Goal: Task Accomplishment & Management: Use online tool/utility

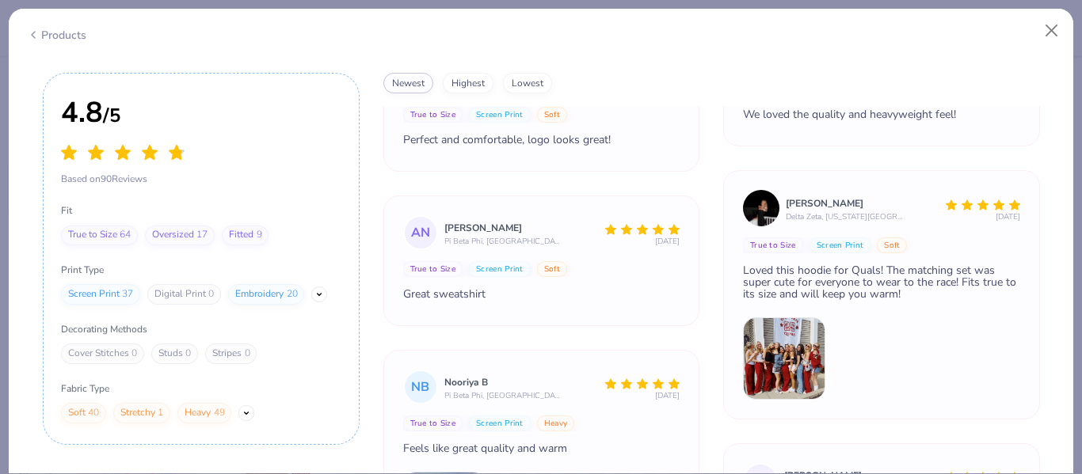
scroll to position [1072, 0]
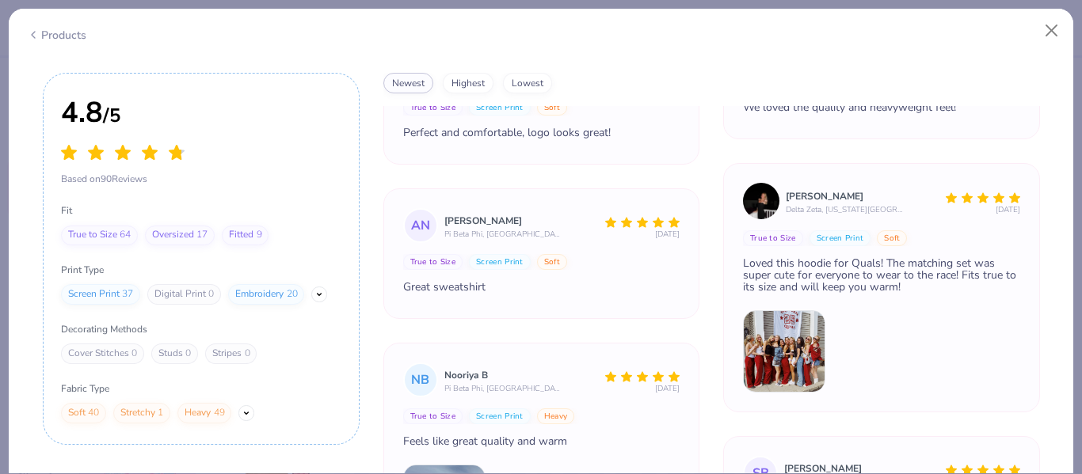
click at [793, 344] on img at bounding box center [784, 351] width 82 height 82
click at [802, 368] on img at bounding box center [784, 351] width 82 height 82
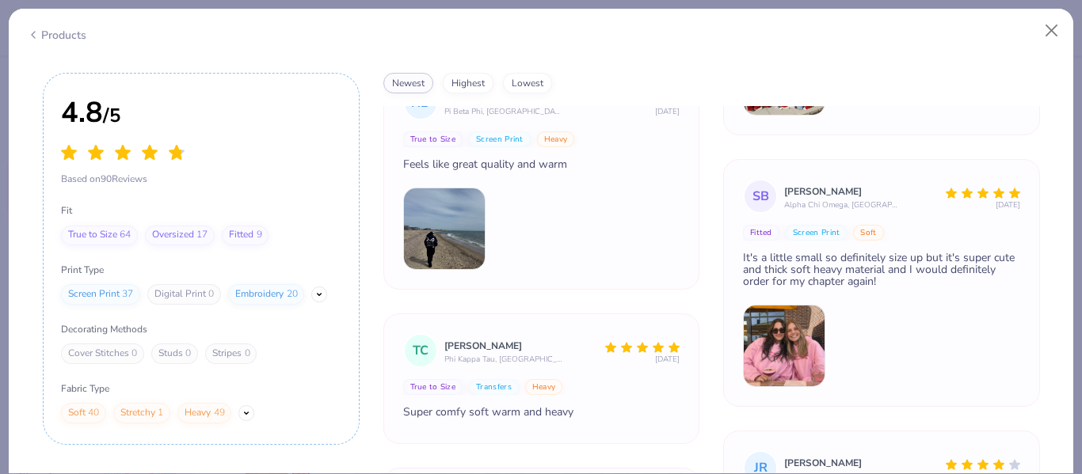
scroll to position [1354, 0]
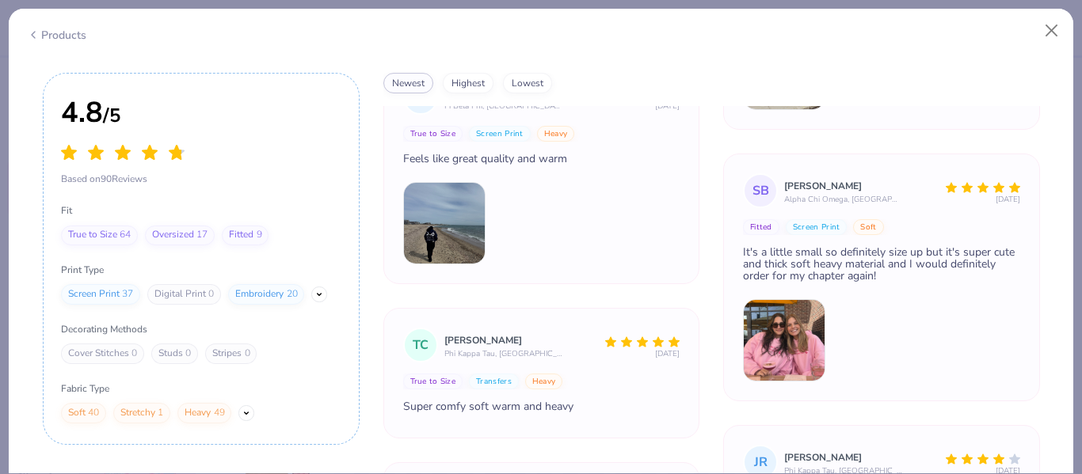
click at [922, 254] on div "It's a little small so definitely size up but it's super cute and thick soft he…" at bounding box center [881, 264] width 277 height 36
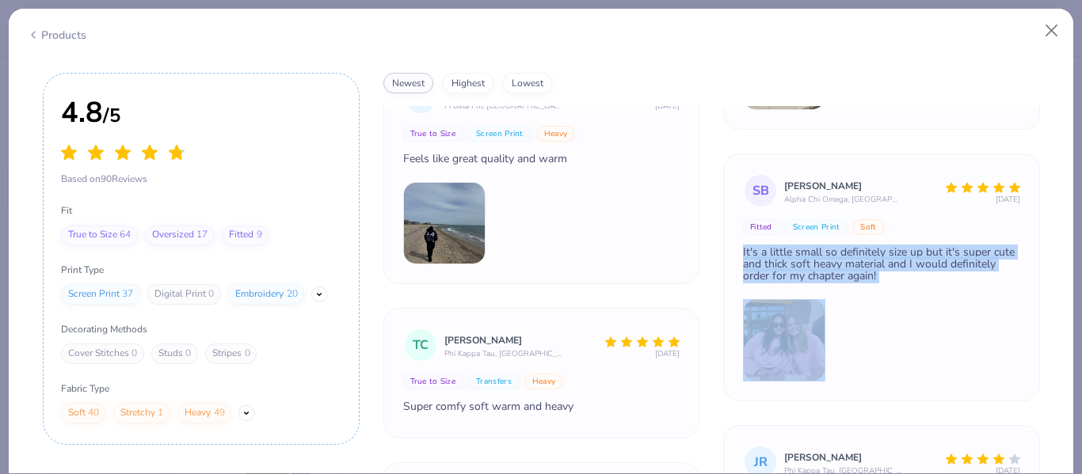
click at [922, 254] on div "It's a little small so definitely size up but it's super cute and thick soft he…" at bounding box center [881, 264] width 277 height 36
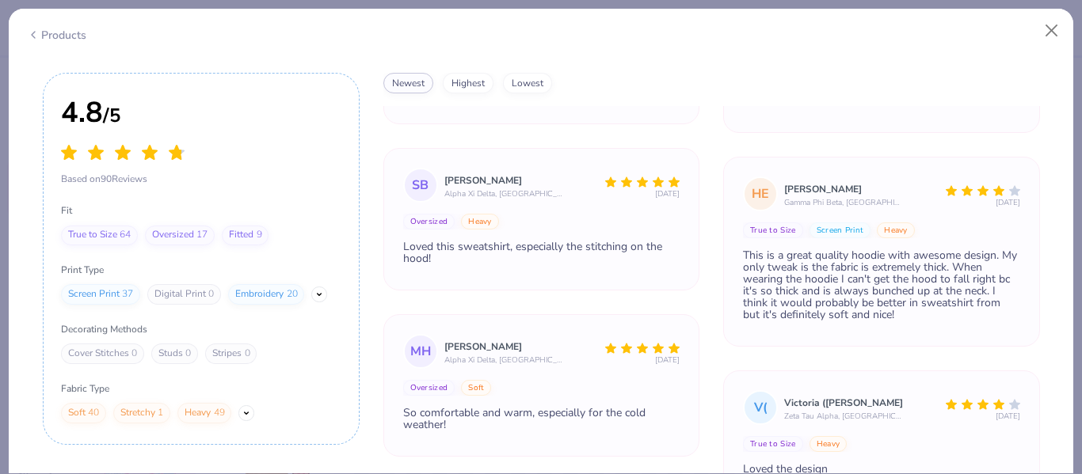
scroll to position [2678, 0]
click at [840, 283] on div "This is a great quality hoodie with awesome design. My only tweak is the fabric…" at bounding box center [881, 285] width 277 height 71
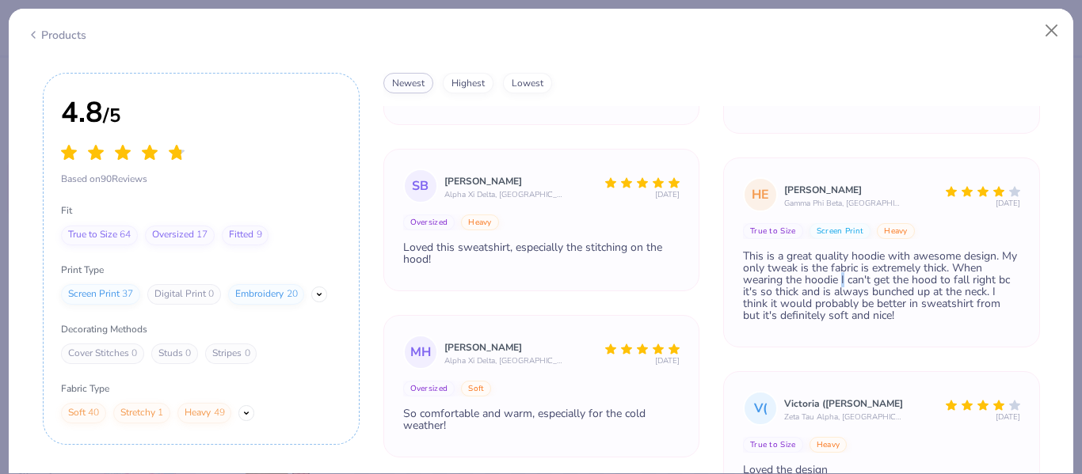
click at [840, 283] on div "This is a great quality hoodie with awesome design. My only tweak is the fabric…" at bounding box center [881, 285] width 277 height 71
click at [911, 298] on div "This is a great quality hoodie with awesome design. My only tweak is the fabric…" at bounding box center [881, 285] width 277 height 71
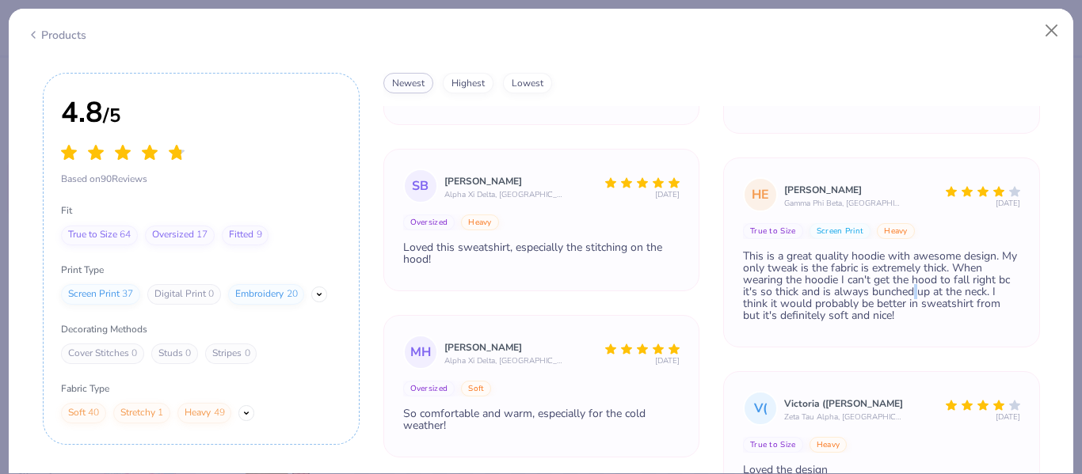
click at [911, 298] on div "This is a great quality hoodie with awesome design. My only tweak is the fabric…" at bounding box center [881, 285] width 277 height 71
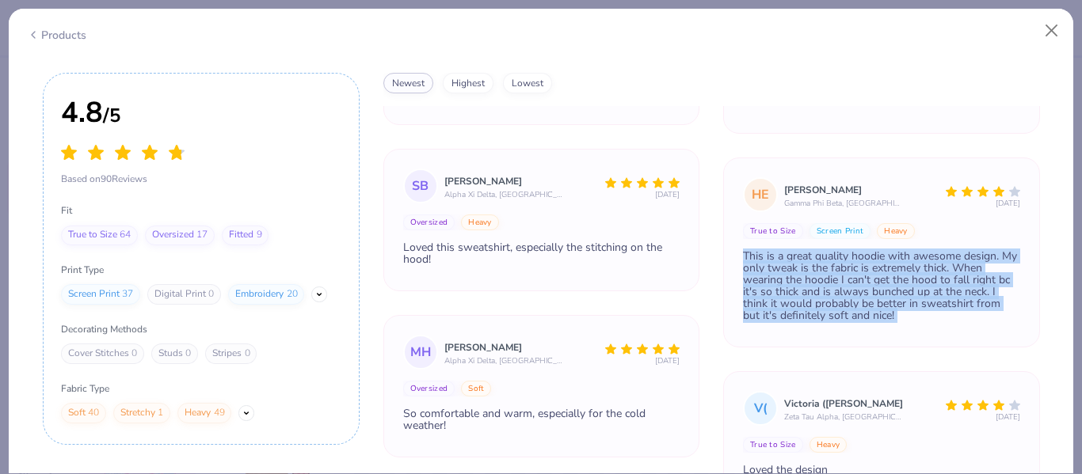
click at [911, 298] on div "This is a great quality hoodie with awesome design. My only tweak is the fabric…" at bounding box center [881, 285] width 277 height 71
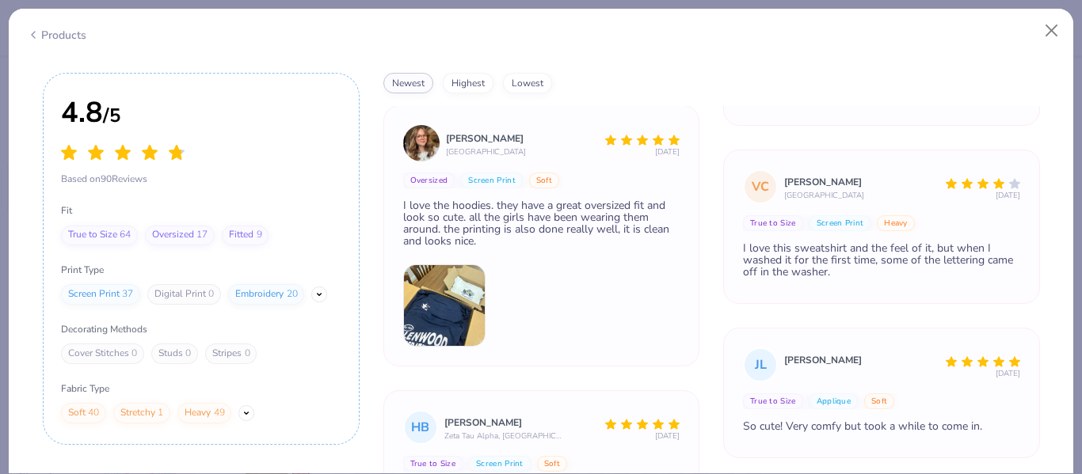
scroll to position [3051, 0]
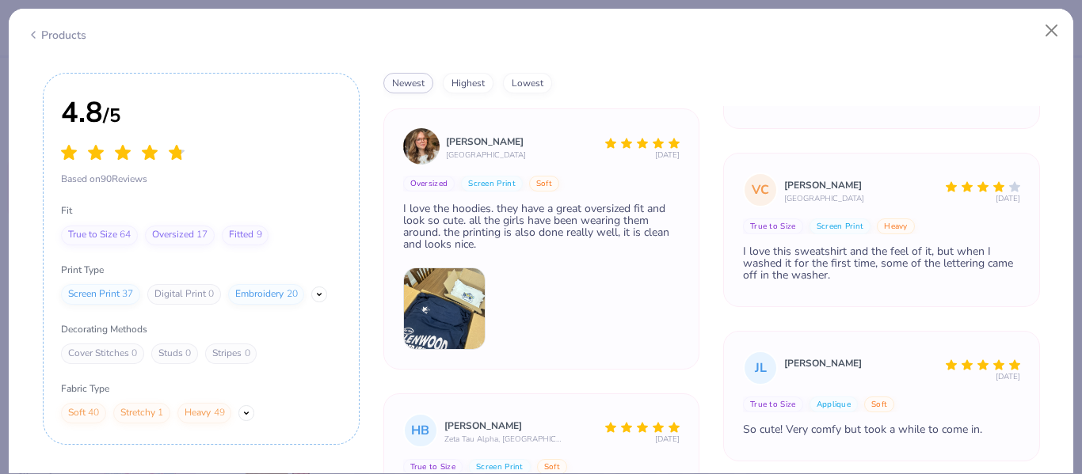
click at [912, 259] on div "I love this sweatshirt and the feel of it, but when I washed it for the first t…" at bounding box center [881, 264] width 277 height 36
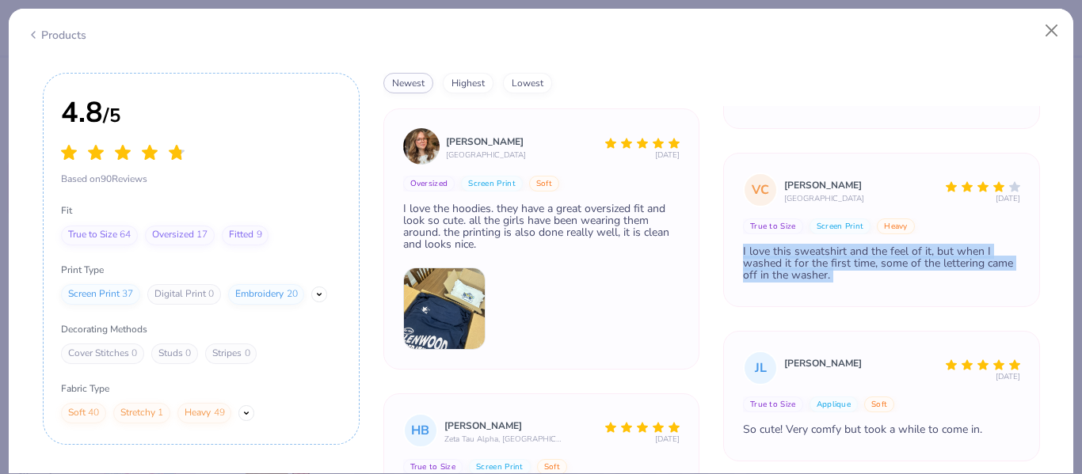
click at [912, 259] on div "I love this sweatshirt and the feel of it, but when I washed it for the first t…" at bounding box center [881, 264] width 277 height 36
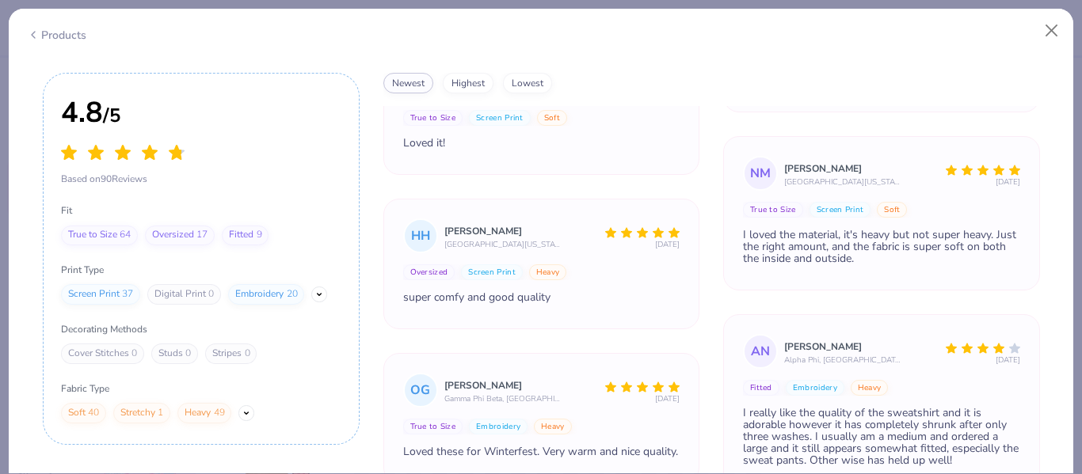
scroll to position [3553, 0]
click at [866, 239] on div "I loved the material, it's heavy but not super heavy. Just the right amount, an…" at bounding box center [881, 248] width 277 height 36
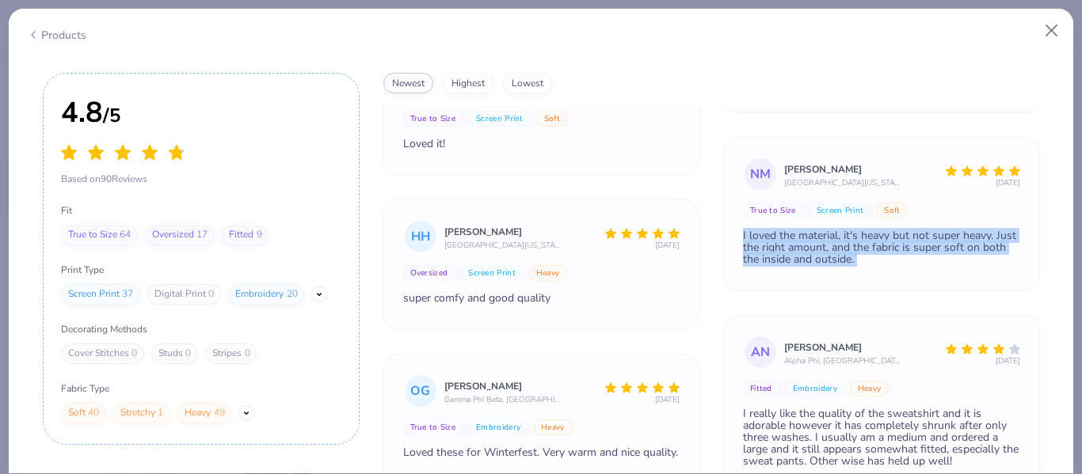
click at [866, 239] on div "I loved the material, it's heavy but not super heavy. Just the right amount, an…" at bounding box center [881, 248] width 277 height 36
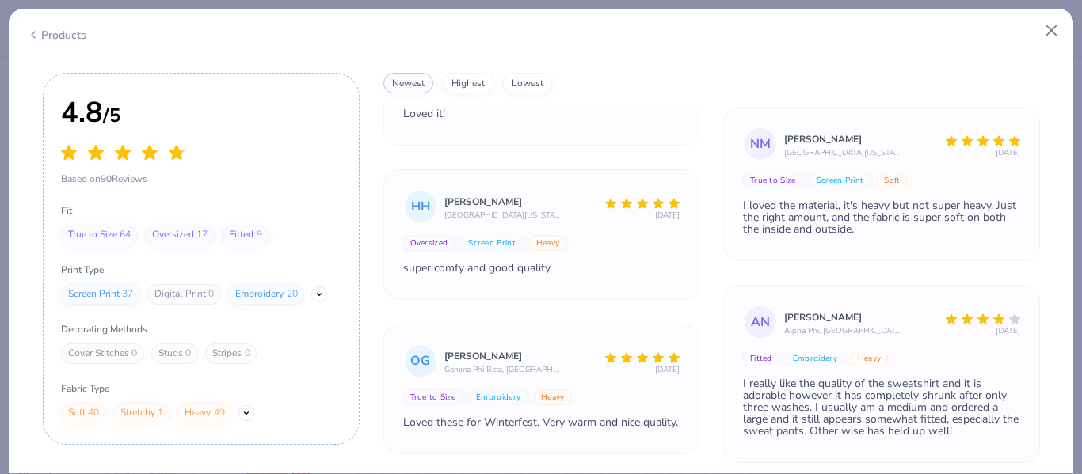
scroll to position [3584, 0]
click at [1046, 34] on button "Close" at bounding box center [1052, 31] width 30 height 30
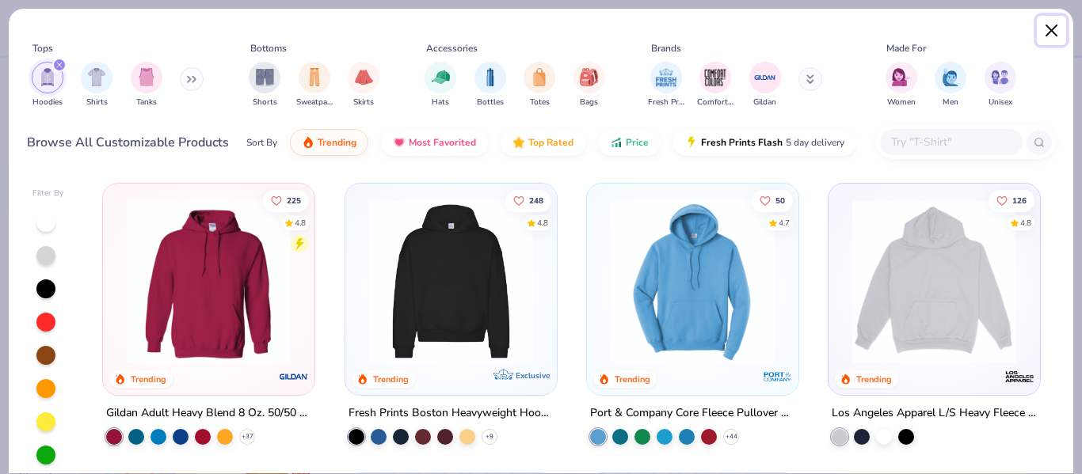
click at [1046, 34] on button "Close" at bounding box center [1052, 31] width 30 height 30
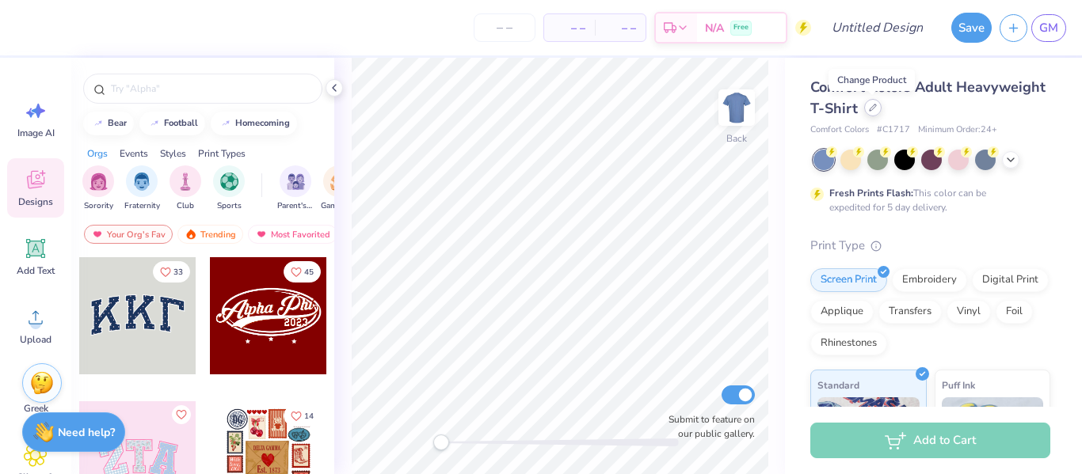
click at [865, 112] on div at bounding box center [872, 107] width 17 height 17
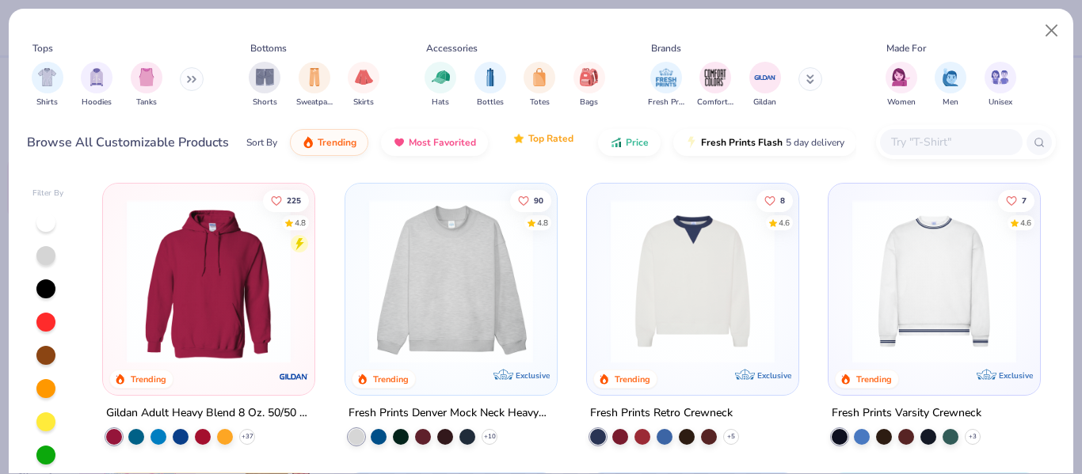
click at [523, 146] on button "Top Rated" at bounding box center [543, 138] width 85 height 27
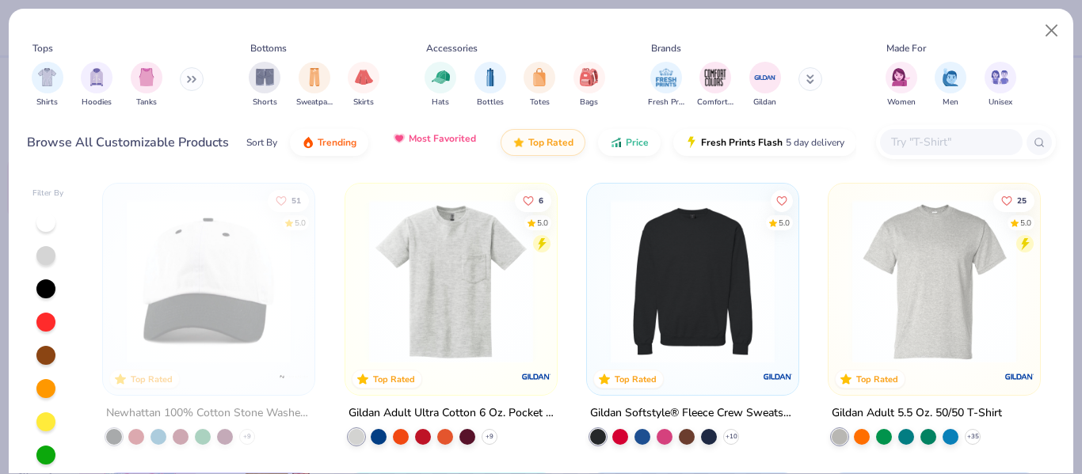
click at [424, 150] on button "Most Favorited" at bounding box center [434, 138] width 107 height 27
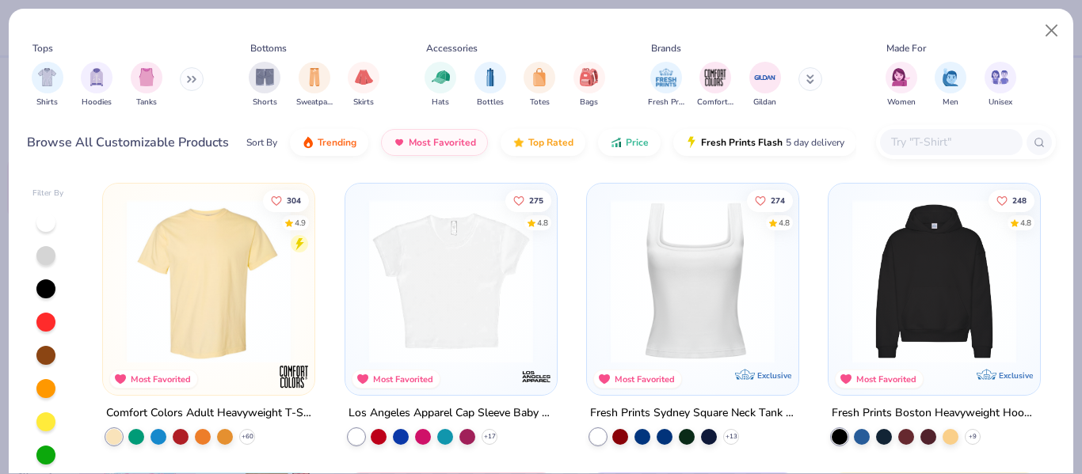
click at [912, 409] on div "Fresh Prints Boston Heavyweight Hoodie" at bounding box center [934, 414] width 205 height 20
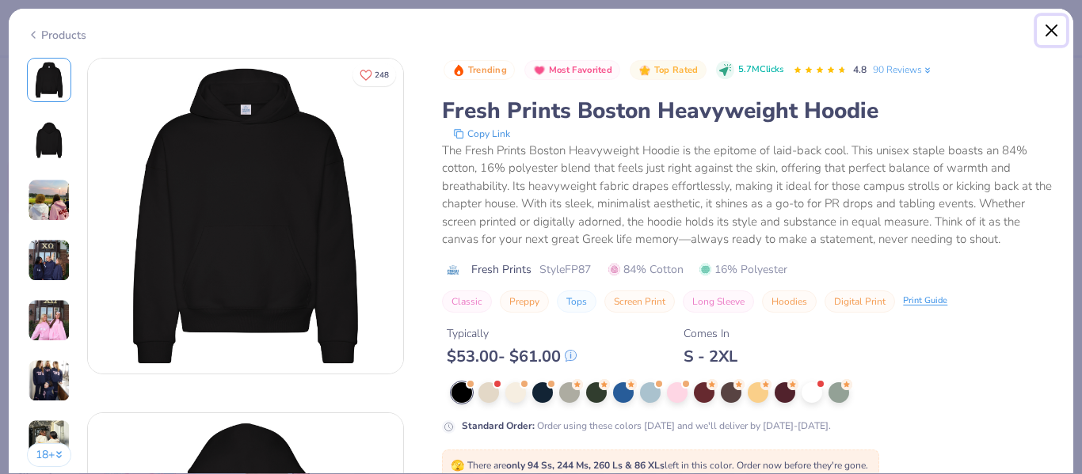
click at [1043, 38] on button "Close" at bounding box center [1052, 31] width 30 height 30
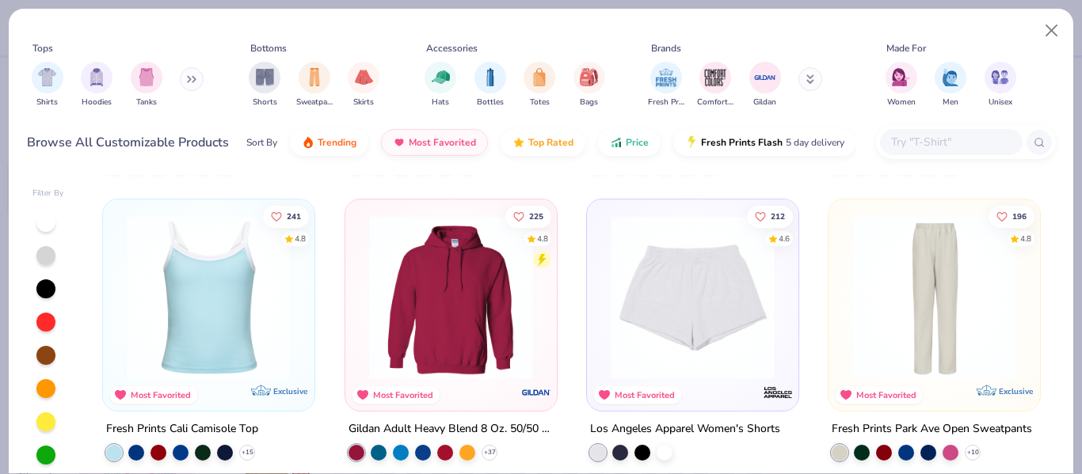
scroll to position [253, 0]
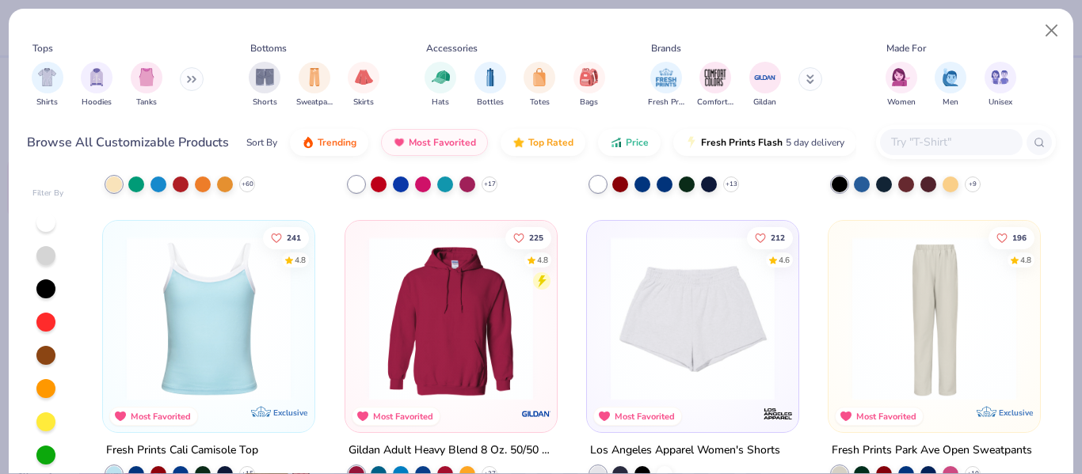
click at [394, 448] on div "Gildan Adult Heavy Blend 8 Oz. 50/50 Hooded Sweatshirt" at bounding box center [450, 451] width 205 height 20
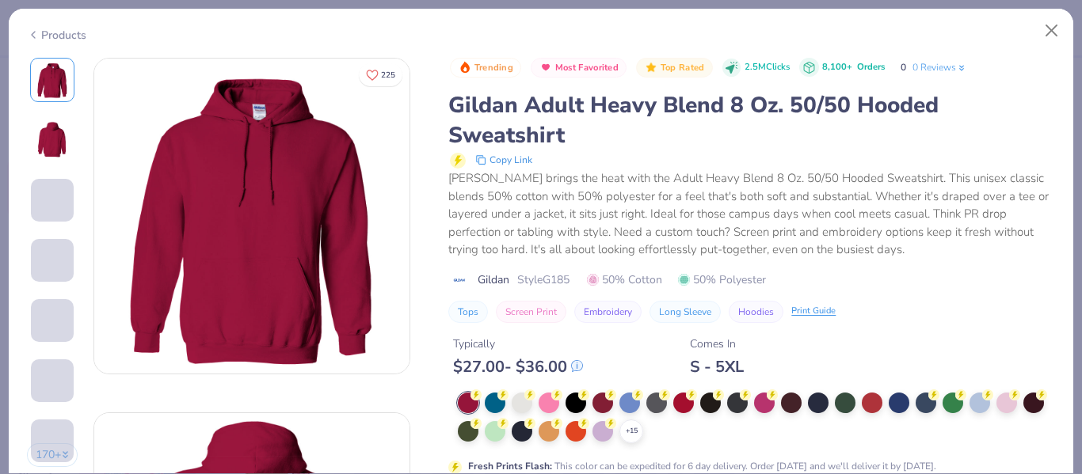
scroll to position [64, 0]
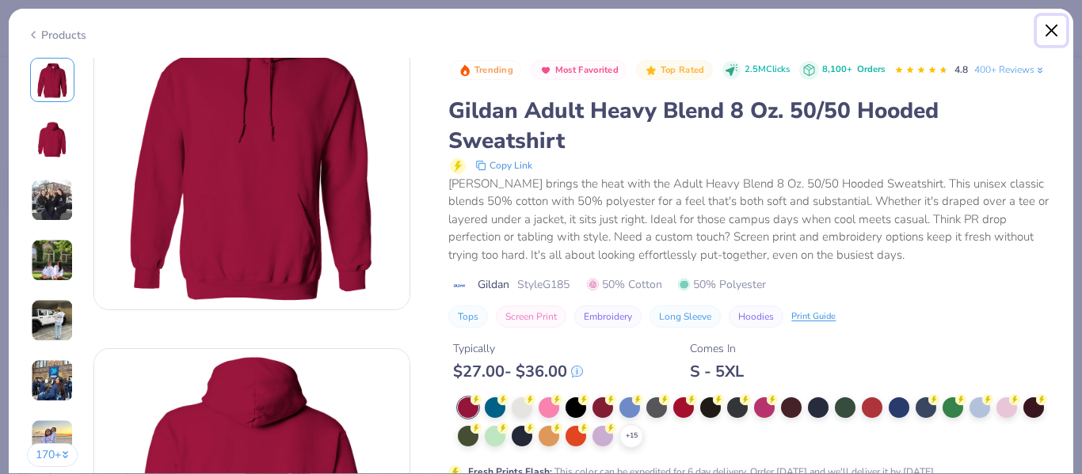
click at [1053, 39] on button "Close" at bounding box center [1052, 31] width 30 height 30
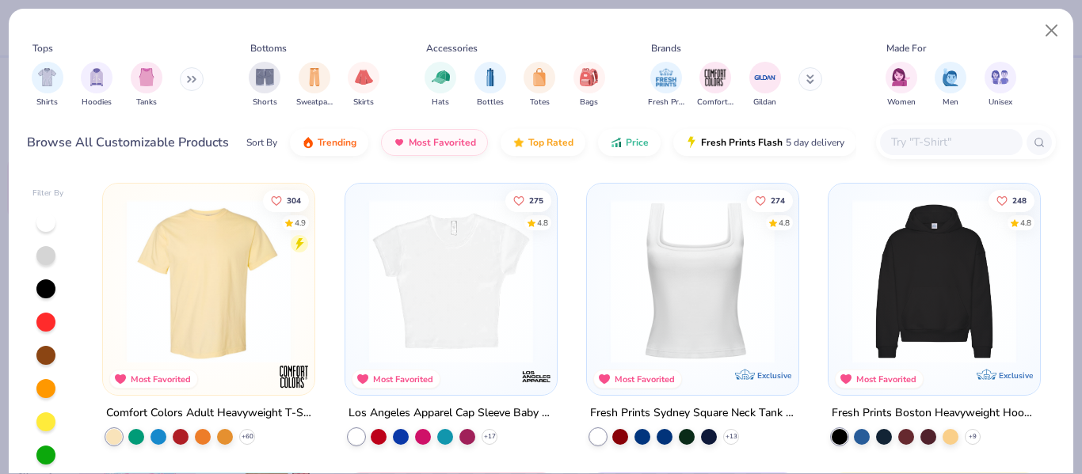
click at [923, 327] on img at bounding box center [934, 282] width 180 height 164
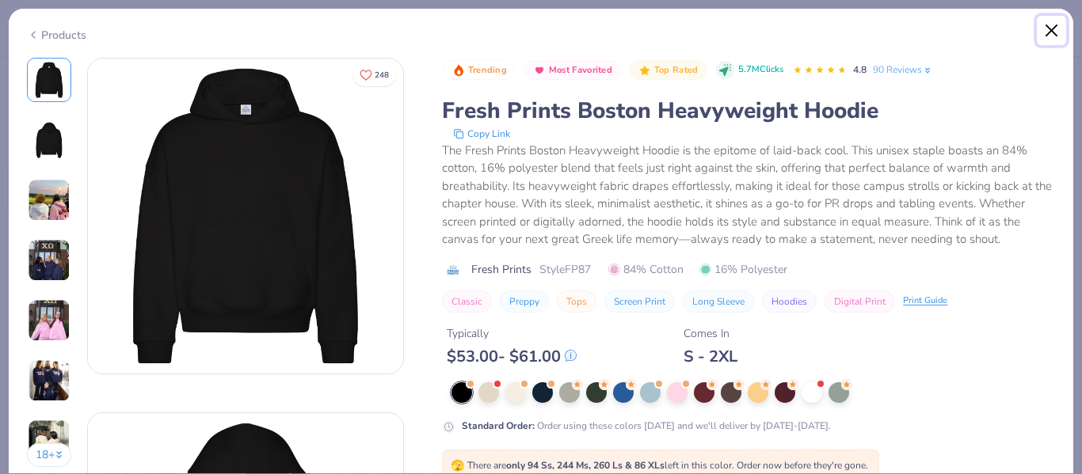
click at [1045, 32] on button "Close" at bounding box center [1052, 31] width 30 height 30
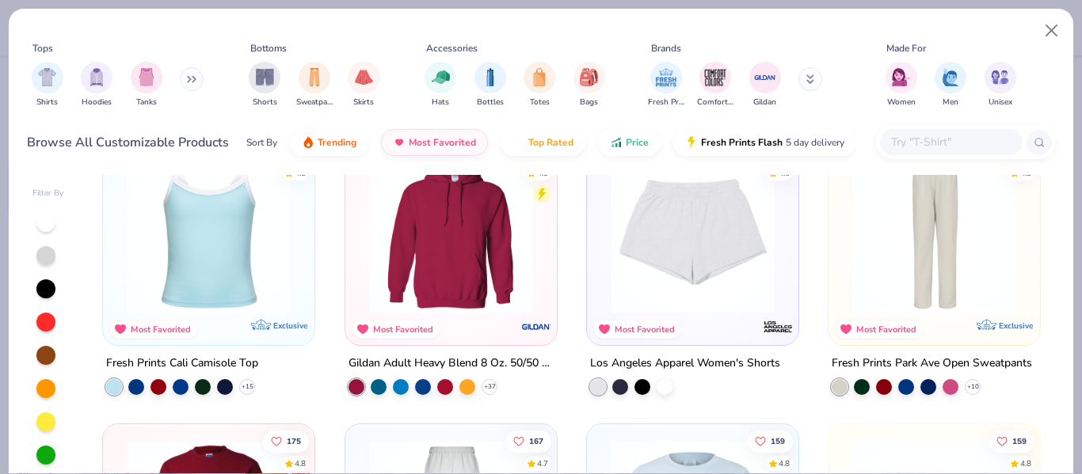
scroll to position [352, 0]
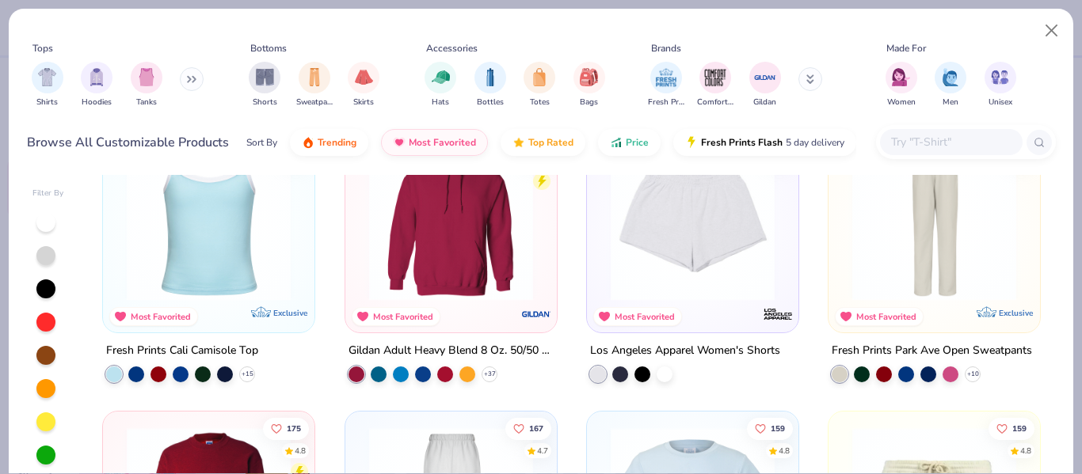
click at [421, 246] on img at bounding box center [451, 219] width 180 height 164
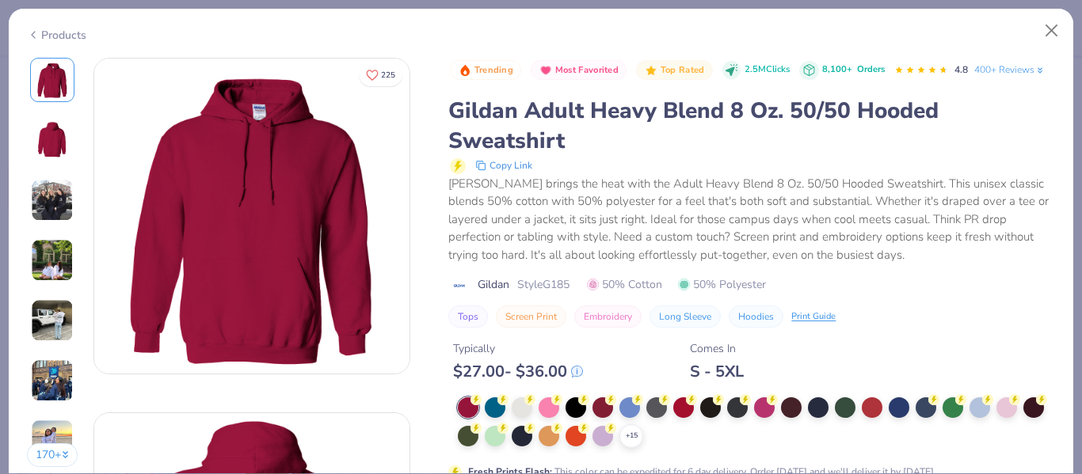
scroll to position [35, 0]
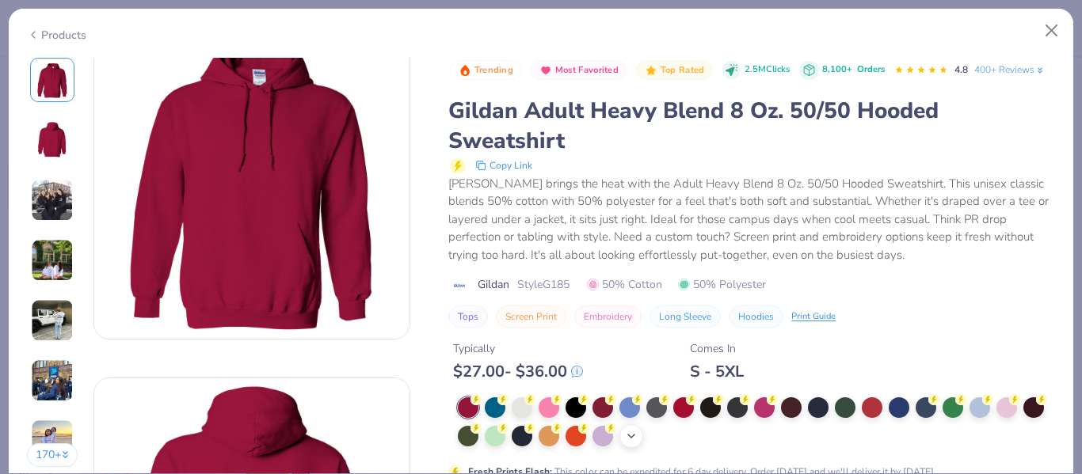
click at [635, 444] on div "+ 15" at bounding box center [631, 436] width 24 height 24
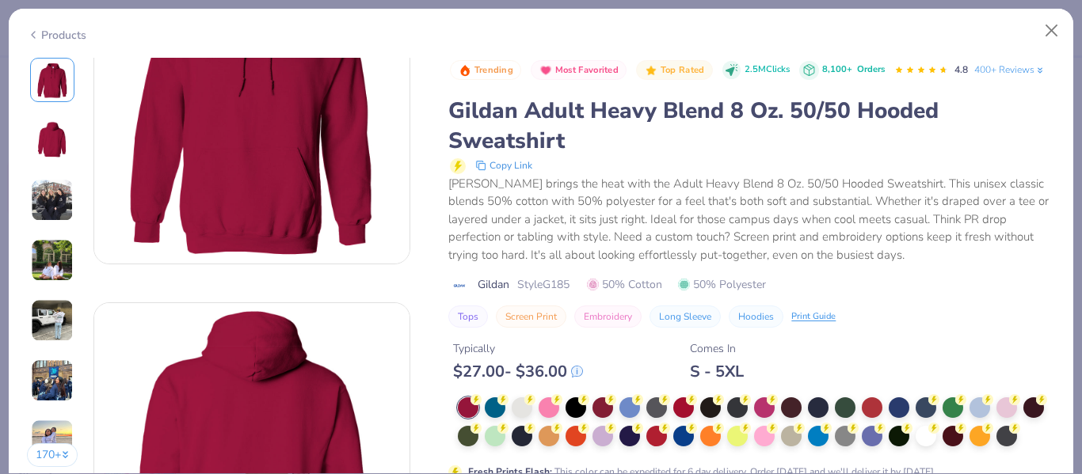
scroll to position [0, 0]
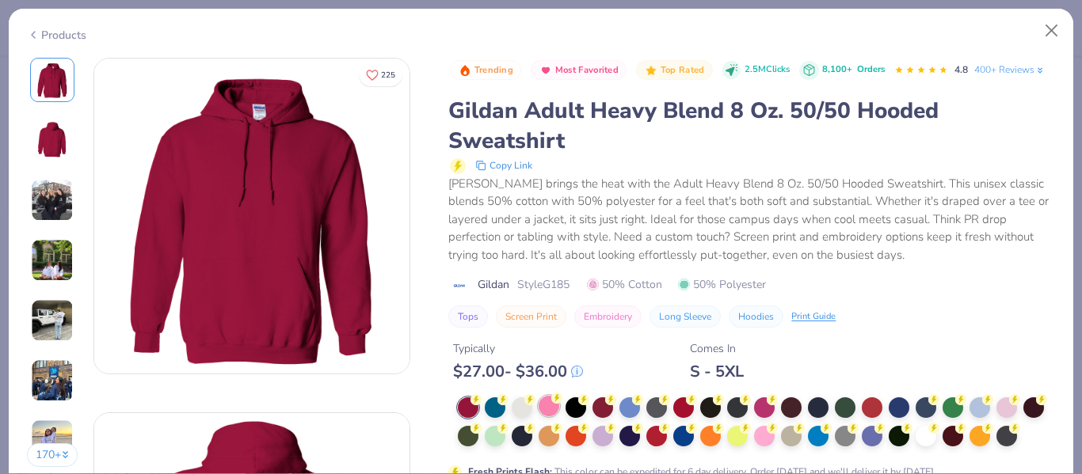
click at [552, 404] on div at bounding box center [549, 406] width 21 height 21
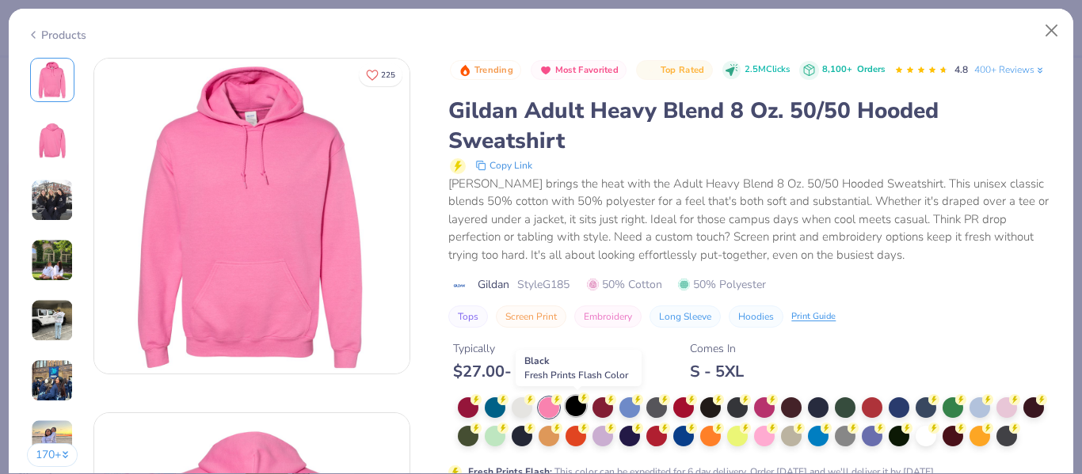
click at [573, 403] on div at bounding box center [575, 406] width 21 height 21
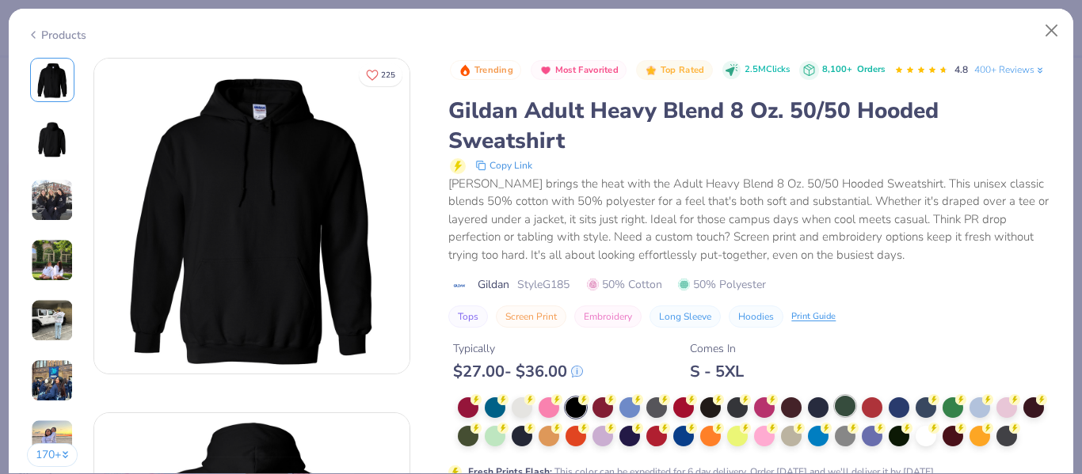
click at [852, 407] on div at bounding box center [845, 406] width 21 height 21
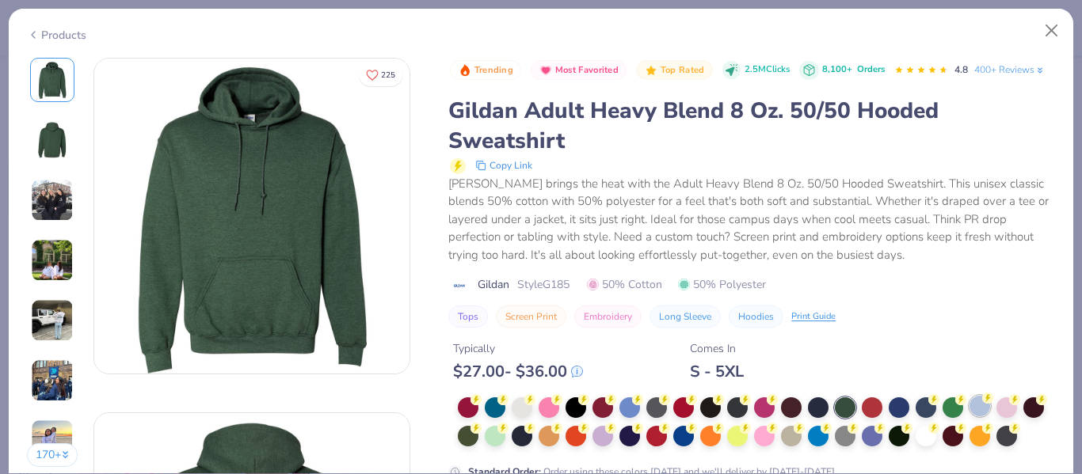
click at [982, 411] on div at bounding box center [979, 406] width 21 height 21
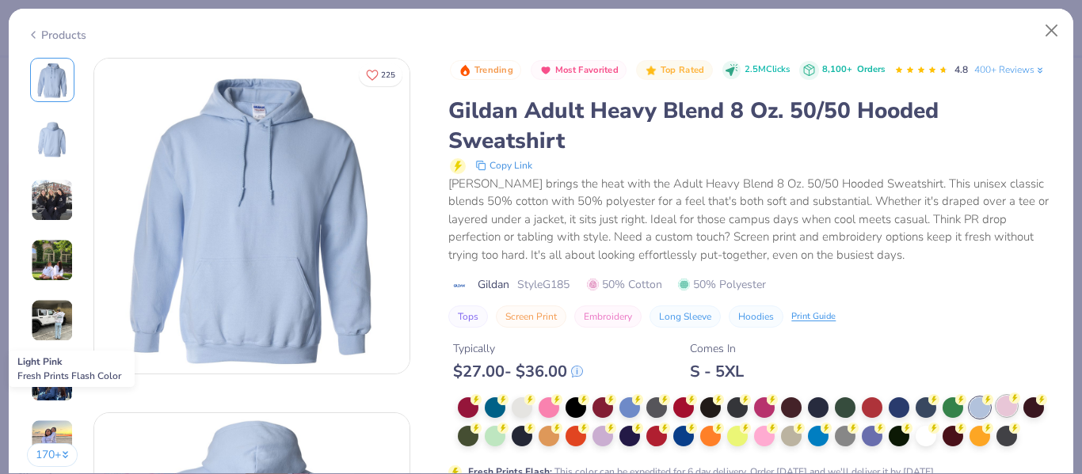
click at [1014, 409] on div at bounding box center [1006, 406] width 21 height 21
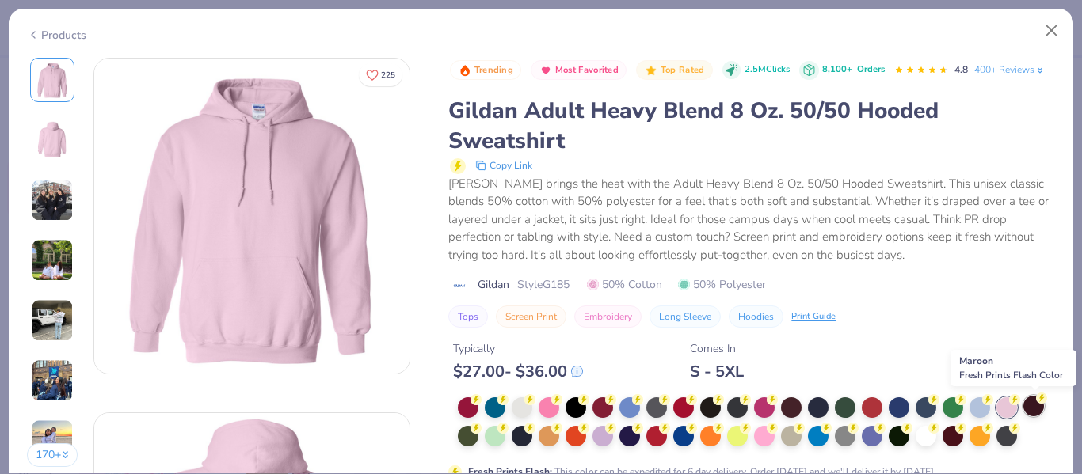
click at [1044, 406] on div at bounding box center [1033, 406] width 21 height 21
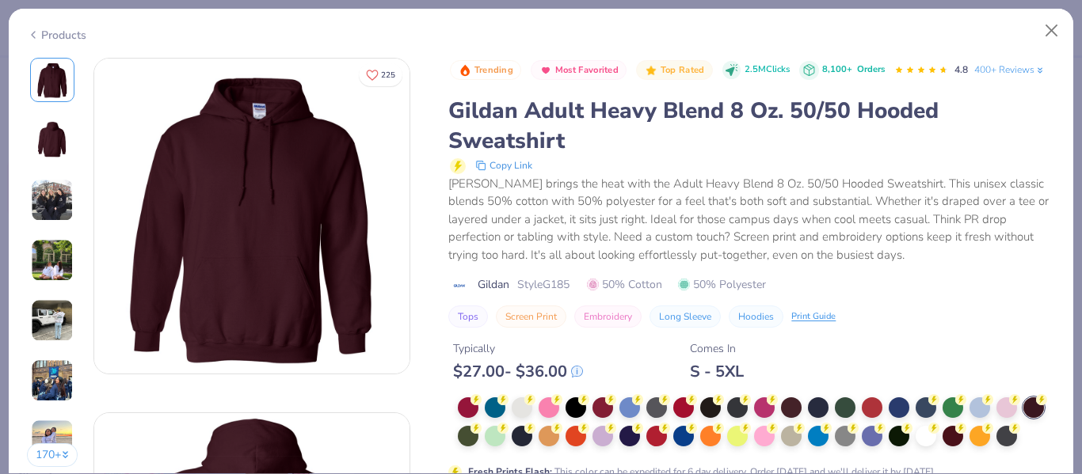
click at [48, 211] on img at bounding box center [52, 200] width 43 height 43
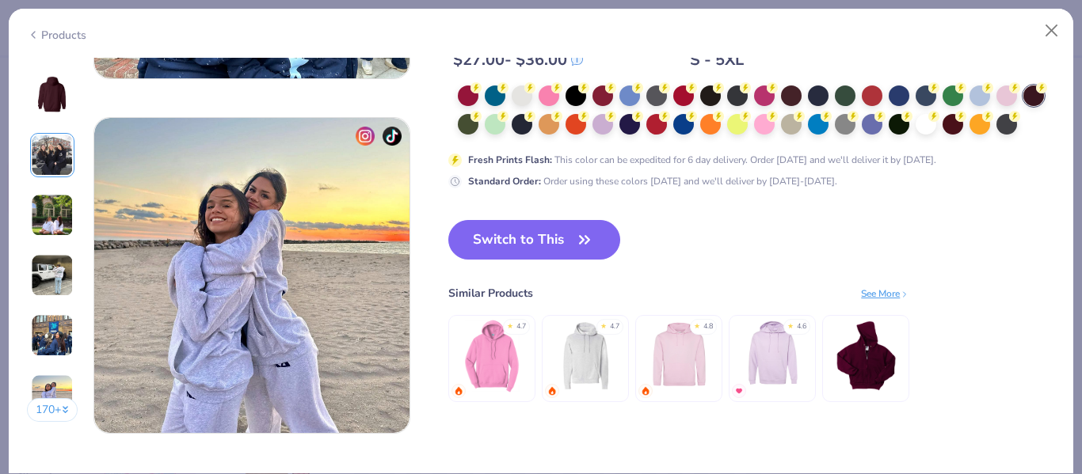
scroll to position [2069, 0]
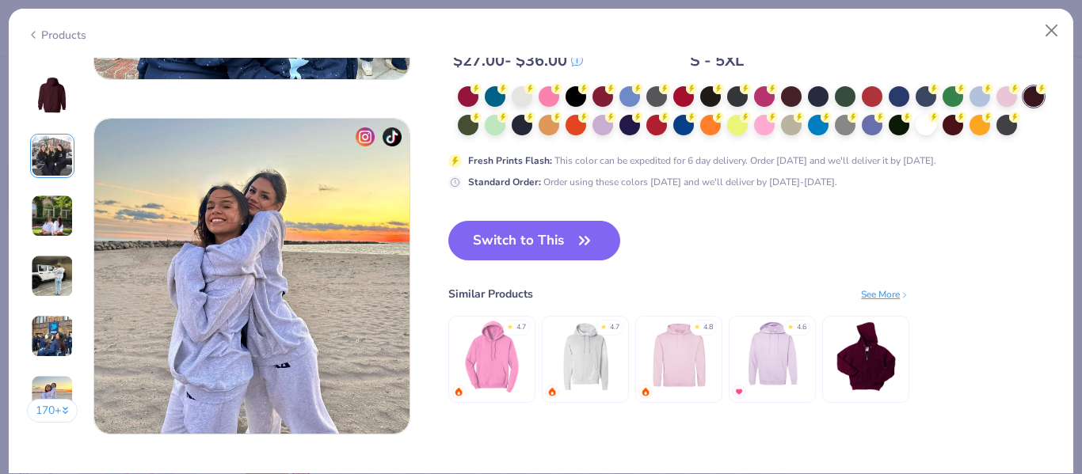
click at [56, 404] on button "170 +" at bounding box center [52, 411] width 51 height 24
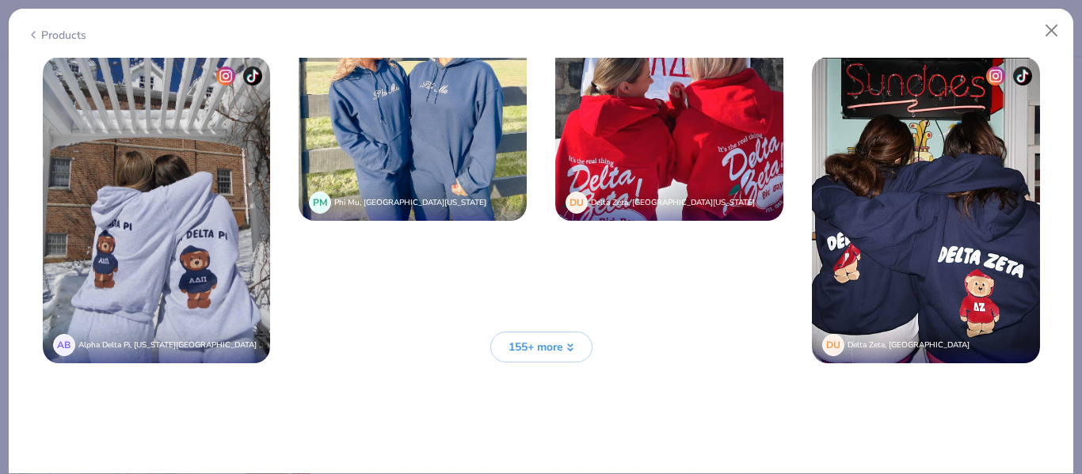
scroll to position [3622, 0]
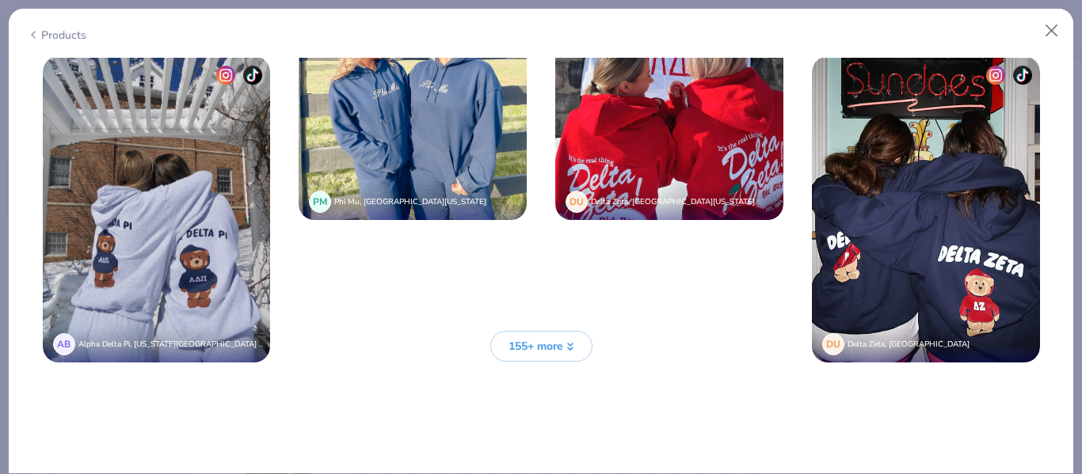
click at [525, 346] on span "155+ more" at bounding box center [535, 346] width 55 height 17
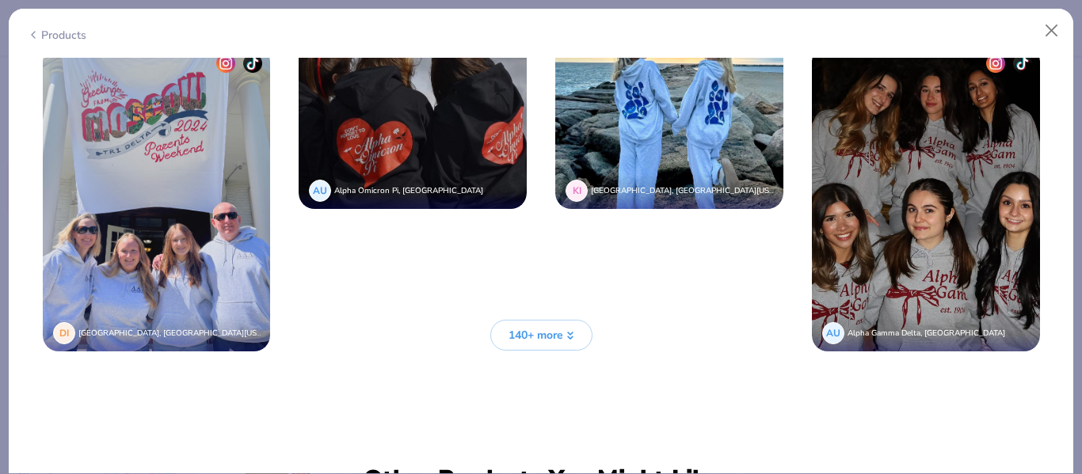
scroll to position [4974, 0]
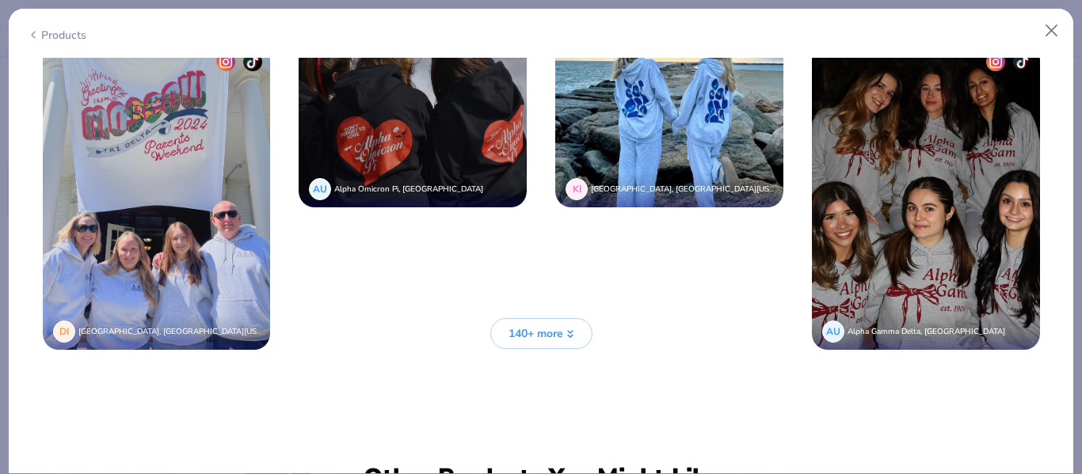
click at [534, 337] on span "140+ more" at bounding box center [535, 333] width 55 height 17
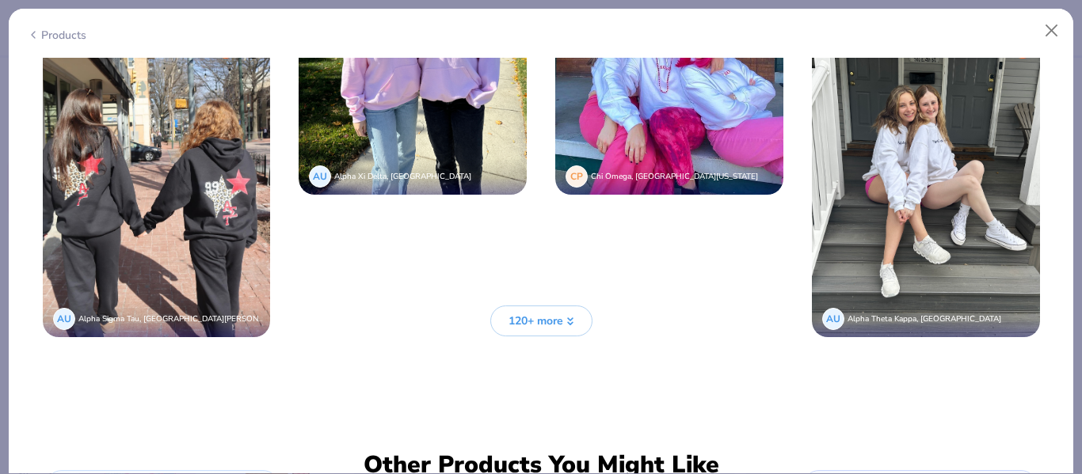
scroll to position [6324, 0]
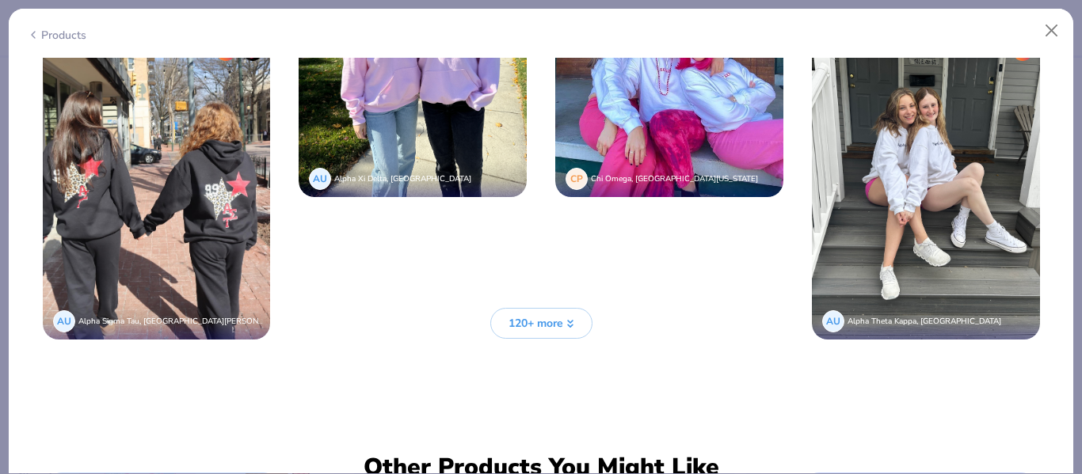
click at [547, 328] on span "120+ more" at bounding box center [535, 323] width 55 height 17
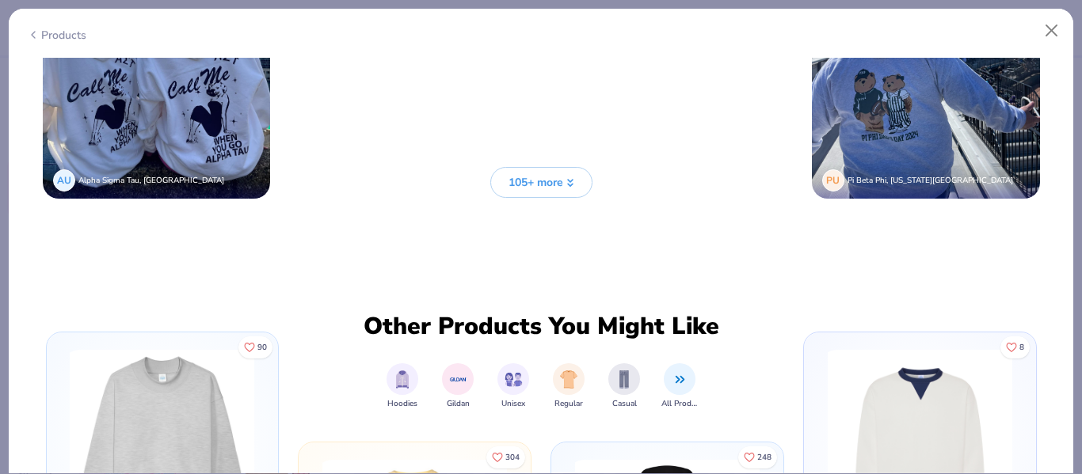
scroll to position [7807, 0]
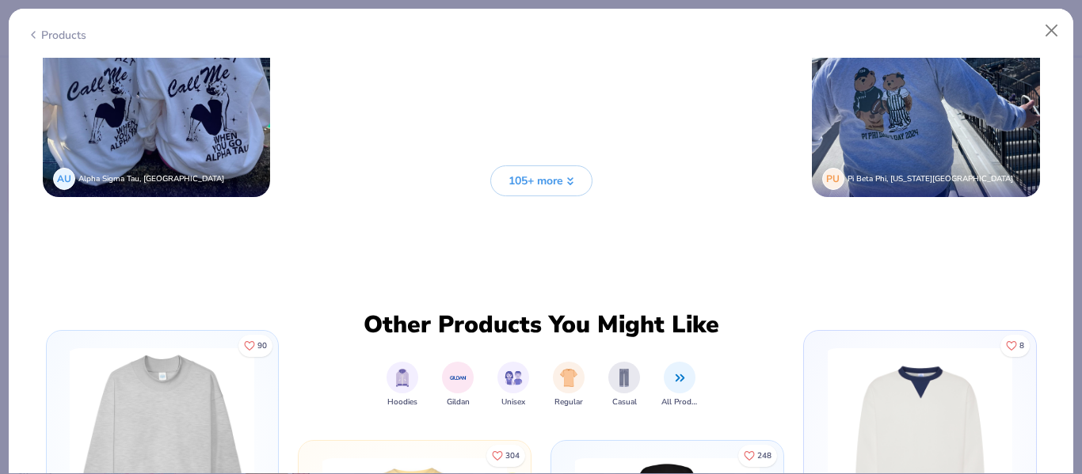
click at [539, 182] on span "105+ more" at bounding box center [535, 181] width 55 height 17
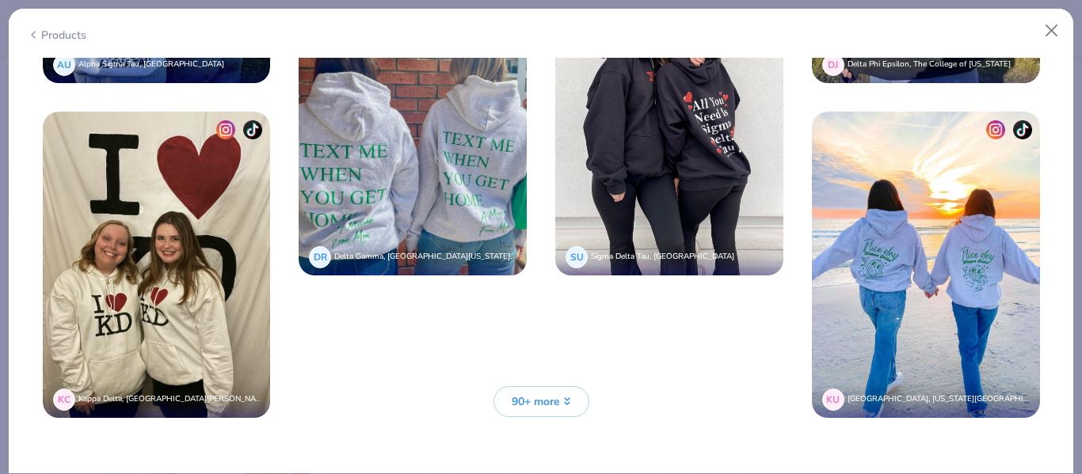
scroll to position [8932, 0]
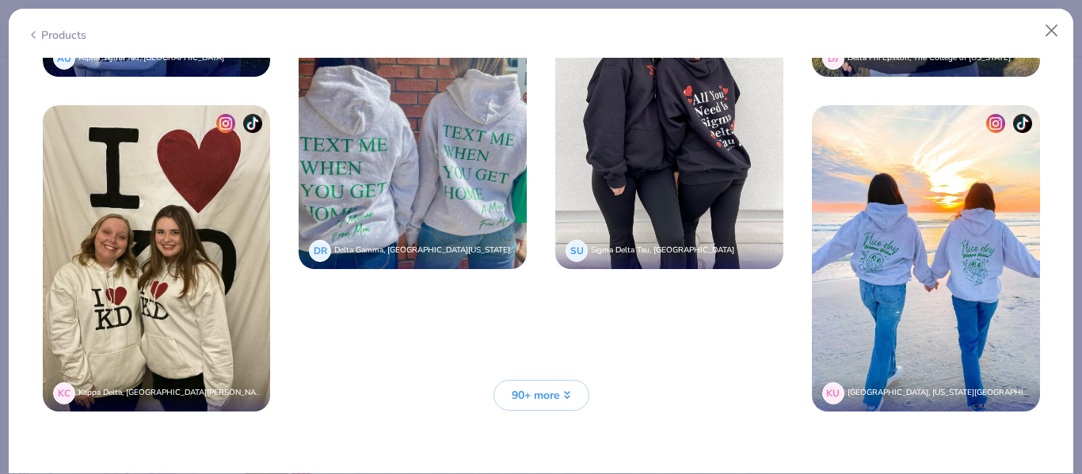
click at [558, 394] on span "90+ more" at bounding box center [536, 395] width 48 height 17
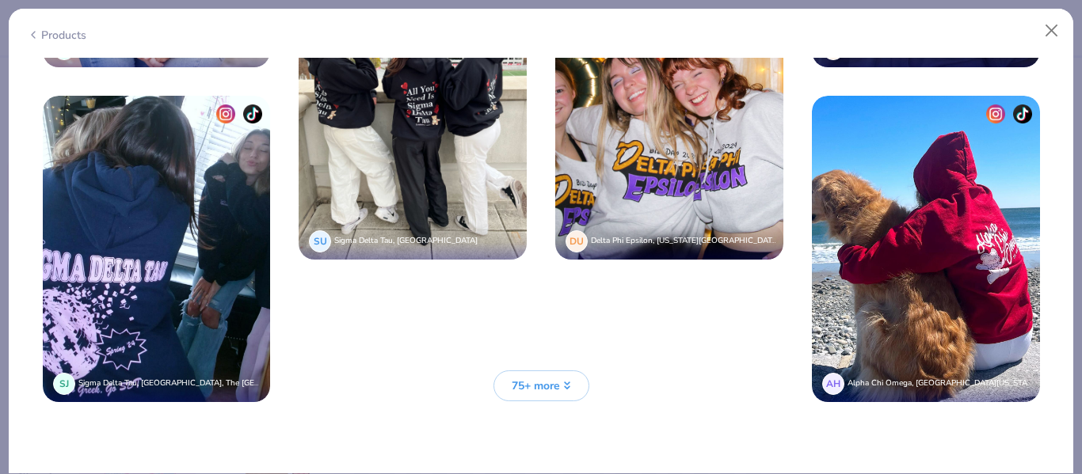
scroll to position [10280, 0]
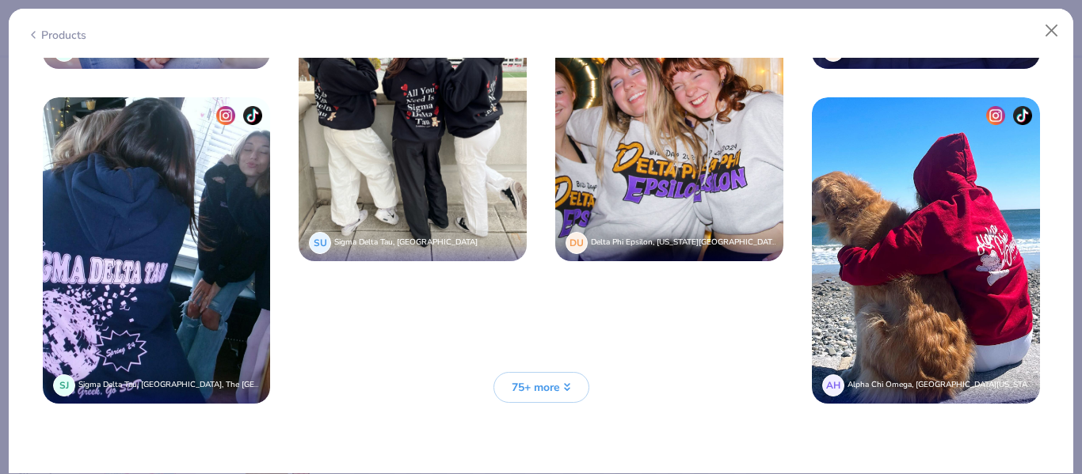
click at [521, 390] on span "75+ more" at bounding box center [536, 387] width 48 height 17
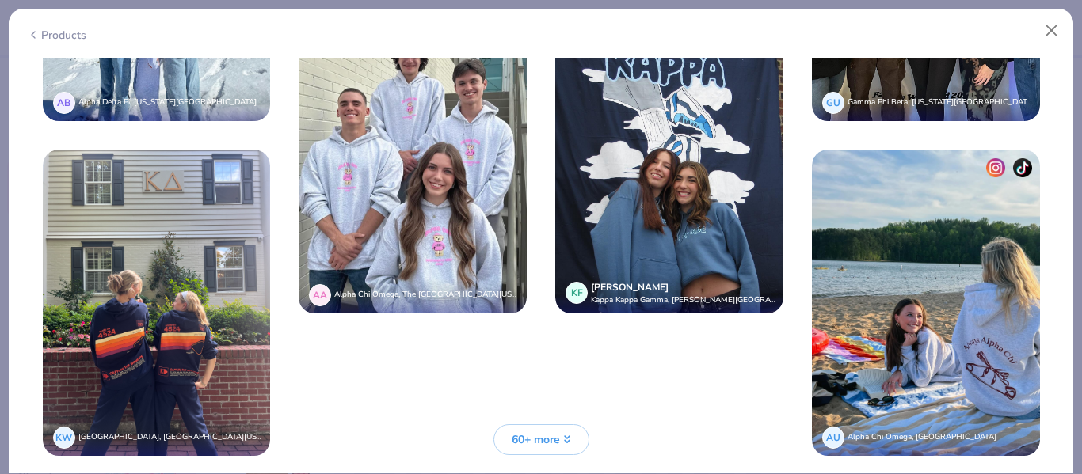
scroll to position [11613, 0]
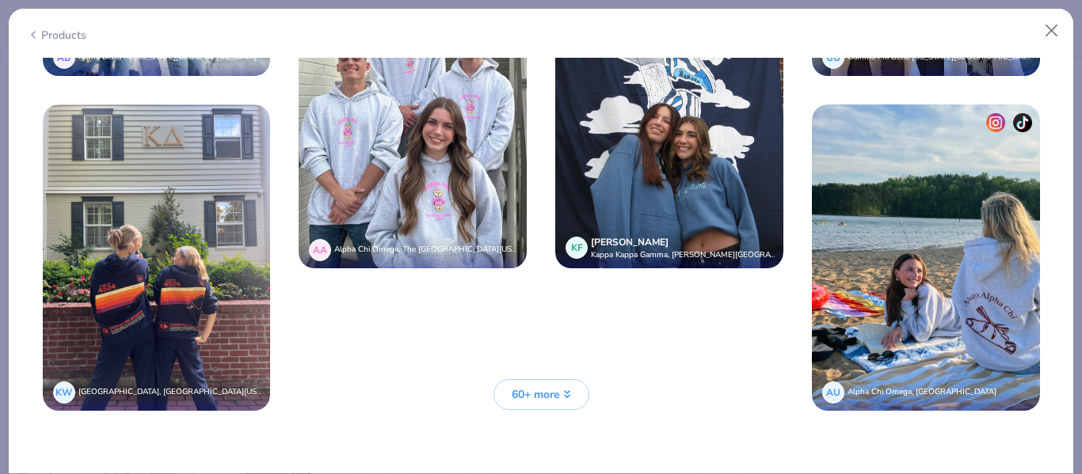
click at [542, 391] on span "60+ more" at bounding box center [536, 394] width 48 height 17
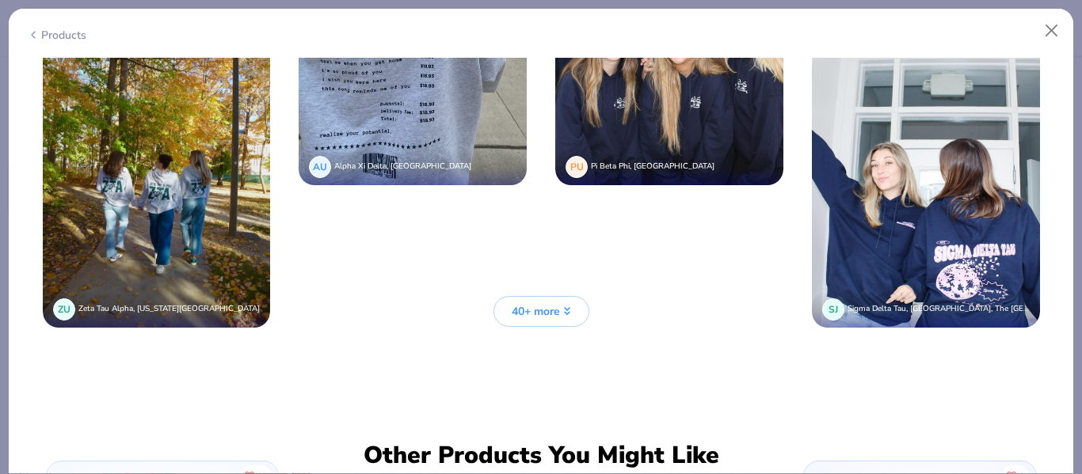
scroll to position [13028, 0]
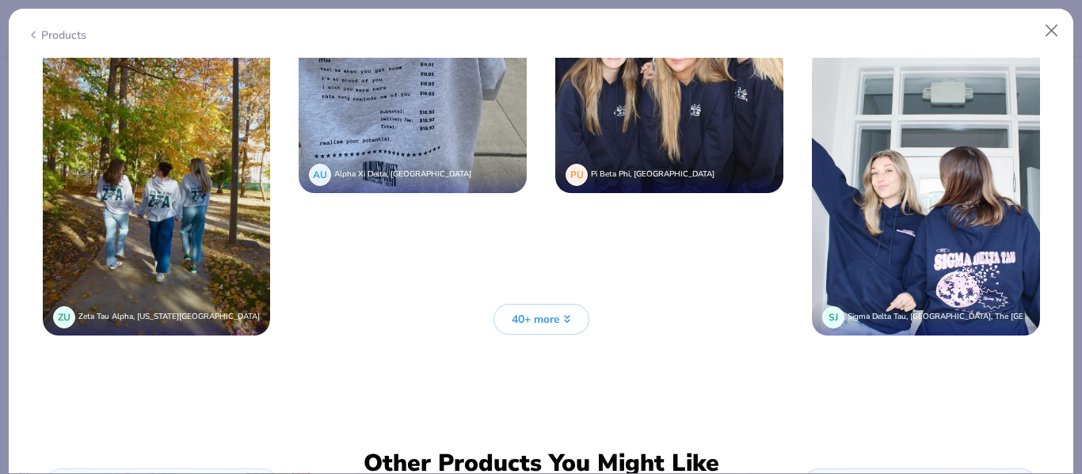
click at [558, 314] on span "40+ more" at bounding box center [536, 319] width 48 height 17
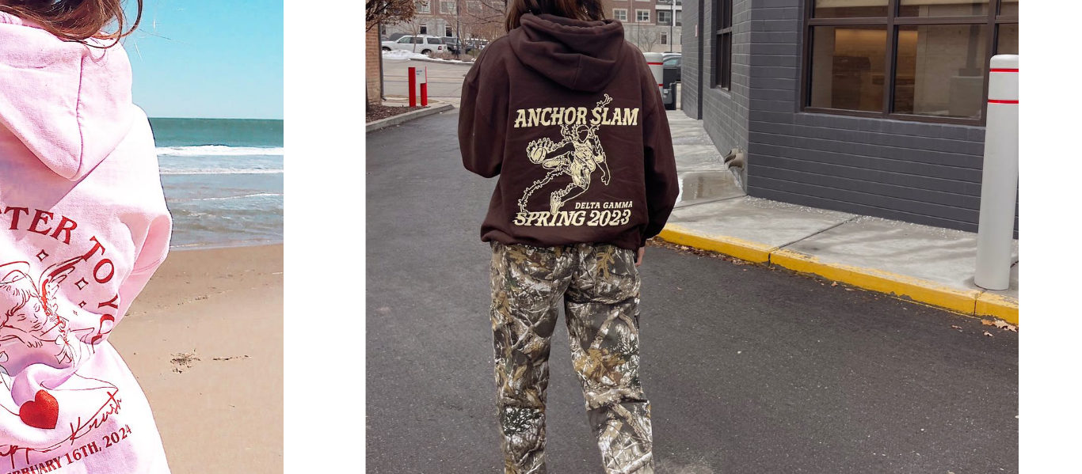
scroll to position [13880, 0]
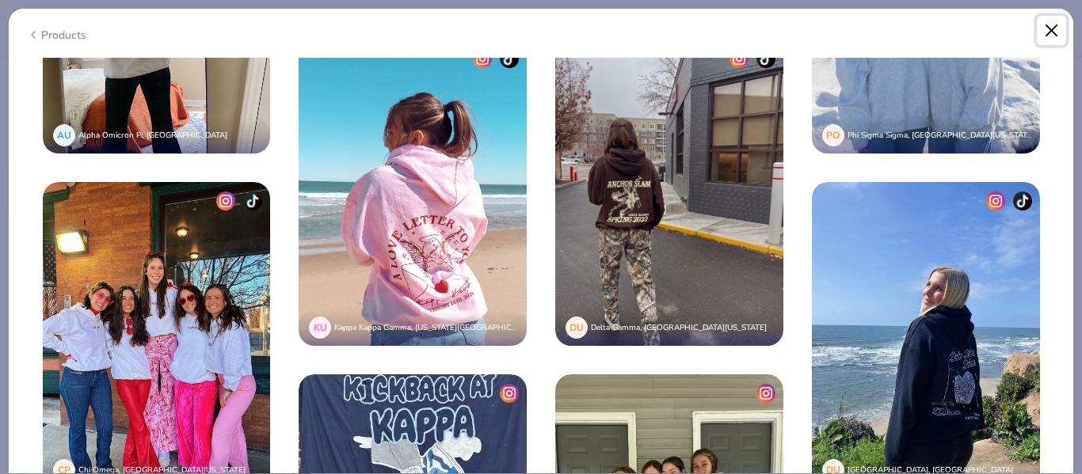
click at [1039, 23] on button "Close" at bounding box center [1052, 31] width 30 height 30
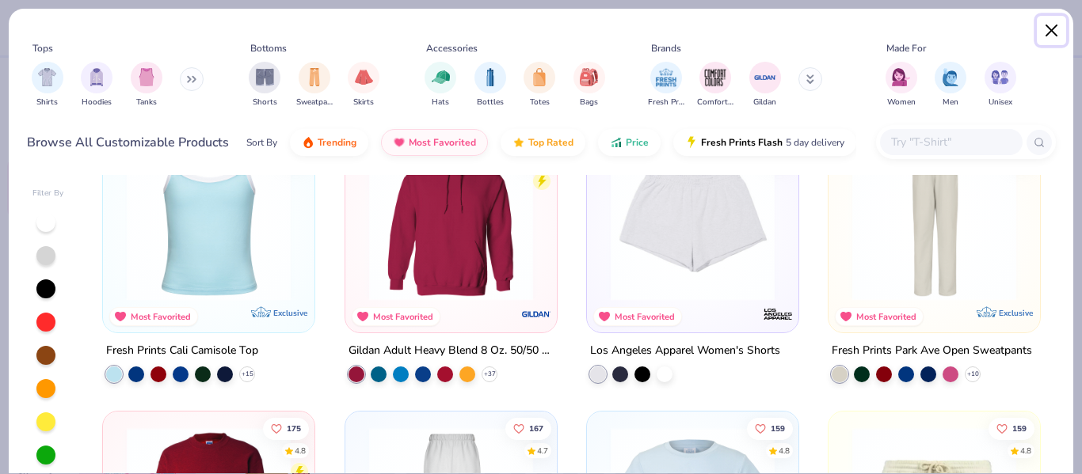
click at [1039, 23] on button "Close" at bounding box center [1052, 31] width 30 height 30
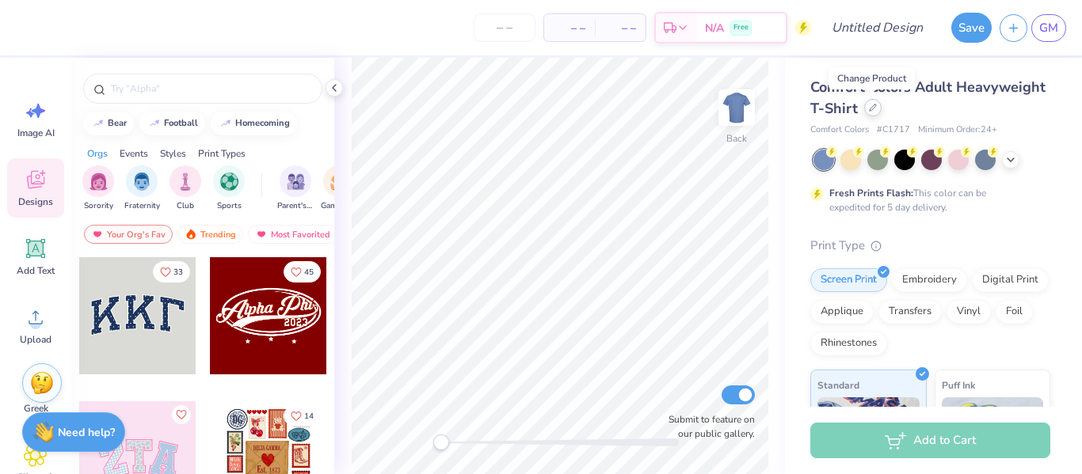
click at [871, 110] on icon at bounding box center [873, 108] width 8 height 8
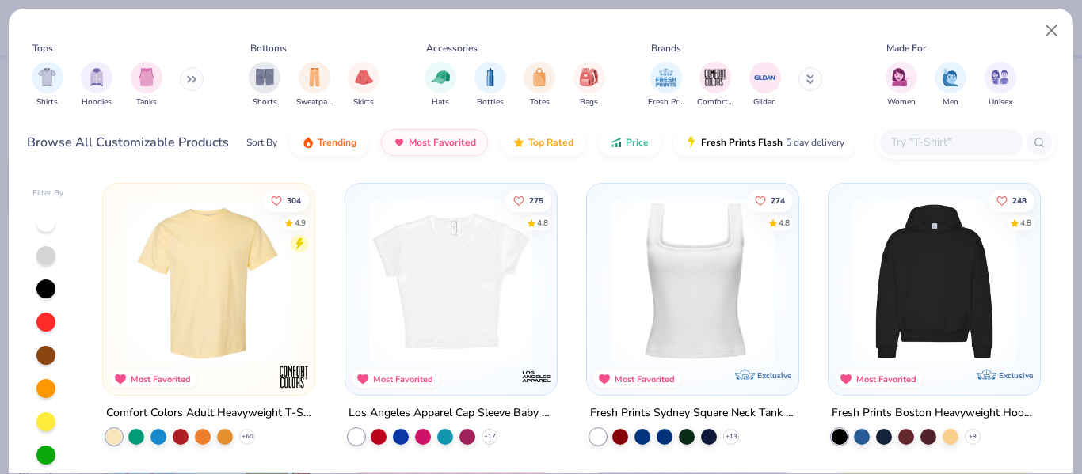
scroll to position [402, 0]
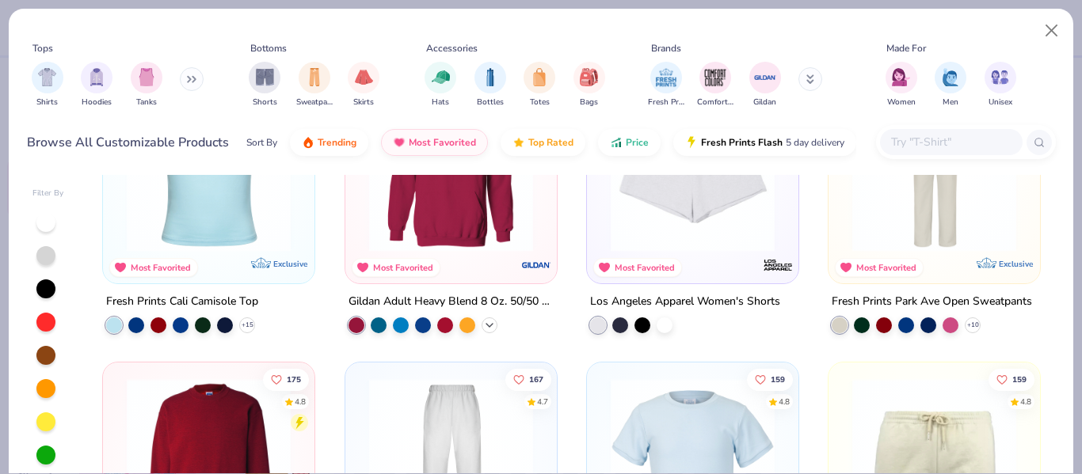
click at [489, 327] on icon at bounding box center [489, 325] width 13 height 13
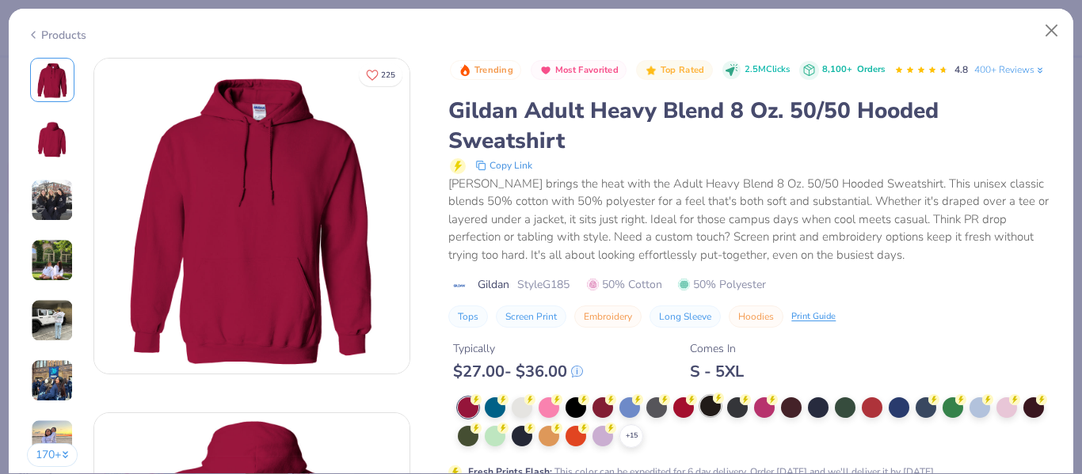
click at [710, 405] on div at bounding box center [710, 406] width 21 height 21
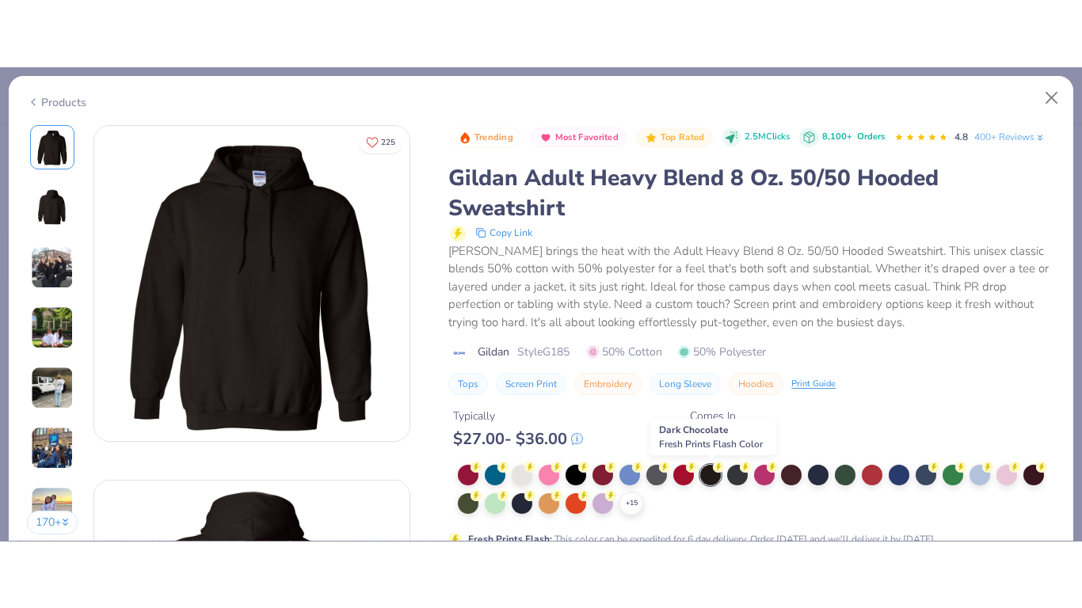
scroll to position [70, 0]
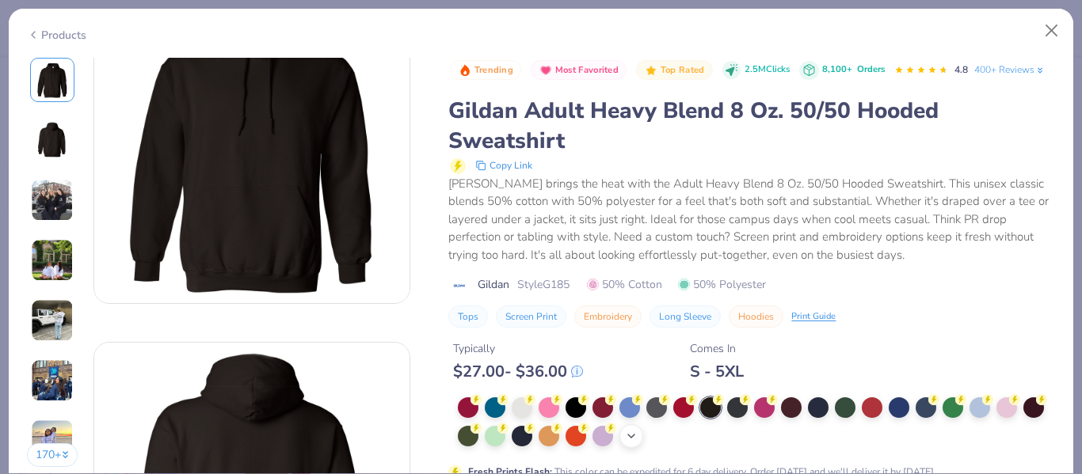
click at [632, 435] on icon at bounding box center [631, 436] width 13 height 13
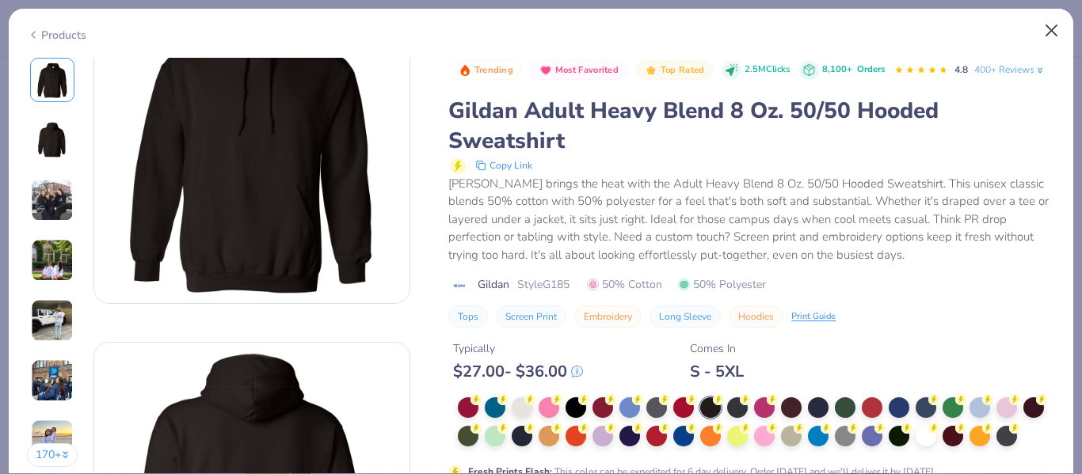
click at [1050, 37] on button "Close" at bounding box center [1052, 31] width 30 height 30
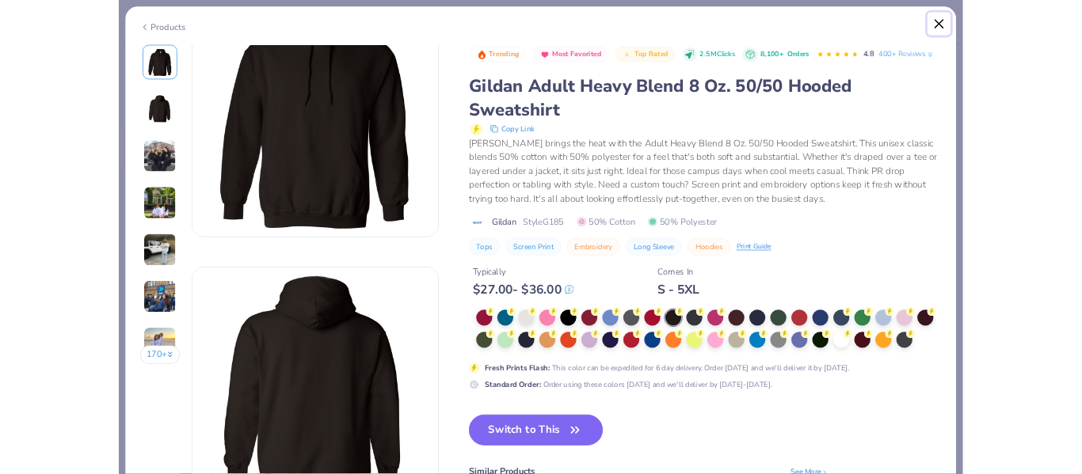
scroll to position [339, 0]
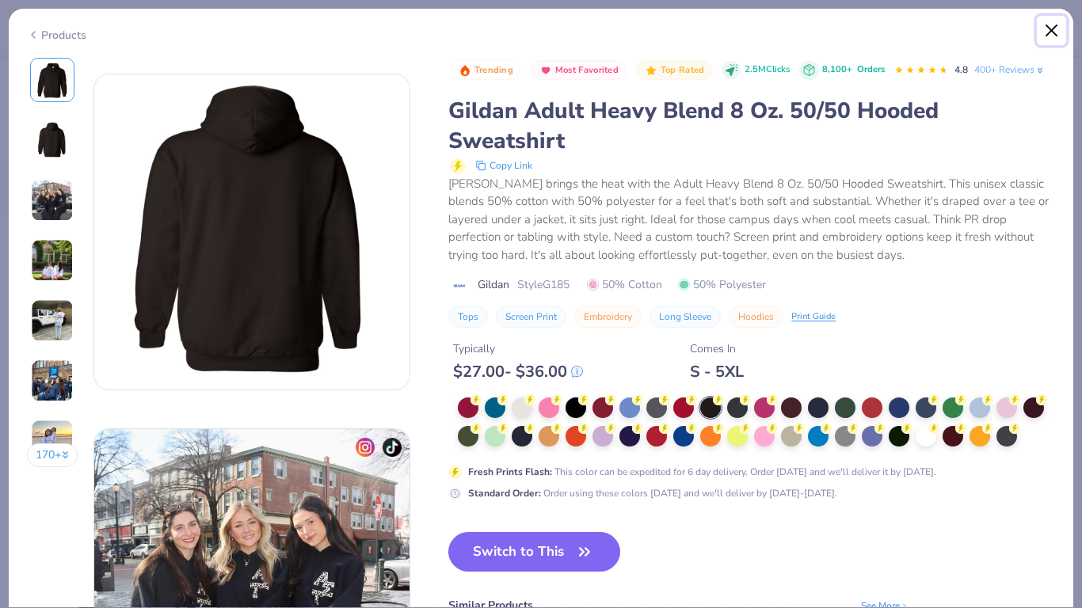
click at [1053, 33] on button "Close" at bounding box center [1052, 31] width 30 height 30
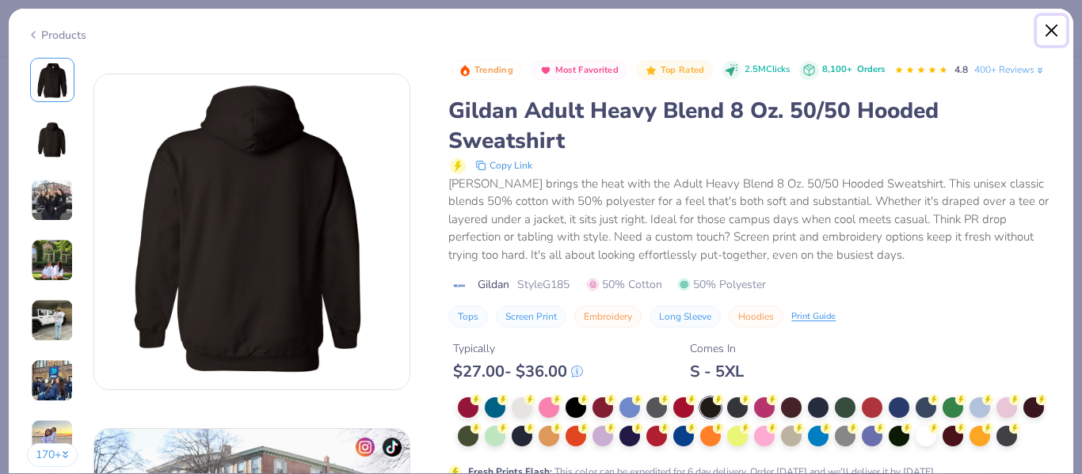
click at [1053, 33] on button "Close" at bounding box center [1052, 31] width 30 height 30
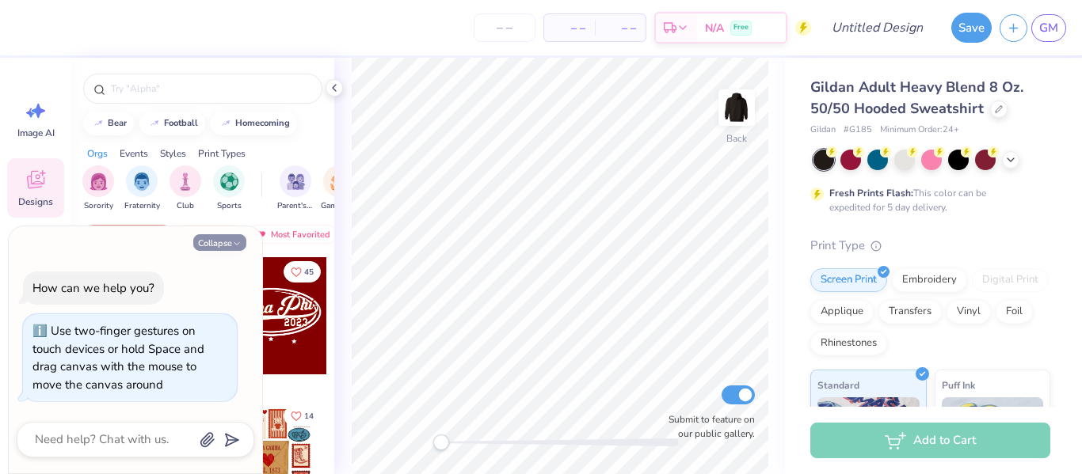
click at [220, 242] on button "Collapse" at bounding box center [219, 242] width 53 height 17
type textarea "x"
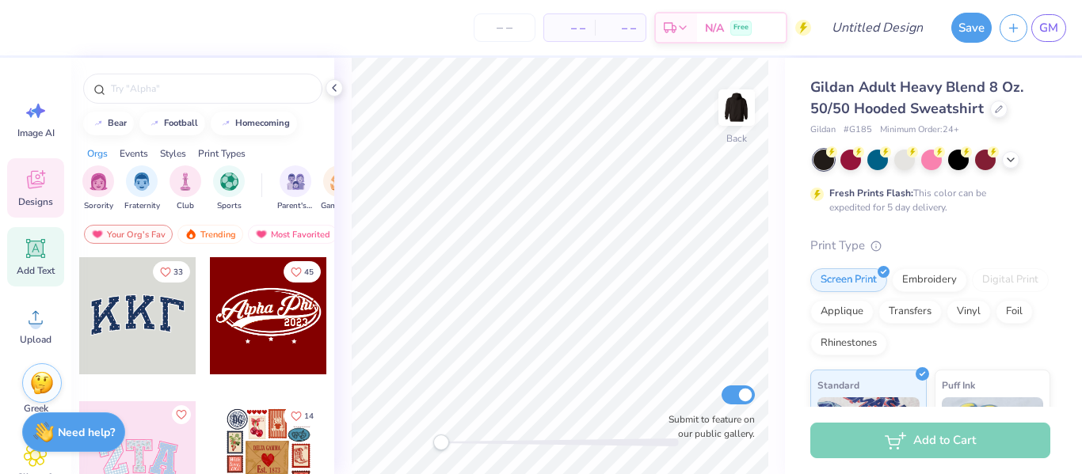
click at [40, 257] on icon at bounding box center [36, 249] width 24 height 24
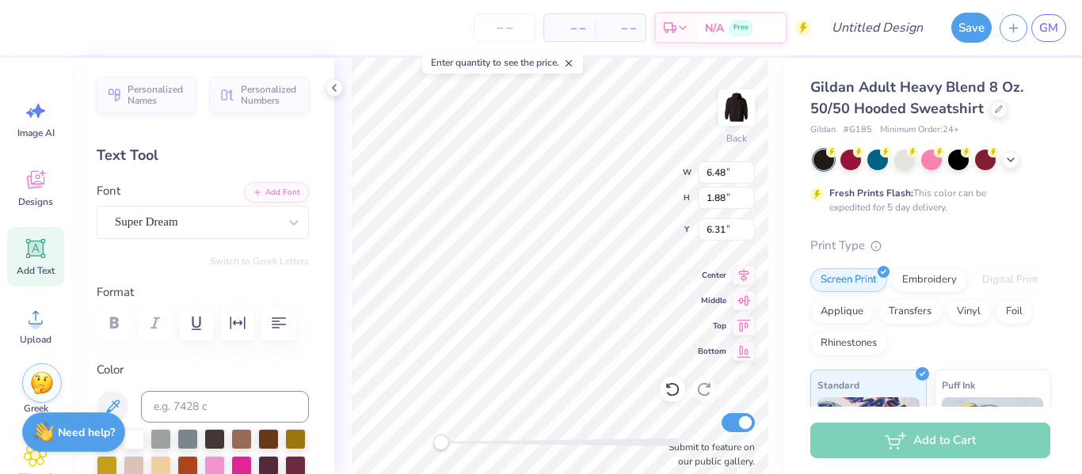
type textarea "t"
type textarea "Student Council"
click at [217, 220] on div "Super Dream" at bounding box center [196, 222] width 166 height 25
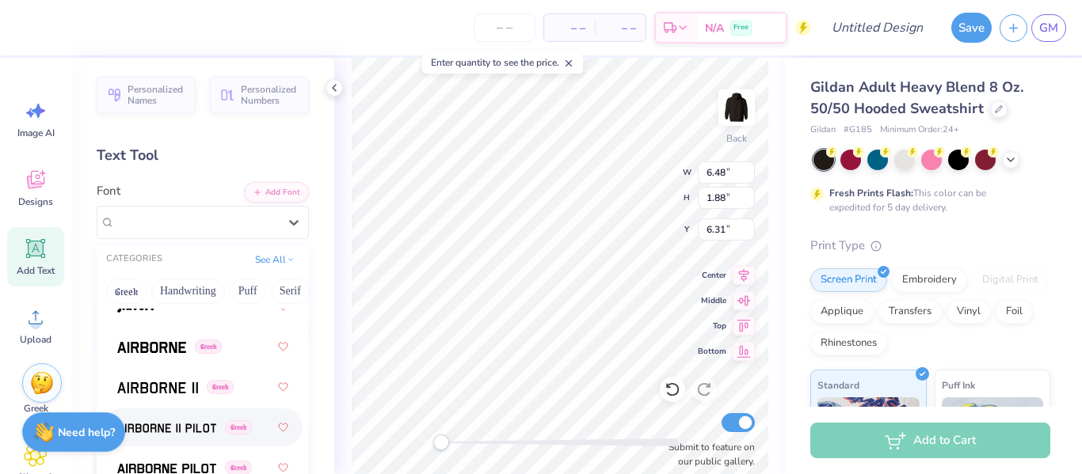
scroll to position [367, 0]
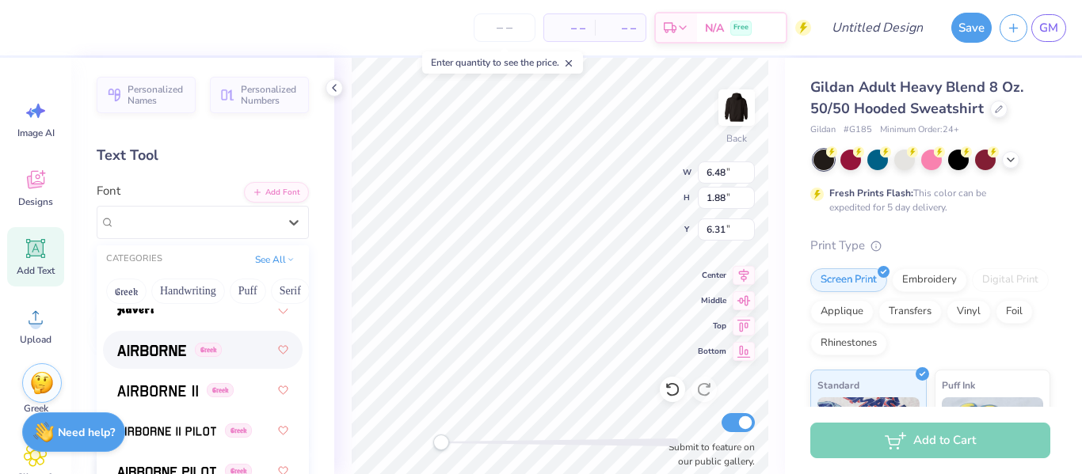
click at [181, 348] on img at bounding box center [151, 350] width 69 height 11
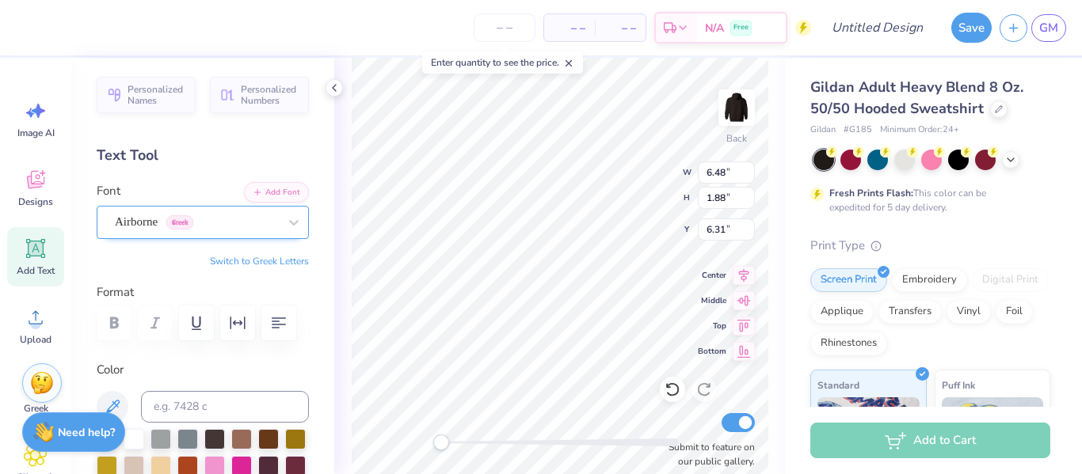
click at [208, 221] on div "Airborne Greek" at bounding box center [196, 222] width 166 height 25
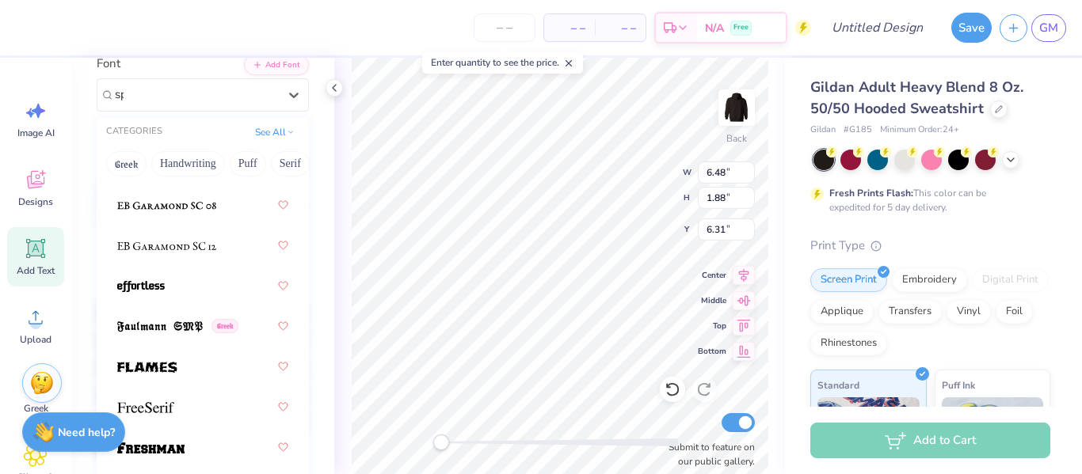
scroll to position [0, 0]
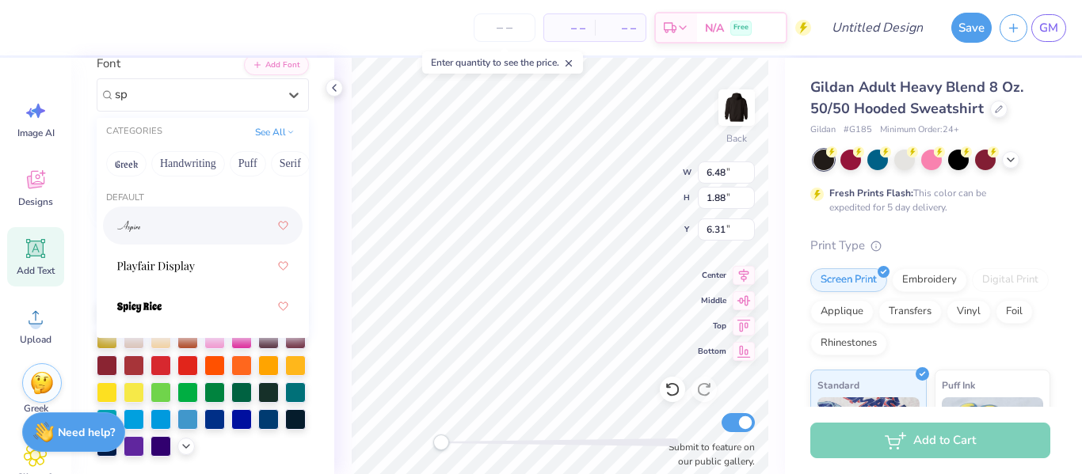
type input "s"
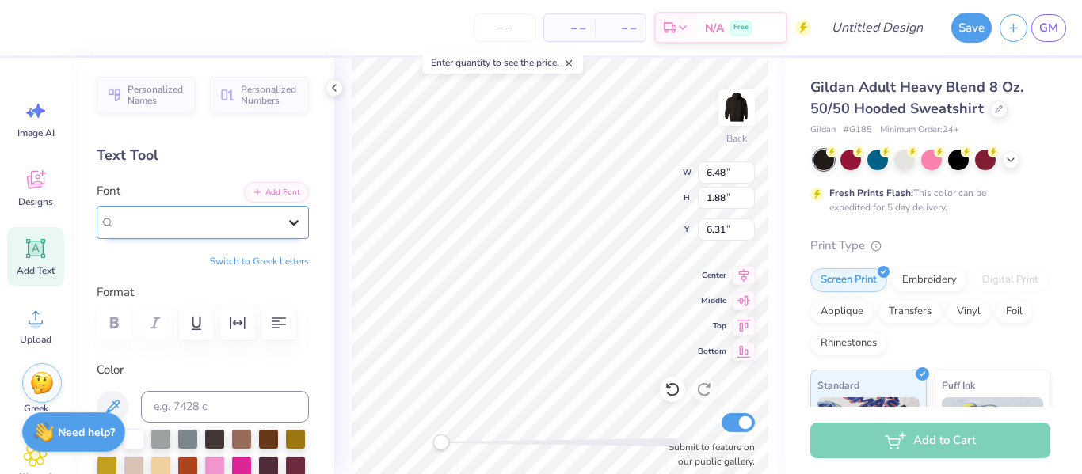
click at [291, 218] on icon at bounding box center [294, 223] width 16 height 16
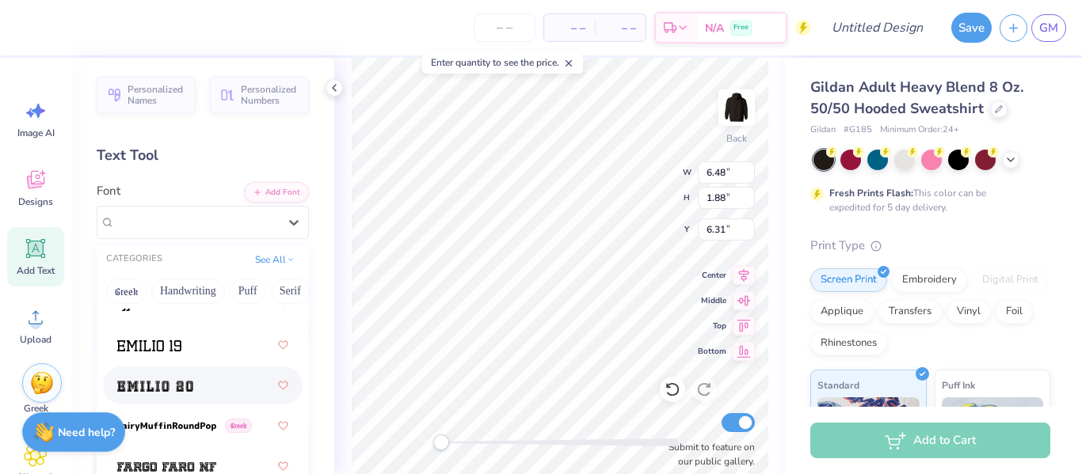
scroll to position [4573, 0]
click at [219, 386] on div at bounding box center [202, 385] width 171 height 29
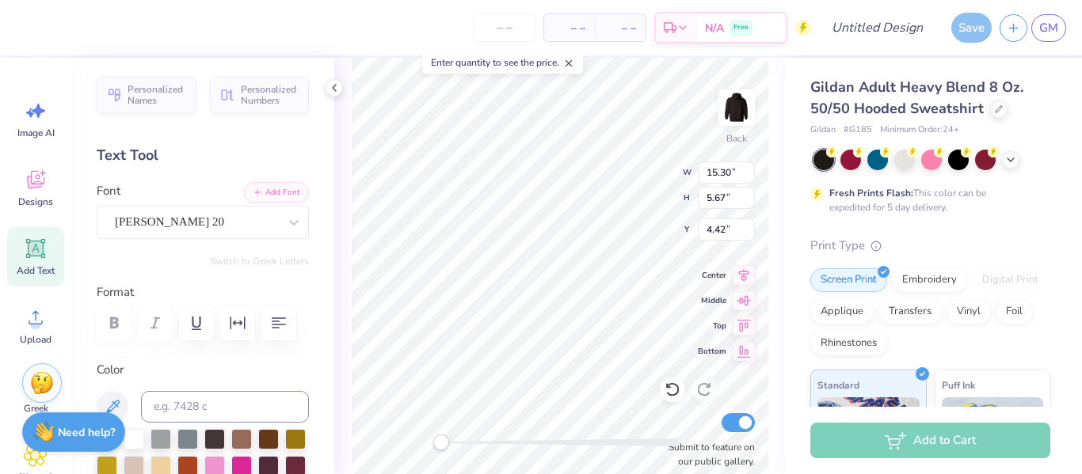
type input "6.06"
type input "2.24"
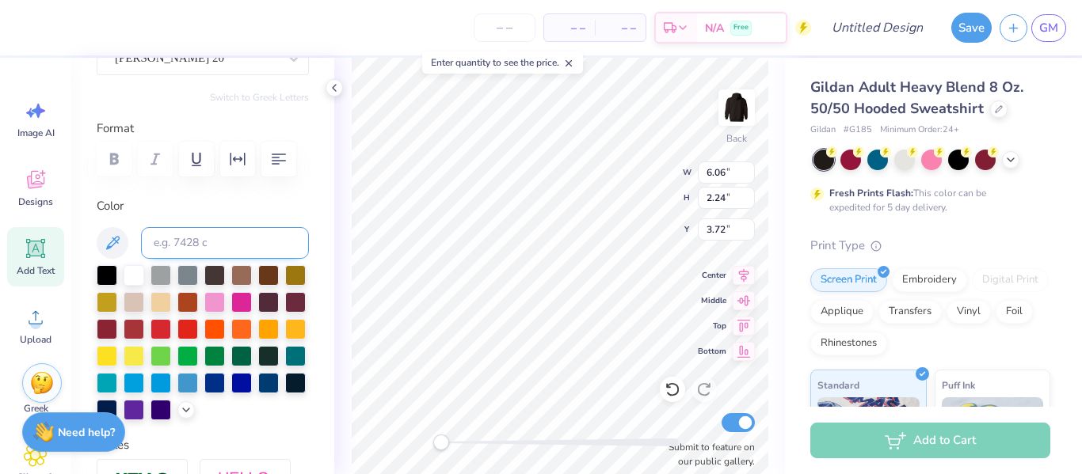
scroll to position [165, 0]
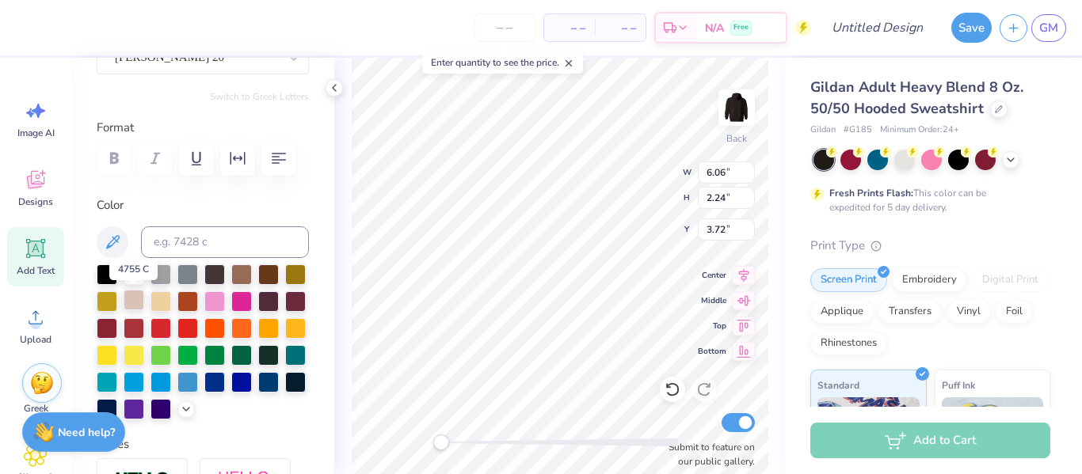
click at [135, 301] on div at bounding box center [134, 300] width 21 height 21
click at [183, 407] on icon at bounding box center [186, 408] width 13 height 13
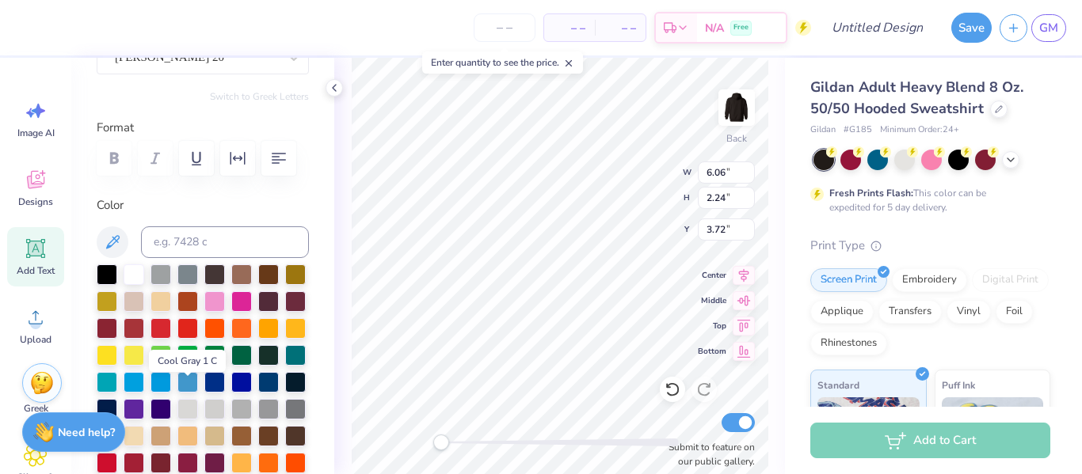
scroll to position [259, 0]
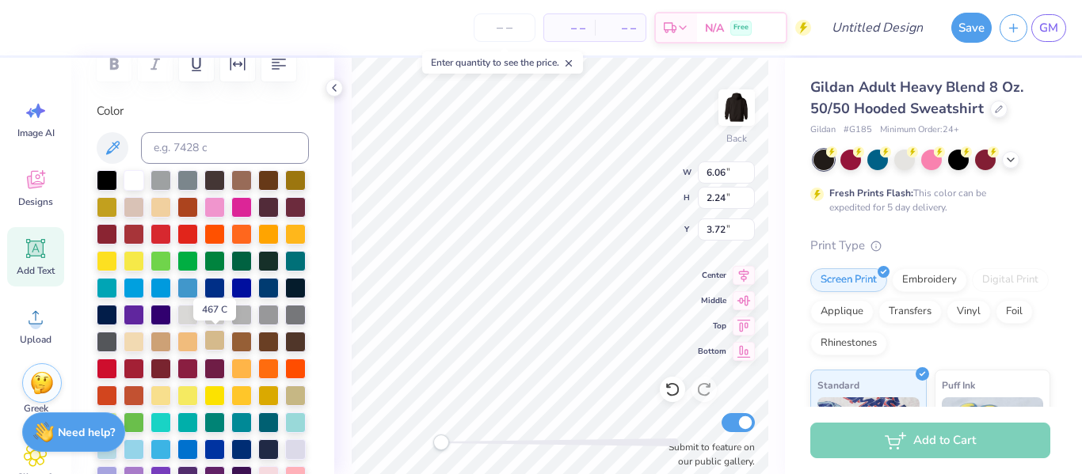
click at [217, 346] on div at bounding box center [214, 340] width 21 height 21
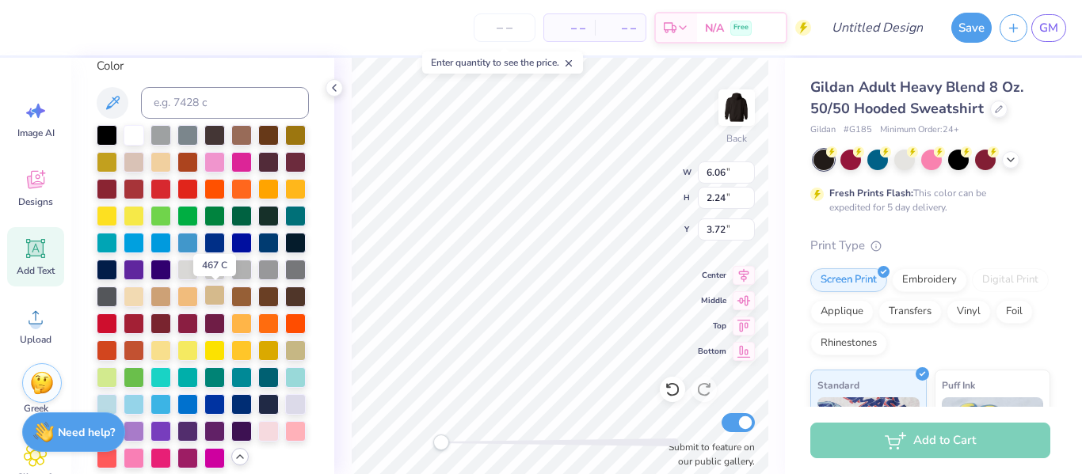
scroll to position [295, 0]
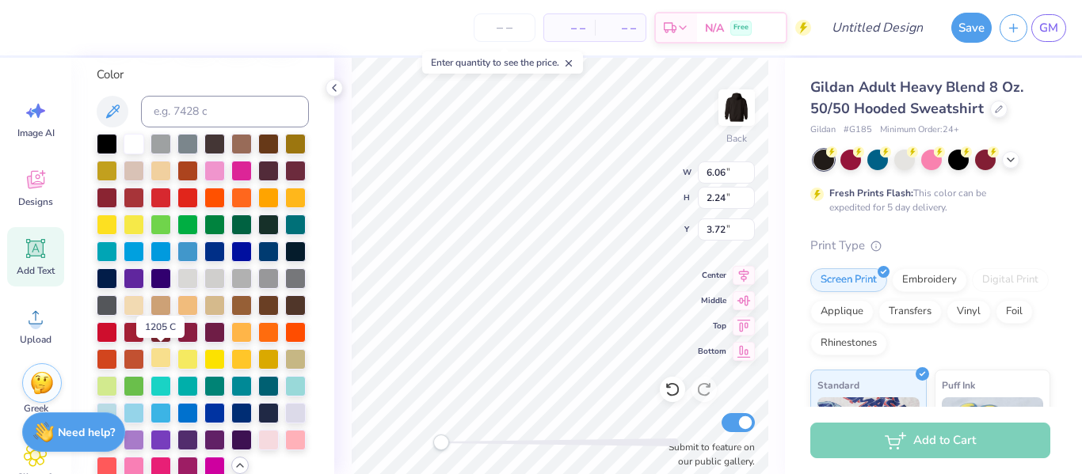
click at [157, 360] on div at bounding box center [160, 358] width 21 height 21
click at [608, 162] on div "Back W 6.06 6.06 " H 2.24 2.24 " Y 3.72 3.72 " Center Middle Top Bottom Submit …" at bounding box center [559, 266] width 451 height 417
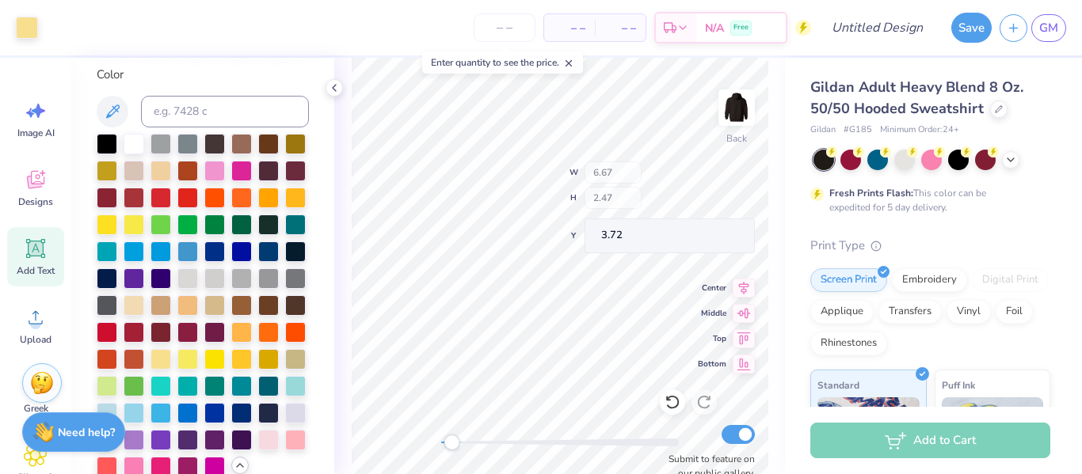
type input "6.67"
type input "2.47"
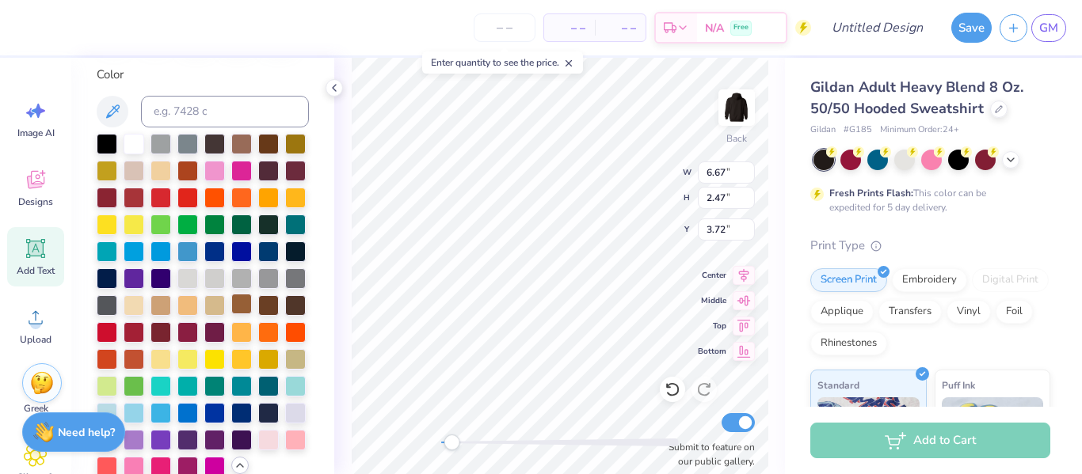
scroll to position [0, 0]
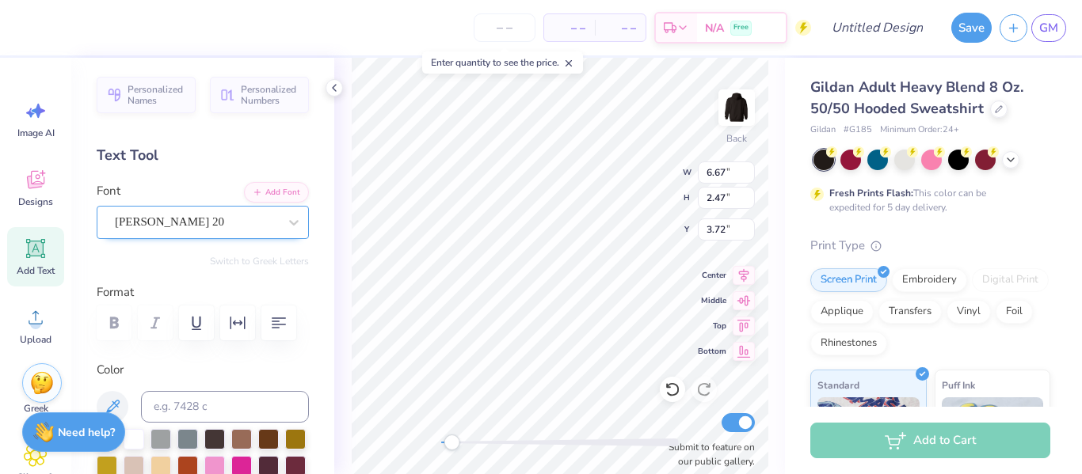
click at [171, 231] on div at bounding box center [196, 221] width 163 height 21
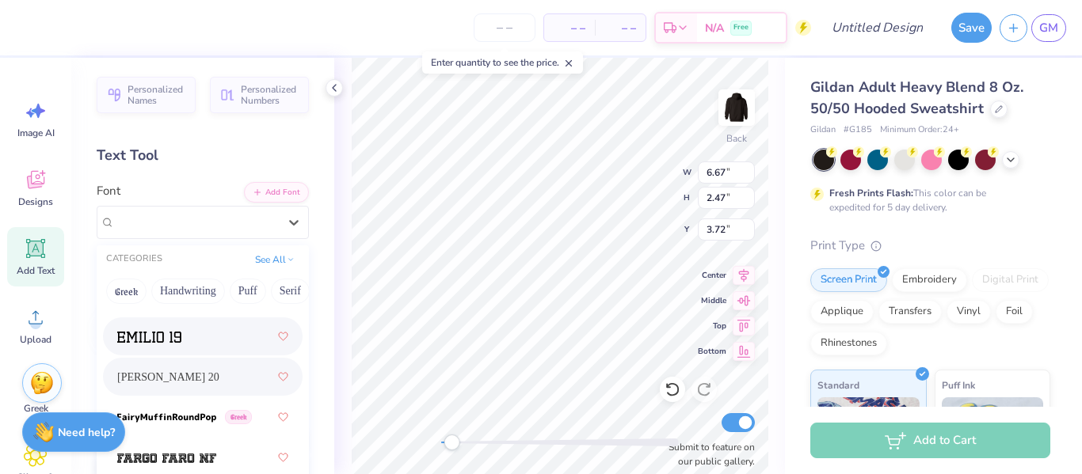
scroll to position [4551, 0]
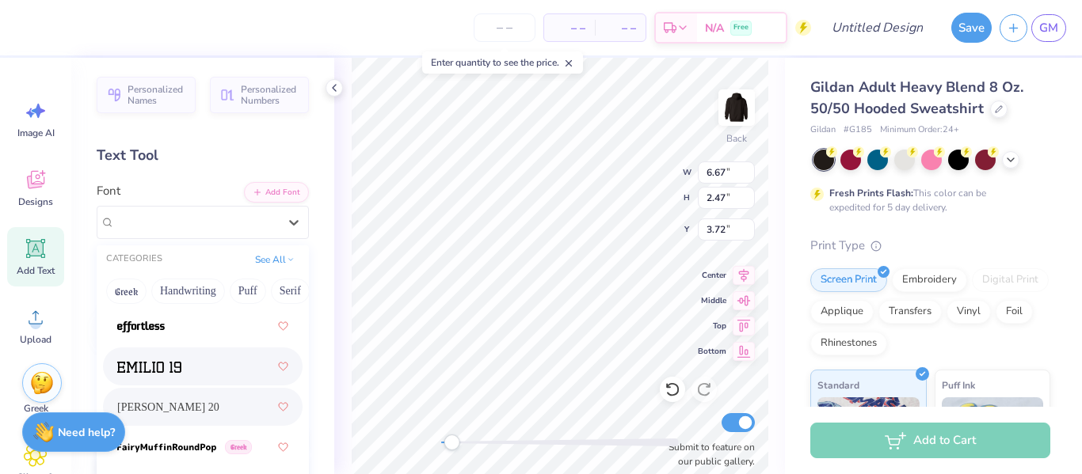
click at [223, 359] on div at bounding box center [202, 366] width 171 height 29
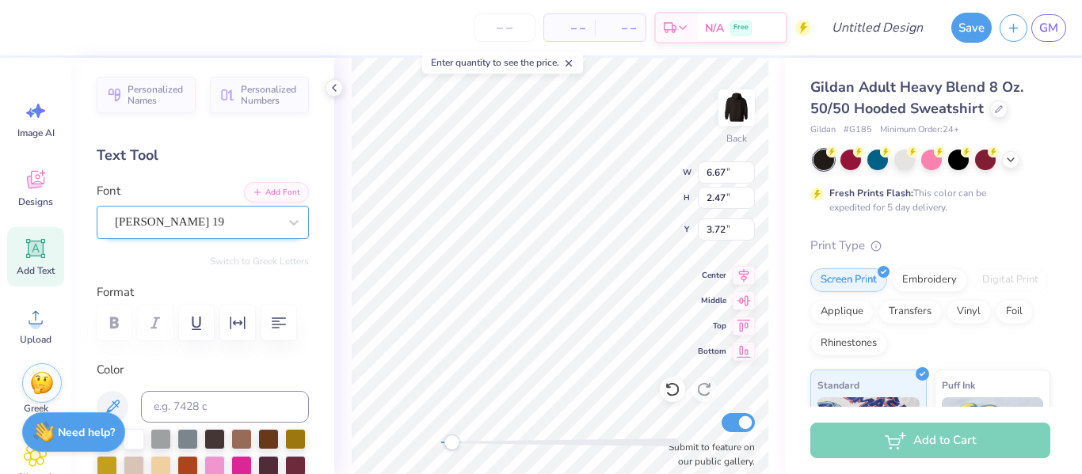
click at [272, 223] on div "Emilio 19" at bounding box center [196, 222] width 166 height 25
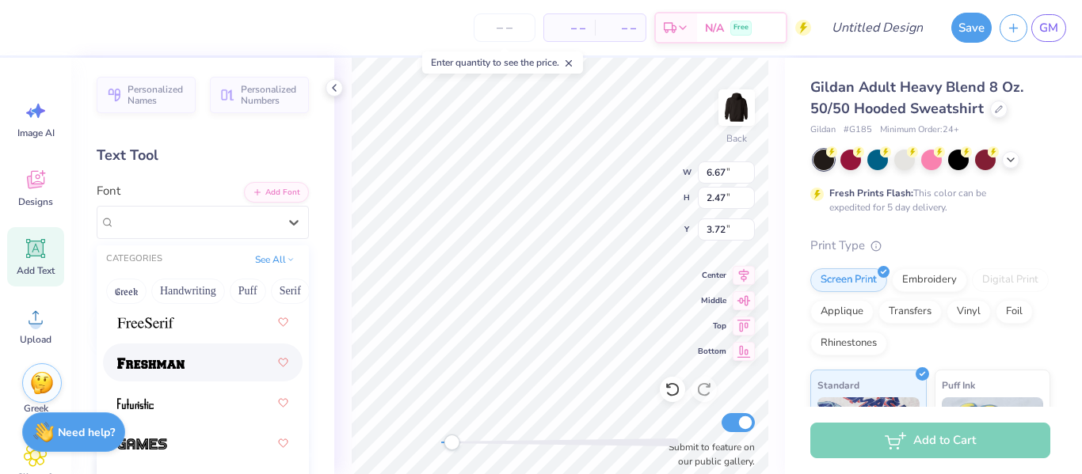
scroll to position [5004, 0]
click at [213, 368] on div at bounding box center [202, 358] width 171 height 29
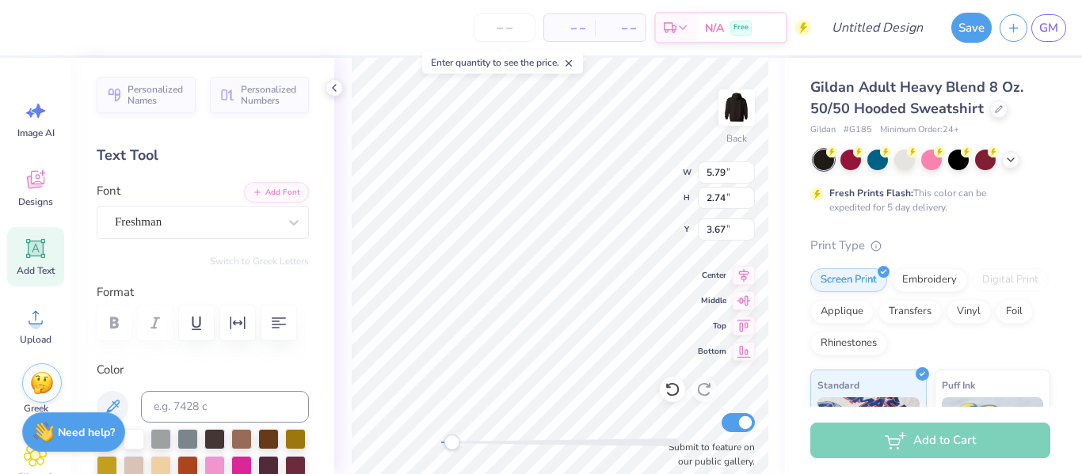
type input "5.79"
type input "2.74"
type input "3.67"
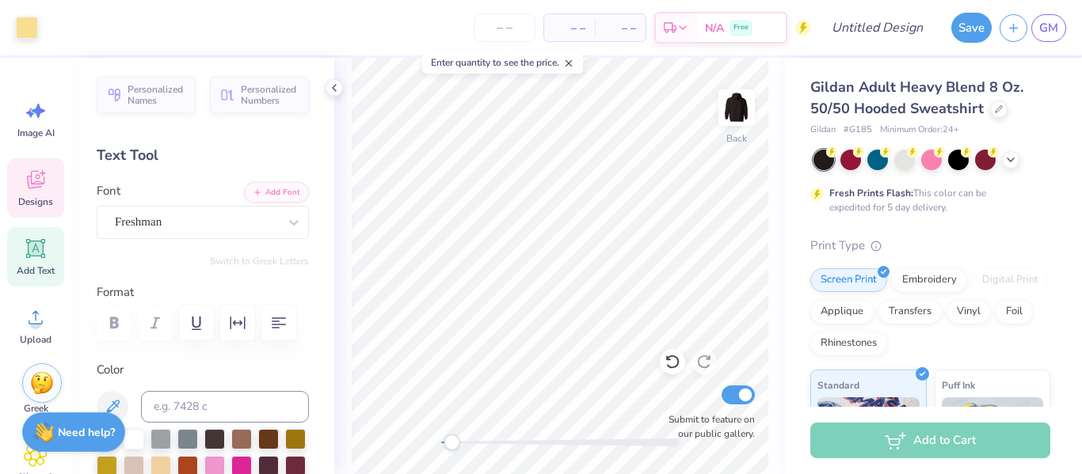
click at [38, 199] on span "Designs" at bounding box center [35, 202] width 35 height 13
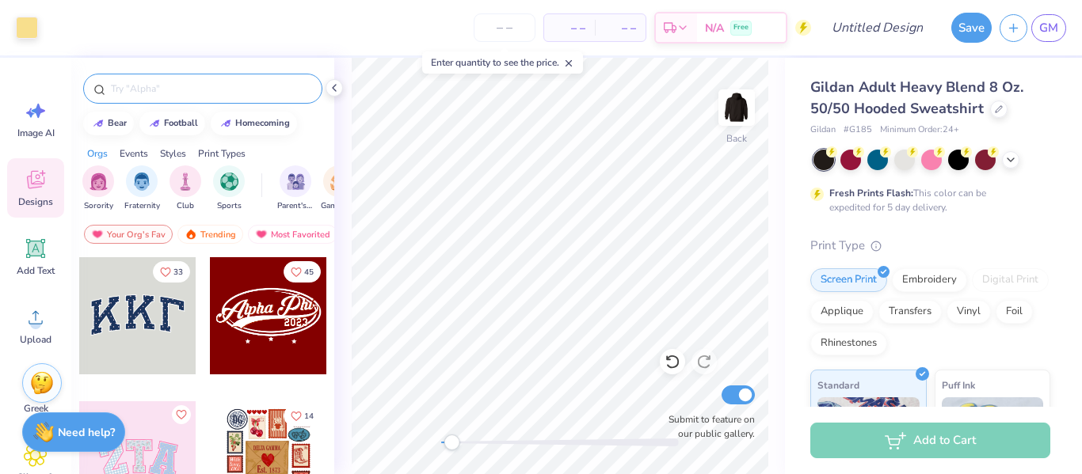
click at [197, 85] on input "text" at bounding box center [210, 89] width 203 height 16
type input "star"
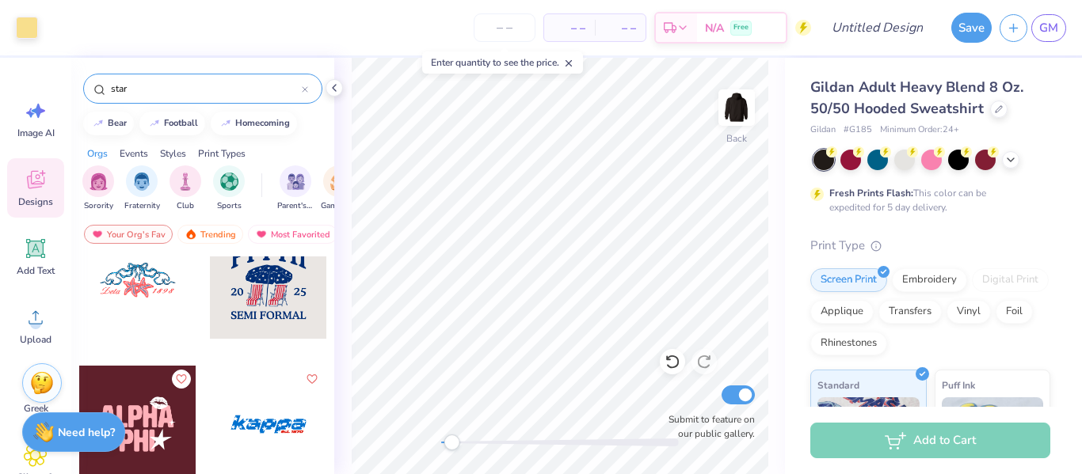
scroll to position [6237, 0]
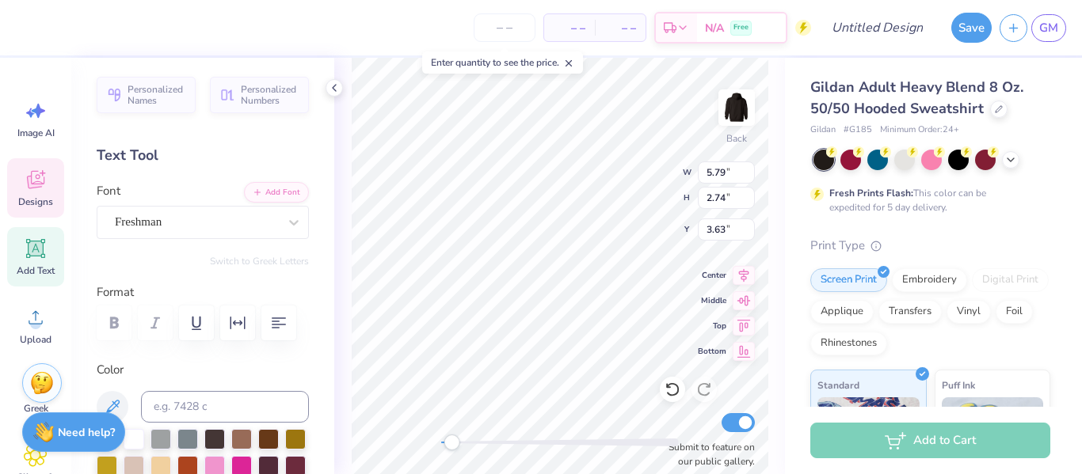
click at [48, 196] on span "Designs" at bounding box center [35, 202] width 35 height 13
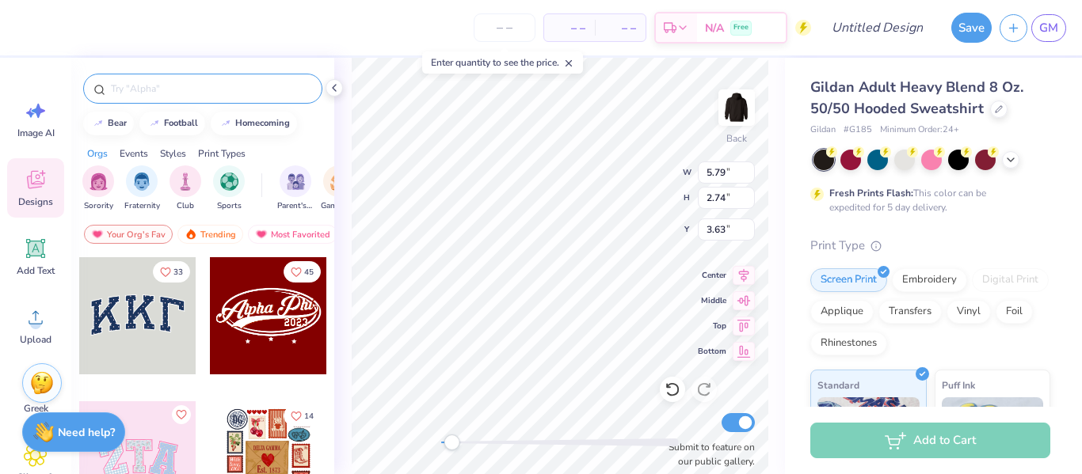
click at [152, 95] on input "text" at bounding box center [210, 89] width 203 height 16
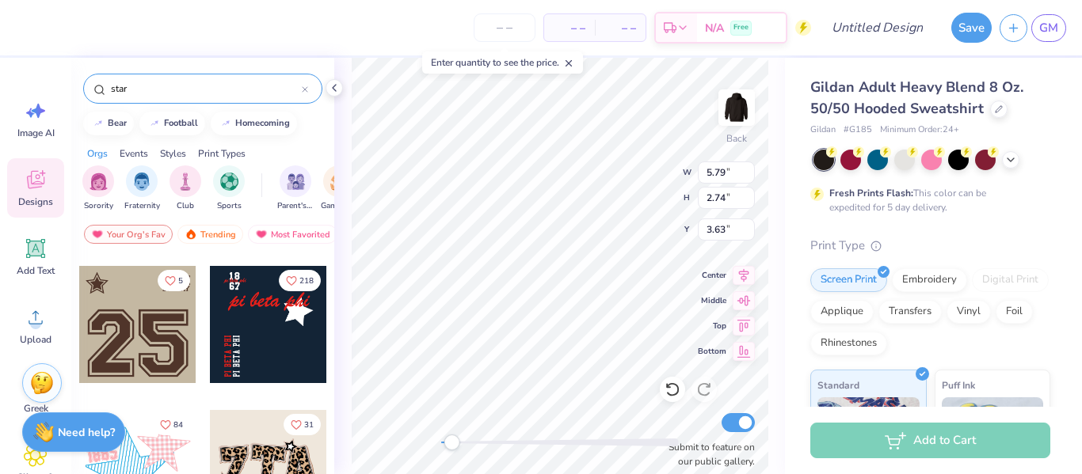
scroll to position [135, 0]
type input "star"
click at [135, 347] on div at bounding box center [137, 324] width 117 height 117
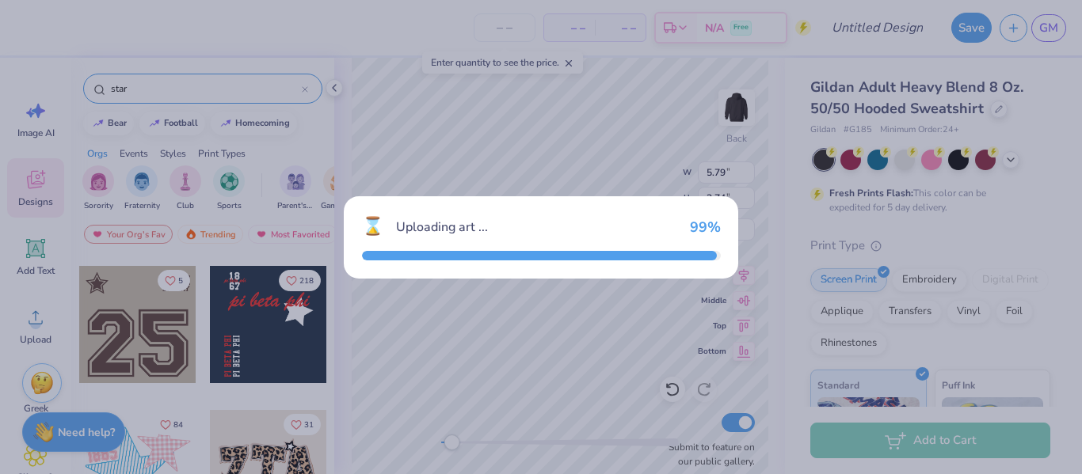
type input "10.91"
type input "10.96"
type input "3.00"
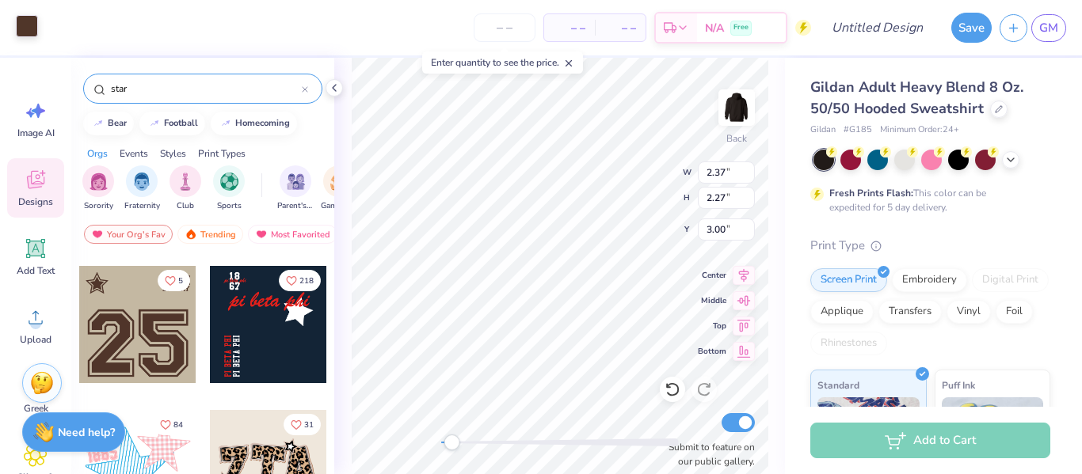
click at [27, 25] on div at bounding box center [27, 26] width 22 height 22
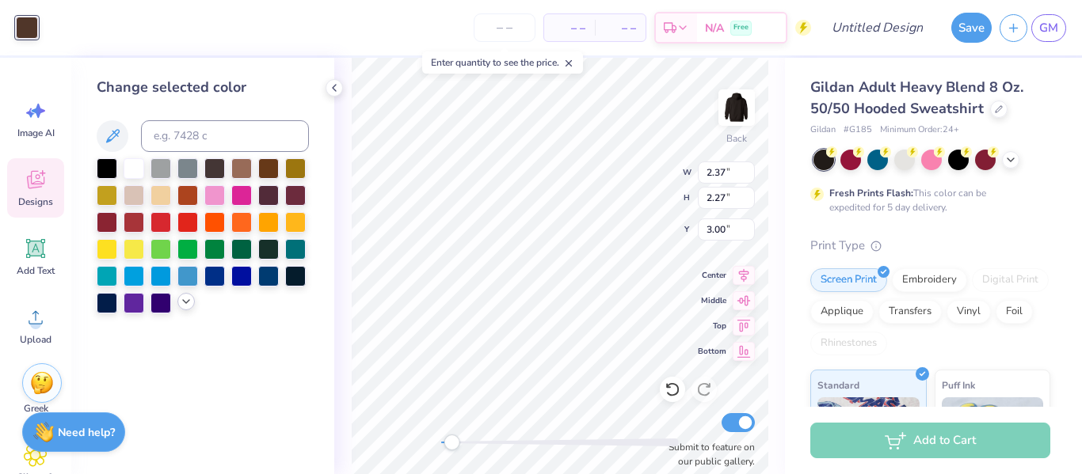
click at [188, 307] on icon at bounding box center [186, 301] width 13 height 13
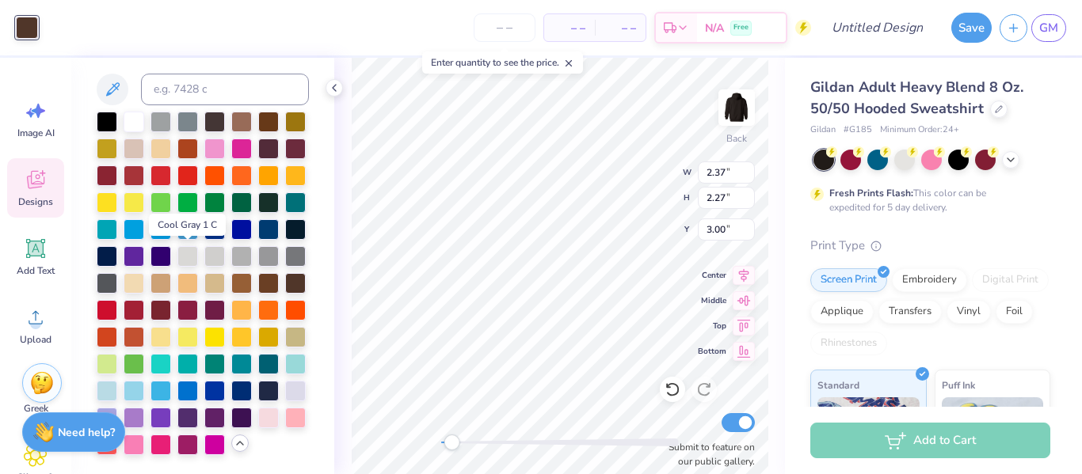
scroll to position [46, 0]
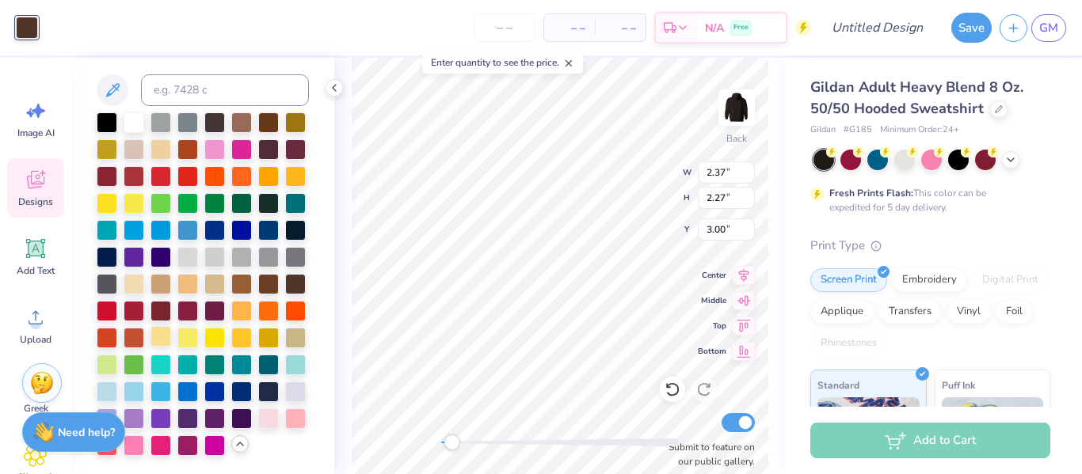
click at [161, 338] on div at bounding box center [160, 336] width 21 height 21
type input "5.34"
type input "5.12"
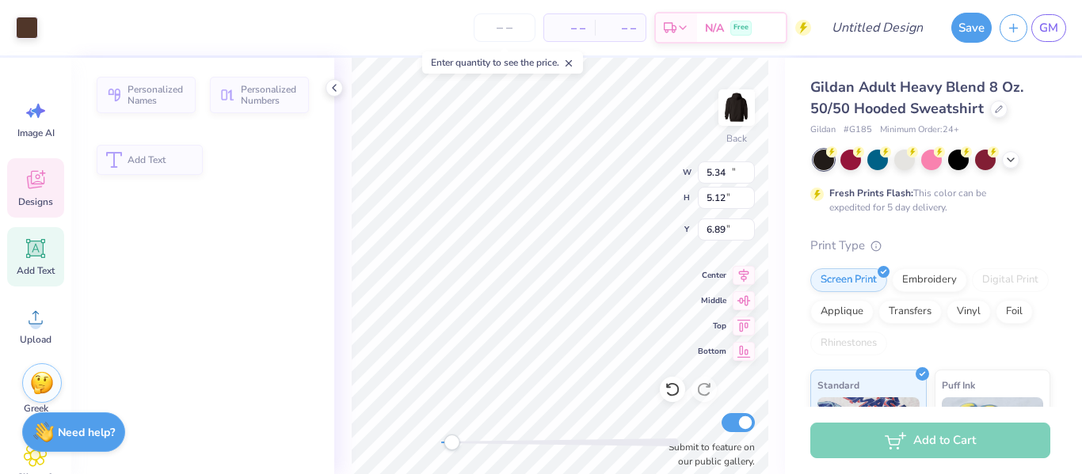
type input "10.48"
type input "7.07"
type input "6.89"
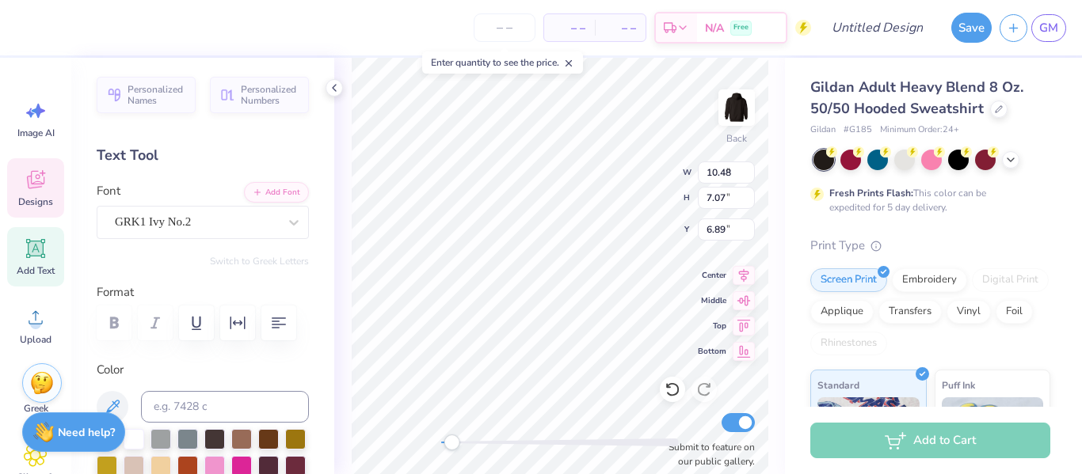
type input "2.95"
type input "0.98"
type input "3.38"
type input "2.82"
type input "0.56"
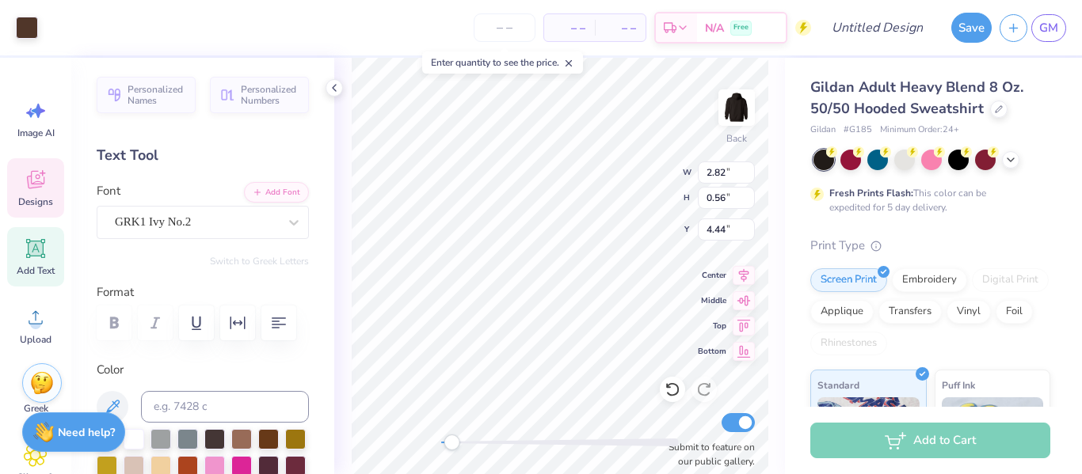
type input "4.44"
type input "2.77"
type input "2.65"
type input "1.88"
type input "4.13"
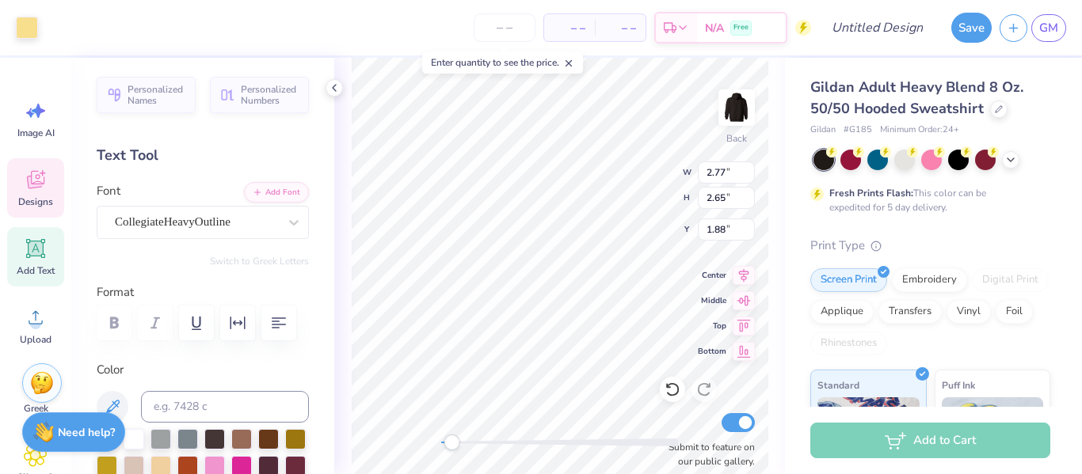
type input "3.96"
type input "2.32"
type input "10.48"
type input "7.07"
type input "6.89"
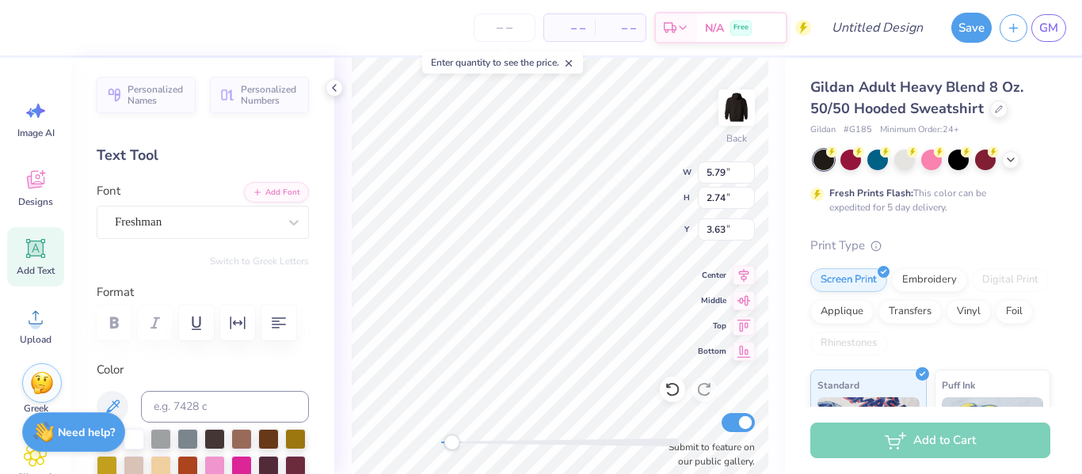
scroll to position [1, 0]
type textarea "S"
type textarea "A"
type input "4.36"
type input "4.38"
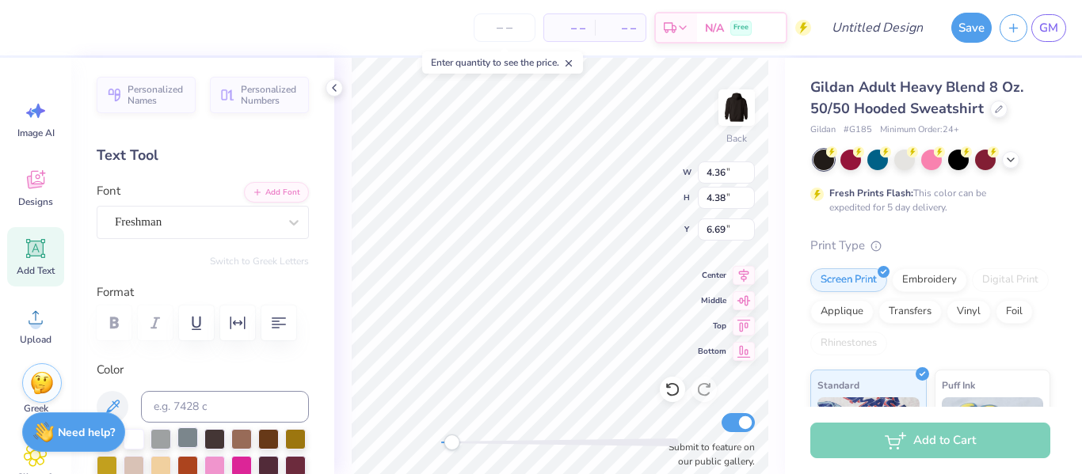
type input "3.15"
type input "3.16"
type input "3.63"
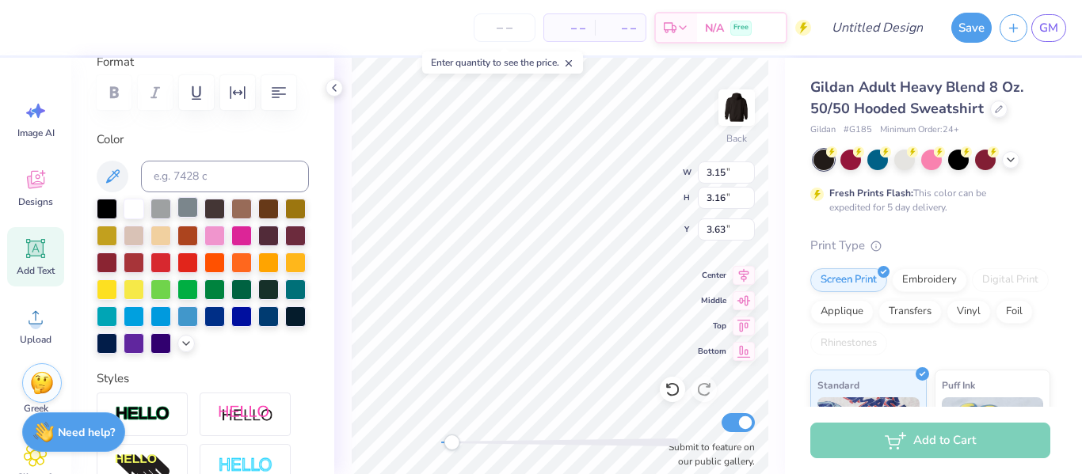
scroll to position [234, 0]
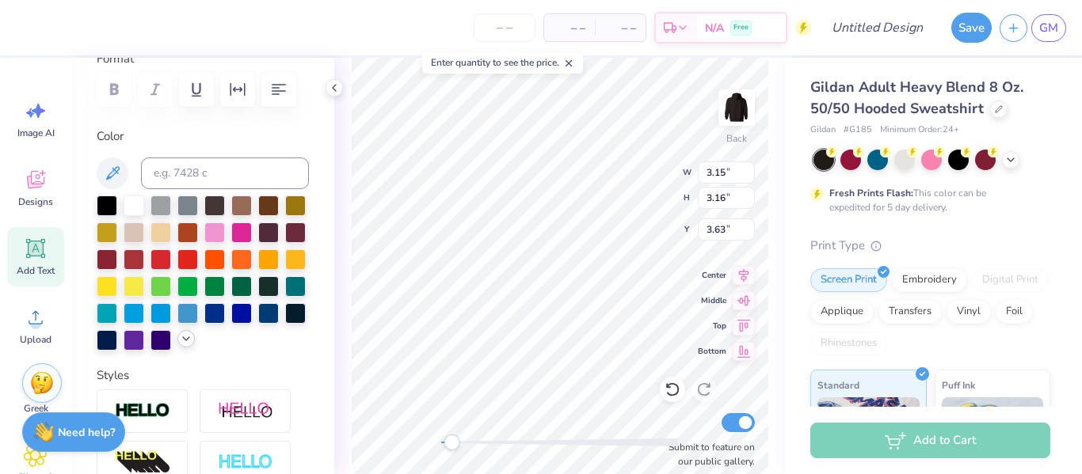
click at [185, 342] on icon at bounding box center [186, 339] width 13 height 13
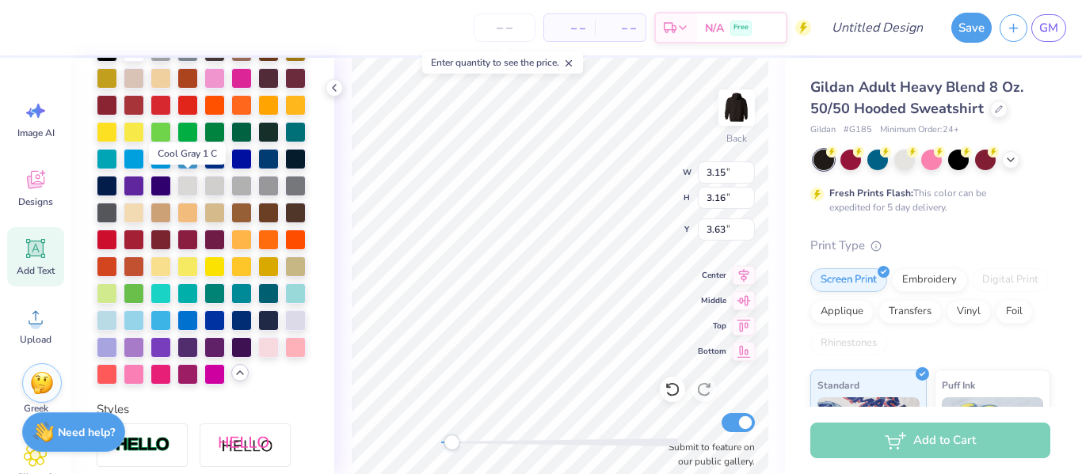
scroll to position [387, 0]
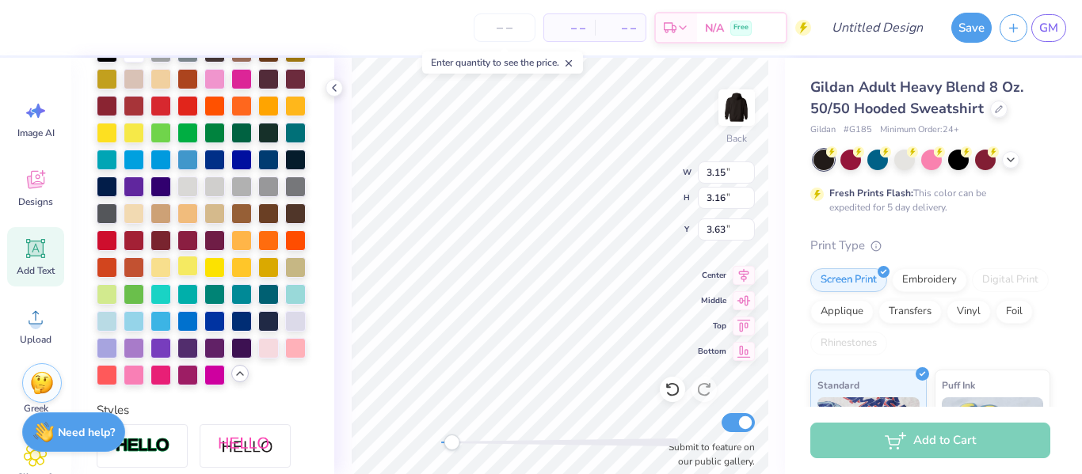
click at [196, 265] on div at bounding box center [187, 266] width 21 height 21
click at [219, 265] on div at bounding box center [214, 266] width 21 height 21
click at [236, 268] on div at bounding box center [241, 266] width 21 height 21
click at [159, 265] on div at bounding box center [160, 266] width 21 height 21
click at [242, 266] on div at bounding box center [241, 266] width 21 height 21
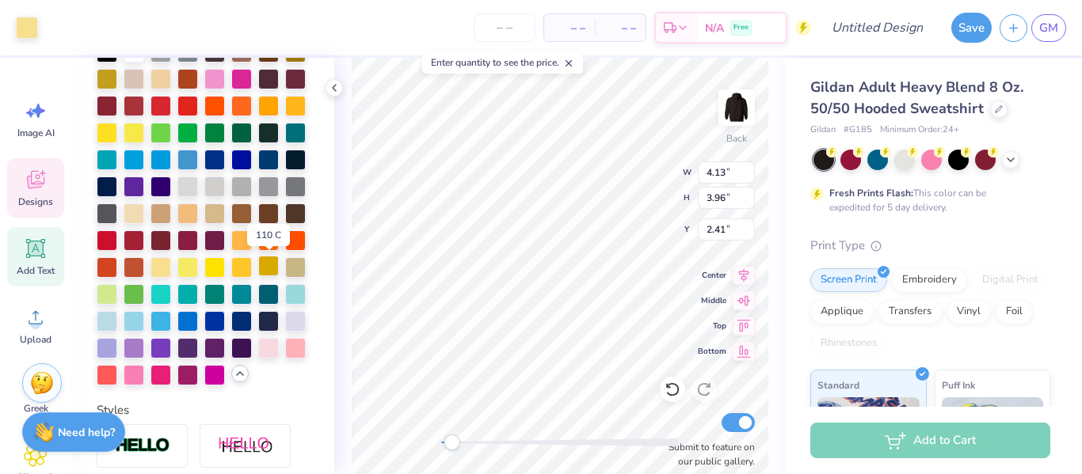
click at [261, 268] on div at bounding box center [268, 266] width 21 height 21
click at [245, 271] on div at bounding box center [241, 266] width 21 height 21
click at [159, 268] on div at bounding box center [160, 266] width 21 height 21
type input "4.13"
type input "3.96"
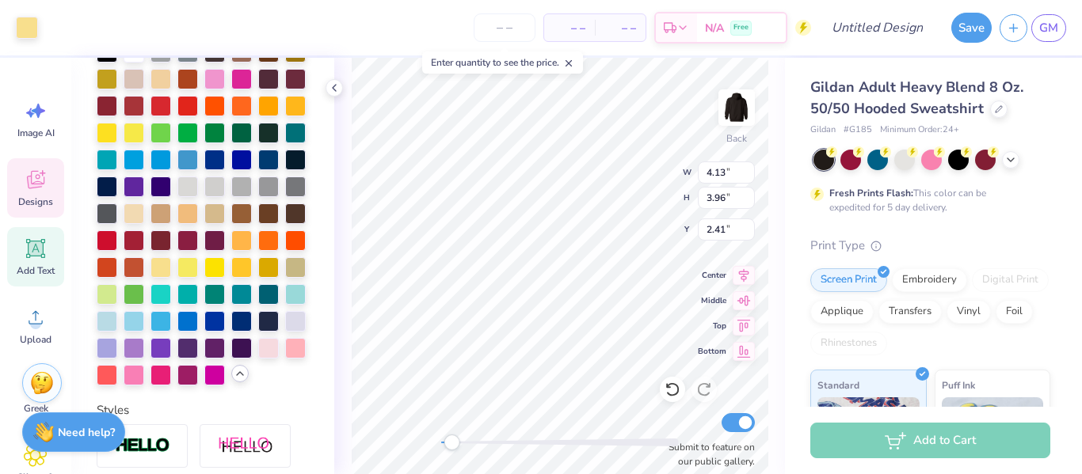
type input "2.41"
click at [264, 266] on div at bounding box center [268, 266] width 21 height 21
type input "3.15"
type input "3.16"
type input "7.87"
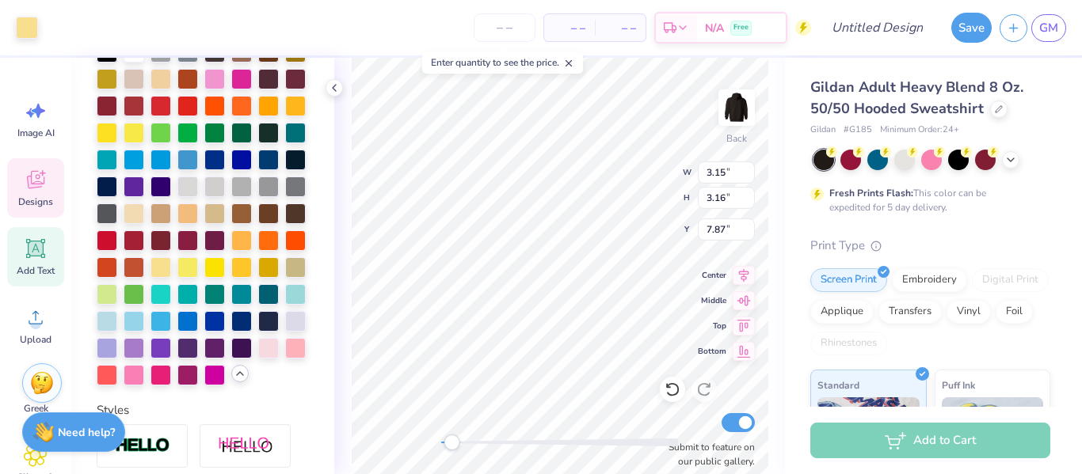
type input "4.13"
type input "3.96"
type input "2.41"
click at [158, 105] on div at bounding box center [160, 104] width 21 height 21
click at [231, 139] on div at bounding box center [241, 131] width 21 height 21
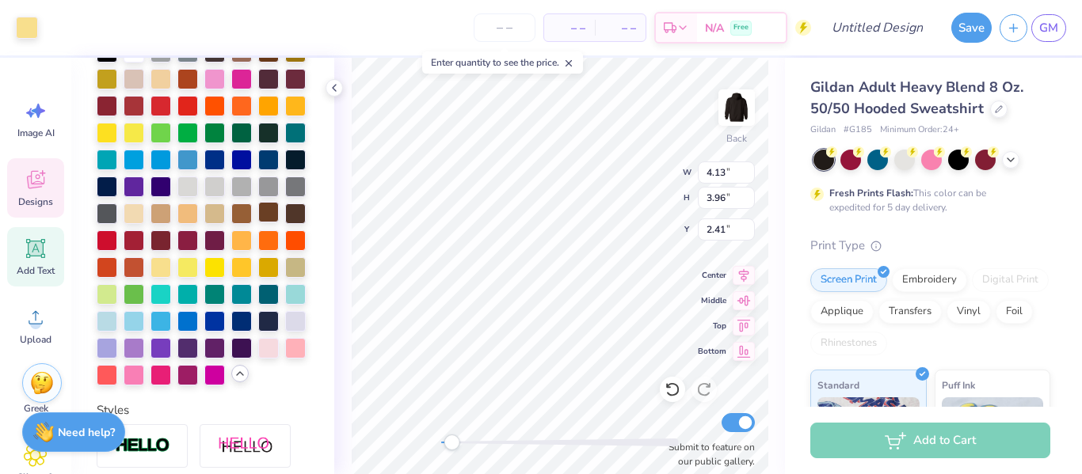
click at [266, 215] on div at bounding box center [268, 212] width 21 height 21
click at [30, 30] on div at bounding box center [27, 26] width 22 height 22
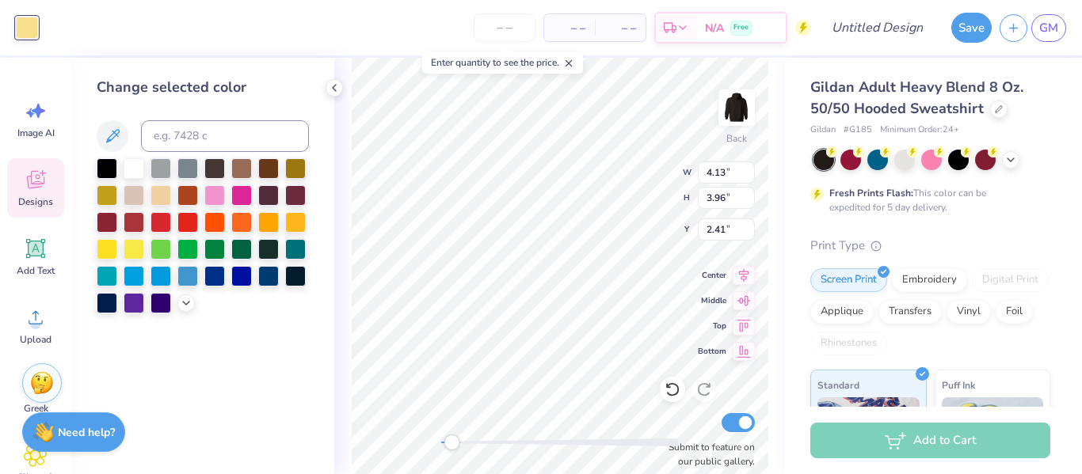
click at [185, 293] on div at bounding box center [203, 235] width 212 height 155
click at [185, 305] on icon at bounding box center [186, 301] width 13 height 13
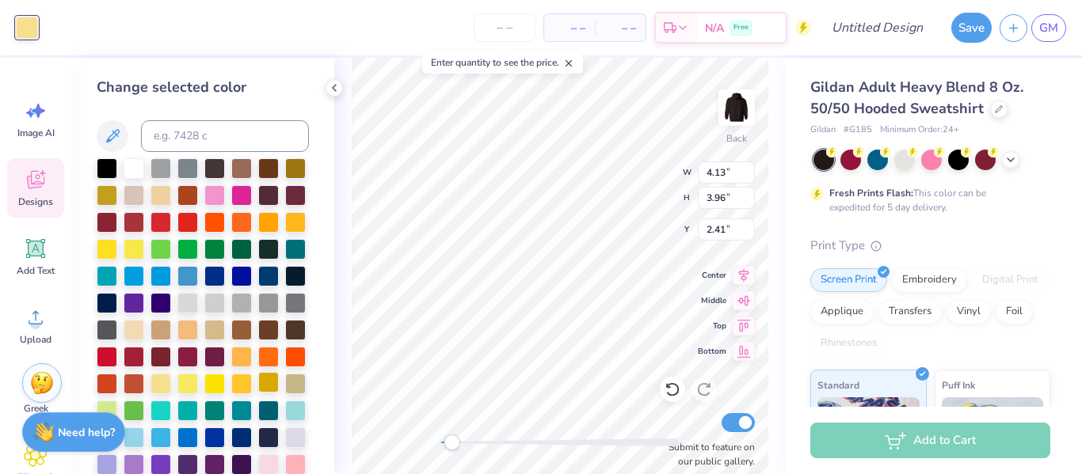
click at [261, 379] on div at bounding box center [268, 382] width 21 height 21
click at [270, 379] on div at bounding box center [268, 382] width 21 height 21
type input "3.15"
type input "3.16"
type input "9.59"
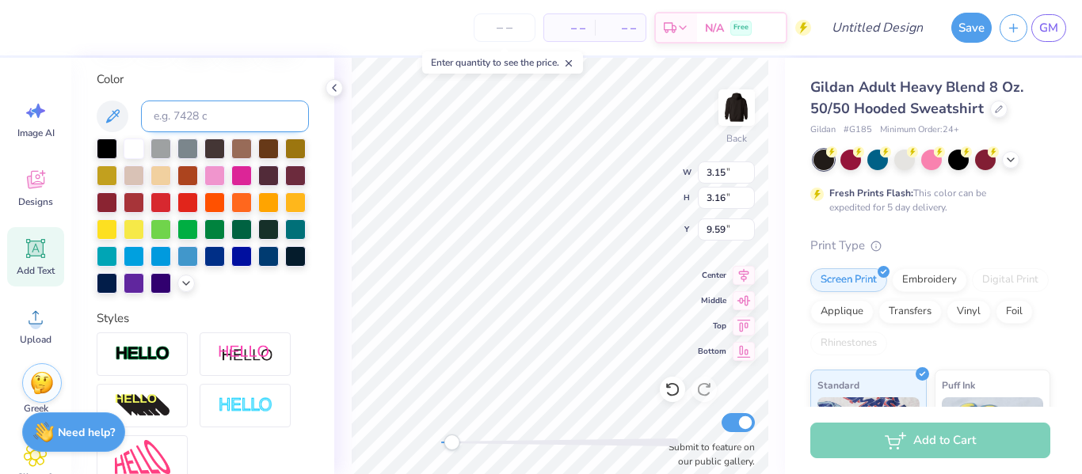
scroll to position [280, 0]
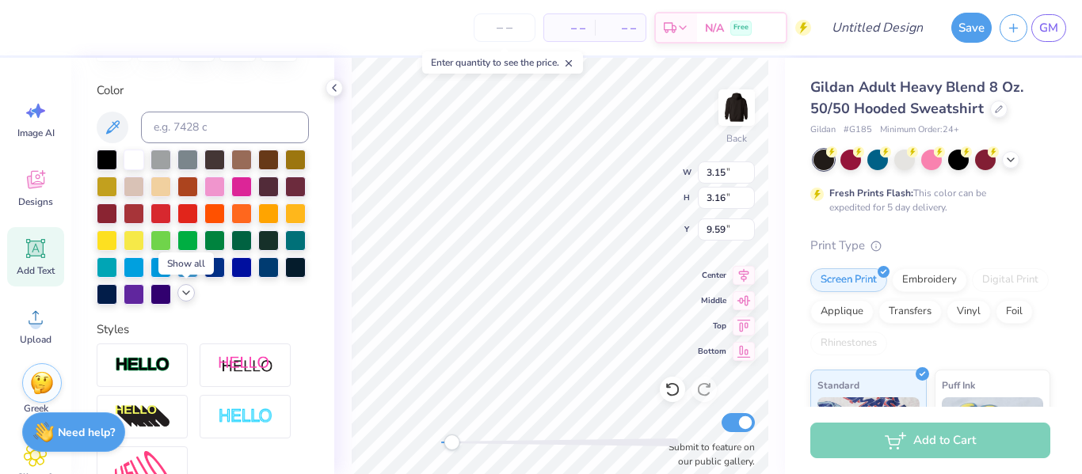
click at [180, 295] on icon at bounding box center [186, 293] width 13 height 13
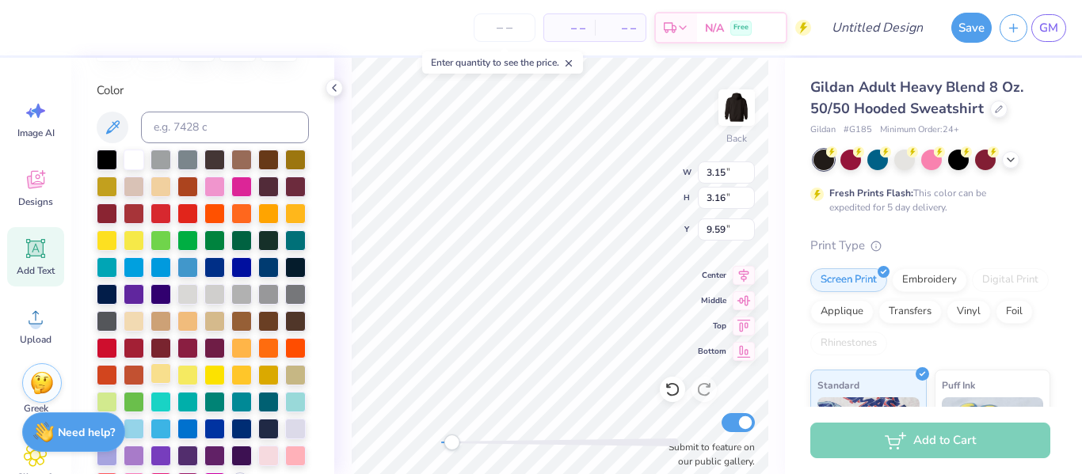
click at [166, 375] on div at bounding box center [160, 374] width 21 height 21
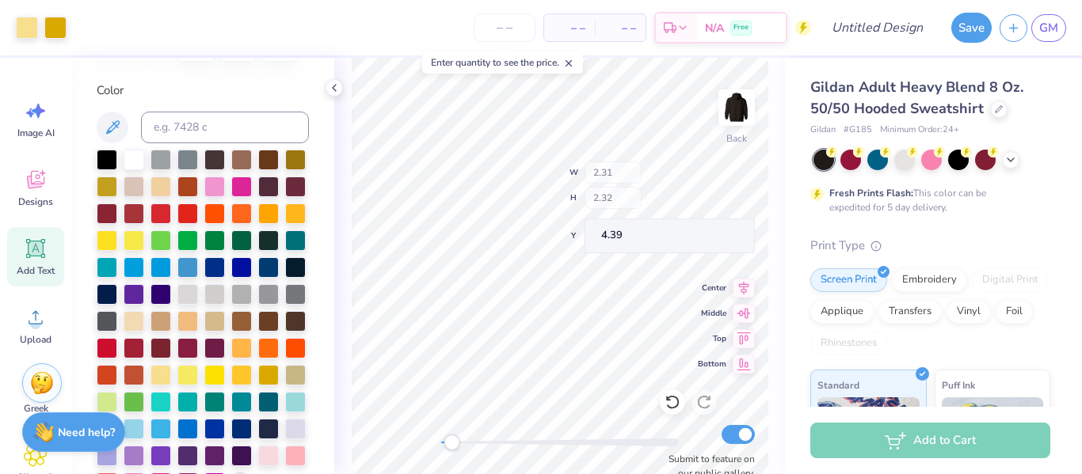
type input "2.31"
type input "2.32"
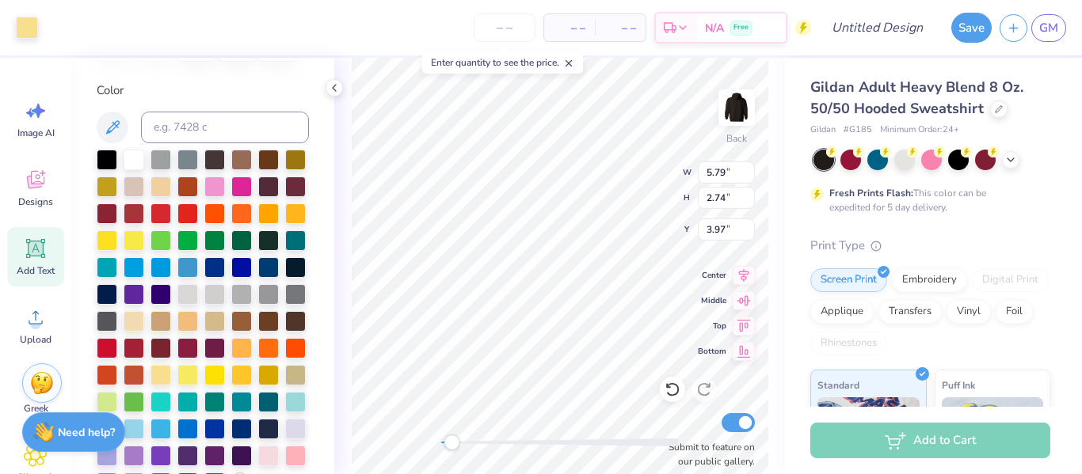
type input "5.79"
type input "2.74"
type input "3.97"
type input "5.79"
type input "2.74"
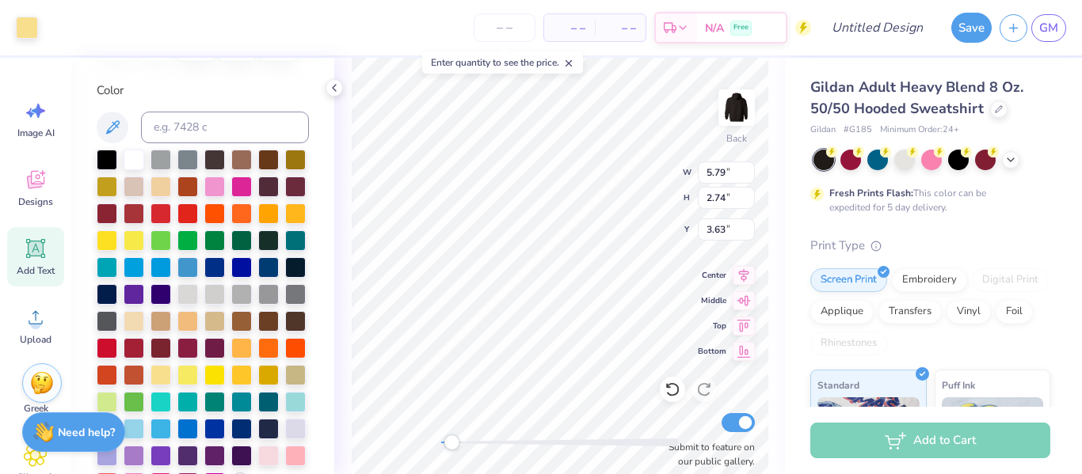
type input "3.63"
click at [133, 238] on div at bounding box center [134, 239] width 21 height 21
click at [111, 242] on div at bounding box center [107, 239] width 21 height 21
click at [136, 242] on div at bounding box center [134, 239] width 21 height 21
click at [184, 373] on div at bounding box center [187, 374] width 21 height 21
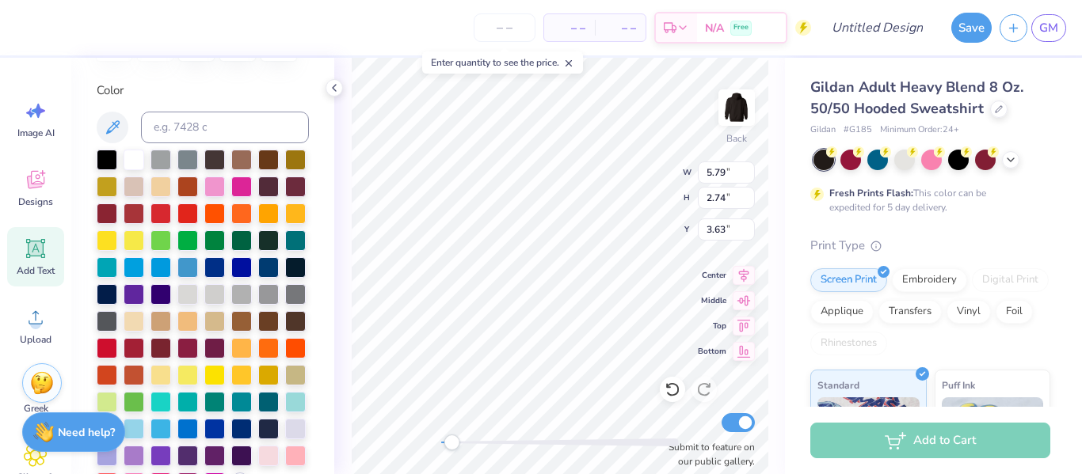
type input "2.31"
type input "2.32"
type input "4.39"
click at [191, 377] on div at bounding box center [187, 374] width 21 height 21
type input "4.13"
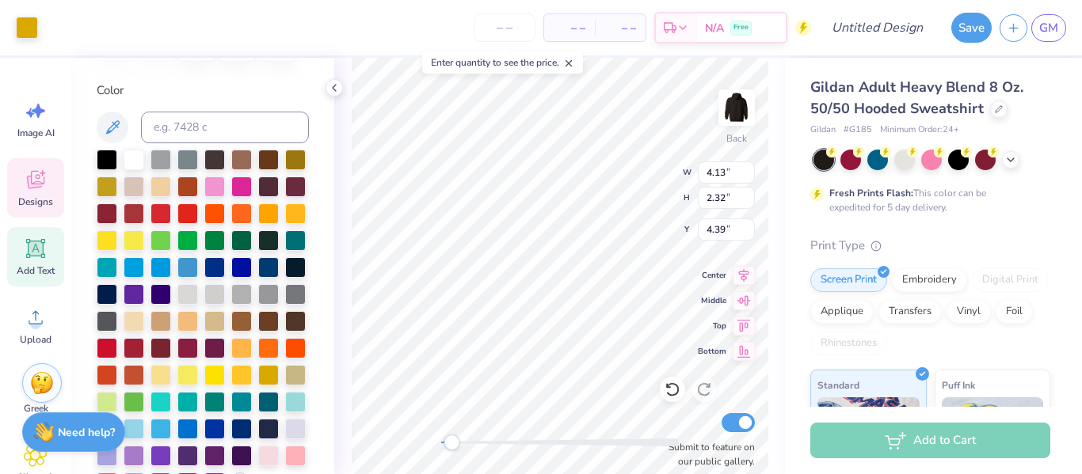
type input "3.96"
type input "2.41"
click at [137, 243] on div at bounding box center [134, 239] width 21 height 21
click at [25, 32] on div at bounding box center [27, 26] width 22 height 22
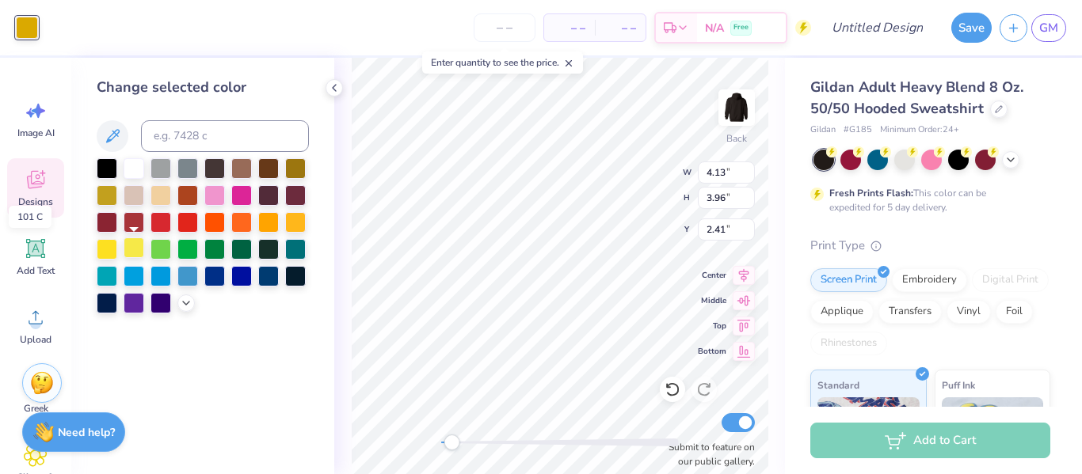
click at [136, 249] on div at bounding box center [134, 248] width 21 height 21
click at [109, 250] on div at bounding box center [107, 248] width 21 height 21
click at [300, 223] on div at bounding box center [295, 221] width 21 height 21
click at [181, 306] on icon at bounding box center [186, 301] width 13 height 13
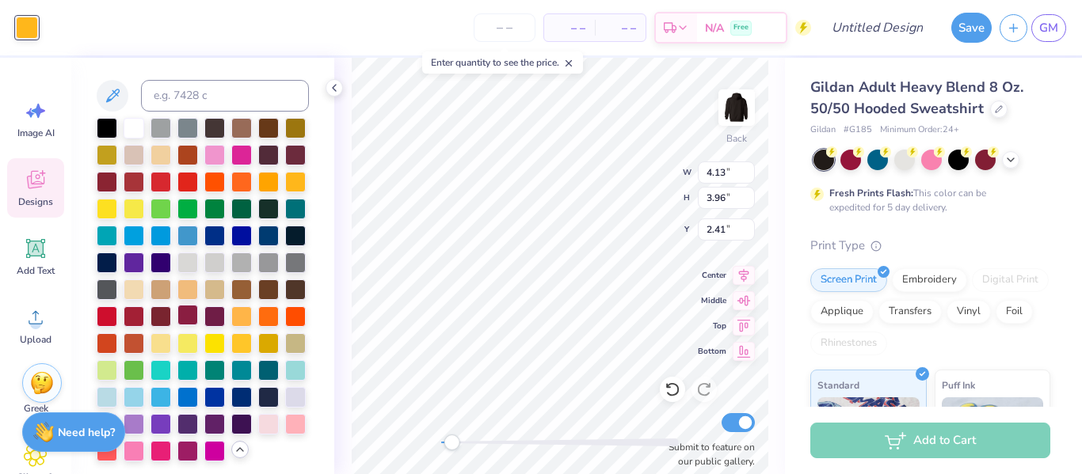
scroll to position [42, 0]
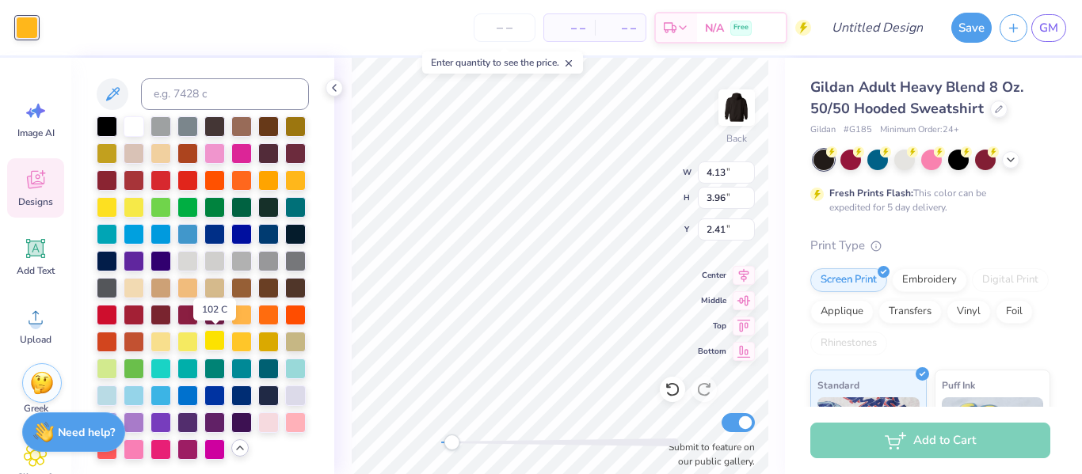
click at [207, 341] on div at bounding box center [214, 340] width 21 height 21
click at [114, 367] on div at bounding box center [107, 367] width 21 height 21
click at [173, 387] on div at bounding box center [203, 288] width 212 height 344
click at [293, 389] on div at bounding box center [295, 394] width 21 height 21
click at [295, 419] on div at bounding box center [295, 421] width 21 height 21
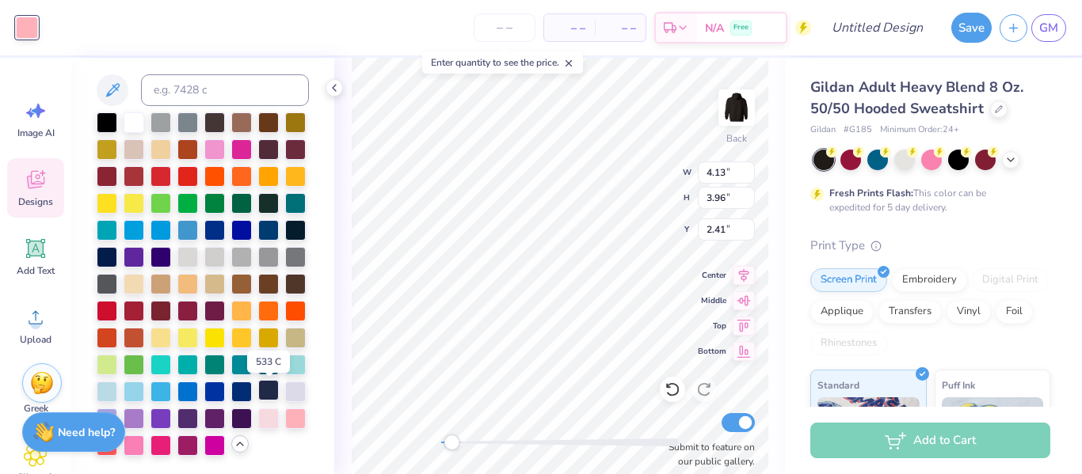
scroll to position [44, 0]
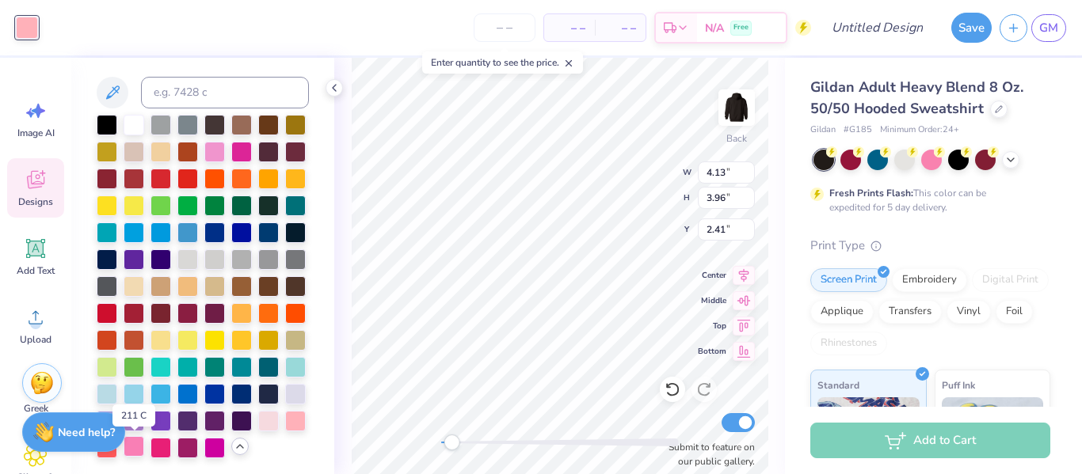
click at [135, 443] on div at bounding box center [134, 446] width 21 height 21
click at [163, 442] on div at bounding box center [160, 446] width 21 height 21
click at [208, 442] on div at bounding box center [214, 446] width 21 height 21
click at [109, 450] on div "Need help? Chat with us." at bounding box center [73, 433] width 103 height 40
click at [106, 457] on div at bounding box center [107, 446] width 21 height 21
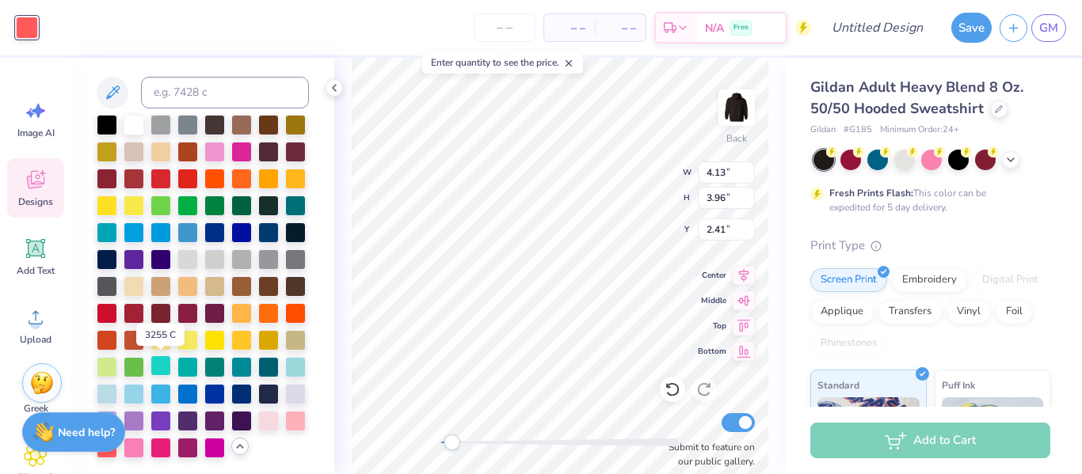
scroll to position [0, 0]
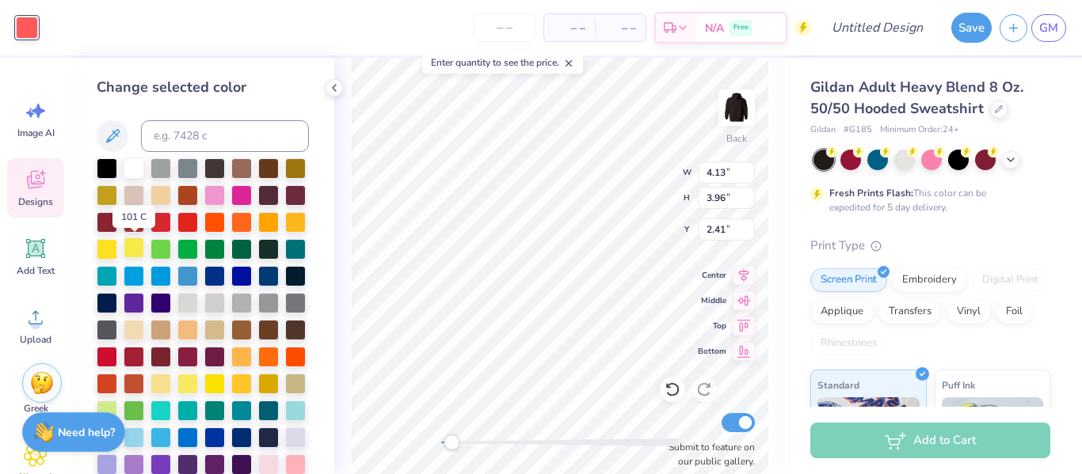
click at [141, 248] on div at bounding box center [134, 248] width 21 height 21
click at [261, 379] on div at bounding box center [268, 382] width 21 height 21
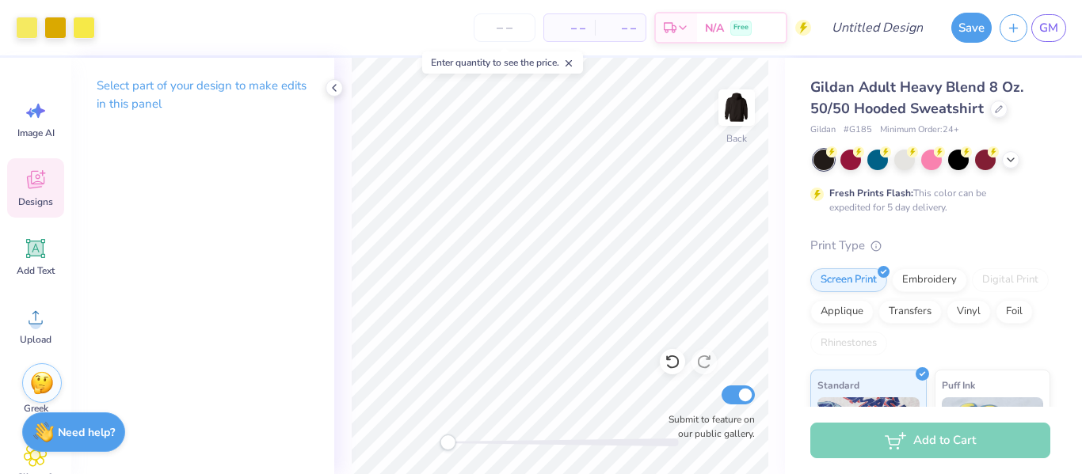
scroll to position [219, 0]
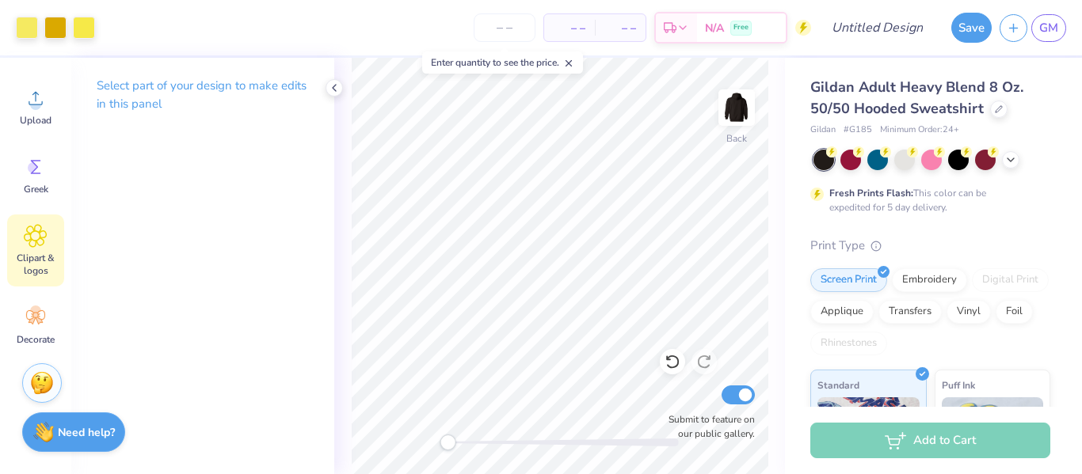
click at [49, 243] on div "Clipart & logos" at bounding box center [35, 251] width 57 height 72
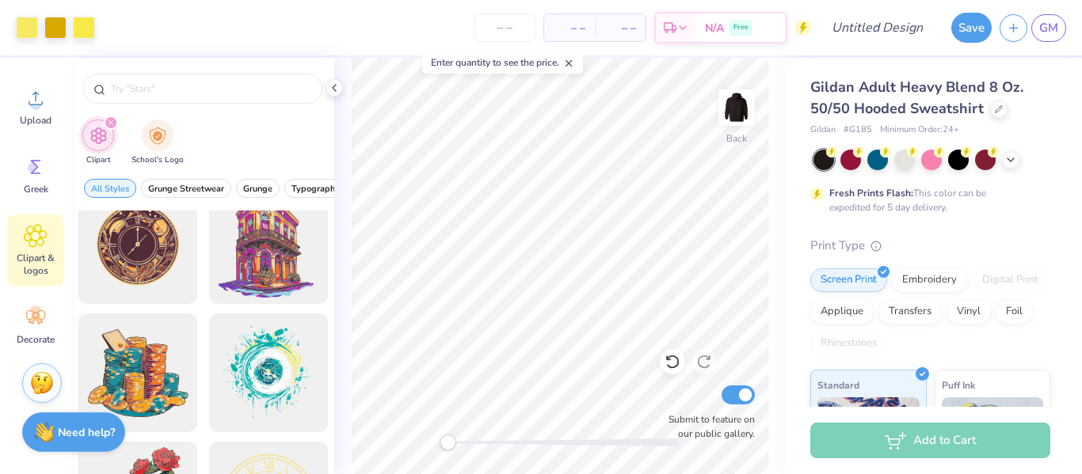
scroll to position [0, 0]
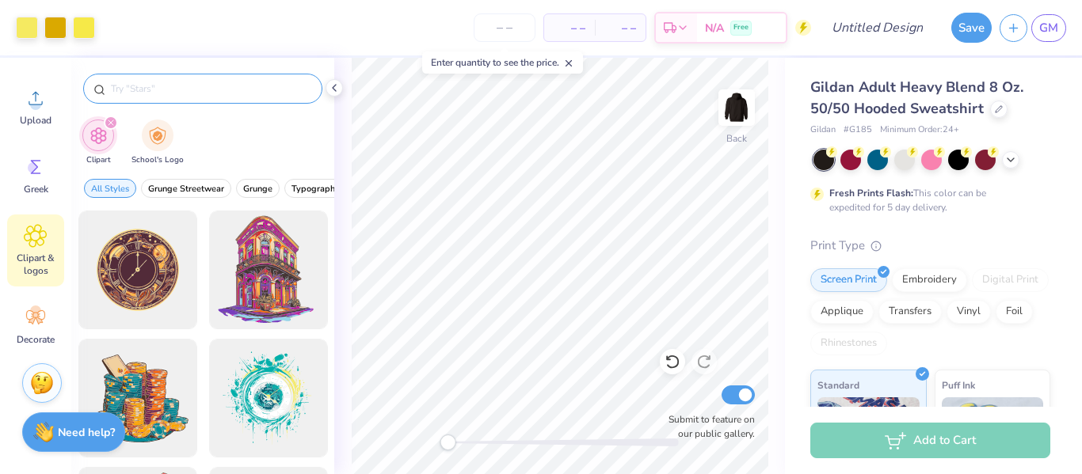
click at [240, 84] on input "text" at bounding box center [210, 89] width 203 height 16
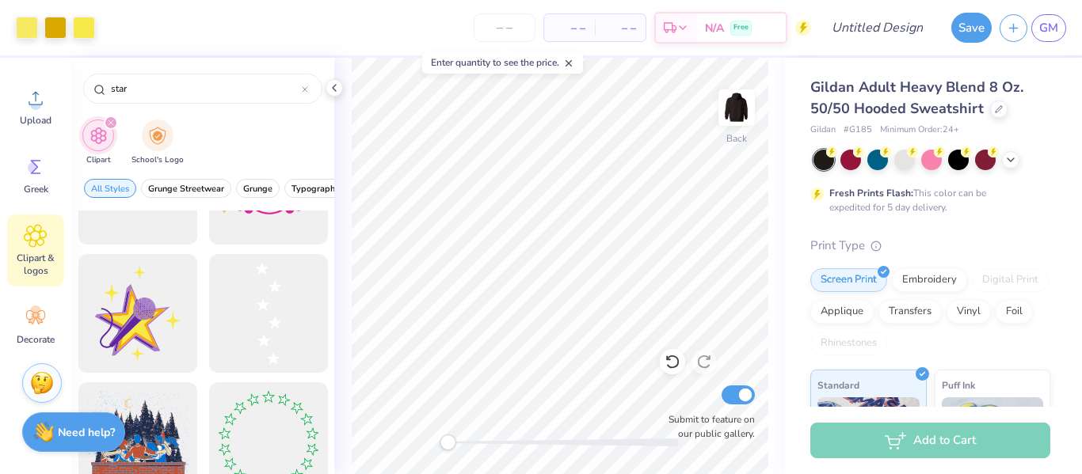
scroll to position [1614, 0]
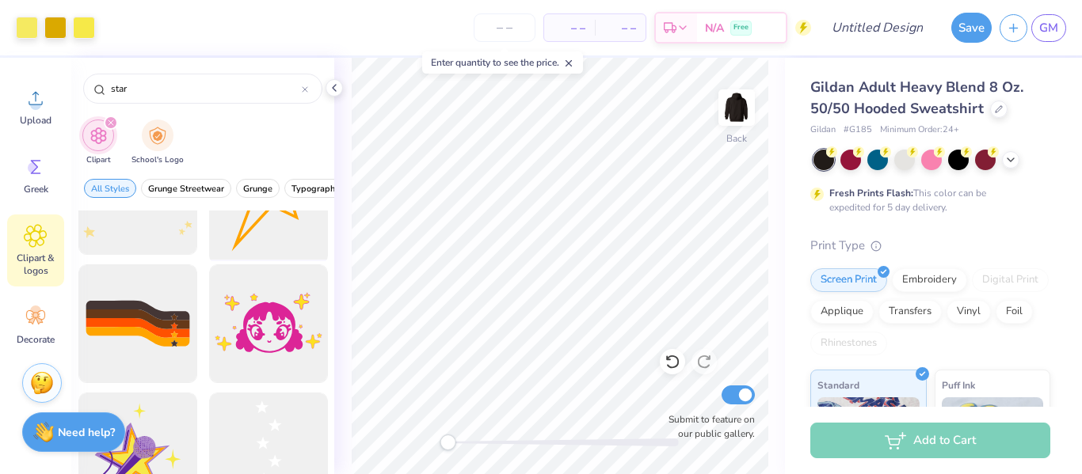
type input "star"
click at [263, 225] on div at bounding box center [268, 196] width 131 height 131
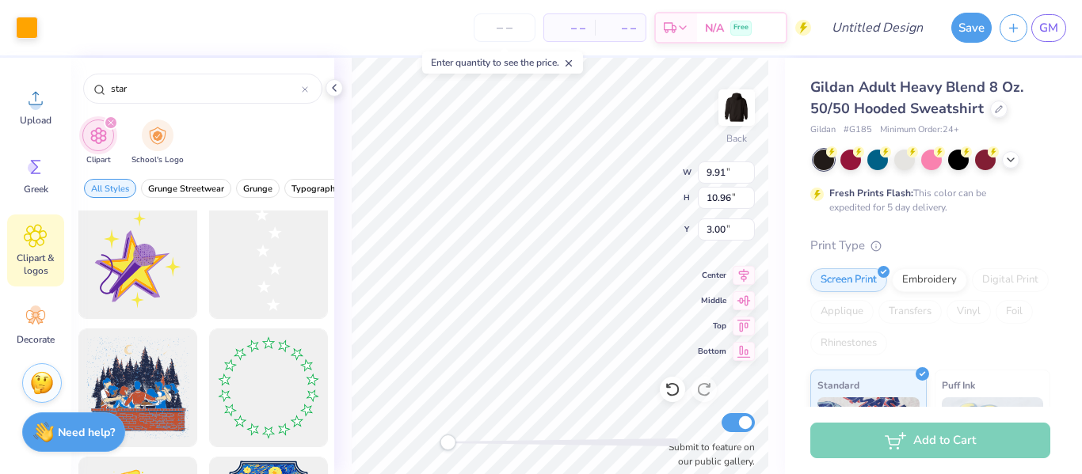
scroll to position [1818, 0]
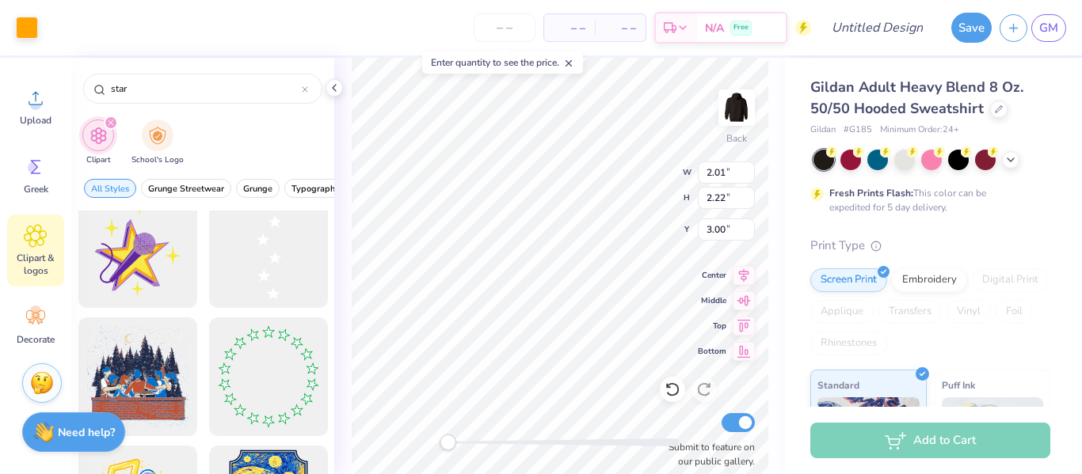
type input "2.01"
type input "2.22"
type input "4.13"
type input "3.96"
type input "2.41"
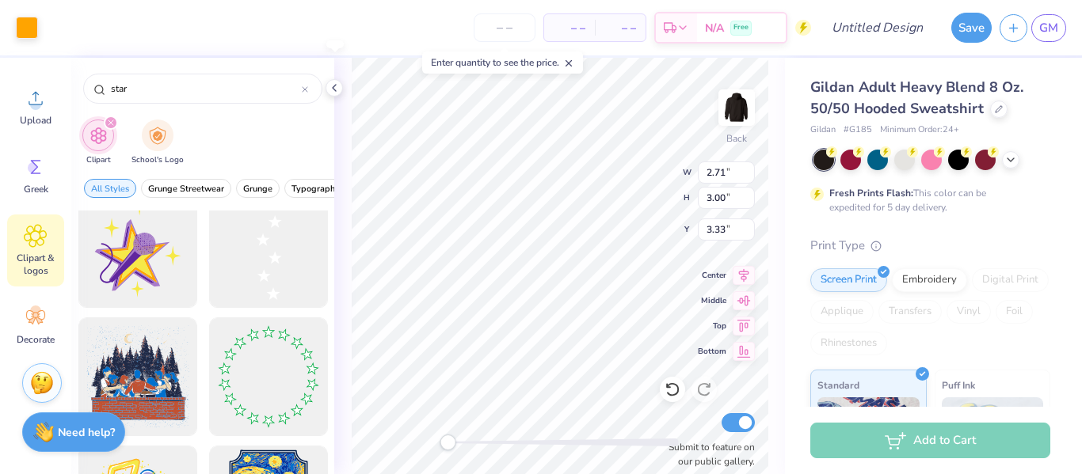
type input "2.71"
type input "3.00"
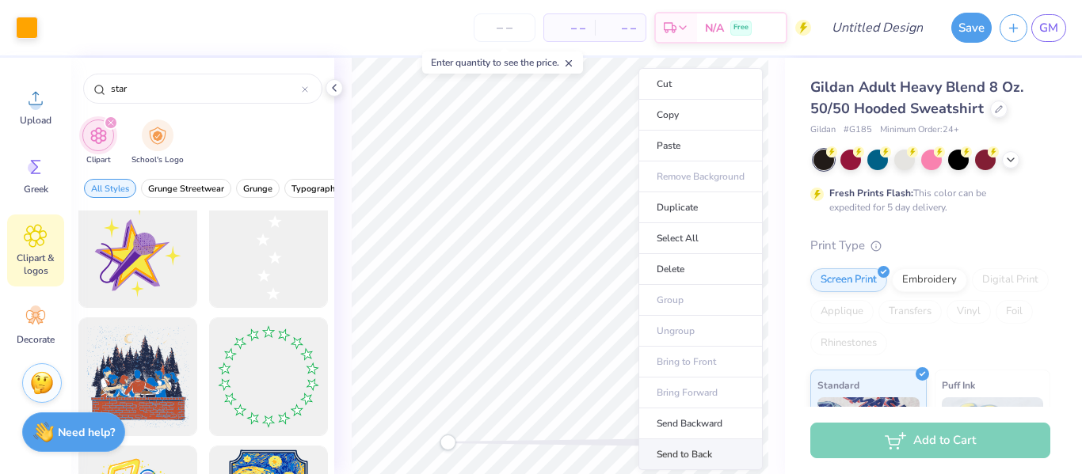
click at [712, 460] on li "Send to Back" at bounding box center [700, 455] width 124 height 31
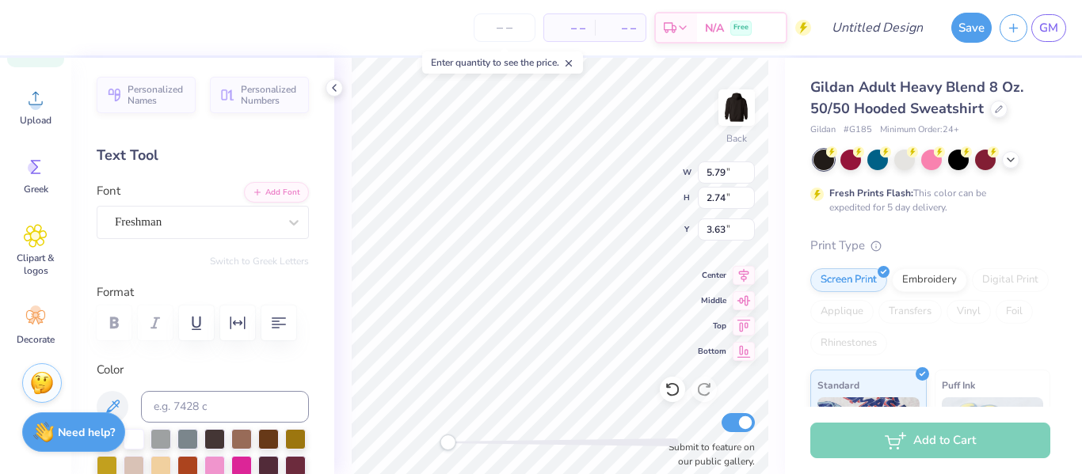
scroll to position [1, 0]
type textarea "Stuco"
click at [16, 24] on div at bounding box center [27, 26] width 22 height 22
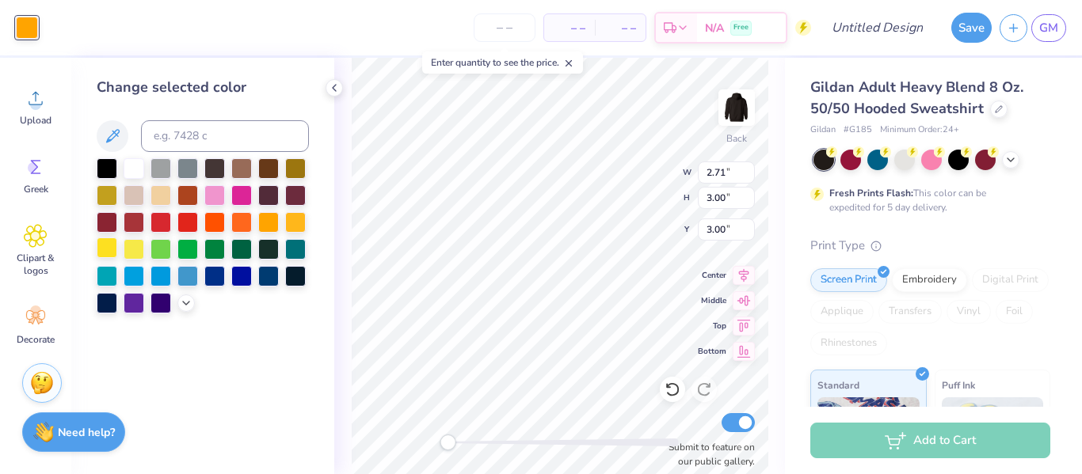
click at [107, 249] on div at bounding box center [107, 248] width 21 height 21
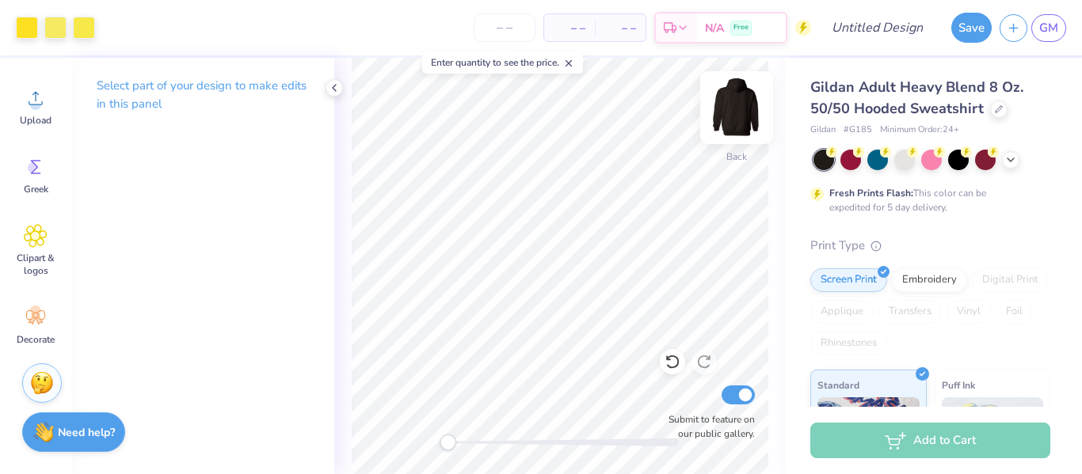
click at [738, 112] on img at bounding box center [736, 107] width 63 height 63
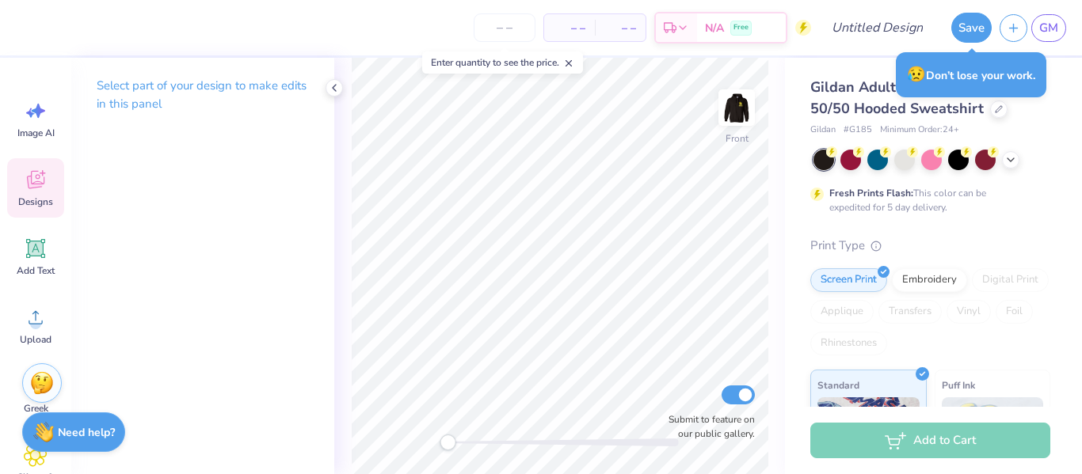
scroll to position [219, 0]
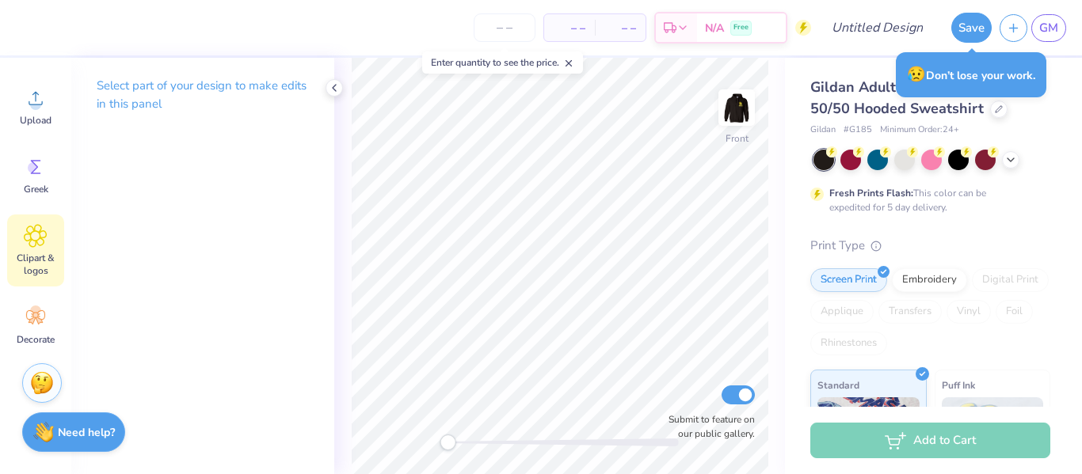
click at [44, 231] on icon at bounding box center [36, 236] width 22 height 22
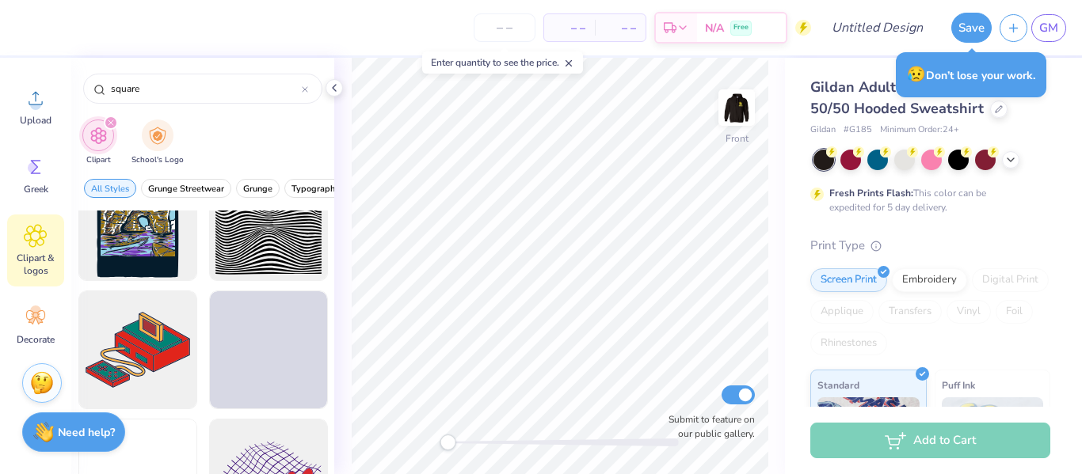
scroll to position [560, 0]
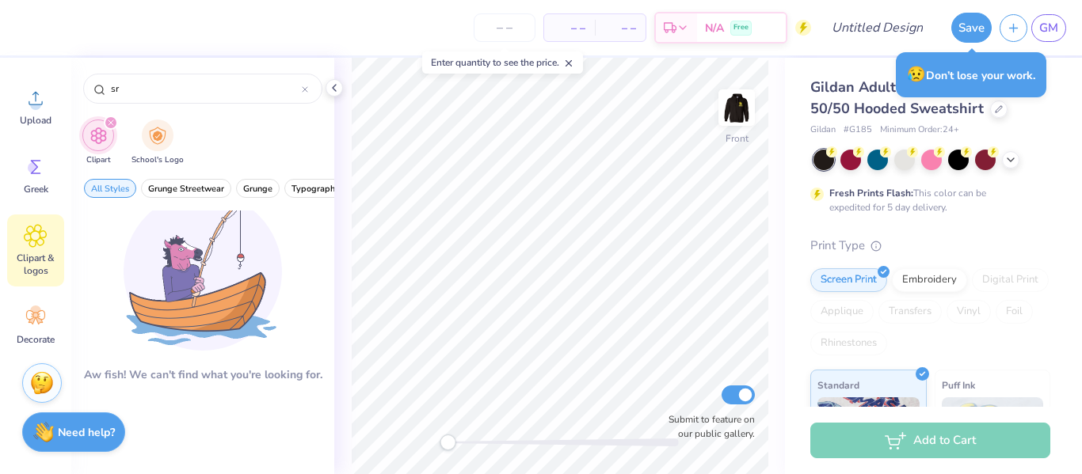
type input "s"
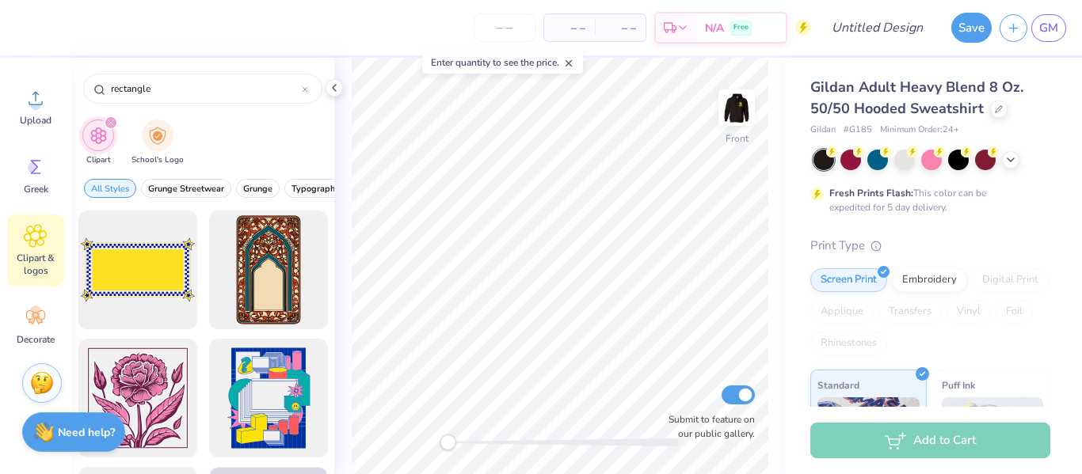
scroll to position [170, 0]
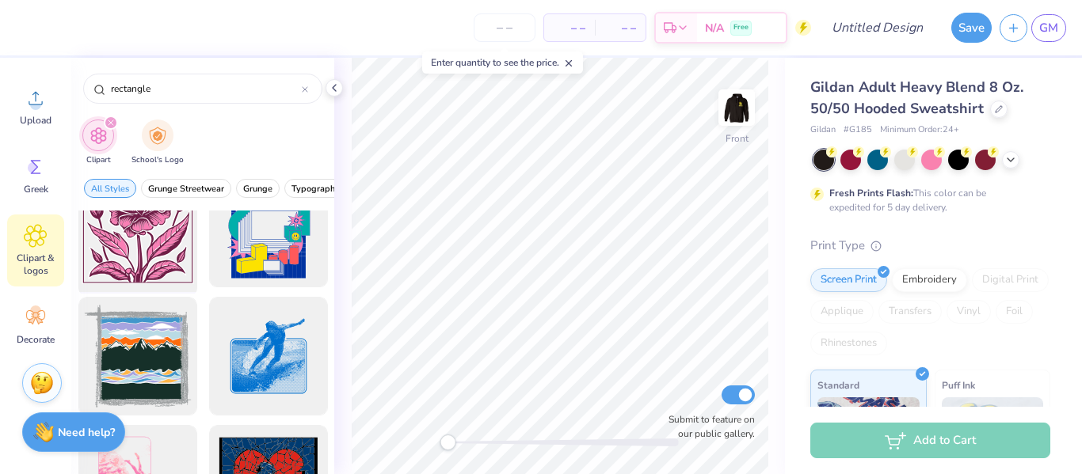
click at [176, 276] on div at bounding box center [137, 228] width 131 height 131
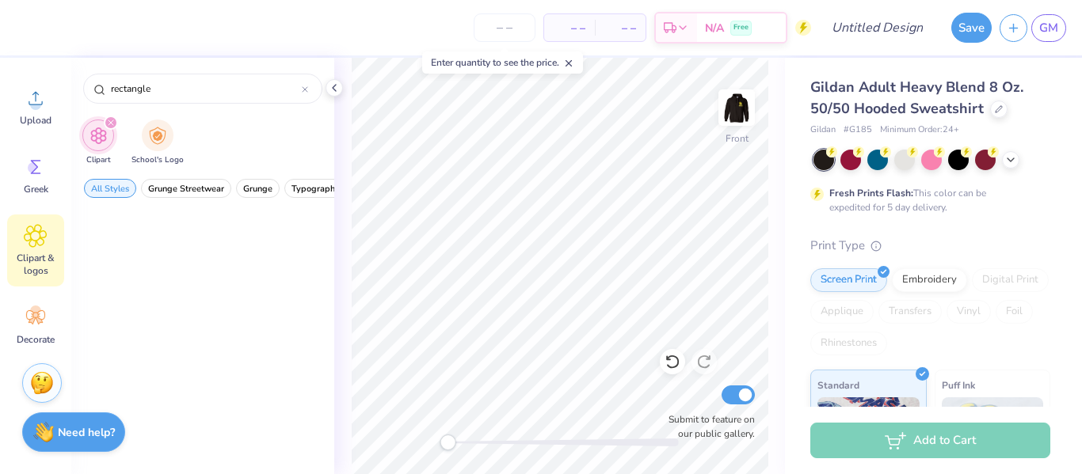
scroll to position [0, 0]
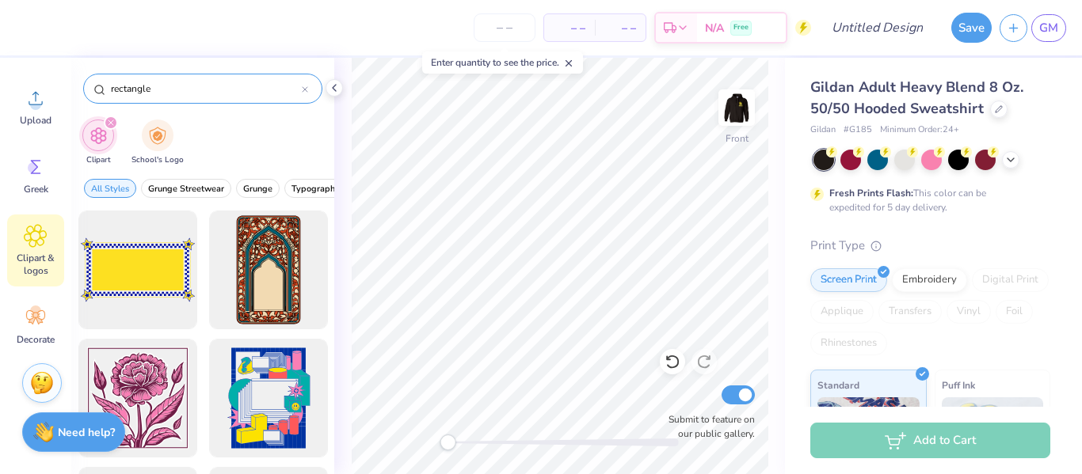
click at [149, 84] on input "rectangle" at bounding box center [205, 89] width 192 height 16
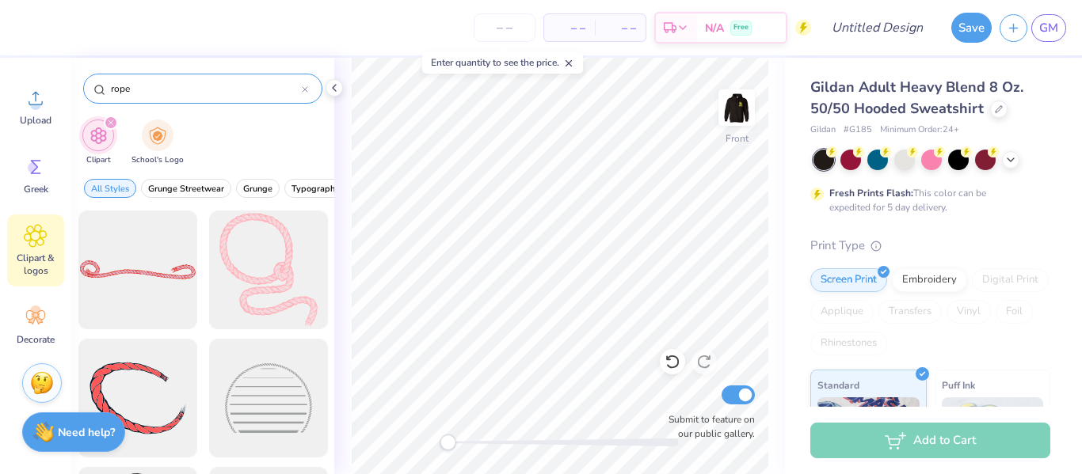
click at [203, 86] on input "rope" at bounding box center [205, 89] width 192 height 16
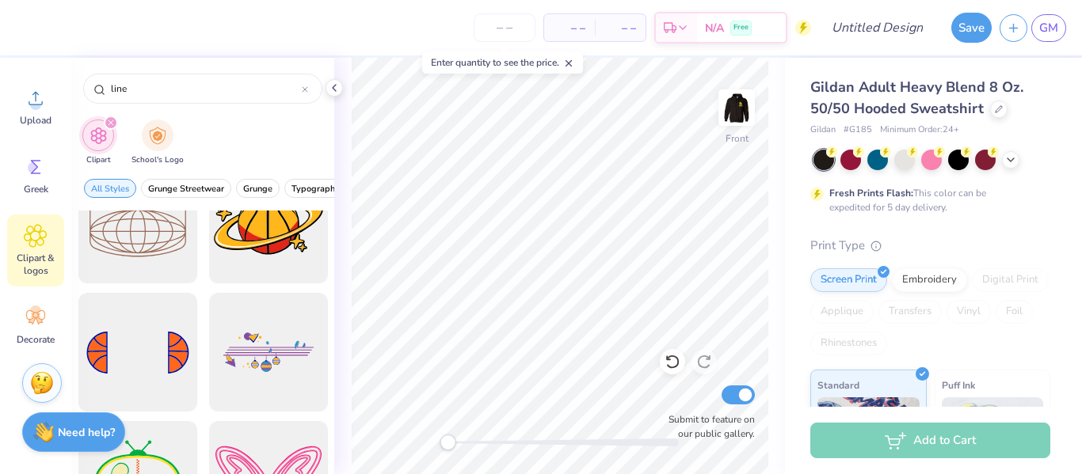
scroll to position [686, 0]
click at [161, 81] on input "line" at bounding box center [205, 89] width 192 height 16
type input "l"
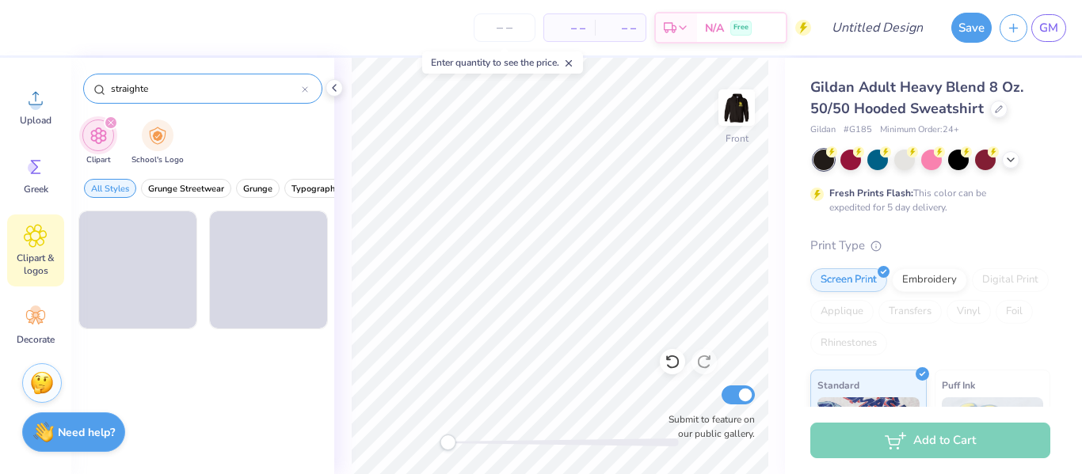
click at [162, 81] on input "straighte" at bounding box center [205, 89] width 192 height 16
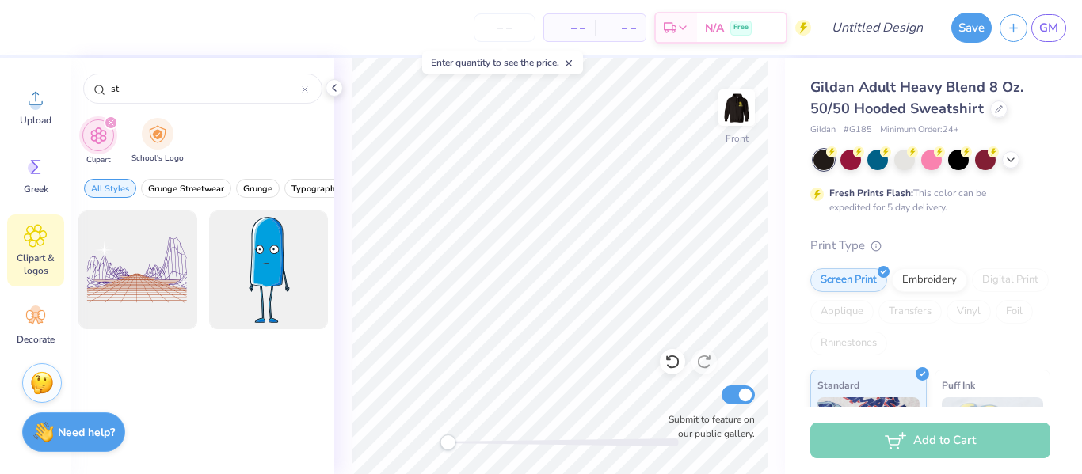
type input "s"
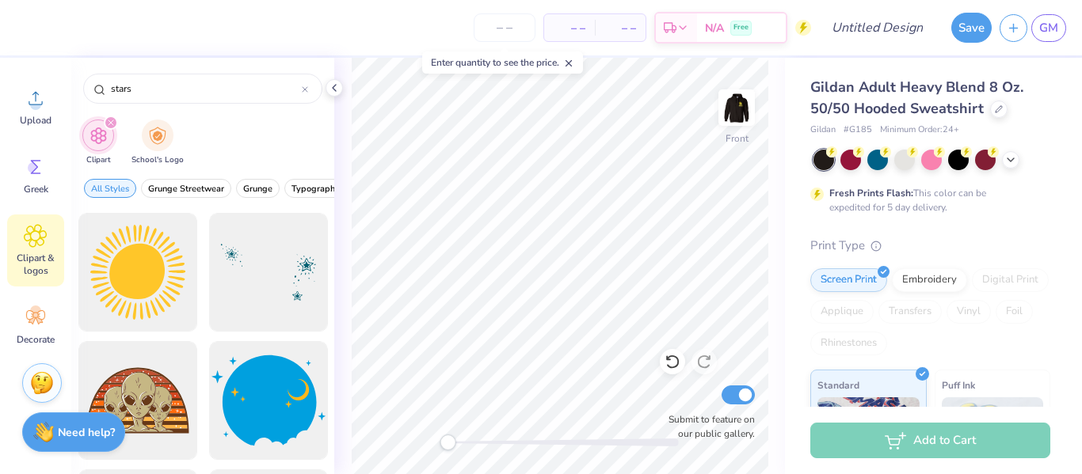
scroll to position [2944, 0]
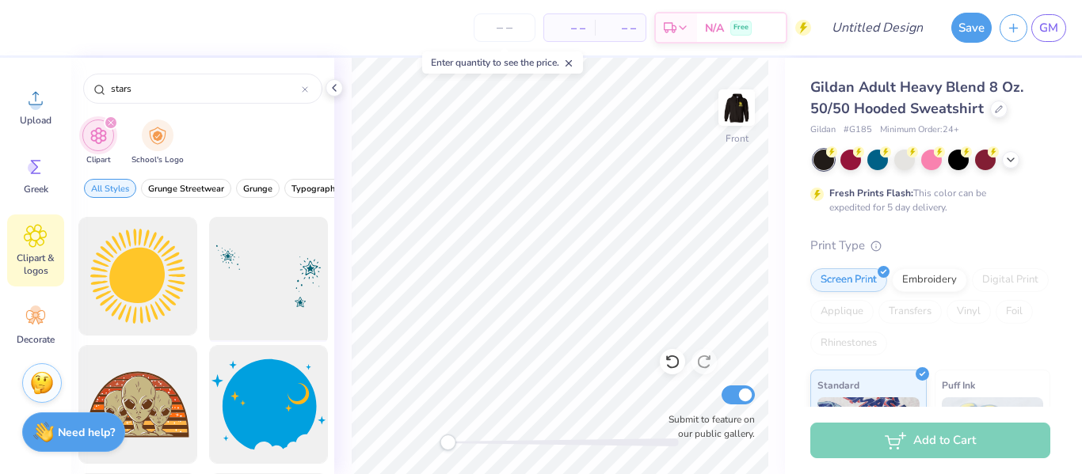
type input "stars"
click at [274, 291] on div at bounding box center [268, 276] width 131 height 131
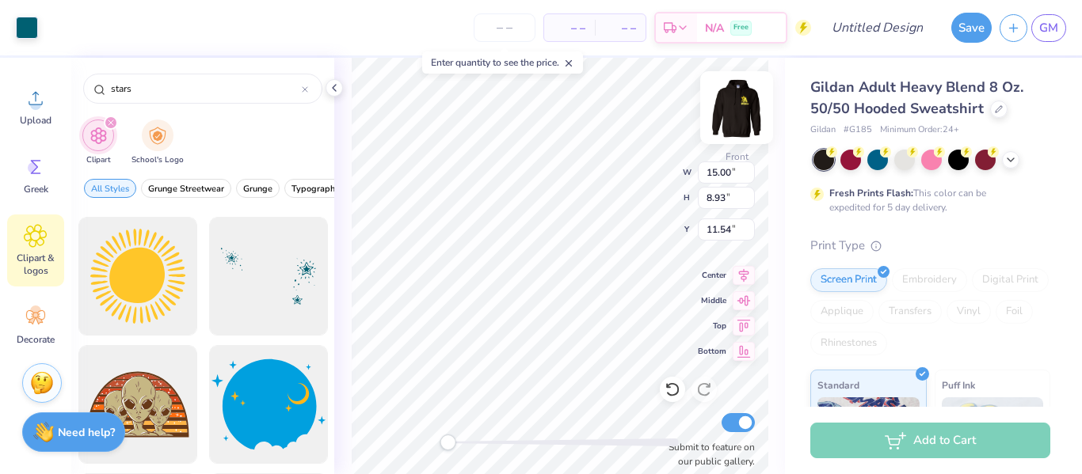
click at [733, 116] on img at bounding box center [736, 107] width 63 height 63
type input "14.78"
type input "8.80"
type input "5.17"
click at [733, 116] on img at bounding box center [737, 108] width 32 height 32
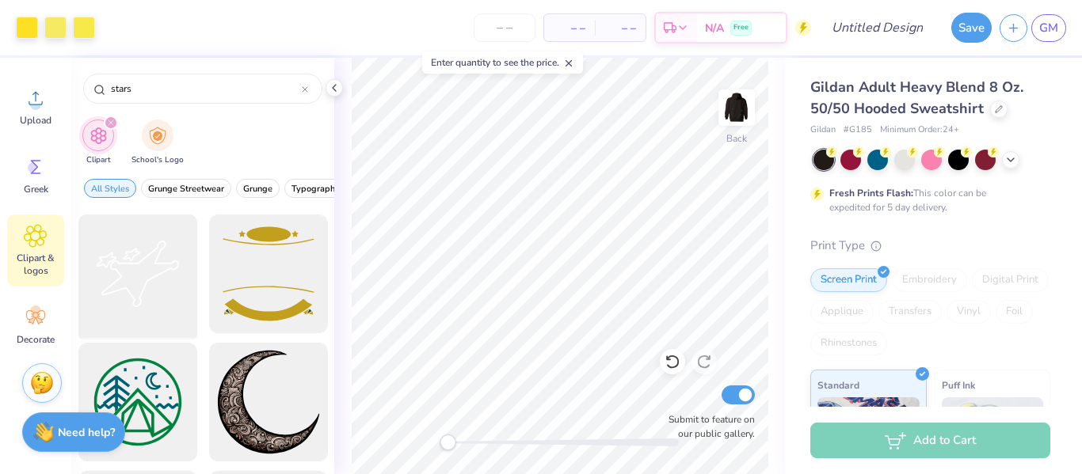
scroll to position [4612, 0]
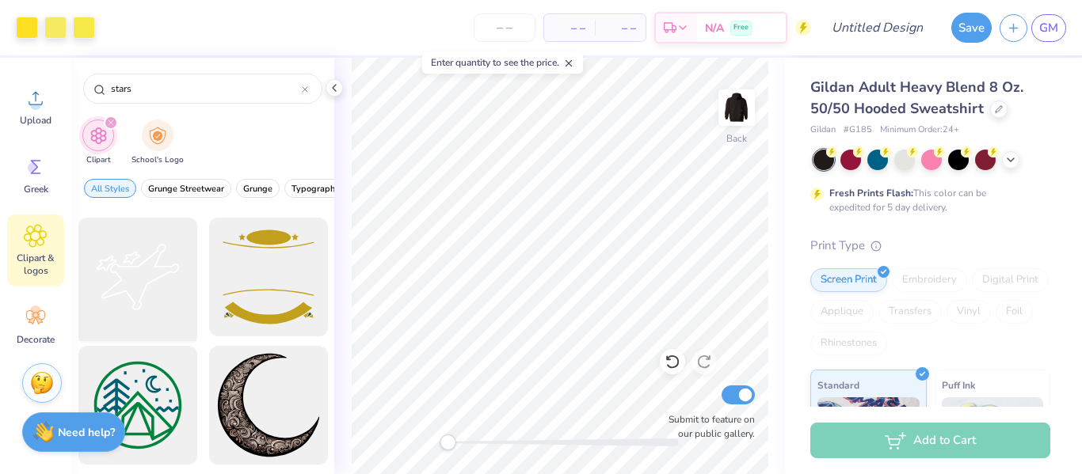
click at [135, 269] on div at bounding box center [137, 277] width 131 height 131
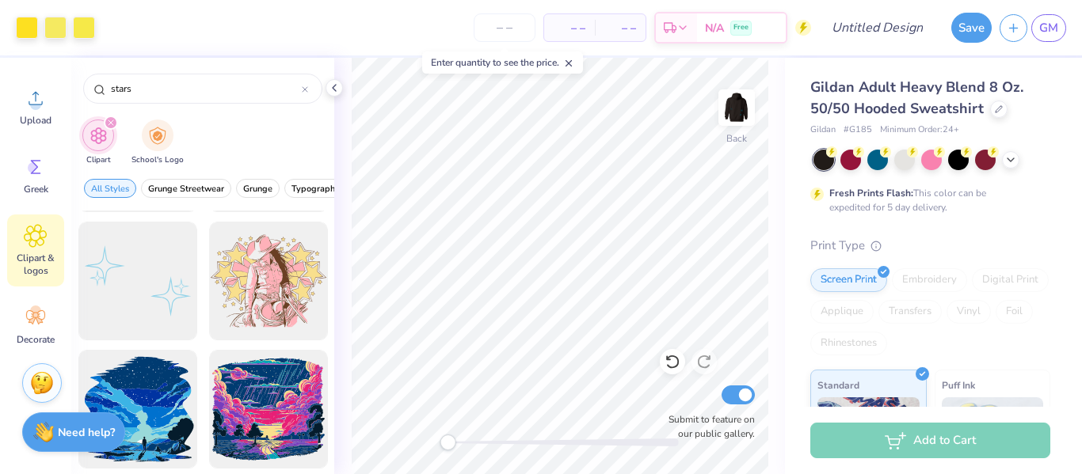
scroll to position [8028, 0]
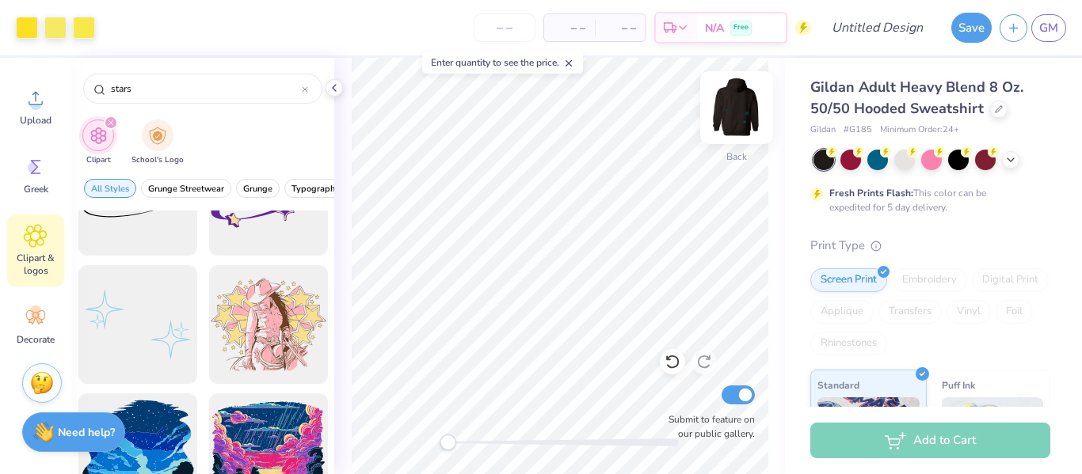
click at [740, 108] on img at bounding box center [736, 107] width 63 height 63
click at [742, 106] on img at bounding box center [736, 107] width 63 height 63
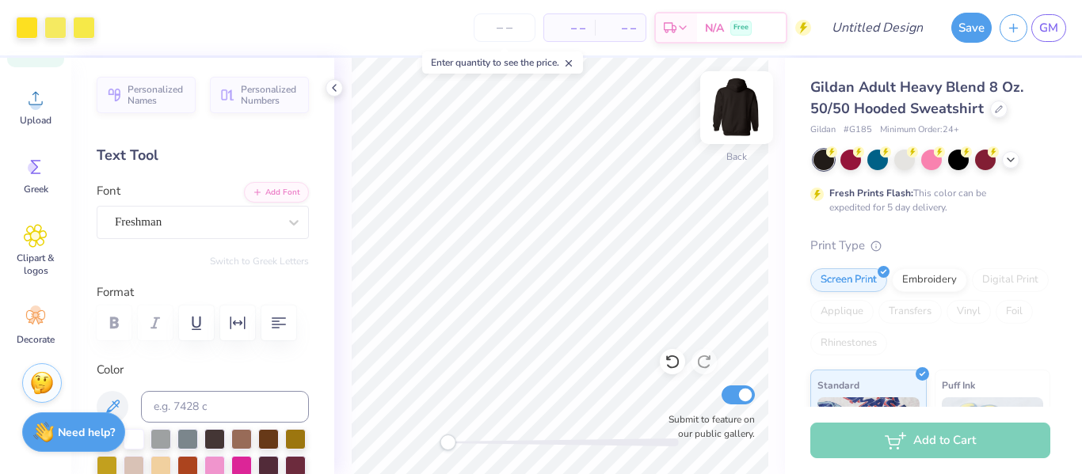
click at [734, 112] on img at bounding box center [736, 107] width 63 height 63
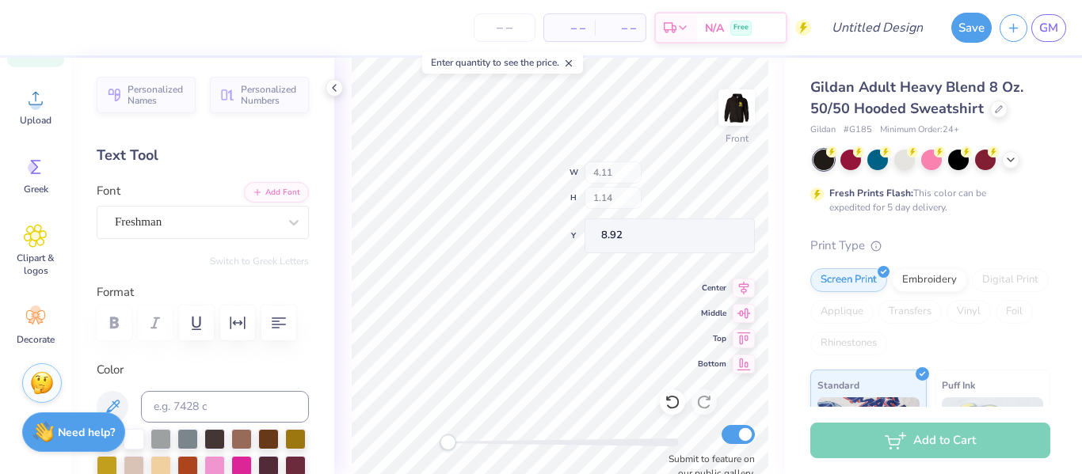
type input "6.57"
type input "1.83"
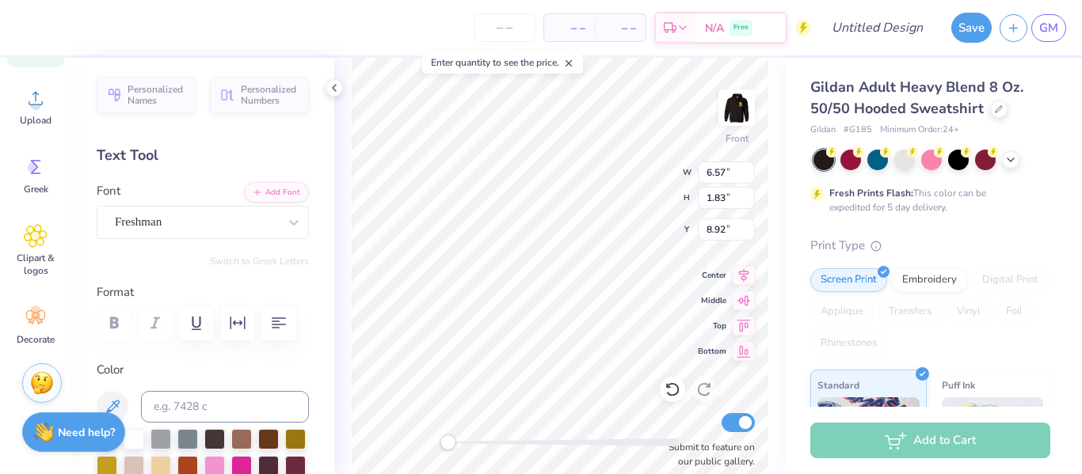
scroll to position [0, 0]
type textarea "2025-26"
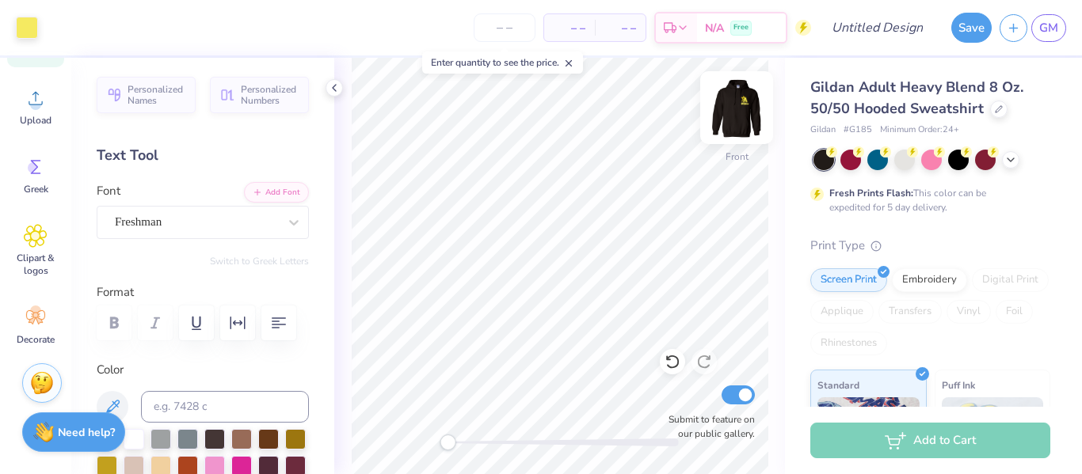
click at [733, 114] on img at bounding box center [736, 107] width 63 height 63
click at [746, 108] on img at bounding box center [737, 108] width 32 height 32
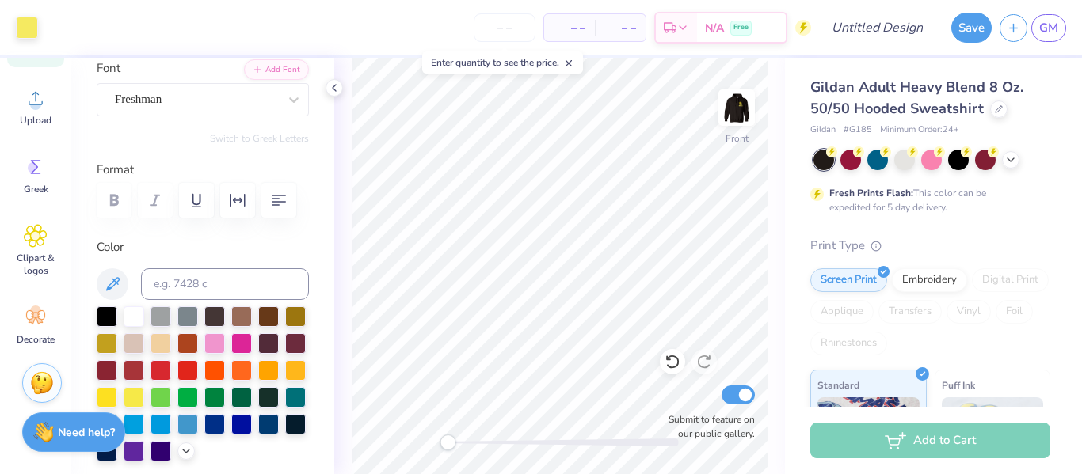
scroll to position [0, 0]
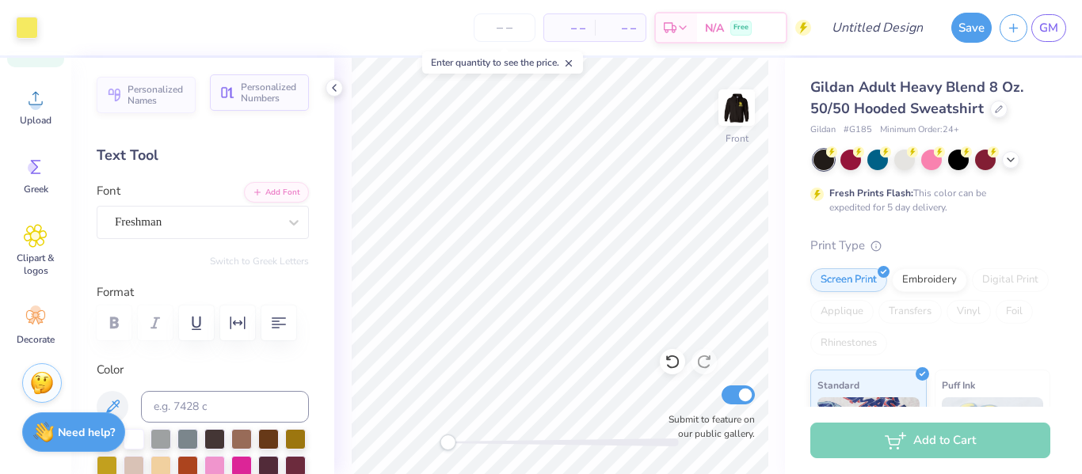
click at [247, 94] on span "Personalized Numbers" at bounding box center [270, 93] width 59 height 22
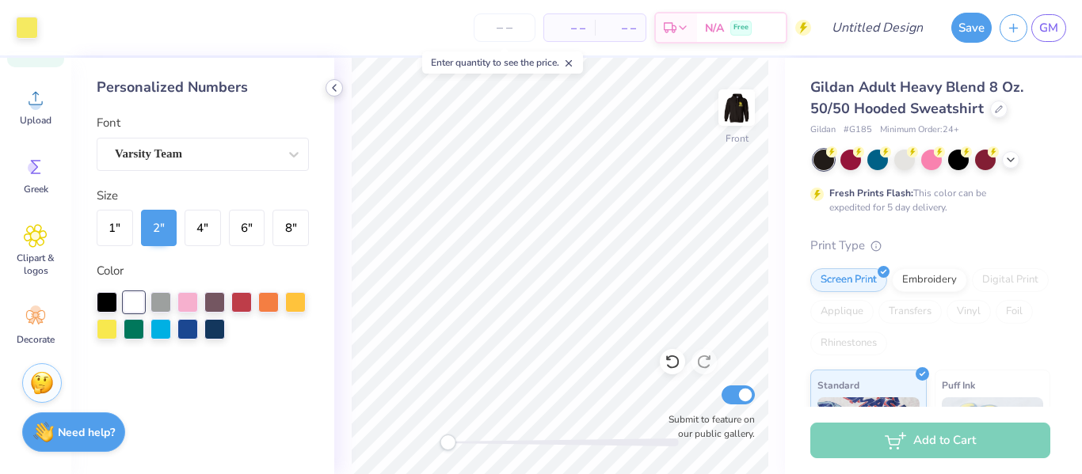
click at [337, 91] on icon at bounding box center [334, 88] width 13 height 13
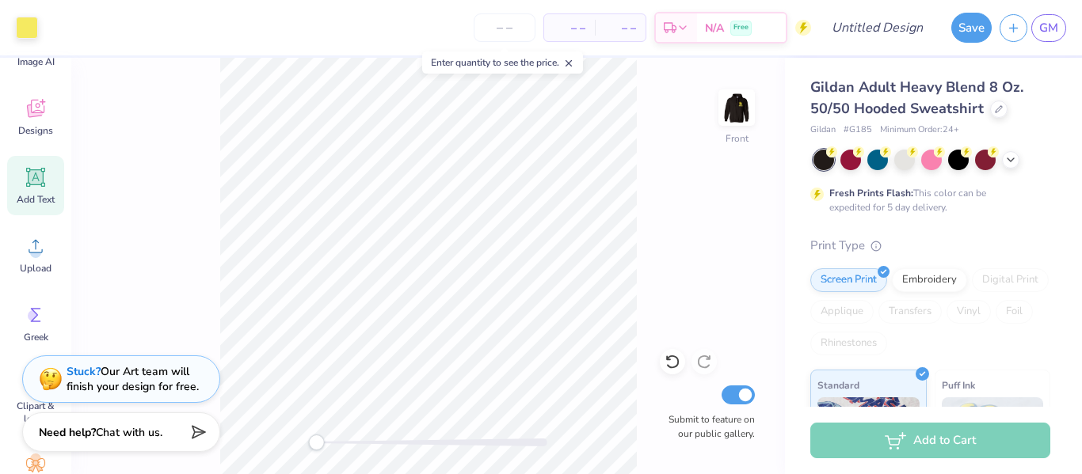
scroll to position [65, 0]
click at [62, 179] on div "Add Text" at bounding box center [35, 191] width 57 height 59
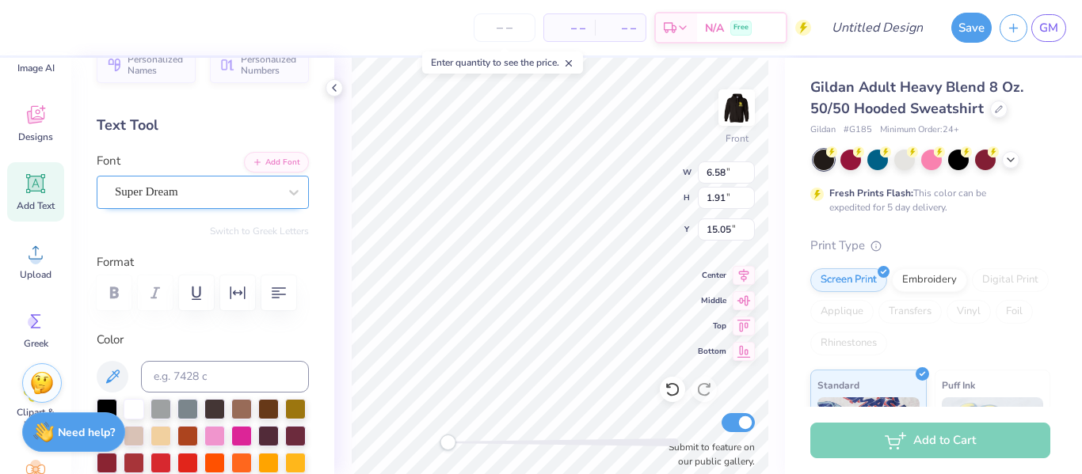
scroll to position [30, 0]
click at [225, 195] on div "Super Dream" at bounding box center [196, 192] width 166 height 25
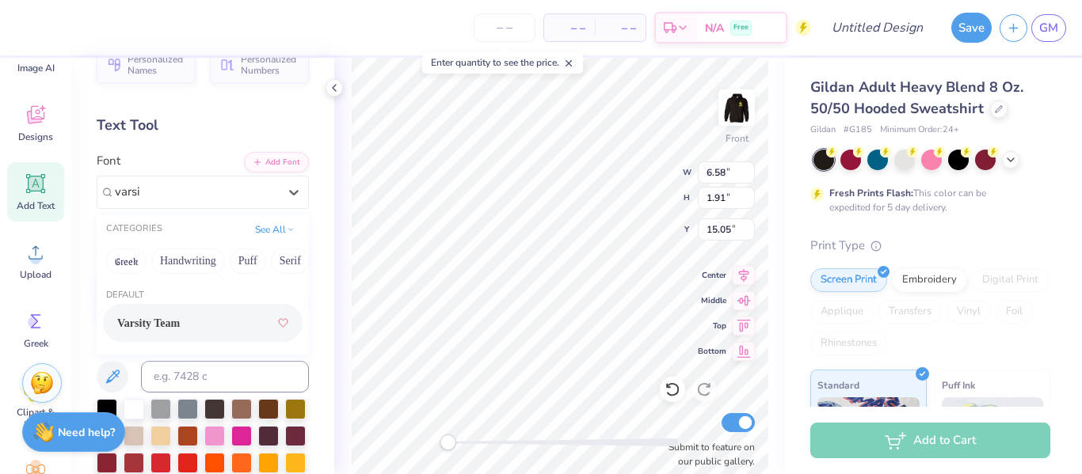
click at [215, 328] on div "Varsity Team" at bounding box center [202, 323] width 171 height 29
type input "varsi"
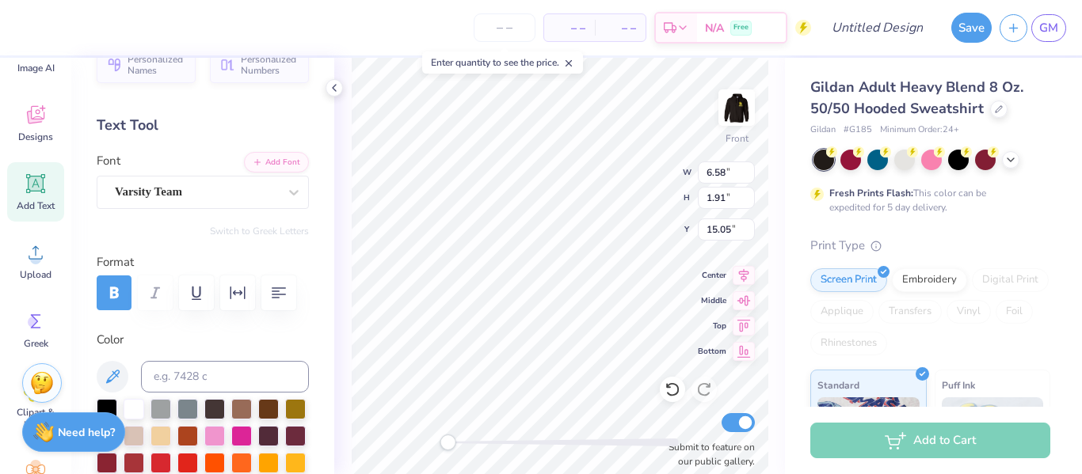
scroll to position [0, 0]
type textarea "-"
type textarea "_"
type textarea "-"
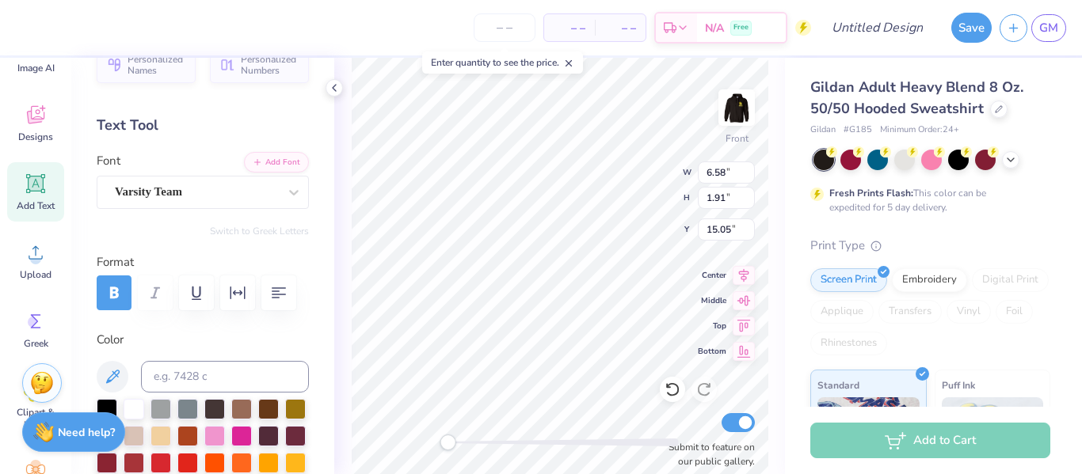
type textarea "|"
type textarea "\"
type textarea "|"
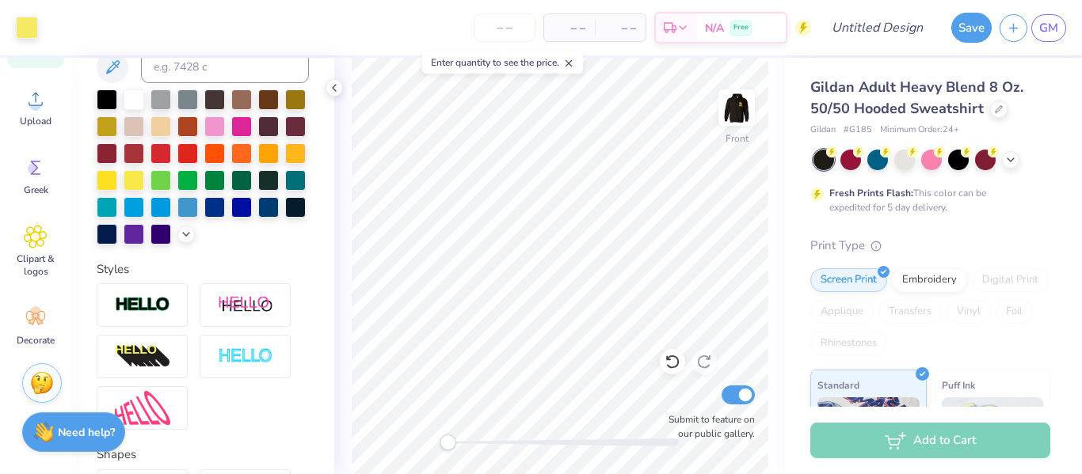
scroll to position [509, 0]
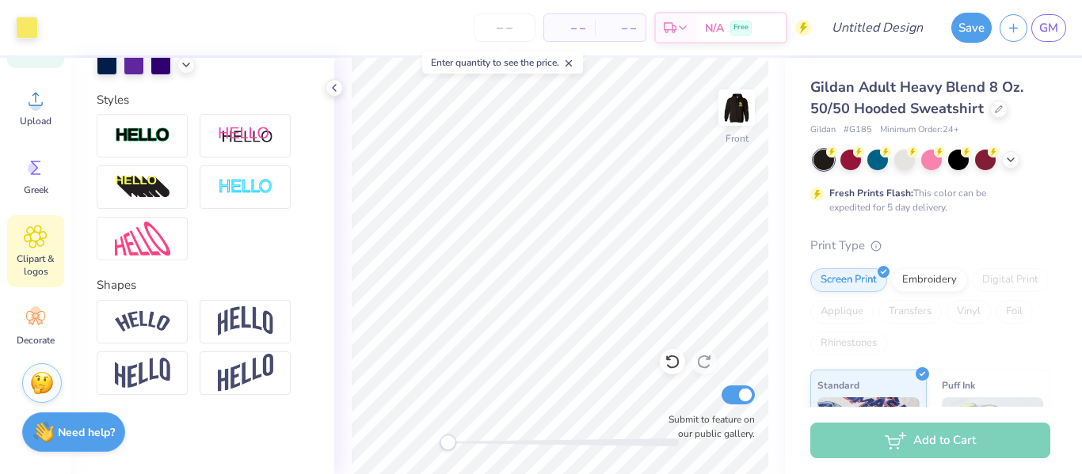
click at [45, 266] on span "Clipart & logos" at bounding box center [36, 265] width 52 height 25
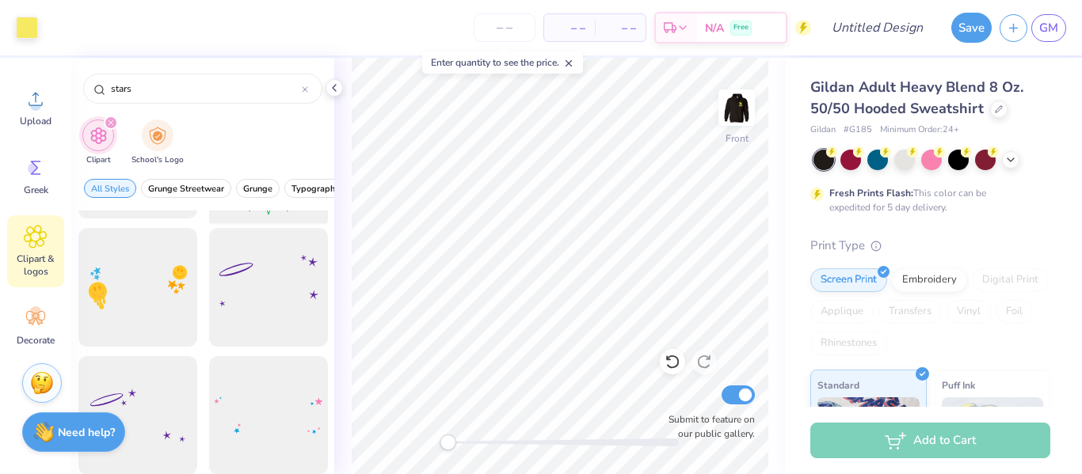
scroll to position [112, 0]
click at [242, 82] on input "stars" at bounding box center [205, 89] width 192 height 16
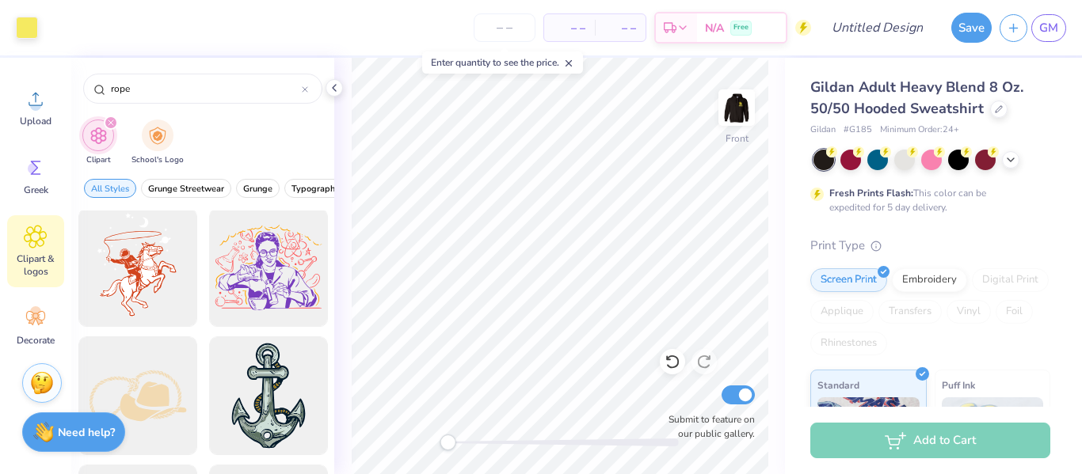
scroll to position [0, 0]
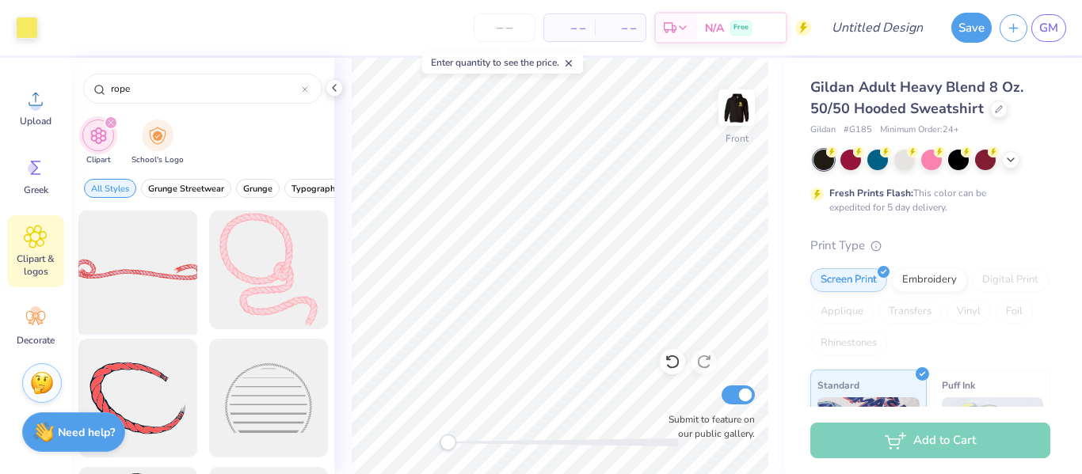
type input "rope"
click at [187, 298] on div at bounding box center [137, 270] width 131 height 131
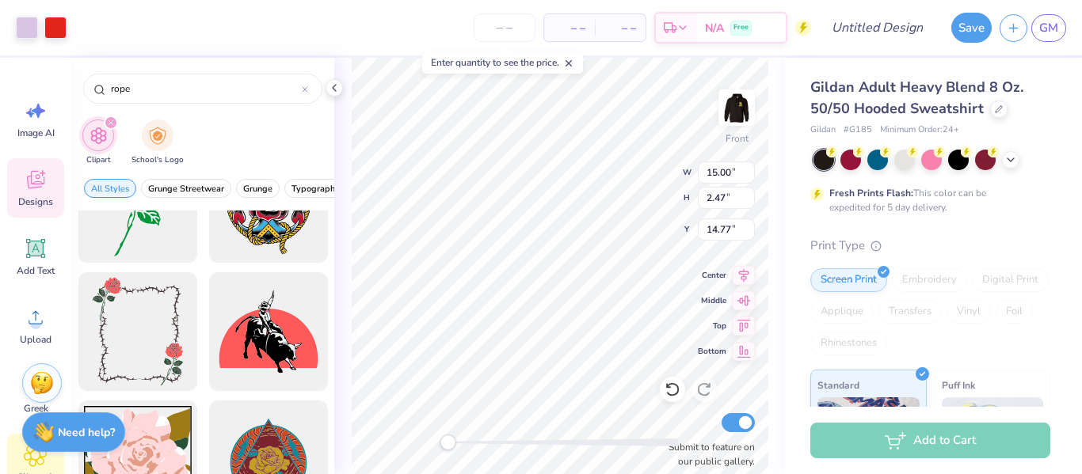
click at [36, 166] on div "Designs" at bounding box center [35, 187] width 57 height 59
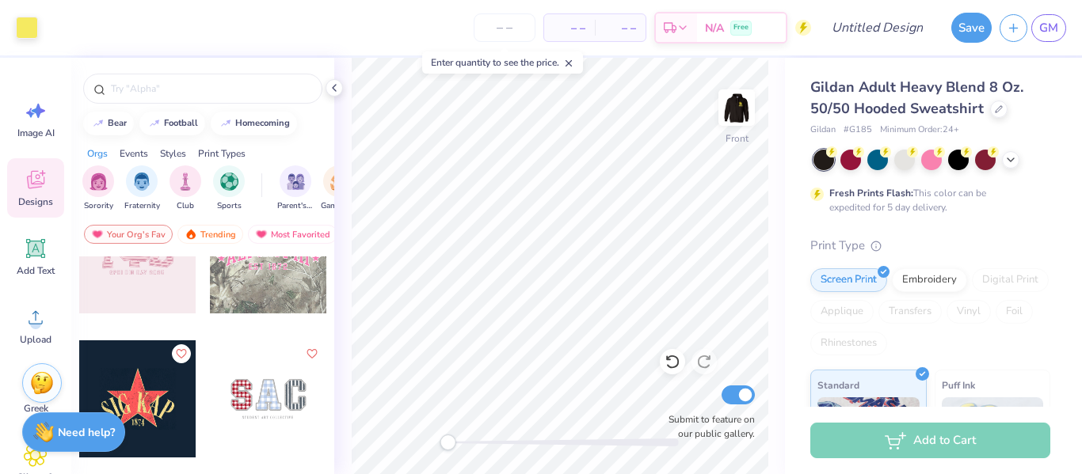
scroll to position [3017, 0]
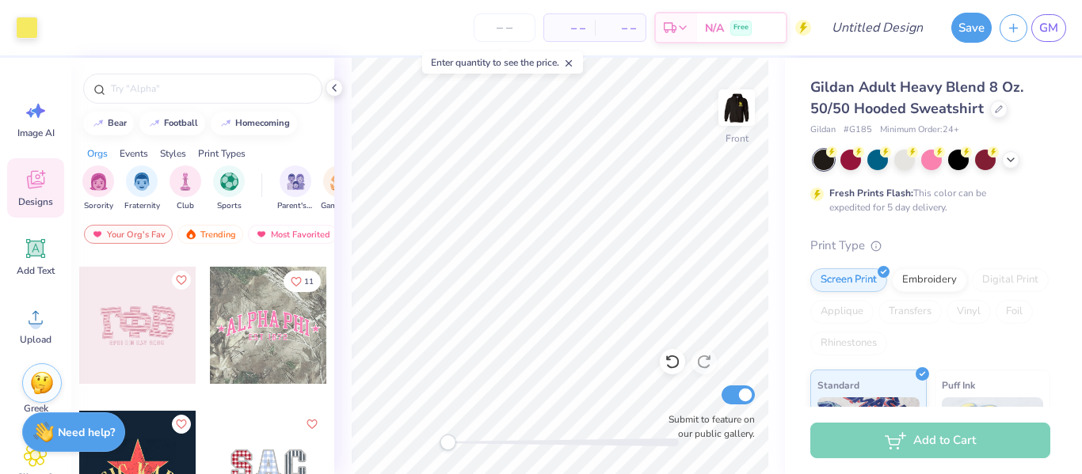
click at [262, 337] on div at bounding box center [268, 325] width 117 height 117
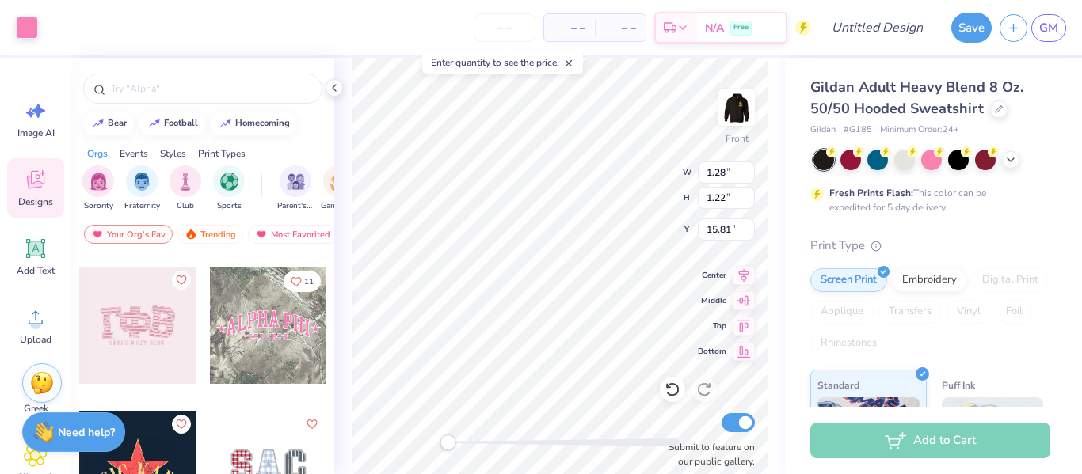
type input "3.13"
type input "2.97"
type input "6.75"
type input "3.06"
type input "2.91"
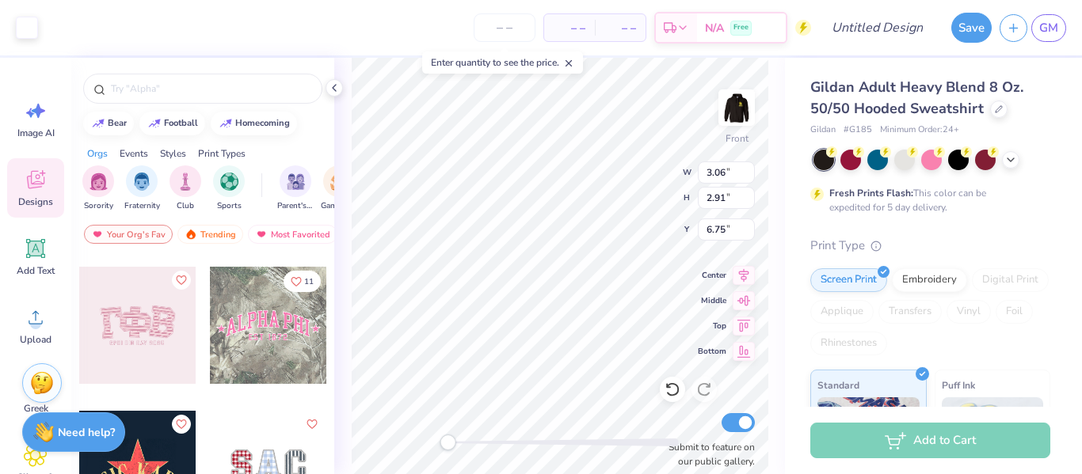
type input "6.75"
type input "3.13"
type input "2.97"
type input "3.06"
type input "2.91"
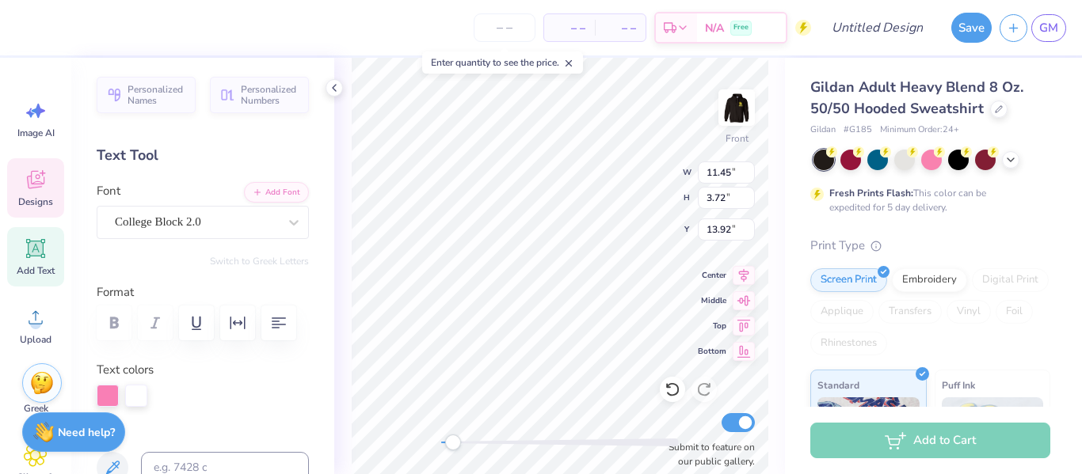
type input "9.57"
type input "1.83"
type input "10.71"
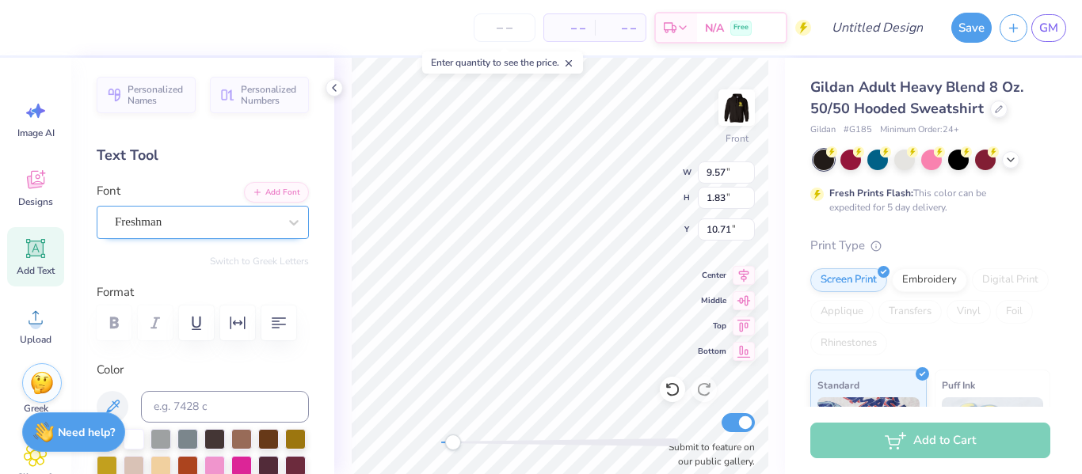
click at [242, 219] on div "Freshman" at bounding box center [196, 222] width 166 height 25
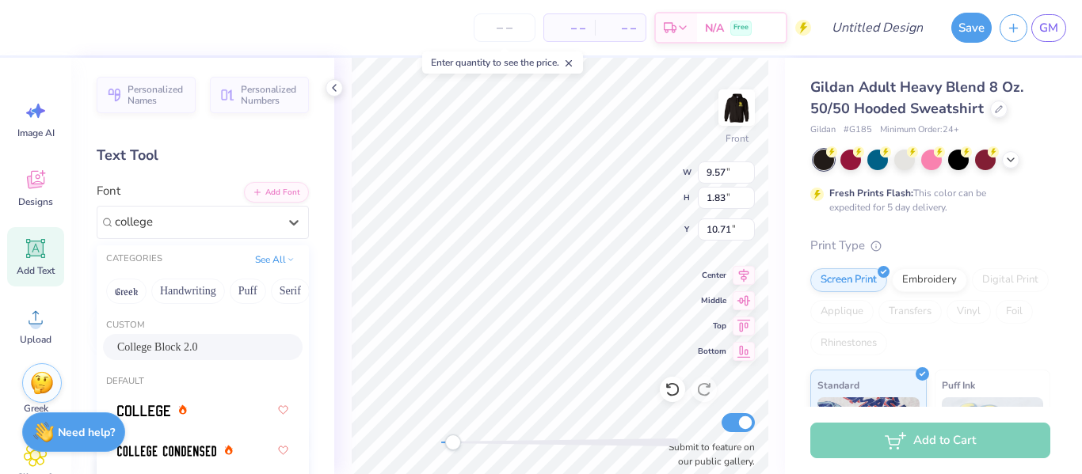
click at [232, 347] on div "College Block 2.0" at bounding box center [202, 347] width 171 height 17
type input "college"
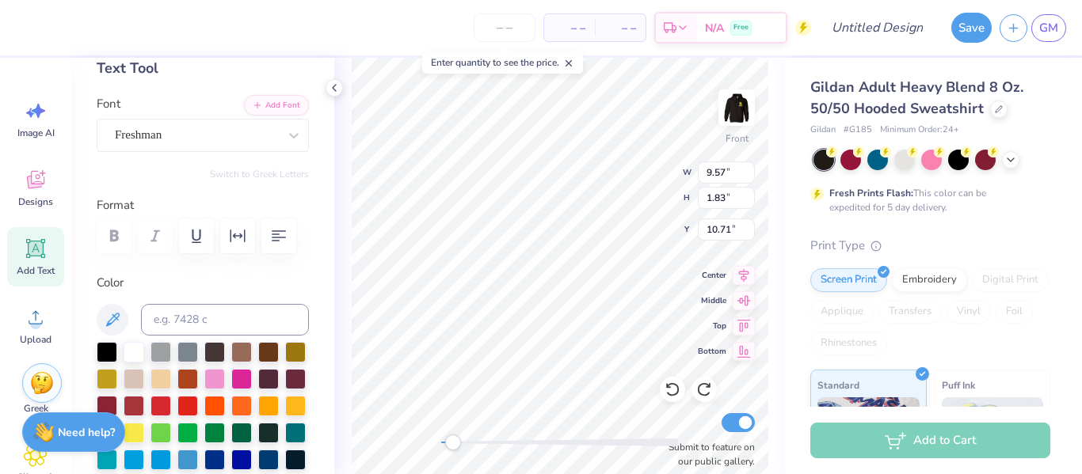
scroll to position [104, 0]
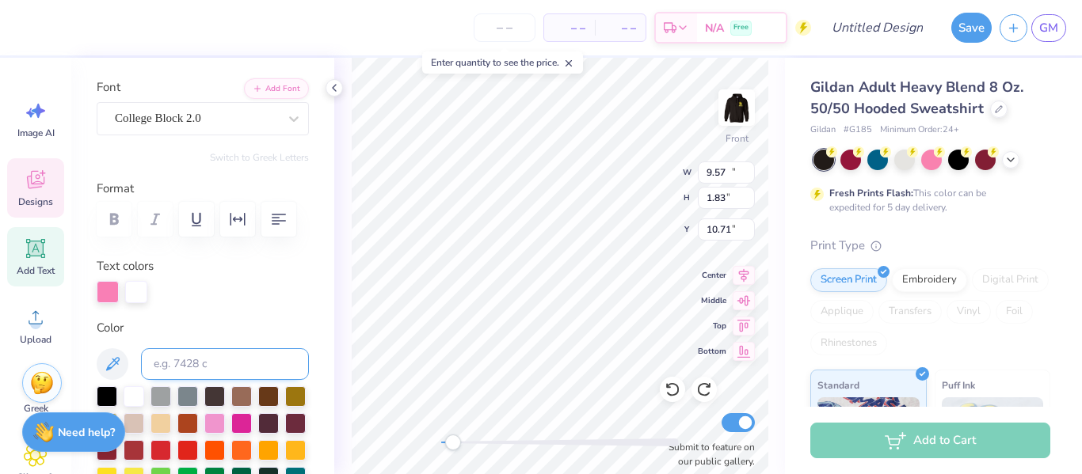
type input "11.45"
type input "3.72"
type input "13.92"
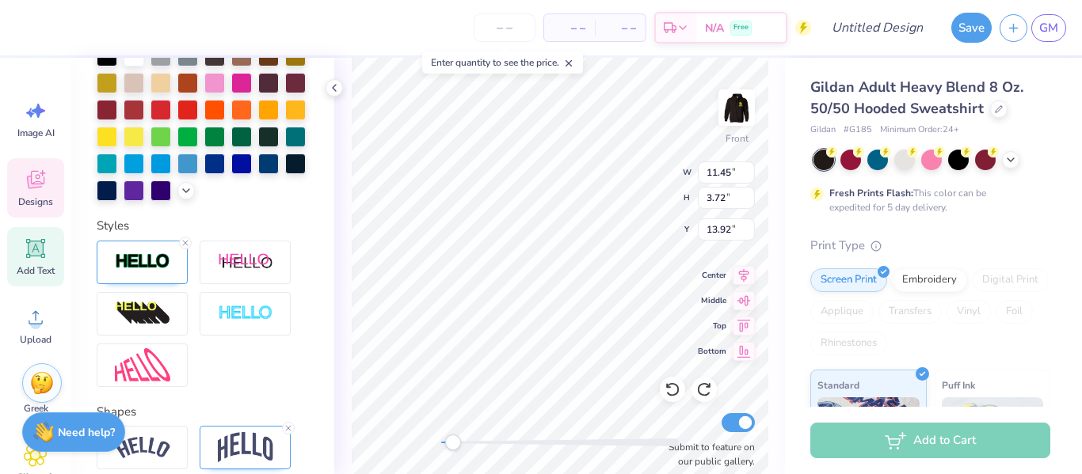
scroll to position [451, 0]
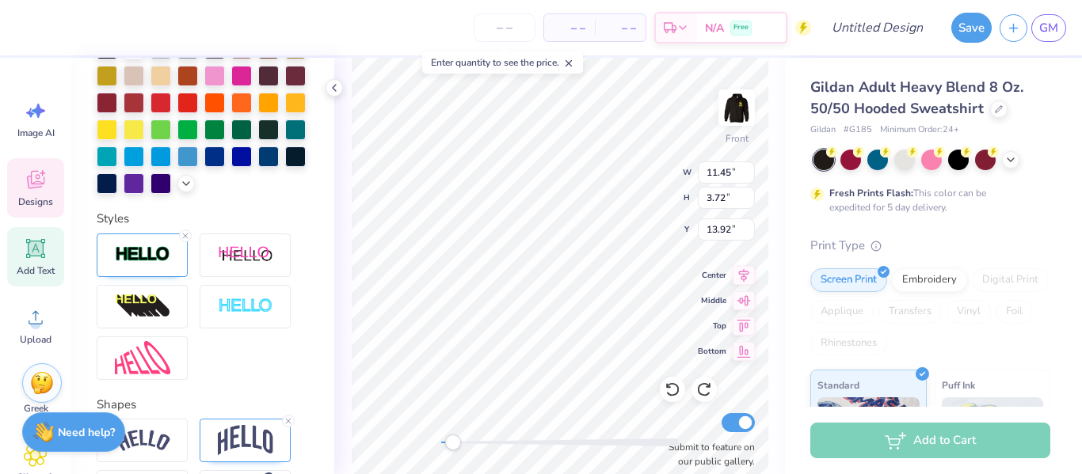
type input "9.57"
type input "1.83"
type input "10.71"
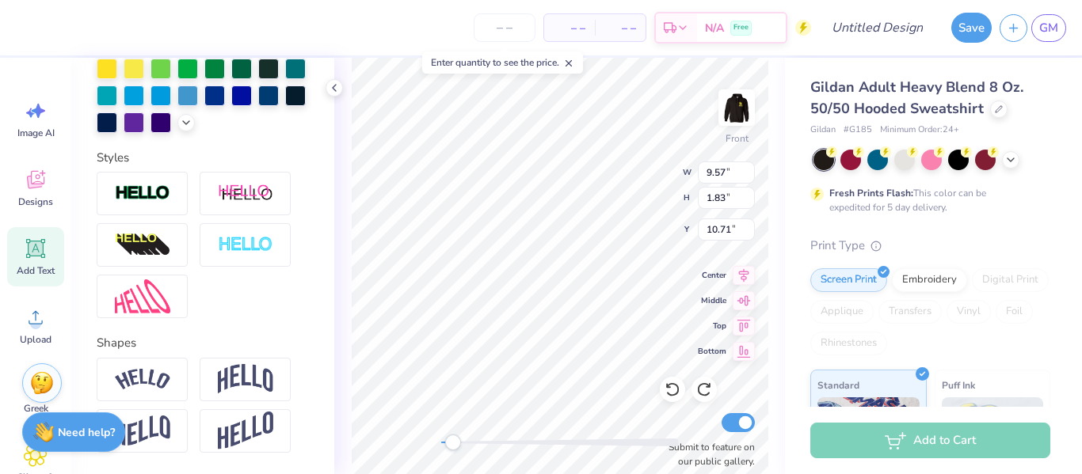
scroll to position [390, 0]
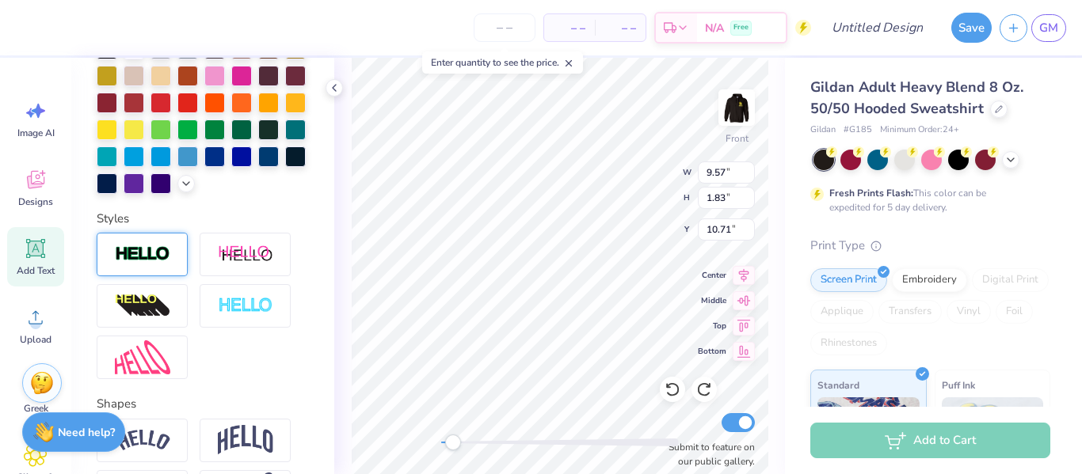
click at [147, 252] on img at bounding box center [142, 255] width 55 height 18
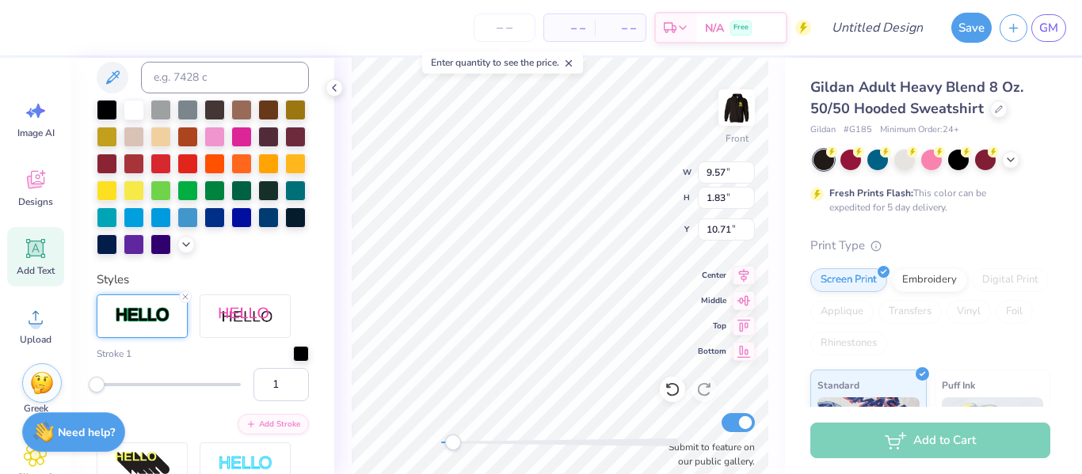
scroll to position [451, 0]
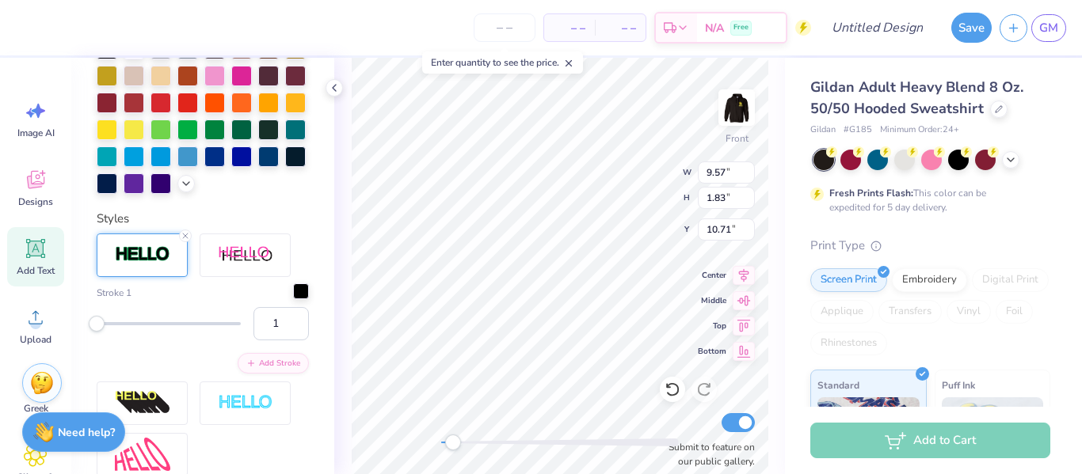
click at [295, 291] on div at bounding box center [301, 292] width 16 height 16
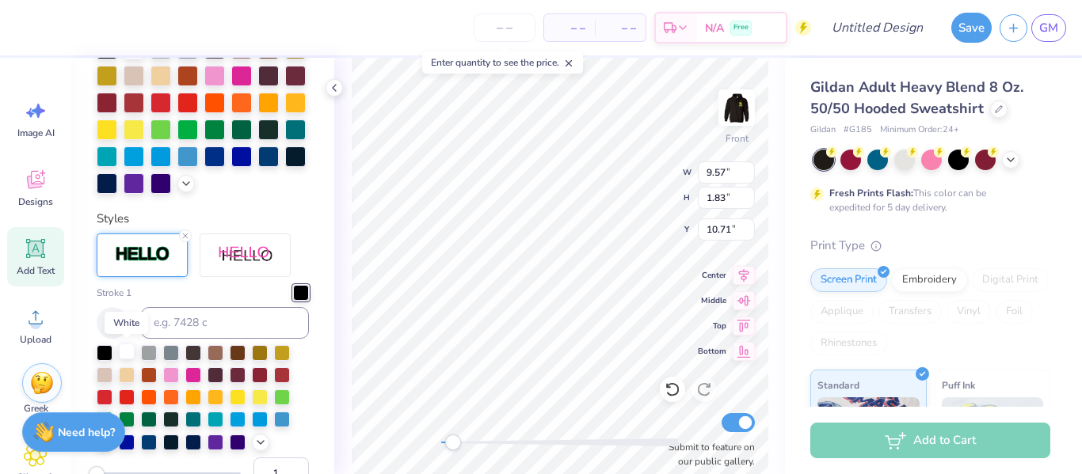
click at [128, 352] on div at bounding box center [127, 352] width 16 height 16
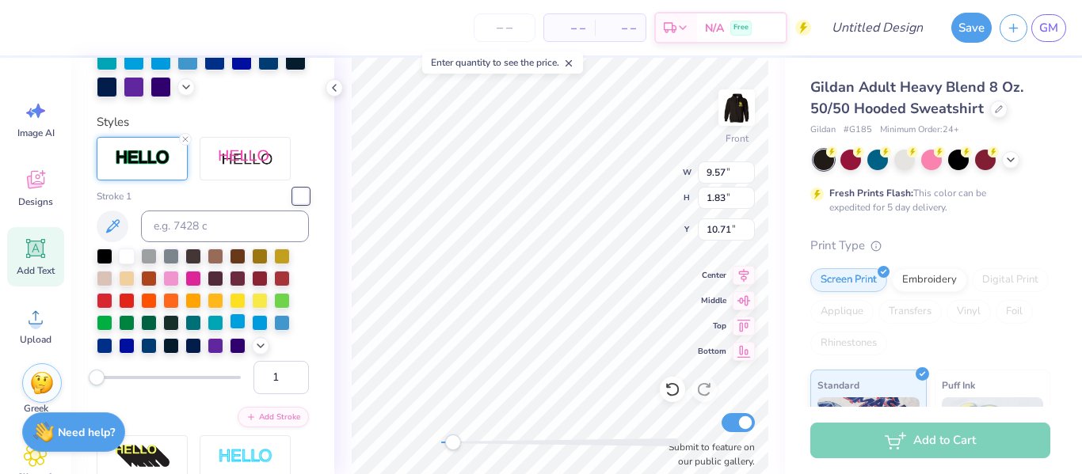
scroll to position [556, 0]
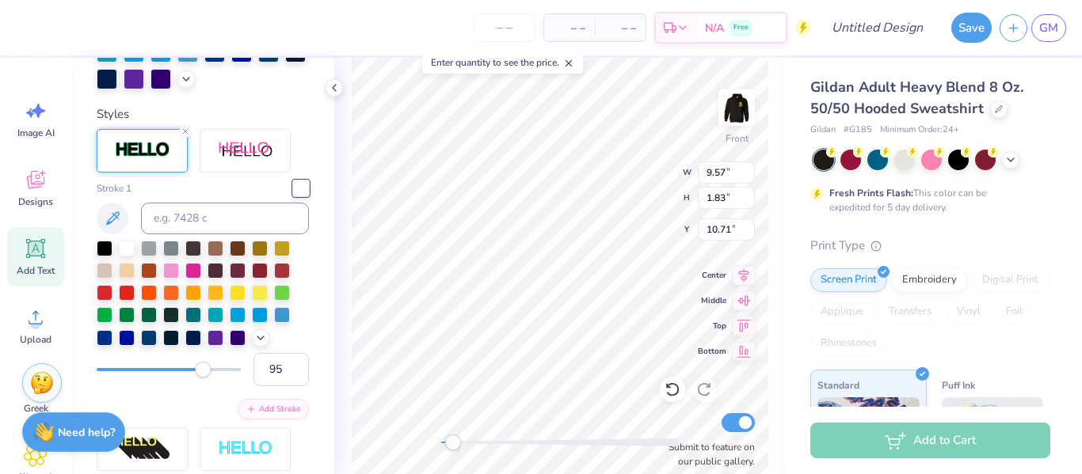
type input "98"
drag, startPoint x: 97, startPoint y: 364, endPoint x: 238, endPoint y: 371, distance: 141.1
click at [238, 371] on div "Accessibility label" at bounding box center [238, 370] width 16 height 16
type input "9"
drag, startPoint x: 238, startPoint y: 371, endPoint x: 108, endPoint y: 363, distance: 130.1
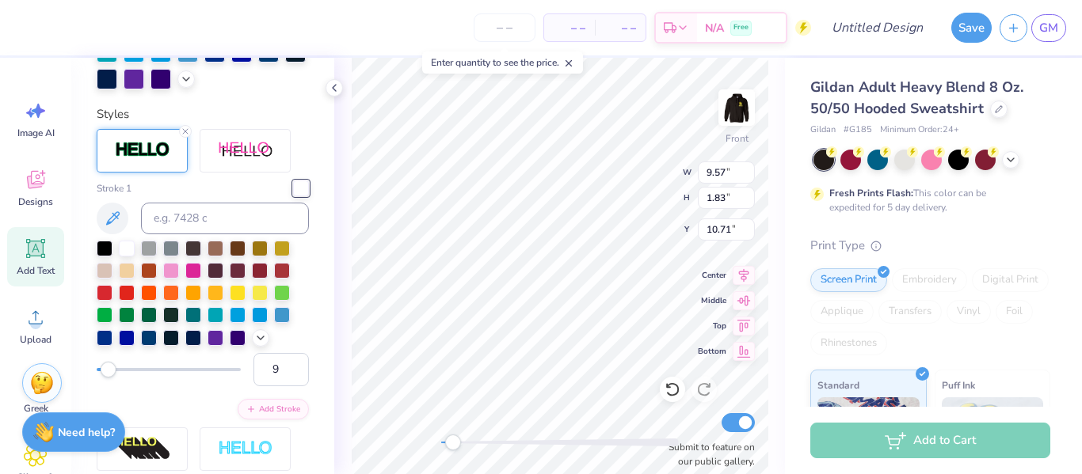
click at [108, 363] on div "Accessibility label" at bounding box center [109, 370] width 16 height 16
click at [287, 369] on input "9" at bounding box center [280, 369] width 55 height 33
type input "8"
click at [188, 409] on div "Stroke 1 8 Add Stroke" at bounding box center [203, 300] width 212 height 239
click at [279, 371] on input "8" at bounding box center [280, 369] width 55 height 33
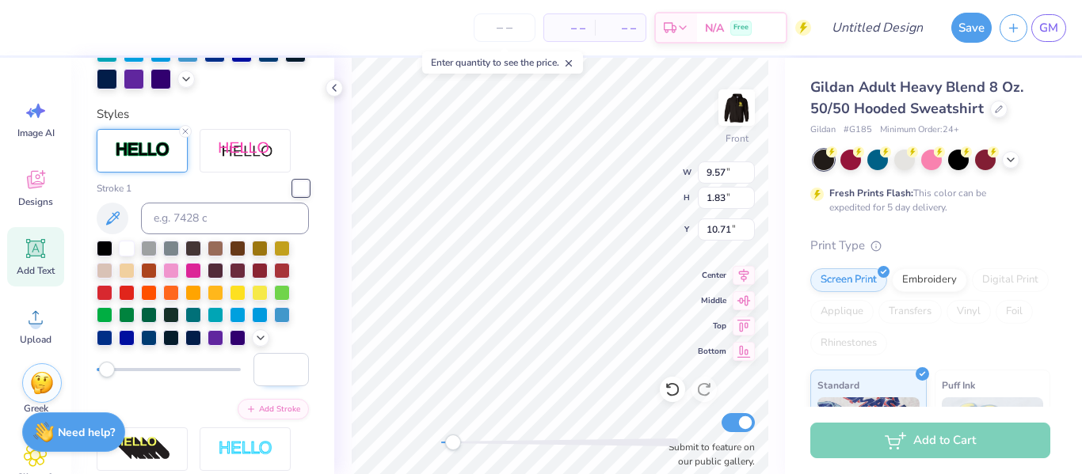
type input "4"
click at [204, 401] on div "Stroke 1 4 Add Stroke" at bounding box center [203, 300] width 212 height 239
click at [291, 407] on button "Add Stroke" at bounding box center [273, 408] width 71 height 21
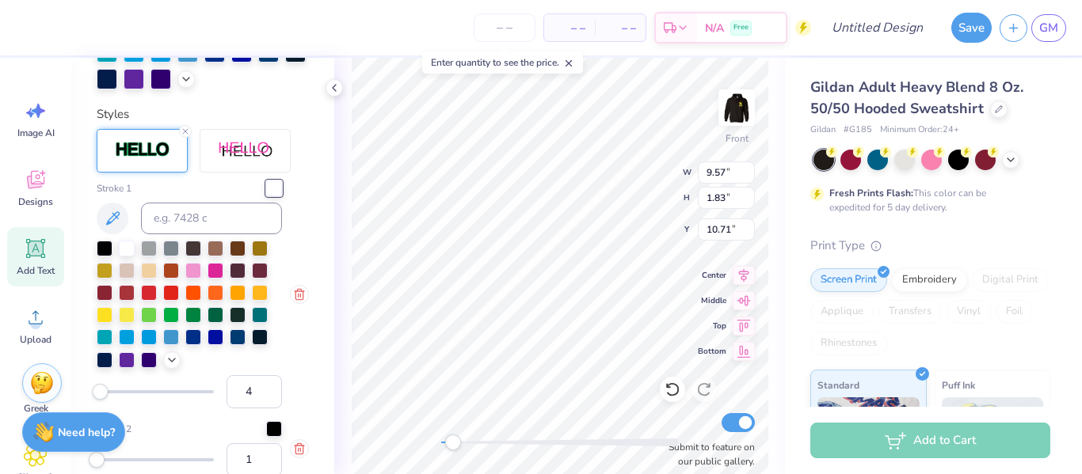
scroll to position [592, 0]
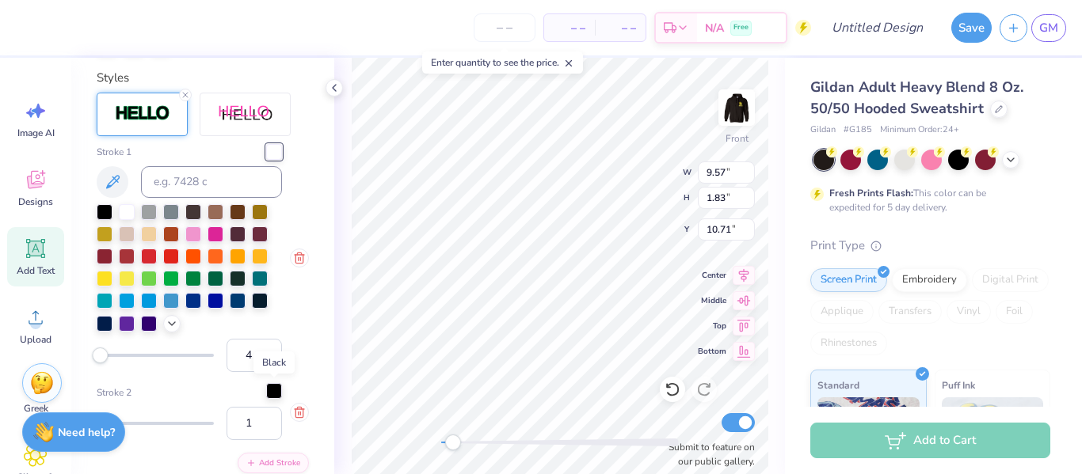
click at [279, 395] on div at bounding box center [274, 391] width 16 height 16
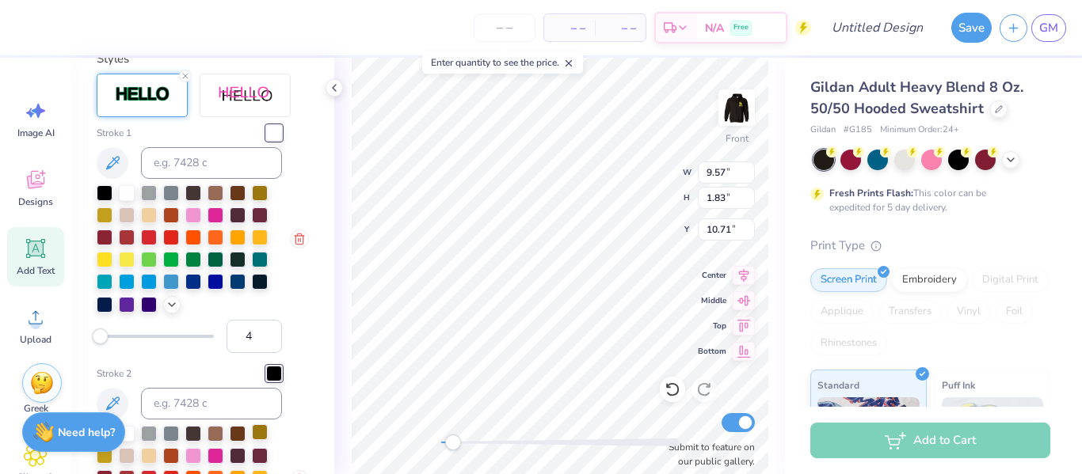
scroll to position [617, 0]
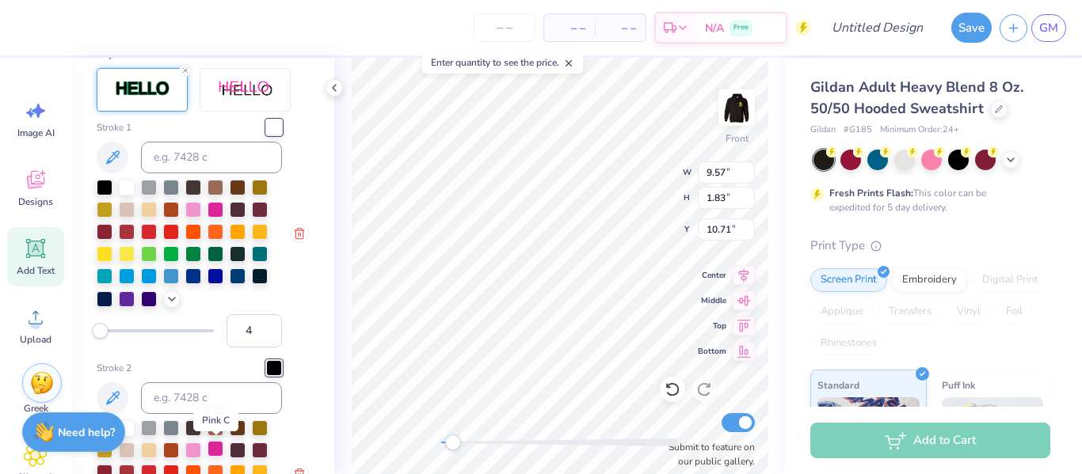
click at [214, 447] on div at bounding box center [215, 449] width 16 height 16
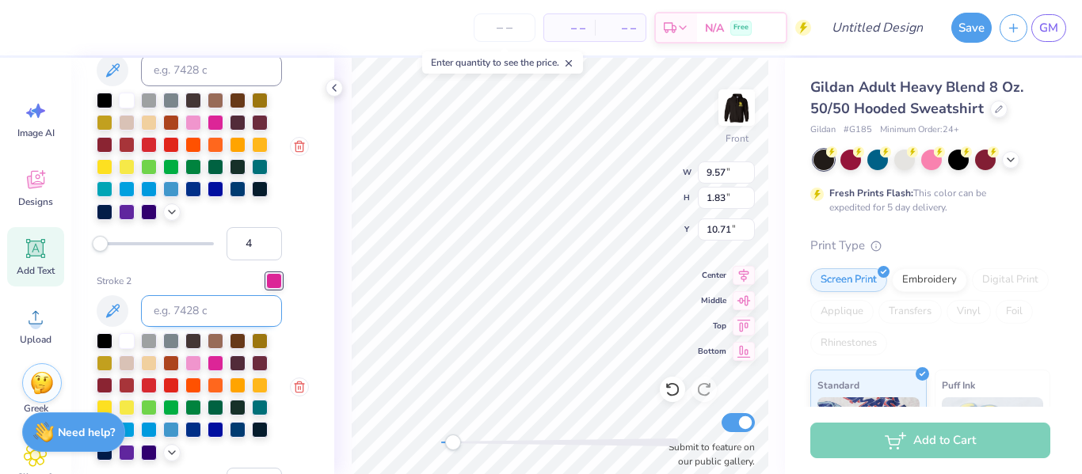
scroll to position [696, 0]
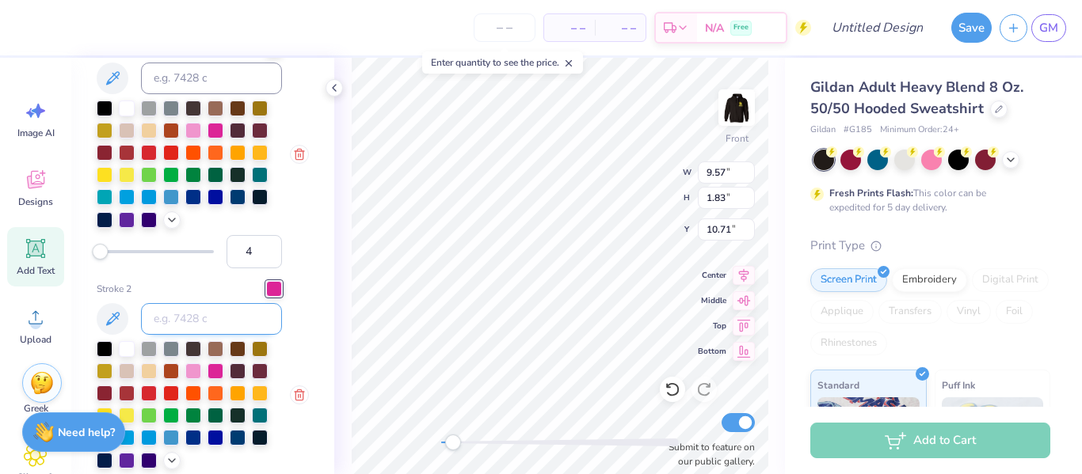
click at [224, 314] on input at bounding box center [211, 319] width 141 height 32
type input "2"
click at [190, 271] on div "Stroke 1 4 Stroke 2 1 Add Stroke" at bounding box center [203, 291] width 212 height 502
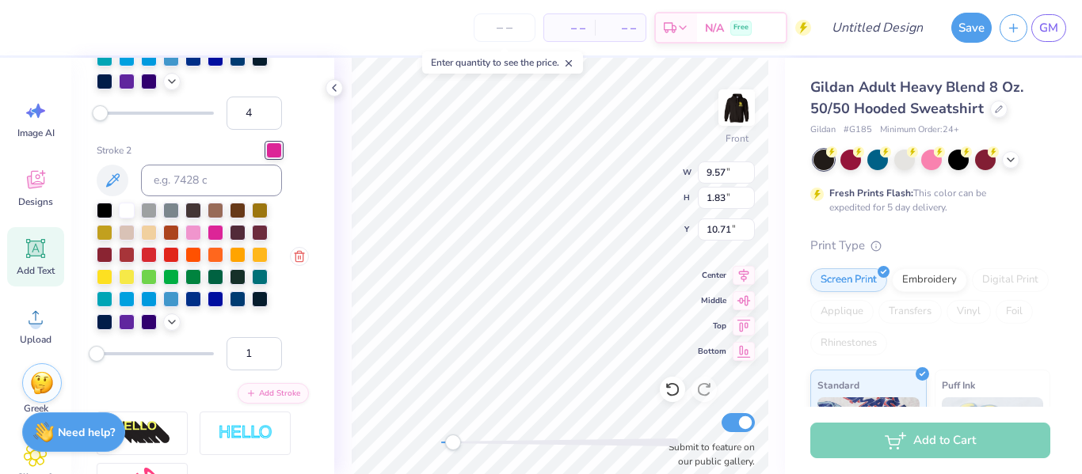
scroll to position [839, 0]
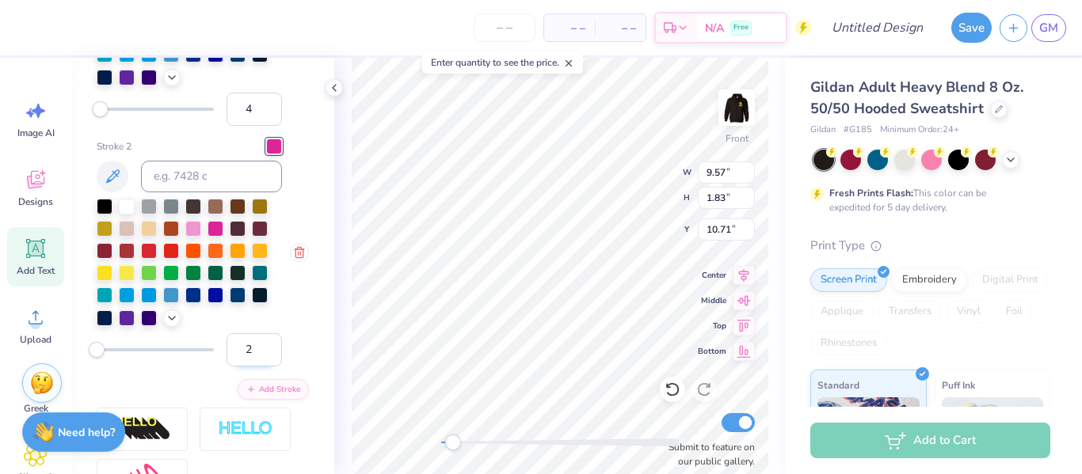
click at [265, 344] on input "2" at bounding box center [253, 349] width 55 height 33
click at [265, 344] on input "3" at bounding box center [253, 349] width 55 height 33
click at [265, 344] on input "4" at bounding box center [253, 349] width 55 height 33
click at [265, 344] on input "5" at bounding box center [253, 349] width 55 height 33
click at [265, 344] on input "6" at bounding box center [253, 349] width 55 height 33
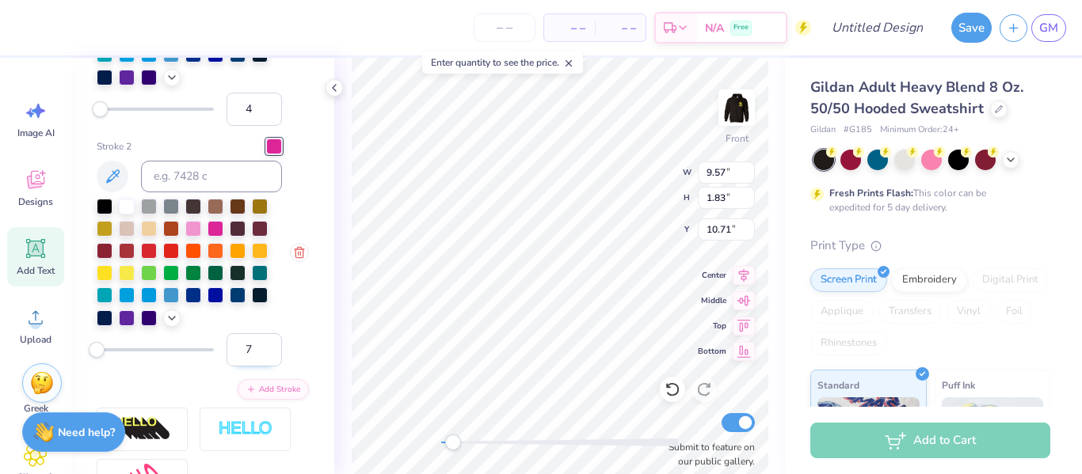
click at [265, 344] on input "7" at bounding box center [253, 349] width 55 height 33
click at [265, 344] on input "8" at bounding box center [253, 349] width 55 height 33
click at [265, 344] on input "9" at bounding box center [253, 349] width 55 height 33
type input "10"
click at [265, 344] on input "10" at bounding box center [253, 349] width 55 height 33
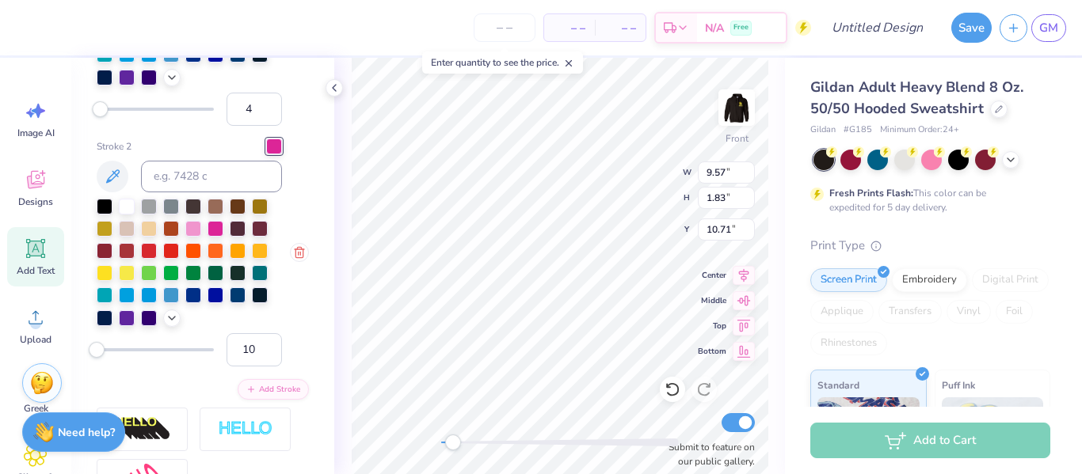
click at [273, 306] on div at bounding box center [189, 263] width 185 height 128
click at [269, 356] on input "9" at bounding box center [253, 349] width 55 height 33
click at [269, 356] on input "8" at bounding box center [253, 349] width 55 height 33
click at [269, 356] on input "7" at bounding box center [253, 349] width 55 height 33
click at [269, 356] on input "6" at bounding box center [253, 349] width 55 height 33
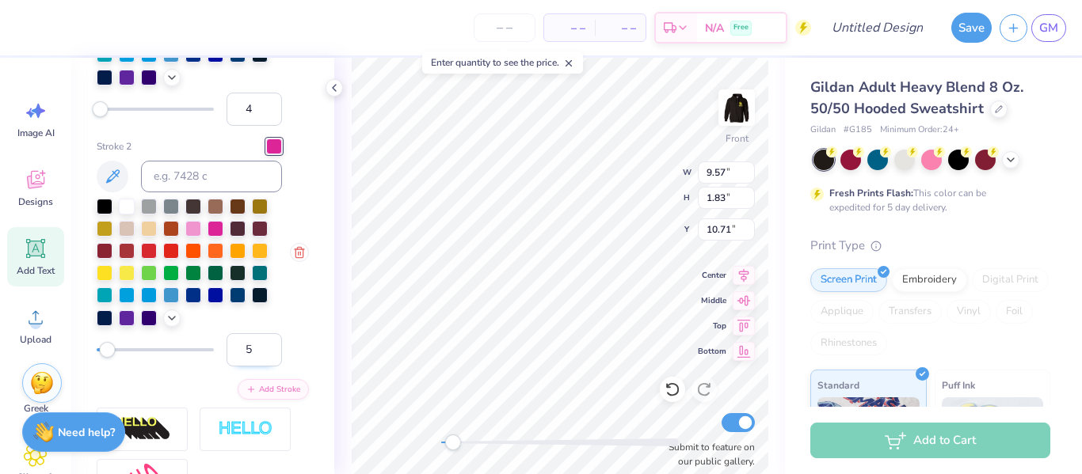
click at [269, 356] on input "5" at bounding box center [253, 349] width 55 height 33
type input "4"
click at [269, 356] on input "4" at bounding box center [253, 349] width 55 height 33
click at [292, 318] on div "Stroke 2 4" at bounding box center [203, 253] width 212 height 228
click at [266, 342] on input "5" at bounding box center [253, 349] width 55 height 33
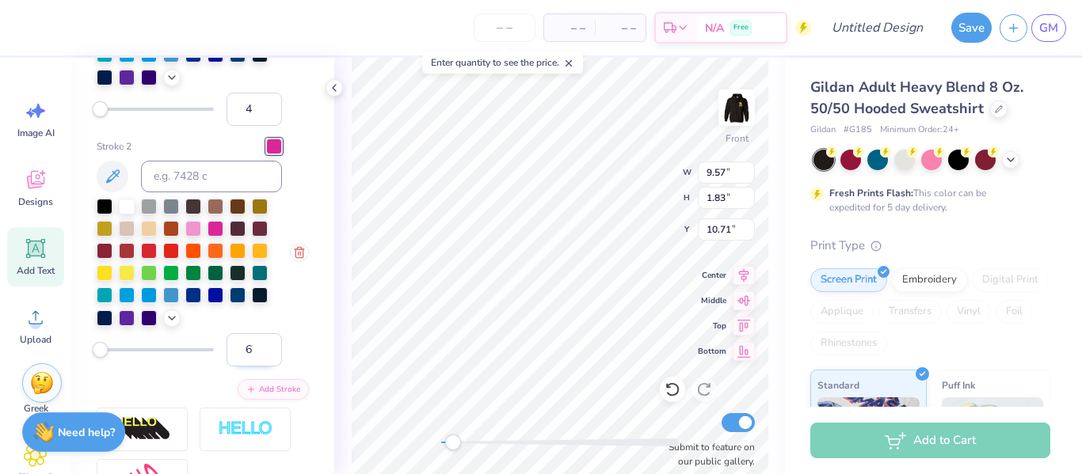
click at [267, 342] on input "6" at bounding box center [253, 349] width 55 height 33
click at [268, 342] on input "7" at bounding box center [253, 349] width 55 height 33
click at [268, 342] on input "8" at bounding box center [253, 349] width 55 height 33
click at [268, 342] on input "9" at bounding box center [253, 349] width 55 height 33
type input "10"
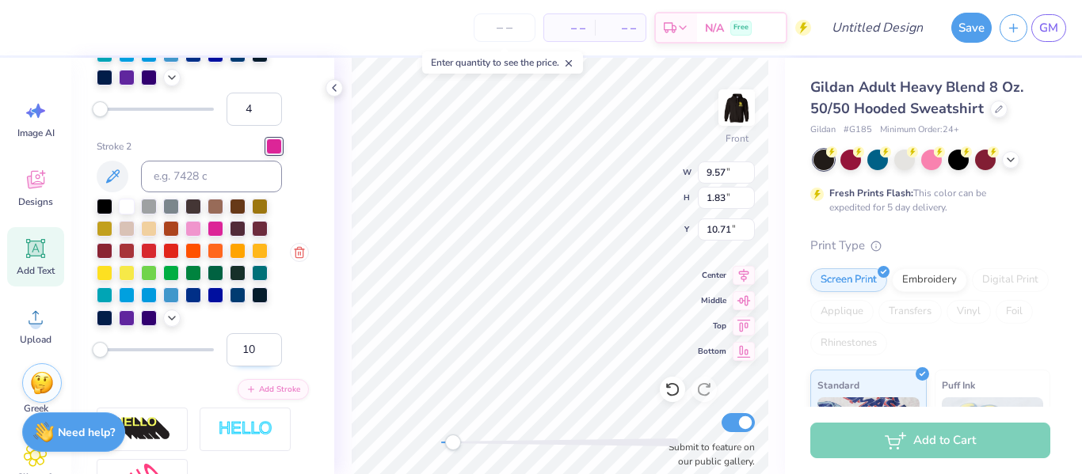
click at [268, 342] on input "10" at bounding box center [253, 349] width 55 height 33
click at [280, 315] on div at bounding box center [189, 263] width 185 height 128
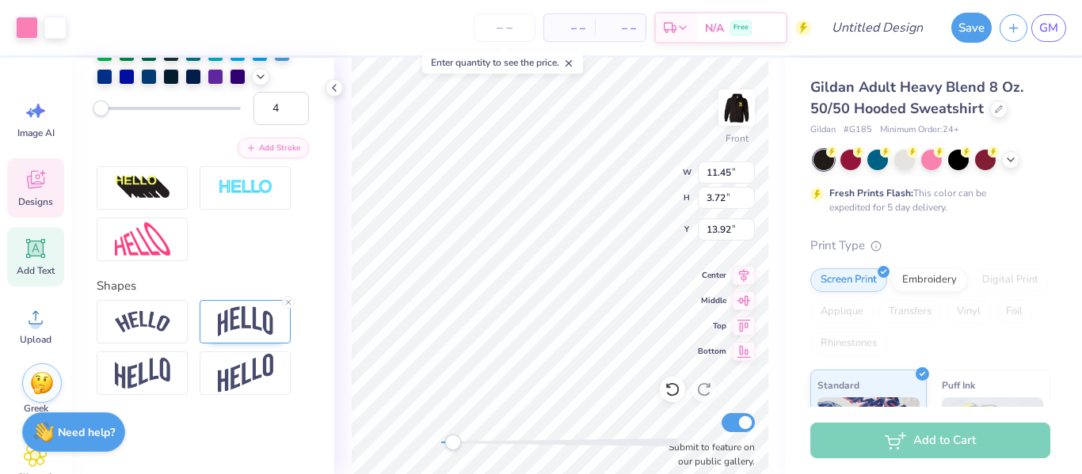
scroll to position [329, 0]
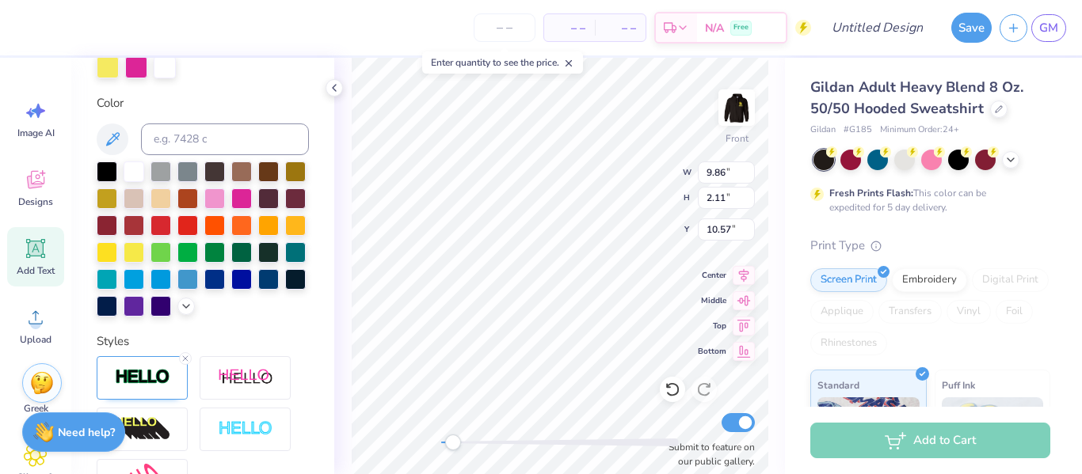
type input "9.86"
type input "2.11"
type input "10.57"
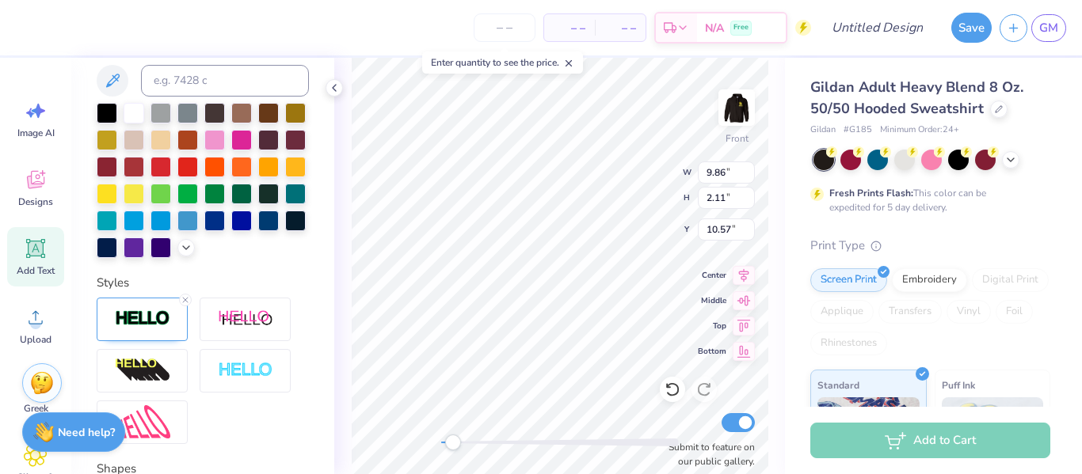
scroll to position [285, 0]
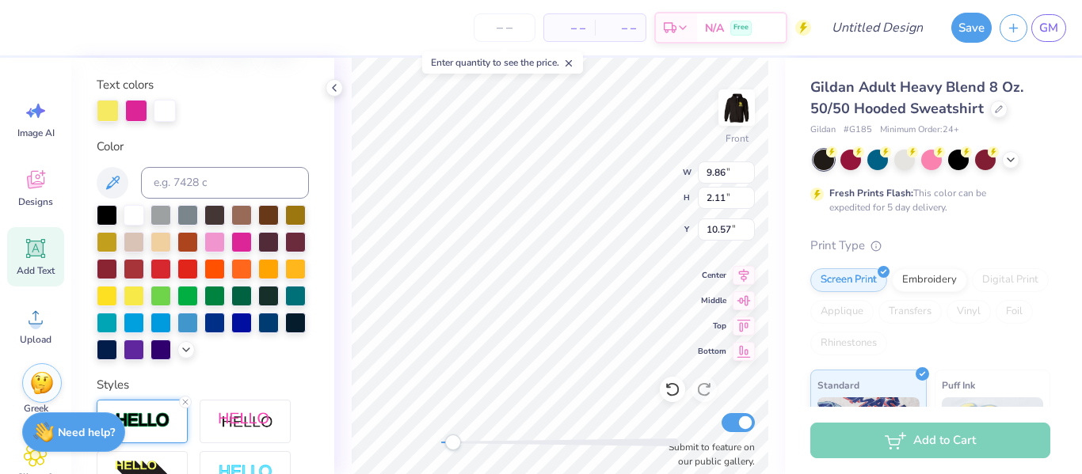
click at [144, 407] on div at bounding box center [142, 422] width 91 height 44
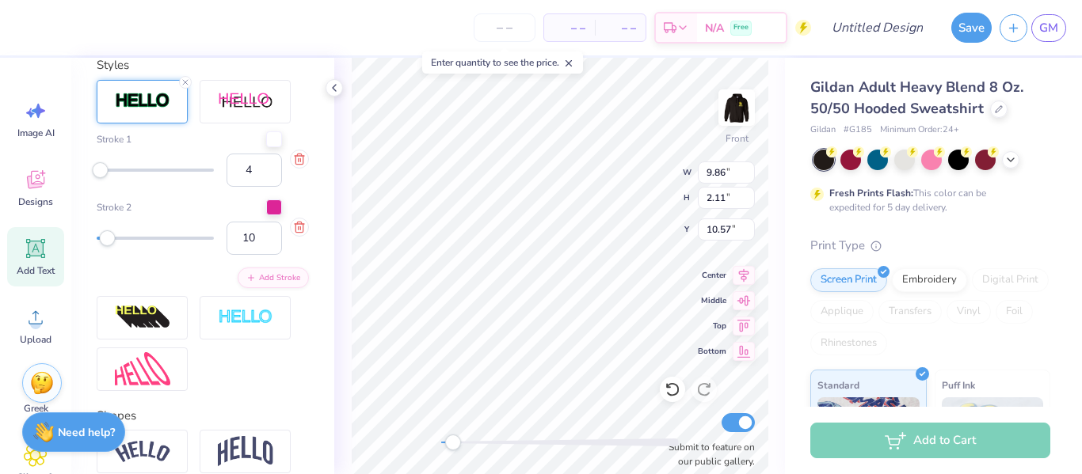
scroll to position [619, 0]
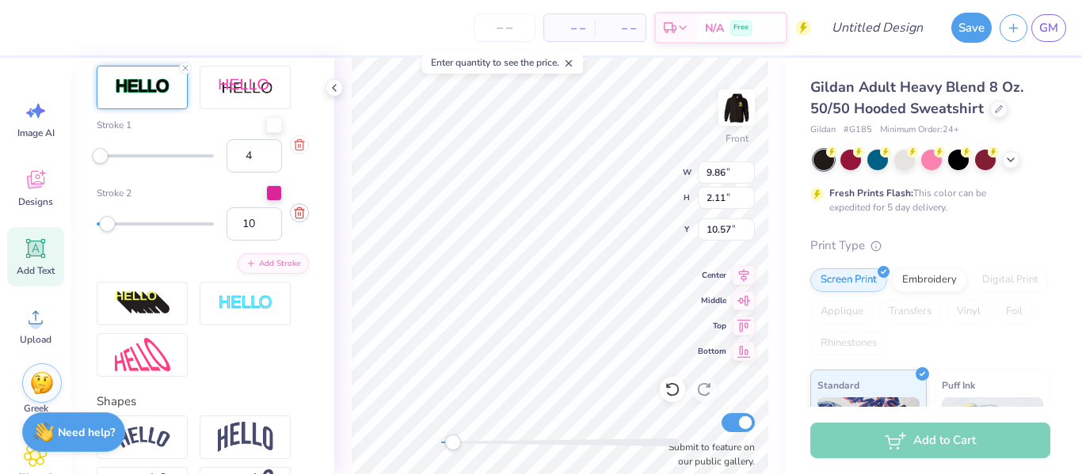
click at [303, 213] on icon "button" at bounding box center [298, 212] width 7 height 10
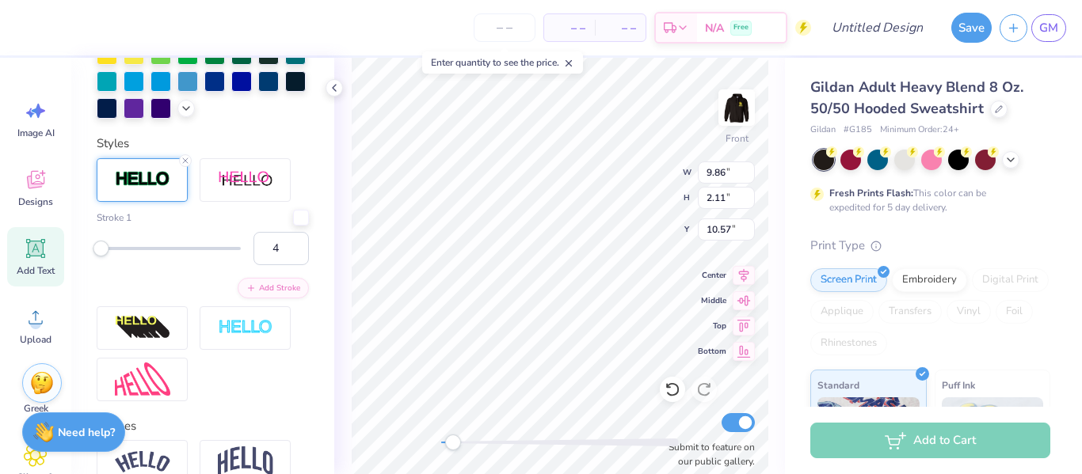
scroll to position [526, 0]
click at [295, 252] on input "3" at bounding box center [280, 249] width 55 height 33
type input "2"
click at [295, 252] on input "2" at bounding box center [280, 249] width 55 height 33
click at [266, 230] on div "Stroke 1 2" at bounding box center [203, 238] width 212 height 55
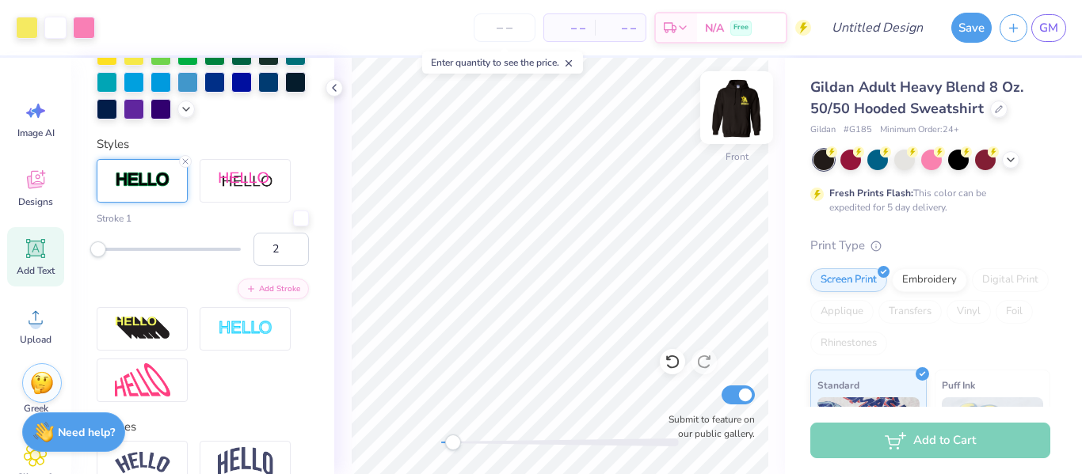
click at [734, 110] on img at bounding box center [736, 107] width 63 height 63
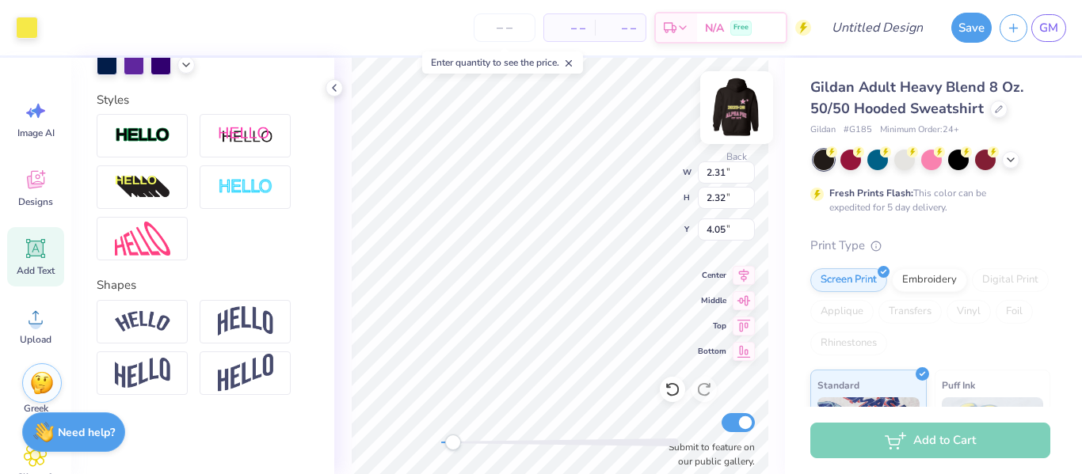
scroll to position [465, 0]
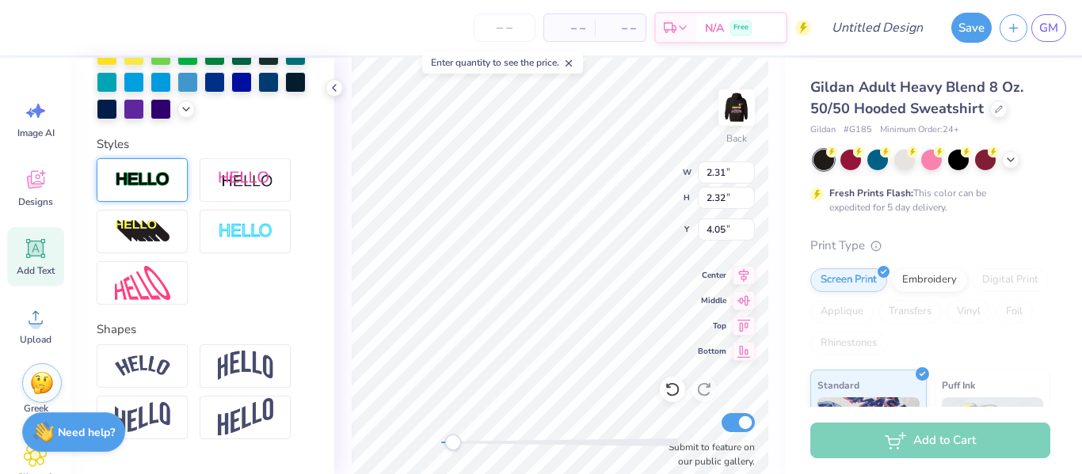
click at [149, 187] on img at bounding box center [142, 180] width 55 height 18
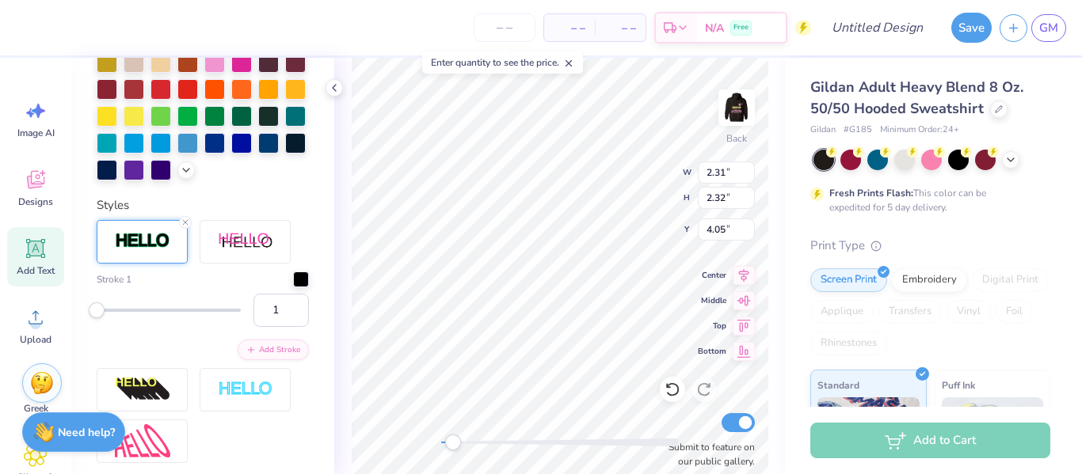
scroll to position [526, 0]
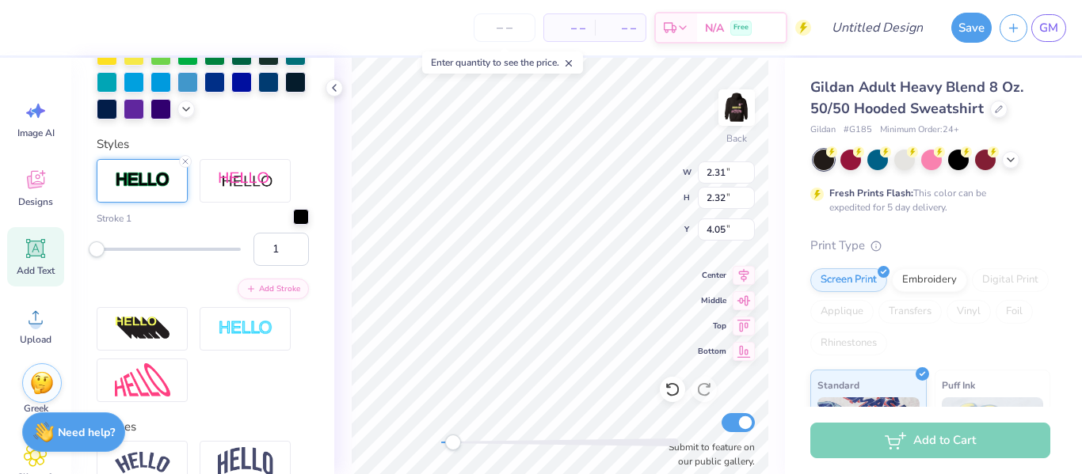
click at [305, 222] on div at bounding box center [301, 217] width 16 height 16
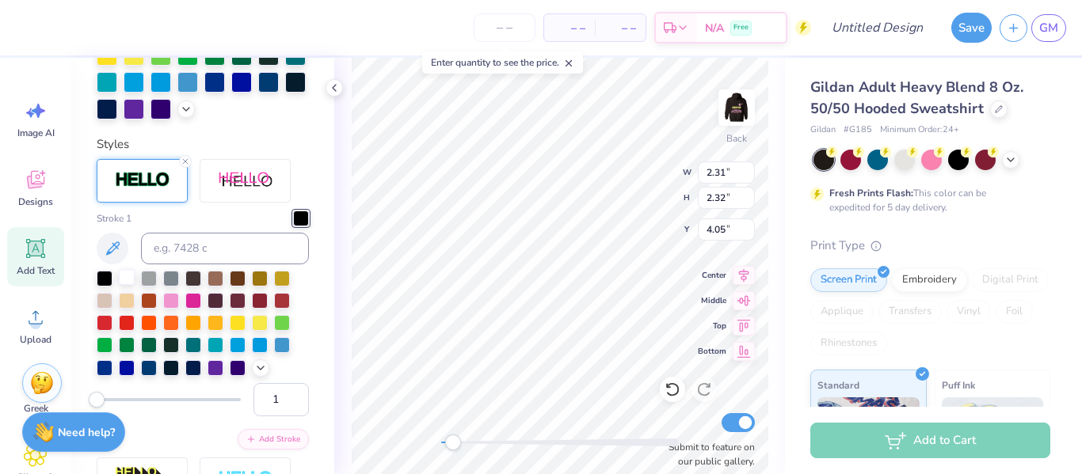
click at [121, 278] on div at bounding box center [127, 277] width 16 height 16
click at [239, 213] on div "Stroke 1" at bounding box center [203, 294] width 212 height 166
click at [280, 403] on input "1" at bounding box center [280, 399] width 55 height 33
type input "2"
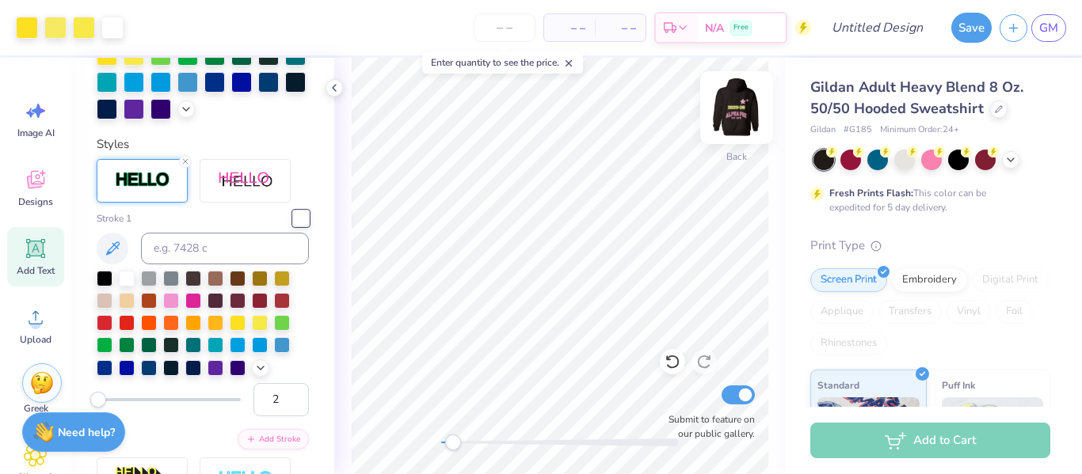
click at [722, 134] on img at bounding box center [736, 107] width 63 height 63
click at [742, 119] on img at bounding box center [736, 107] width 63 height 63
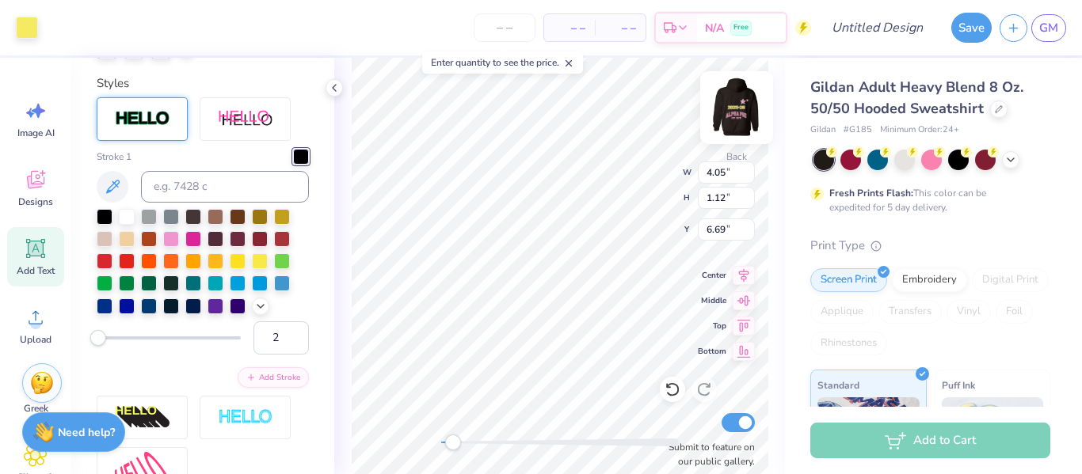
scroll to position [465, 0]
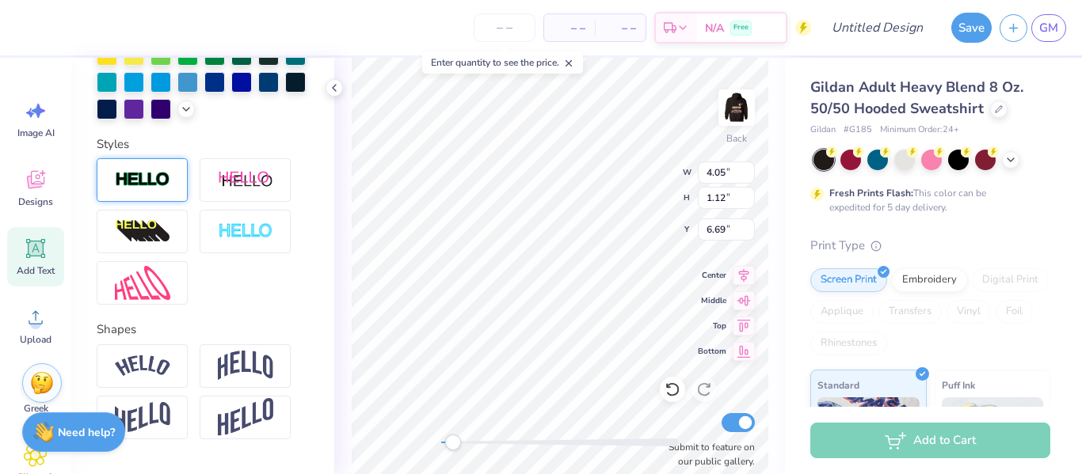
click at [124, 189] on div at bounding box center [142, 180] width 91 height 44
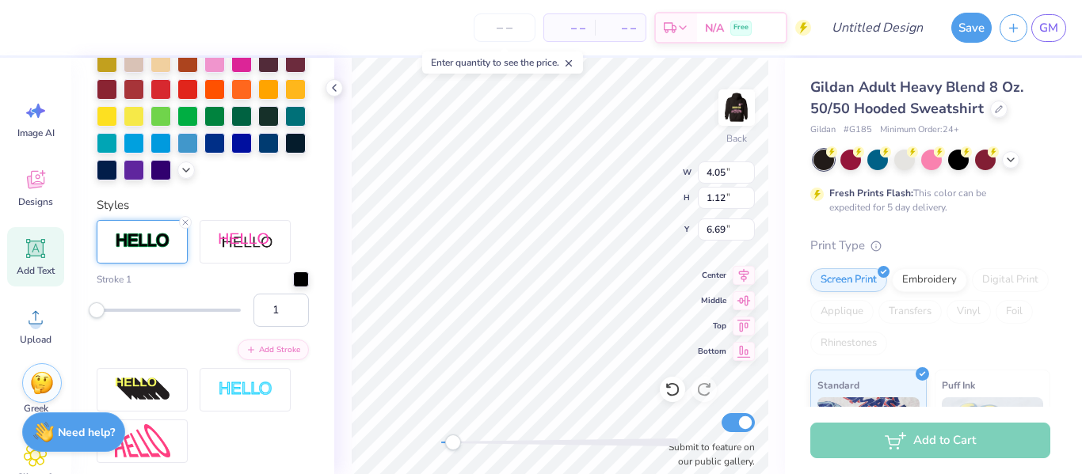
scroll to position [526, 0]
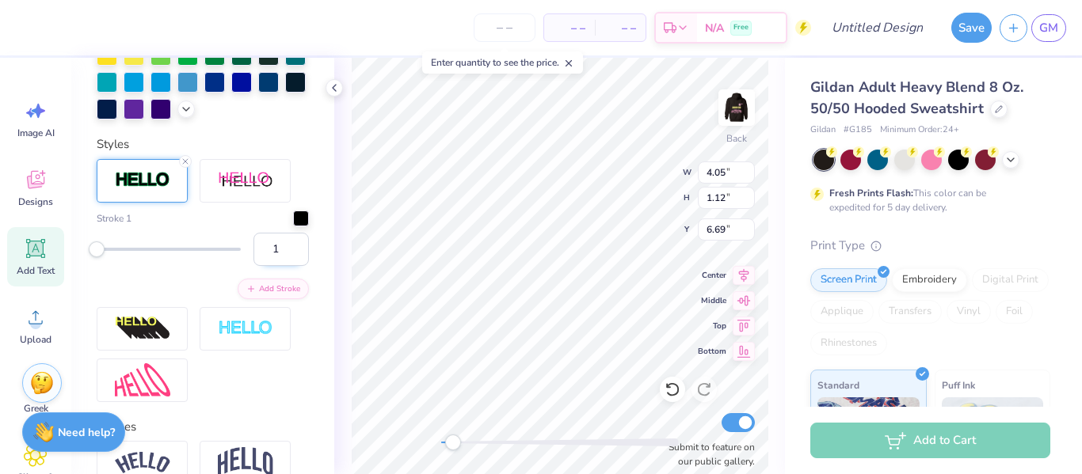
click at [280, 248] on input "1" at bounding box center [280, 249] width 55 height 33
type input "2"
click at [303, 219] on div at bounding box center [301, 217] width 16 height 16
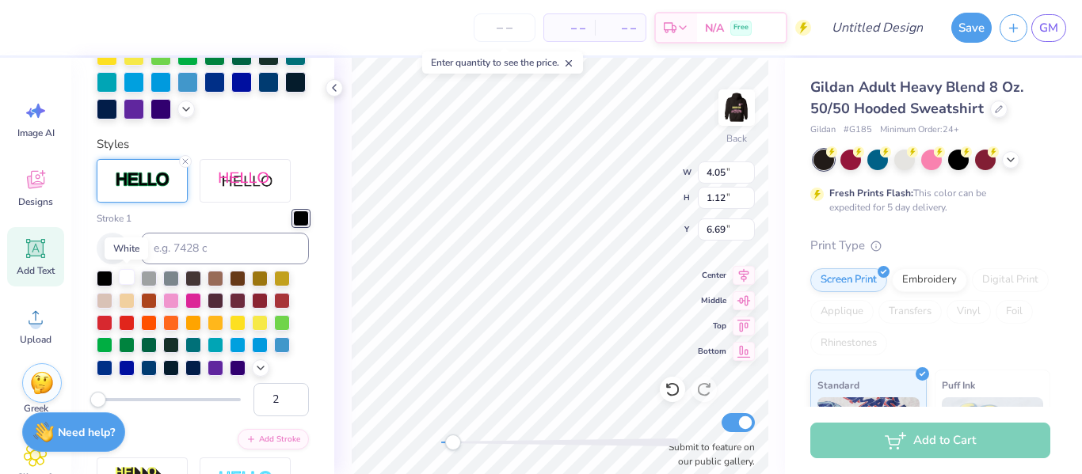
click at [129, 279] on div at bounding box center [127, 277] width 16 height 16
click at [315, 176] on div "Personalized Names Personalized Numbers Text Tool Add Font Font Freshman Switch…" at bounding box center [202, 266] width 263 height 417
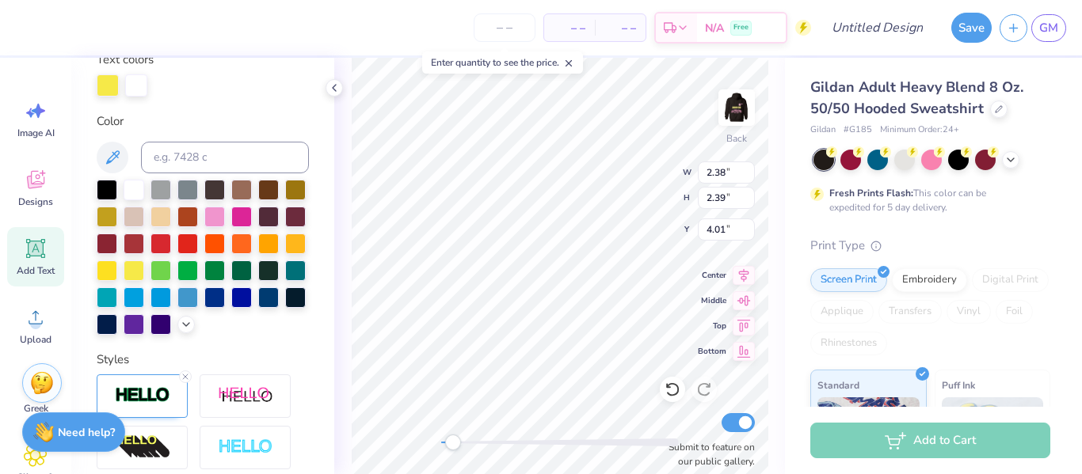
scroll to position [309, 0]
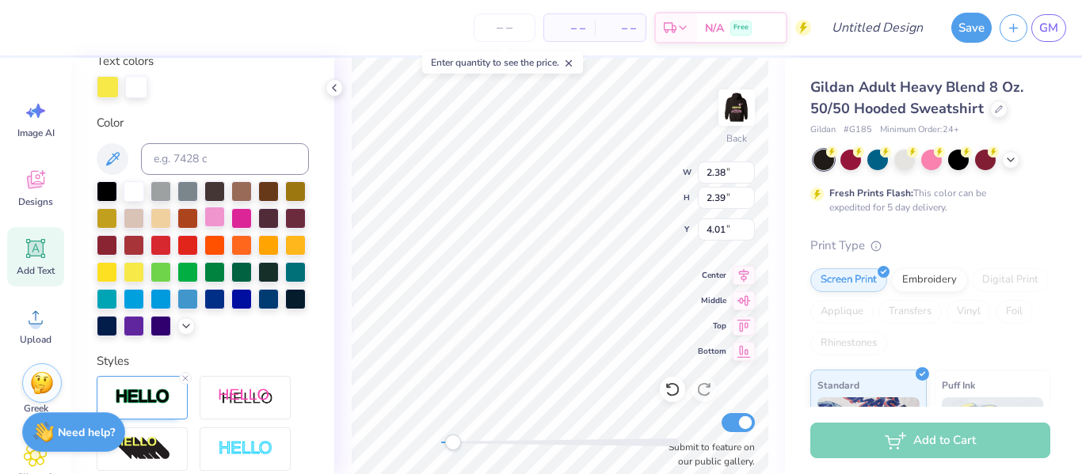
click at [215, 219] on div at bounding box center [214, 217] width 21 height 21
click at [184, 327] on icon at bounding box center [186, 324] width 13 height 13
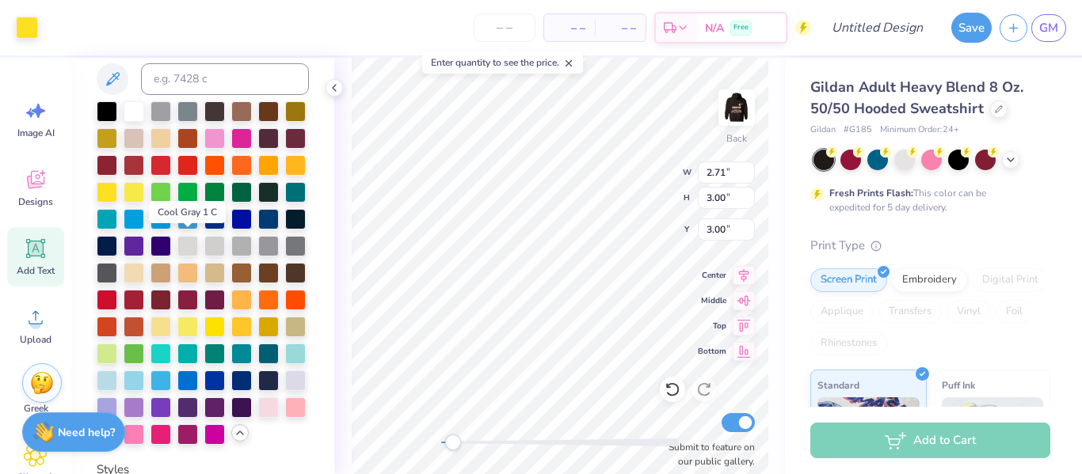
scroll to position [391, 0]
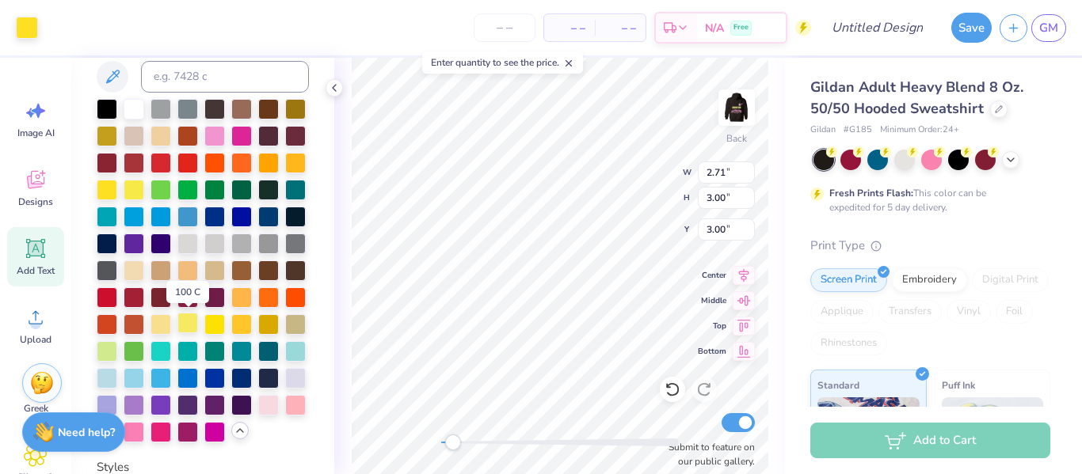
click at [187, 324] on div at bounding box center [187, 323] width 21 height 21
type input "2.71"
type input "3.00"
click at [190, 321] on div at bounding box center [187, 323] width 21 height 21
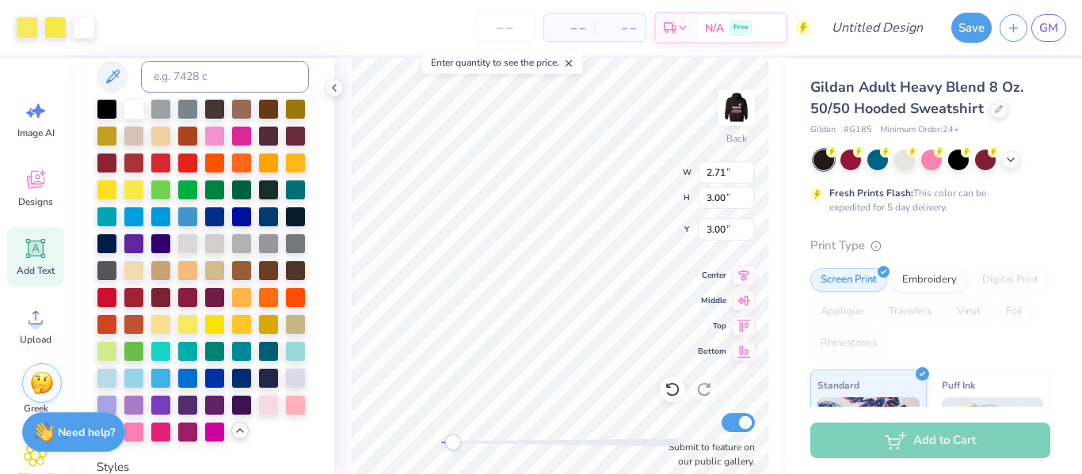
type input "2.38"
type input "2.39"
type input "4.01"
click at [289, 404] on div at bounding box center [295, 404] width 21 height 21
type input "2.71"
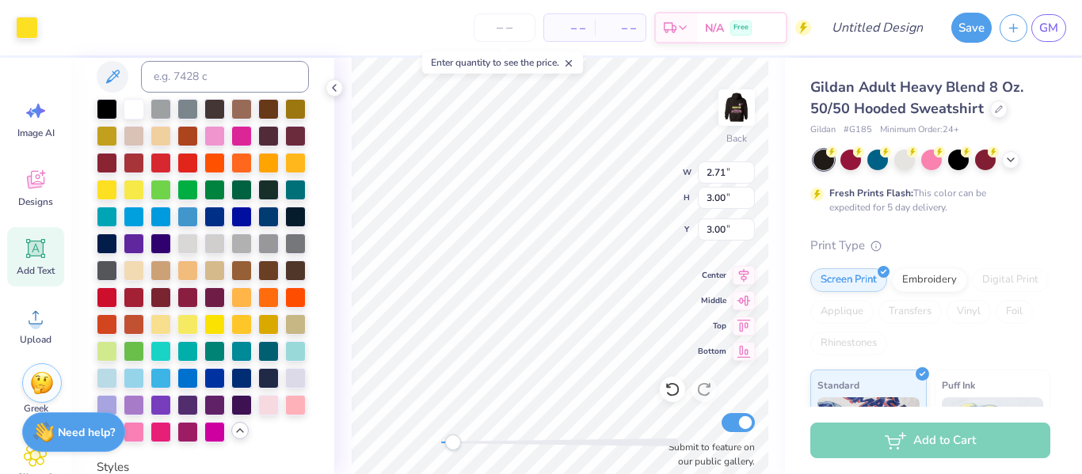
type input "3.00"
click at [187, 325] on div at bounding box center [187, 323] width 21 height 21
click at [185, 324] on div at bounding box center [187, 323] width 21 height 21
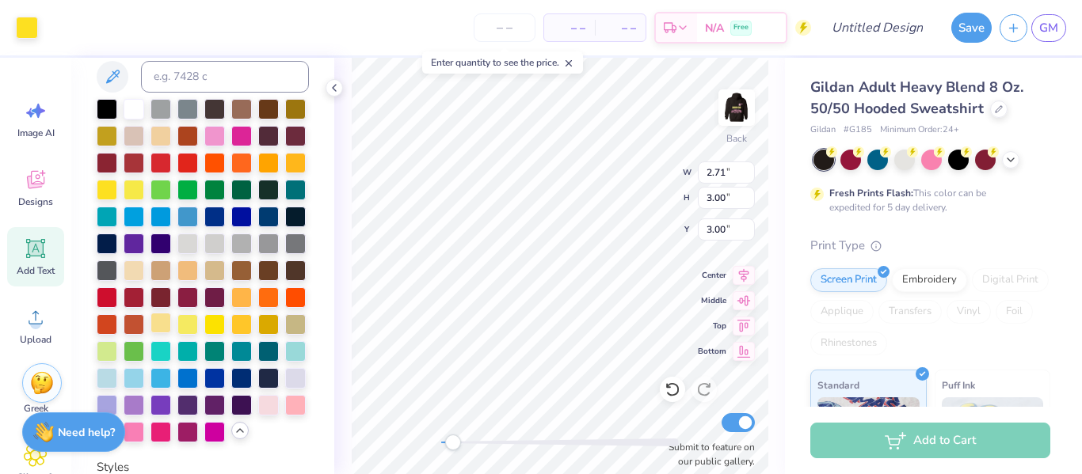
click at [161, 326] on div at bounding box center [160, 323] width 21 height 21
type input "2.38"
type input "2.39"
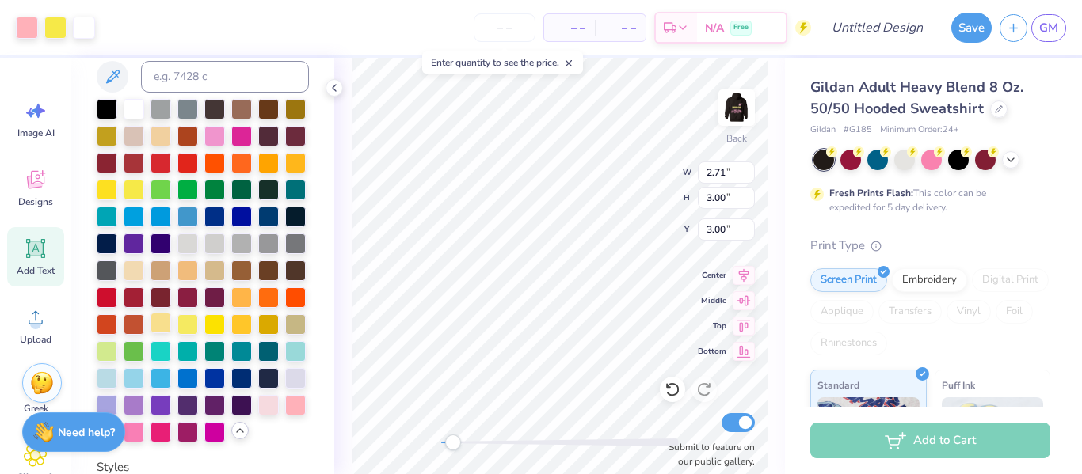
type input "4.01"
click at [31, 30] on div at bounding box center [27, 26] width 22 height 22
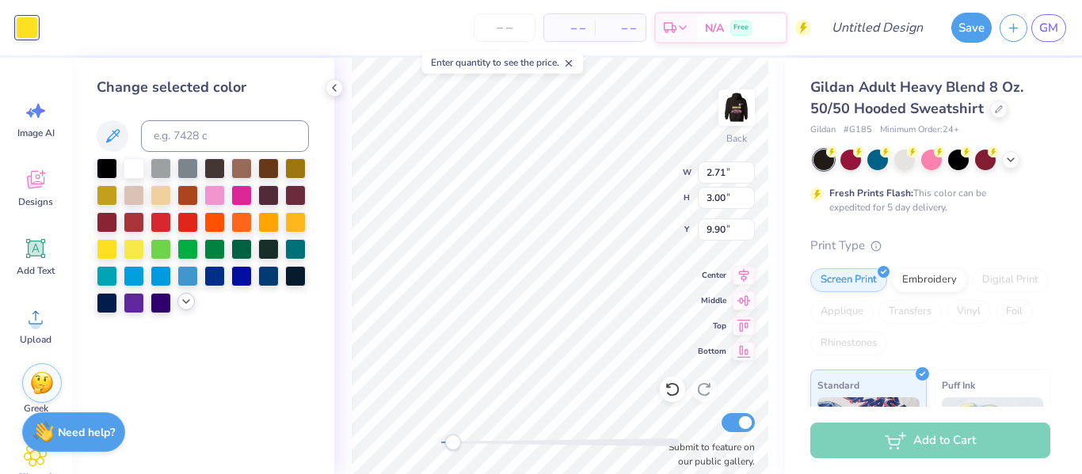
click at [192, 304] on div at bounding box center [185, 301] width 17 height 17
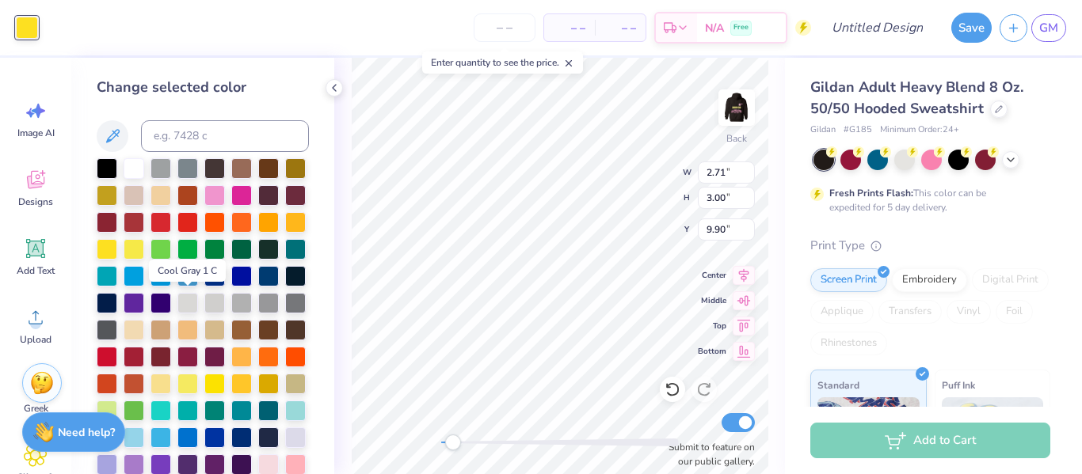
scroll to position [47, 0]
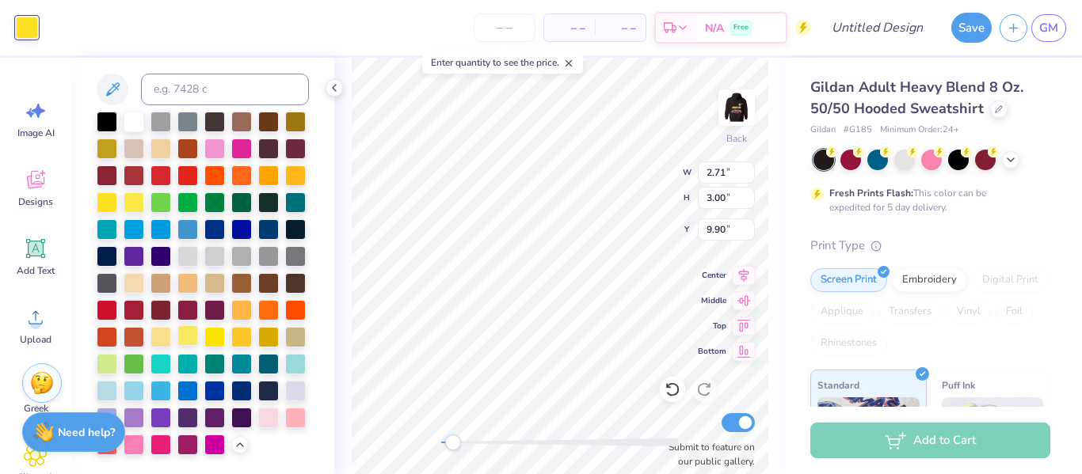
click at [185, 339] on div at bounding box center [187, 335] width 21 height 21
click at [291, 336] on div at bounding box center [295, 335] width 21 height 21
click at [187, 335] on div at bounding box center [187, 335] width 21 height 21
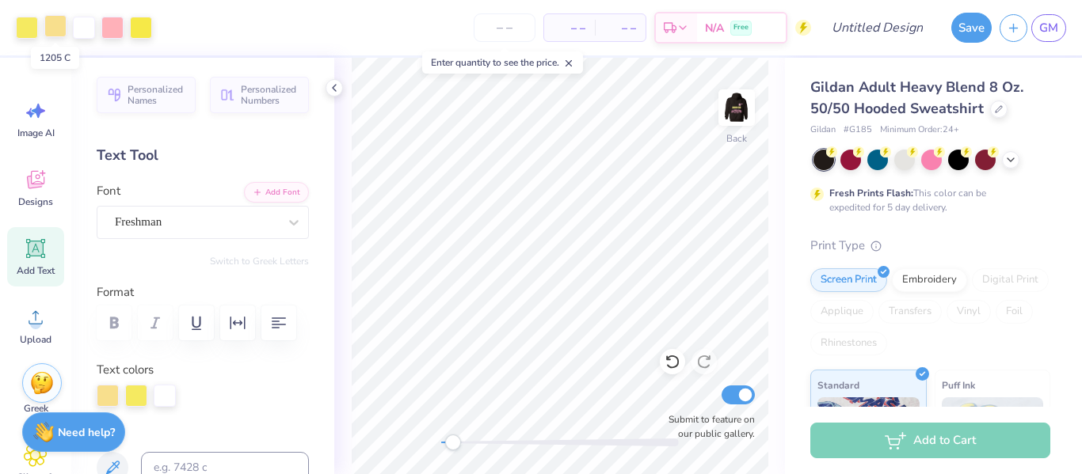
click at [59, 28] on div at bounding box center [55, 26] width 22 height 22
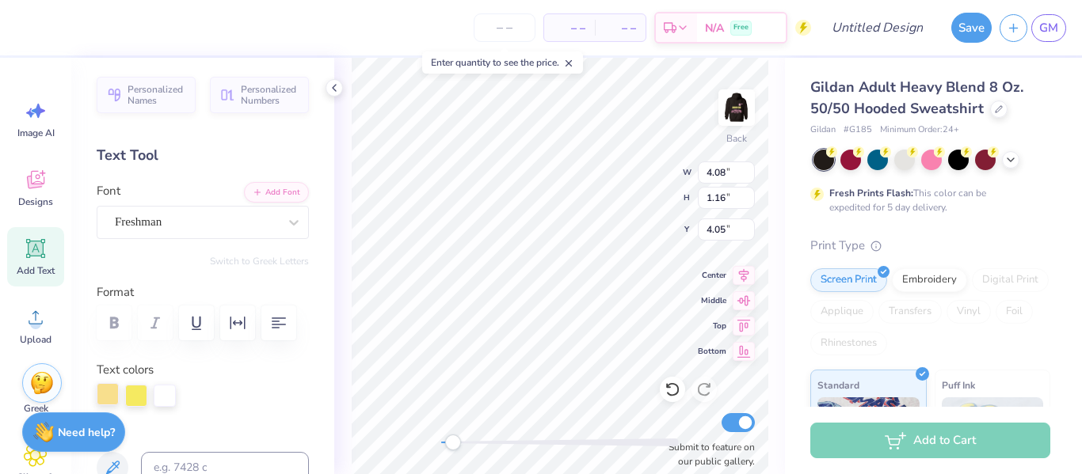
click at [111, 396] on div at bounding box center [108, 394] width 22 height 22
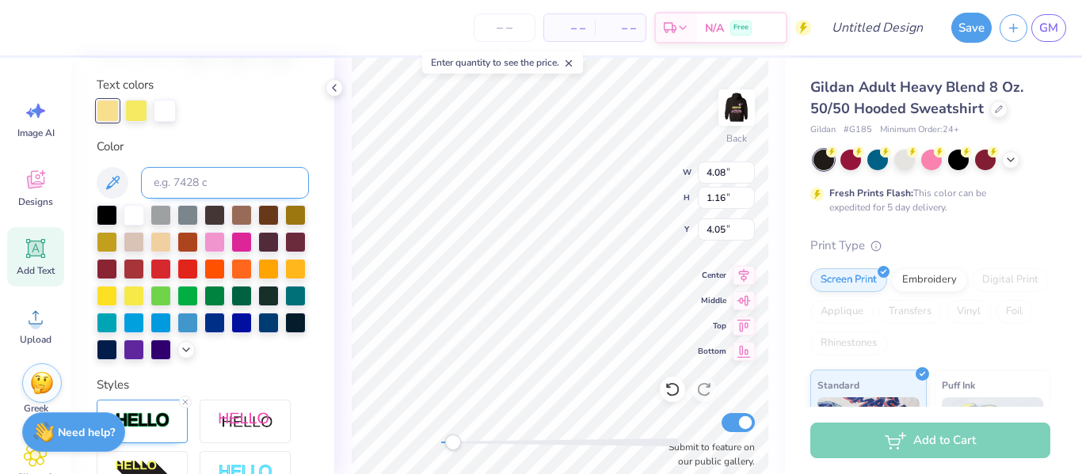
scroll to position [313, 0]
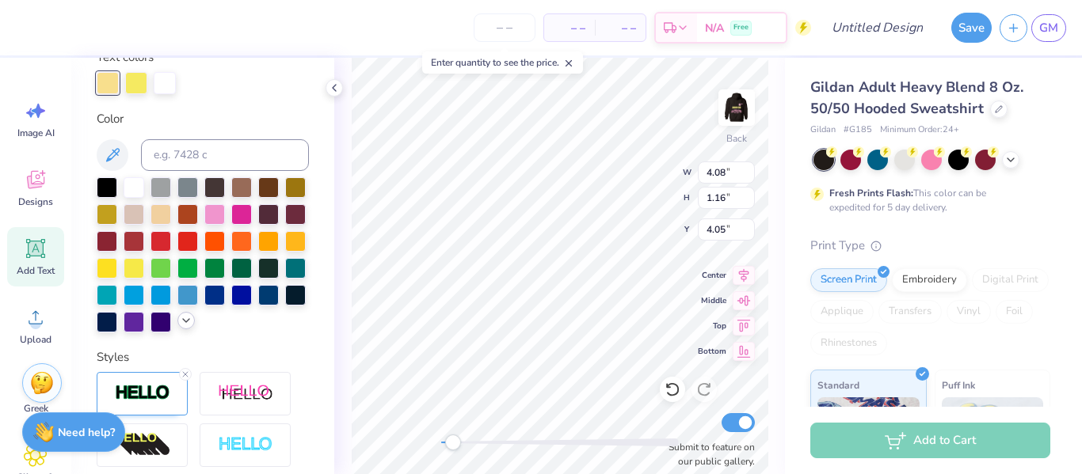
click at [184, 325] on icon at bounding box center [186, 320] width 13 height 13
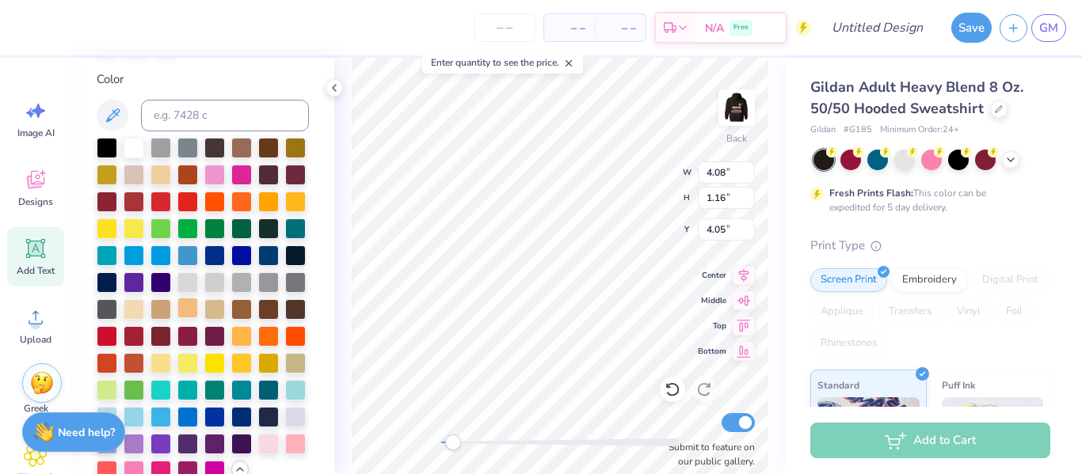
scroll to position [351, 0]
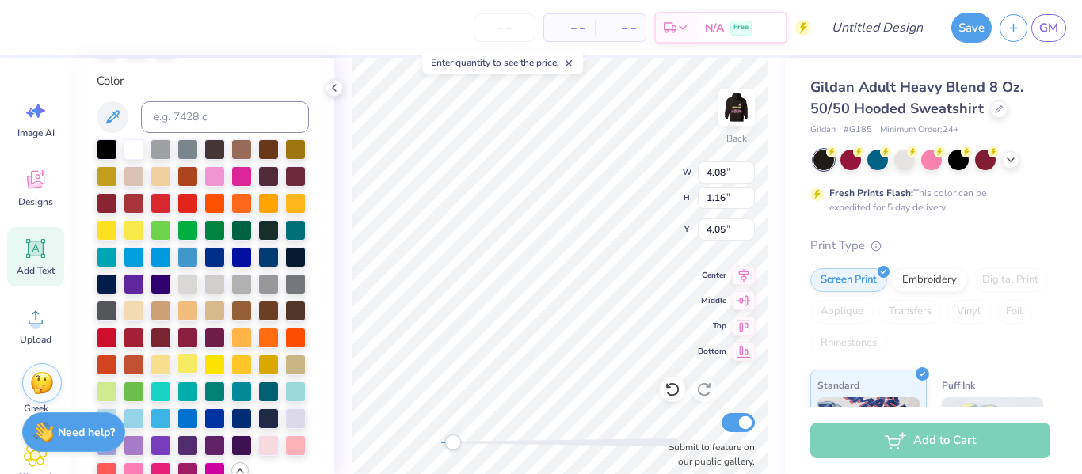
click at [185, 365] on div at bounding box center [187, 363] width 21 height 21
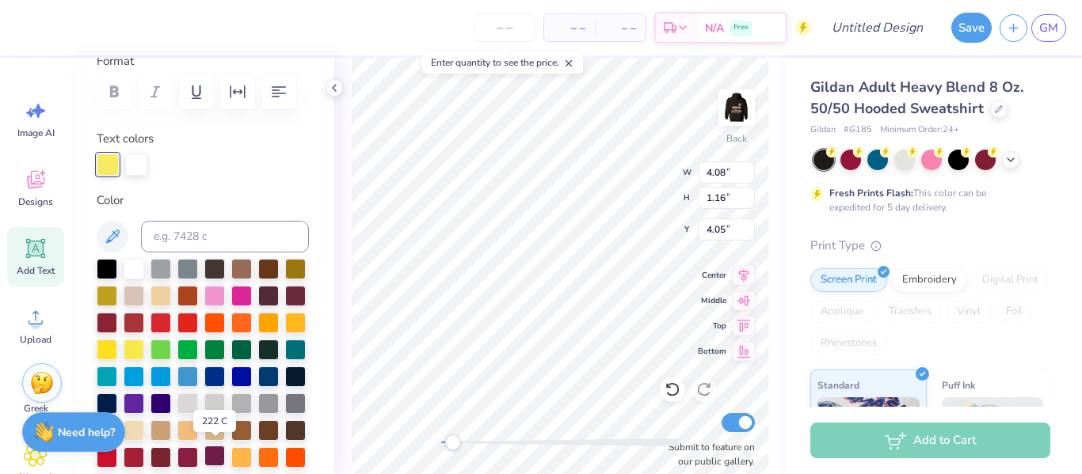
scroll to position [230, 0]
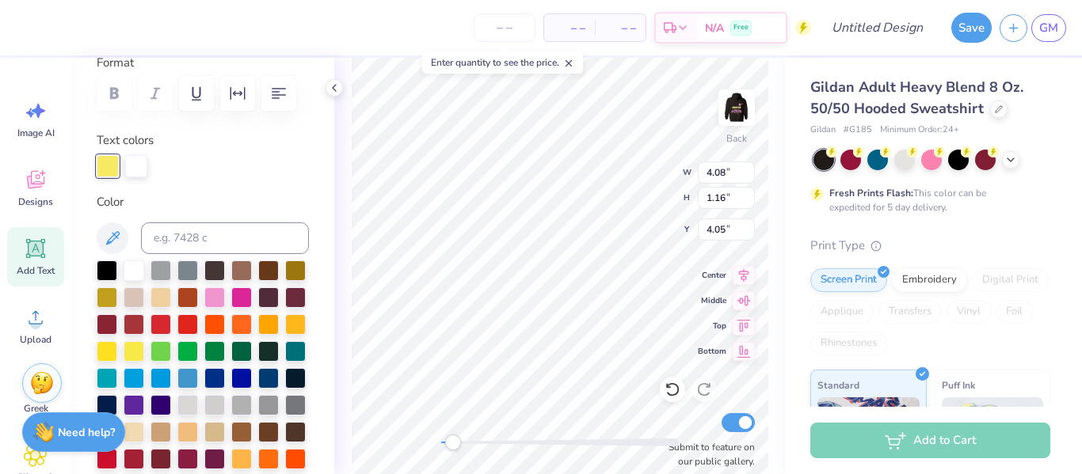
click at [223, 207] on label "Color" at bounding box center [203, 202] width 212 height 18
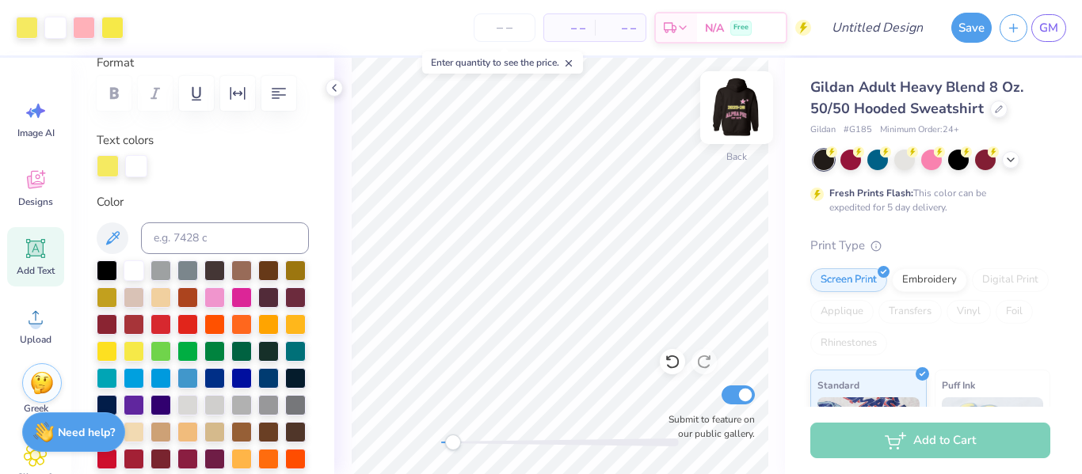
click at [727, 120] on img at bounding box center [736, 107] width 63 height 63
click at [740, 116] on img at bounding box center [737, 108] width 32 height 32
click at [573, 62] on icon at bounding box center [568, 63] width 11 height 11
click at [976, 31] on button "Save" at bounding box center [971, 28] width 40 height 30
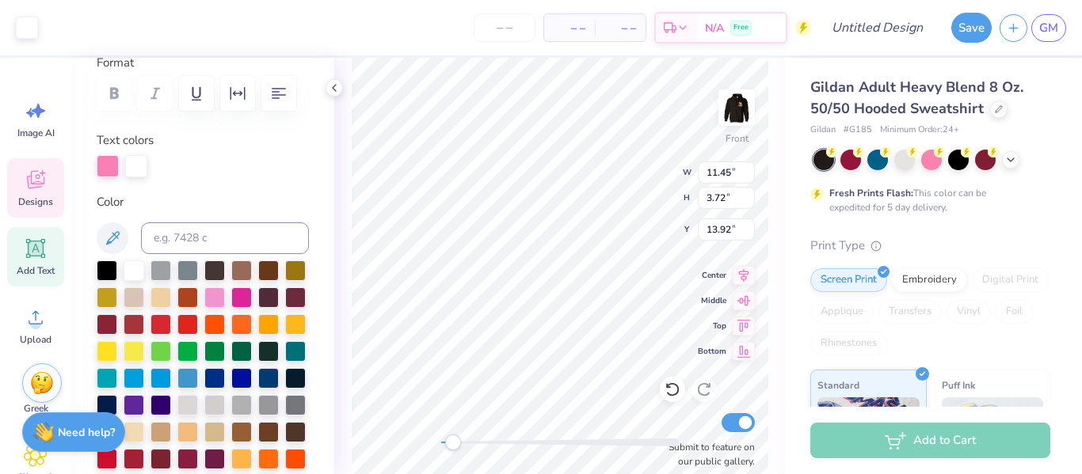
type textarea "x"
type input "1.48"
type input "1.41"
type input "6.83"
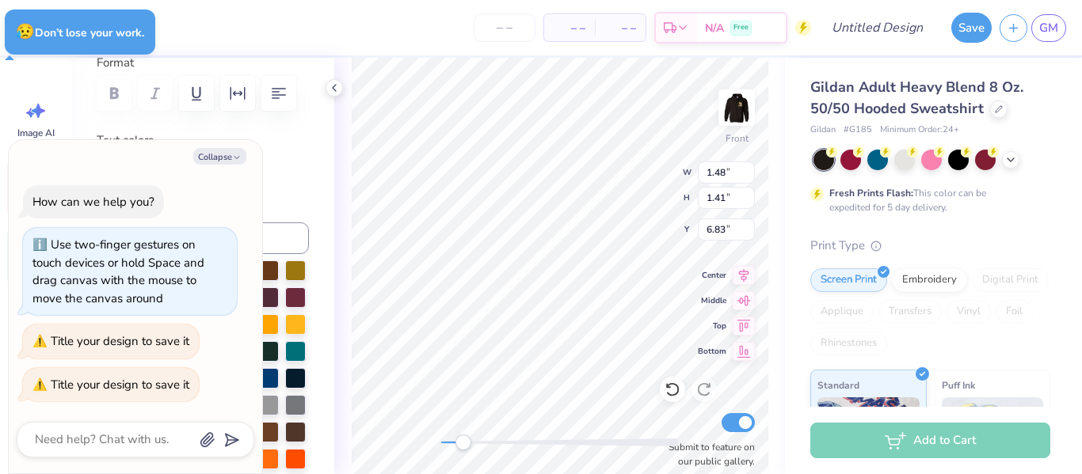
scroll to position [321, 0]
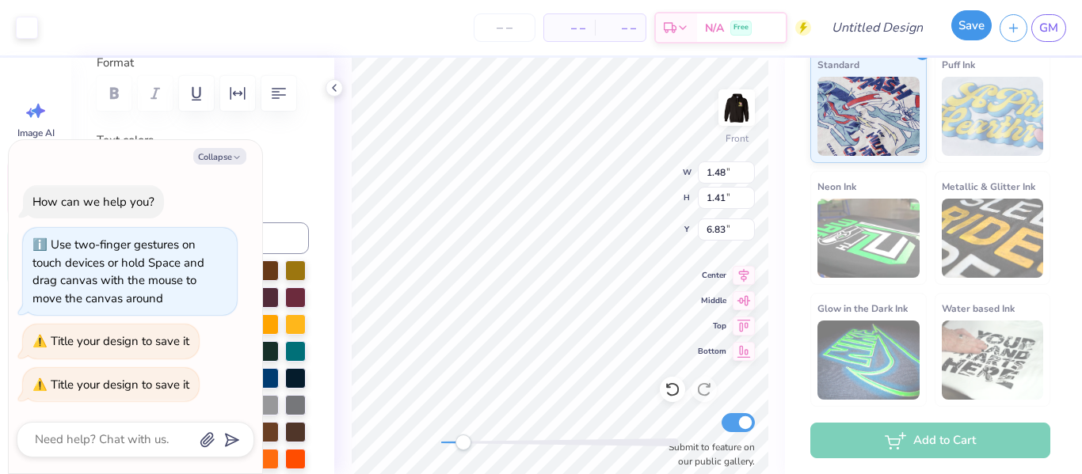
click at [979, 26] on button "Save" at bounding box center [971, 25] width 40 height 30
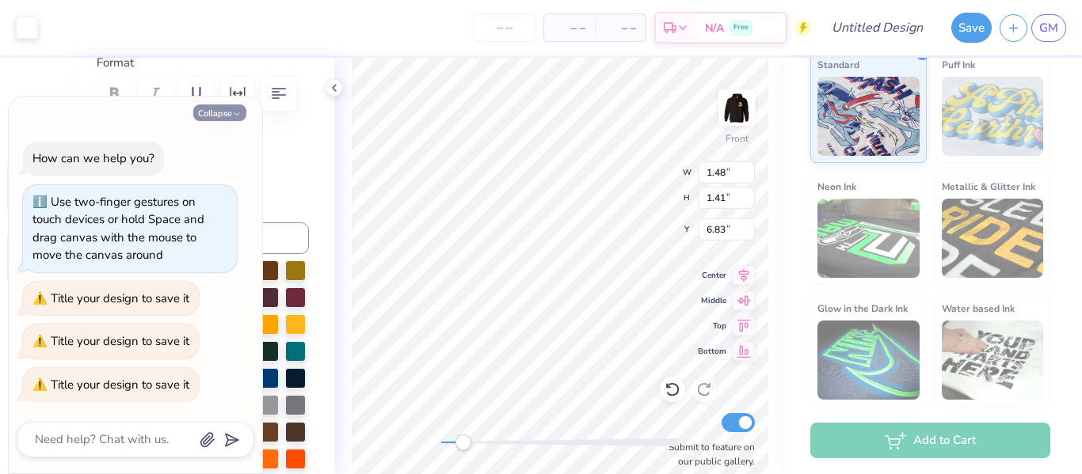
click at [238, 111] on icon "button" at bounding box center [237, 114] width 10 height 10
type textarea "x"
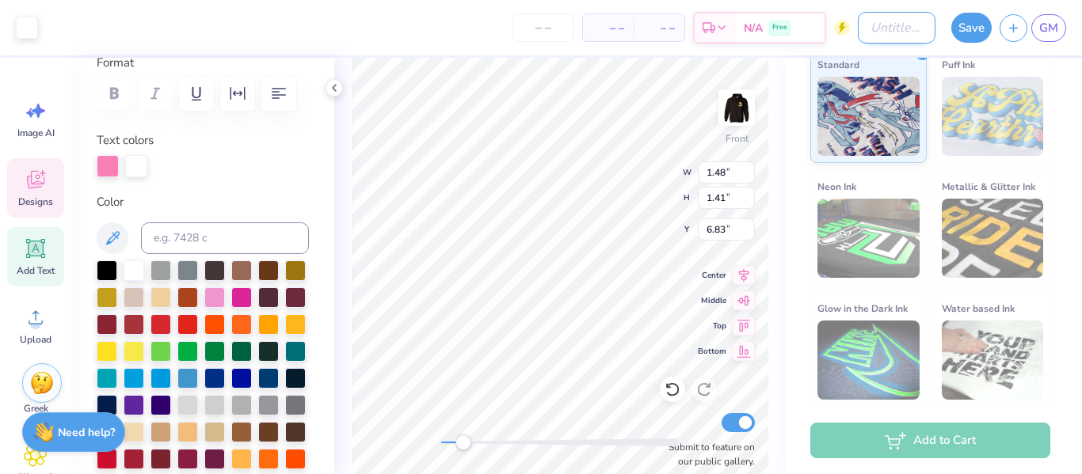
click at [858, 26] on input "Design Title" at bounding box center [897, 28] width 78 height 32
type input "Student Council Merch Design 2025"
click at [960, 29] on button "Save" at bounding box center [971, 25] width 40 height 30
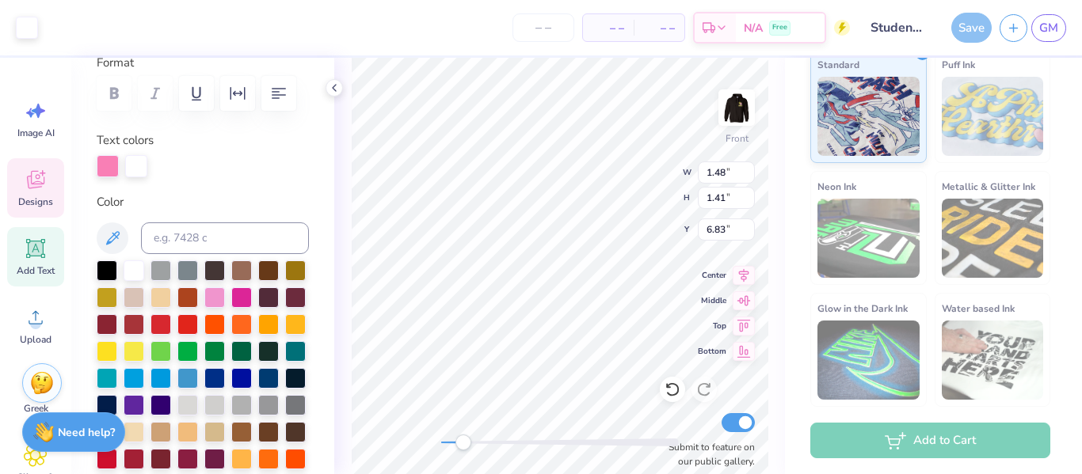
click at [511, 441] on div at bounding box center [560, 443] width 238 height 8
type input "1.28"
type input "1.22"
type input "6.99"
type input "3.13"
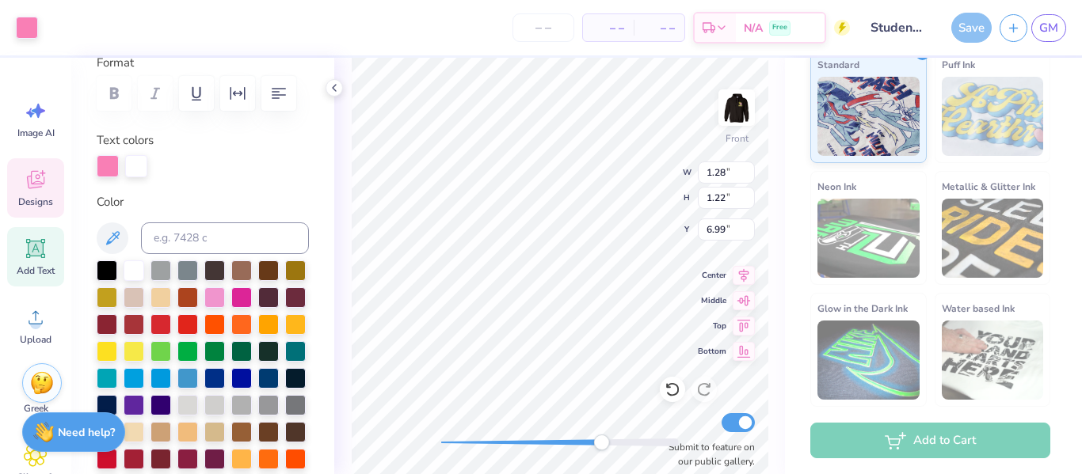
type input "2.97"
type input "6.75"
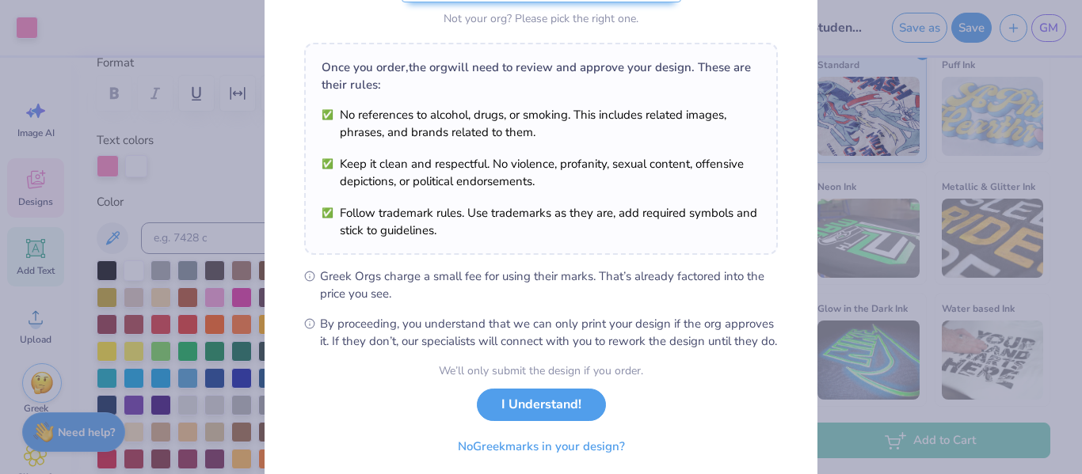
scroll to position [236, 0]
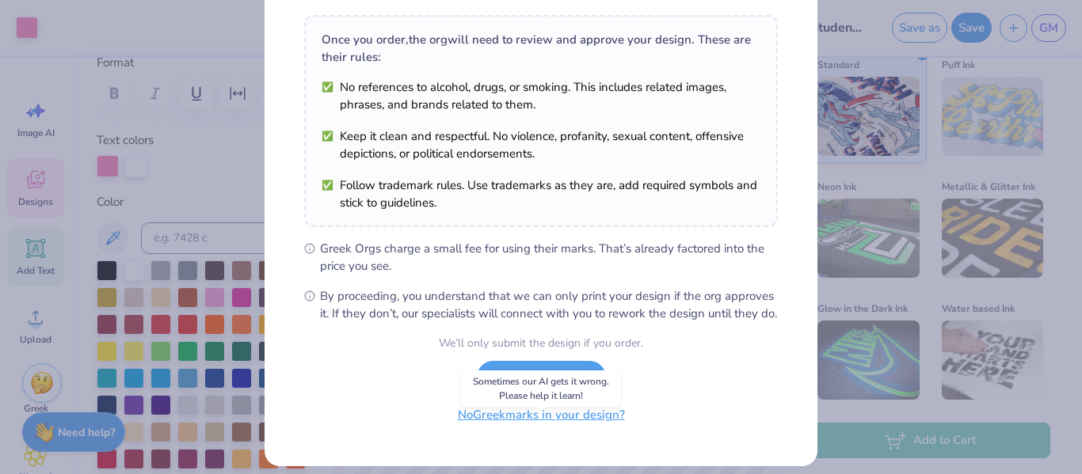
click at [580, 432] on button "No Greek marks in your design?" at bounding box center [541, 415] width 194 height 32
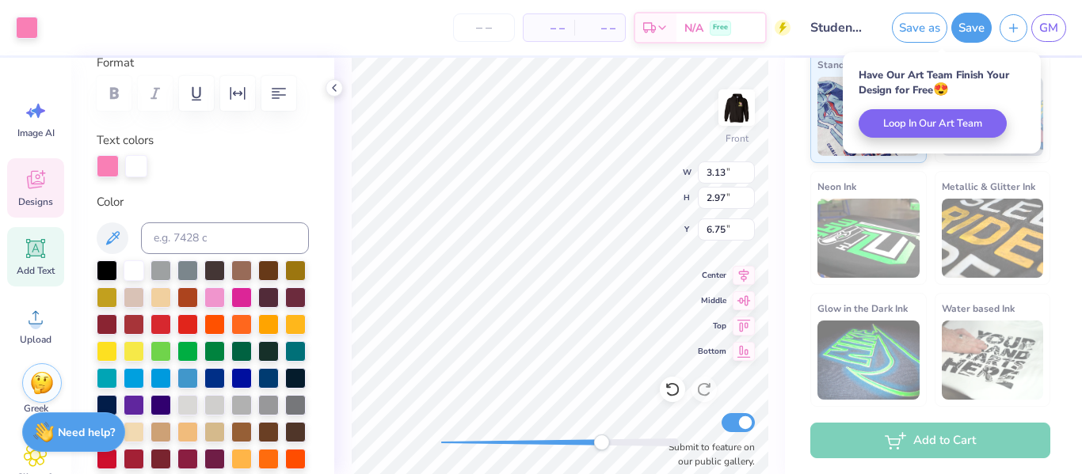
scroll to position [35, 0]
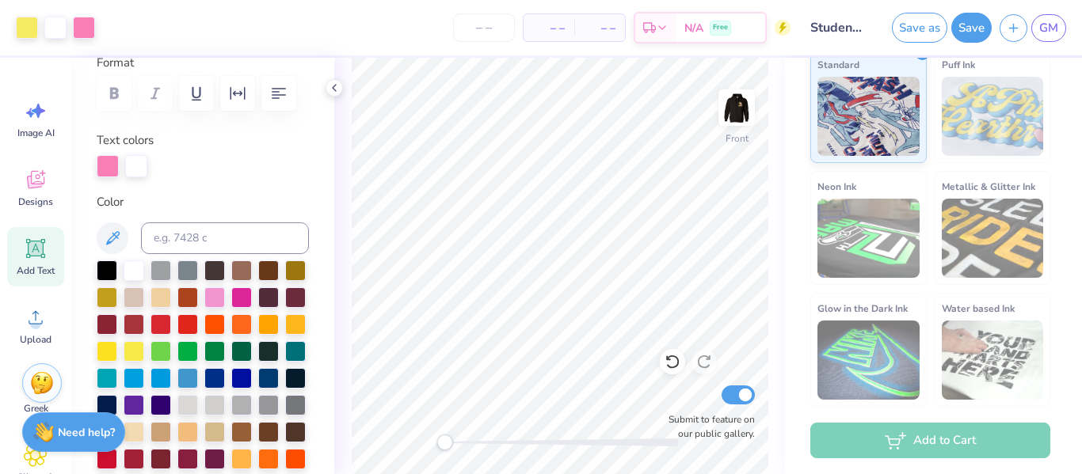
drag, startPoint x: 487, startPoint y: 443, endPoint x: 442, endPoint y: 443, distance: 45.1
click at [442, 443] on div "Accessibility label" at bounding box center [444, 443] width 16 height 16
click at [738, 113] on img at bounding box center [736, 107] width 63 height 63
click at [730, 107] on img at bounding box center [737, 108] width 32 height 32
click at [127, 29] on div "– – Per Item – – Total Est. Delivery N/A Free" at bounding box center [459, 27] width 664 height 55
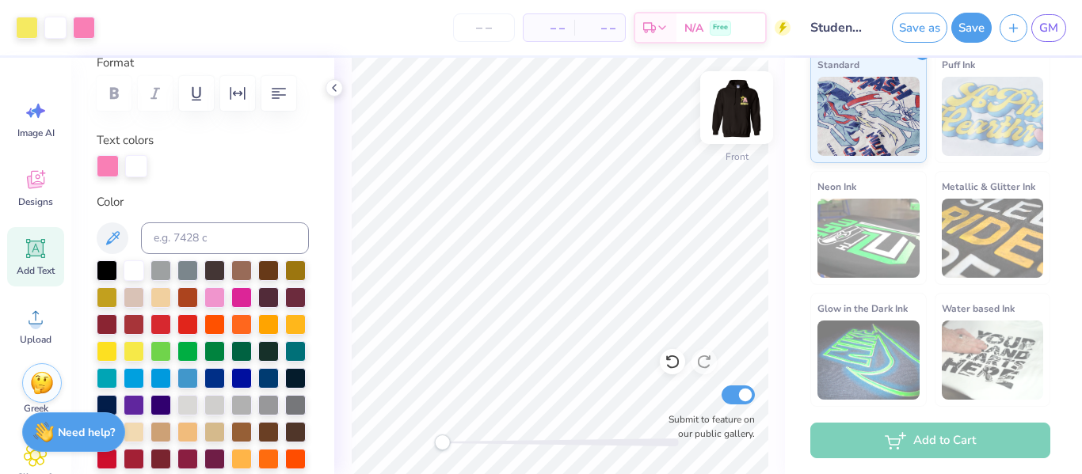
click at [729, 120] on img at bounding box center [736, 107] width 63 height 63
click at [735, 118] on img at bounding box center [737, 108] width 32 height 32
click at [127, 25] on div "– – Per Item – – Total Est. Delivery N/A Free" at bounding box center [459, 27] width 664 height 55
click at [127, 32] on div "– – Per Item – – Total Est. Delivery N/A Free" at bounding box center [459, 27] width 664 height 55
click at [744, 105] on img at bounding box center [736, 107] width 63 height 63
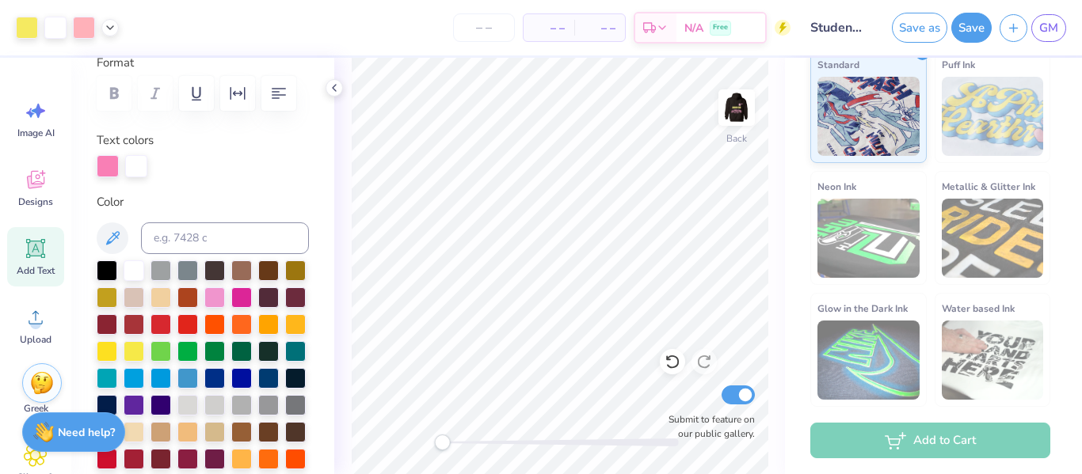
scroll to position [277, 0]
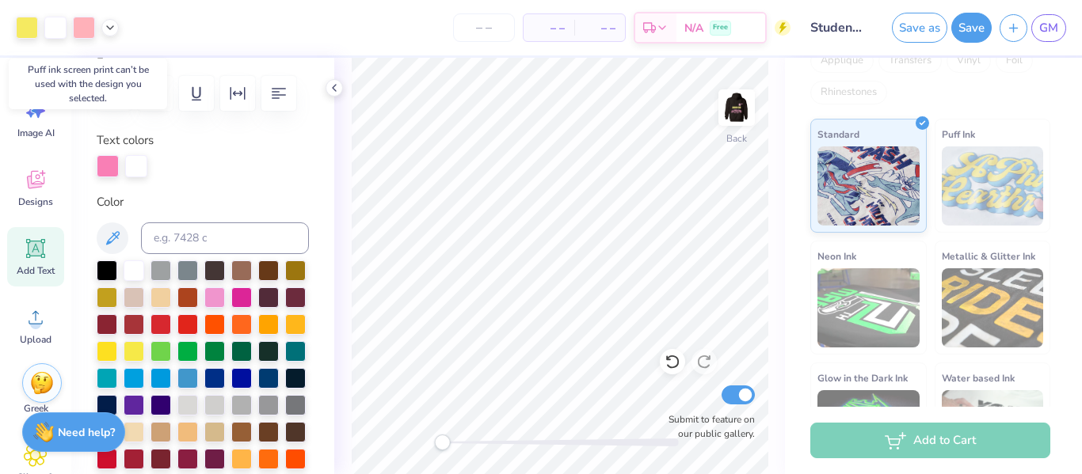
click at [971, 190] on img at bounding box center [993, 186] width 102 height 79
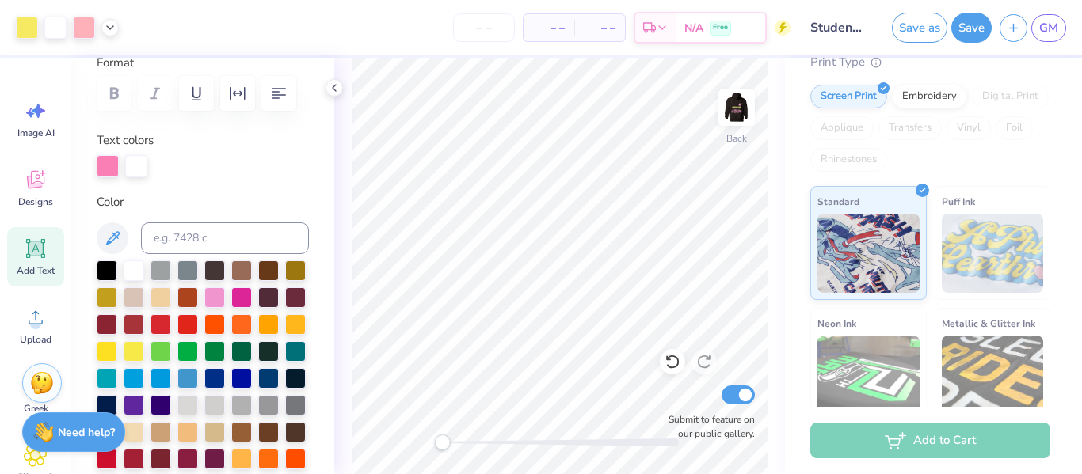
scroll to position [51, 0]
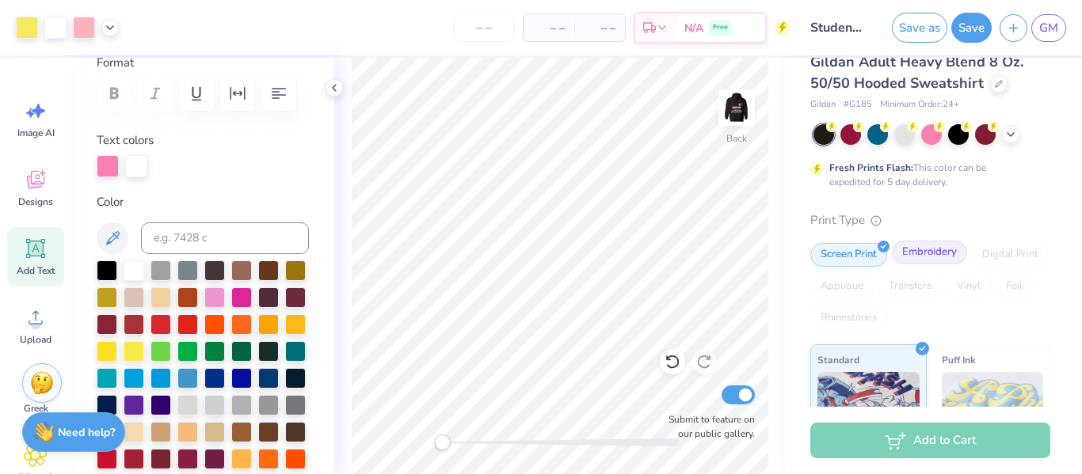
click at [927, 243] on div "Embroidery" at bounding box center [929, 253] width 75 height 24
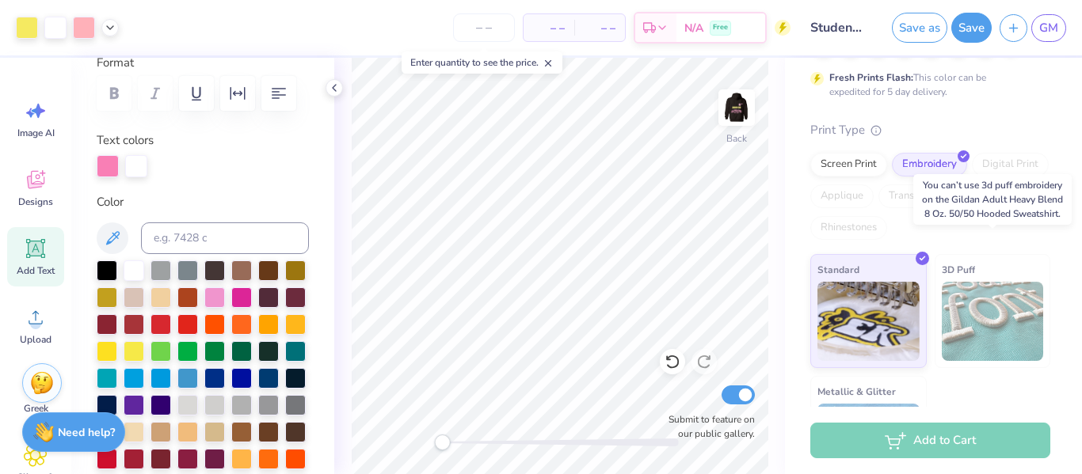
scroll to position [225, 0]
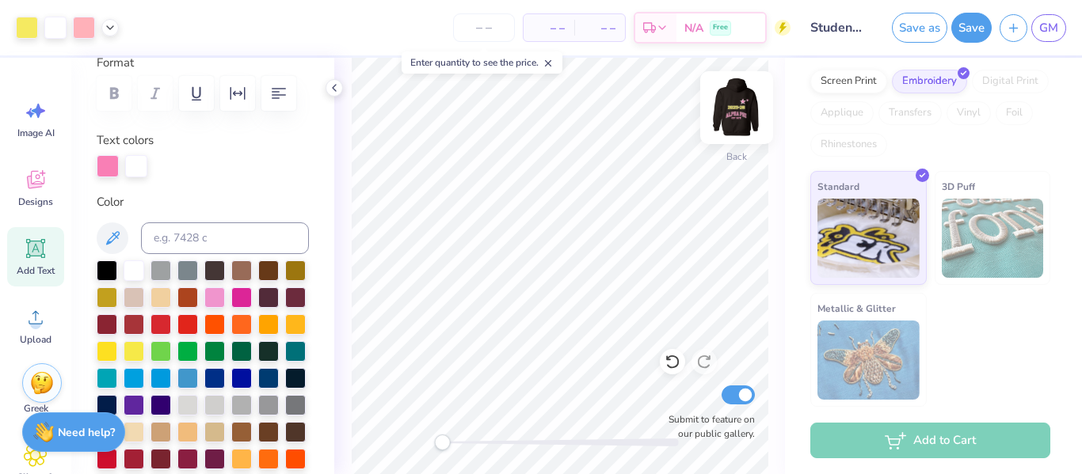
click at [737, 122] on img at bounding box center [736, 107] width 63 height 63
click at [736, 104] on img at bounding box center [736, 107] width 63 height 63
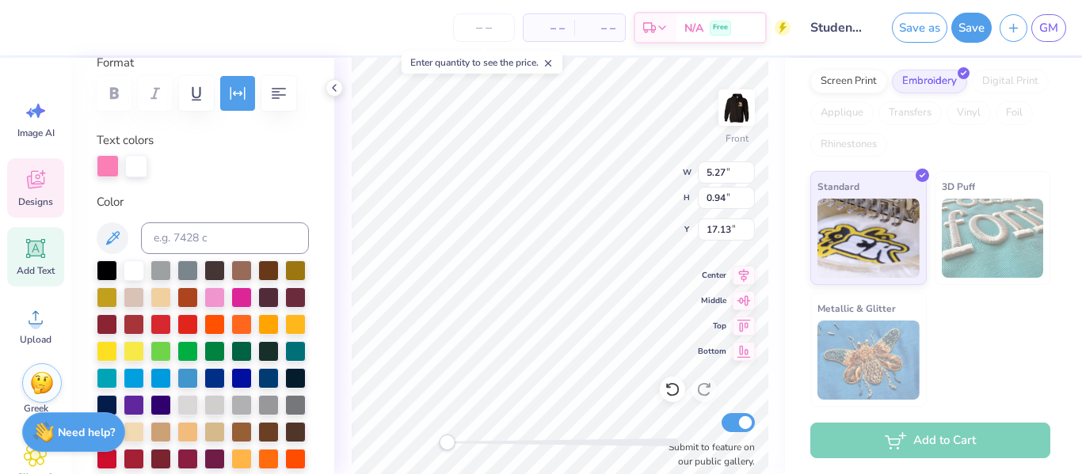
scroll to position [0, 0]
type textarea "e"
type textarea "Avas"
type textarea "A"
type textarea "Austin Steimel Ava Andwan Ava Mac Donald Ava Velilla Bella Thomas Ben Balutansk…"
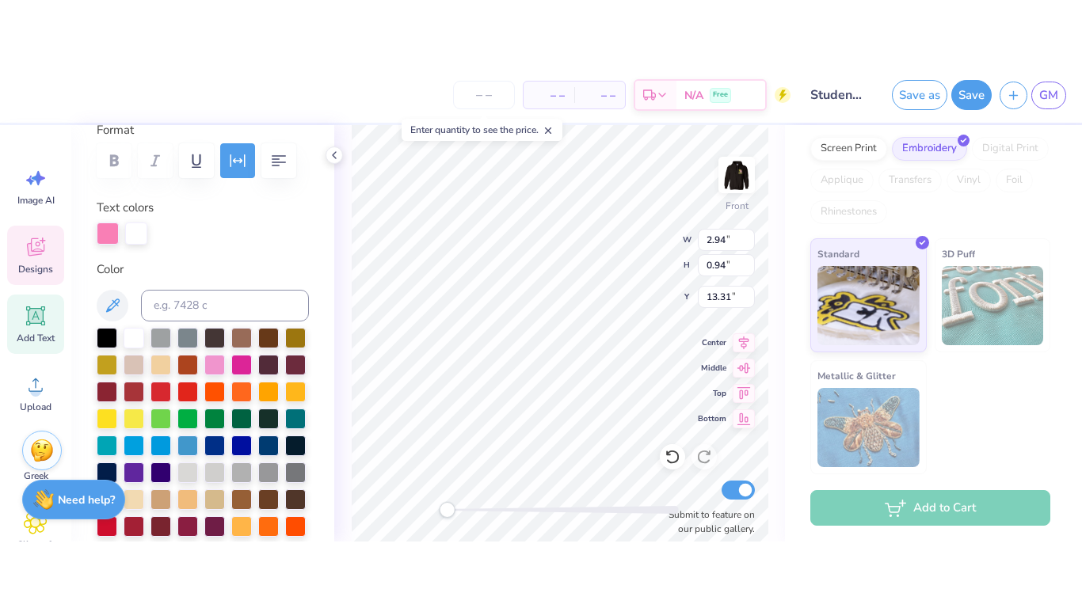
scroll to position [13, 0]
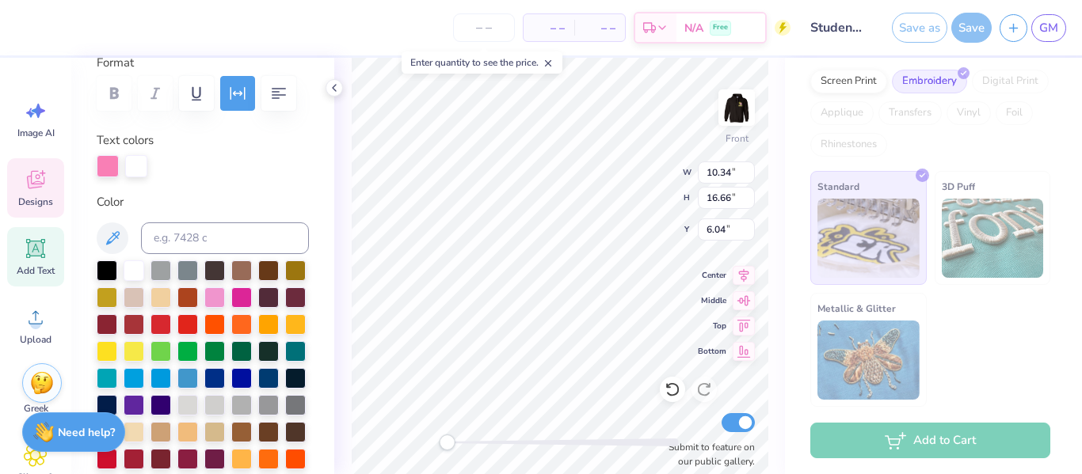
type input "10.34"
type input "16.66"
type input "6.04"
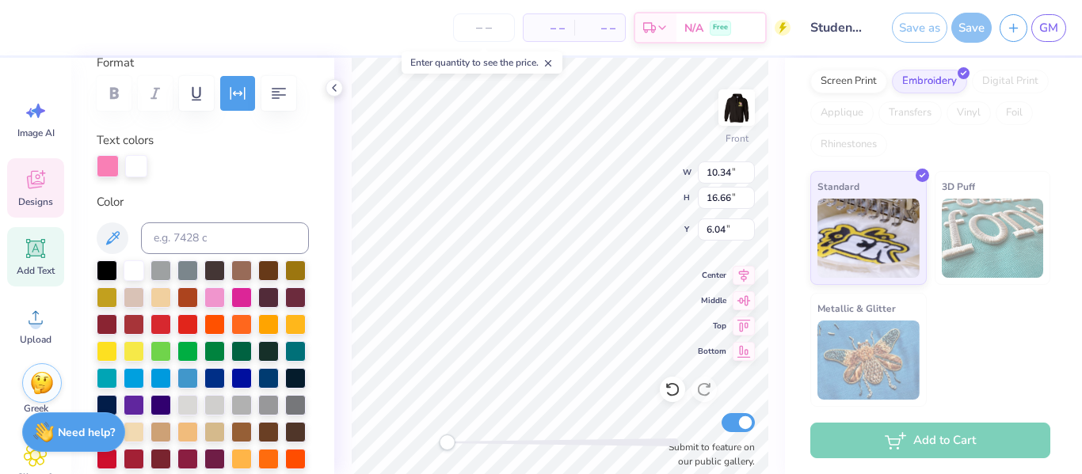
click at [551, 63] on line at bounding box center [549, 64] width 6 height 6
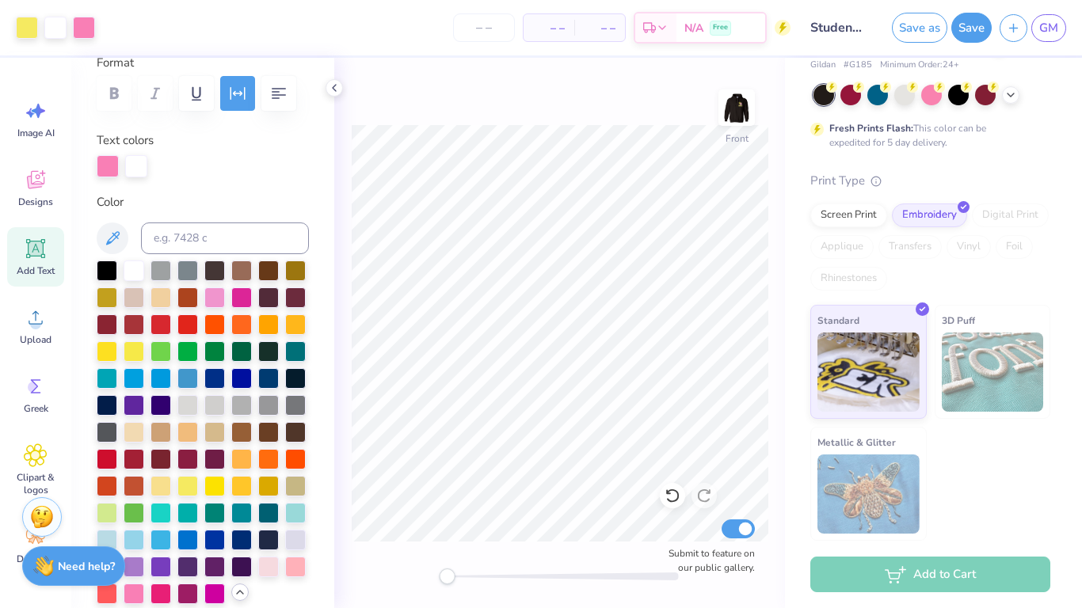
scroll to position [91, 0]
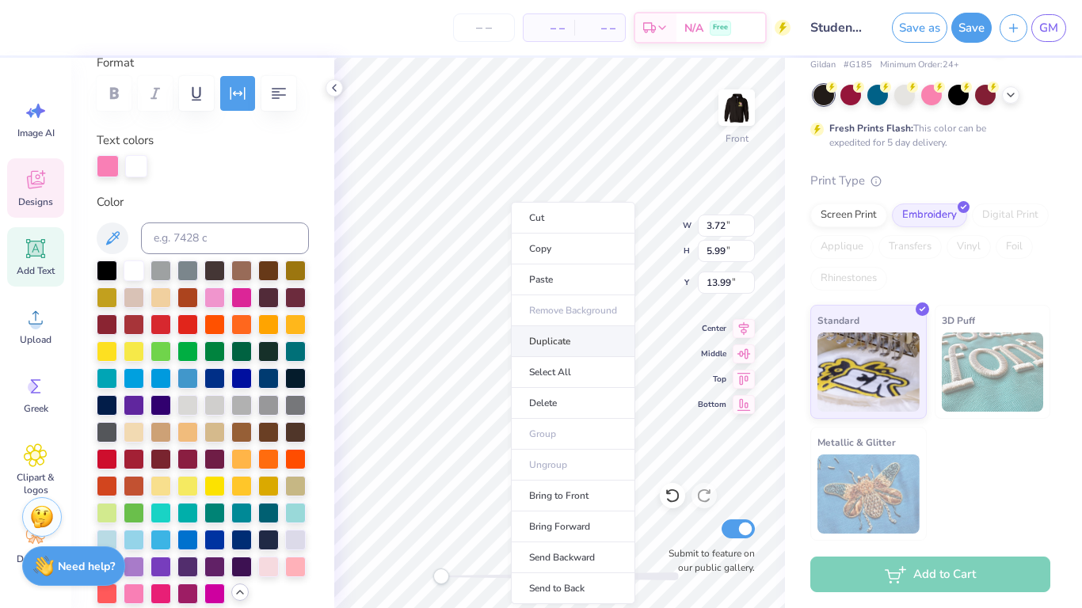
click at [587, 339] on li "Duplicate" at bounding box center [573, 341] width 124 height 31
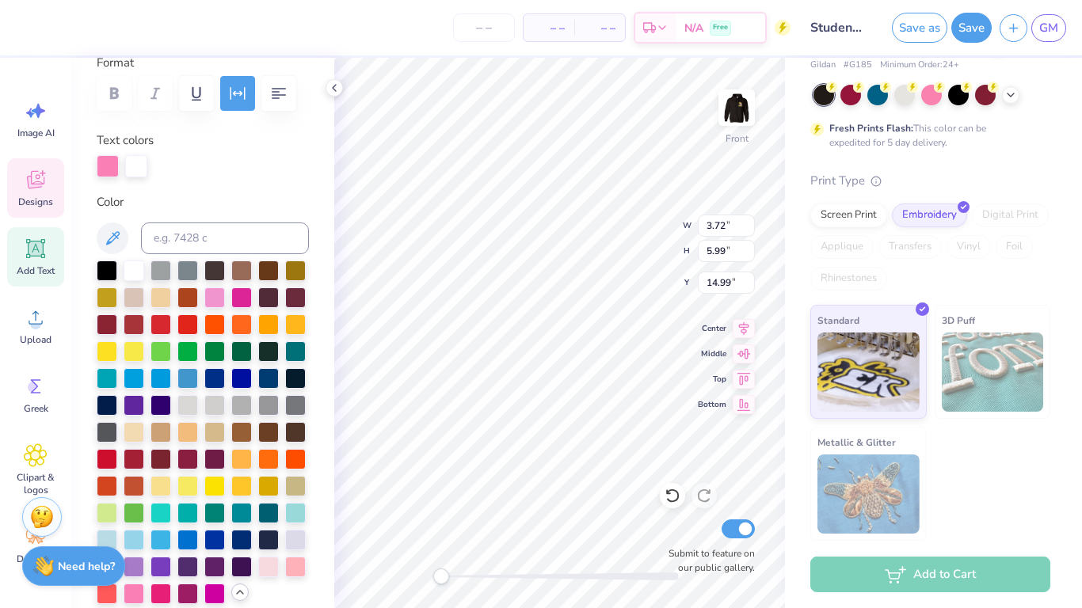
type input "14.99"
paste textarea "Ellery Hauburg Emerson Maurer Georgia Haviaras Gieren McAllister Hannah Roy Hei…"
type textarea "Ellery Hauburg Emerson Maurer Georgia Haviaras Gieren McAllister Hannah Roy Hei…"
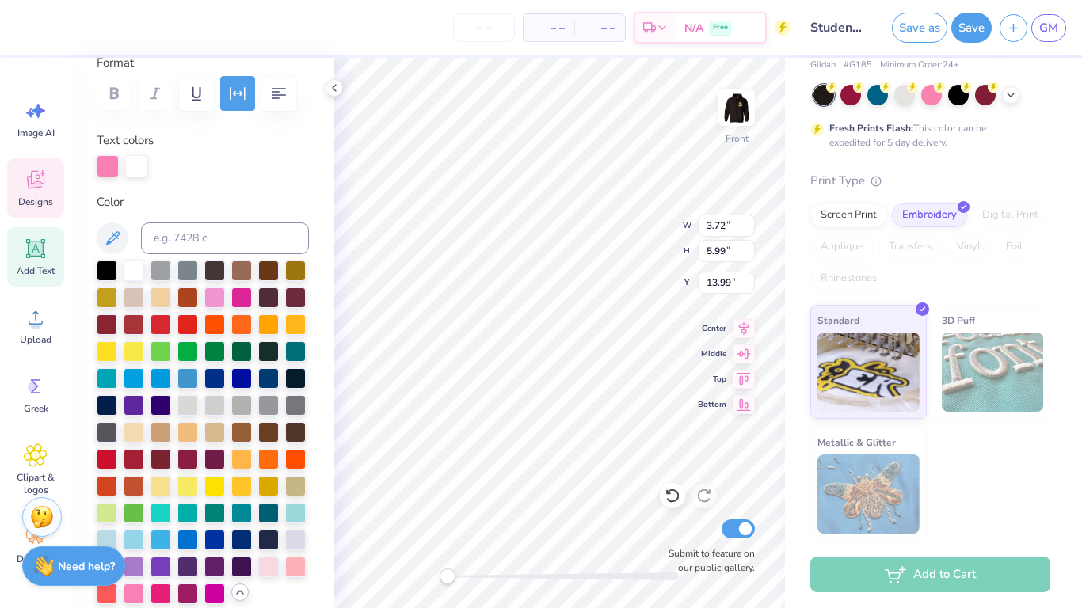
paste textarea "Manav Shankar Miles Phillips Morgan Dorsey Murphy Hugen Olivia Viazanko Priya D…"
type textarea "Manav Shankar Miles Phillips Morgan Dorsey Murphy Hugen Olivia Viazanko Priya D…"
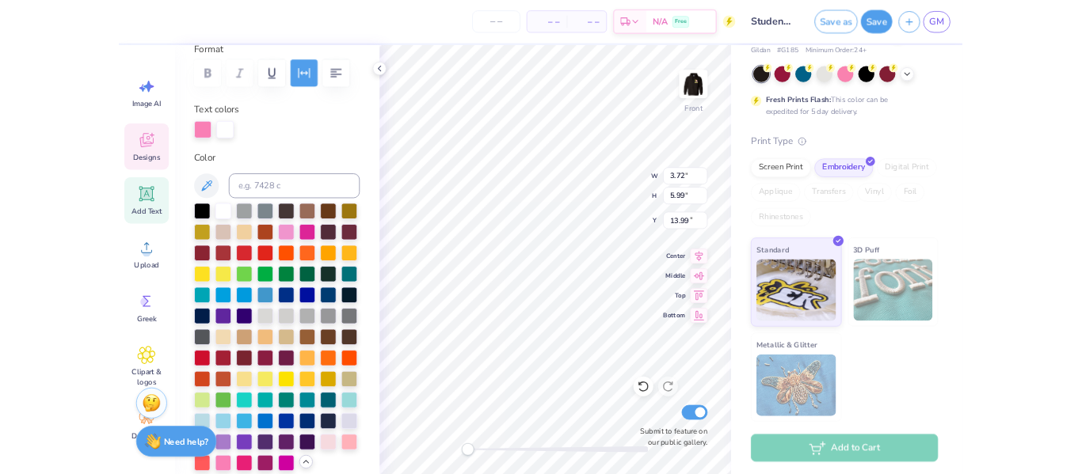
scroll to position [13, 2]
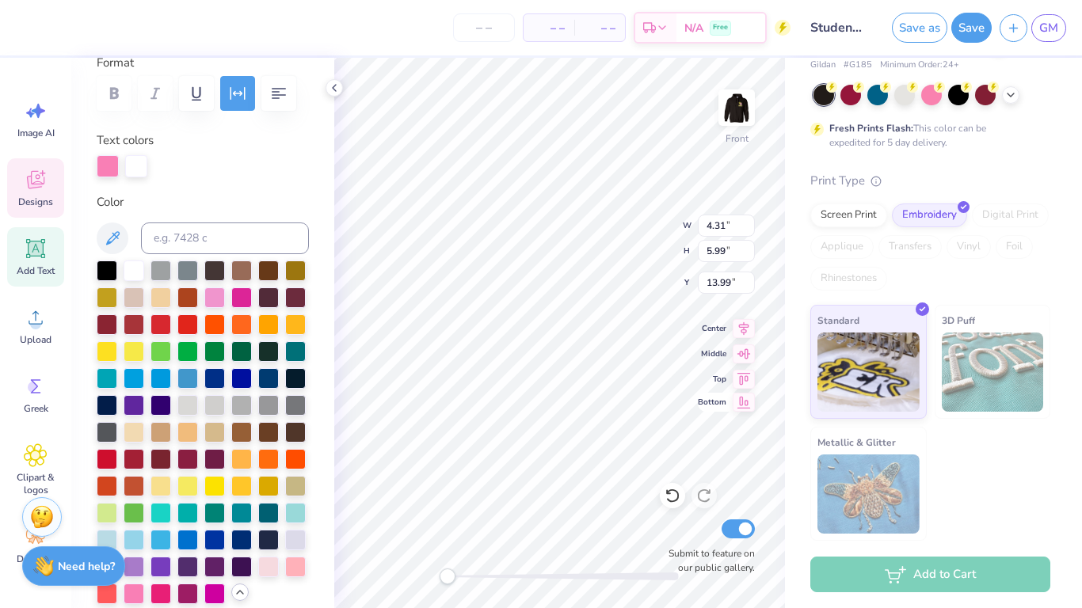
type input "4.31"
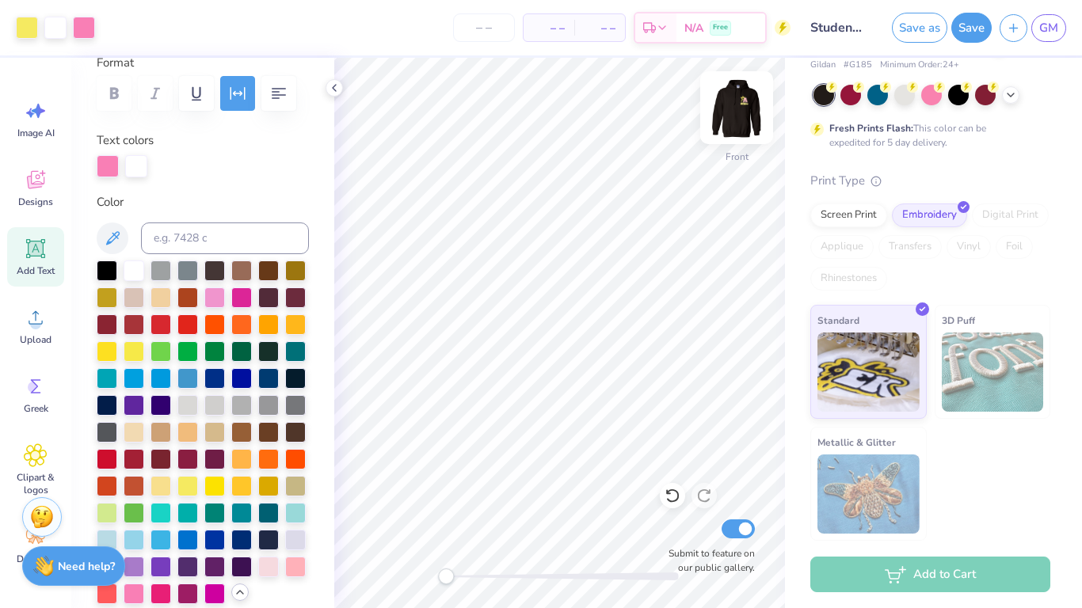
click at [734, 109] on img at bounding box center [736, 107] width 63 height 63
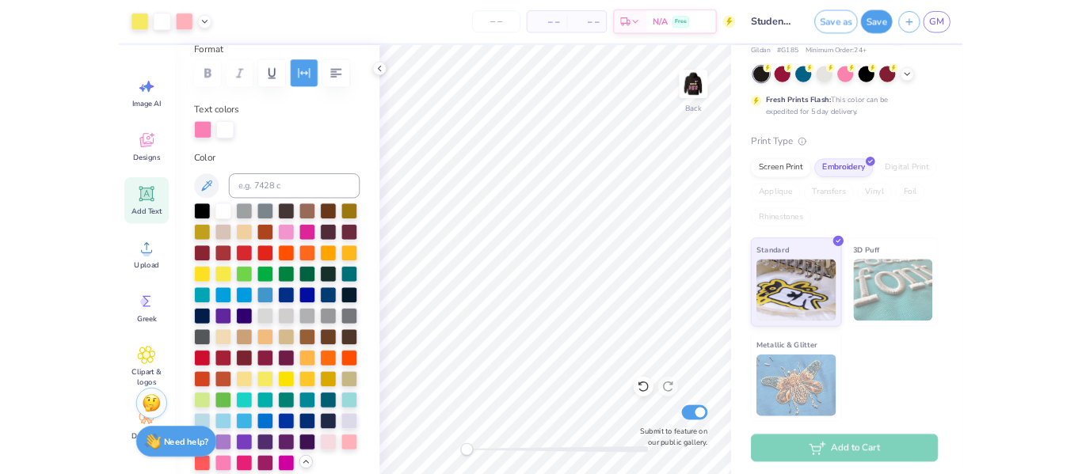
scroll to position [0, 0]
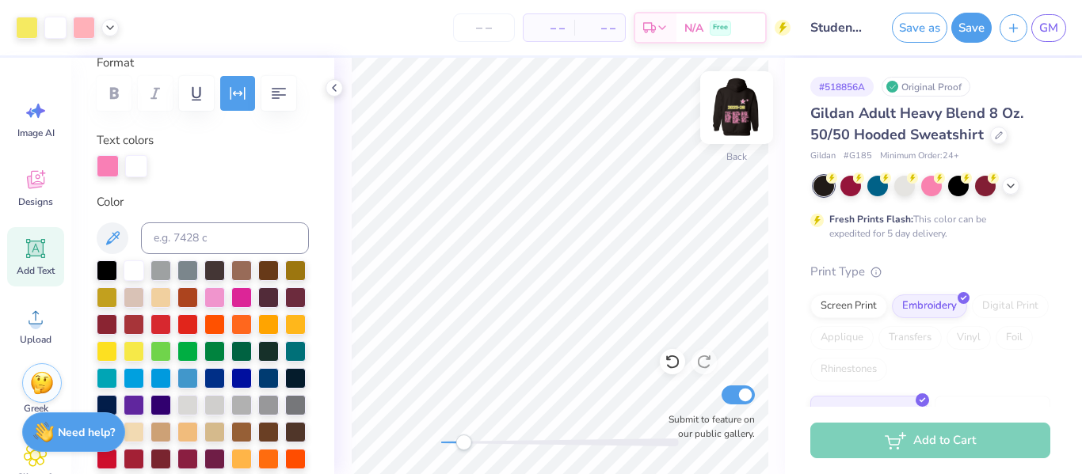
click at [747, 95] on img at bounding box center [736, 107] width 63 height 63
click at [848, 74] on div "# 518856A Original Proof Gildan Adult Heavy Blend 8 Oz. 50/50 Hooded Sweatshirt…" at bounding box center [933, 345] width 297 height 574
click at [858, 303] on div "Screen Print" at bounding box center [848, 307] width 77 height 24
click at [878, 318] on div "Screen Print Embroidery Digital Print Applique Transfers Vinyl Foil Rhinestones" at bounding box center [930, 338] width 240 height 87
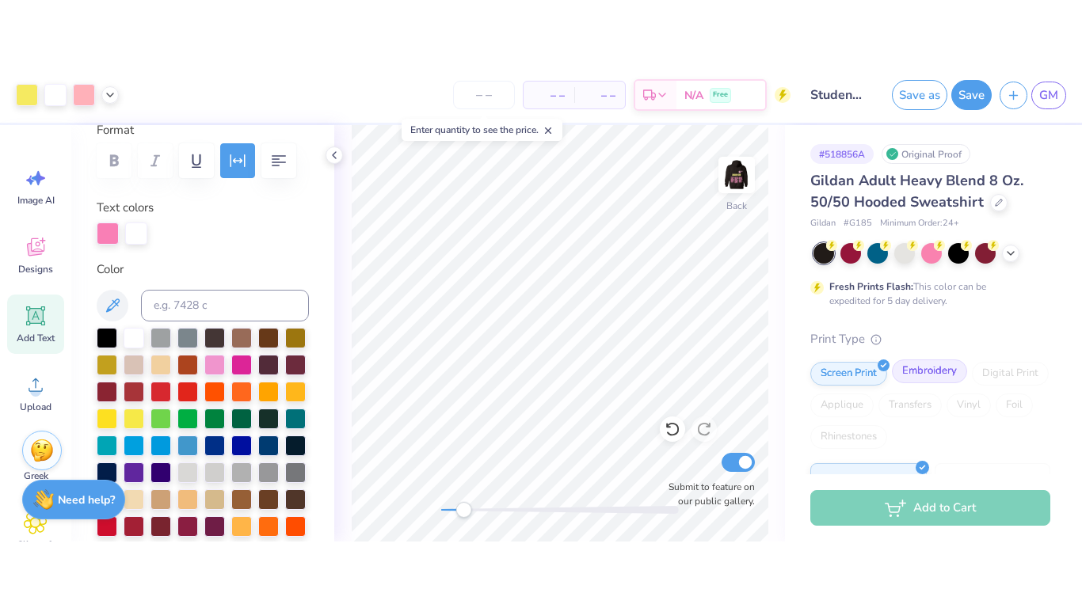
scroll to position [263, 0]
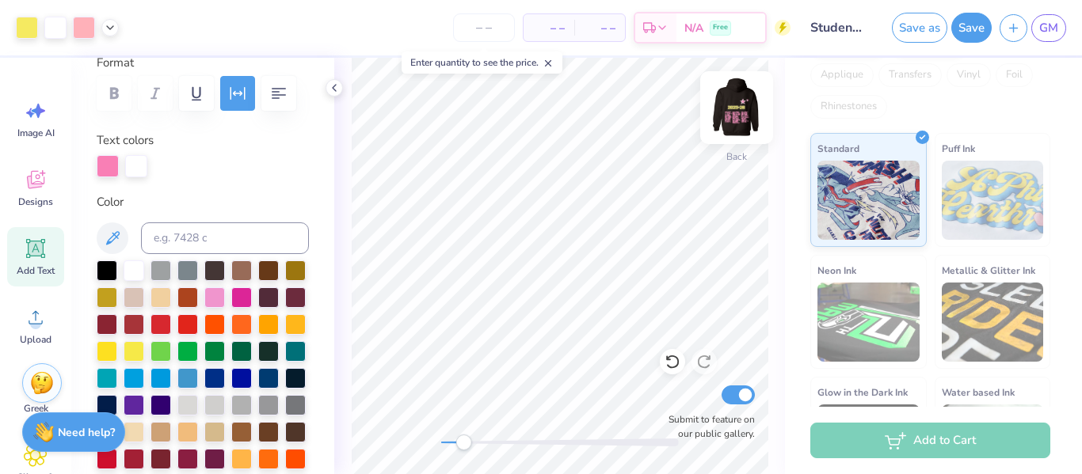
click at [733, 108] on img at bounding box center [736, 107] width 63 height 63
click at [973, 32] on button "Save" at bounding box center [971, 28] width 40 height 30
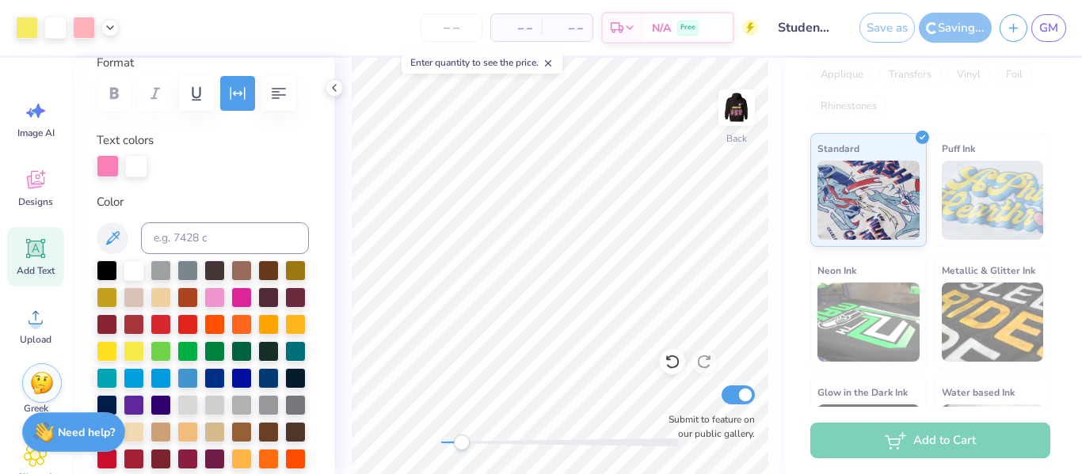
click at [738, 105] on img at bounding box center [737, 108] width 32 height 32
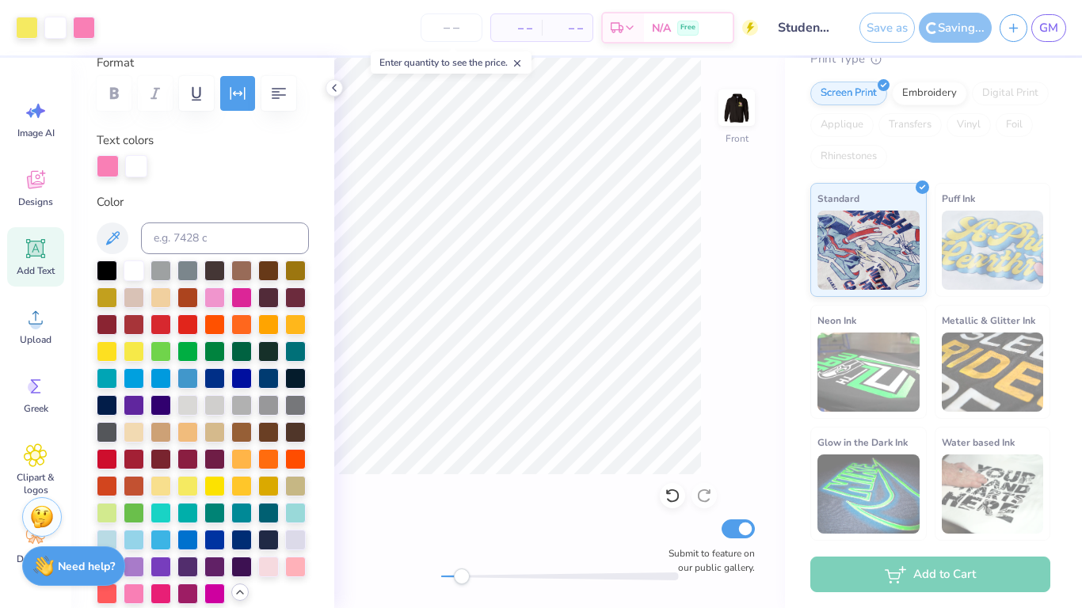
scroll to position [213, 0]
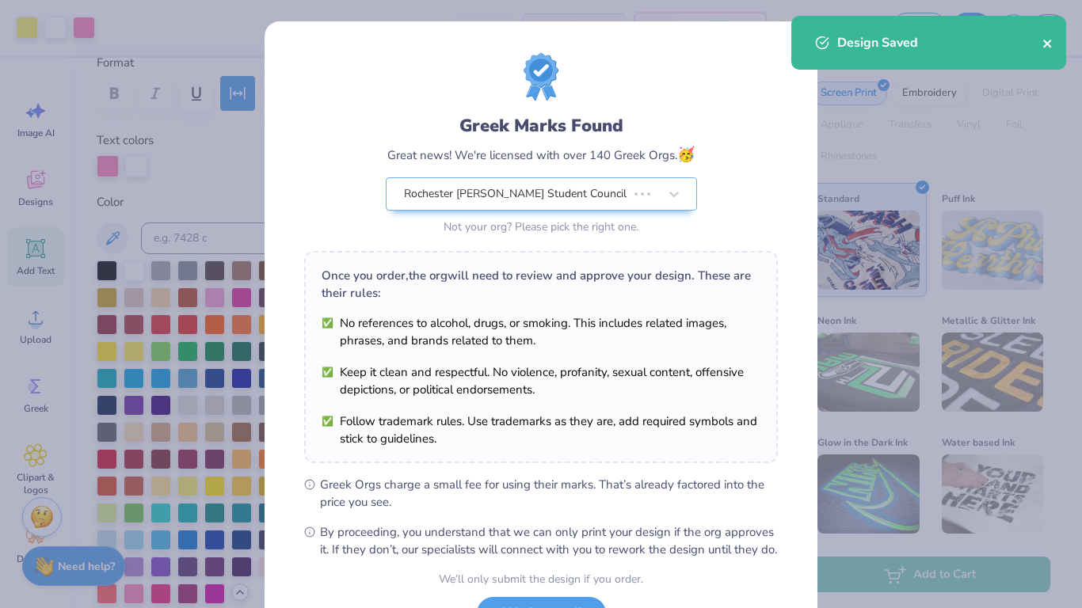
click at [1049, 41] on icon "close" at bounding box center [1047, 44] width 8 height 8
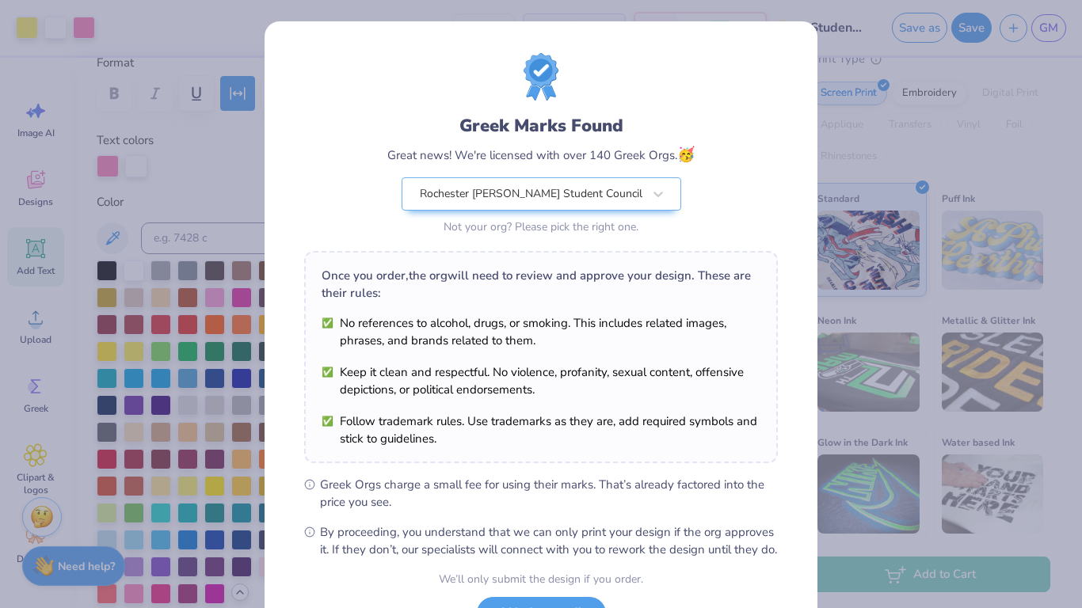
scroll to position [134, 0]
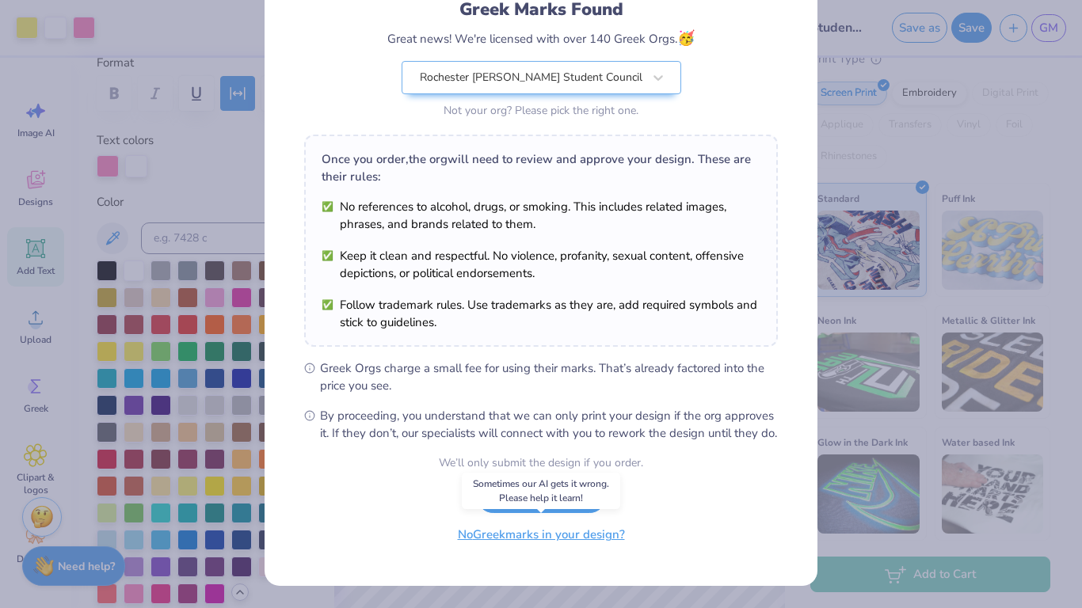
click at [546, 474] on button "No Greek marks in your design?" at bounding box center [541, 535] width 194 height 32
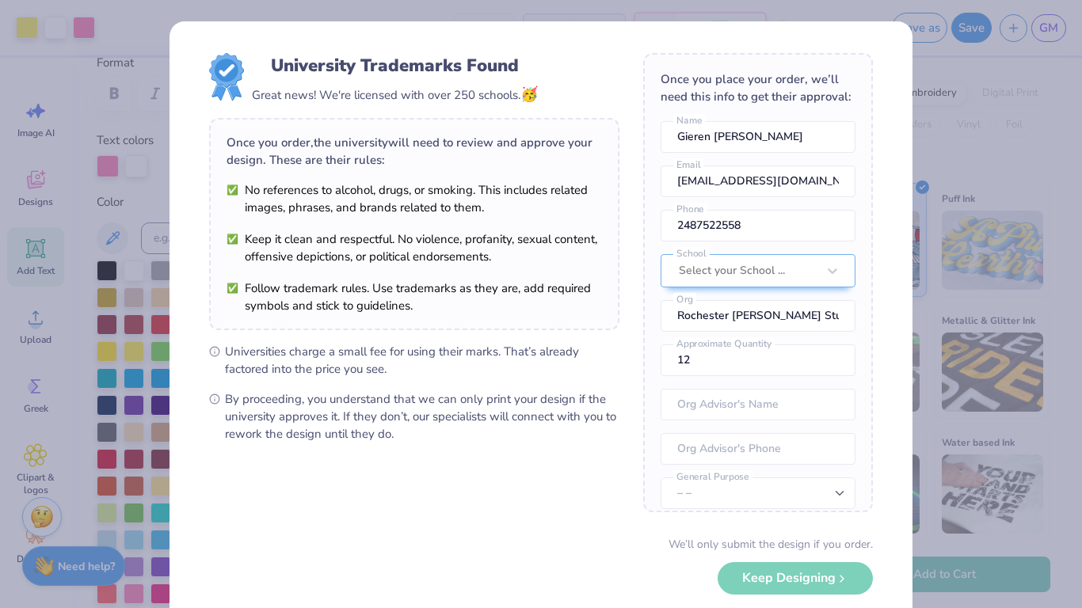
scroll to position [82, 0]
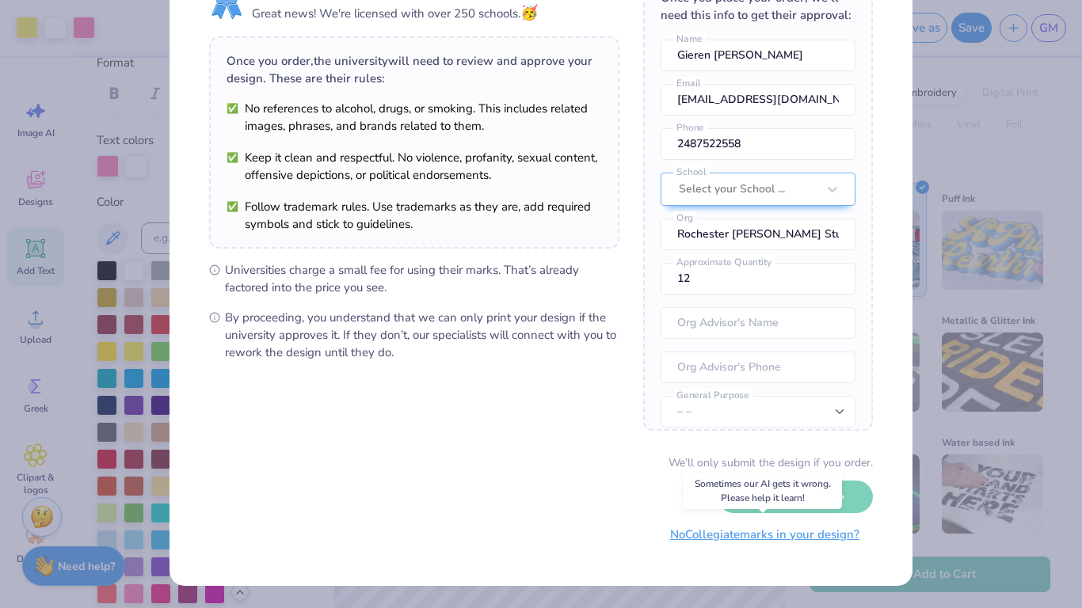
click at [724, 474] on button "No Collegiate marks in your design?" at bounding box center [765, 535] width 216 height 32
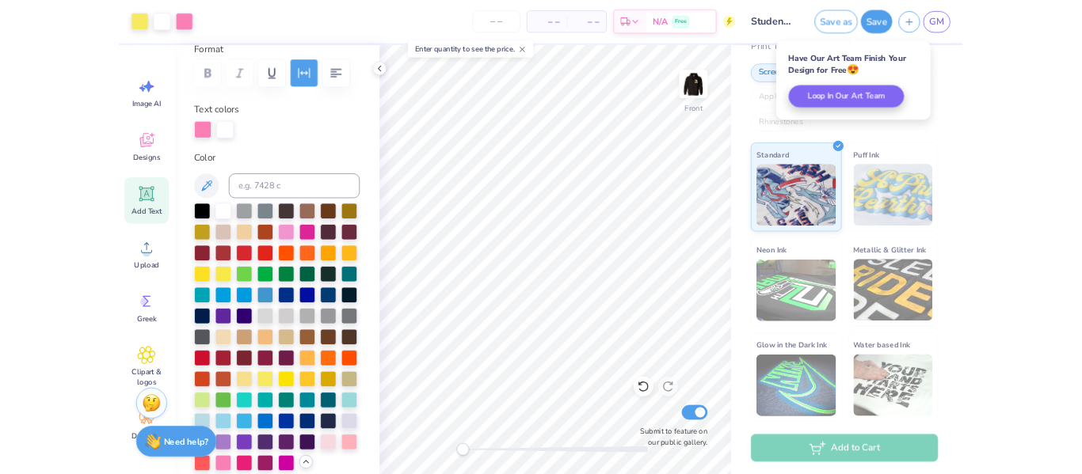
scroll to position [0, 0]
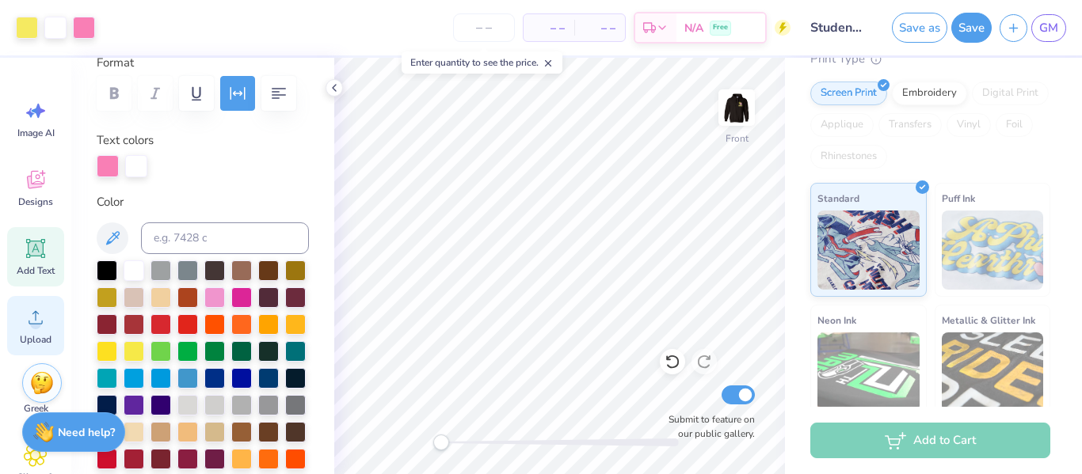
click at [33, 325] on circle at bounding box center [35, 323] width 11 height 11
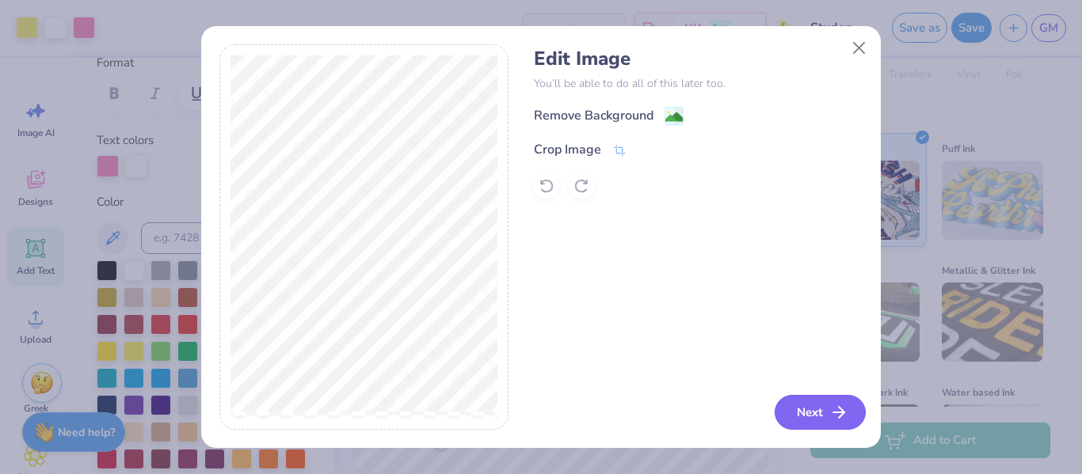
click at [806, 421] on button "Next" at bounding box center [820, 412] width 91 height 35
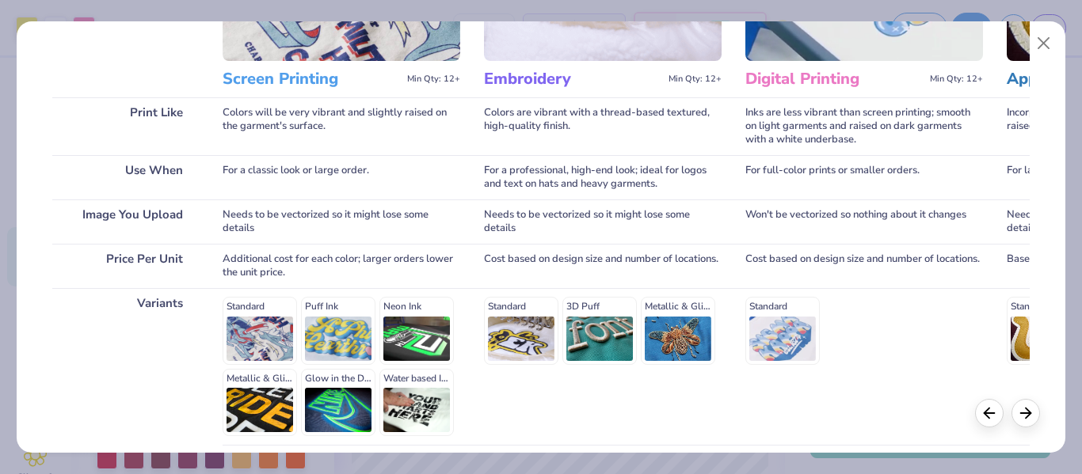
scroll to position [315, 0]
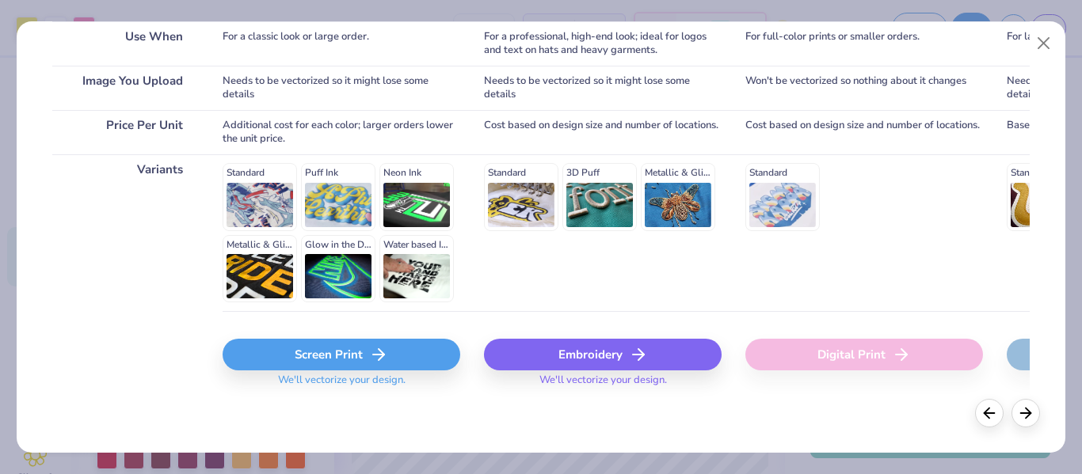
click at [531, 348] on div "Embroidery" at bounding box center [603, 355] width 238 height 32
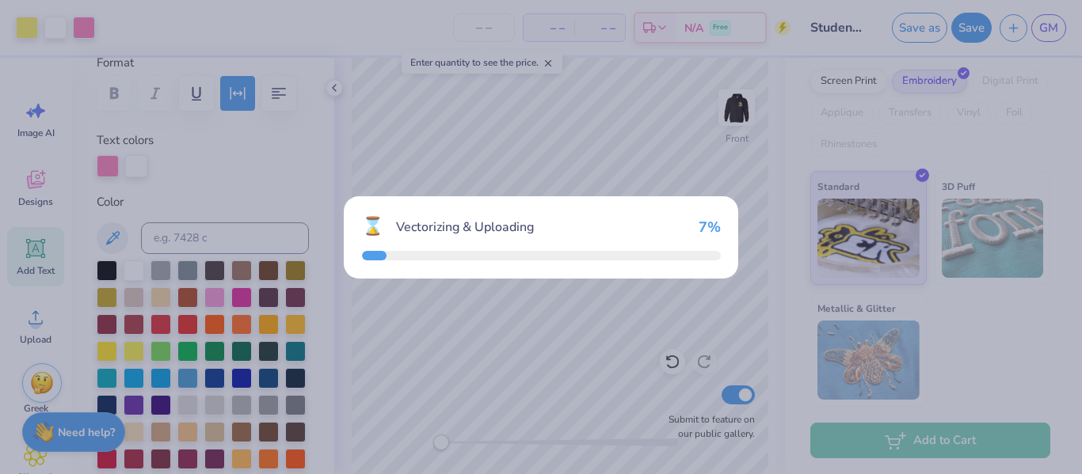
scroll to position [225, 0]
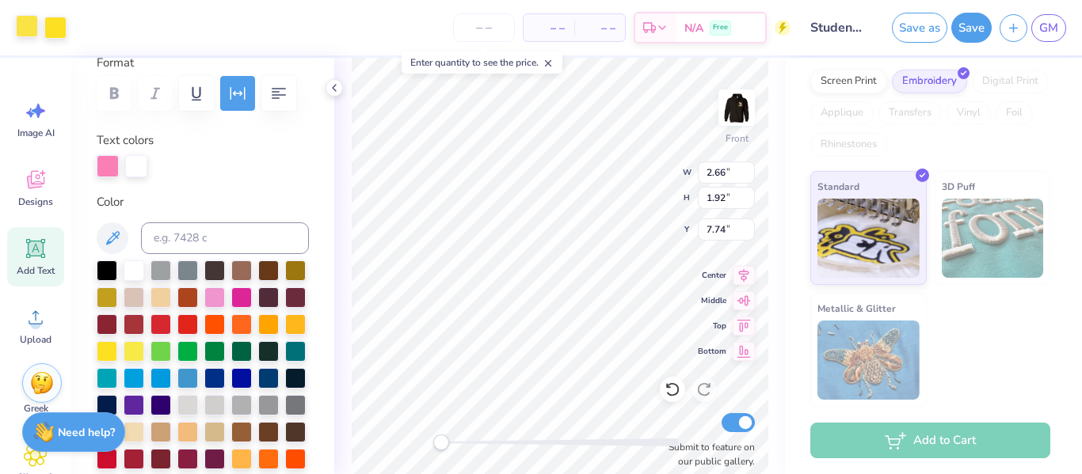
click at [29, 28] on div at bounding box center [27, 26] width 22 height 22
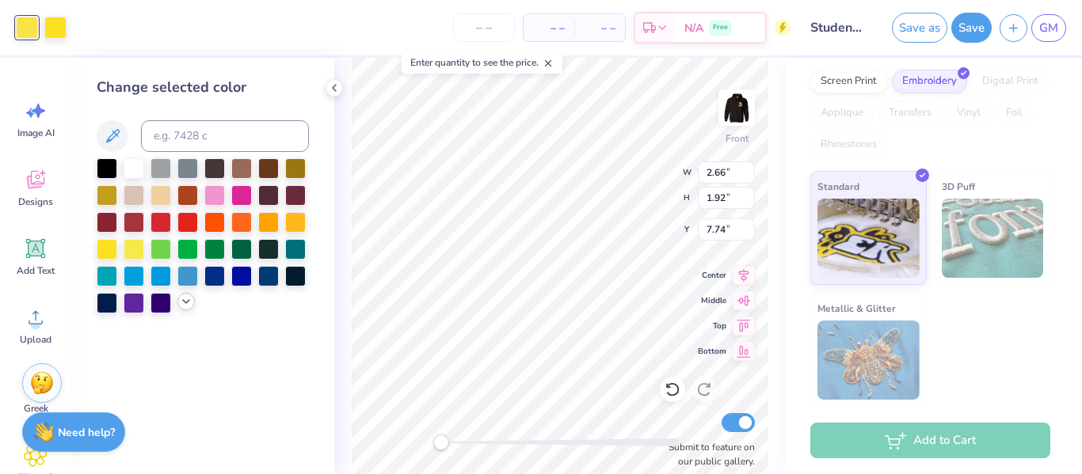
click at [185, 300] on icon at bounding box center [186, 301] width 13 height 13
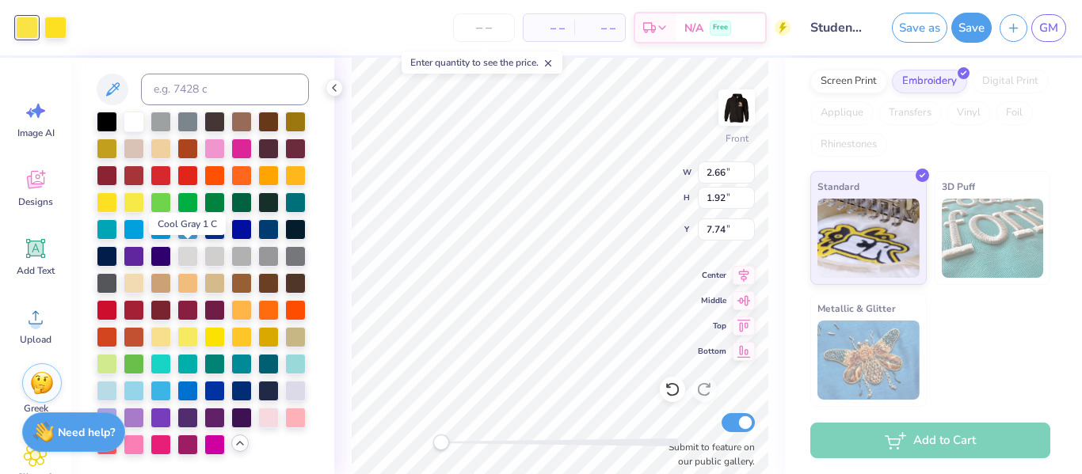
scroll to position [46, 0]
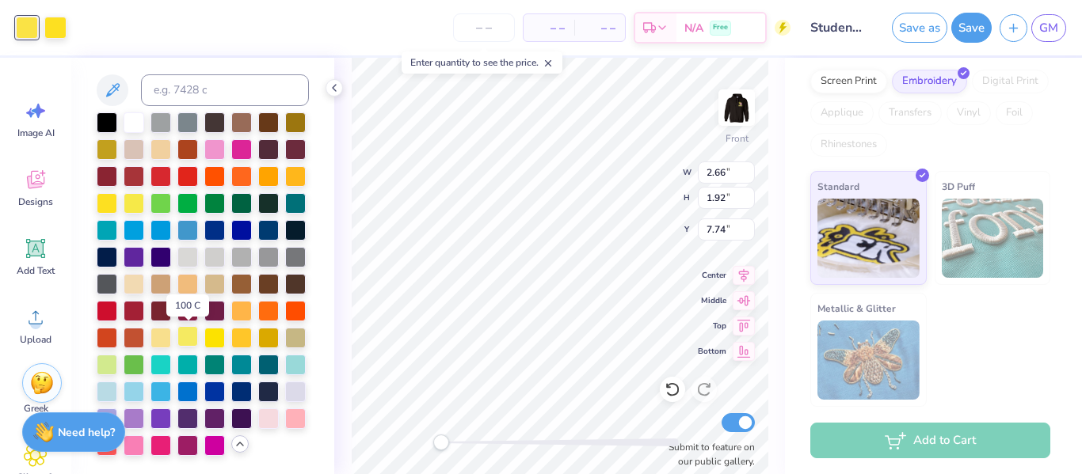
click at [191, 337] on div at bounding box center [187, 336] width 21 height 21
click at [186, 340] on div at bounding box center [187, 336] width 21 height 21
click at [57, 29] on div at bounding box center [55, 26] width 22 height 22
click at [183, 342] on div at bounding box center [187, 338] width 21 height 21
click at [184, 339] on div at bounding box center [187, 338] width 21 height 21
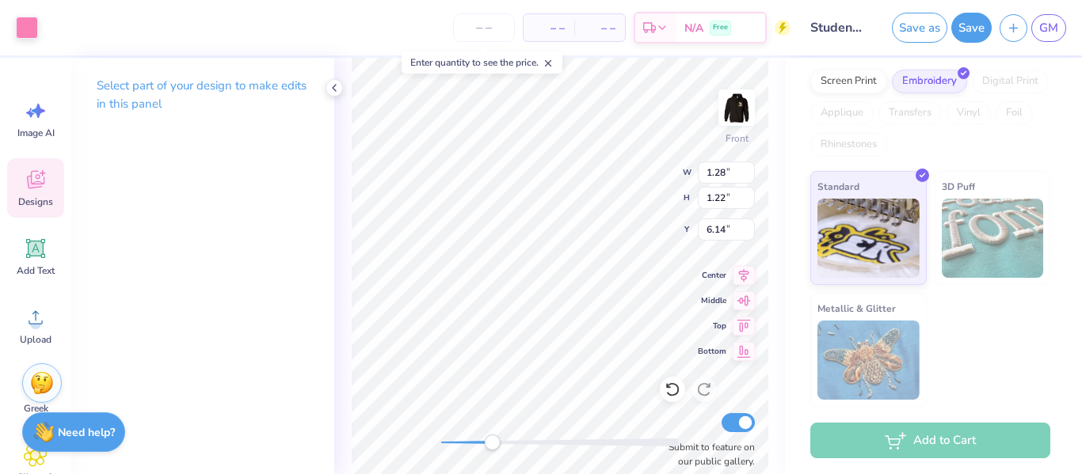
type input "1.28"
type input "1.22"
type input "6.14"
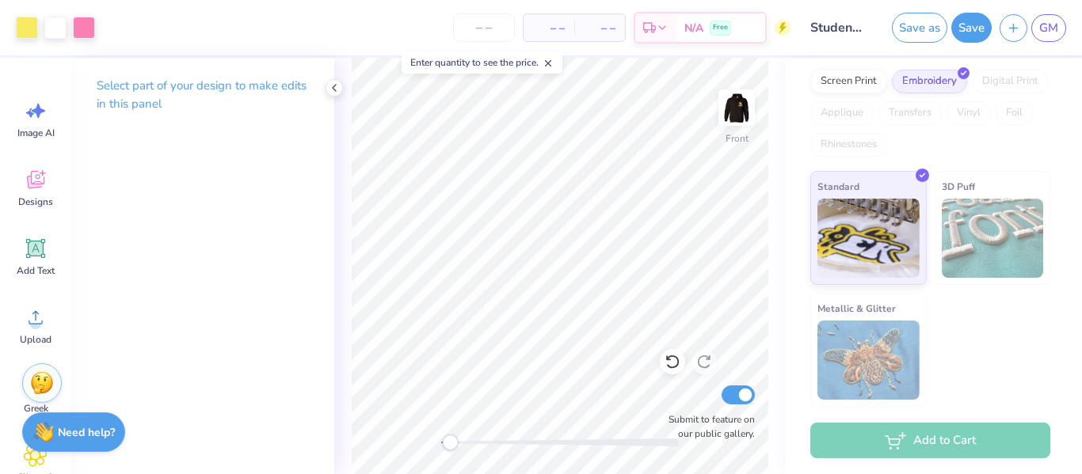
click at [402, 434] on div "Front Submit to feature on our public gallery." at bounding box center [559, 266] width 451 height 417
click at [737, 108] on img at bounding box center [736, 107] width 63 height 63
click at [737, 100] on img at bounding box center [736, 107] width 63 height 63
click at [738, 132] on img at bounding box center [736, 107] width 63 height 63
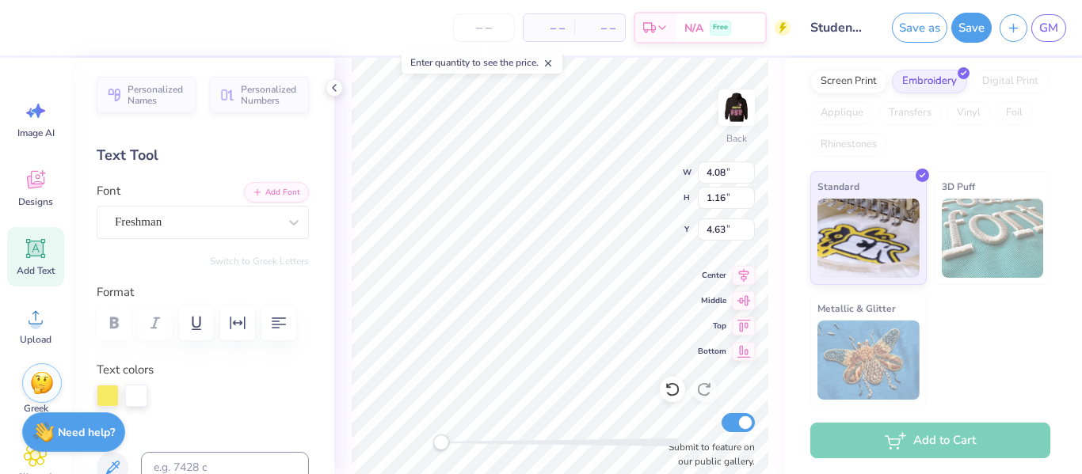
scroll to position [1, 1]
type textarea "Student Council"
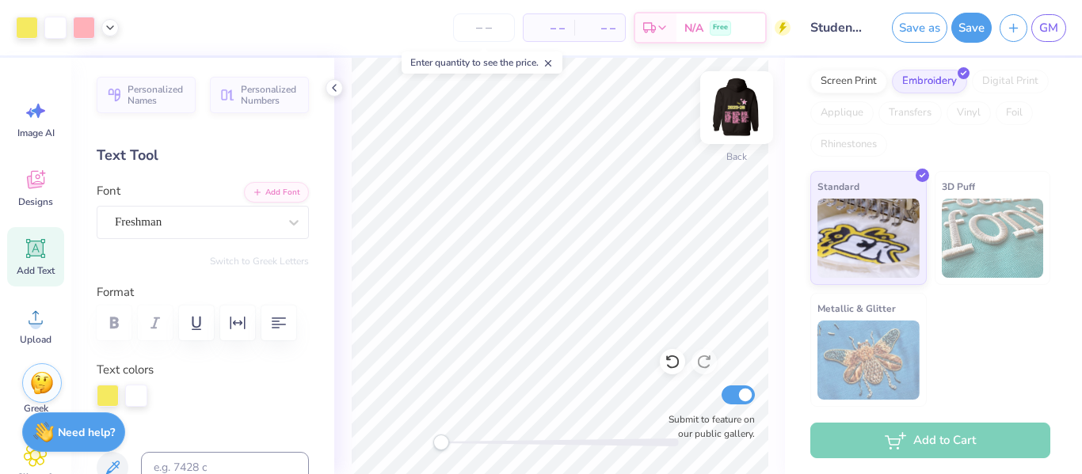
click at [748, 124] on img at bounding box center [736, 107] width 63 height 63
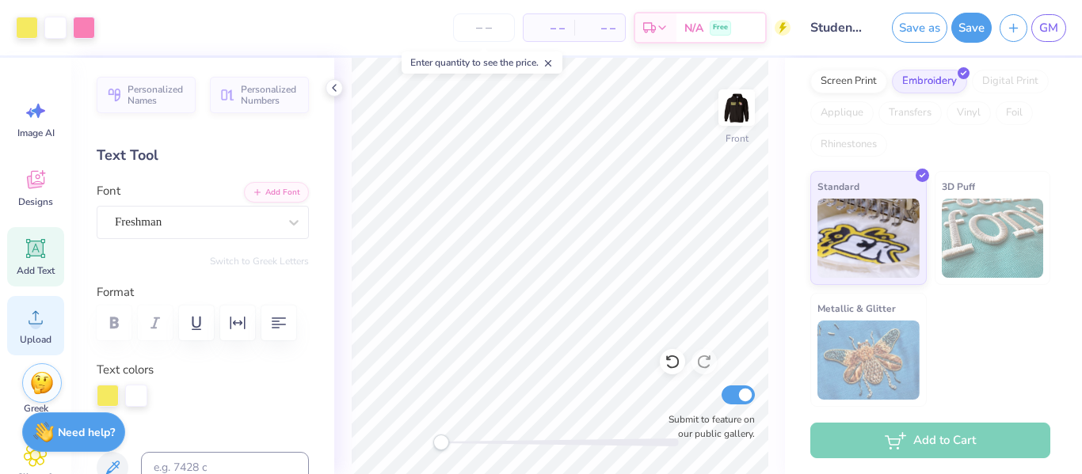
click at [37, 322] on circle at bounding box center [35, 323] width 11 height 11
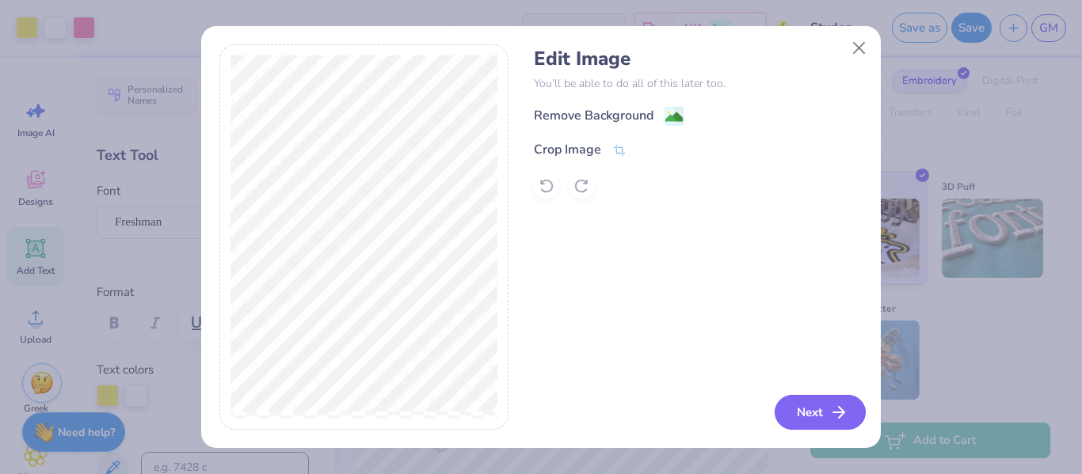
click at [809, 411] on button "Next" at bounding box center [820, 412] width 91 height 35
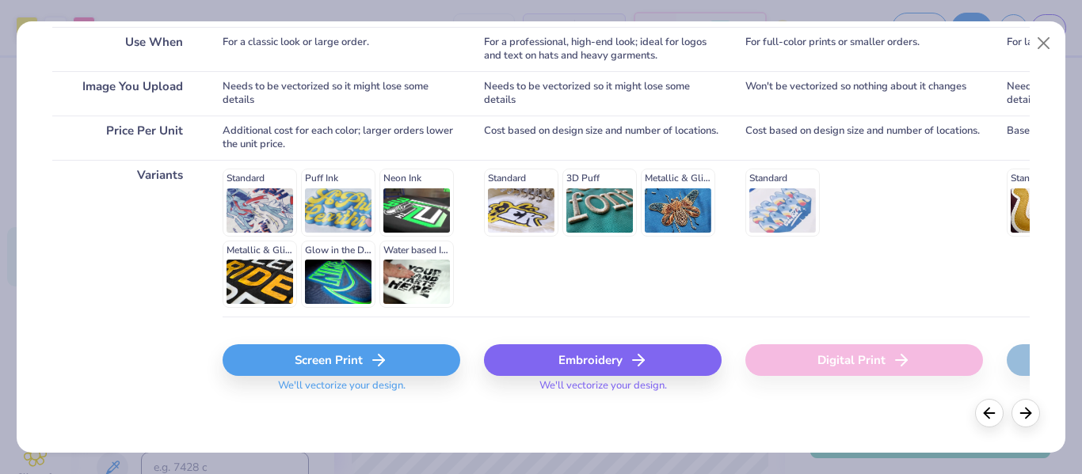
scroll to position [315, 0]
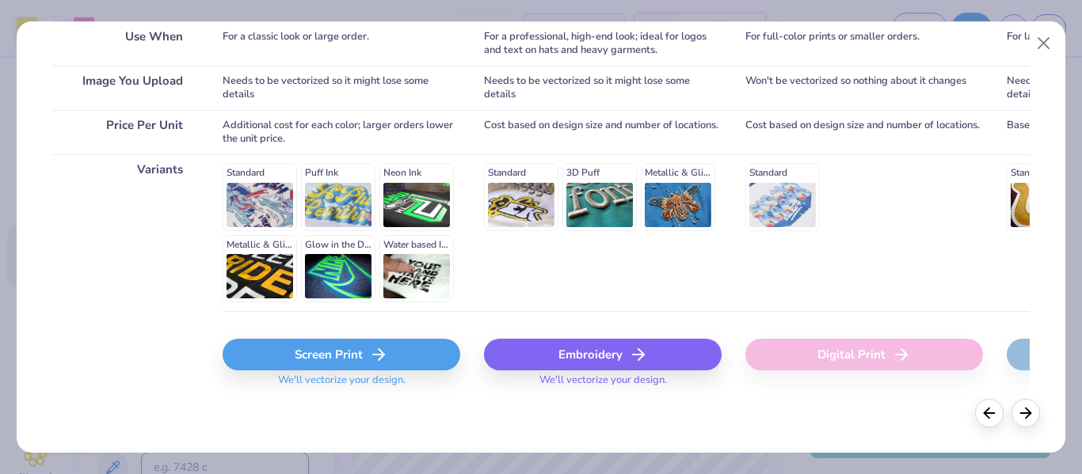
click at [608, 353] on div "Embroidery" at bounding box center [603, 355] width 238 height 32
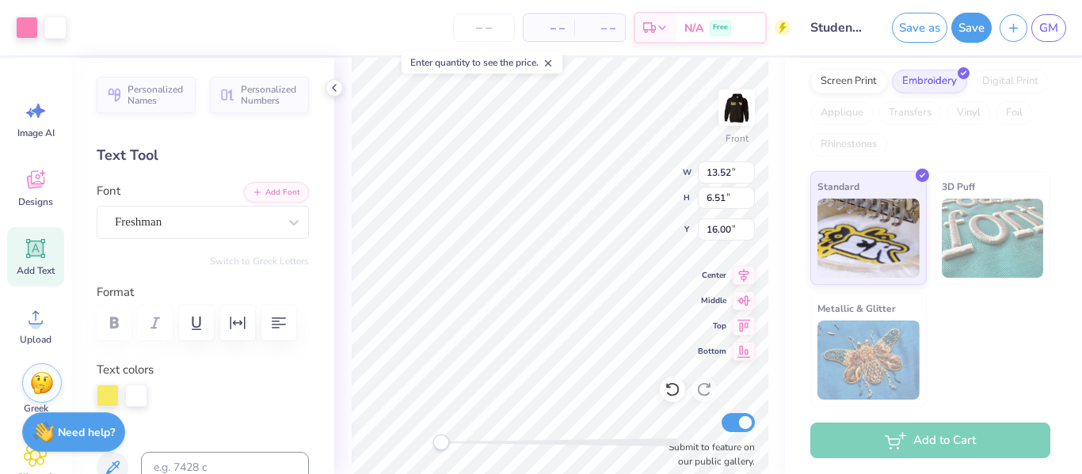
type input "16.00"
click at [645, 171] on div "Front W 9.63 9.63 " H 1.88 1.88 " Y 10.68 10.68 " Center Middle Top Bottom Subm…" at bounding box center [559, 266] width 451 height 417
click at [30, 32] on div at bounding box center [27, 26] width 22 height 22
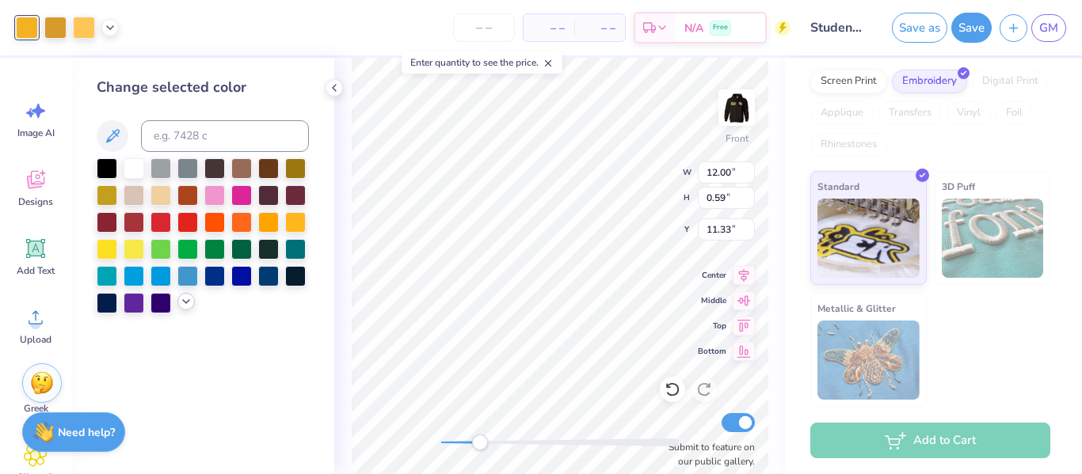
click at [186, 302] on icon at bounding box center [186, 301] width 13 height 13
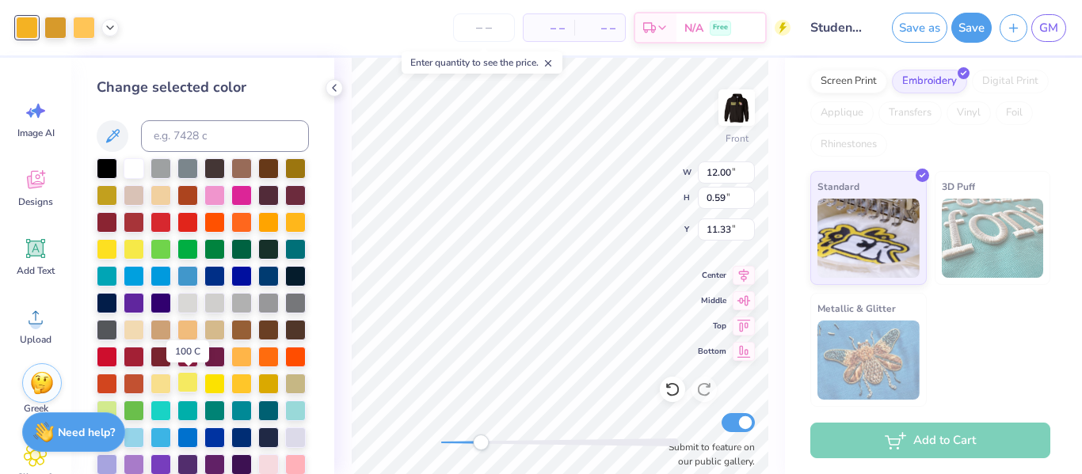
click at [188, 385] on div at bounding box center [187, 382] width 21 height 21
click at [56, 26] on div at bounding box center [55, 26] width 22 height 22
type input "10.81"
click at [166, 383] on div at bounding box center [160, 382] width 21 height 21
click at [185, 386] on div at bounding box center [187, 382] width 21 height 21
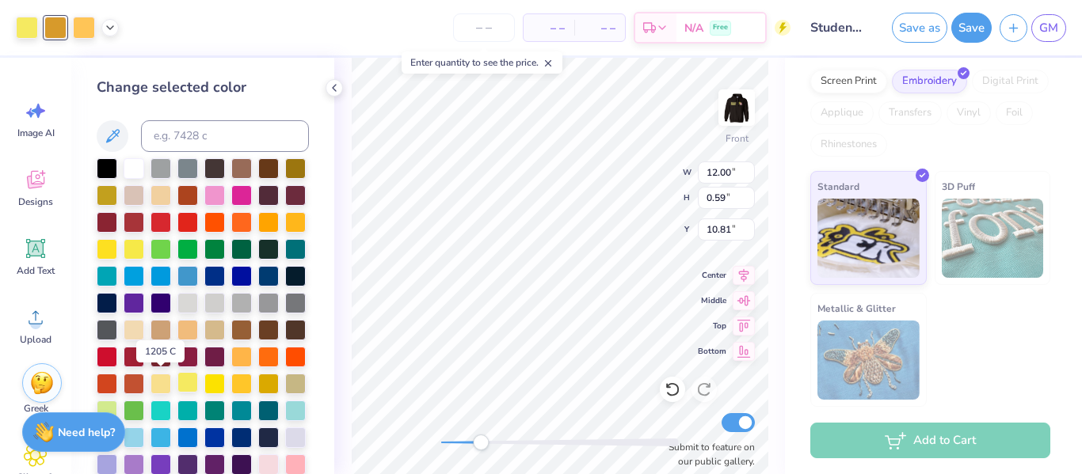
click at [190, 386] on div at bounding box center [187, 382] width 21 height 21
click at [61, 29] on div at bounding box center [55, 26] width 22 height 22
click at [188, 380] on div at bounding box center [187, 382] width 21 height 21
click at [80, 29] on div at bounding box center [84, 26] width 22 height 22
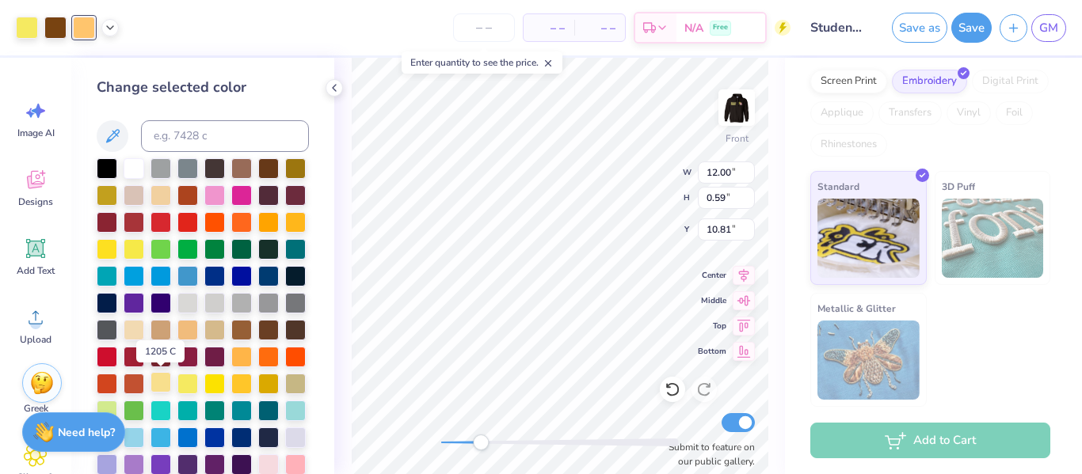
click at [163, 384] on div at bounding box center [160, 382] width 21 height 21
click at [132, 171] on div at bounding box center [134, 167] width 21 height 21
click at [60, 25] on div at bounding box center [55, 26] width 22 height 22
click at [298, 465] on div at bounding box center [295, 463] width 21 height 21
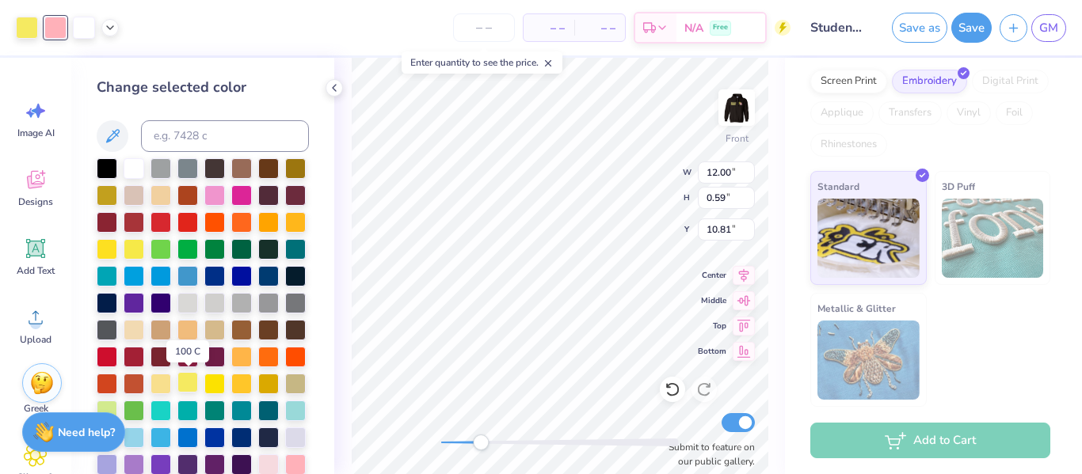
click at [188, 390] on div at bounding box center [187, 382] width 21 height 21
click at [191, 384] on div at bounding box center [187, 382] width 21 height 21
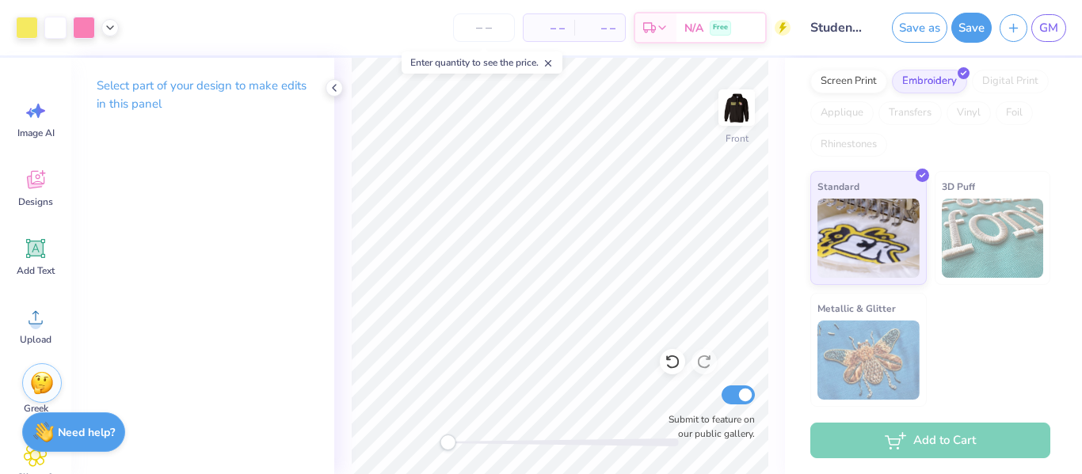
click at [683, 421] on div "Front Submit to feature on our public gallery." at bounding box center [559, 266] width 451 height 417
click at [704, 417] on div "Front Submit to feature on our public gallery." at bounding box center [559, 266] width 451 height 417
click at [421, 441] on div "Front Submit to feature on our public gallery." at bounding box center [559, 266] width 451 height 417
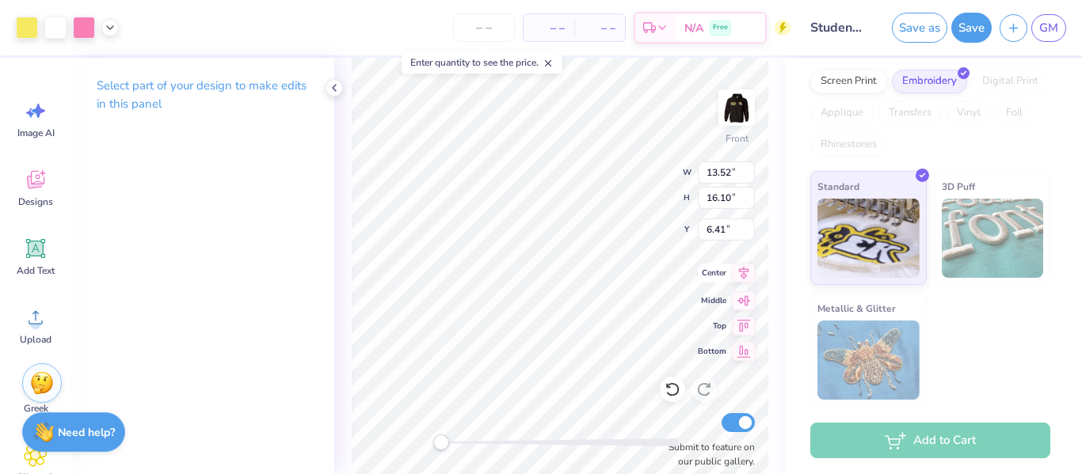
click at [741, 273] on icon at bounding box center [744, 273] width 22 height 19
click at [745, 300] on icon at bounding box center [743, 299] width 13 height 10
click at [741, 324] on icon at bounding box center [744, 323] width 22 height 19
type input "6.00"
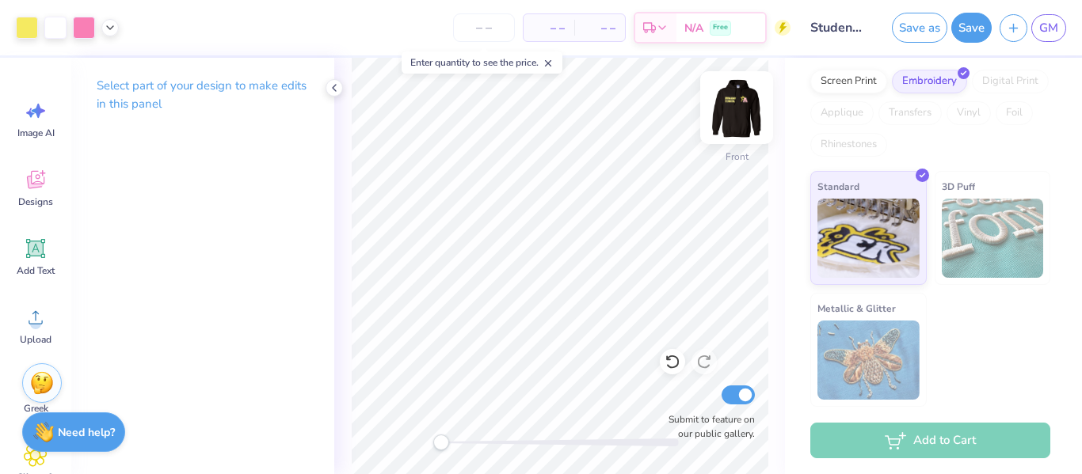
click at [741, 107] on img at bounding box center [736, 107] width 63 height 63
click at [746, 110] on img at bounding box center [736, 107] width 63 height 63
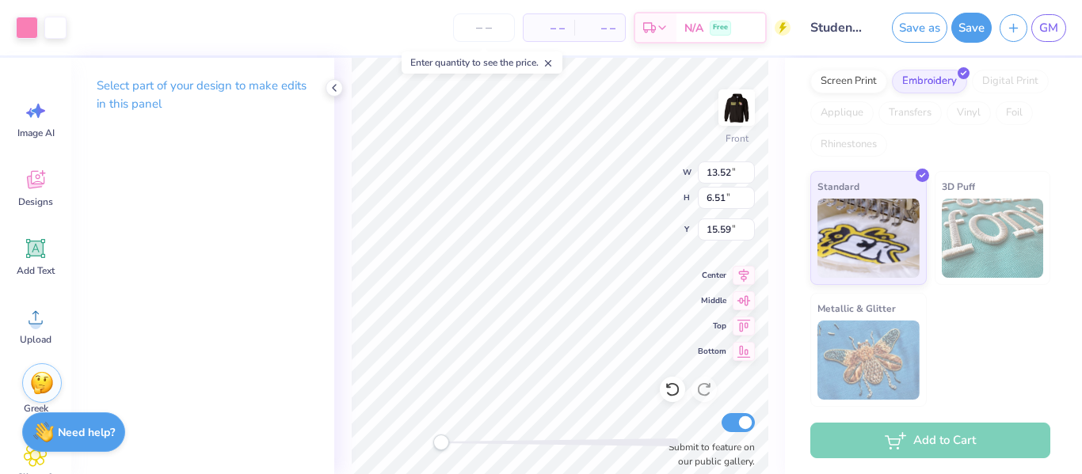
type input "13.87"
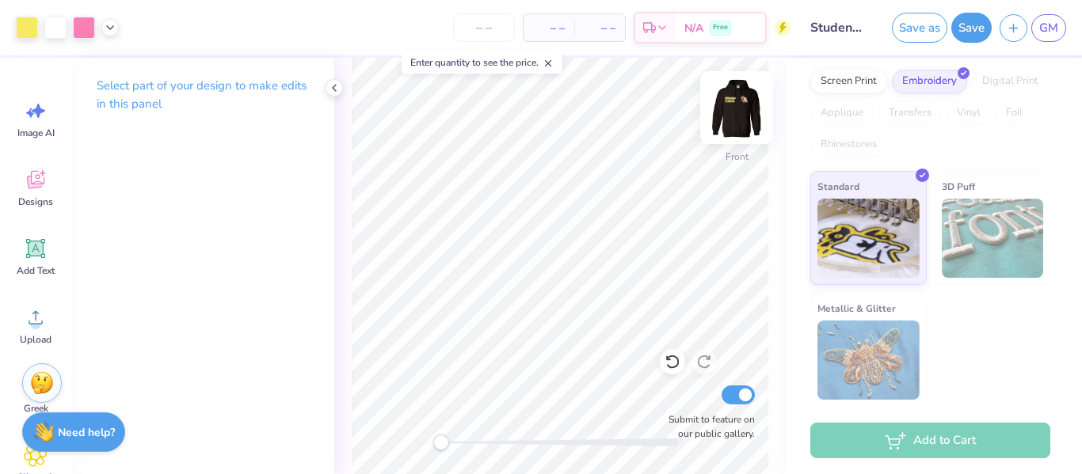
click at [735, 119] on img at bounding box center [736, 107] width 63 height 63
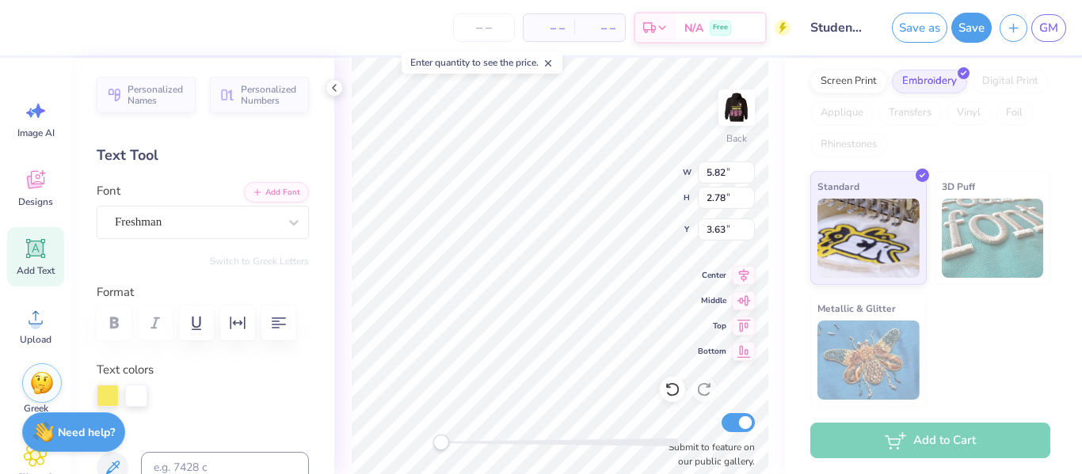
scroll to position [1, 1]
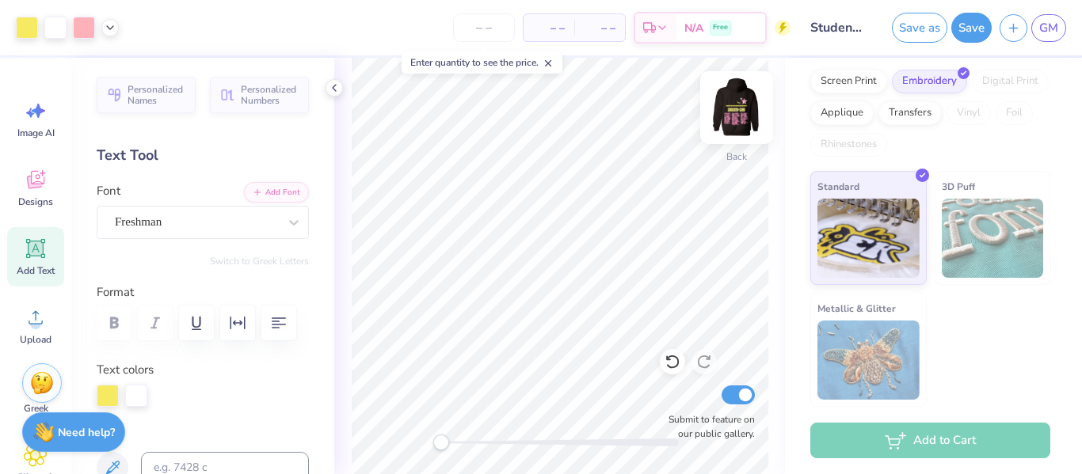
click at [741, 112] on img at bounding box center [736, 107] width 63 height 63
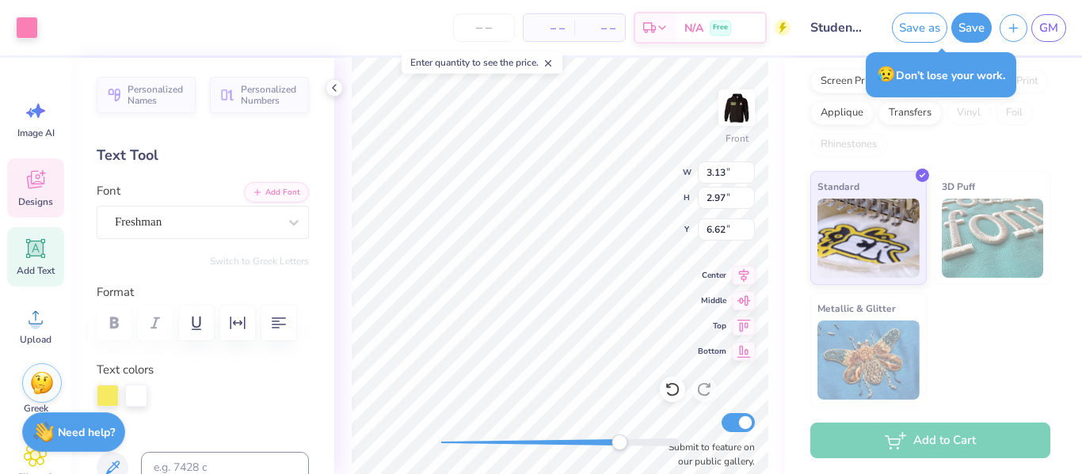
type input "3.13"
type input "2.97"
type input "6.62"
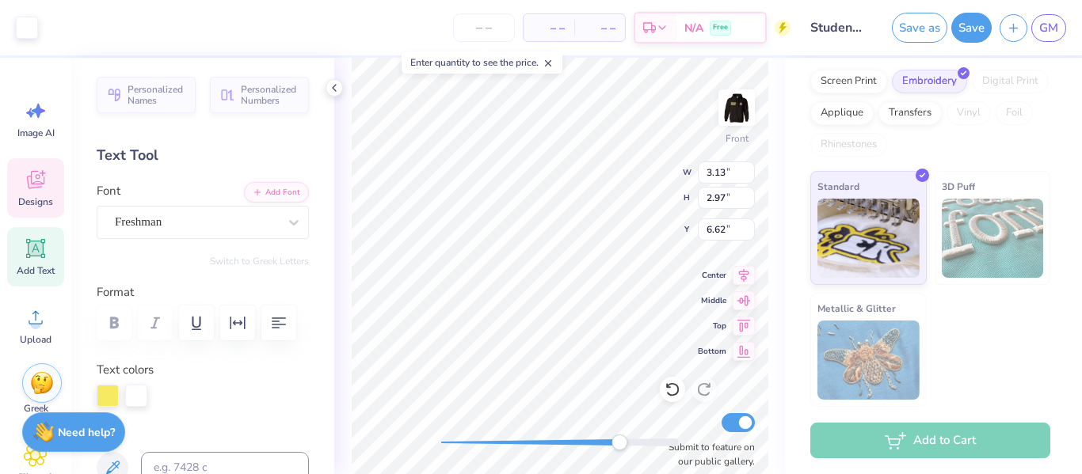
type input "1.48"
type input "1.41"
type input "6.00"
type input "2.34"
type input "2.23"
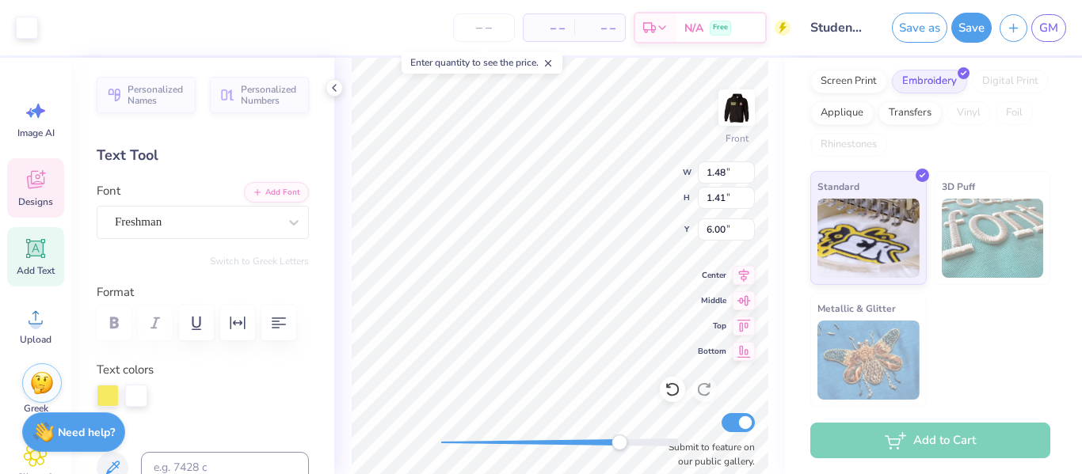
type input "7.31"
click at [718, 48] on div "Art colors – – Per Item – – Total Est. Delivery N/A Free Design Title Student C…" at bounding box center [541, 237] width 1082 height 474
type input "3.10"
type input "2.95"
type input "6.60"
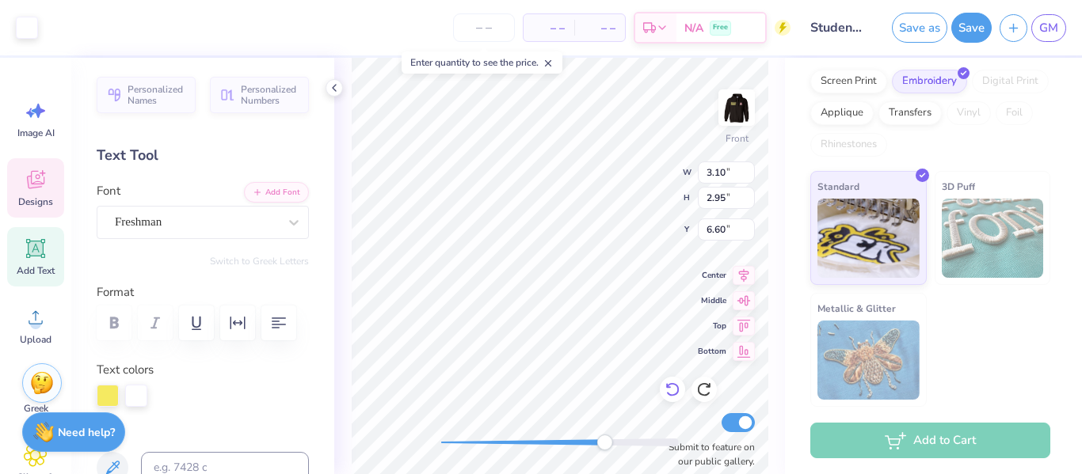
click at [676, 391] on icon at bounding box center [672, 390] width 16 height 16
type input "1.28"
type input "1.22"
type input "6.09"
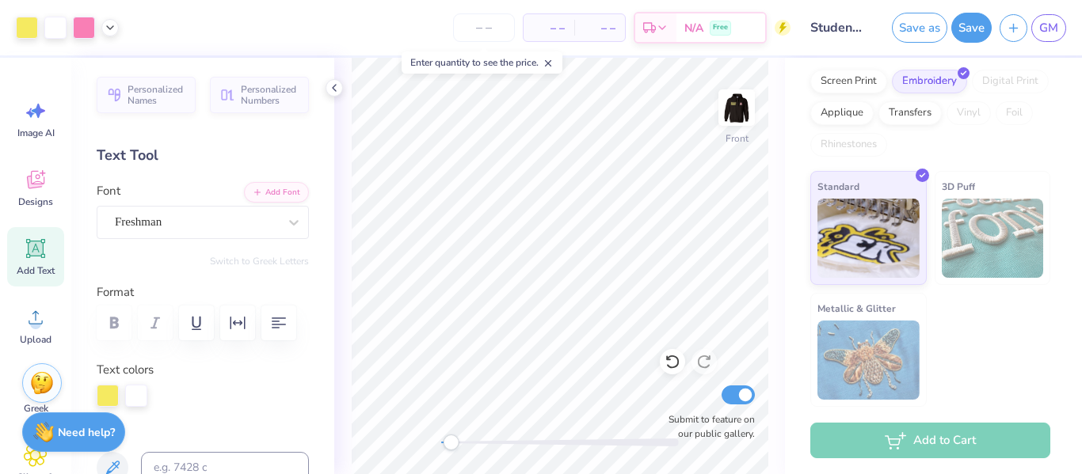
click at [444, 436] on div "Accessibility label" at bounding box center [451, 443] width 16 height 16
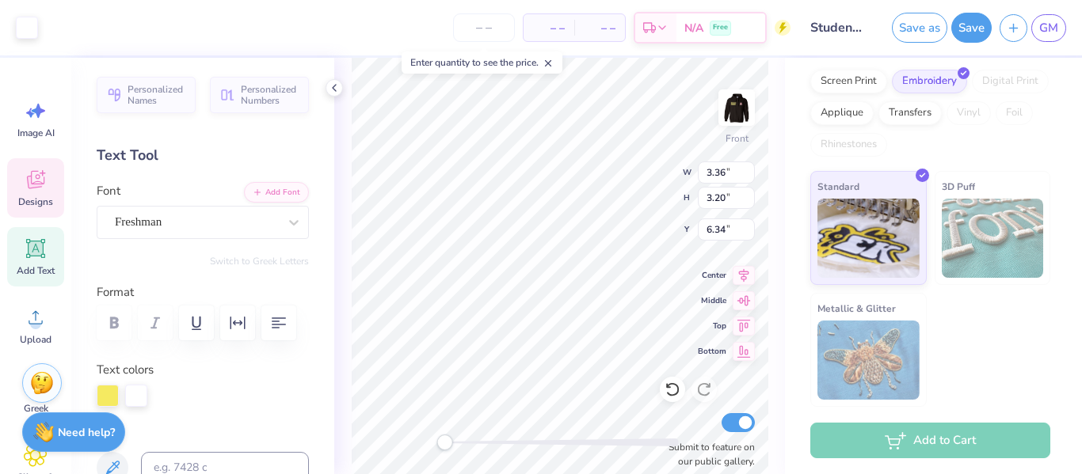
type input "3.36"
type input "3.20"
type input "6.34"
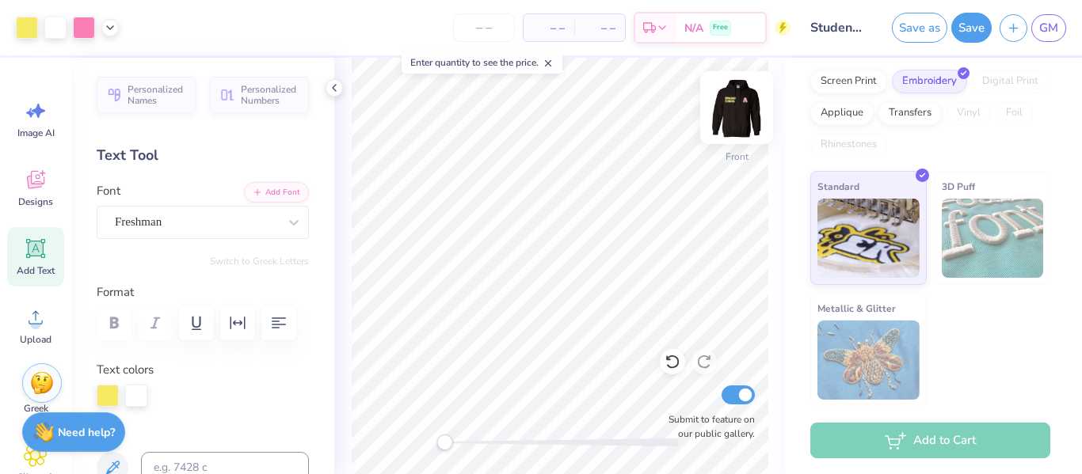
click at [741, 115] on img at bounding box center [736, 107] width 63 height 63
click at [735, 112] on img at bounding box center [736, 107] width 63 height 63
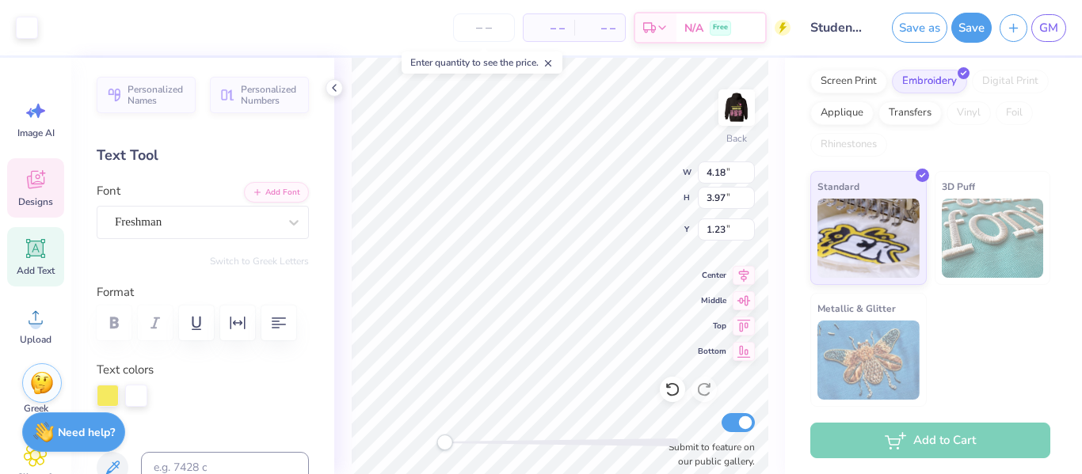
type input "4.18"
type input "3.97"
type input "1.23"
type input "3.11"
type input "2.96"
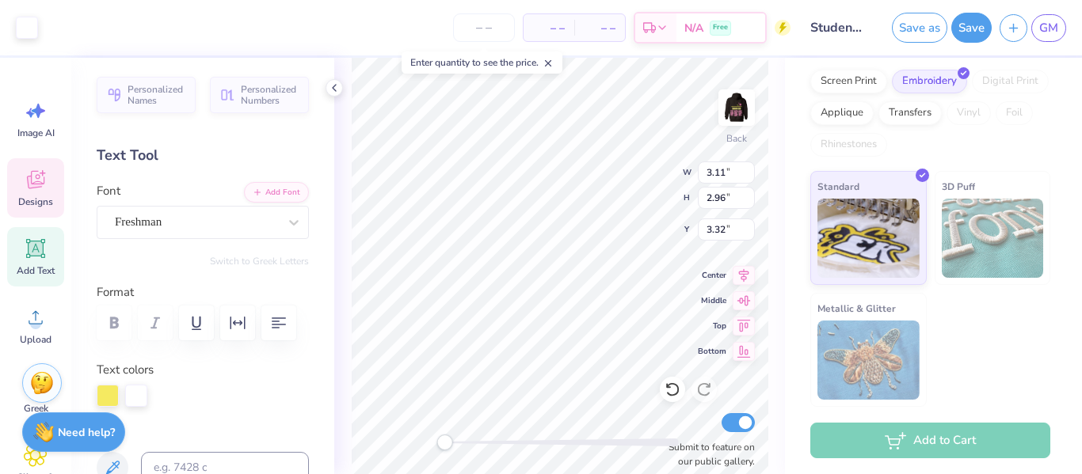
type input "3.32"
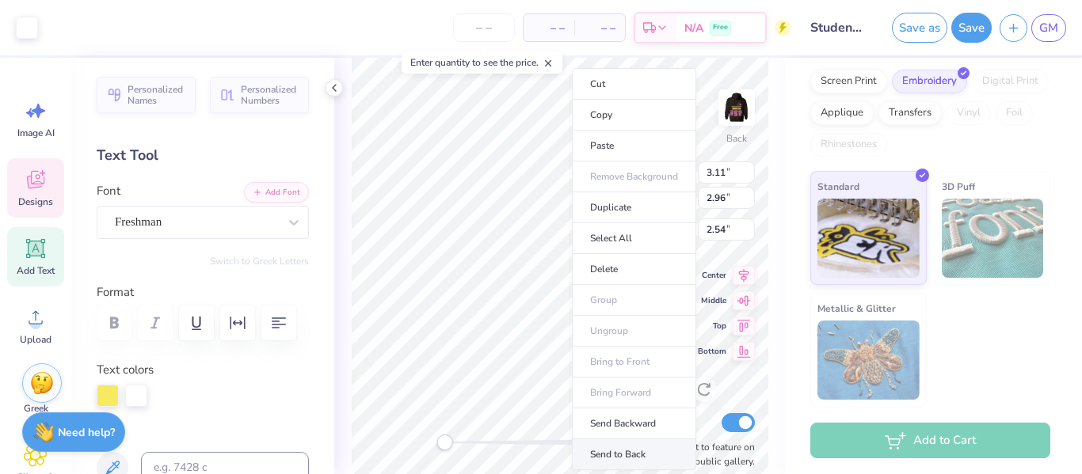
click at [629, 447] on li "Send to Back" at bounding box center [634, 455] width 124 height 31
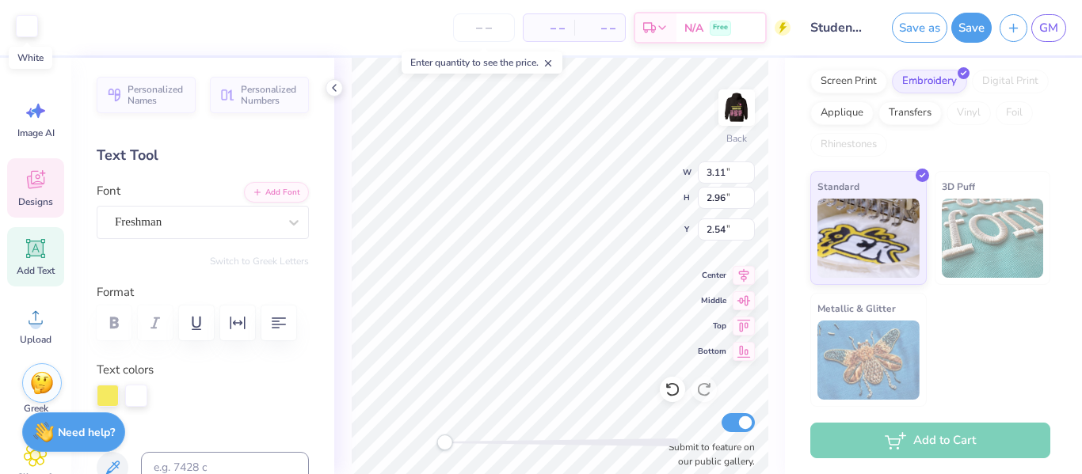
click at [35, 27] on div at bounding box center [27, 26] width 22 height 22
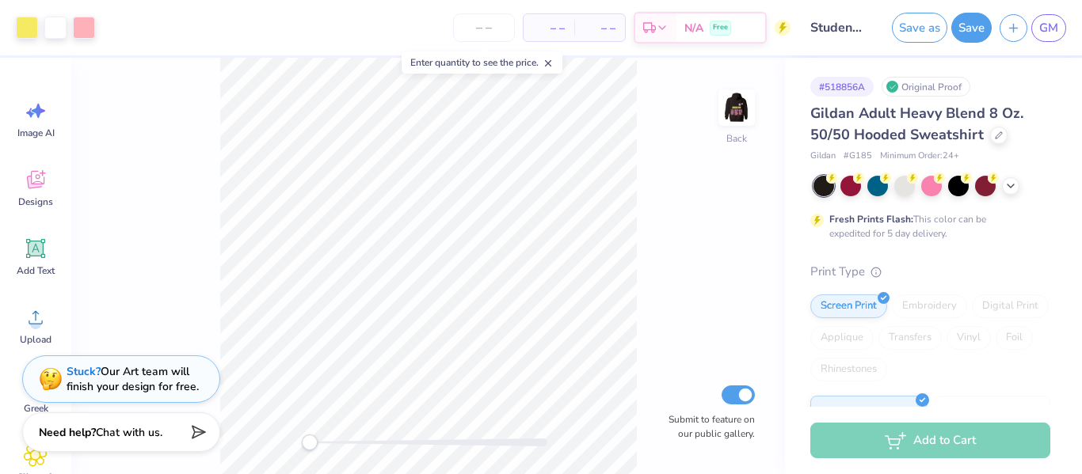
click at [740, 115] on img at bounding box center [737, 108] width 32 height 32
click at [679, 159] on div "Back Submit to feature on our public gallery." at bounding box center [428, 266] width 714 height 417
click at [729, 107] on img at bounding box center [736, 107] width 63 height 63
click at [645, 325] on div "Back Submit to feature on our public gallery." at bounding box center [428, 266] width 714 height 417
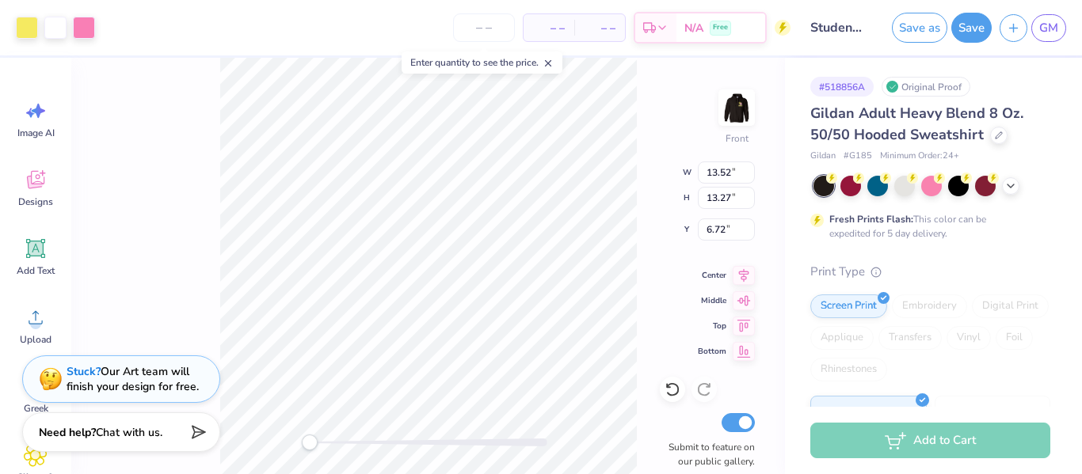
type input "7.97"
type input "3.06"
type input "2.91"
type input "8.01"
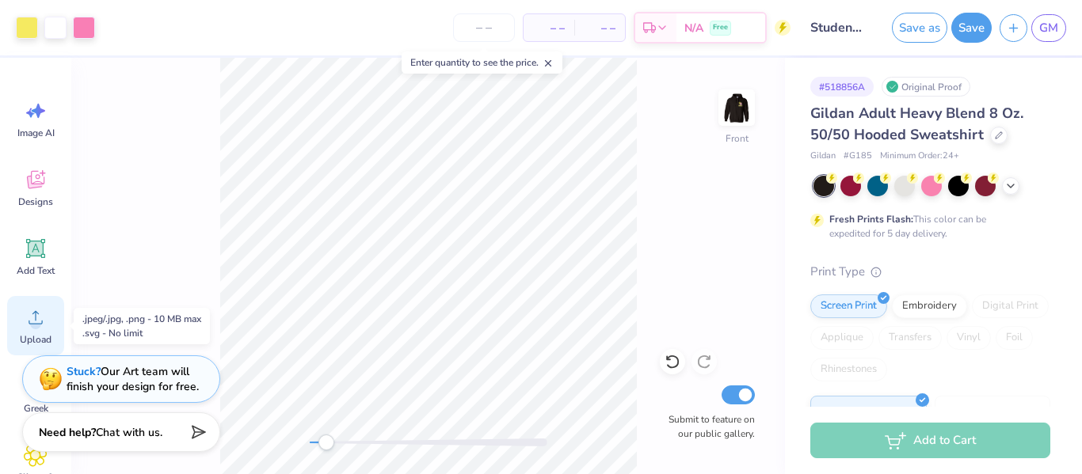
click at [32, 308] on icon at bounding box center [36, 318] width 24 height 24
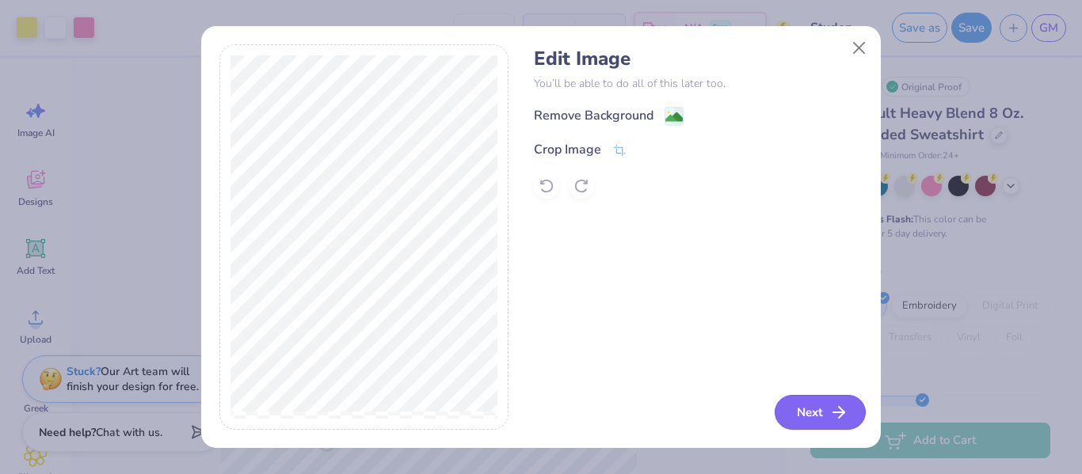
click at [793, 405] on button "Next" at bounding box center [820, 412] width 91 height 35
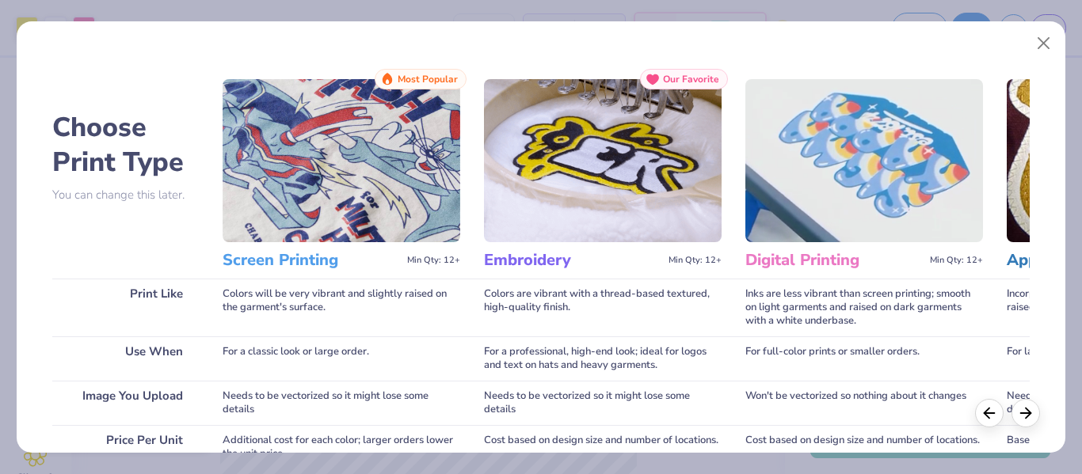
scroll to position [315, 0]
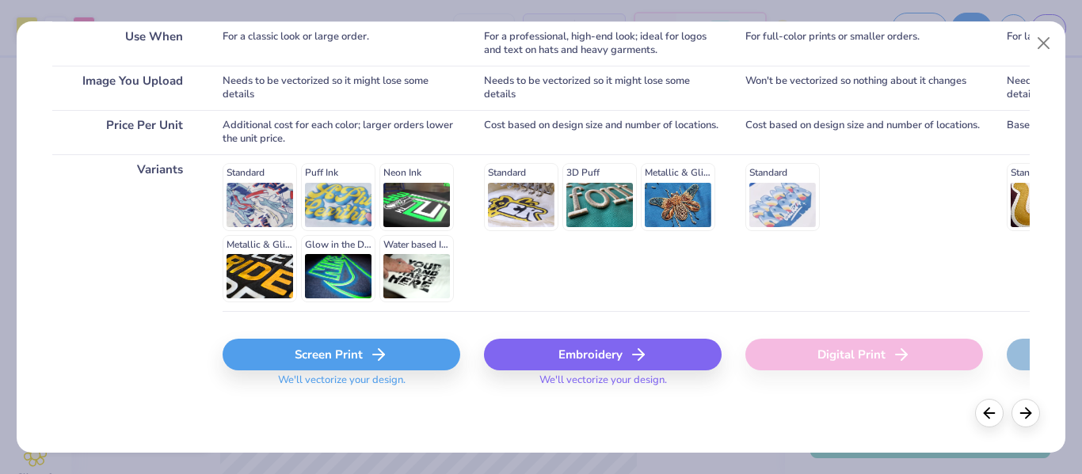
click at [576, 357] on div "Embroidery" at bounding box center [603, 355] width 238 height 32
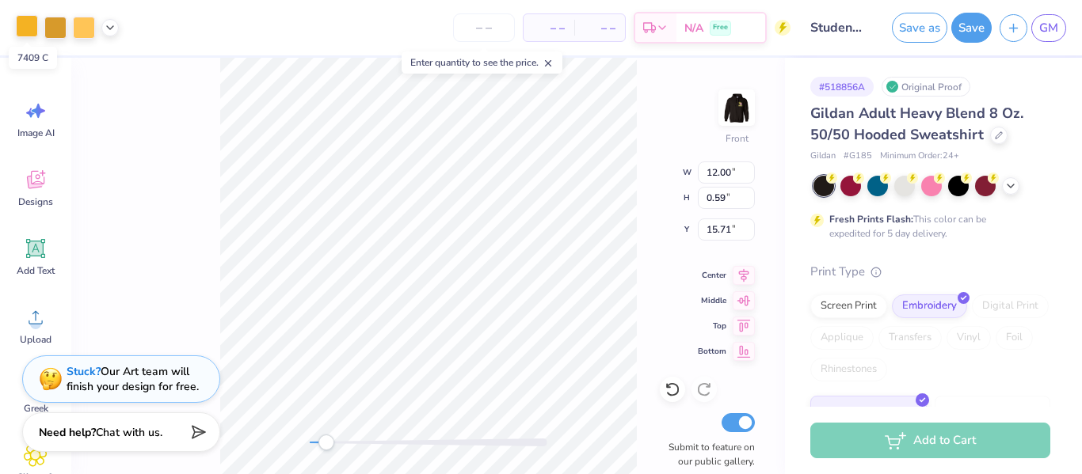
click at [23, 25] on div at bounding box center [27, 26] width 22 height 22
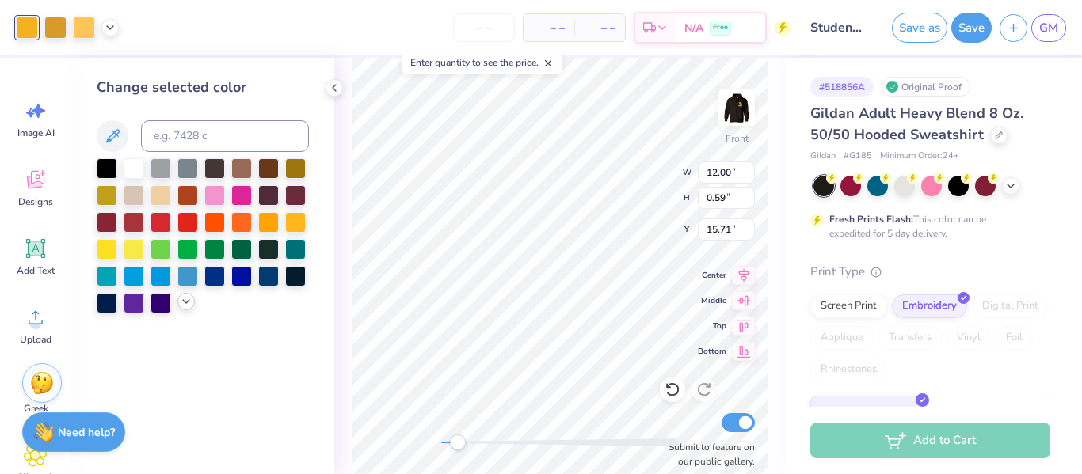
click at [188, 306] on icon at bounding box center [186, 301] width 13 height 13
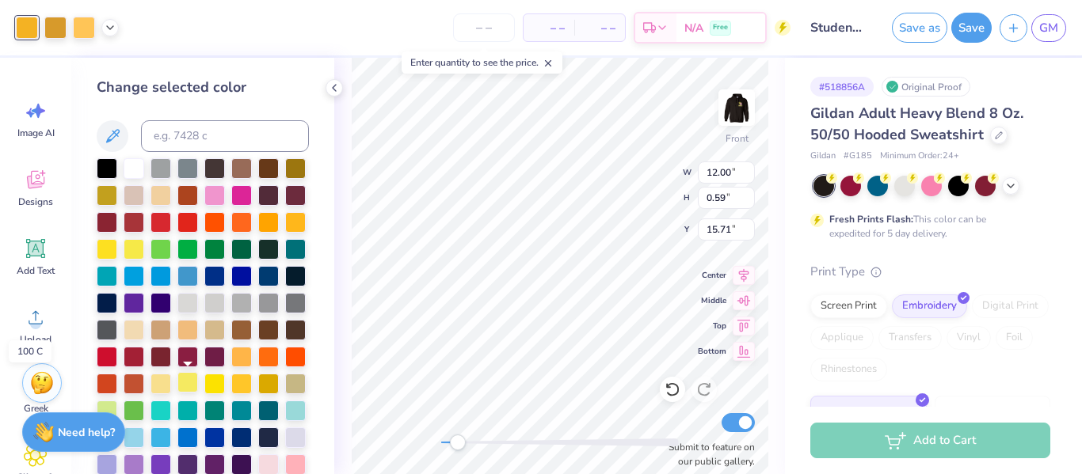
click at [185, 383] on div at bounding box center [187, 382] width 21 height 21
type input "10.69"
click at [185, 383] on div at bounding box center [187, 382] width 21 height 21
click at [52, 30] on div at bounding box center [55, 26] width 22 height 22
click at [183, 386] on div at bounding box center [187, 382] width 21 height 21
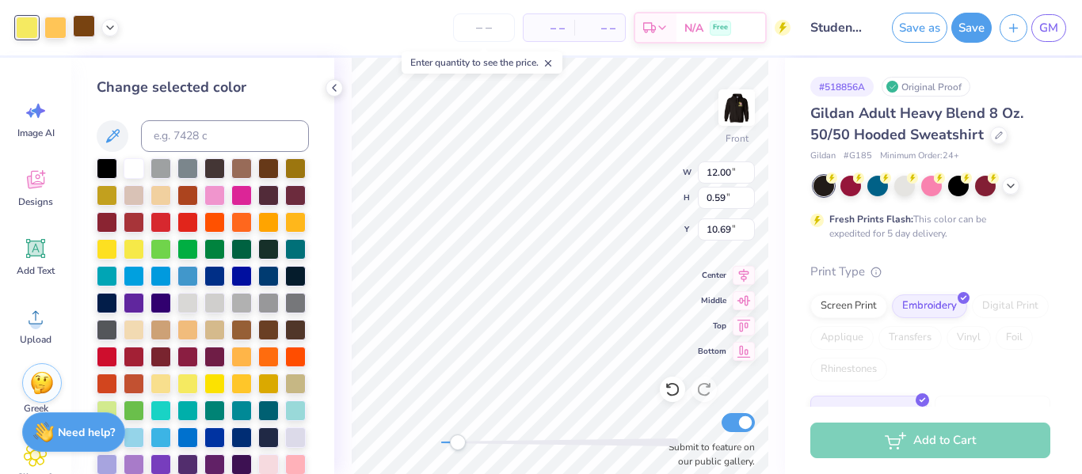
click at [85, 28] on div at bounding box center [84, 26] width 22 height 22
click at [185, 382] on div at bounding box center [187, 382] width 21 height 21
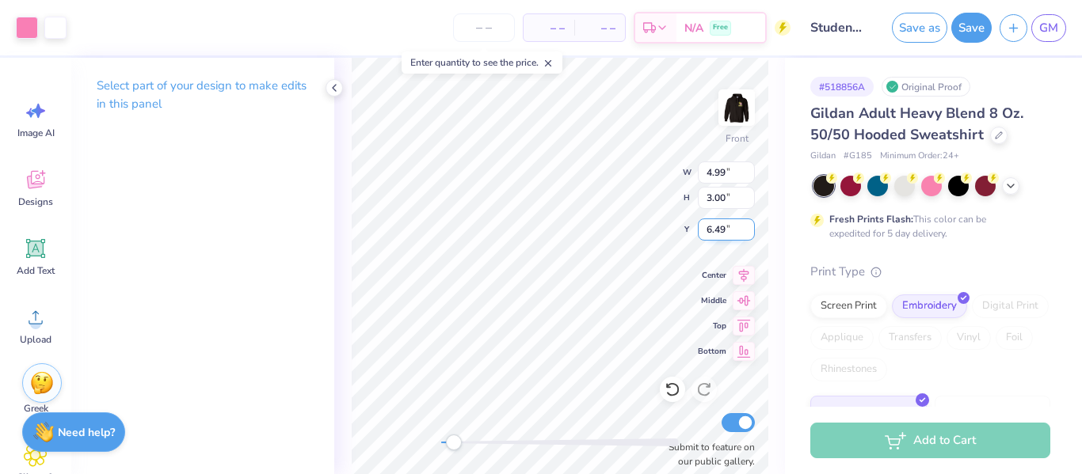
type input "7.10"
type input "4.29"
type input "4.20"
type input "6.52"
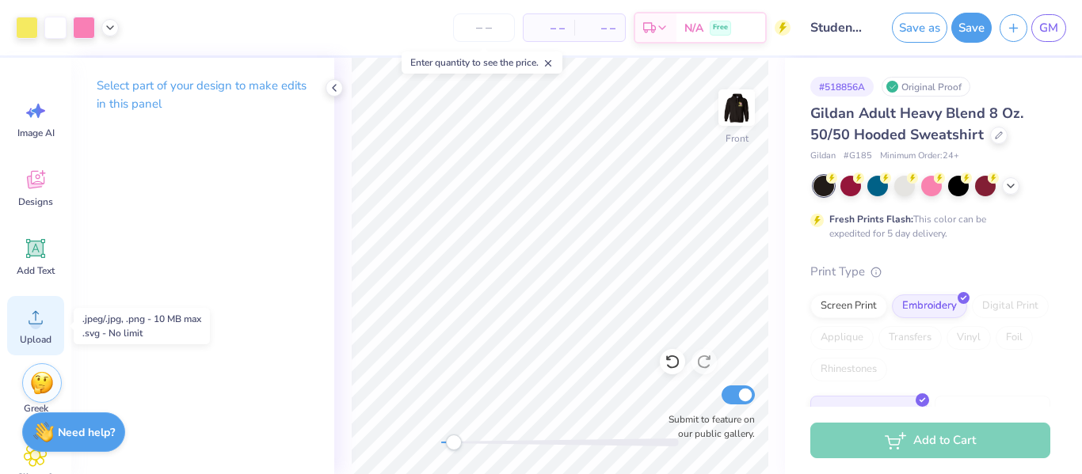
click at [40, 323] on icon at bounding box center [36, 317] width 14 height 13
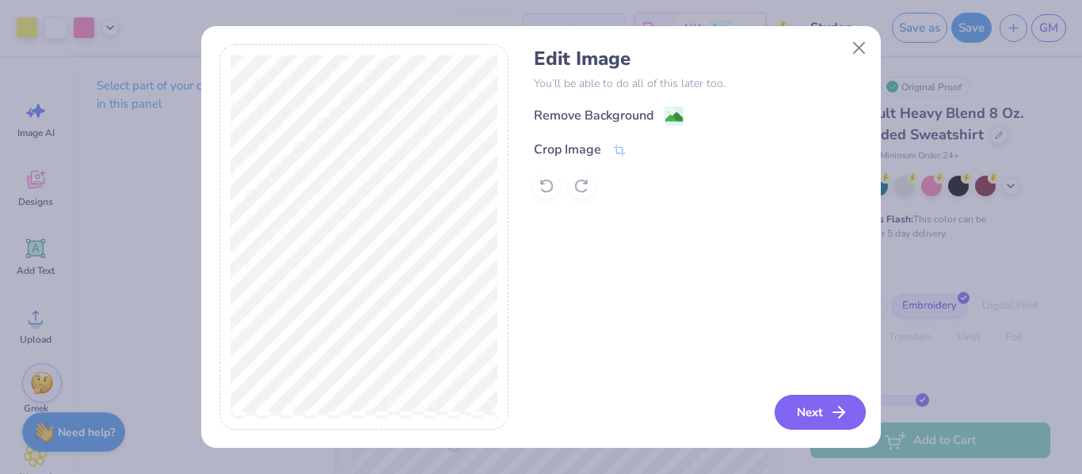
click at [819, 411] on button "Next" at bounding box center [820, 412] width 91 height 35
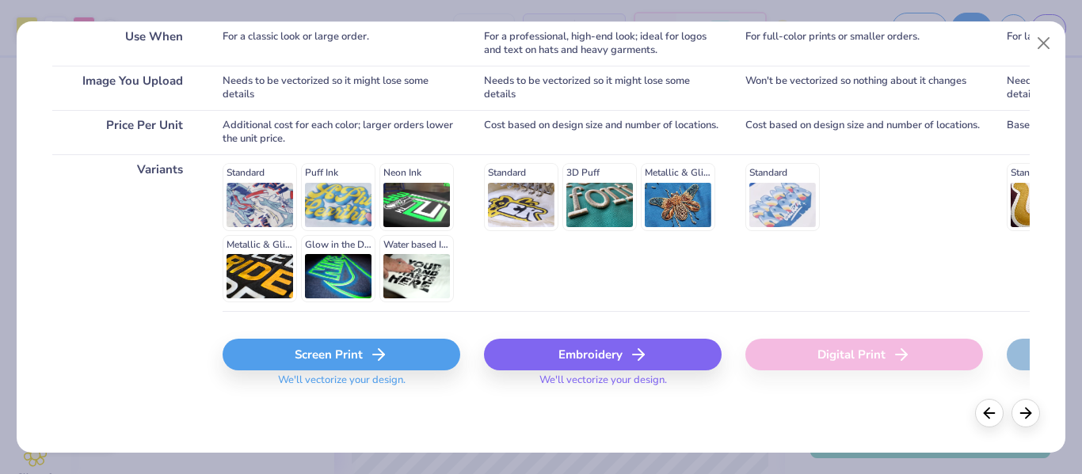
click at [603, 357] on div "Embroidery" at bounding box center [603, 355] width 238 height 32
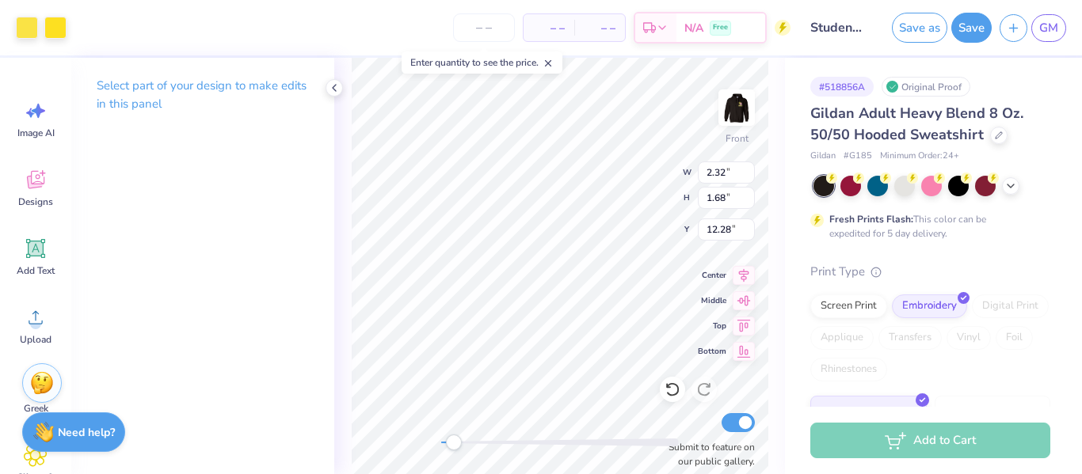
type input "2.32"
type input "1.68"
click at [29, 27] on div at bounding box center [27, 26] width 22 height 22
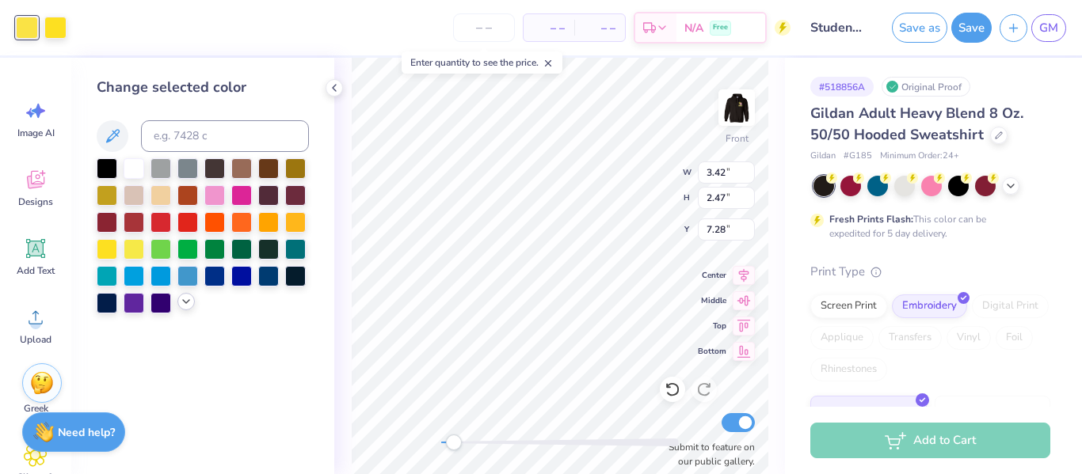
click at [186, 306] on icon at bounding box center [186, 301] width 13 height 13
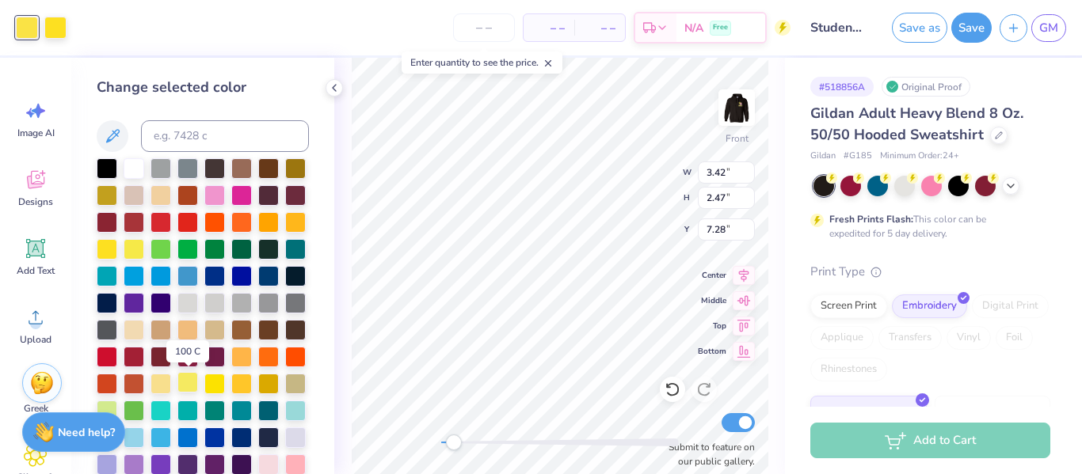
click at [185, 391] on div at bounding box center [187, 382] width 21 height 21
click at [185, 382] on div at bounding box center [187, 384] width 21 height 21
click at [62, 24] on div at bounding box center [55, 26] width 22 height 22
click at [133, 172] on div at bounding box center [134, 167] width 21 height 21
click at [188, 383] on div at bounding box center [187, 382] width 21 height 21
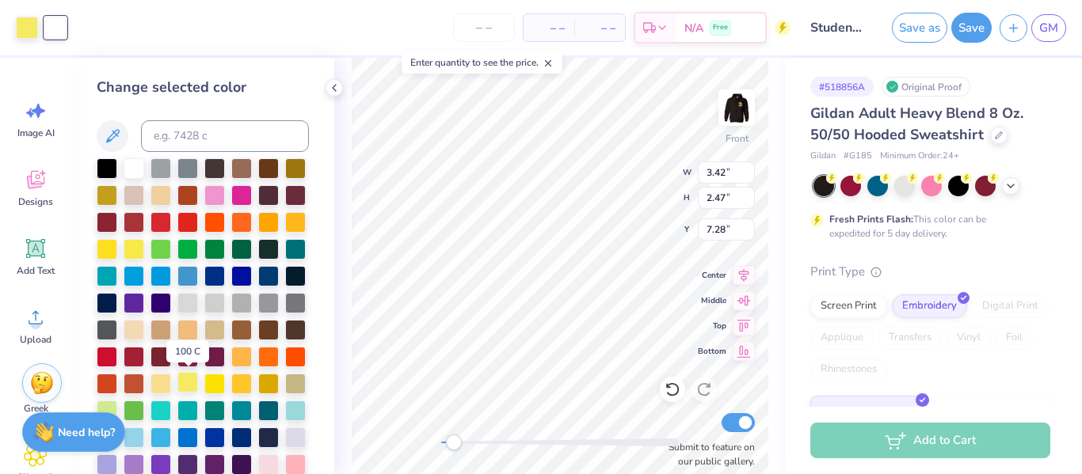
click at [188, 383] on div at bounding box center [187, 382] width 21 height 21
click at [28, 25] on div at bounding box center [27, 28] width 22 height 22
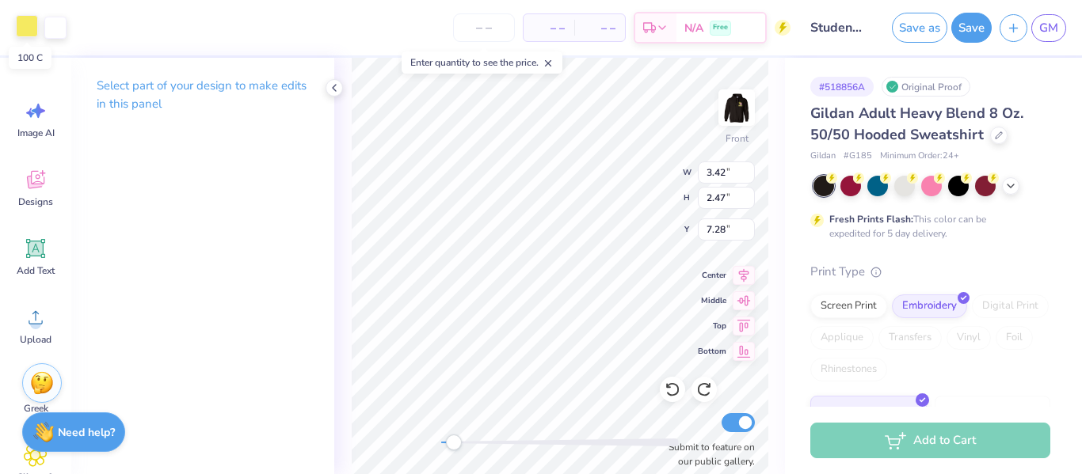
click at [29, 25] on div at bounding box center [27, 26] width 22 height 22
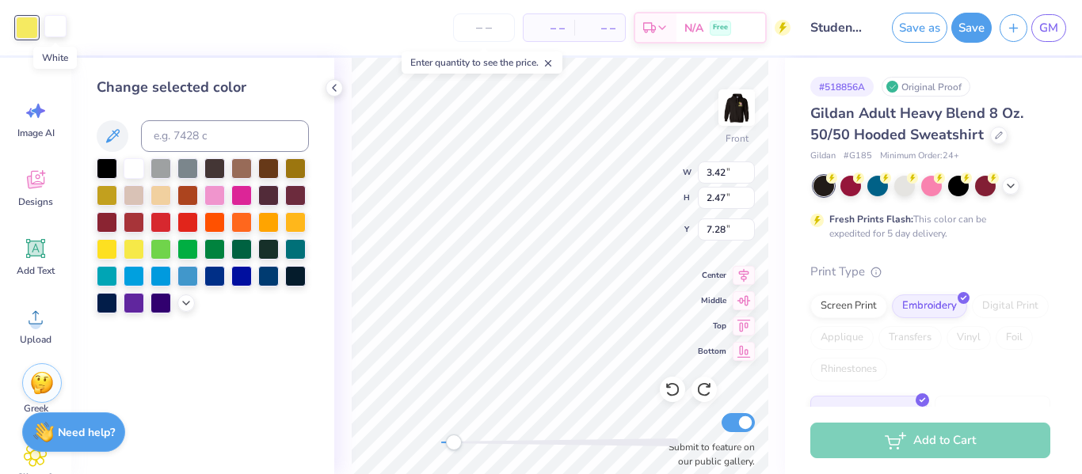
click at [53, 25] on div at bounding box center [55, 26] width 22 height 22
click at [192, 192] on div at bounding box center [187, 194] width 21 height 21
click at [18, 25] on div at bounding box center [27, 26] width 22 height 22
click at [134, 169] on div at bounding box center [134, 167] width 21 height 21
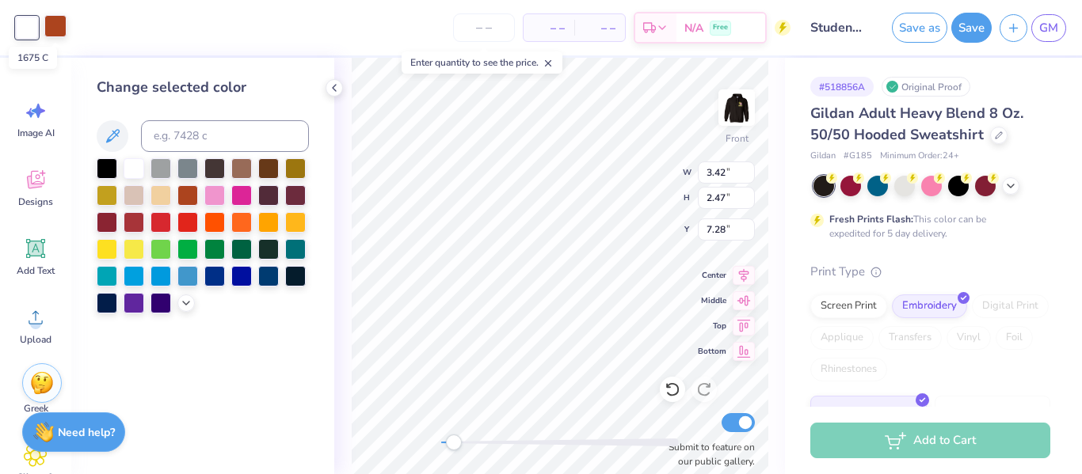
click at [57, 30] on div at bounding box center [55, 26] width 22 height 22
click at [186, 306] on icon at bounding box center [186, 301] width 13 height 13
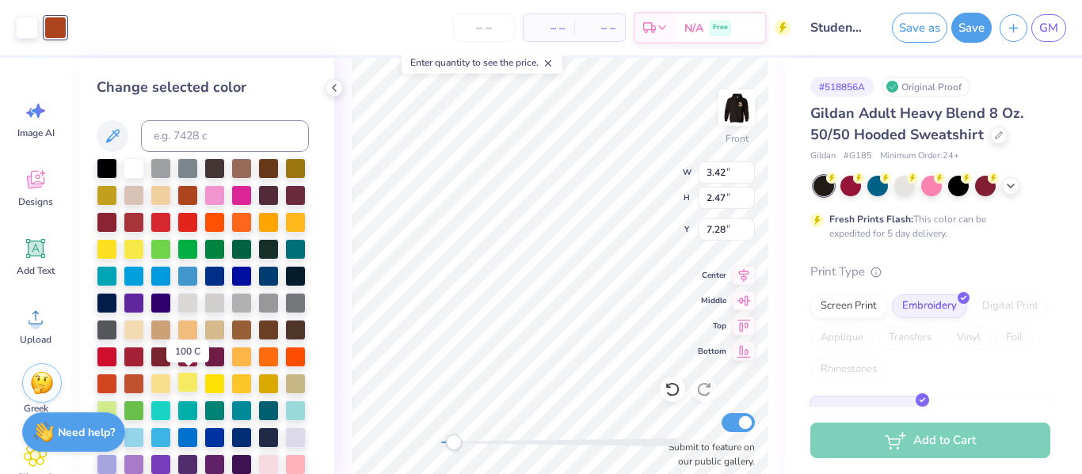
click at [185, 384] on div at bounding box center [187, 382] width 21 height 21
click at [21, 32] on div at bounding box center [27, 26] width 22 height 22
click at [188, 385] on div at bounding box center [187, 382] width 21 height 21
click at [342, 221] on div "Front W 3.42 3.42 " H 2.47 2.47 " Y 7.28 7.28 " Center Middle Top Bottom Submit…" at bounding box center [559, 266] width 451 height 417
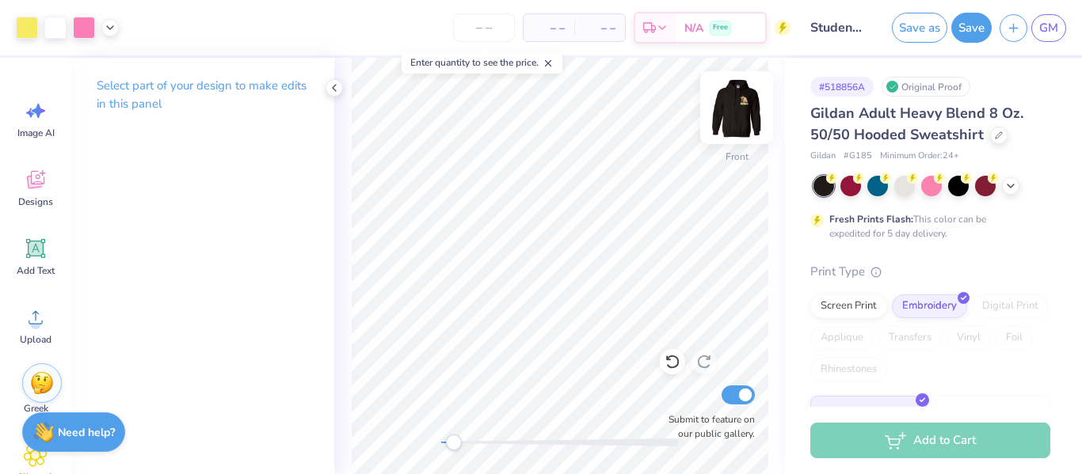
click at [742, 118] on img at bounding box center [736, 107] width 63 height 63
click at [742, 118] on img at bounding box center [737, 108] width 32 height 32
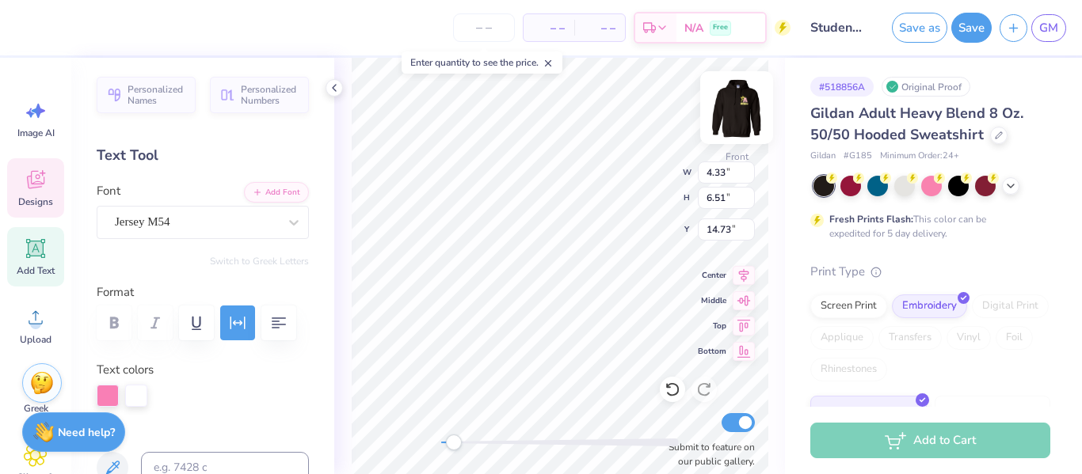
click at [733, 106] on img at bounding box center [736, 107] width 63 height 63
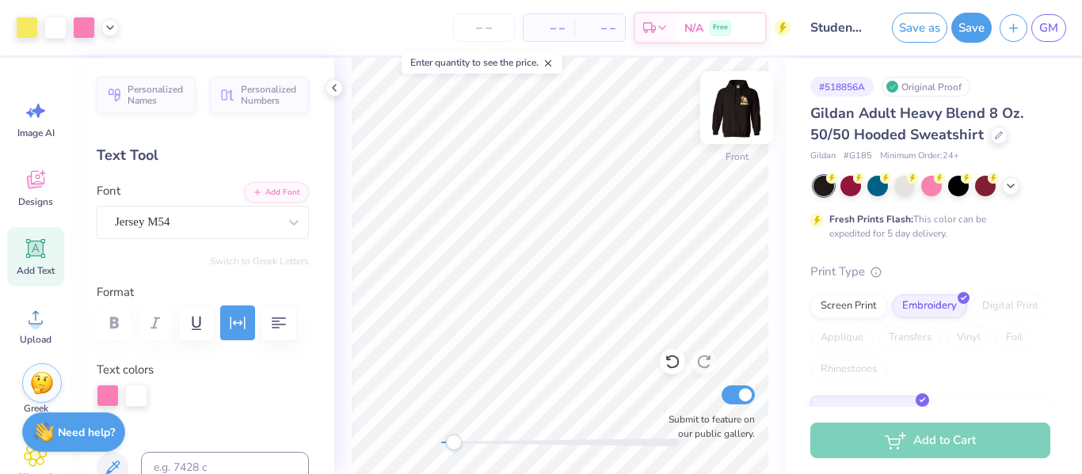
click at [730, 112] on img at bounding box center [736, 107] width 63 height 63
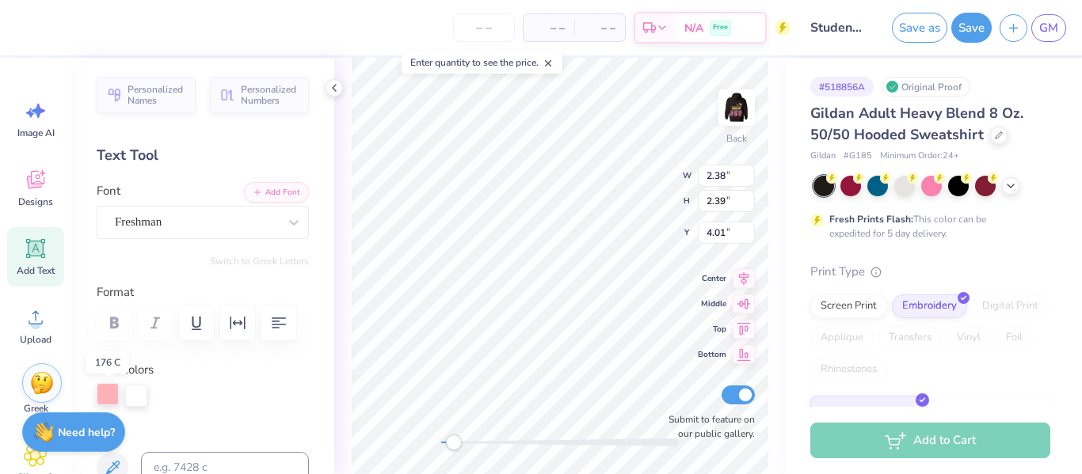
click at [104, 393] on div at bounding box center [108, 394] width 22 height 22
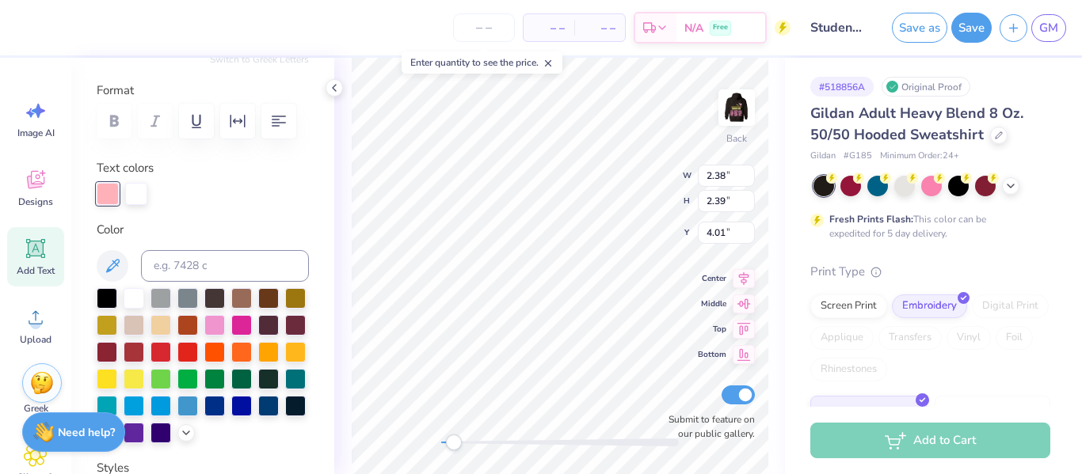
scroll to position [200, 0]
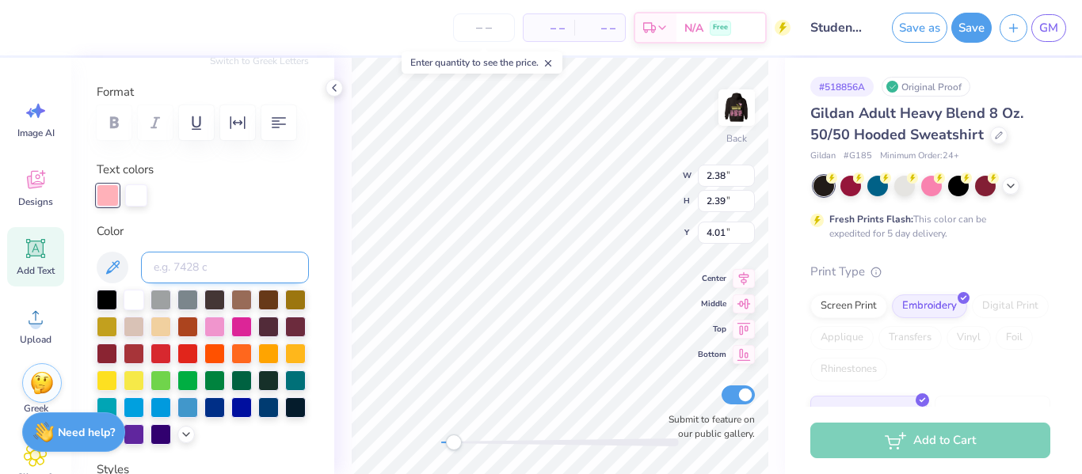
click at [218, 274] on input at bounding box center [225, 268] width 168 height 32
type input "201"
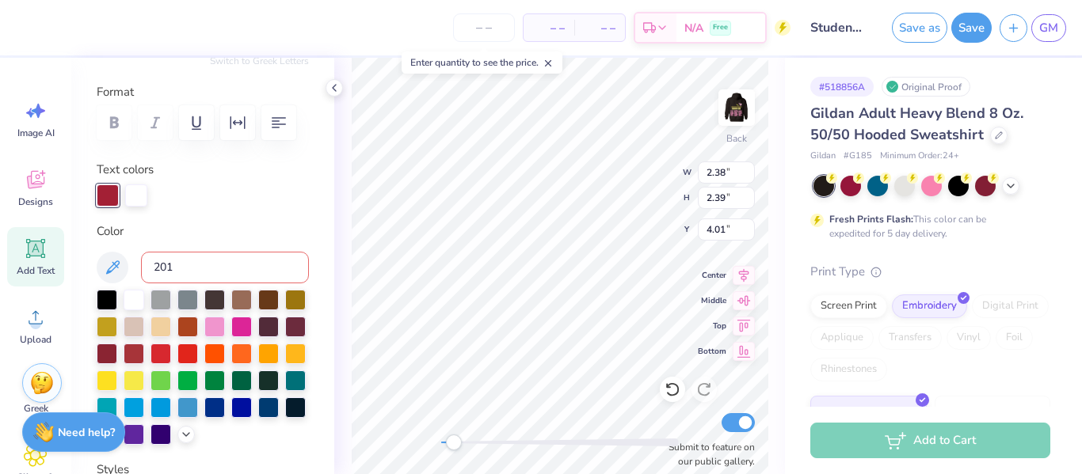
type input "201"
click at [211, 324] on div at bounding box center [214, 325] width 21 height 21
click at [187, 432] on icon at bounding box center [186, 433] width 13 height 13
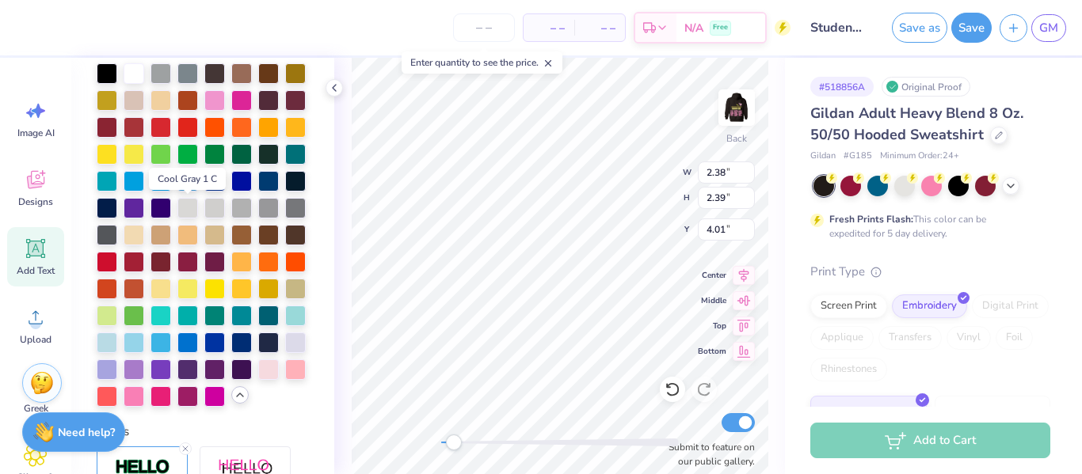
scroll to position [432, 0]
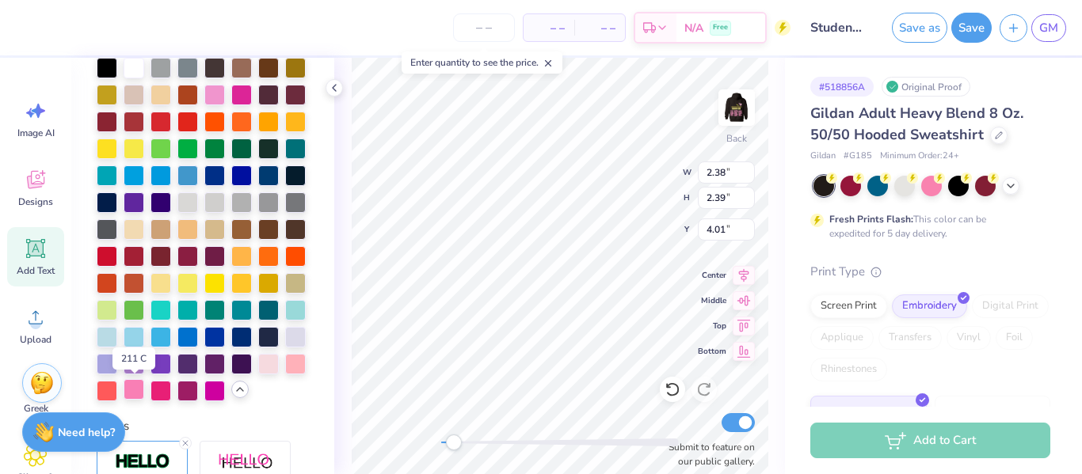
click at [131, 390] on div at bounding box center [134, 389] width 21 height 21
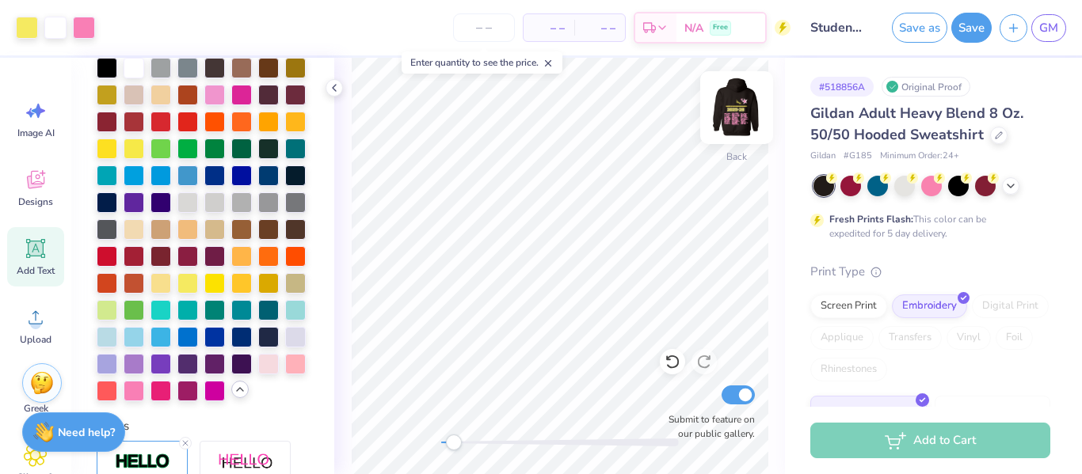
click at [740, 107] on img at bounding box center [736, 107] width 63 height 63
click at [729, 129] on img at bounding box center [736, 107] width 63 height 63
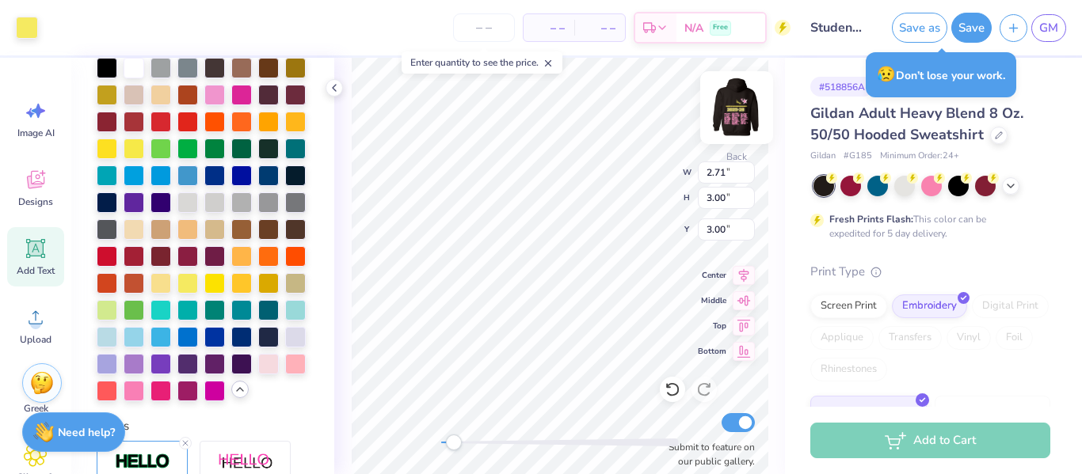
click at [735, 107] on img at bounding box center [736, 107] width 63 height 63
type input "2.75"
type input "3.05"
type input "6.04"
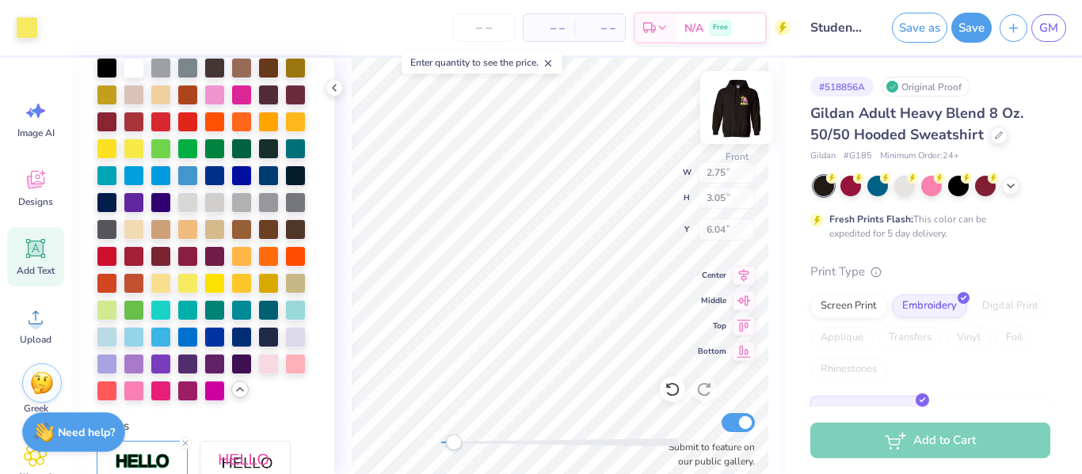
type input "3.05"
type input "3.11"
type input "6.63"
type input "1.25"
type input "1.28"
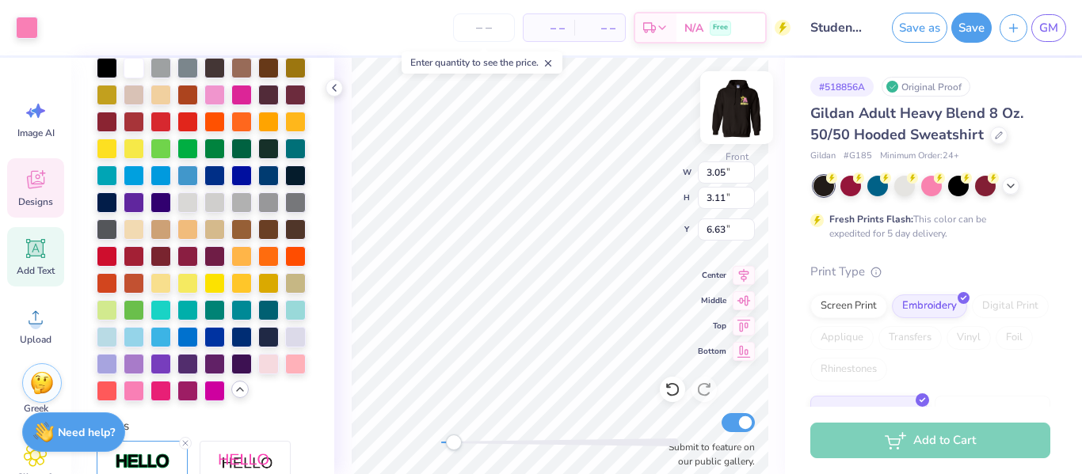
type input "6.46"
click at [736, 115] on img at bounding box center [736, 107] width 63 height 63
type input "1.23"
type input "1.26"
type input "4.26"
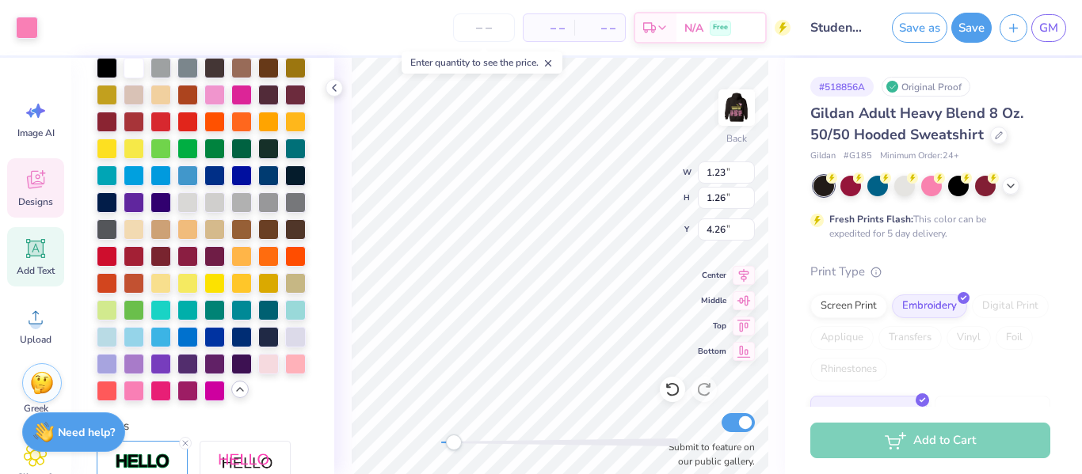
type input "2.71"
type input "3.00"
type input "1.23"
type input "1.26"
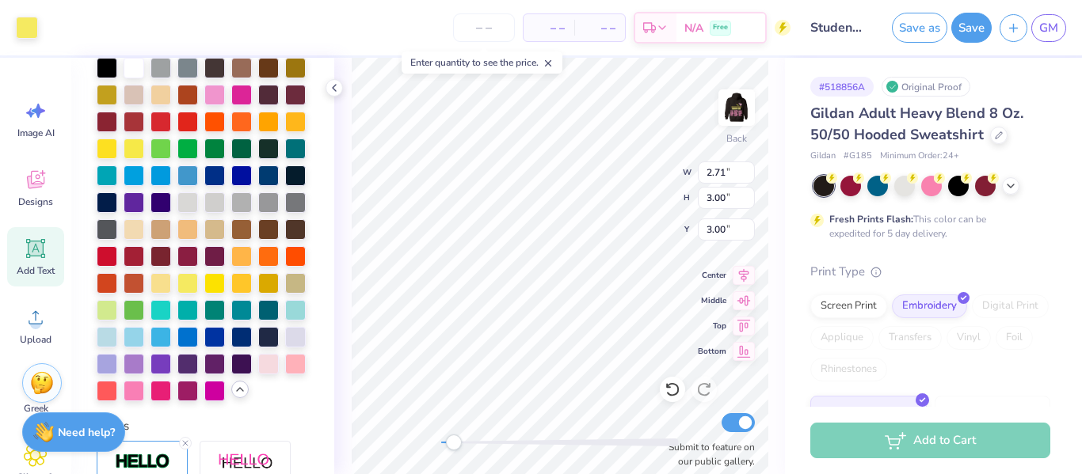
type input "4.26"
type input "2.71"
type input "3.00"
click at [734, 119] on img at bounding box center [736, 107] width 63 height 63
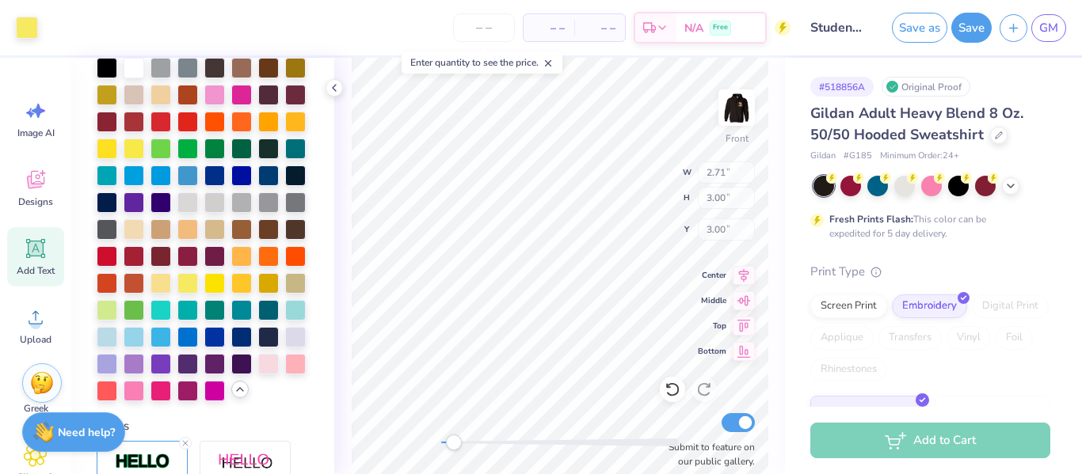
type input "2.75"
type input "3.05"
type input "6.04"
type input "3.05"
type input "3.11"
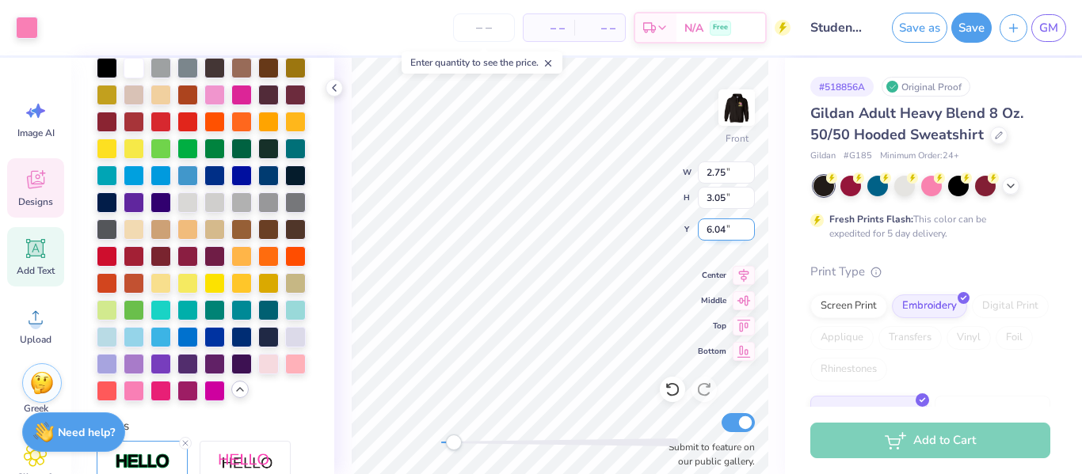
type input "6.63"
type input "2.99"
type input "3.05"
type input "6.71"
click at [668, 399] on div at bounding box center [672, 389] width 25 height 25
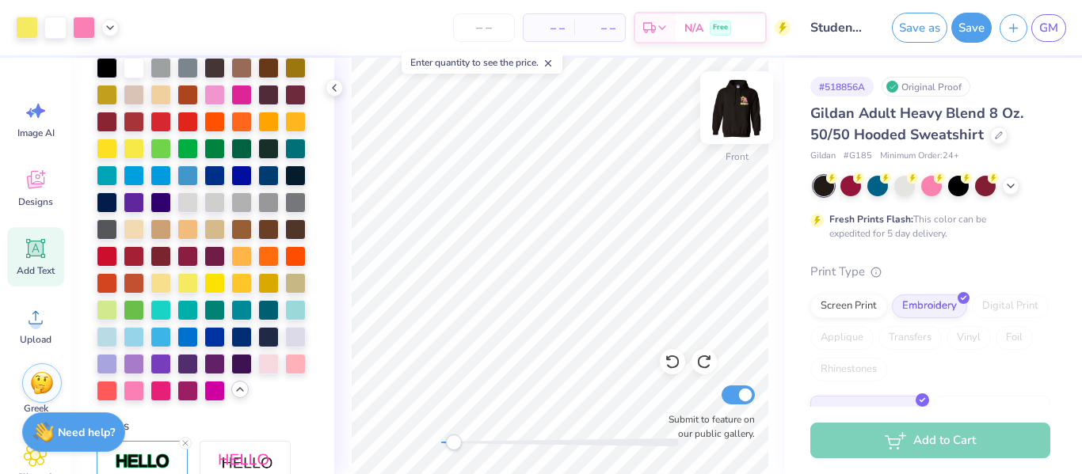
click at [737, 121] on img at bounding box center [736, 107] width 63 height 63
click at [731, 103] on img at bounding box center [736, 107] width 63 height 63
click at [741, 115] on img at bounding box center [736, 107] width 63 height 63
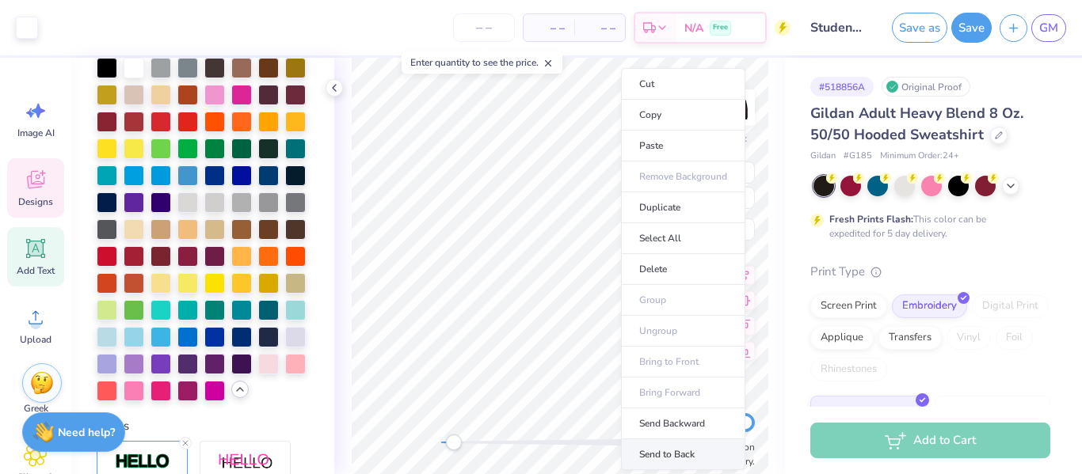
click at [678, 452] on li "Send to Back" at bounding box center [683, 455] width 124 height 31
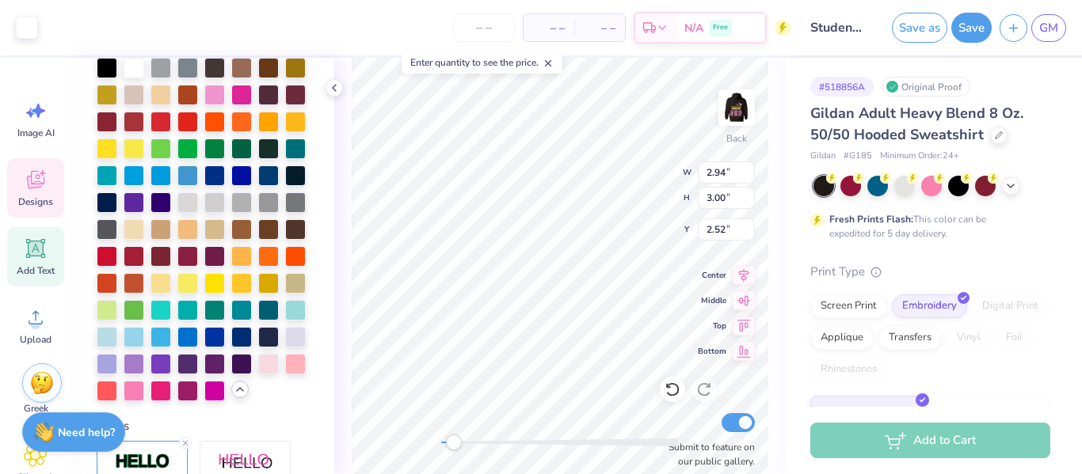
type input "2.52"
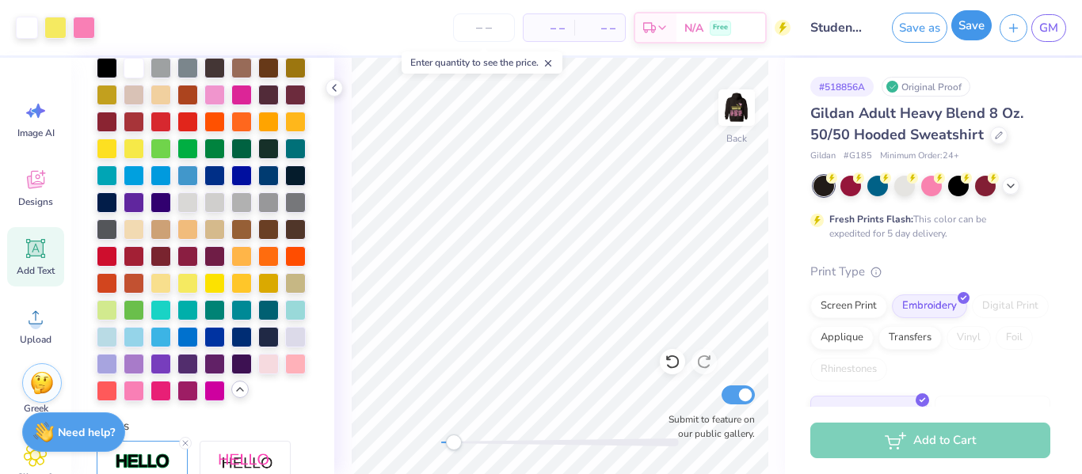
click at [961, 29] on button "Save" at bounding box center [971, 25] width 40 height 30
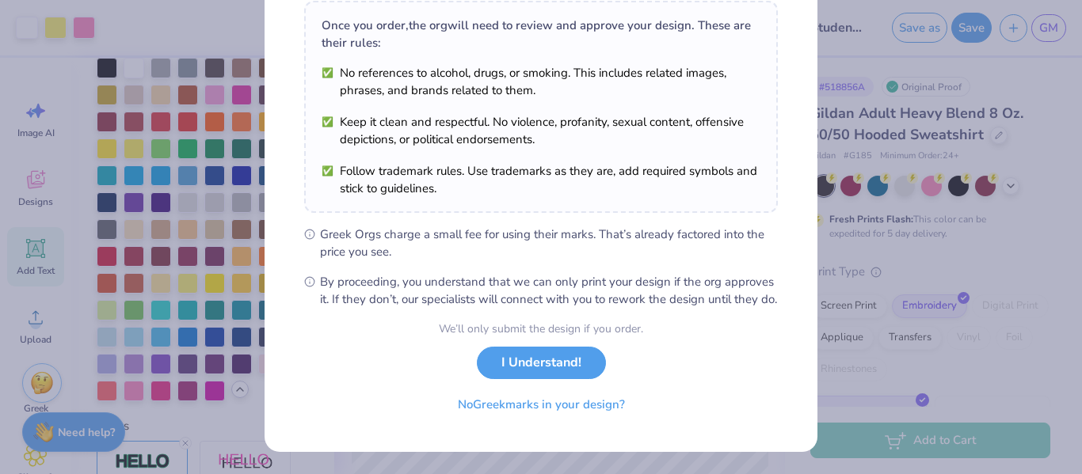
scroll to position [268, 0]
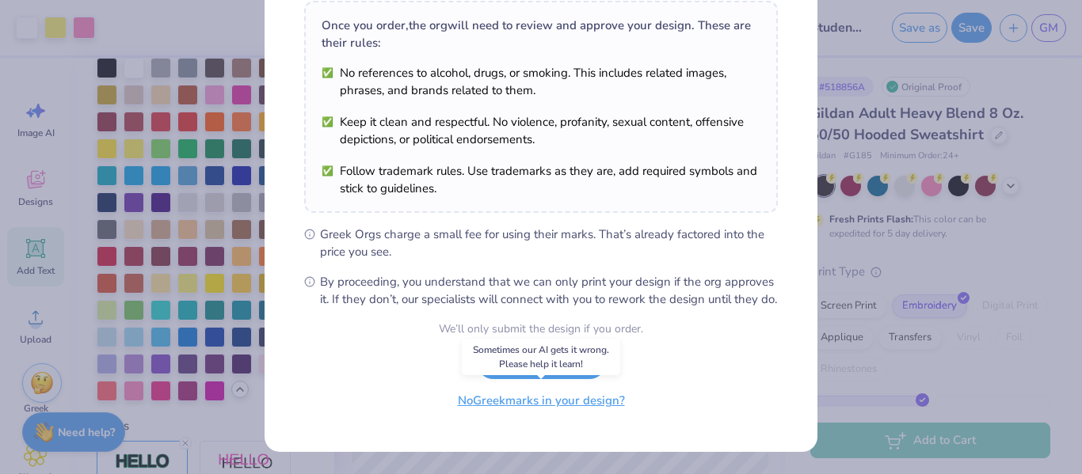
click at [504, 398] on button "No Greek marks in your design?" at bounding box center [541, 401] width 194 height 32
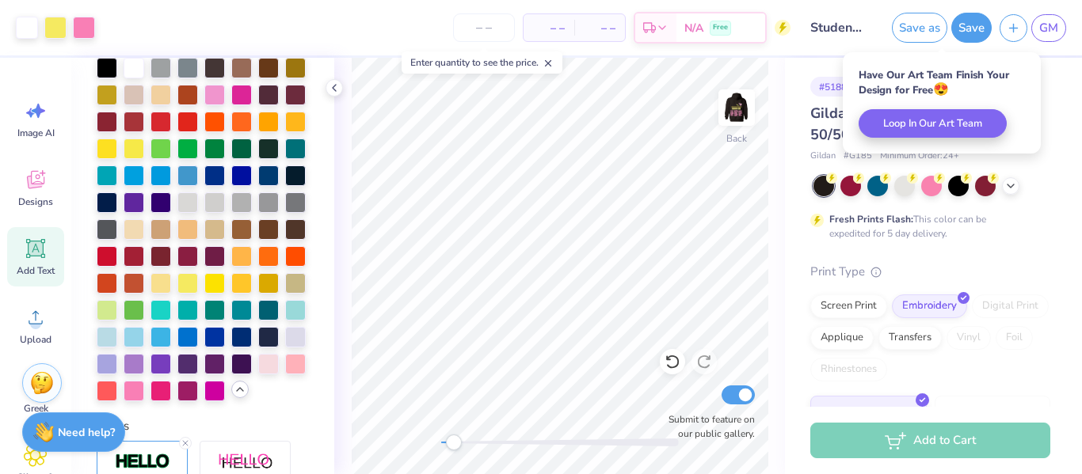
scroll to position [35, 0]
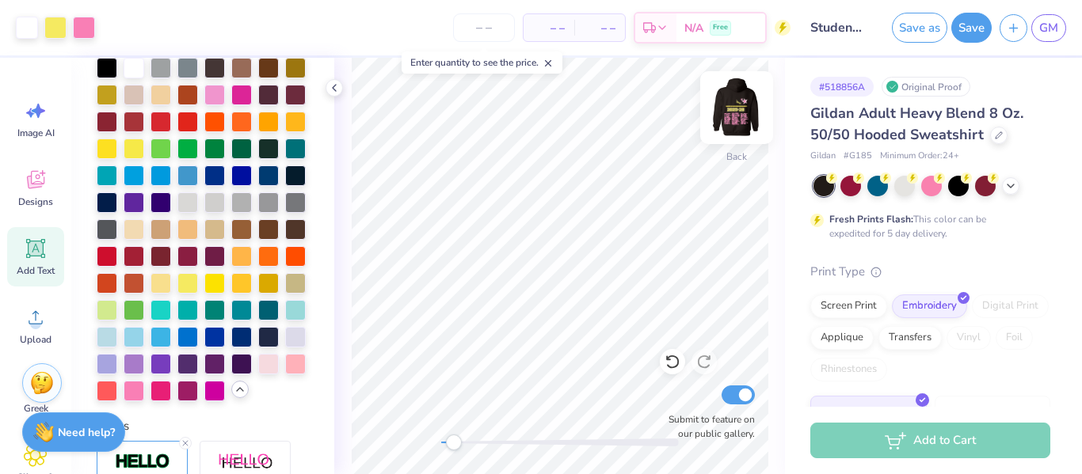
click at [741, 101] on img at bounding box center [736, 107] width 63 height 63
click at [740, 103] on img at bounding box center [736, 107] width 63 height 63
click at [736, 116] on img at bounding box center [736, 107] width 63 height 63
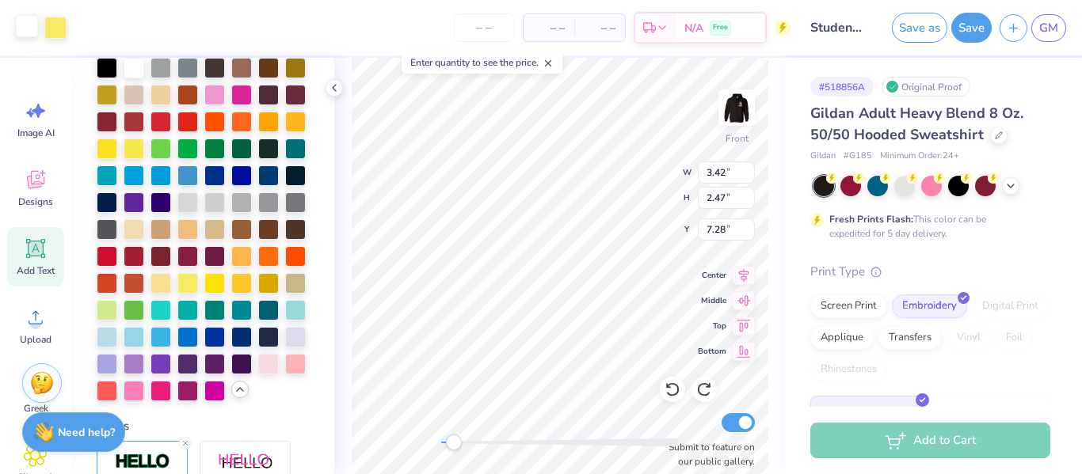
click at [26, 27] on div at bounding box center [27, 26] width 22 height 22
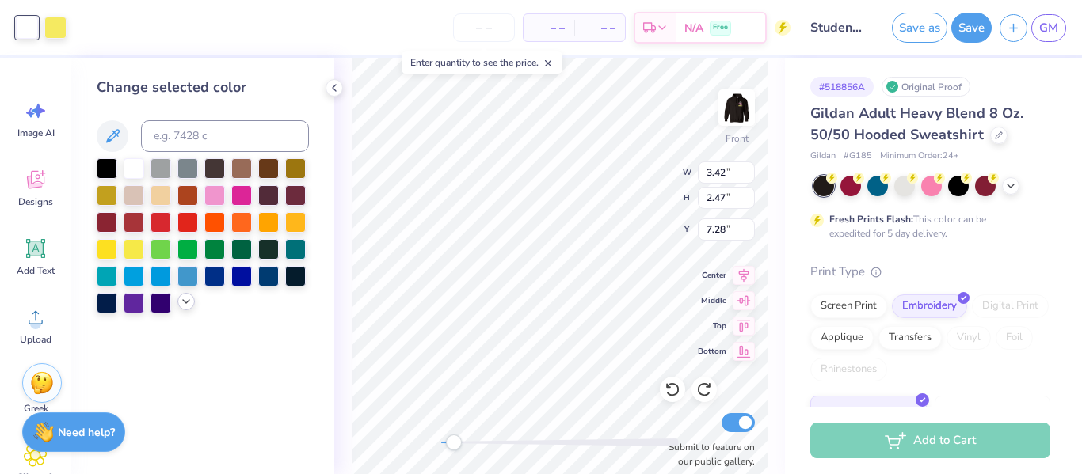
click at [184, 303] on icon at bounding box center [186, 301] width 13 height 13
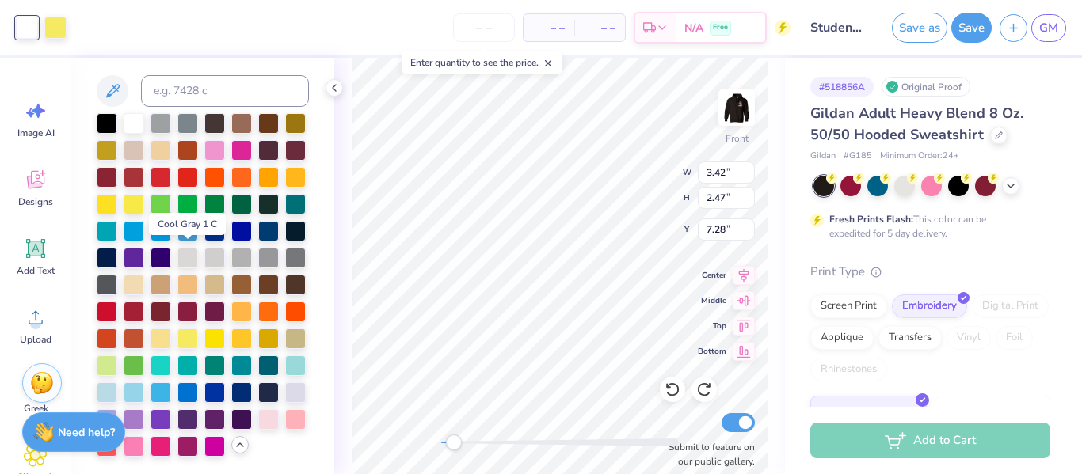
scroll to position [41, 0]
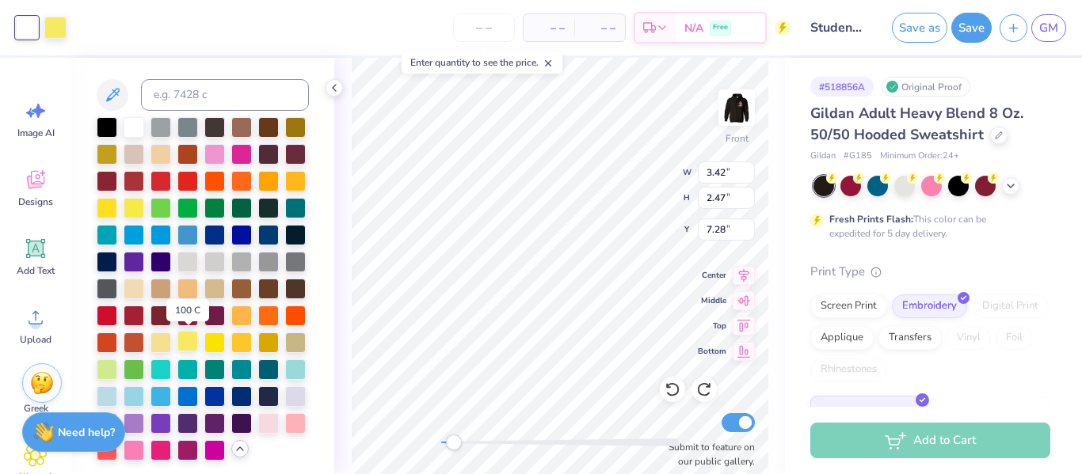
click at [189, 344] on div at bounding box center [187, 341] width 21 height 21
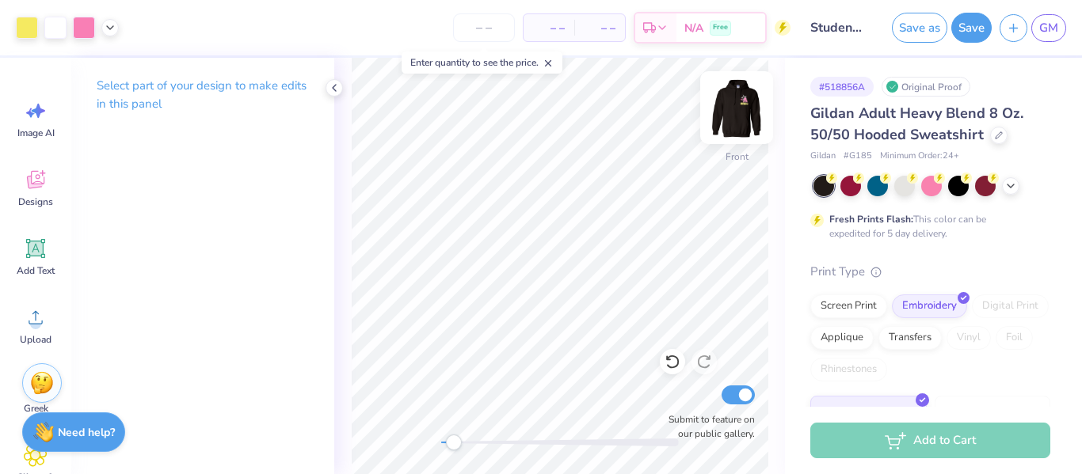
click at [737, 120] on img at bounding box center [736, 107] width 63 height 63
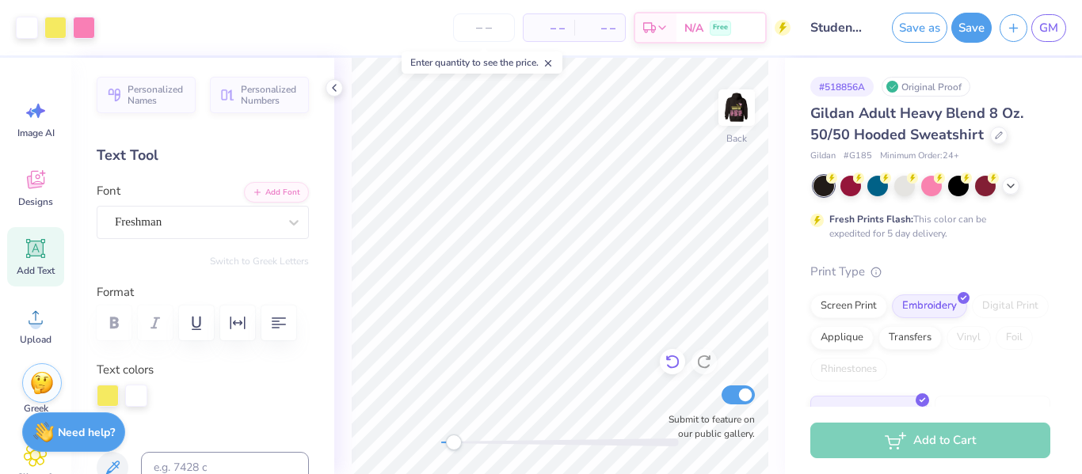
click at [668, 360] on icon at bounding box center [668, 358] width 3 height 3
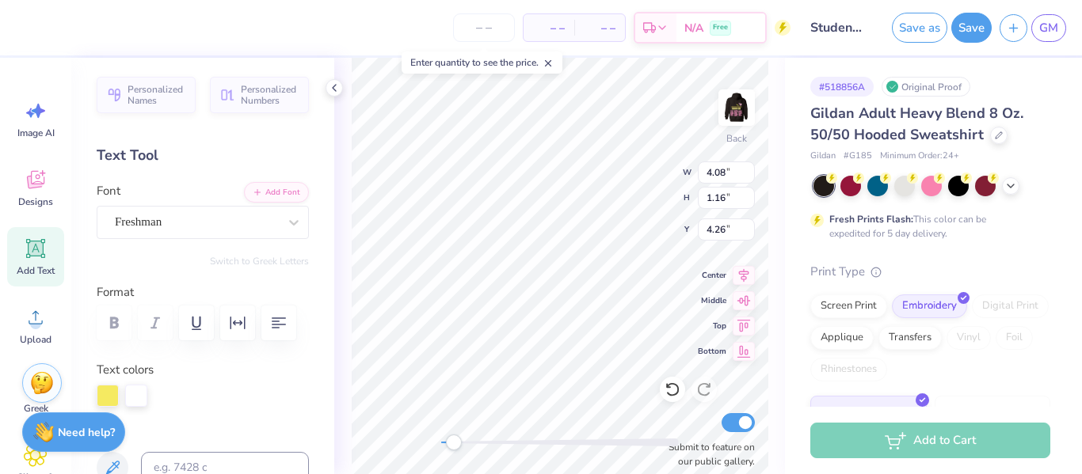
scroll to position [1, 2]
type textarea "Student Council"
type input "5.82"
type input "2.78"
type input "3.46"
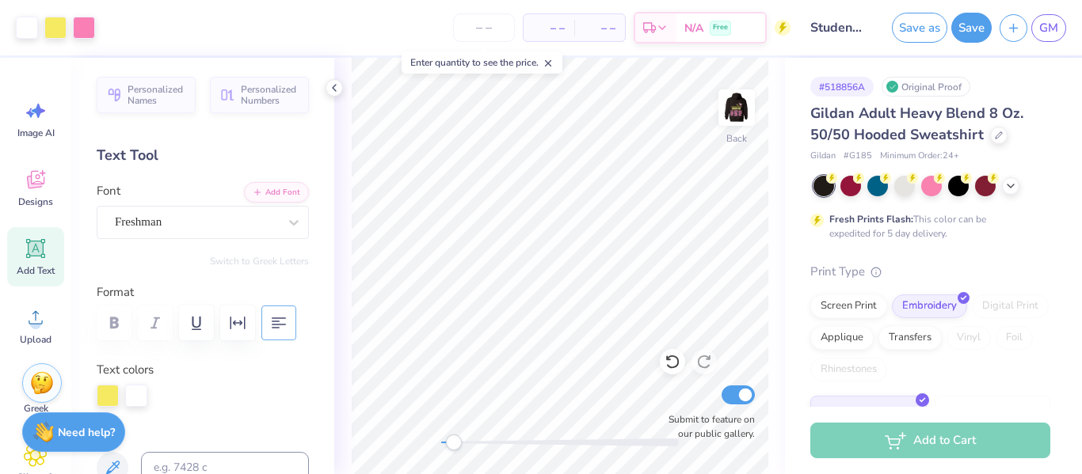
click at [280, 311] on button "button" at bounding box center [278, 323] width 35 height 35
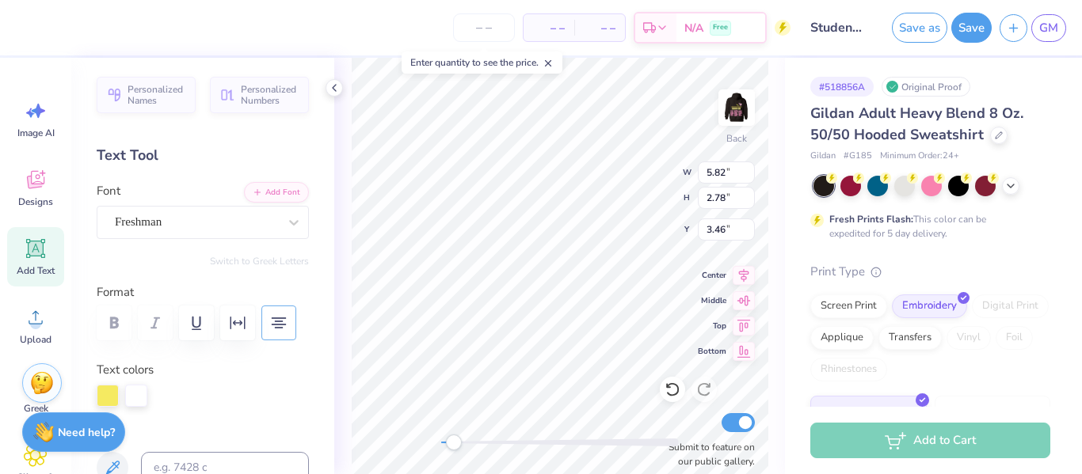
click at [279, 320] on icon "button" at bounding box center [278, 323] width 19 height 19
click at [283, 327] on icon "button" at bounding box center [278, 323] width 19 height 19
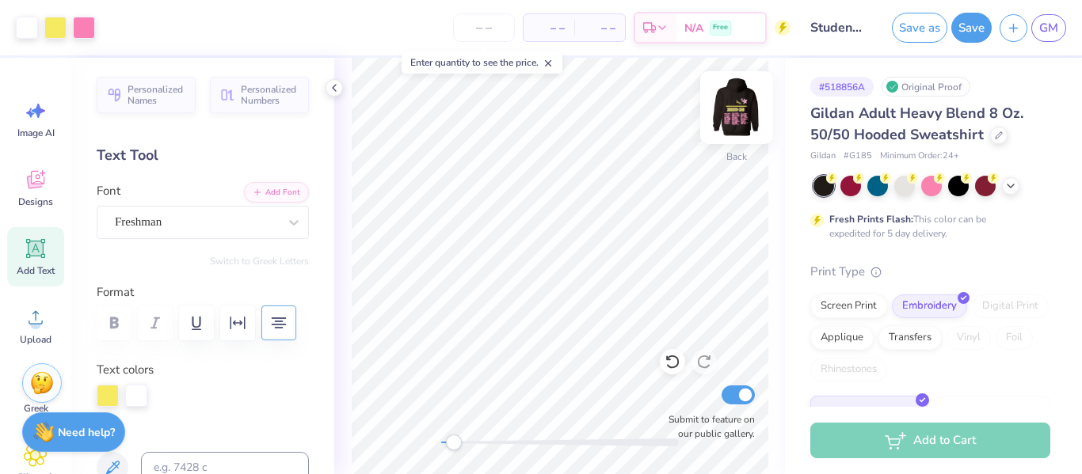
click at [730, 112] on img at bounding box center [736, 107] width 63 height 63
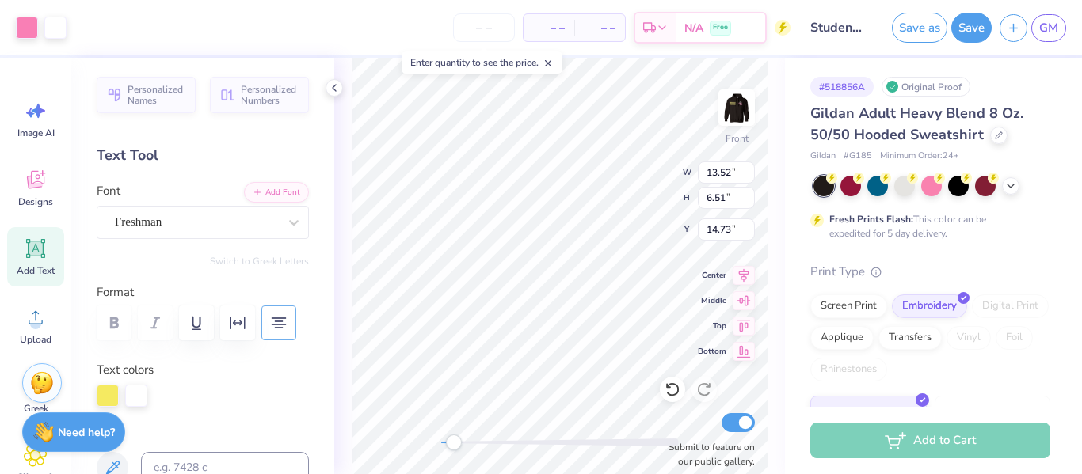
click at [277, 324] on icon "button" at bounding box center [279, 323] width 14 height 11
click at [276, 329] on icon "button" at bounding box center [278, 323] width 19 height 19
click at [290, 325] on button "button" at bounding box center [278, 323] width 35 height 35
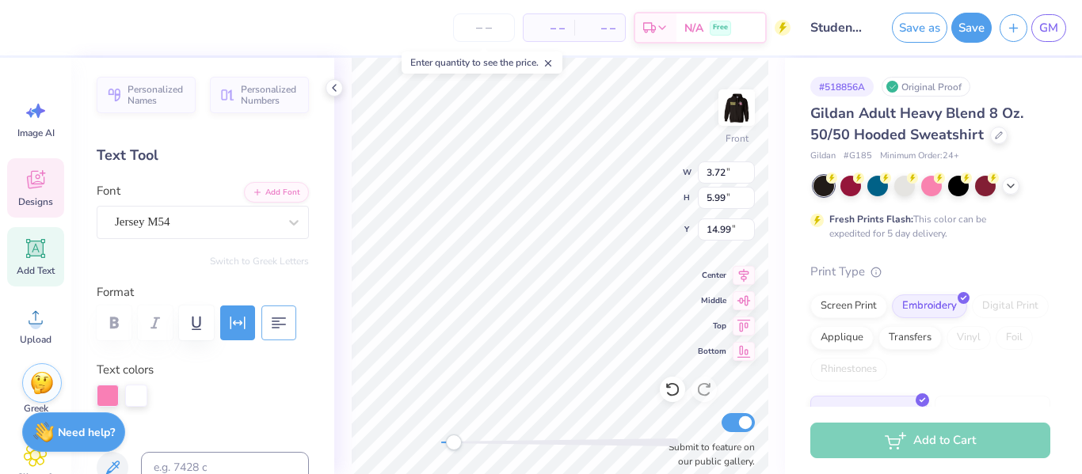
click at [284, 326] on icon "button" at bounding box center [278, 323] width 19 height 19
type input "4.33"
type input "6.51"
type input "14.73"
click at [272, 322] on icon "button" at bounding box center [278, 323] width 19 height 19
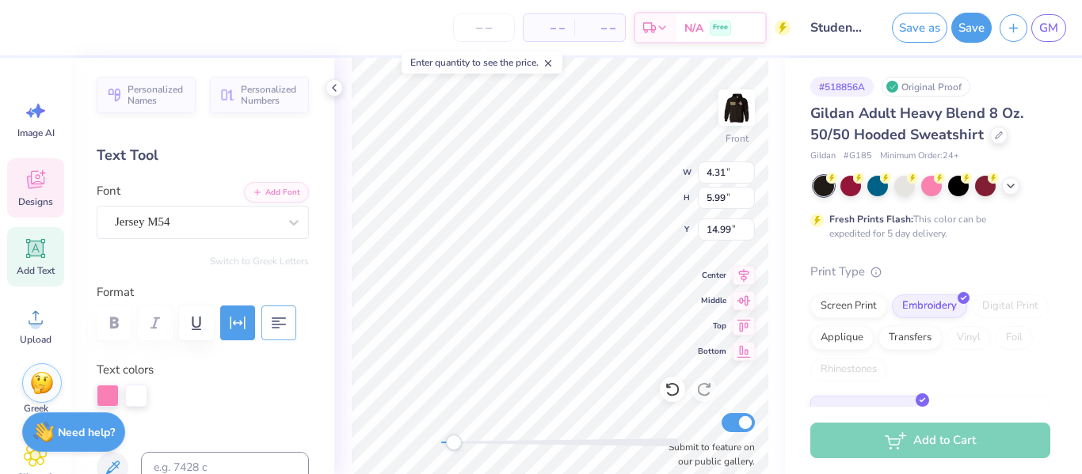
click at [280, 322] on icon "button" at bounding box center [278, 323] width 19 height 19
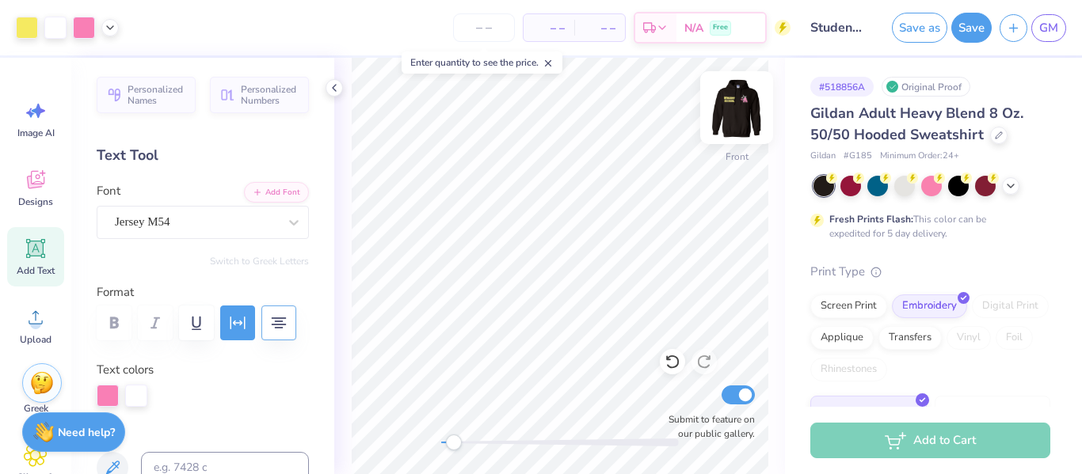
click at [730, 114] on img at bounding box center [736, 107] width 63 height 63
click at [983, 27] on button "Save" at bounding box center [971, 28] width 40 height 30
click at [976, 27] on div "Save" at bounding box center [971, 28] width 40 height 30
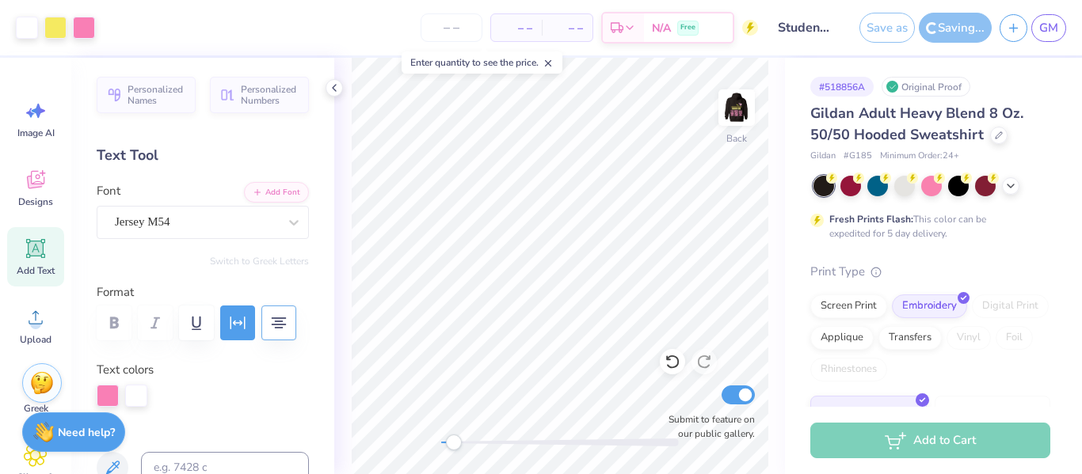
scroll to position [221, 0]
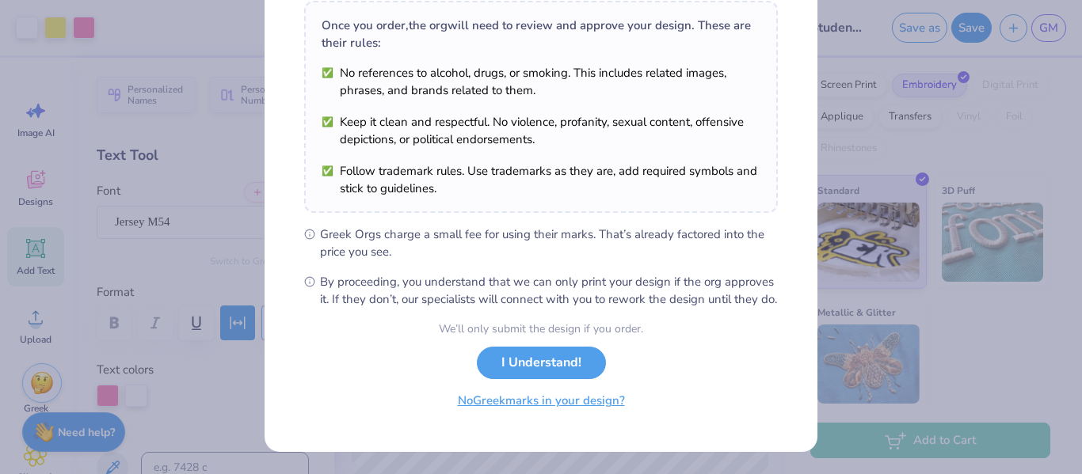
click at [595, 417] on button "No Greek marks in your design?" at bounding box center [541, 401] width 194 height 32
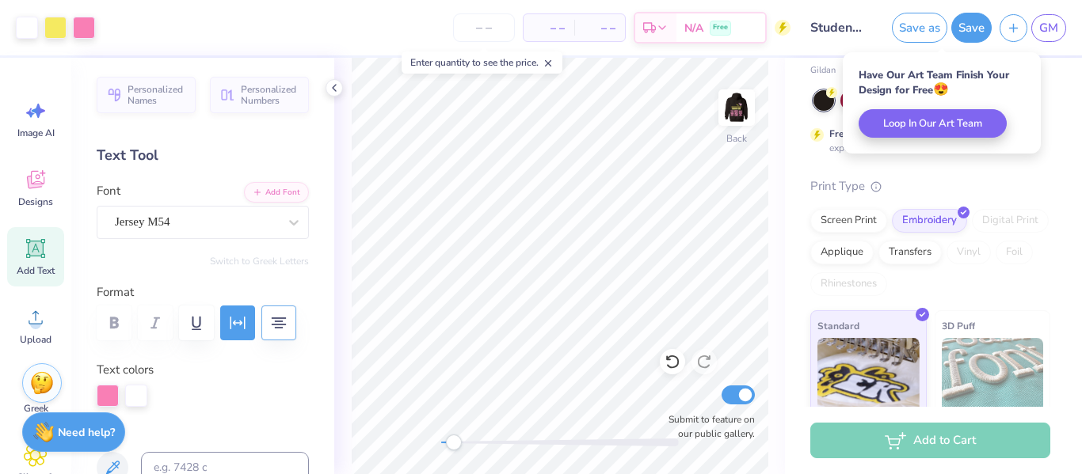
scroll to position [82, 0]
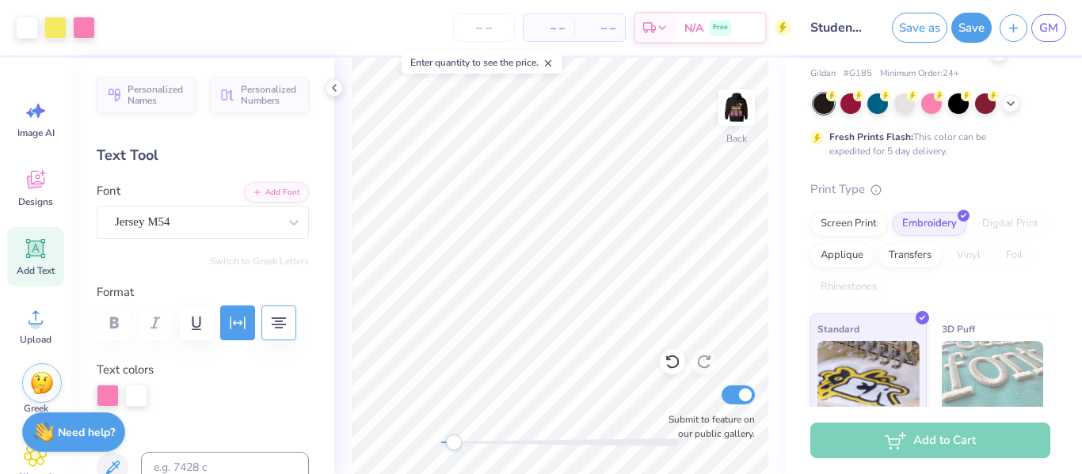
click at [870, 232] on div "Screen Print" at bounding box center [848, 224] width 77 height 24
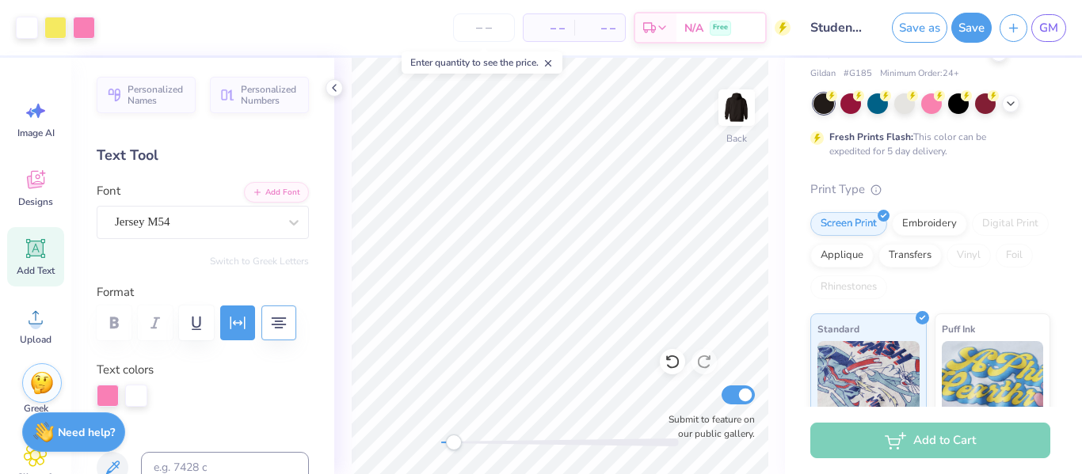
click at [858, 226] on div "Screen Print" at bounding box center [848, 224] width 77 height 24
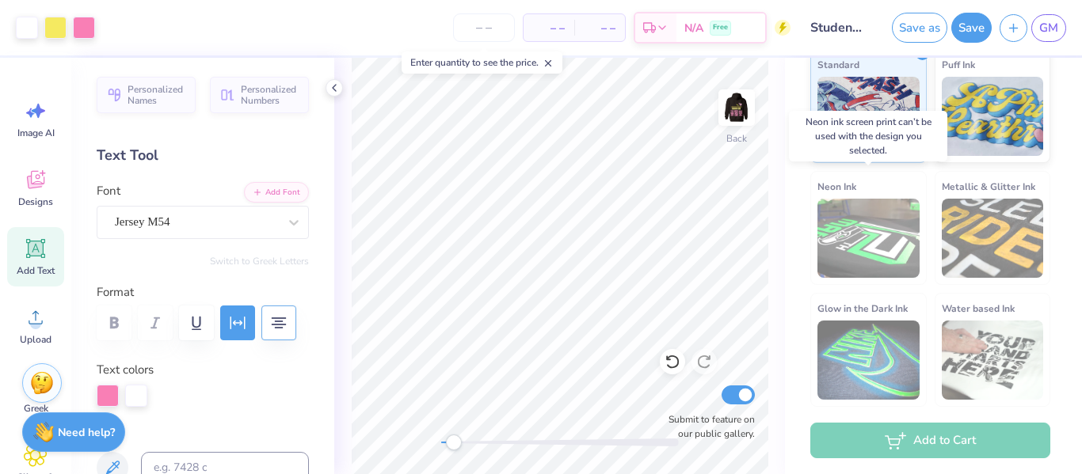
scroll to position [344, 0]
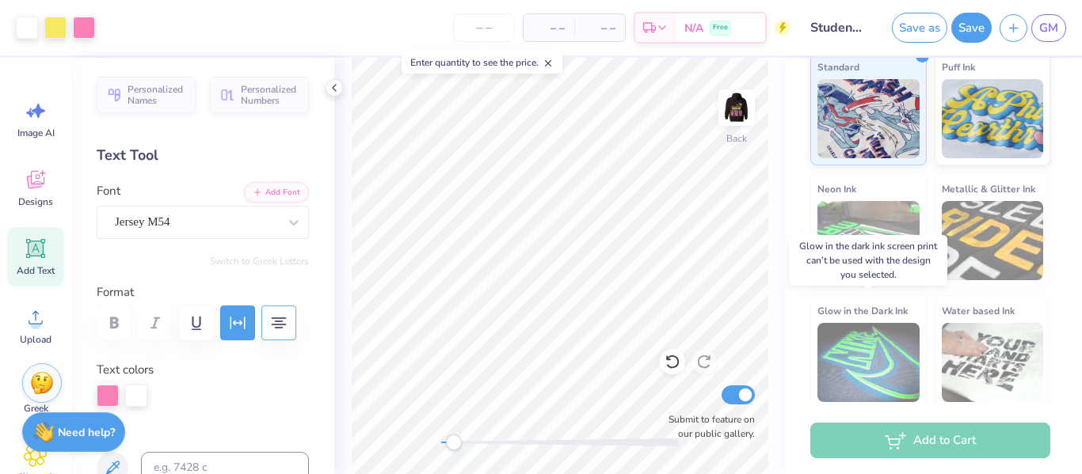
click at [858, 367] on img at bounding box center [868, 362] width 102 height 79
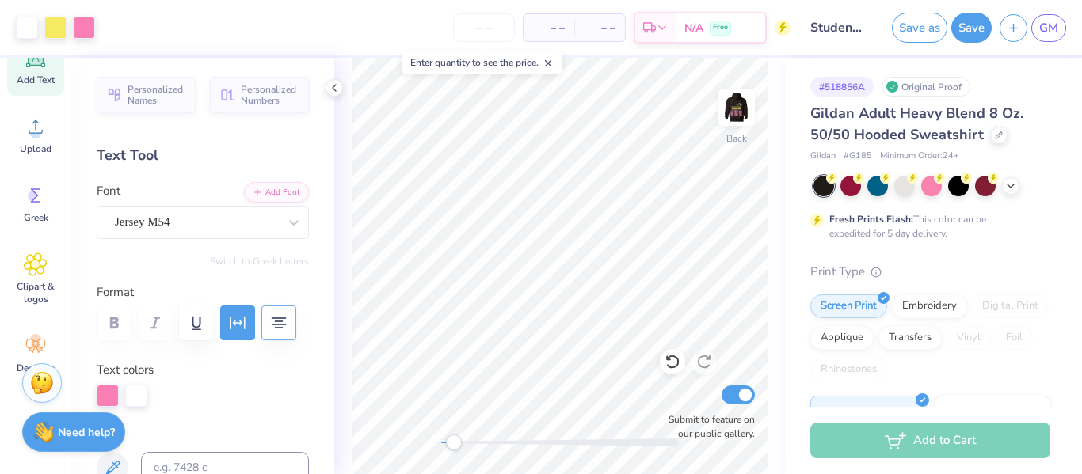
scroll to position [219, 0]
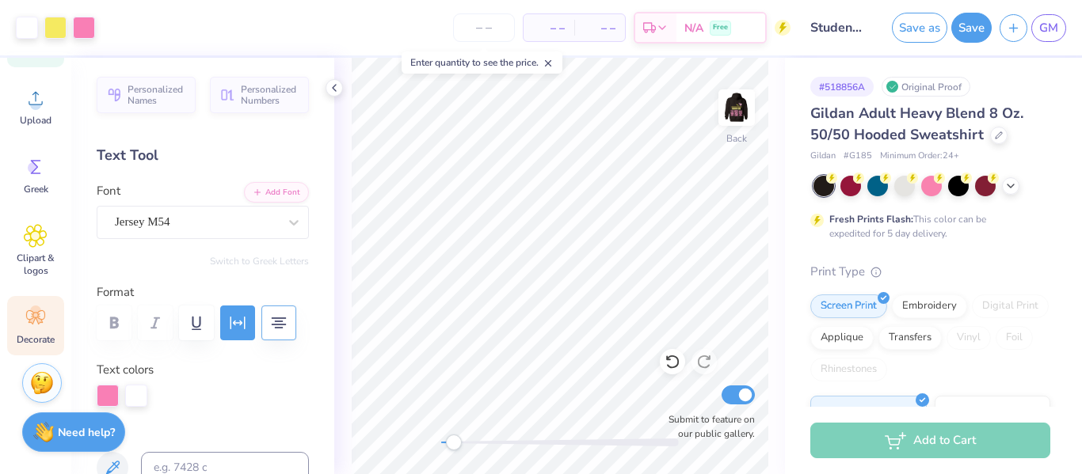
click at [34, 322] on icon at bounding box center [36, 318] width 24 height 24
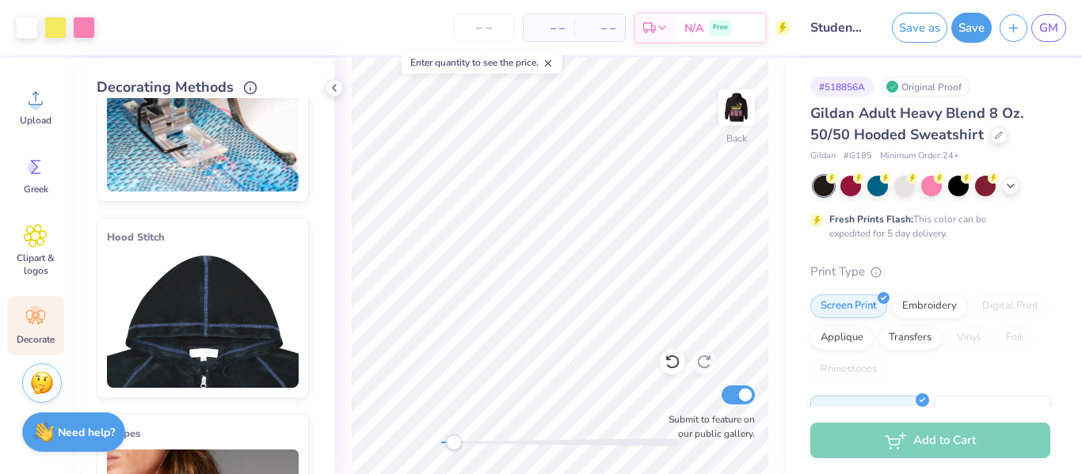
scroll to position [0, 0]
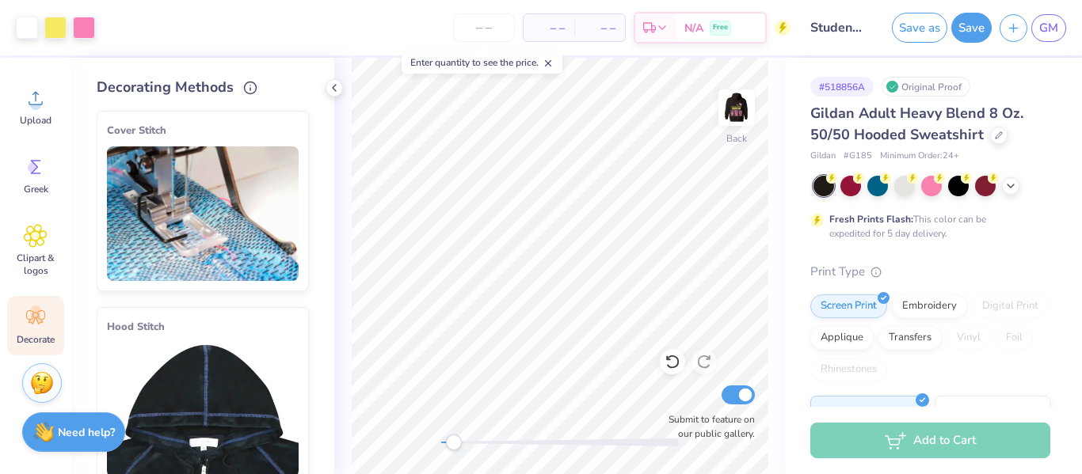
click at [230, 211] on img at bounding box center [203, 214] width 192 height 135
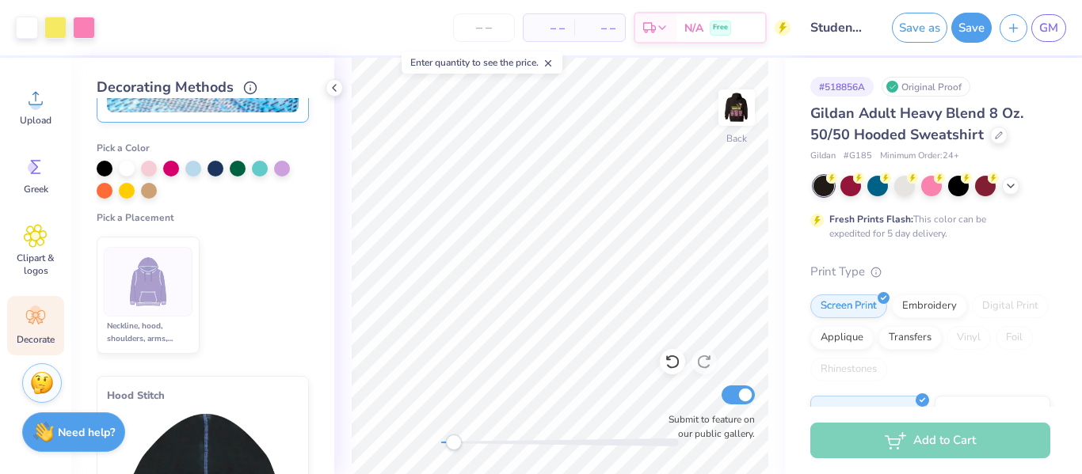
scroll to position [165, 0]
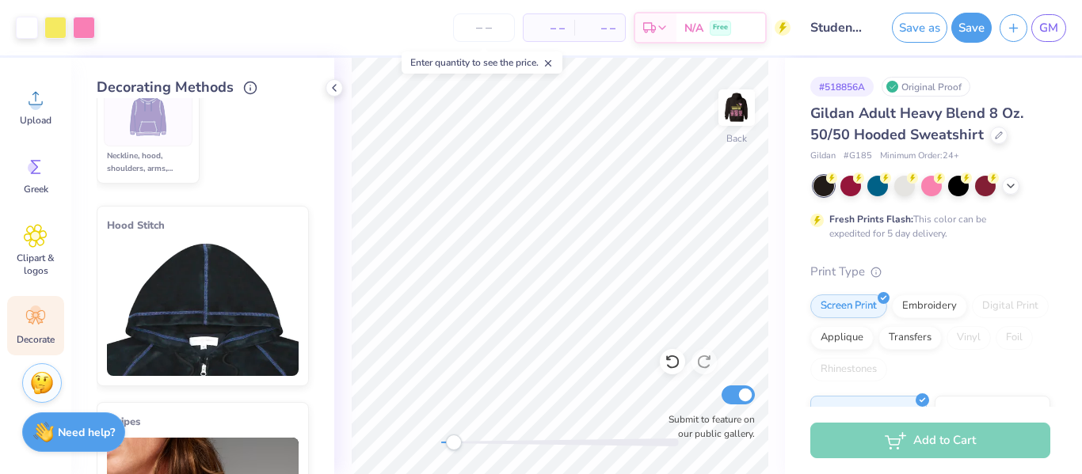
click at [272, 304] on img at bounding box center [203, 309] width 192 height 135
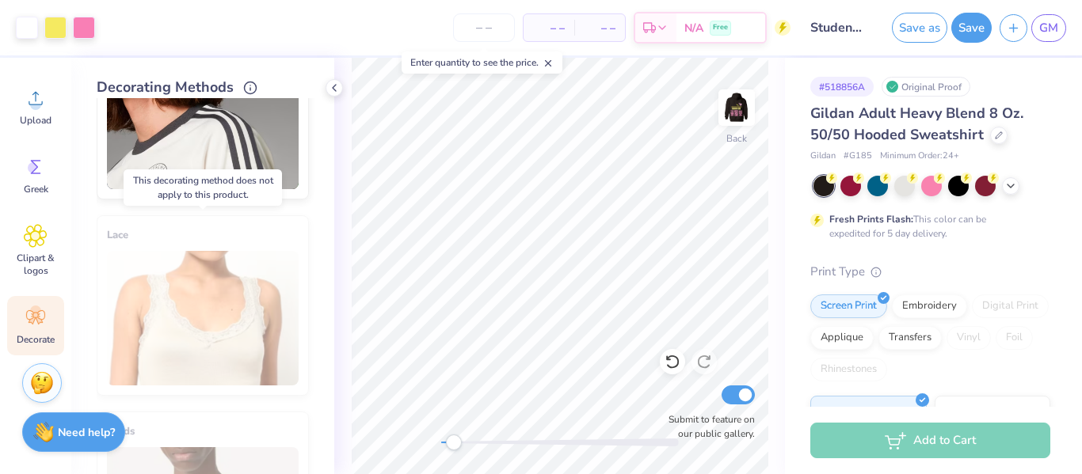
click at [246, 333] on div "Lace" at bounding box center [203, 305] width 212 height 181
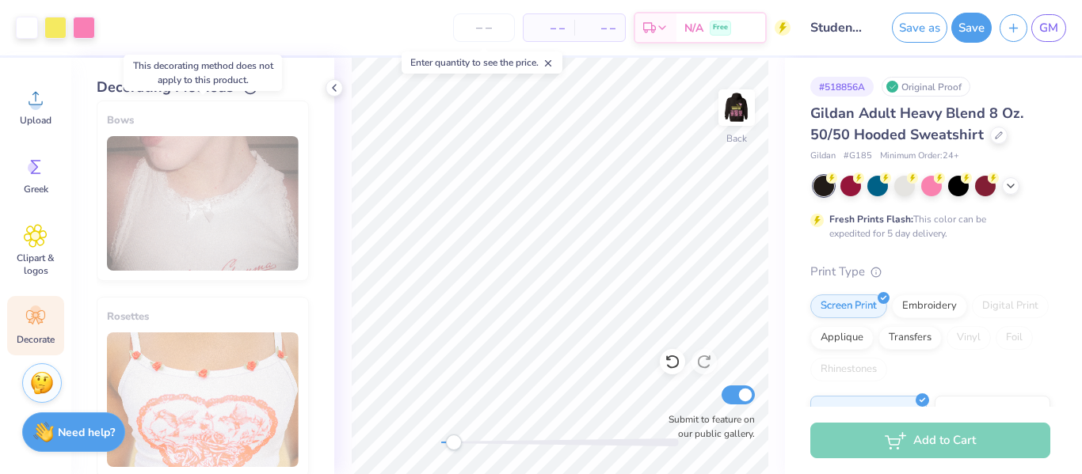
scroll to position [1258, 0]
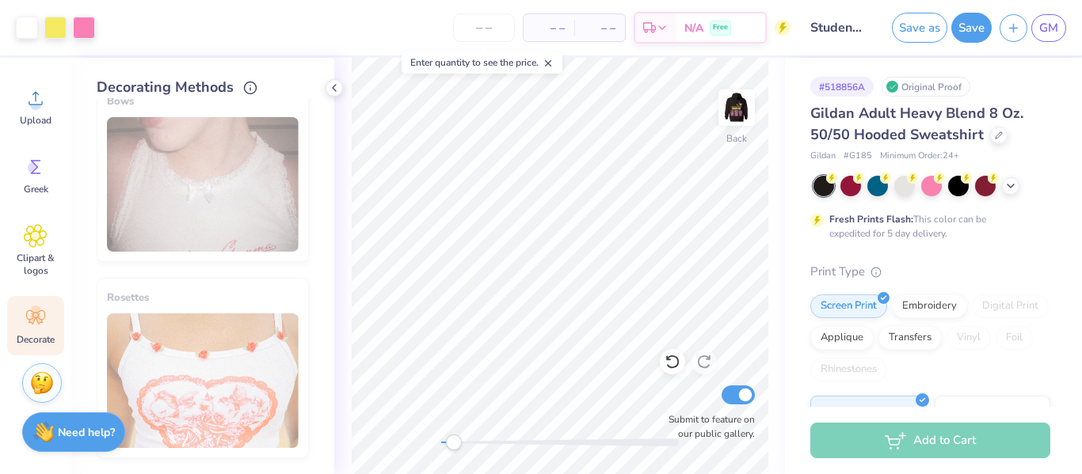
drag, startPoint x: 232, startPoint y: 291, endPoint x: 203, endPoint y: -51, distance: 343.4
click at [203, 0] on html "Art colors – – Per Item – – Total Est. Delivery N/A Free Design Title Student C…" at bounding box center [541, 237] width 1082 height 474
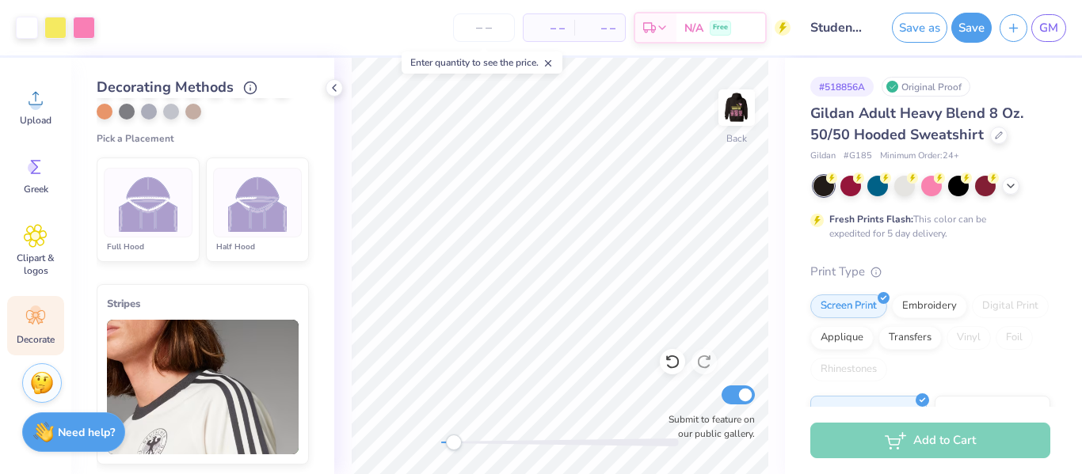
scroll to position [465, 0]
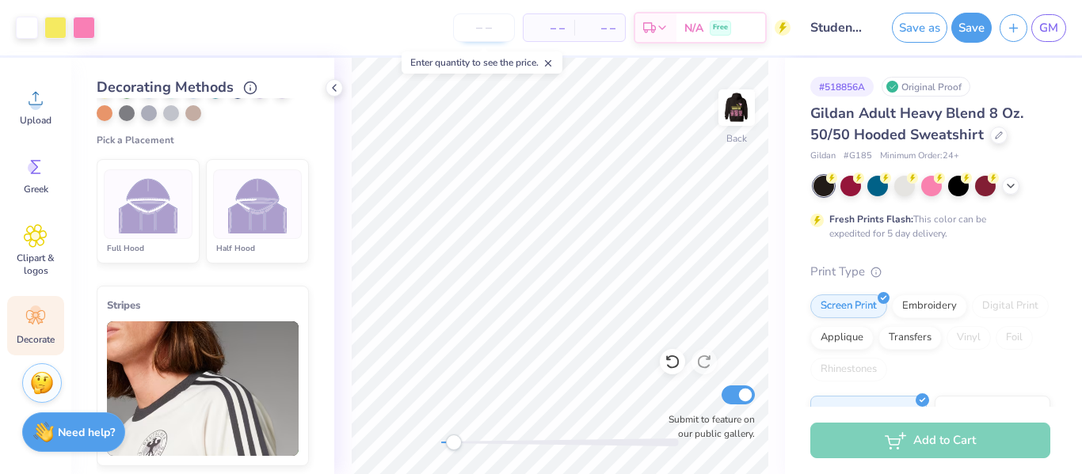
click at [499, 28] on input "number" at bounding box center [484, 27] width 62 height 29
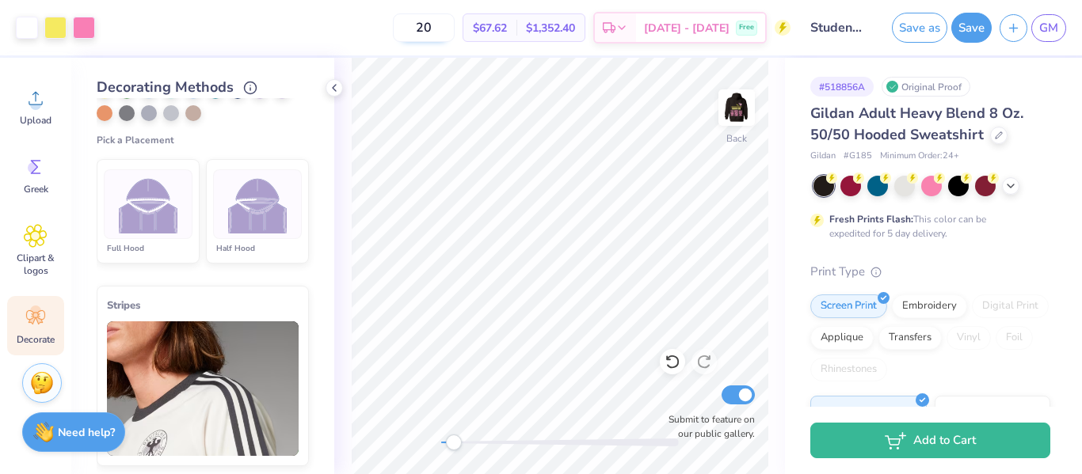
click at [455, 19] on input "20" at bounding box center [424, 27] width 62 height 29
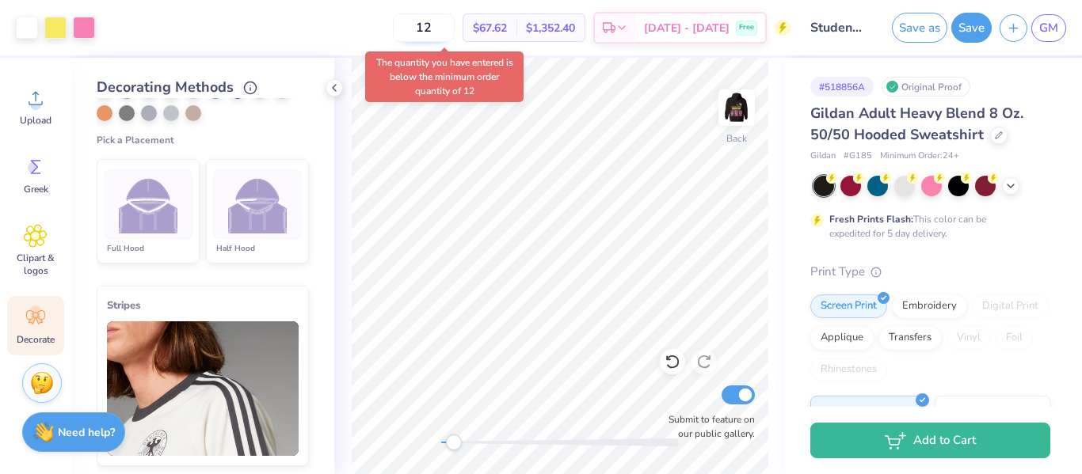
click at [453, 91] on body "Art colors 12 $67.62 Per Item $1,352.40 Total Est. Delivery Sep 25 - 28 Free De…" at bounding box center [541, 237] width 1082 height 474
click at [463, 24] on input "12" at bounding box center [433, 27] width 62 height 29
type input "1"
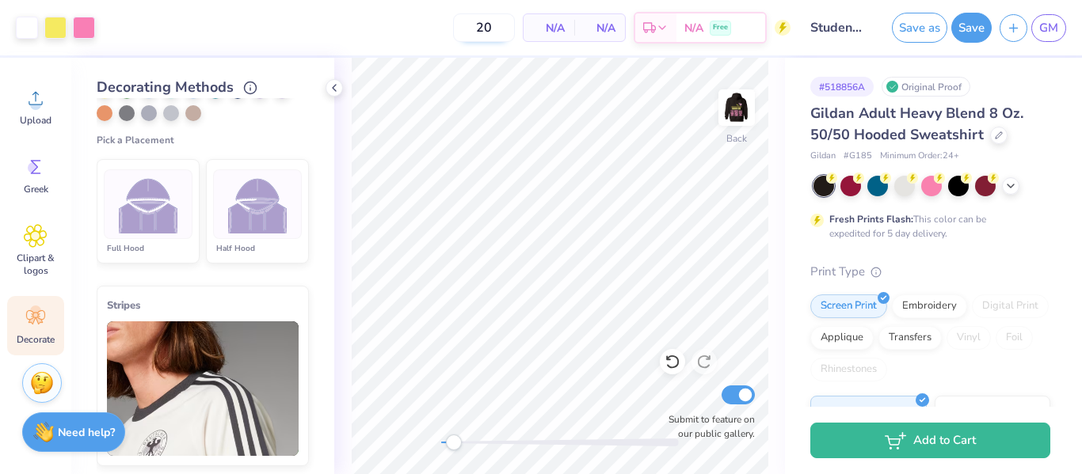
type input "20"
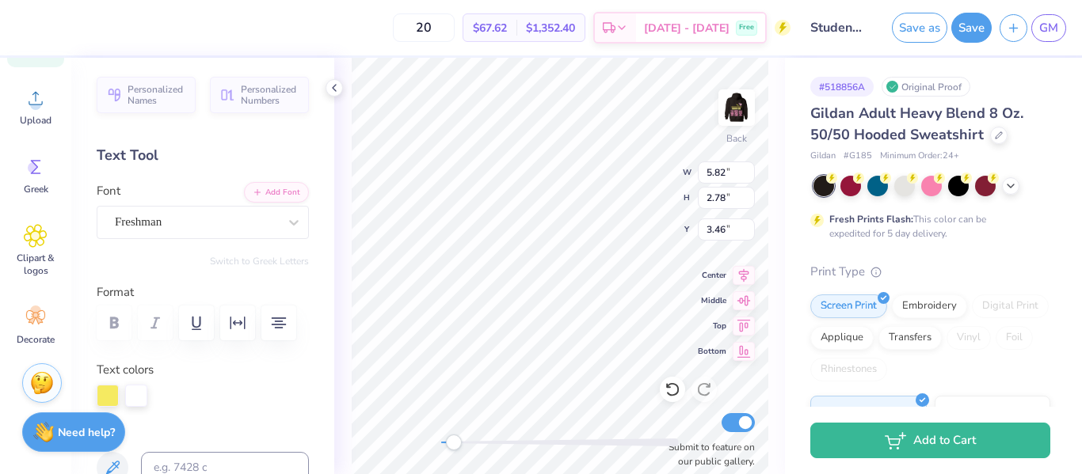
scroll to position [1, 0]
type textarea "Stuco"
click at [638, 179] on div "Back W 4.08 4.08 " H 1.16 1.16 " Y 4.26 4.26 " Center Middle Top Bottom Submit …" at bounding box center [559, 266] width 451 height 417
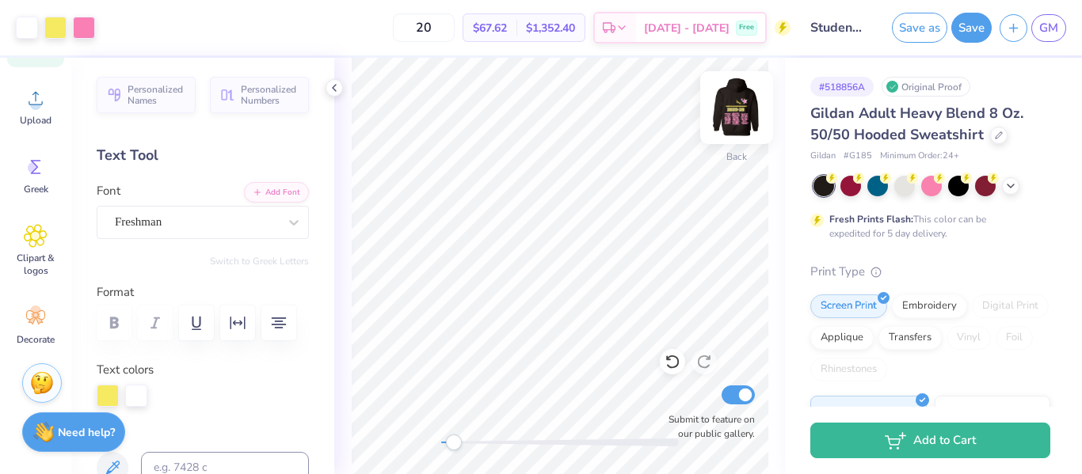
click at [744, 112] on img at bounding box center [736, 107] width 63 height 63
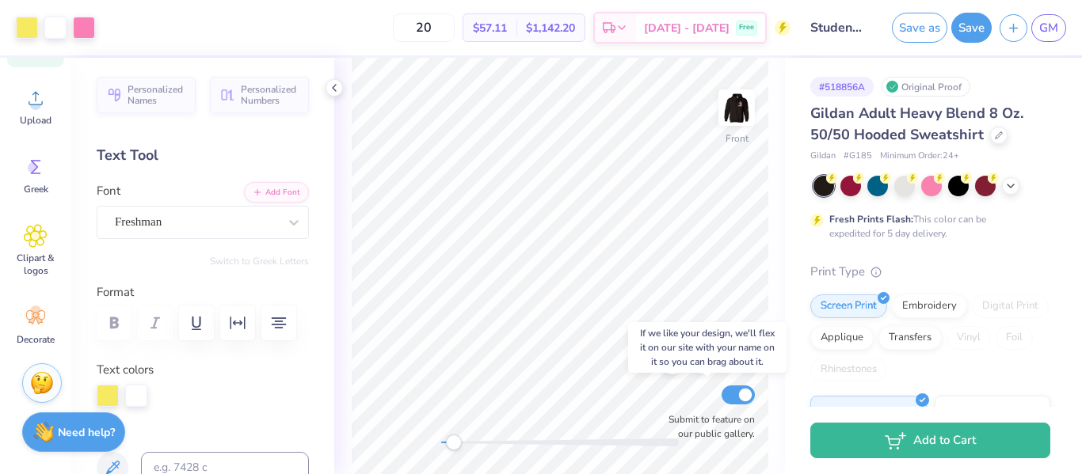
click at [672, 423] on div "Front Submit to feature on our public gallery." at bounding box center [559, 266] width 451 height 417
click at [676, 428] on div "Front Submit to feature on our public gallery." at bounding box center [559, 266] width 451 height 417
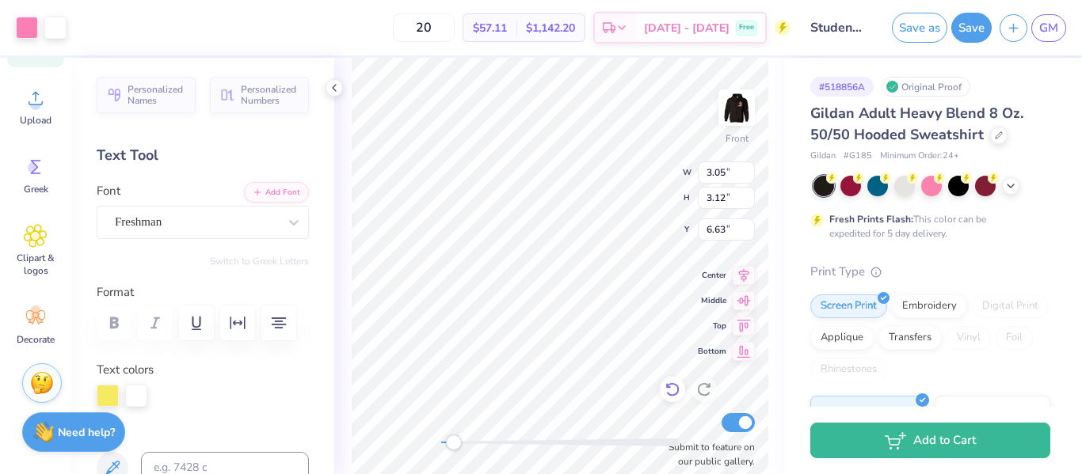
type input "6.95"
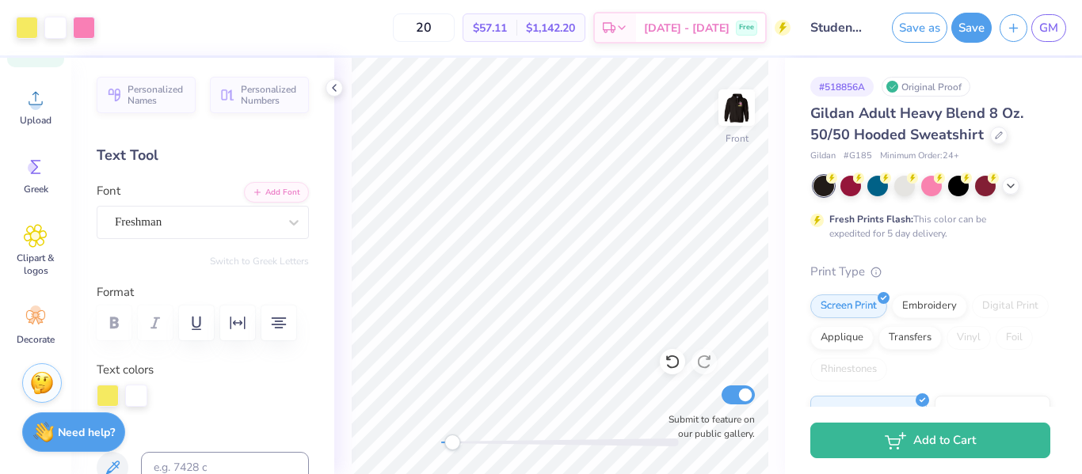
click at [403, 448] on div "Front Submit to feature on our public gallery." at bounding box center [559, 266] width 451 height 417
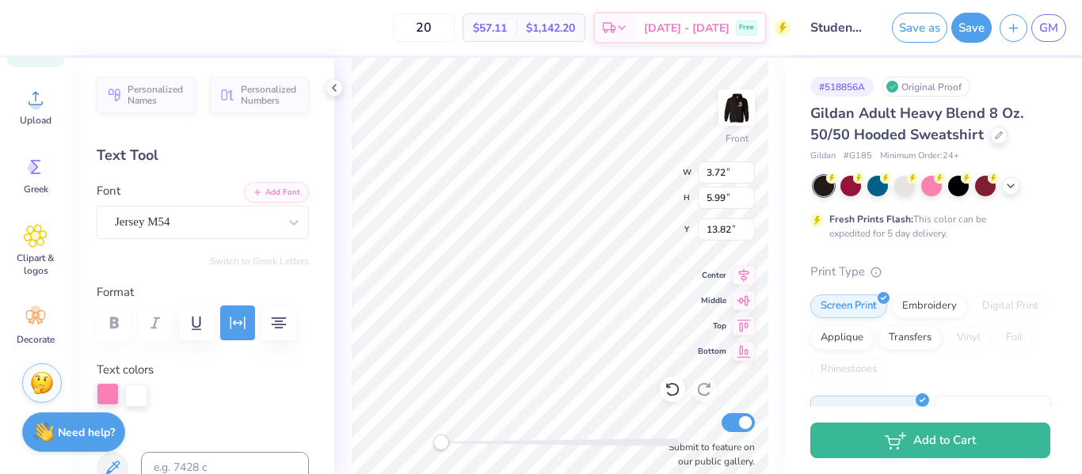
click at [109, 390] on div at bounding box center [108, 394] width 22 height 22
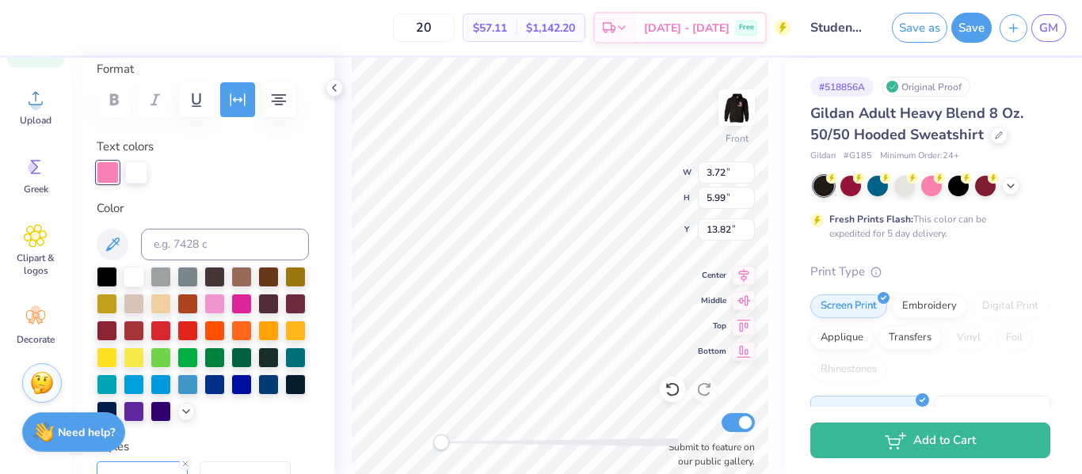
scroll to position [226, 0]
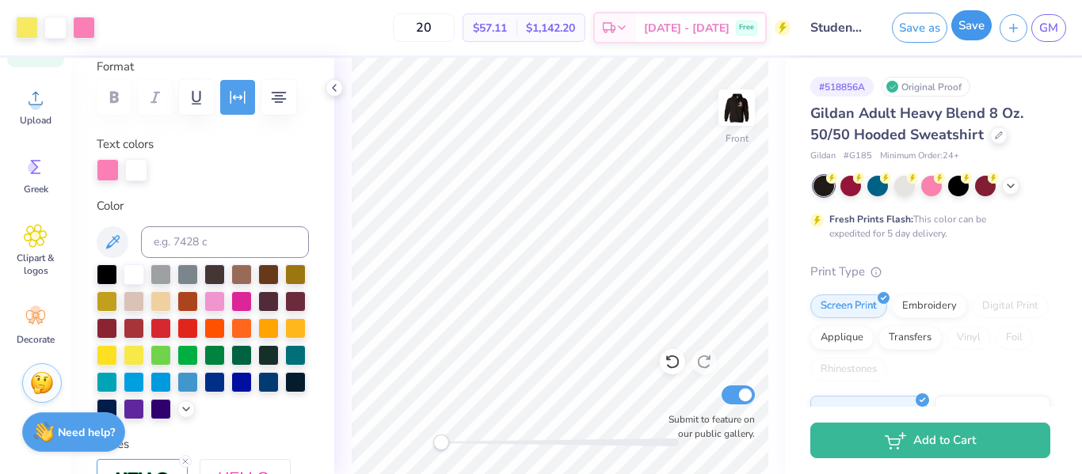
click at [969, 23] on button "Save" at bounding box center [971, 25] width 40 height 30
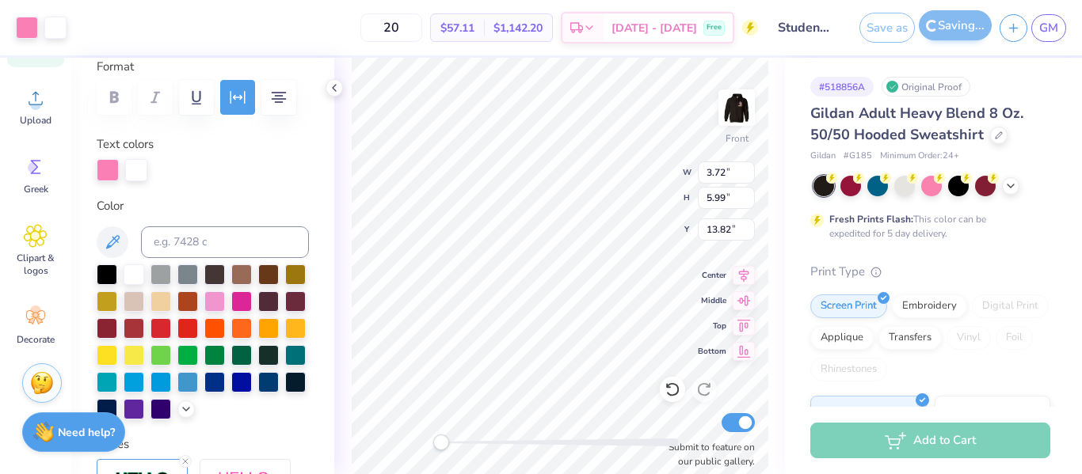
type input "13.52"
type input "6.51"
type input "13.56"
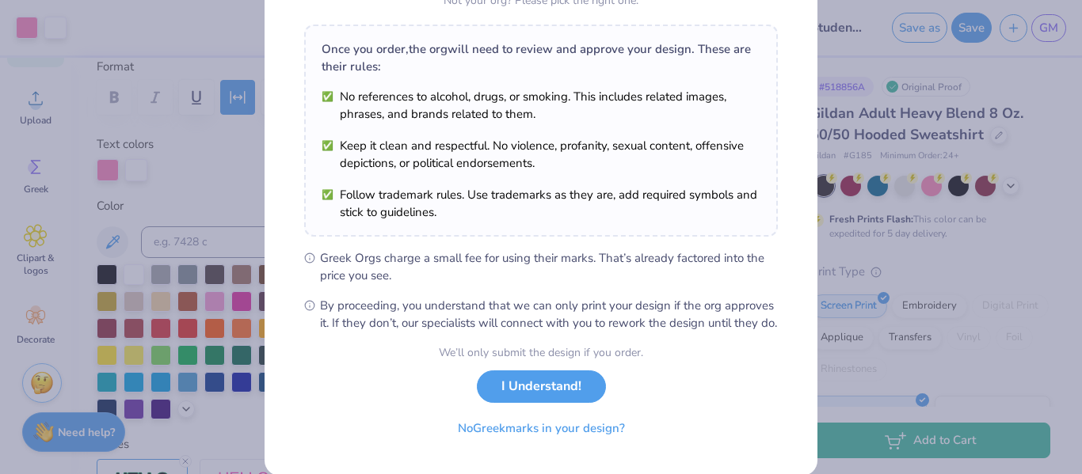
scroll to position [268, 0]
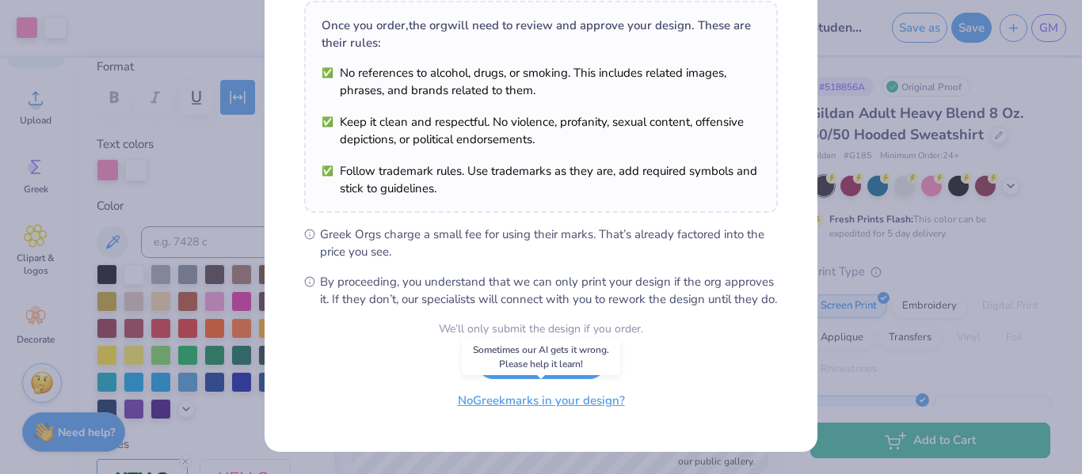
click at [577, 392] on button "No Greek marks in your design?" at bounding box center [541, 401] width 194 height 32
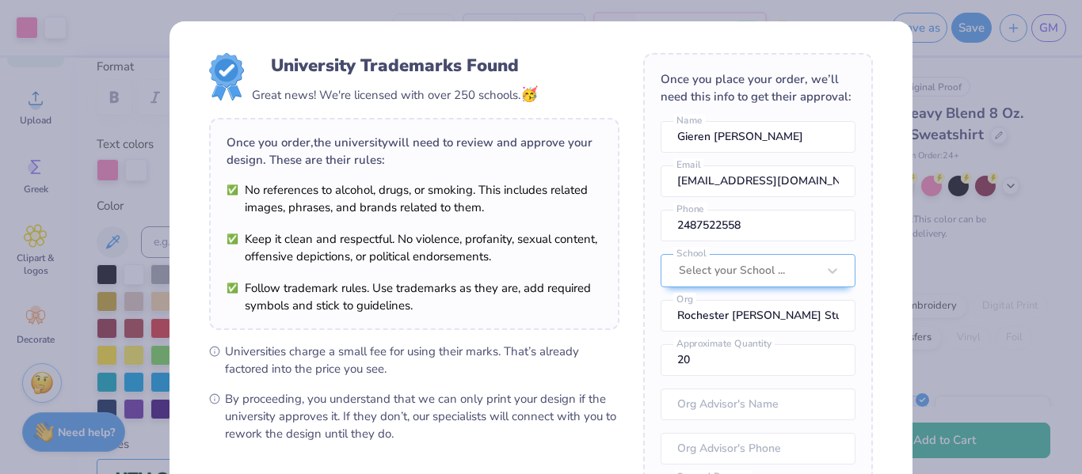
scroll to position [215, 0]
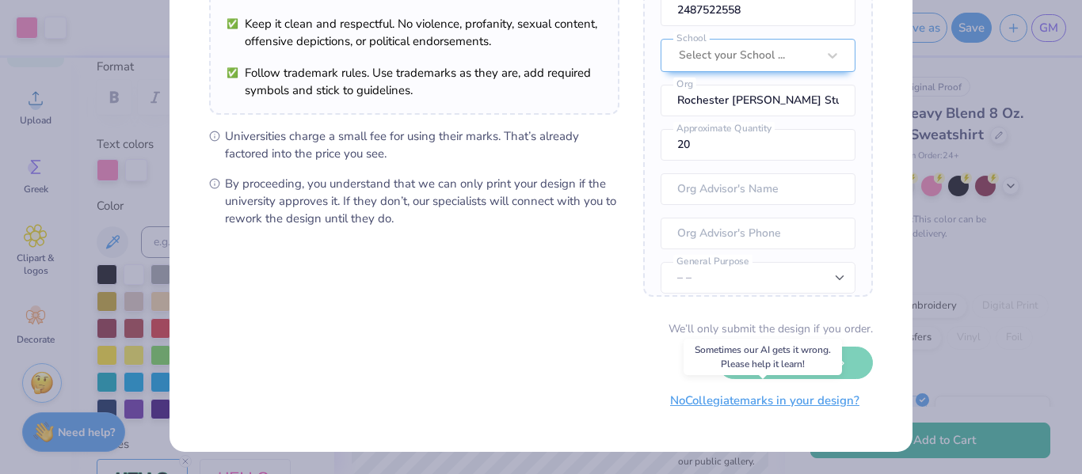
click at [713, 409] on button "No Collegiate marks in your design?" at bounding box center [765, 401] width 216 height 32
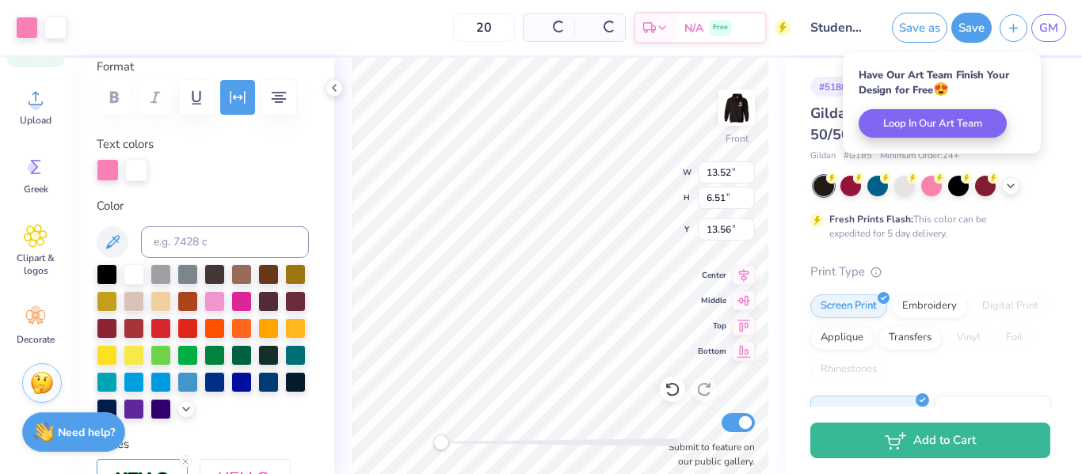
scroll to position [35, 0]
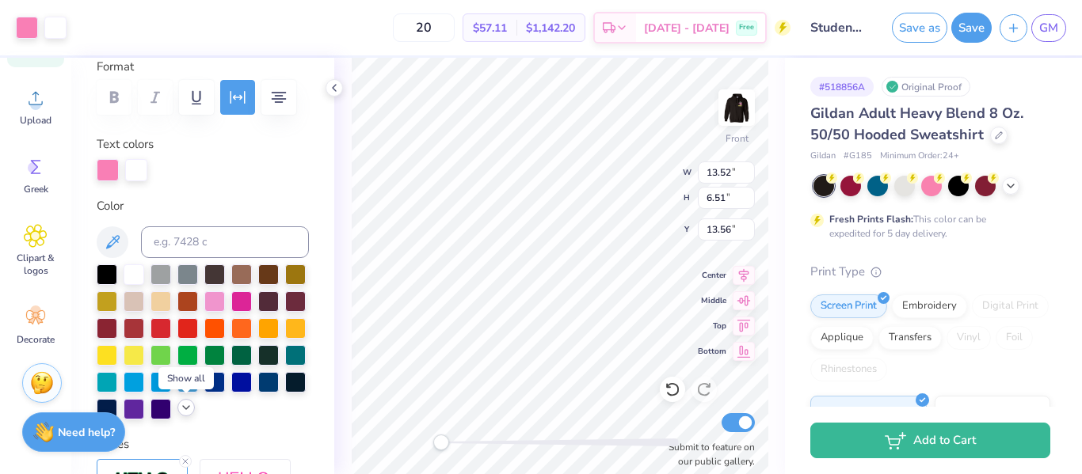
click at [185, 404] on icon at bounding box center [186, 408] width 13 height 13
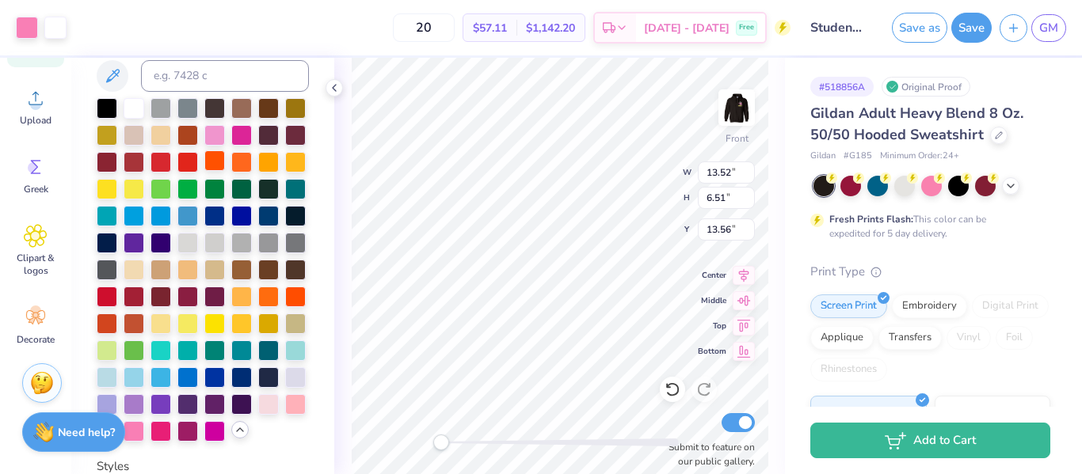
scroll to position [398, 0]
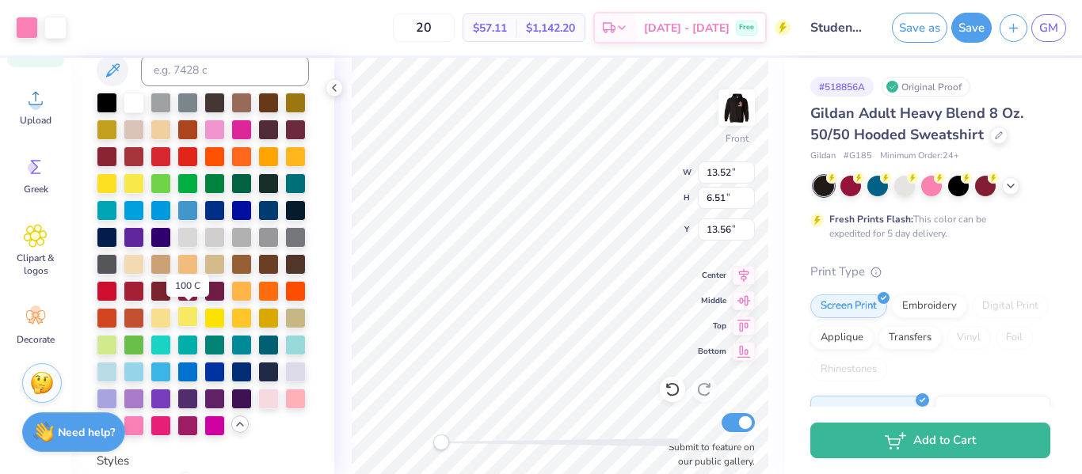
click at [191, 315] on div at bounding box center [187, 316] width 21 height 21
click at [672, 390] on icon at bounding box center [672, 390] width 16 height 16
type input "3.72"
type input "5.99"
type input "13.82"
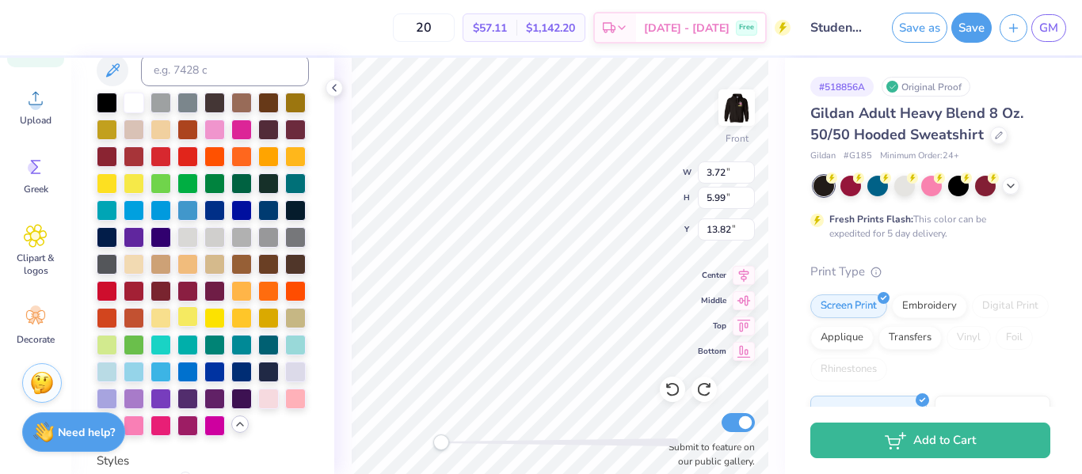
click at [182, 316] on div at bounding box center [187, 316] width 21 height 21
type input "4.33"
type input "6.51"
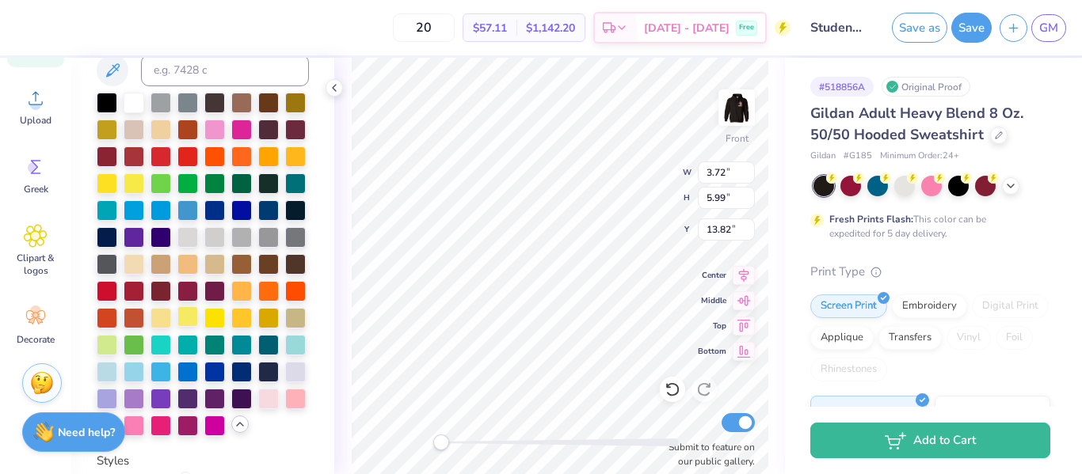
type input "13.56"
click at [186, 318] on div at bounding box center [187, 316] width 21 height 21
type input "4.31"
type input "5.99"
type input "13.82"
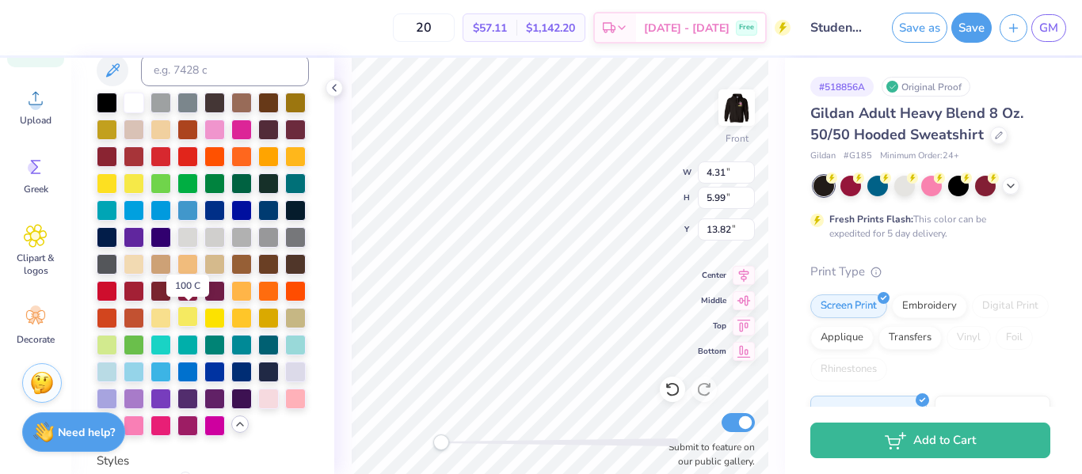
click at [185, 318] on div at bounding box center [187, 316] width 21 height 21
type input "3.05"
type input "3.11"
type input "6.95"
click at [30, 26] on div at bounding box center [27, 26] width 22 height 22
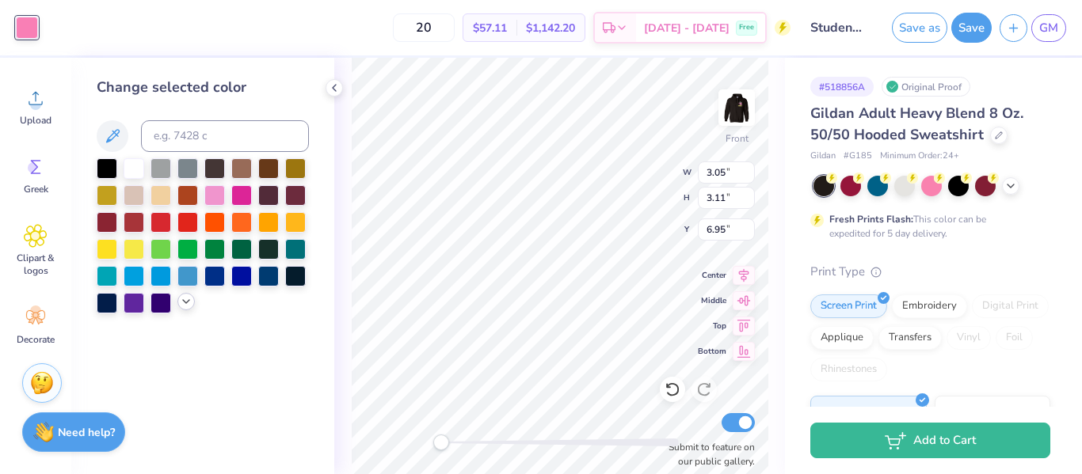
click at [188, 303] on icon at bounding box center [186, 301] width 13 height 13
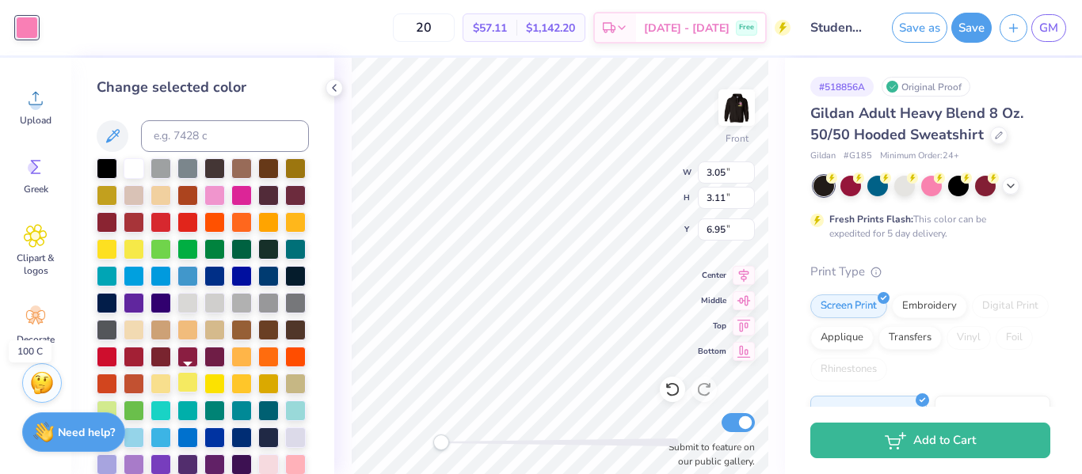
click at [185, 385] on div at bounding box center [187, 382] width 21 height 21
type input "1.25"
type input "1.28"
type input "6.46"
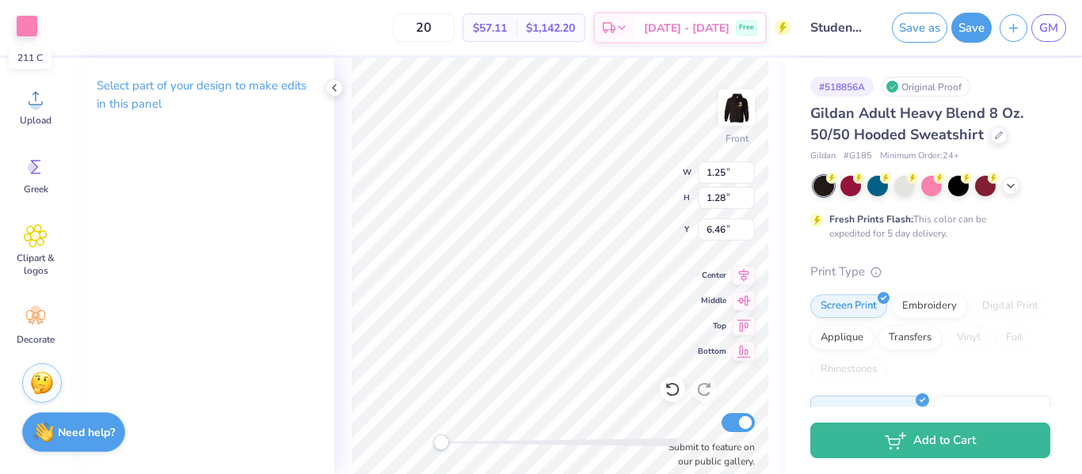
click at [26, 27] on div at bounding box center [27, 26] width 22 height 22
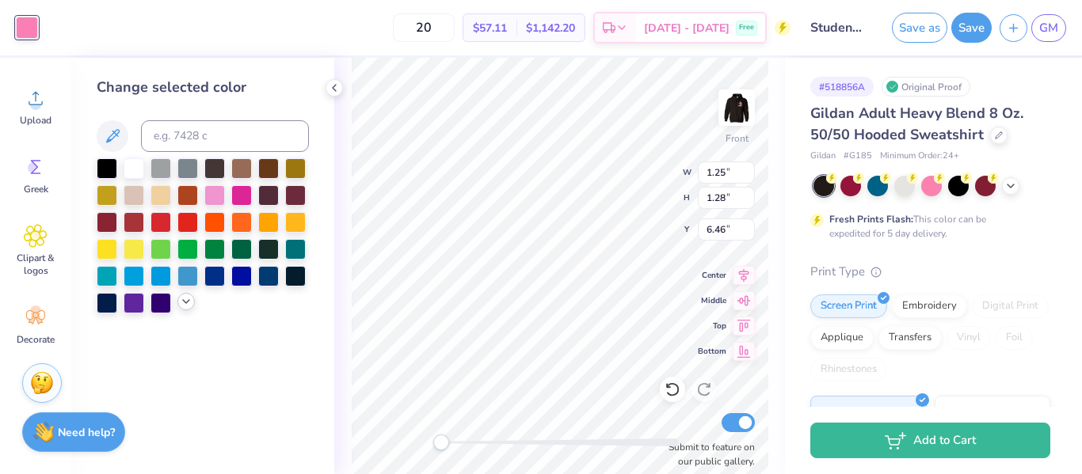
click at [181, 304] on icon at bounding box center [186, 301] width 13 height 13
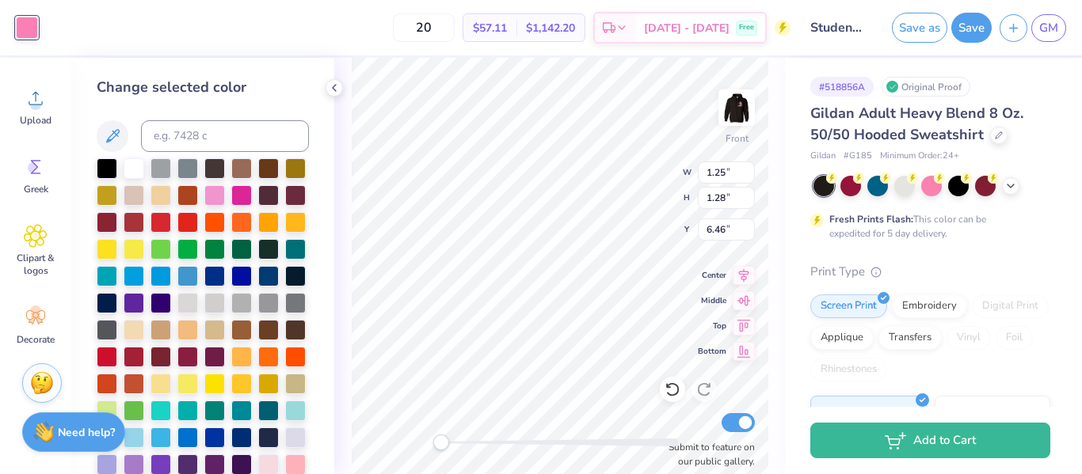
scroll to position [47, 0]
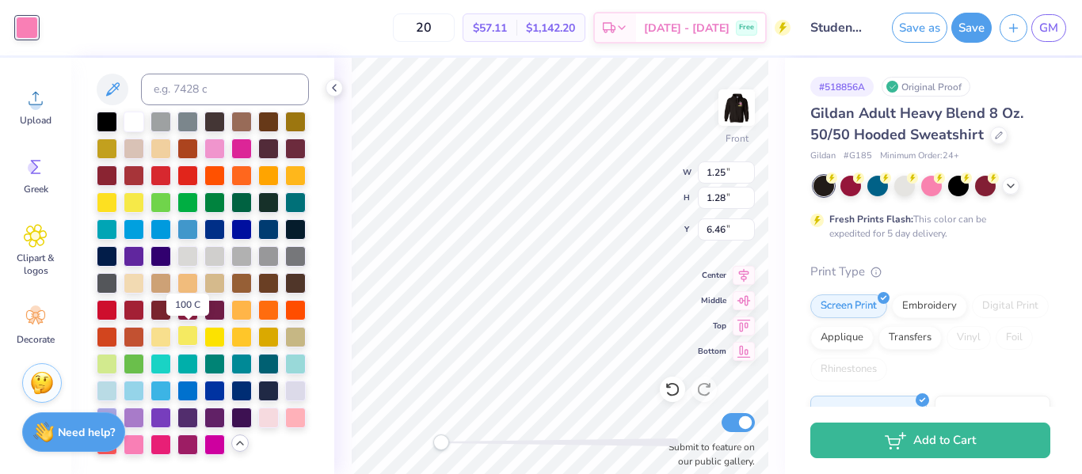
click at [189, 338] on div at bounding box center [187, 335] width 21 height 21
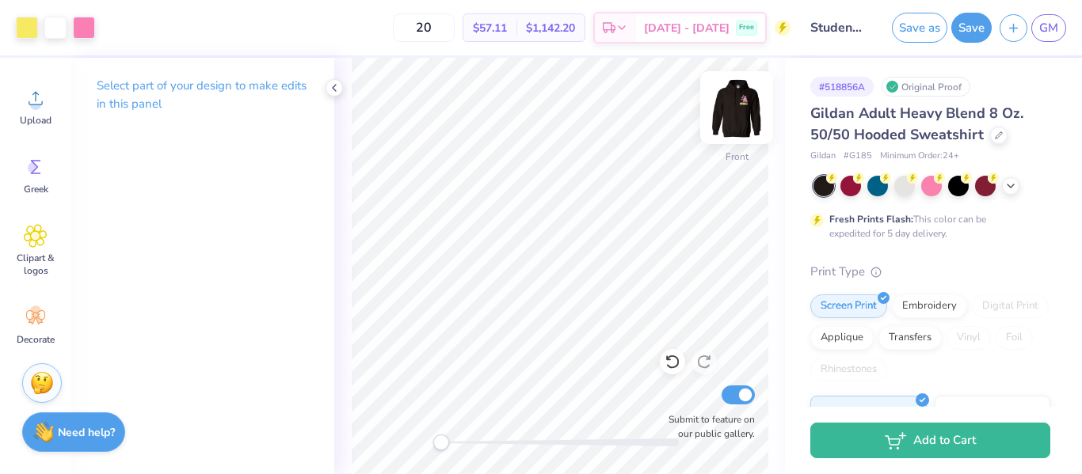
click at [723, 125] on img at bounding box center [736, 107] width 63 height 63
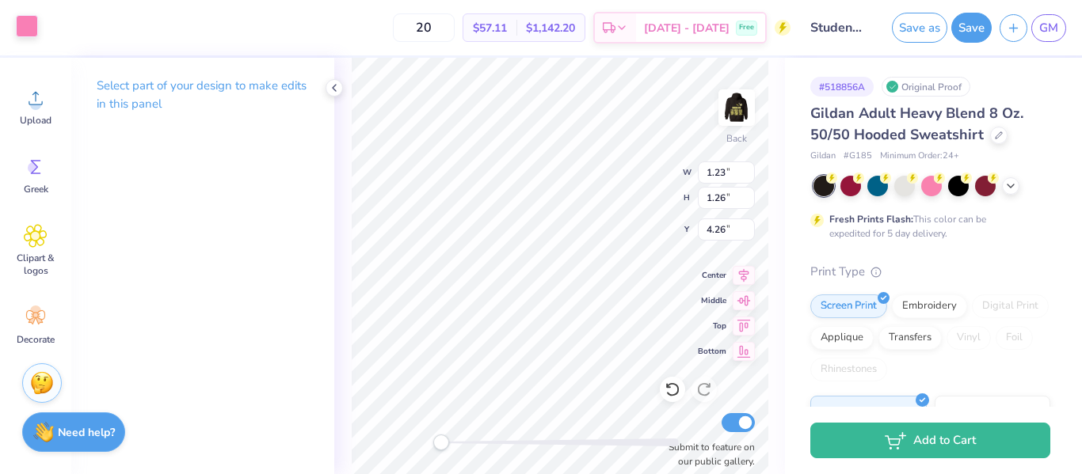
click at [31, 27] on div at bounding box center [27, 26] width 22 height 22
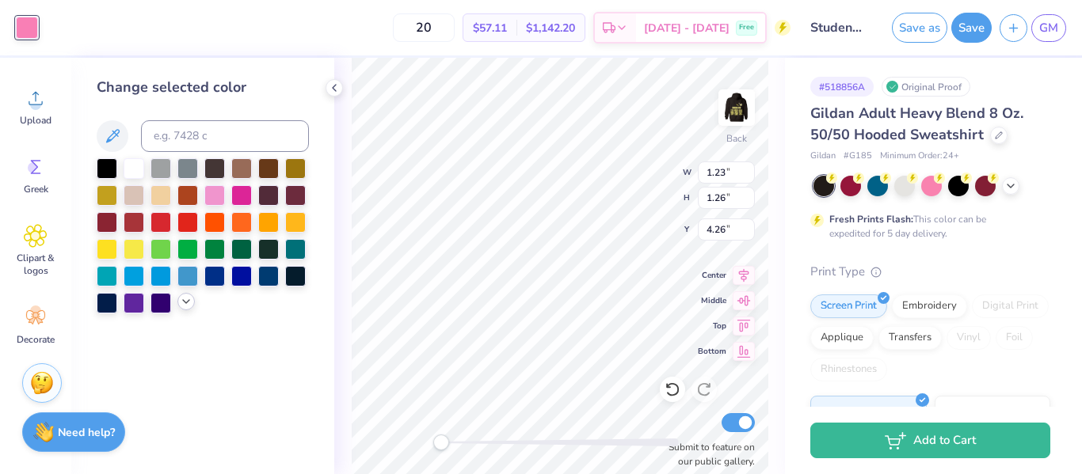
click at [184, 305] on icon at bounding box center [186, 301] width 13 height 13
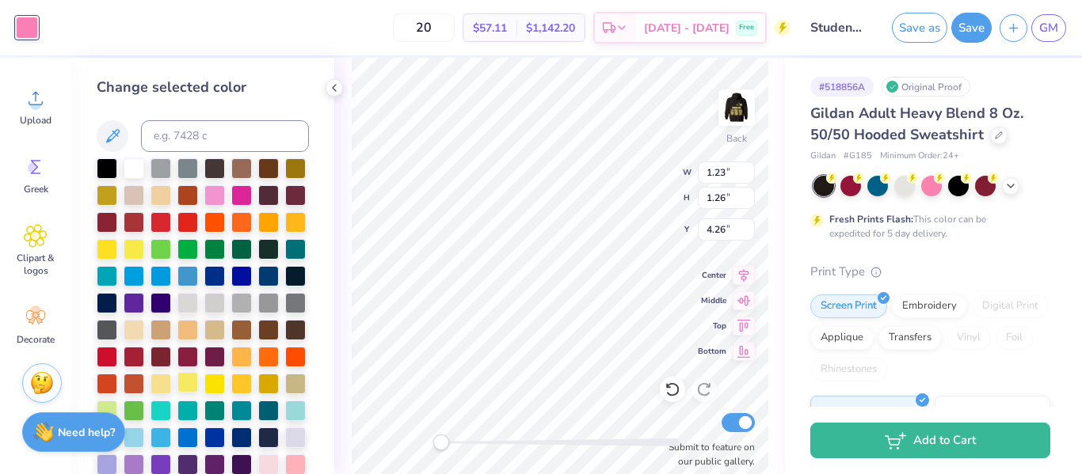
click at [185, 386] on div at bounding box center [187, 382] width 21 height 21
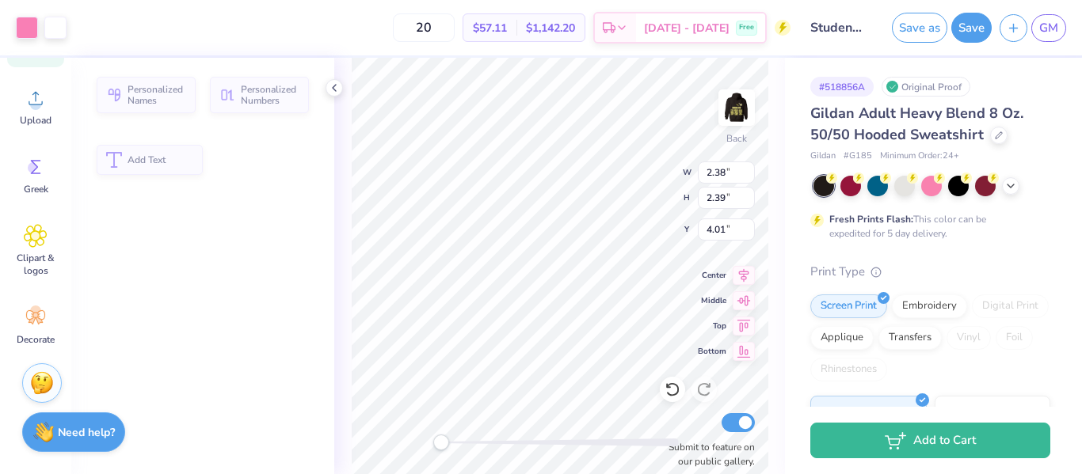
type input "2.38"
type input "2.39"
type input "4.01"
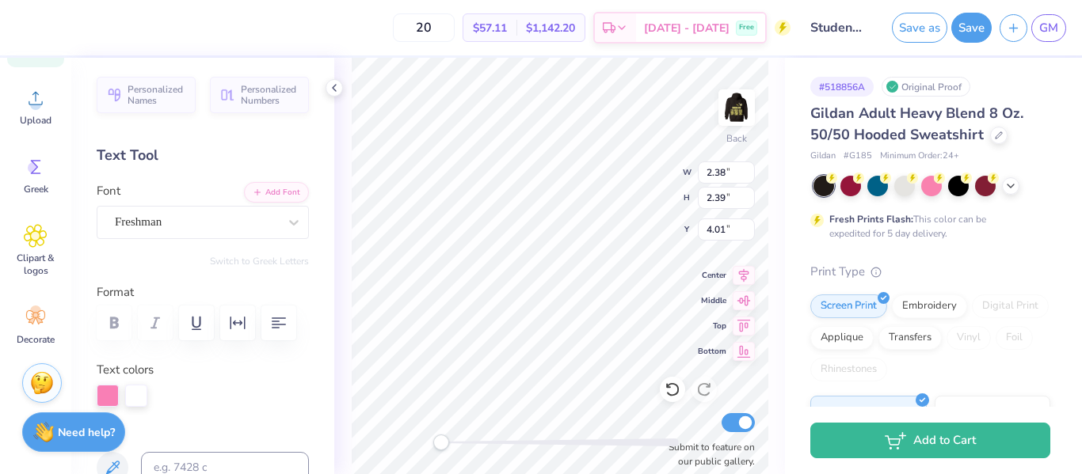
click at [120, 384] on div "Text colors" at bounding box center [203, 384] width 212 height 46
click at [113, 389] on div at bounding box center [108, 394] width 22 height 22
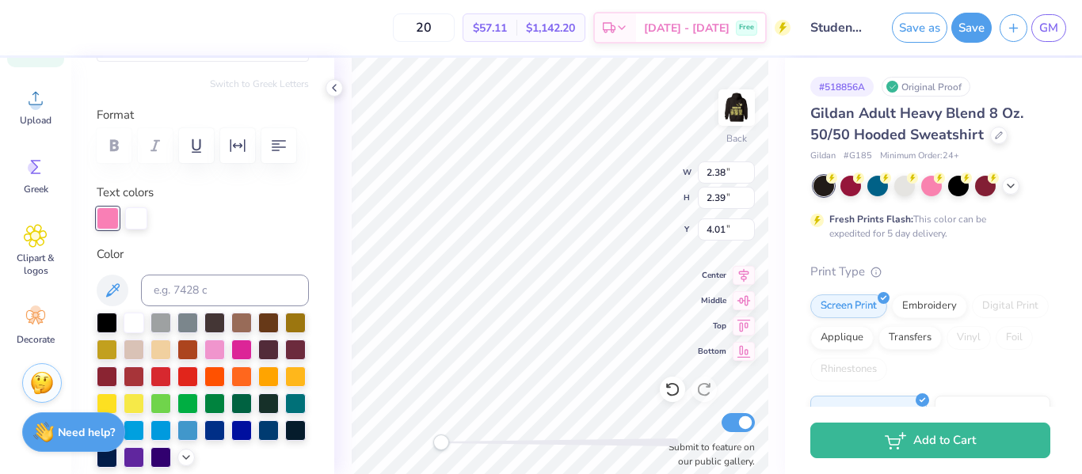
scroll to position [220, 0]
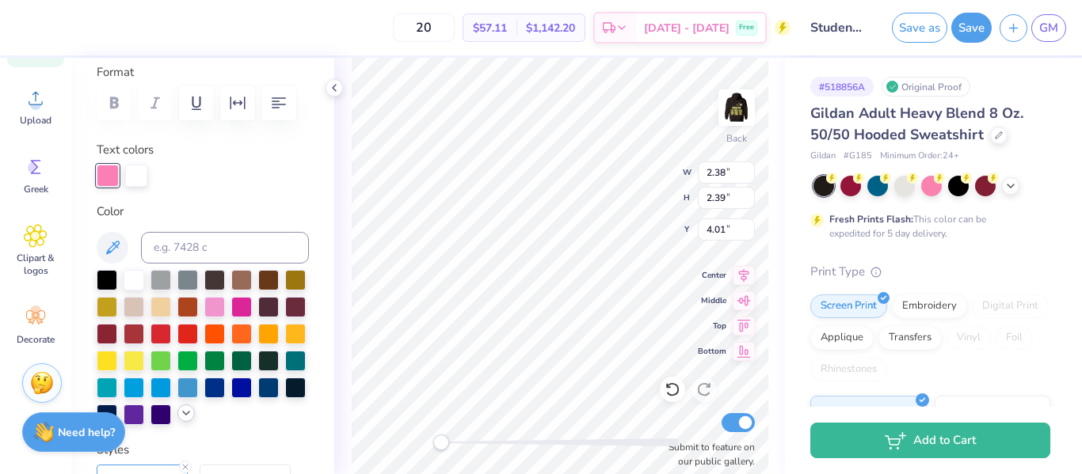
click at [180, 411] on icon at bounding box center [186, 413] width 13 height 13
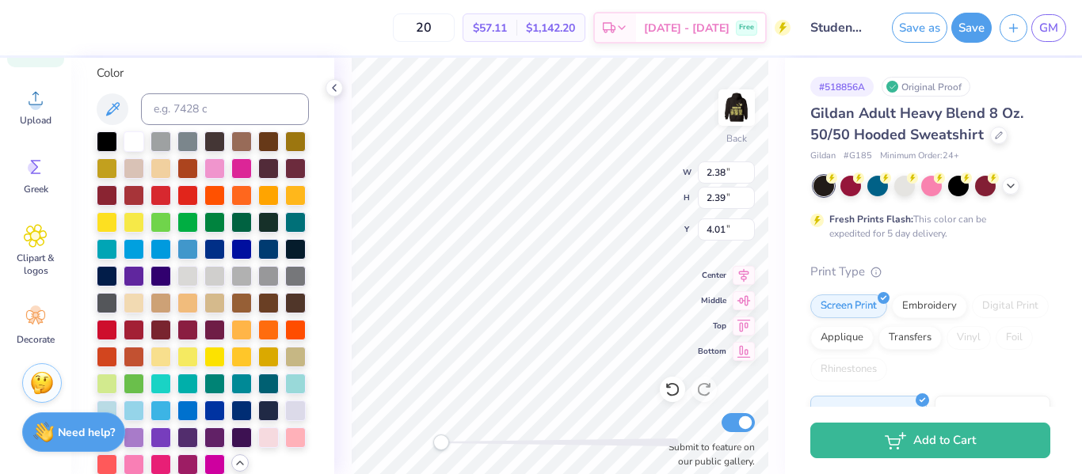
scroll to position [364, 0]
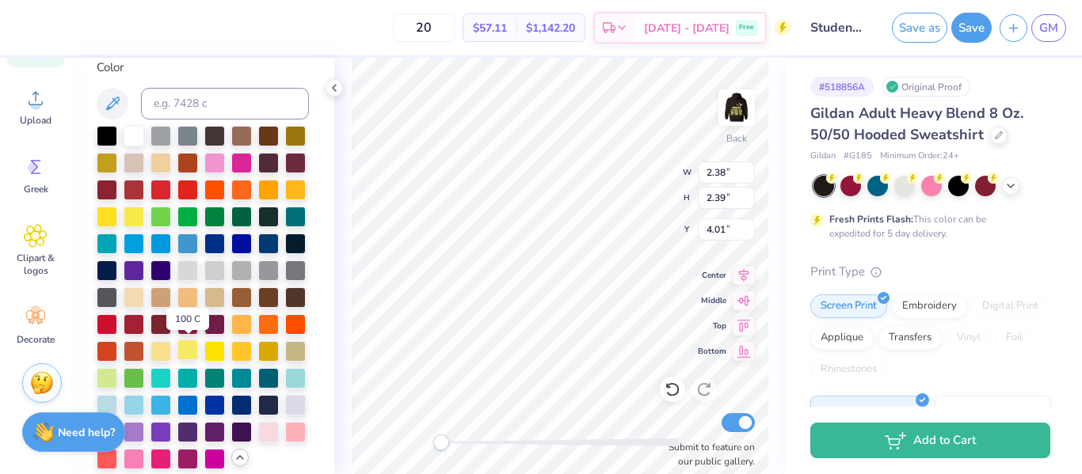
click at [188, 346] on div at bounding box center [187, 350] width 21 height 21
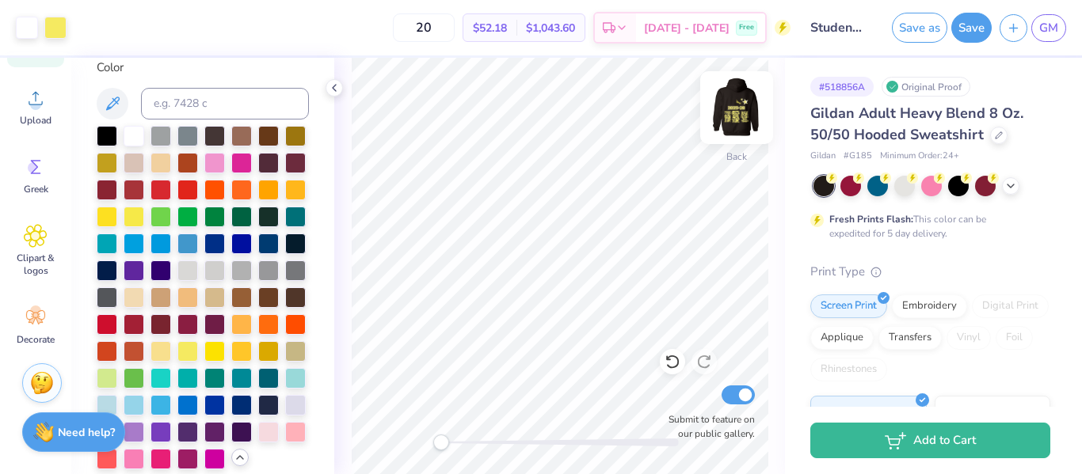
click at [737, 120] on img at bounding box center [736, 107] width 63 height 63
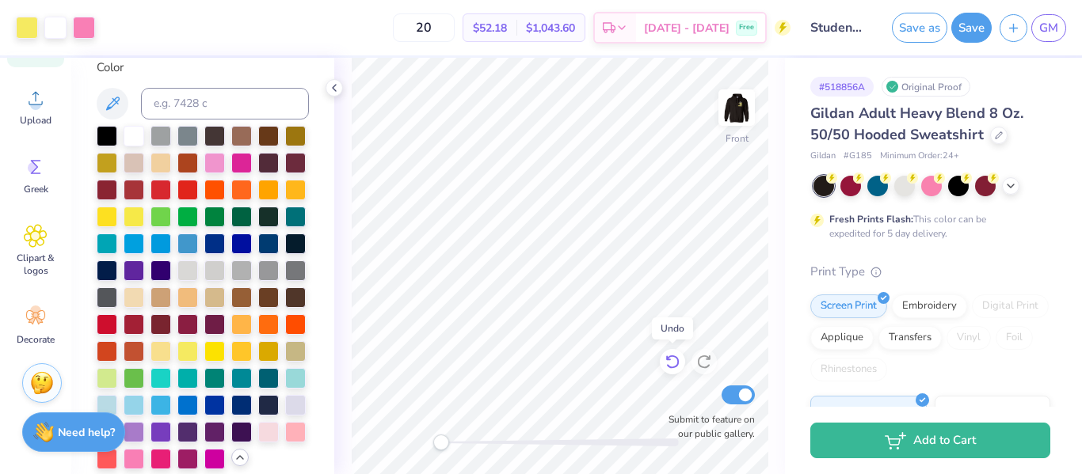
click at [668, 364] on icon at bounding box center [672, 362] width 16 height 16
click at [735, 111] on img at bounding box center [736, 107] width 63 height 63
click at [33, 315] on circle at bounding box center [35, 311] width 11 height 11
click at [33, 320] on icon at bounding box center [32, 321] width 7 height 7
click at [42, 331] on div "Decorate" at bounding box center [35, 325] width 57 height 59
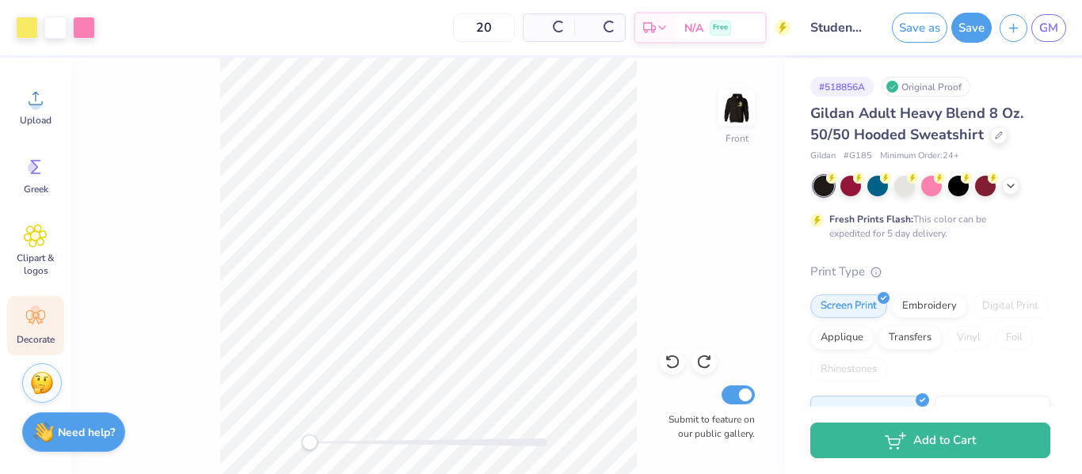
scroll to position [335, 0]
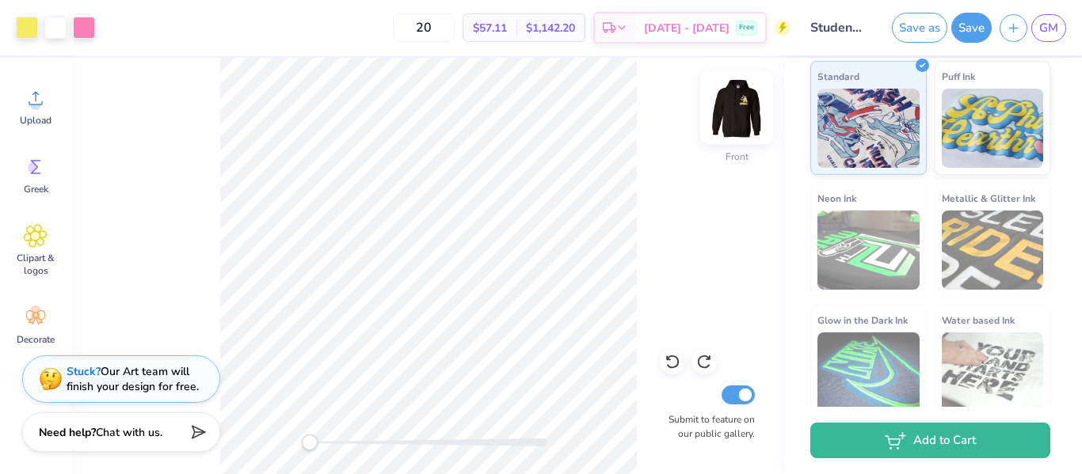
click at [742, 103] on img at bounding box center [736, 107] width 63 height 63
click at [103, 27] on div "20 $57.11 Per Item $1,142.20 Total Est. Delivery Sep 25 - 28 Free" at bounding box center [446, 27] width 687 height 55
click at [747, 118] on img at bounding box center [736, 107] width 63 height 63
click at [81, 30] on div at bounding box center [84, 26] width 22 height 22
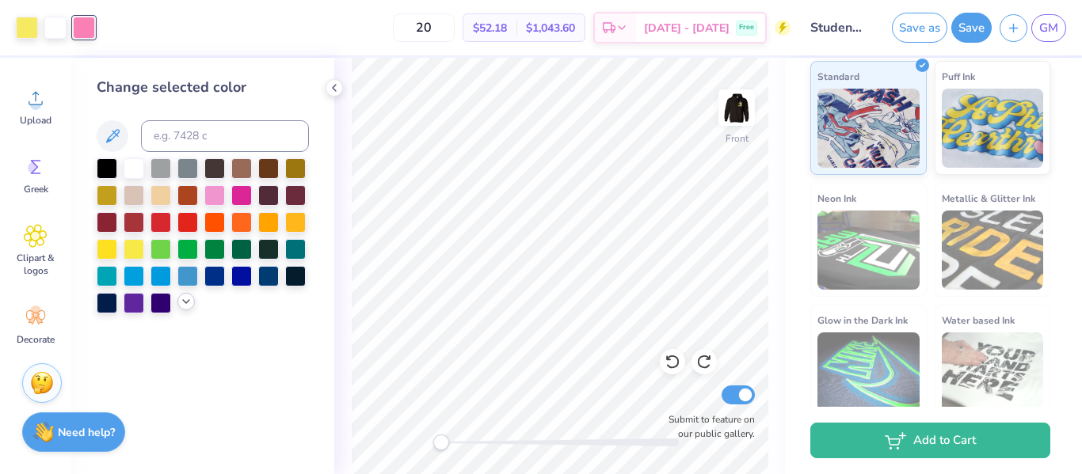
click at [189, 299] on icon at bounding box center [186, 301] width 13 height 13
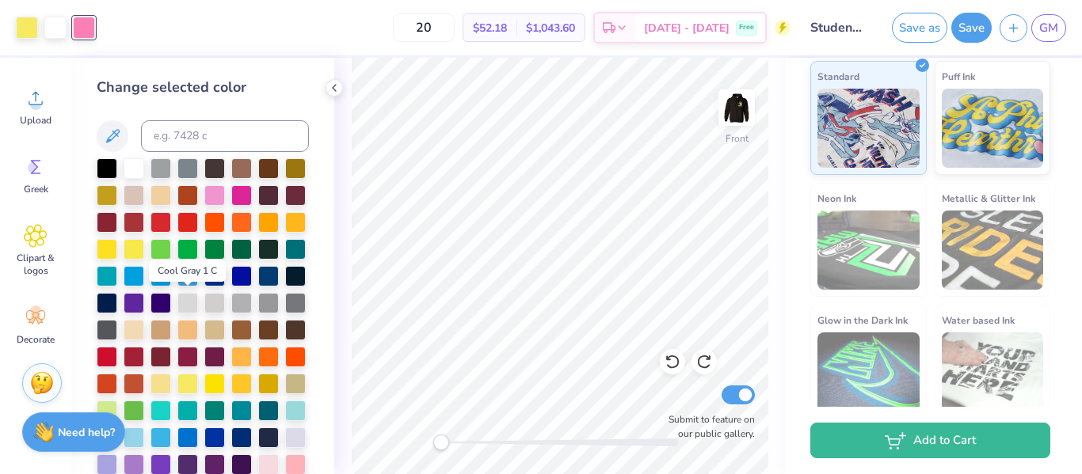
scroll to position [47, 0]
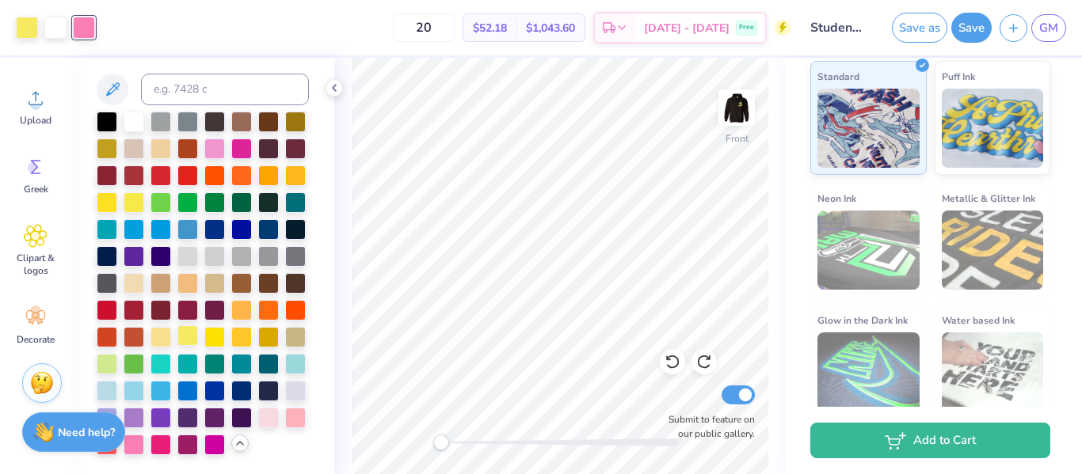
click at [188, 333] on div at bounding box center [187, 335] width 21 height 21
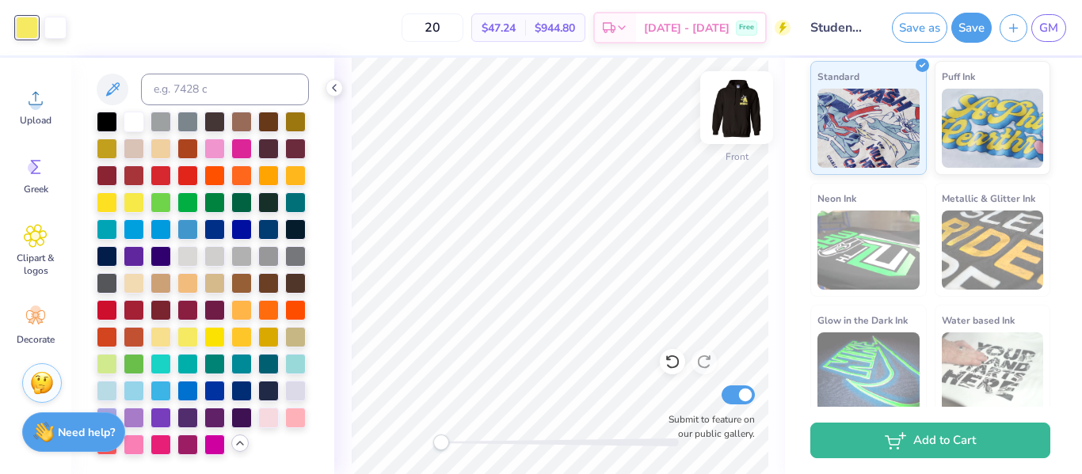
click at [740, 114] on img at bounding box center [736, 107] width 63 height 63
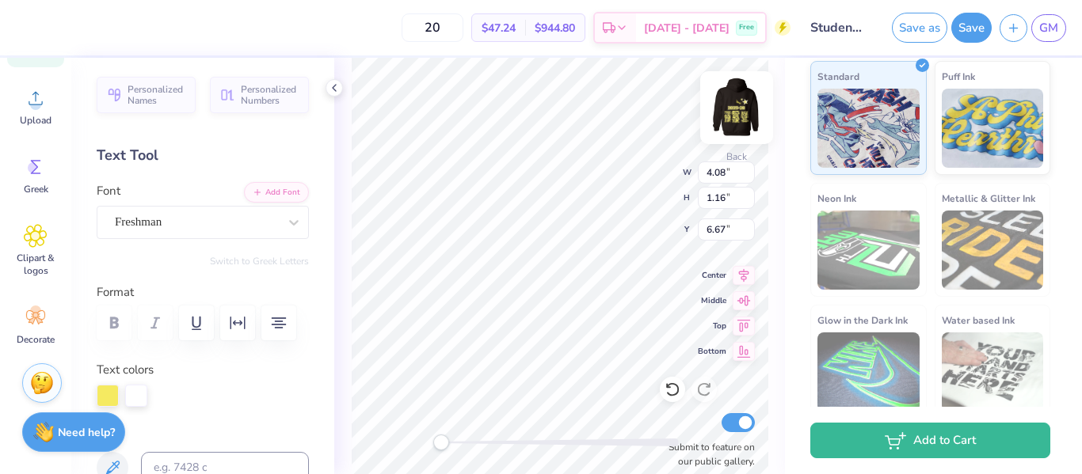
click at [739, 116] on img at bounding box center [736, 107] width 63 height 63
type input "5.91"
type input "2.82"
type input "6.04"
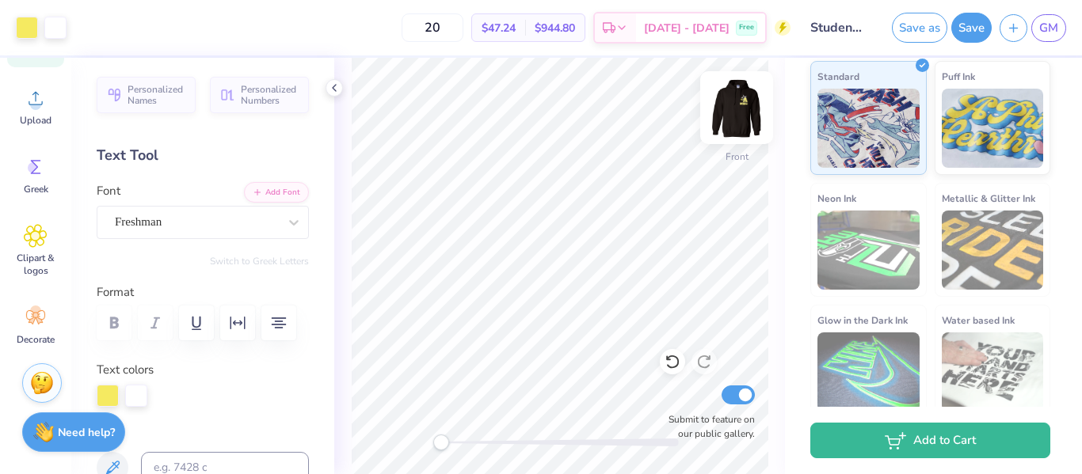
click at [738, 111] on img at bounding box center [736, 107] width 63 height 63
click at [969, 27] on button "Save" at bounding box center [971, 25] width 40 height 30
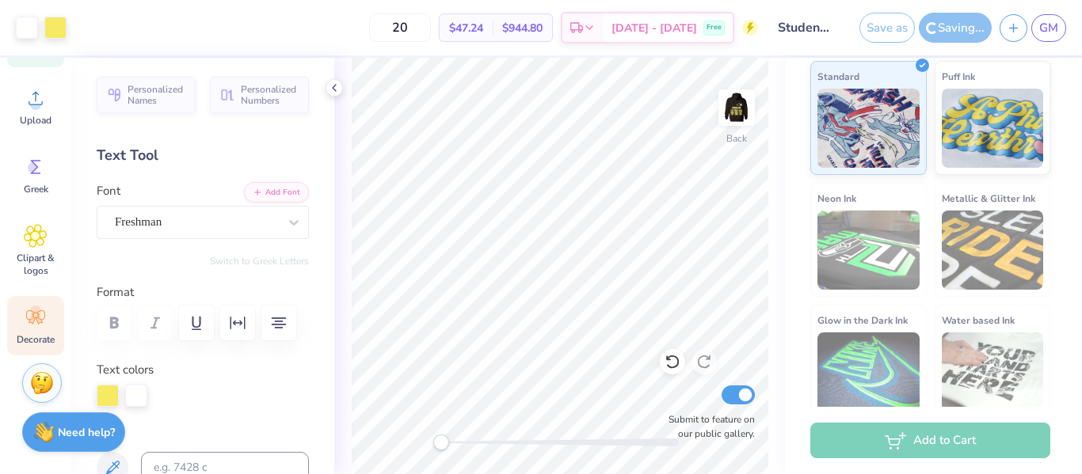
click at [29, 323] on icon at bounding box center [35, 317] width 19 height 14
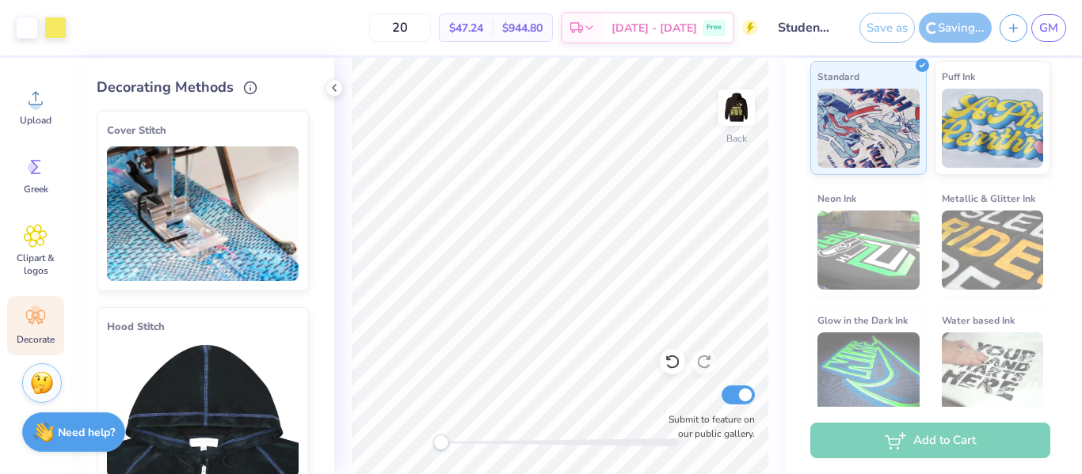
click at [29, 323] on icon at bounding box center [35, 317] width 19 height 14
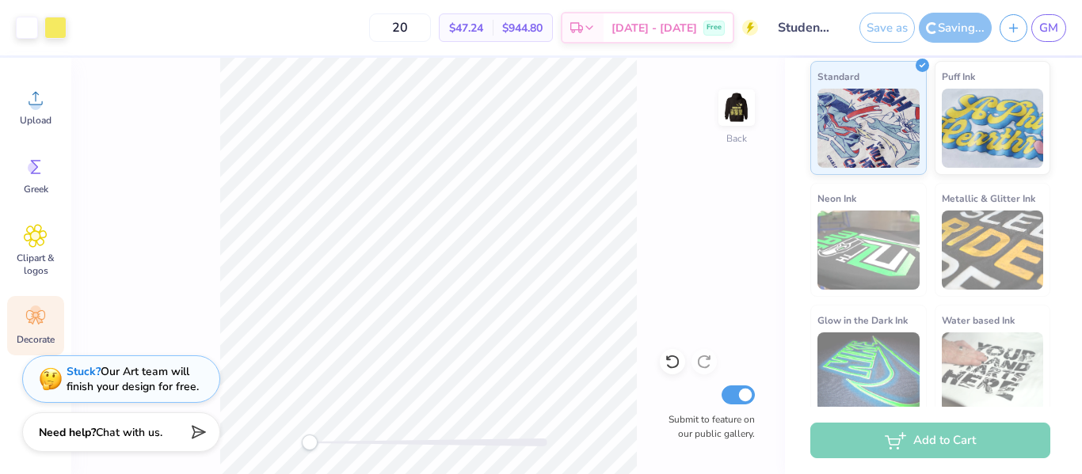
click at [32, 322] on icon at bounding box center [32, 321] width 7 height 7
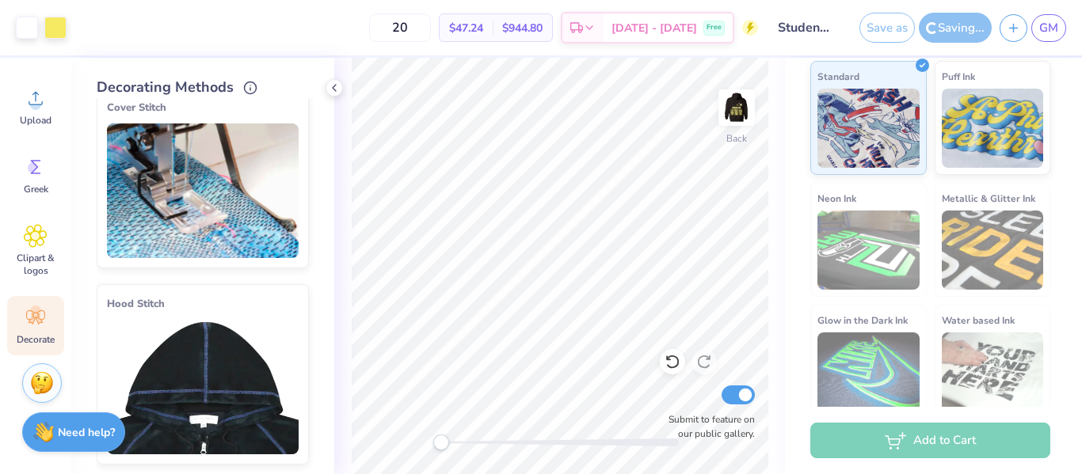
scroll to position [0, 0]
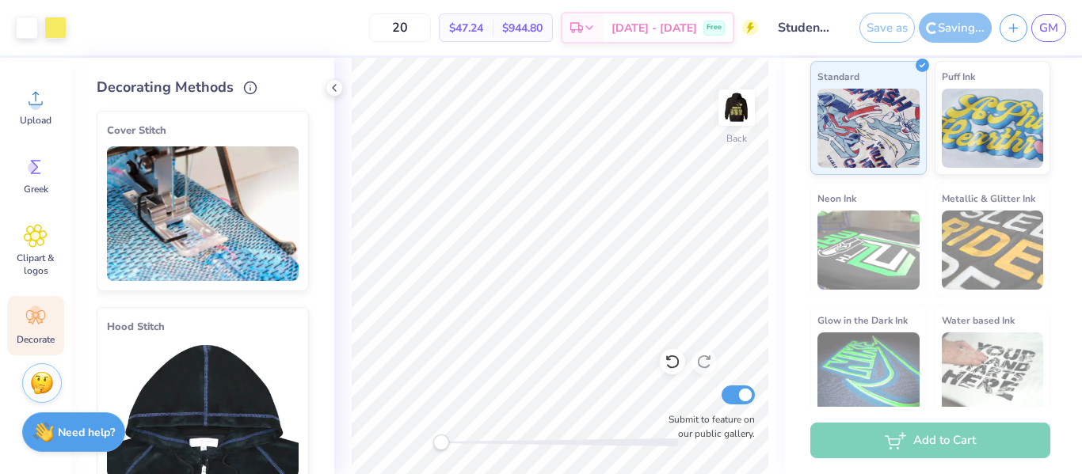
click at [207, 241] on img at bounding box center [203, 214] width 192 height 135
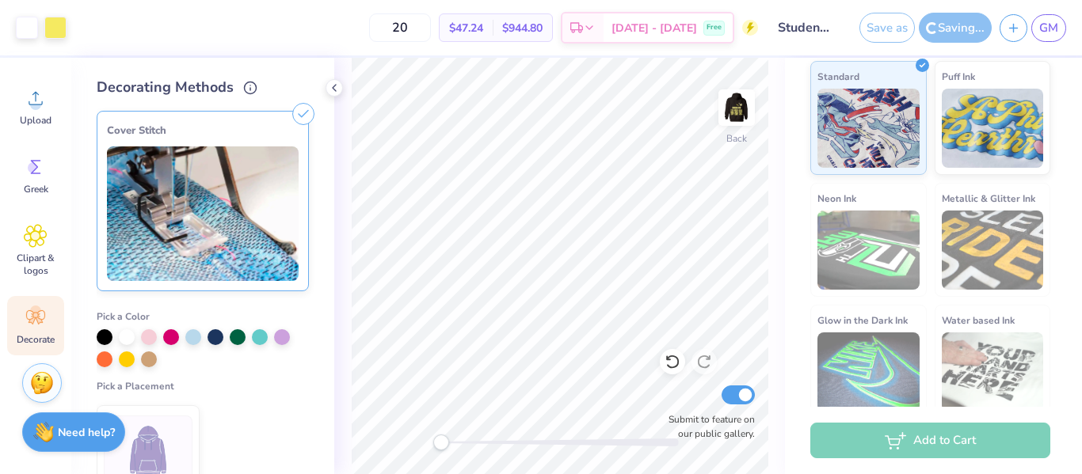
scroll to position [203, 0]
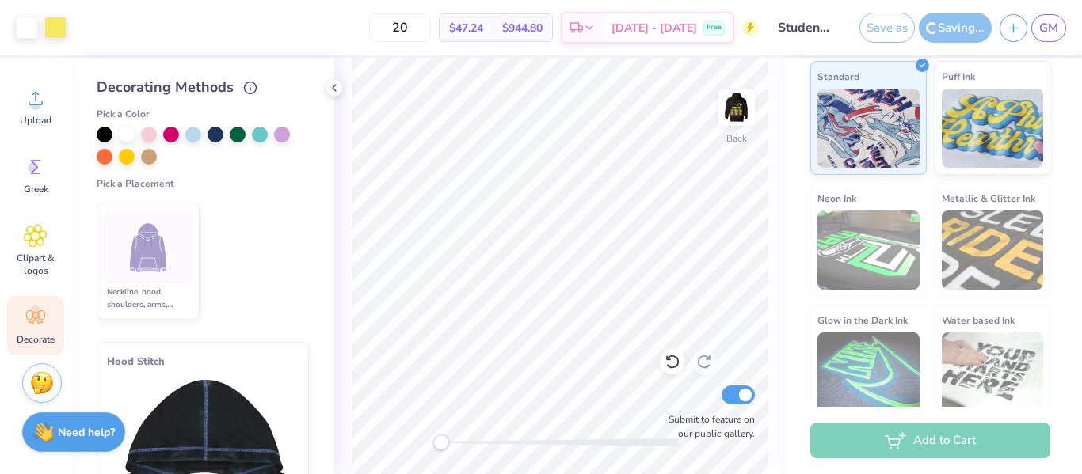
click at [203, 342] on div "Hood Stitch" at bounding box center [203, 432] width 212 height 181
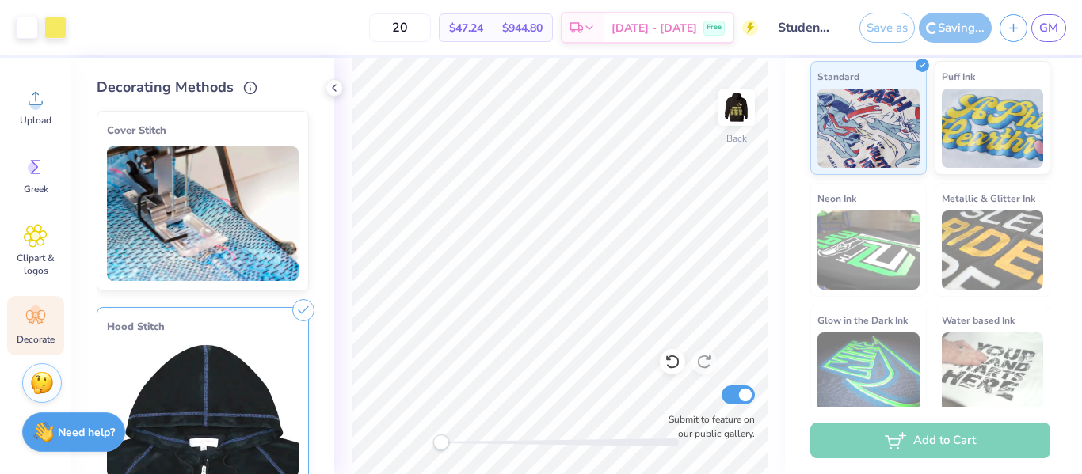
scroll to position [382, 0]
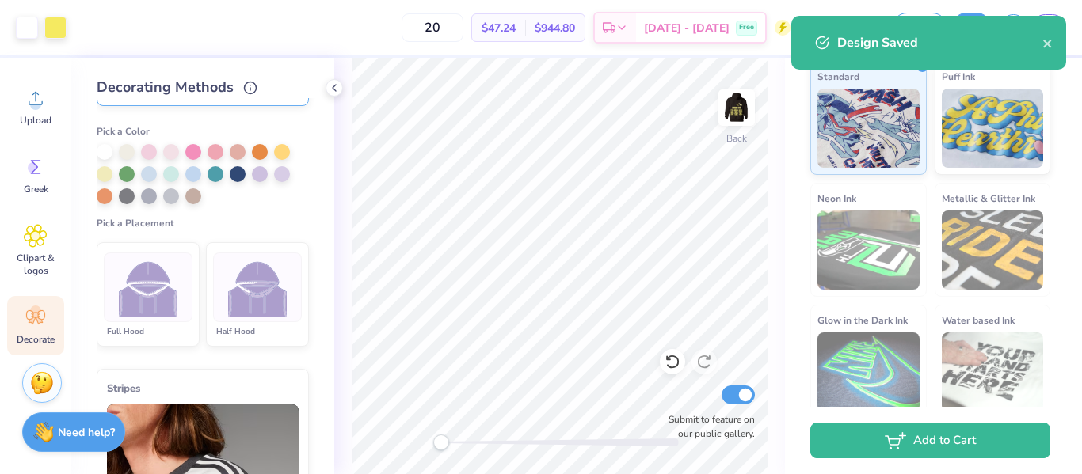
click at [259, 287] on img at bounding box center [257, 287] width 59 height 59
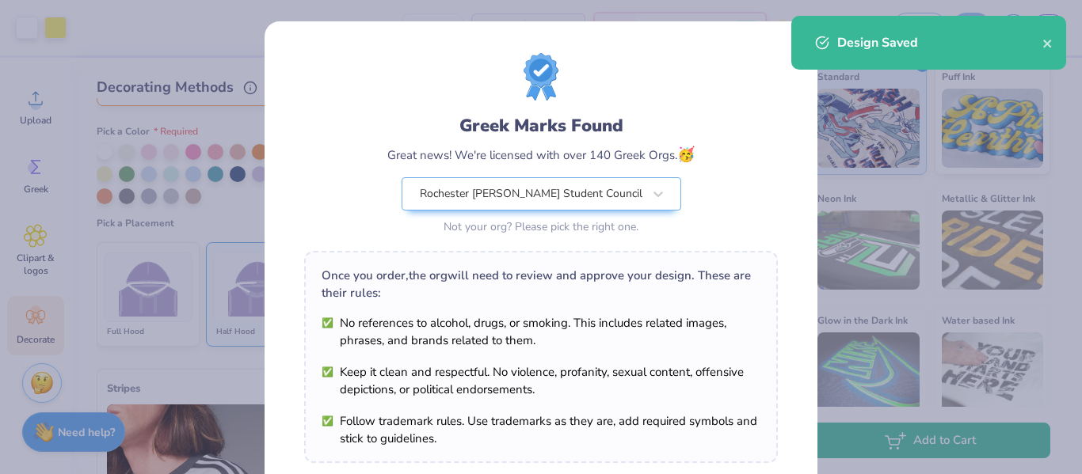
scroll to position [268, 0]
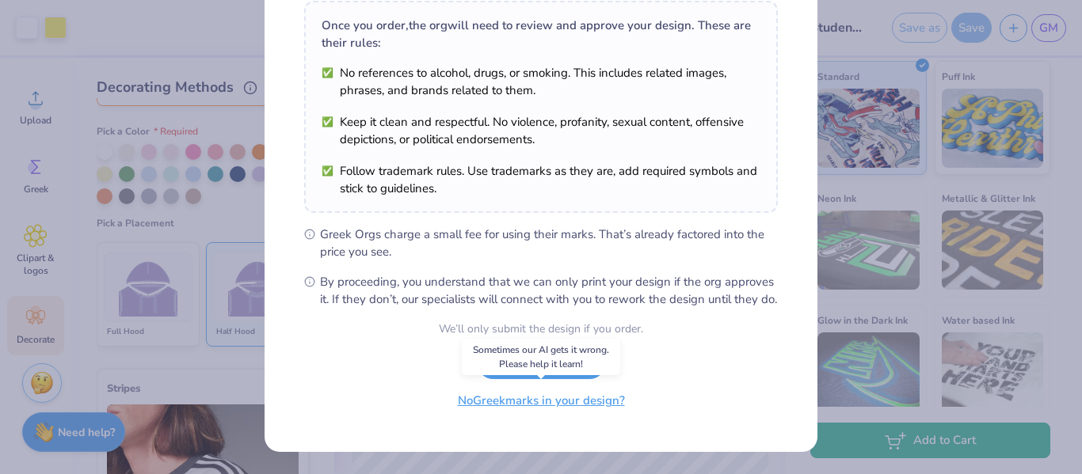
click at [529, 407] on button "No Greek marks in your design?" at bounding box center [541, 401] width 194 height 32
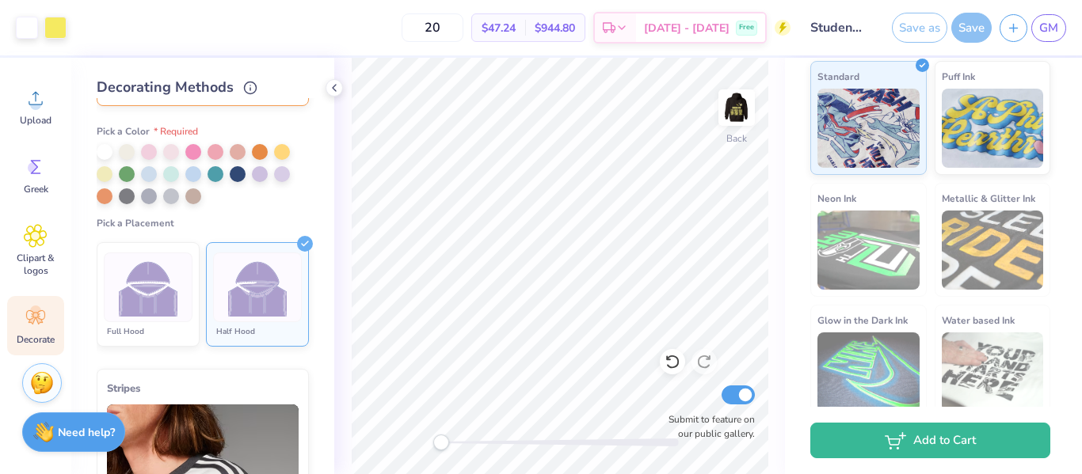
scroll to position [35, 0]
click at [105, 171] on div at bounding box center [105, 173] width 16 height 16
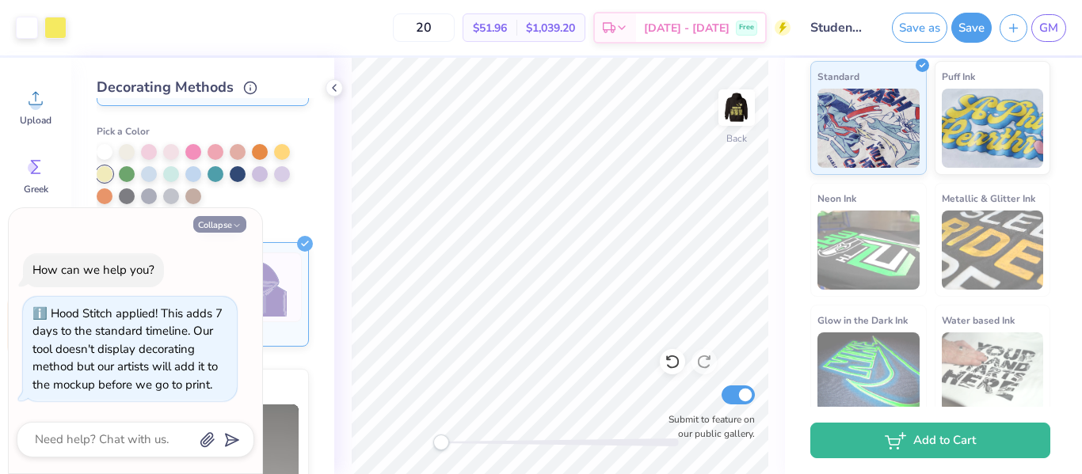
click at [234, 231] on button "Collapse" at bounding box center [219, 224] width 53 height 17
type textarea "x"
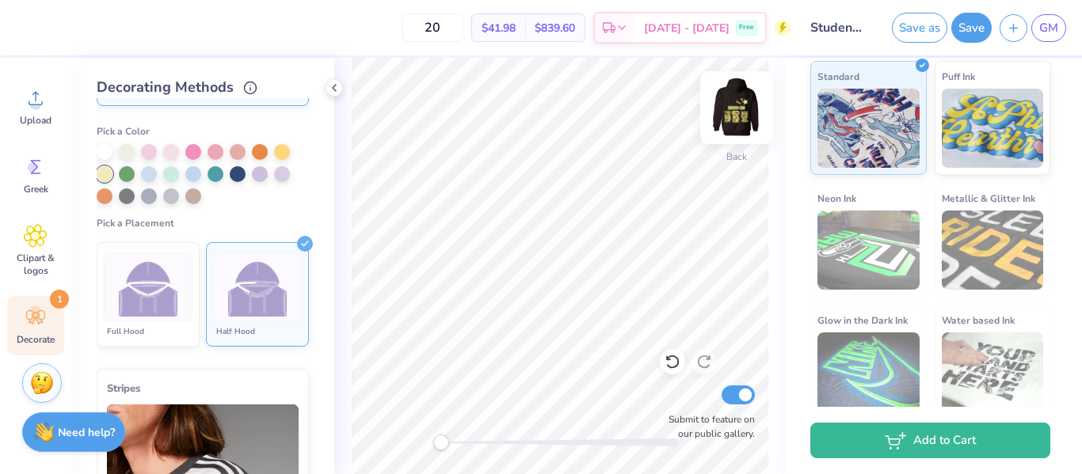
click at [736, 124] on img at bounding box center [736, 107] width 63 height 63
click at [735, 121] on img at bounding box center [736, 107] width 63 height 63
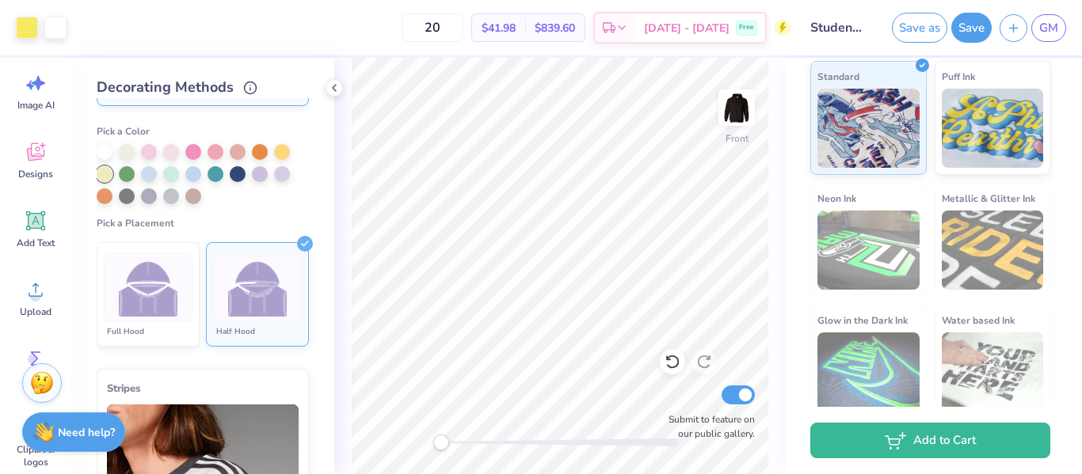
scroll to position [0, 0]
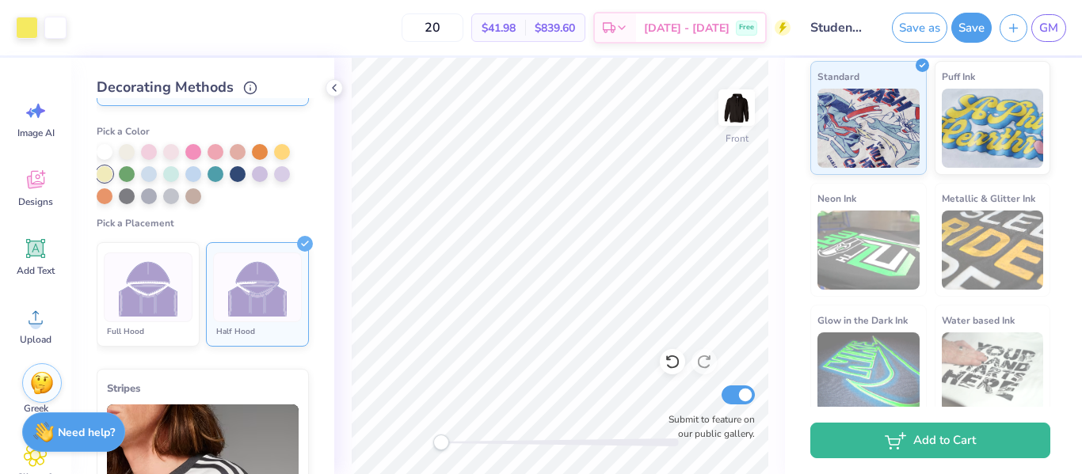
click at [31, 265] on span "Add Text" at bounding box center [36, 271] width 38 height 13
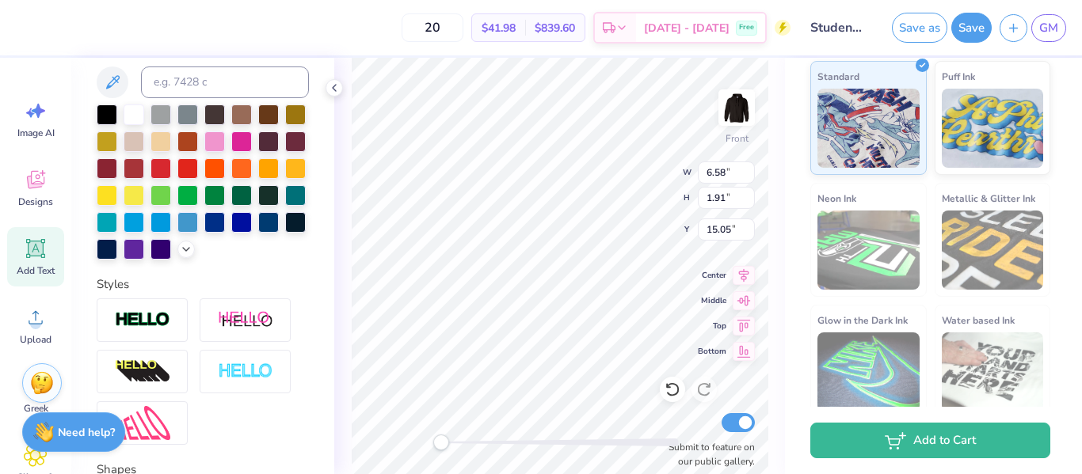
scroll to position [325, 0]
type textarea "T"
type textarea "Adams' Stuco"
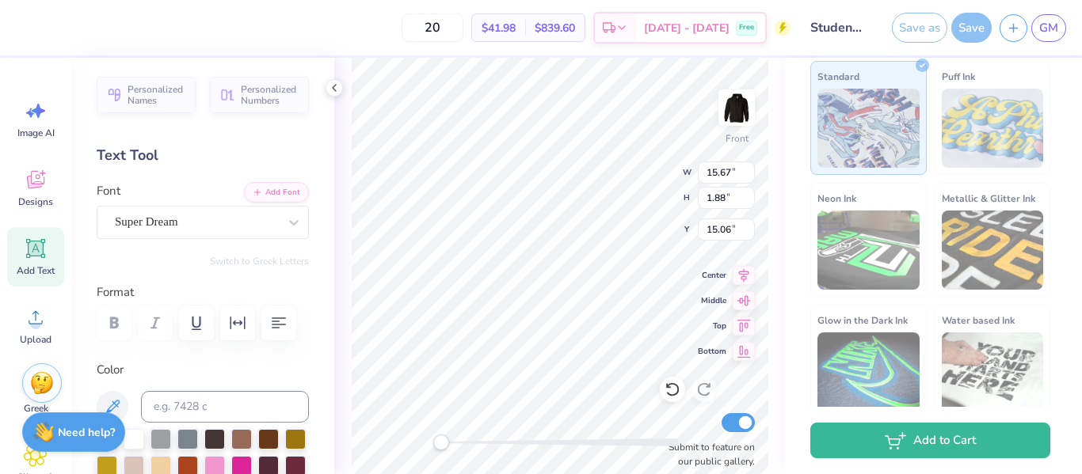
type input "15.67"
type input "1.88"
type input "15.06"
click at [185, 219] on div "Super Dream" at bounding box center [196, 222] width 166 height 25
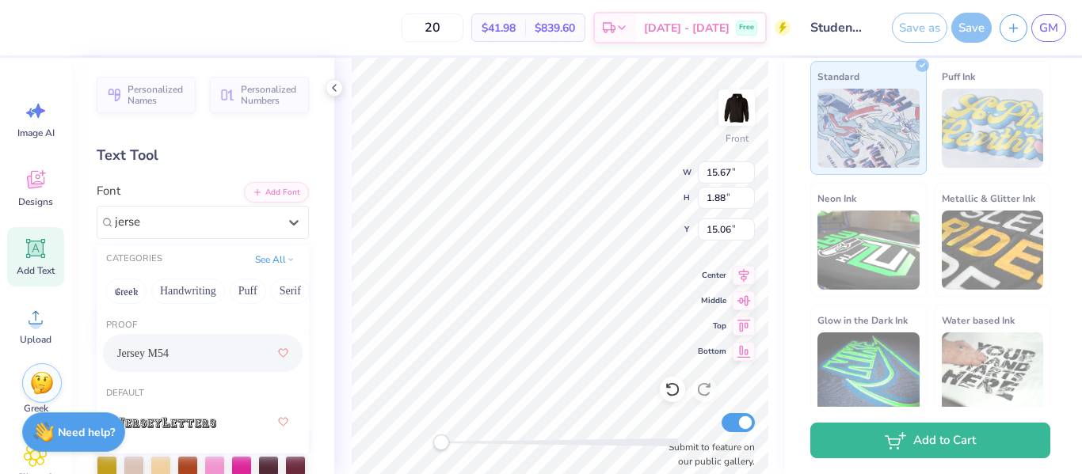
click at [203, 352] on div "Jersey M54" at bounding box center [202, 353] width 171 height 29
type input "jerse"
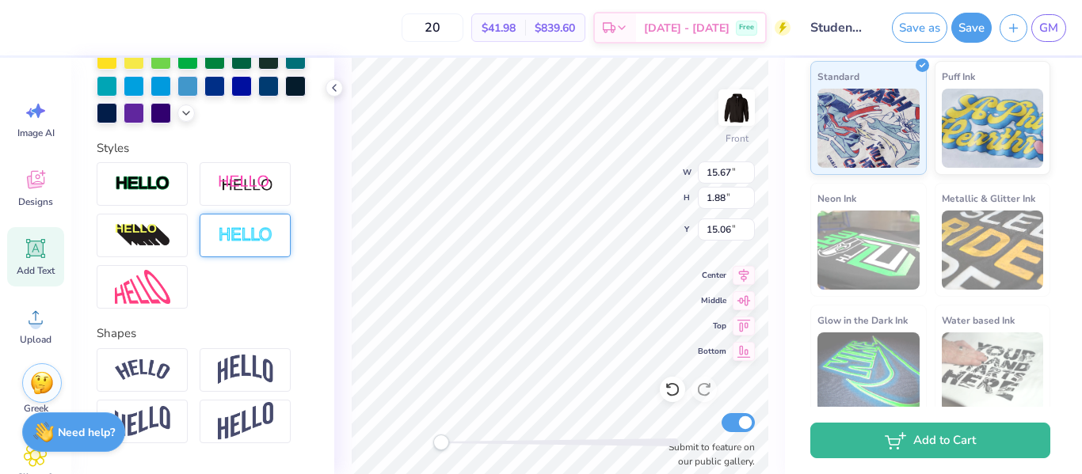
scroll to position [492, 0]
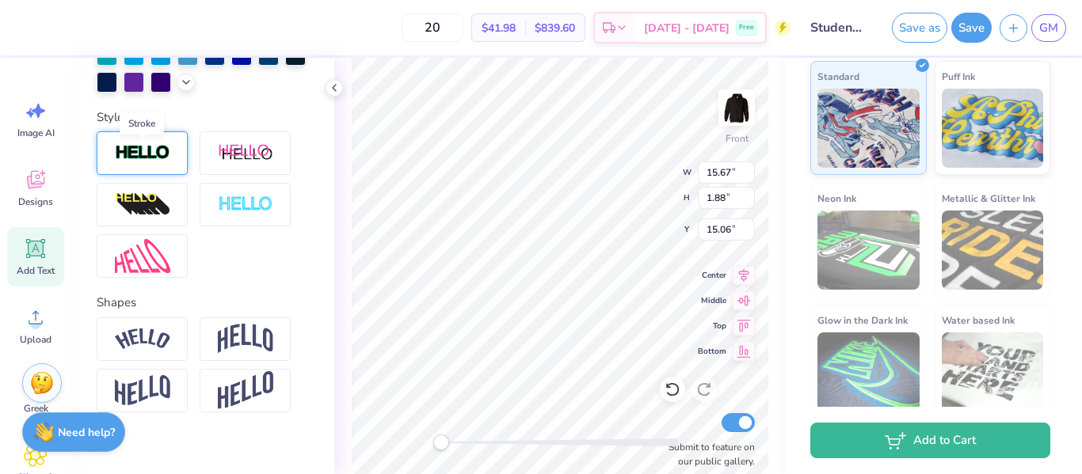
click at [159, 148] on img at bounding box center [142, 153] width 55 height 18
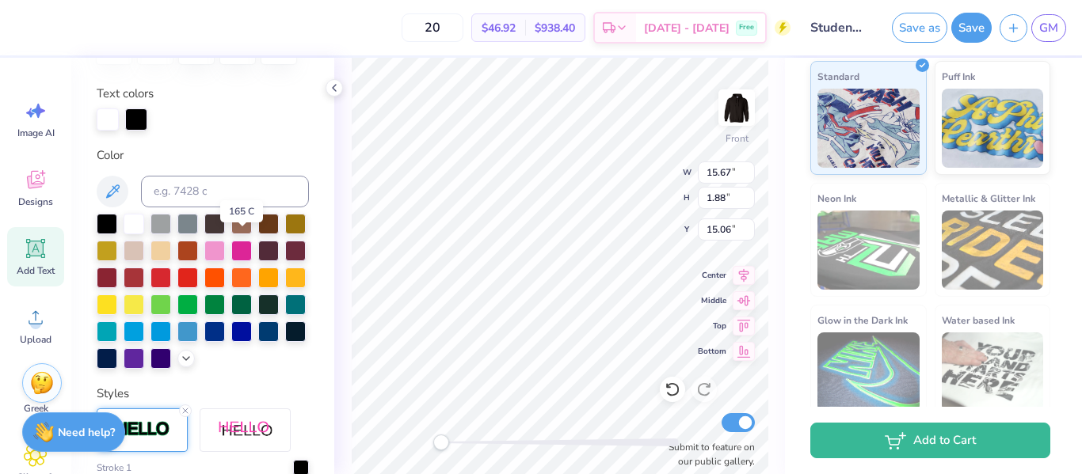
scroll to position [321, 0]
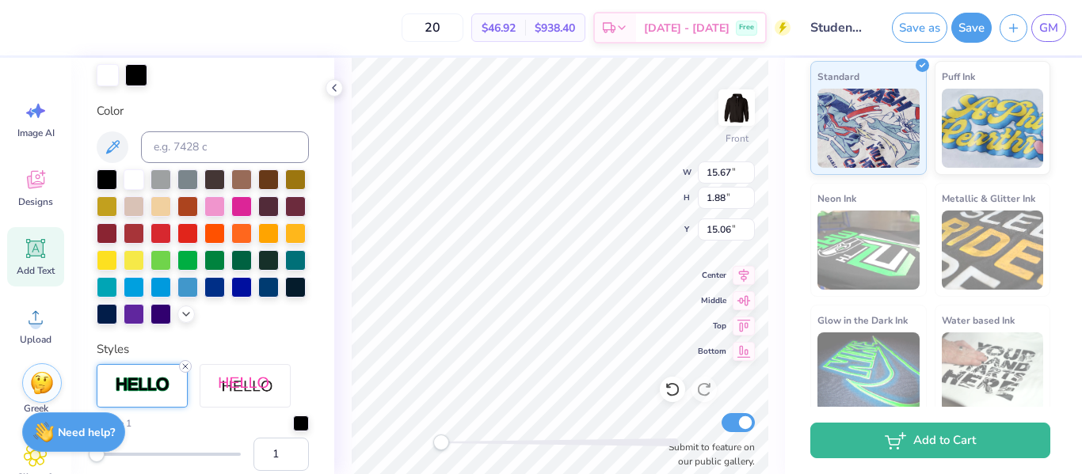
click at [183, 368] on line at bounding box center [185, 366] width 5 height 5
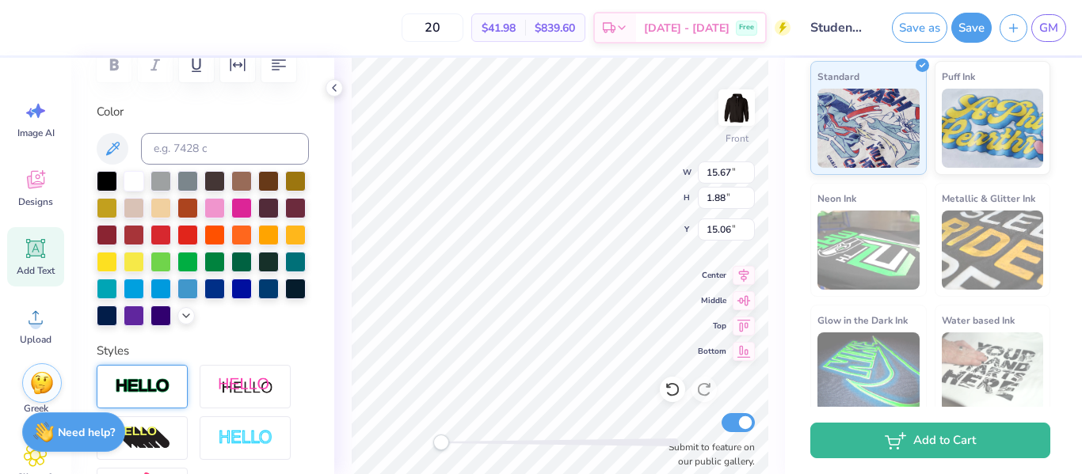
scroll to position [261, 0]
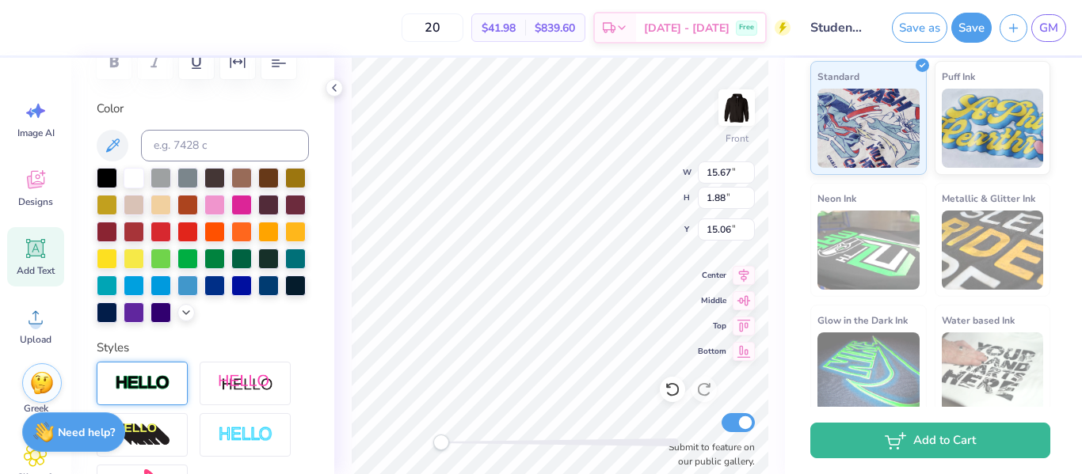
click at [166, 370] on div at bounding box center [142, 384] width 91 height 44
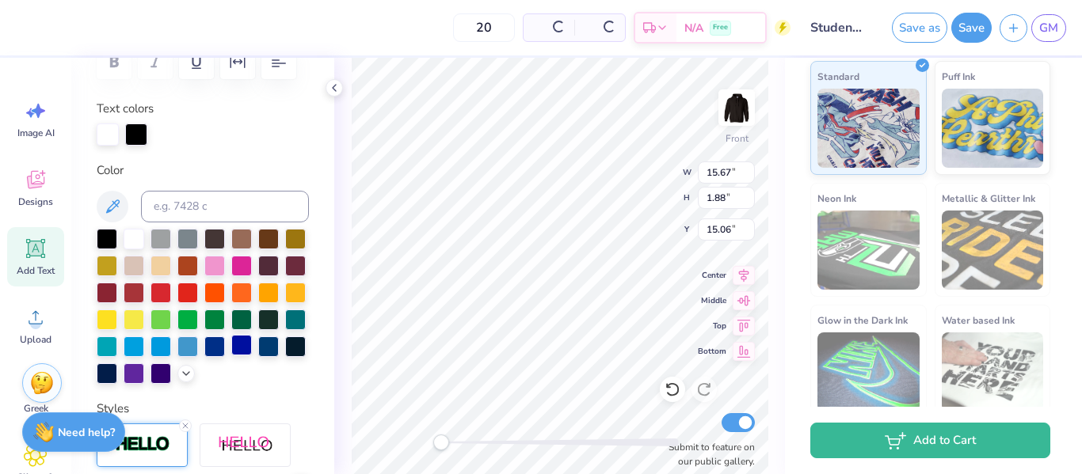
scroll to position [367, 0]
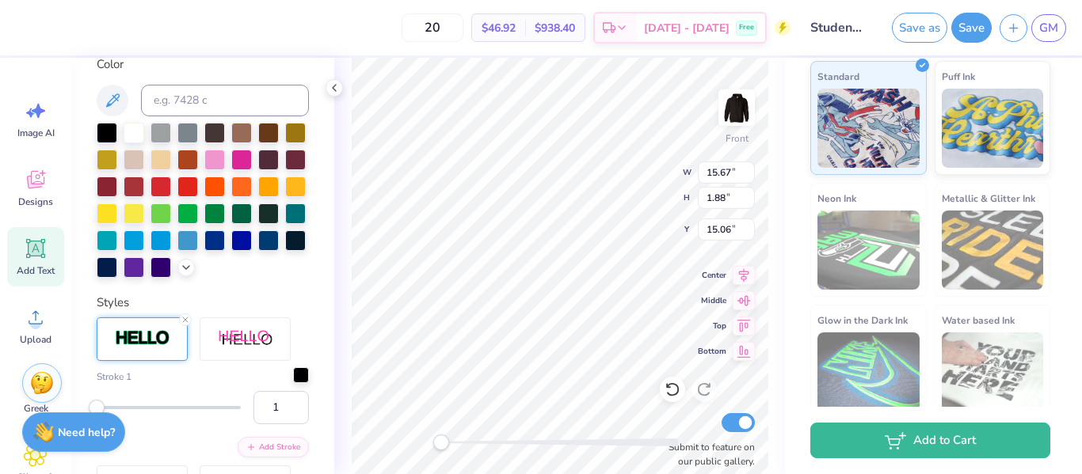
click at [299, 376] on div at bounding box center [301, 375] width 16 height 16
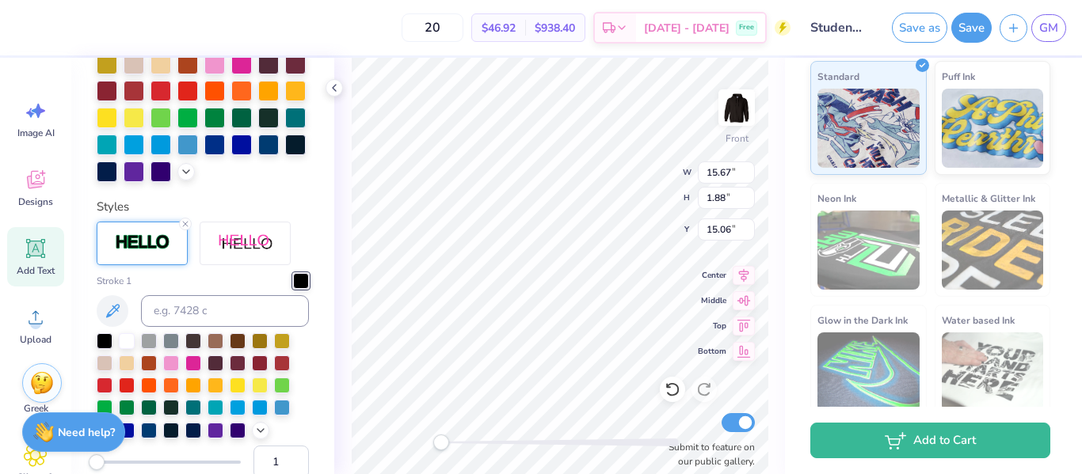
scroll to position [470, 0]
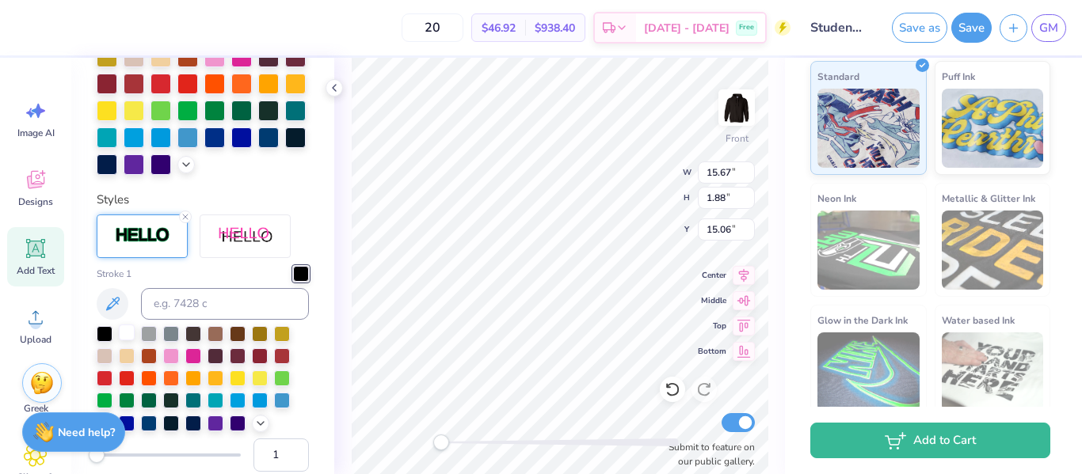
click at [126, 337] on div at bounding box center [127, 333] width 16 height 16
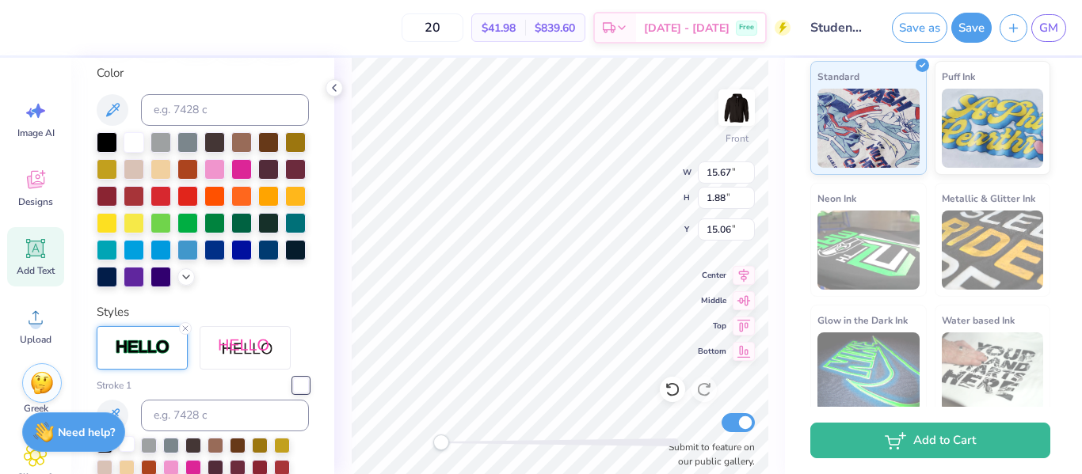
scroll to position [294, 0]
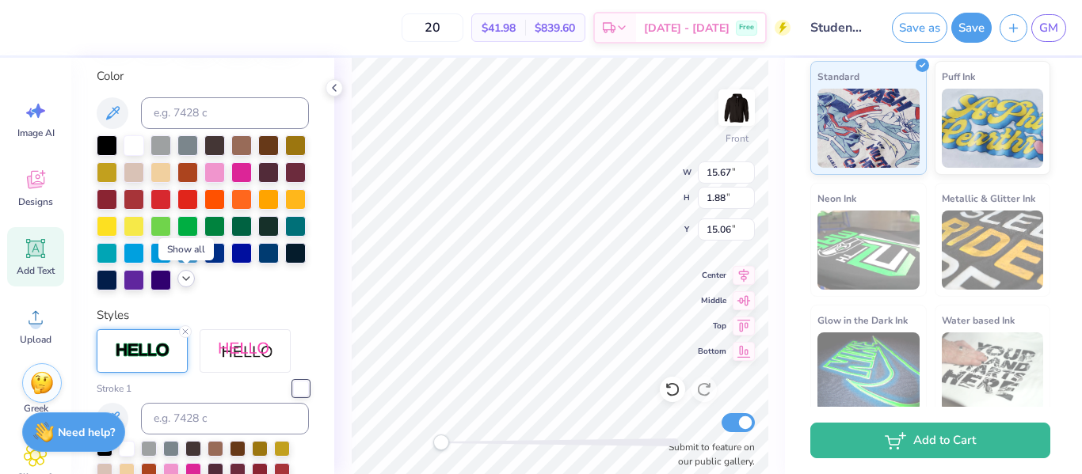
click at [188, 281] on icon at bounding box center [186, 278] width 13 height 13
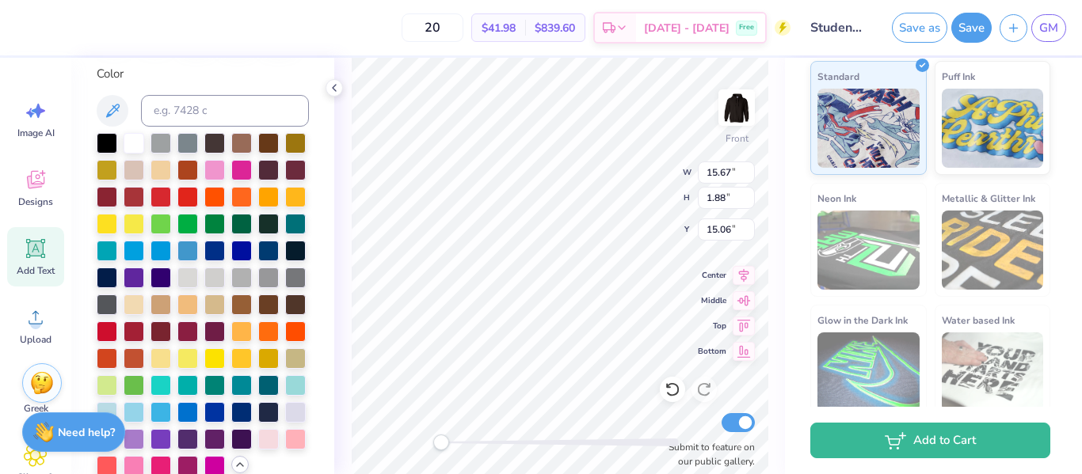
scroll to position [299, 0]
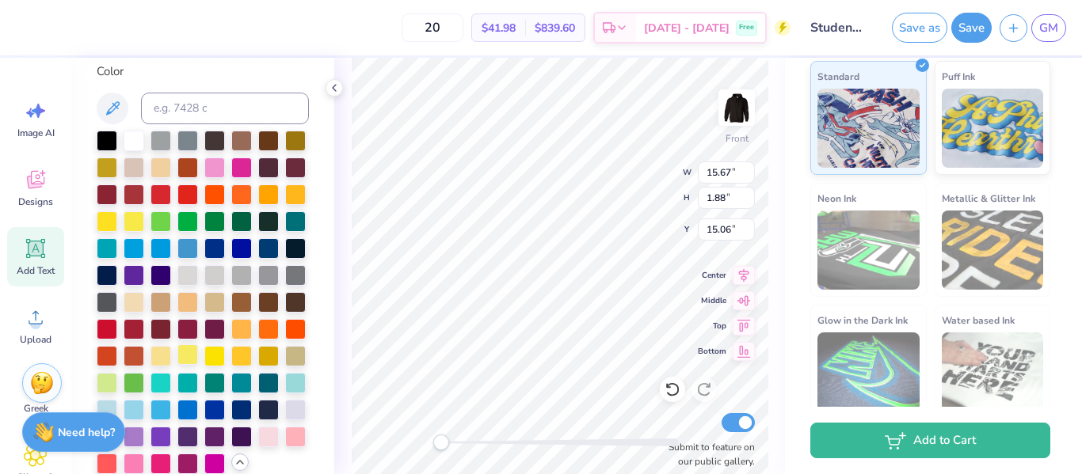
click at [185, 354] on div at bounding box center [187, 354] width 21 height 21
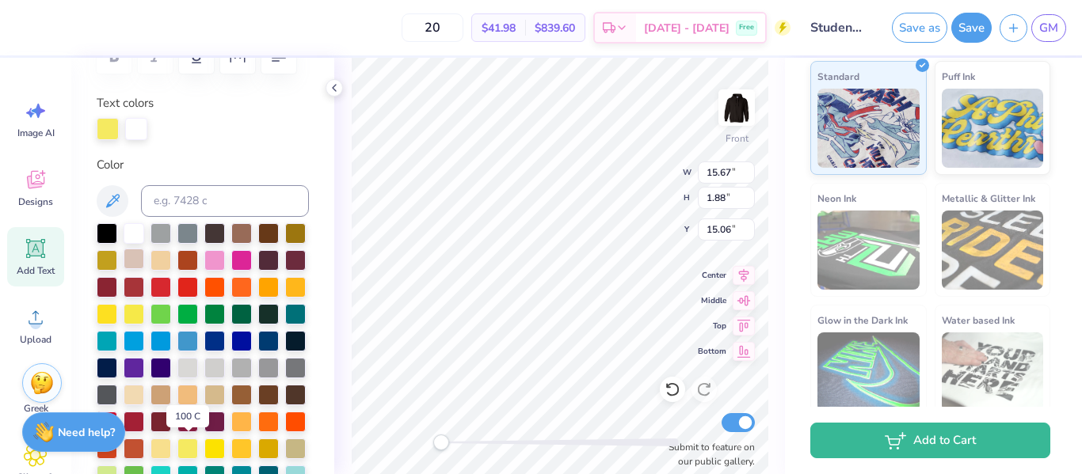
scroll to position [266, 0]
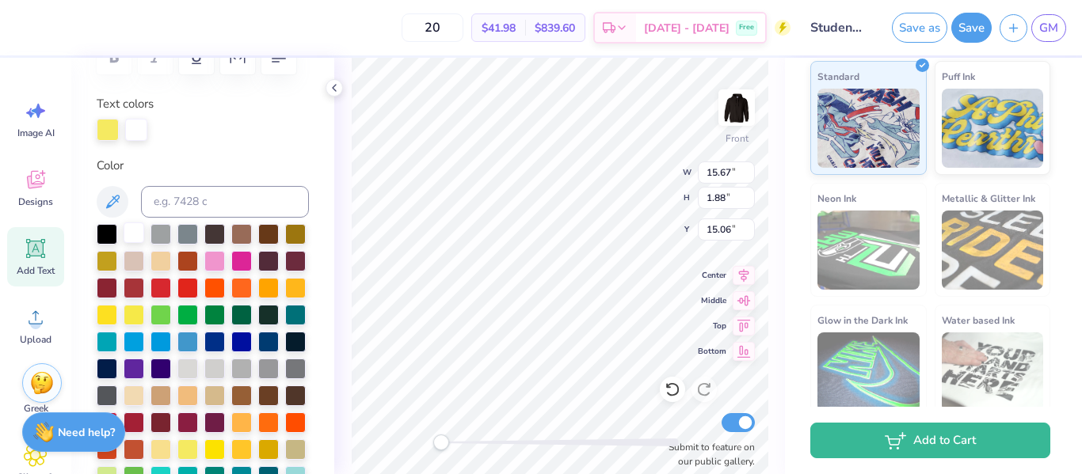
click at [135, 238] on div at bounding box center [134, 233] width 21 height 21
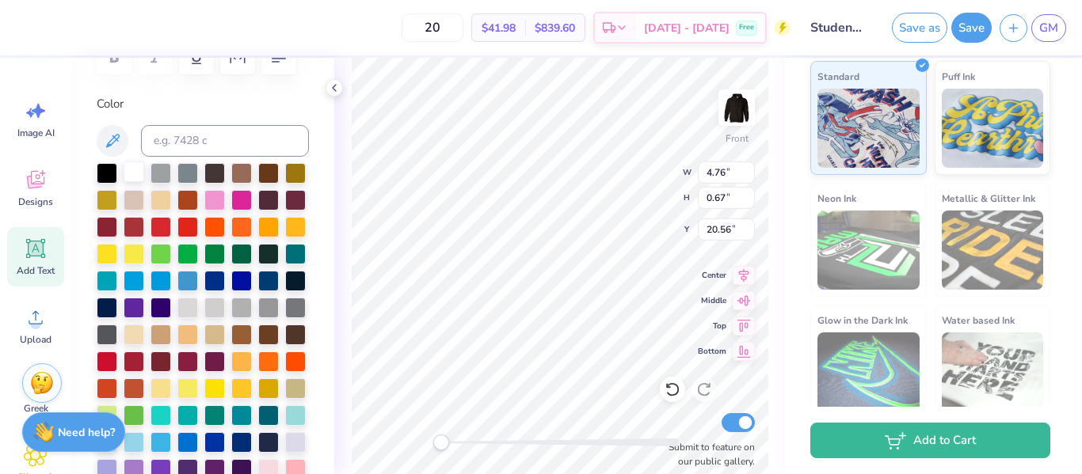
scroll to position [0, 2]
type textarea "Adams' StuDent Council"
type input "8.53"
type input "0.67"
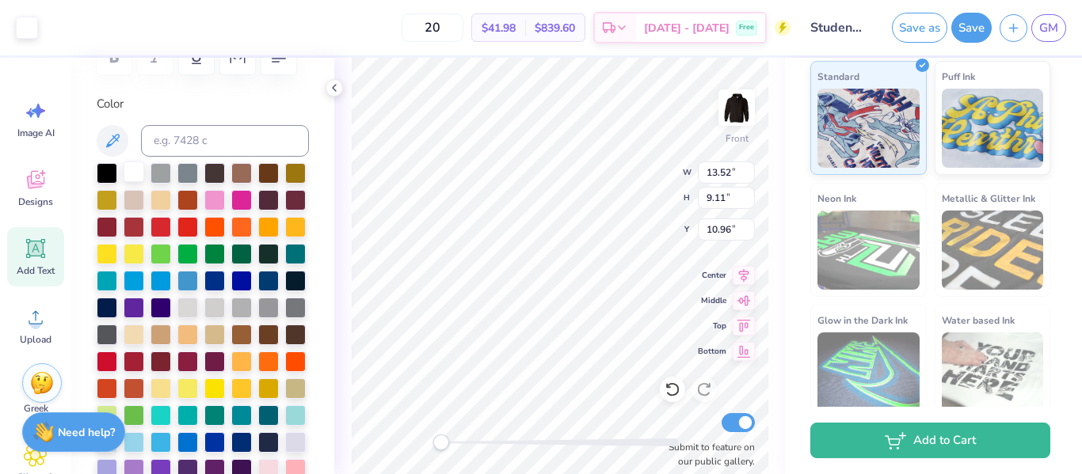
type input "6.00"
click at [751, 301] on icon at bounding box center [744, 298] width 22 height 19
type input "8.57"
click at [744, 271] on icon at bounding box center [744, 273] width 10 height 13
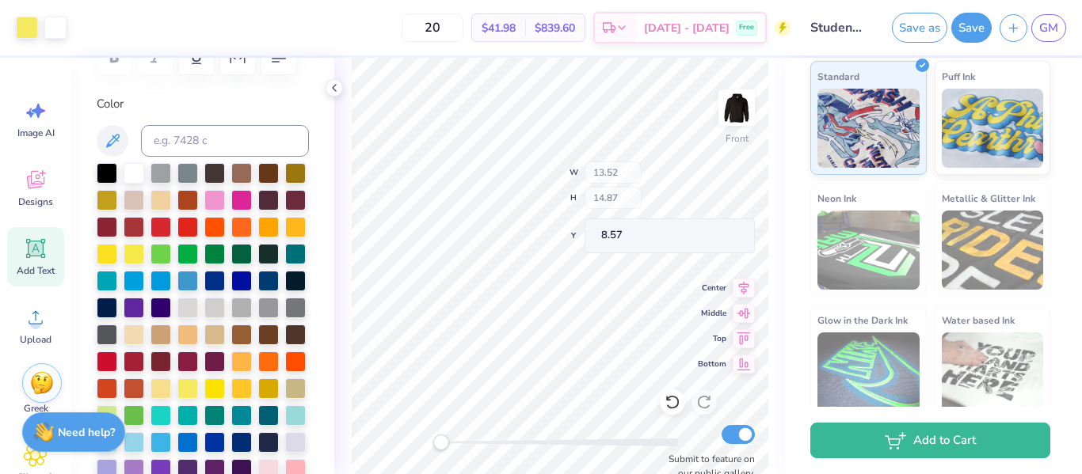
scroll to position [0, 0]
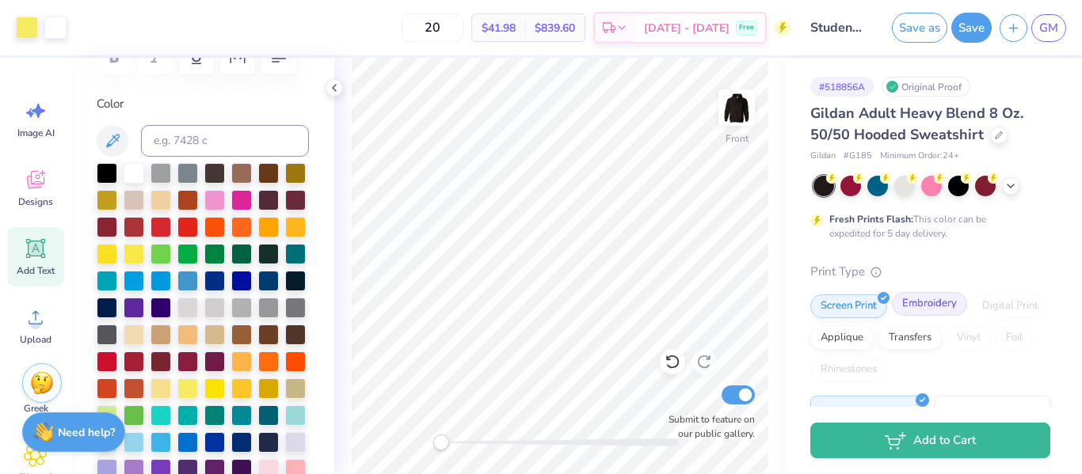
click at [951, 303] on div "Embroidery" at bounding box center [929, 304] width 75 height 24
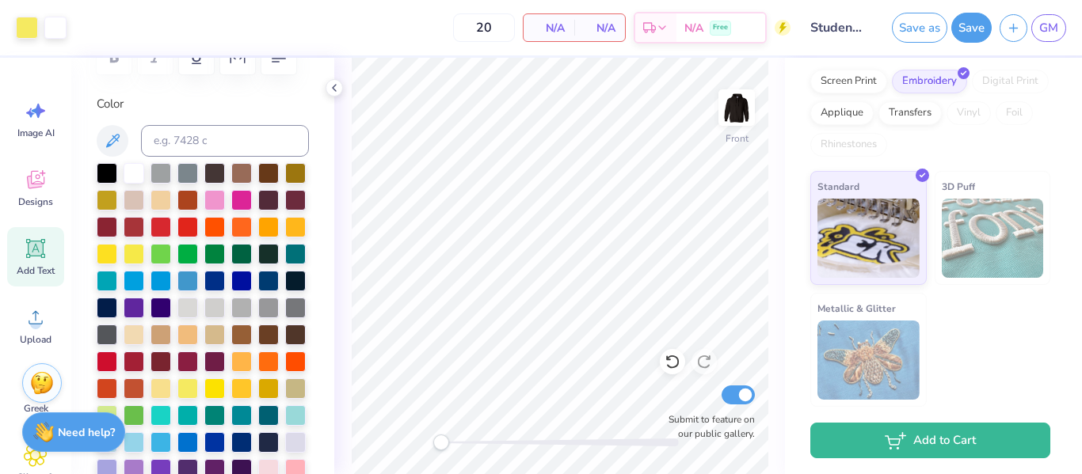
scroll to position [219, 0]
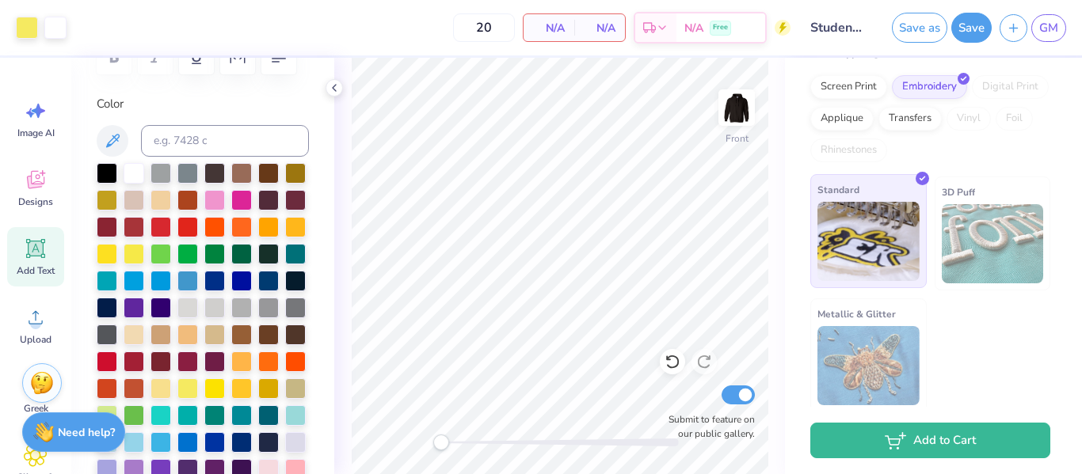
click at [864, 254] on img at bounding box center [868, 241] width 102 height 79
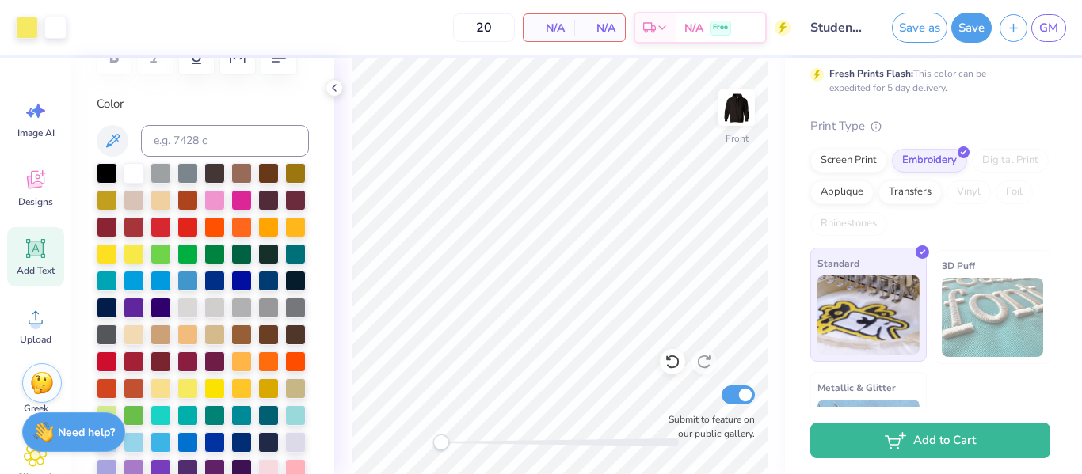
scroll to position [145, 0]
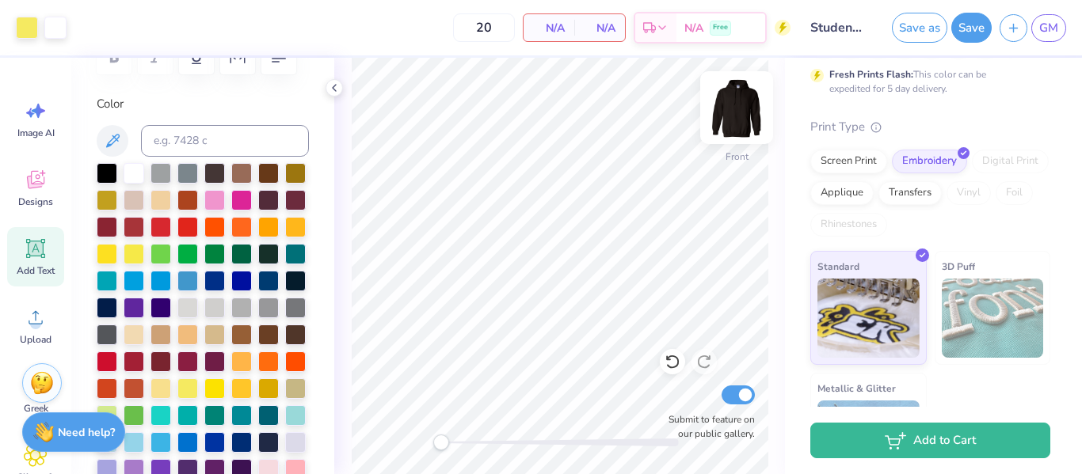
click at [747, 108] on img at bounding box center [736, 107] width 63 height 63
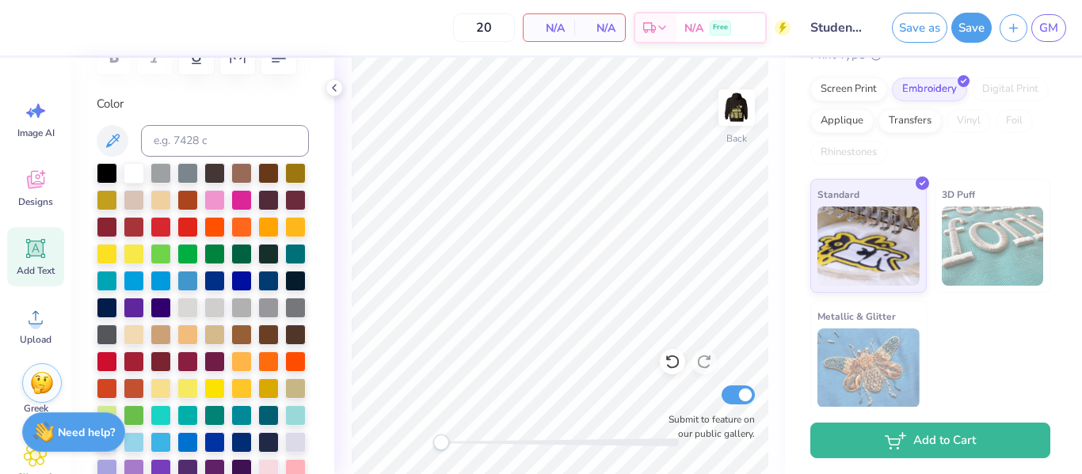
scroll to position [215, 0]
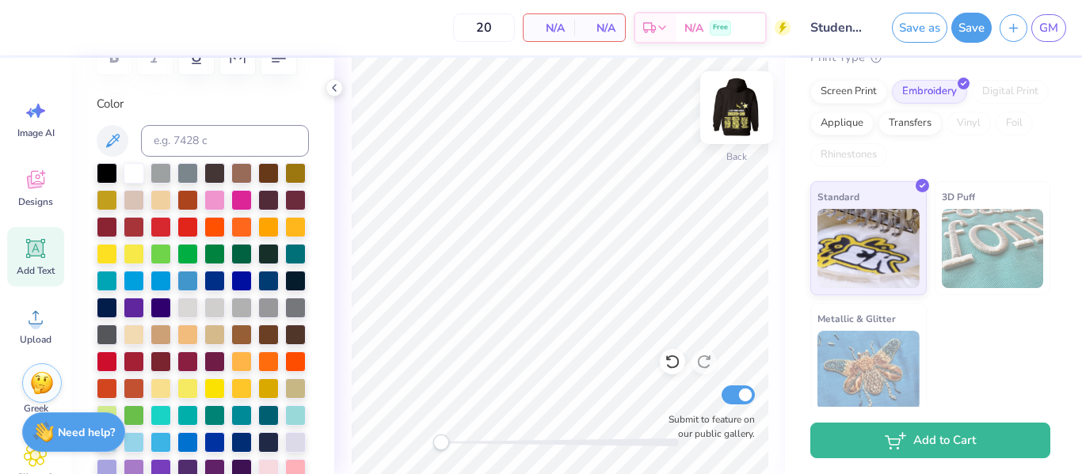
click at [734, 105] on img at bounding box center [736, 107] width 63 height 63
click at [481, 19] on input "20" at bounding box center [484, 27] width 62 height 29
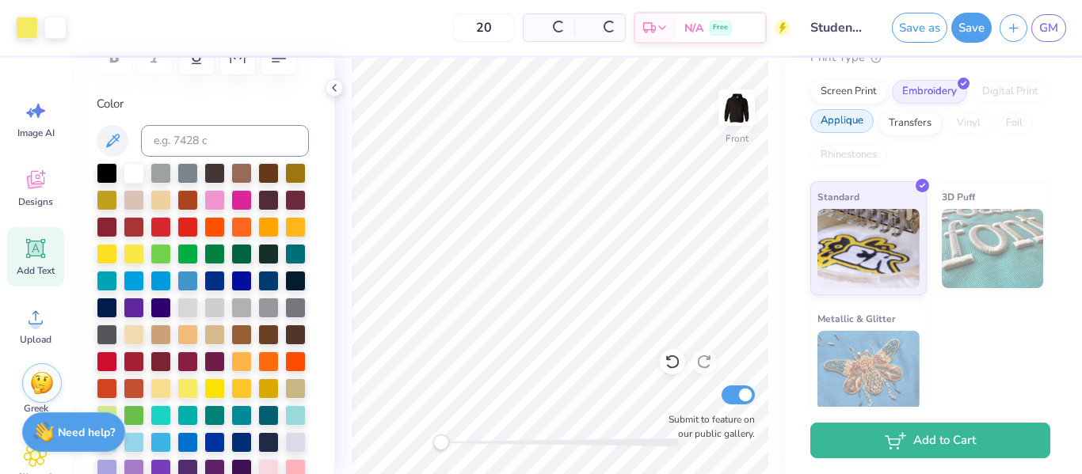
click at [858, 123] on div "Applique" at bounding box center [841, 121] width 63 height 24
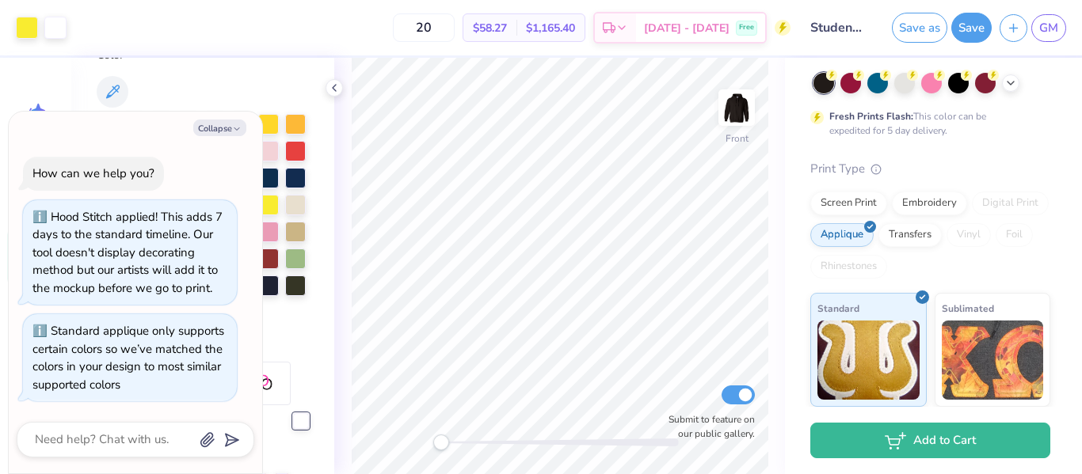
scroll to position [166, 0]
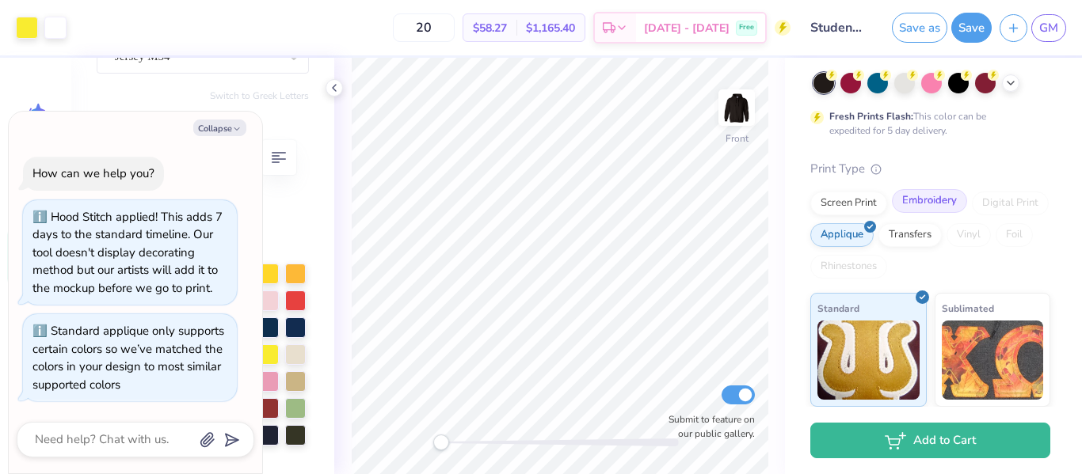
click at [921, 208] on div "Embroidery" at bounding box center [929, 201] width 75 height 24
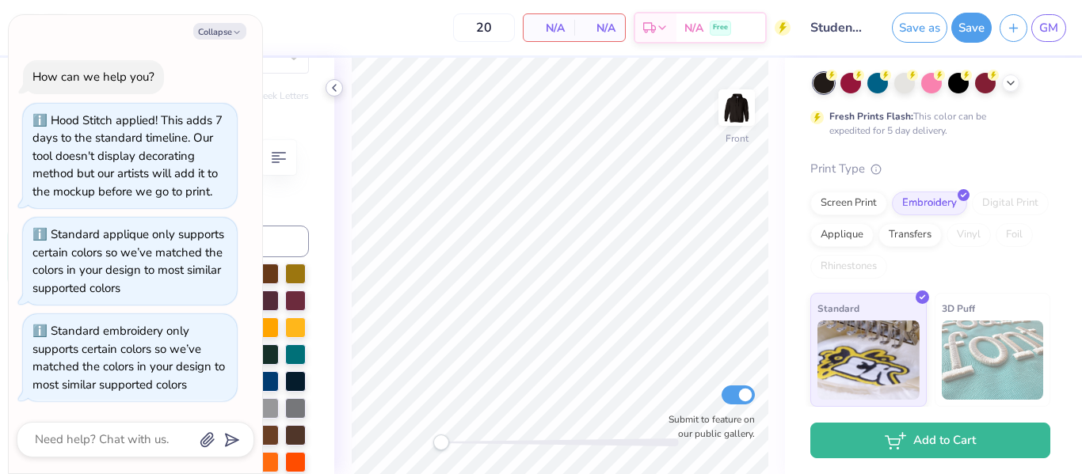
click at [335, 91] on icon at bounding box center [334, 88] width 13 height 13
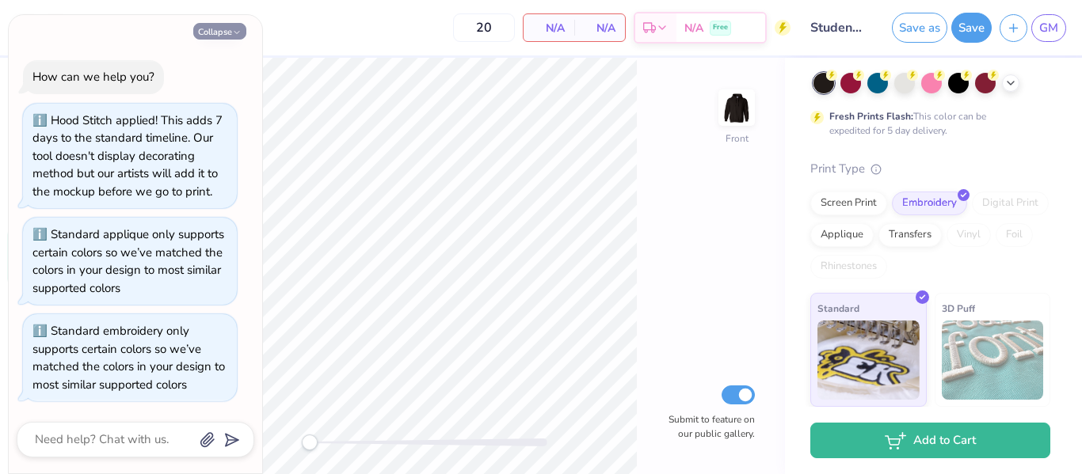
click at [215, 32] on button "Collapse" at bounding box center [219, 31] width 53 height 17
type textarea "x"
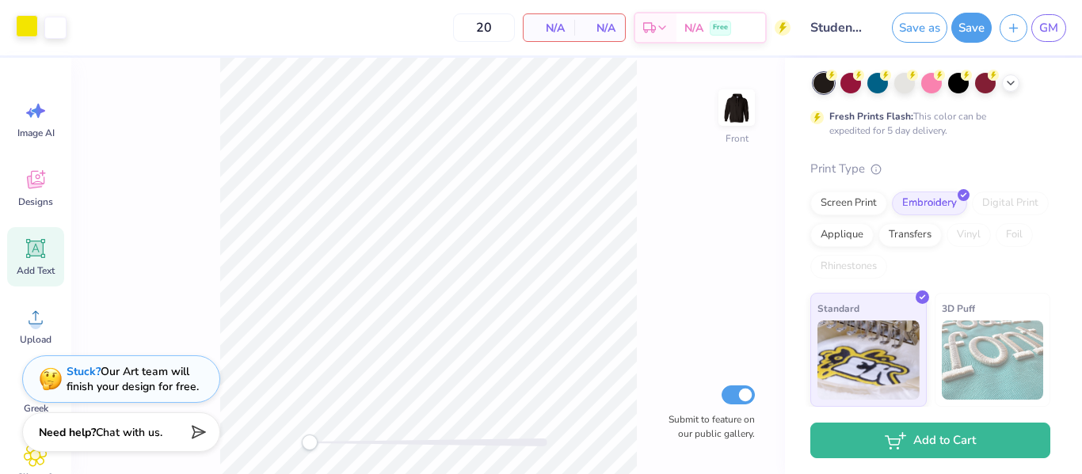
click at [26, 29] on div at bounding box center [27, 26] width 22 height 22
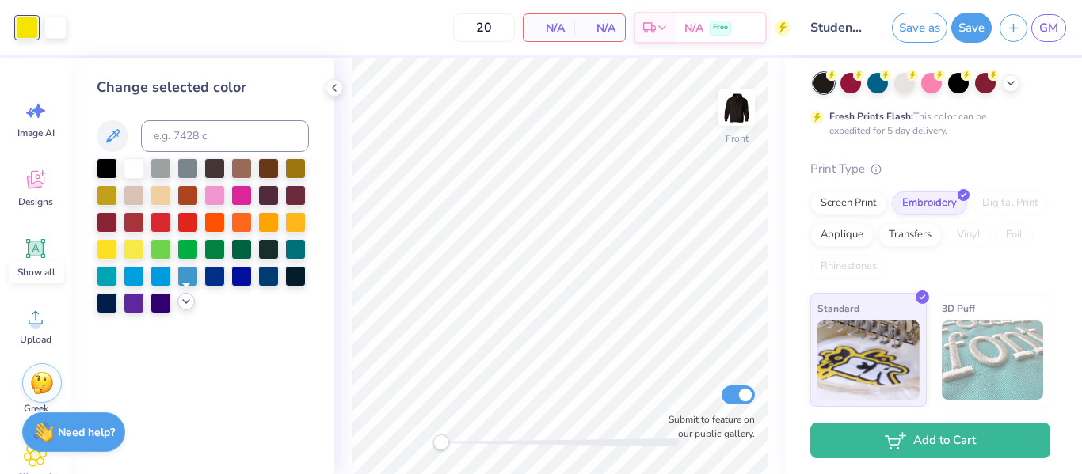
click at [187, 302] on polyline at bounding box center [186, 301] width 6 height 3
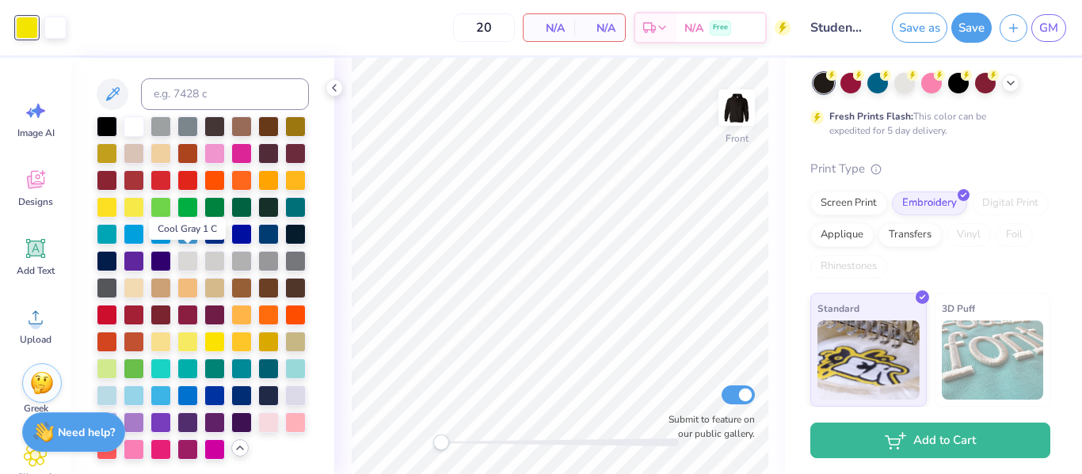
scroll to position [40, 0]
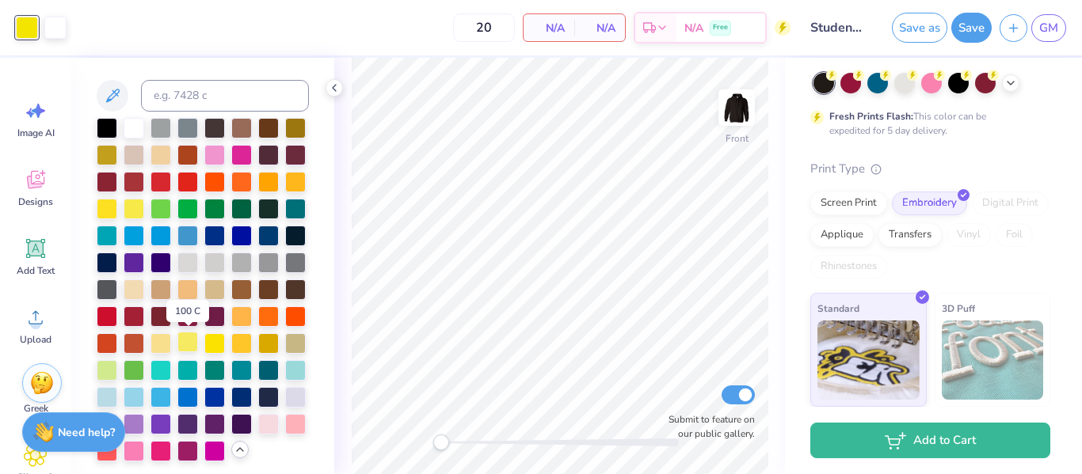
click at [188, 340] on div at bounding box center [187, 342] width 21 height 21
click at [767, 292] on div "Front Submit to feature on our public gallery." at bounding box center [559, 266] width 451 height 417
click at [931, 33] on button "Save as" at bounding box center [919, 25] width 55 height 30
click at [912, 25] on div "Save as" at bounding box center [919, 28] width 55 height 30
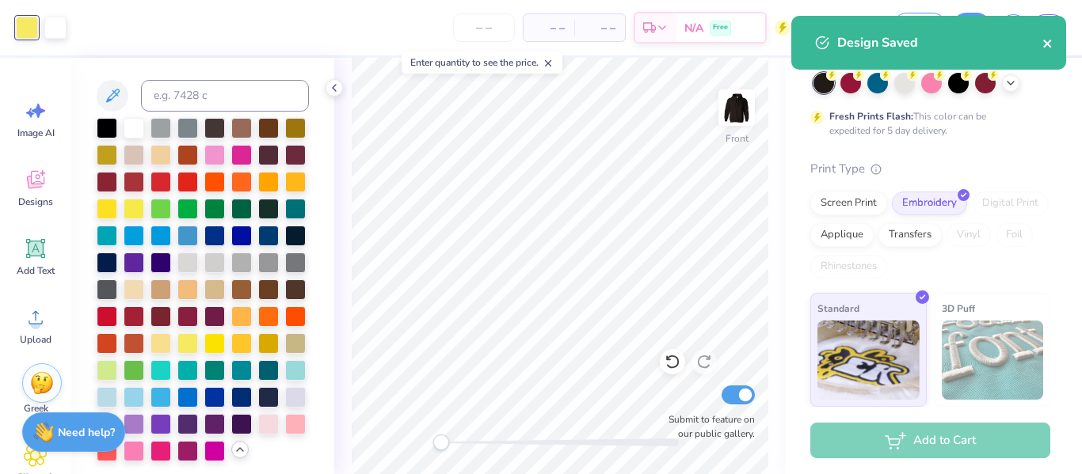
click at [1050, 45] on icon "close" at bounding box center [1047, 43] width 11 height 13
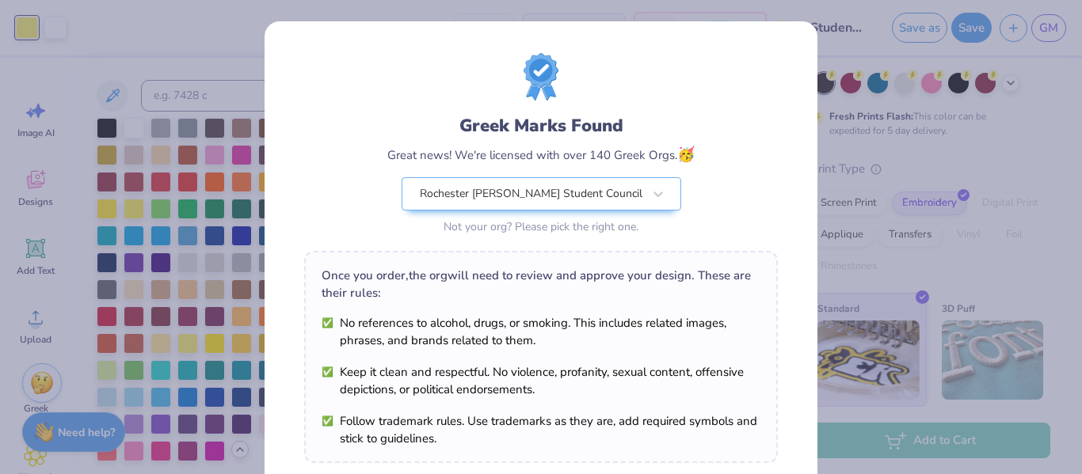
scroll to position [268, 0]
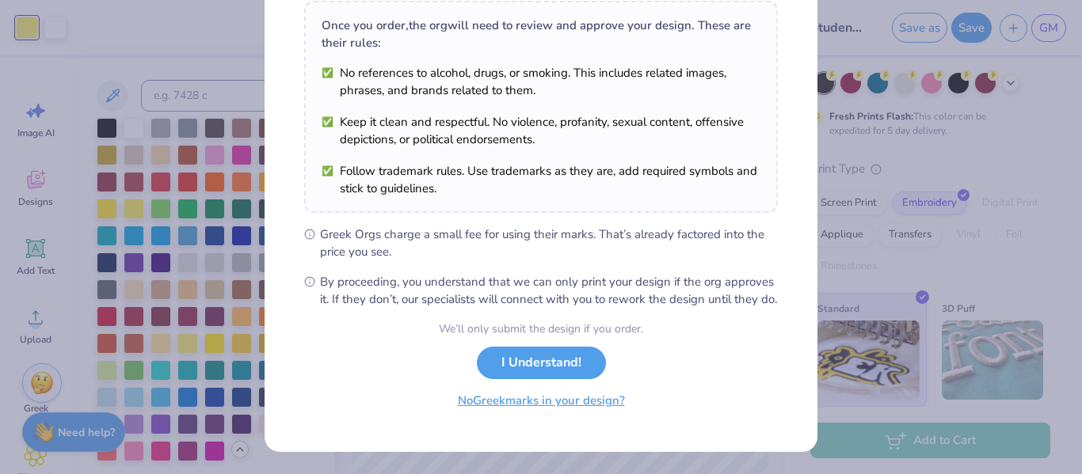
click at [539, 409] on button "No Greek marks in your design?" at bounding box center [541, 401] width 194 height 32
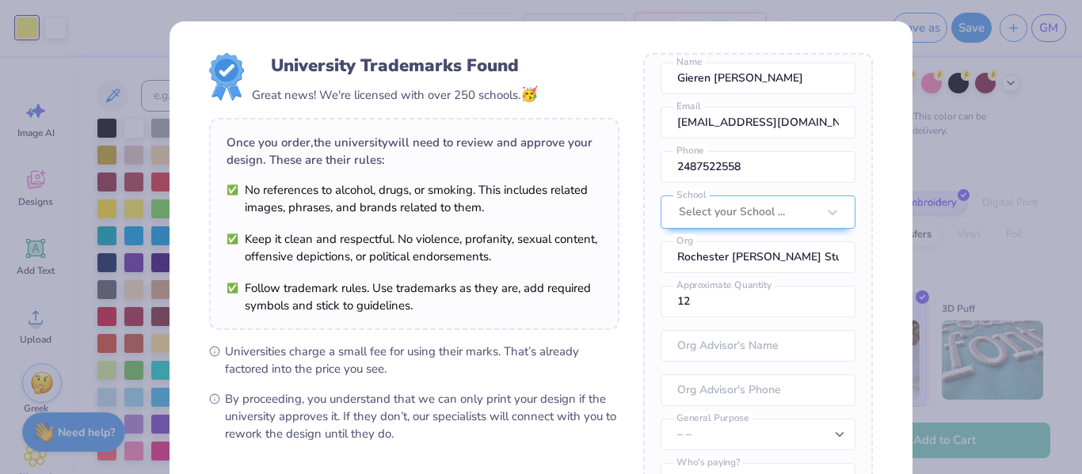
scroll to position [215, 0]
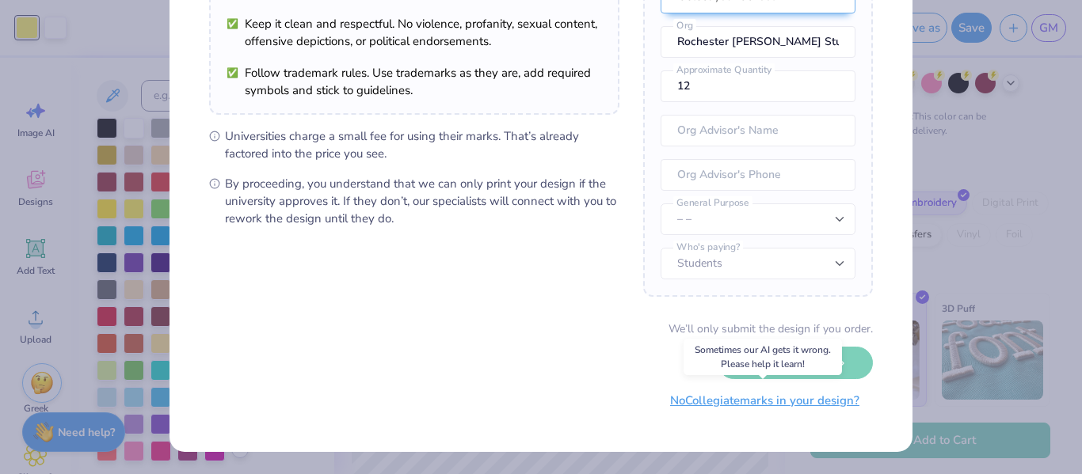
click at [702, 403] on button "No Collegiate marks in your design?" at bounding box center [765, 401] width 216 height 32
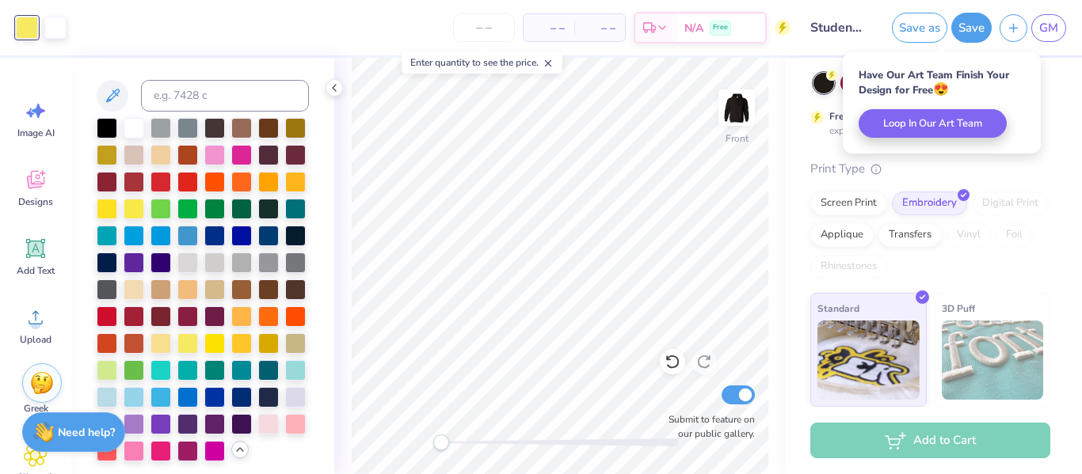
scroll to position [35, 0]
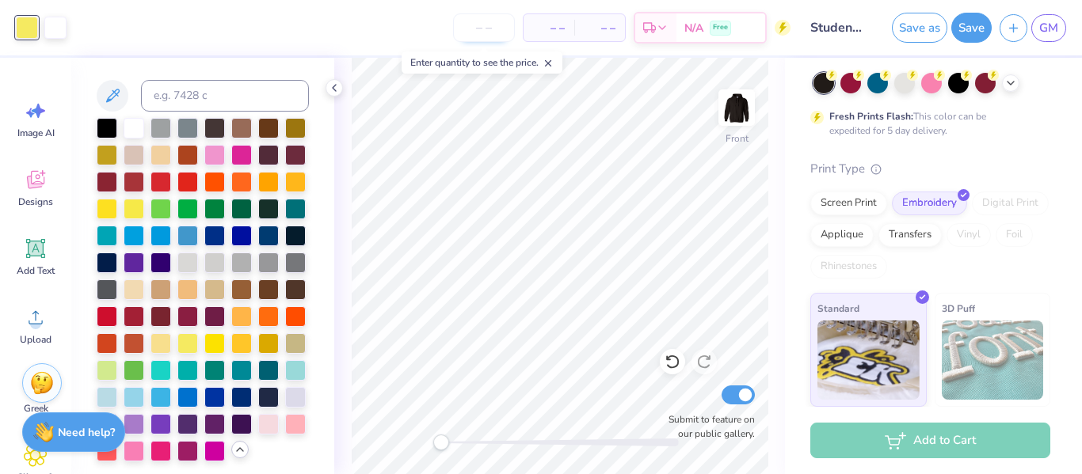
click at [504, 32] on input "number" at bounding box center [484, 27] width 62 height 29
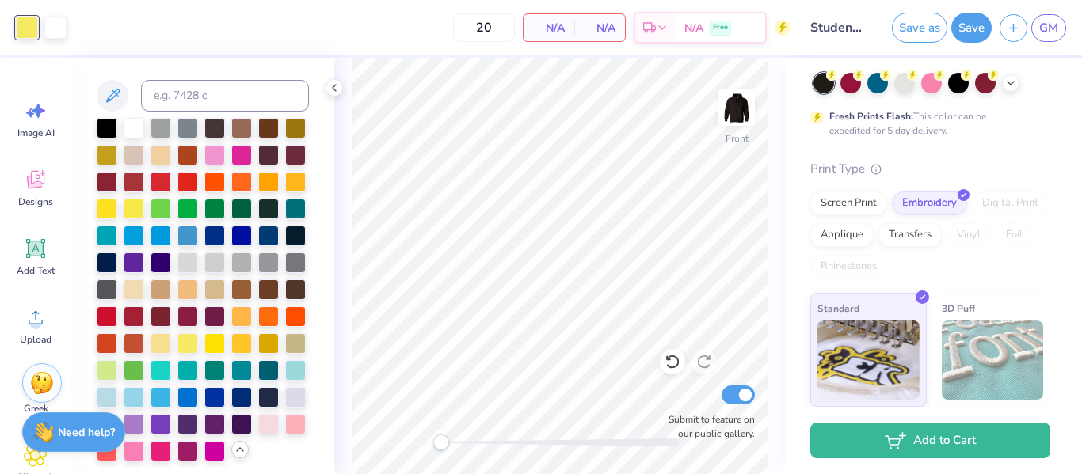
click at [555, 24] on span "N/A" at bounding box center [549, 28] width 32 height 17
click at [882, 308] on div "Standard" at bounding box center [868, 348] width 116 height 114
click at [900, 236] on div "Transfers" at bounding box center [909, 233] width 63 height 24
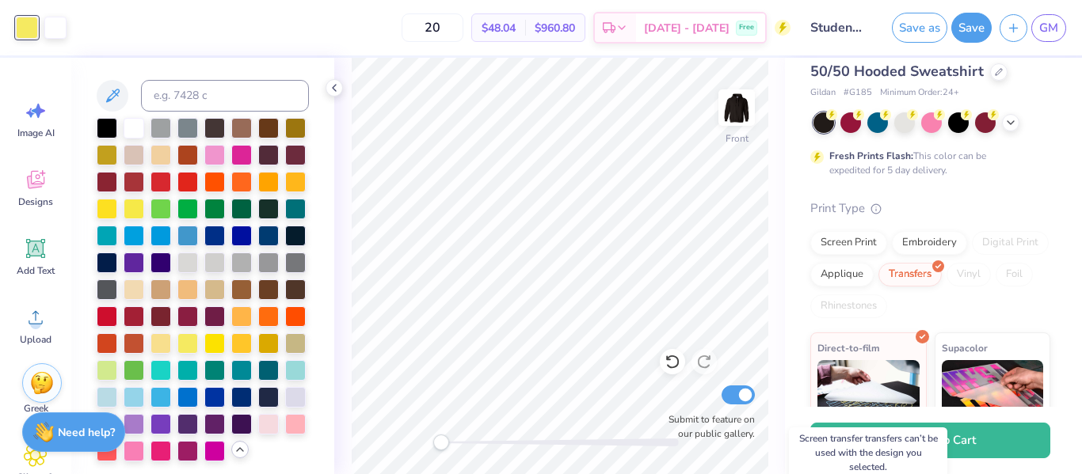
scroll to position [0, 0]
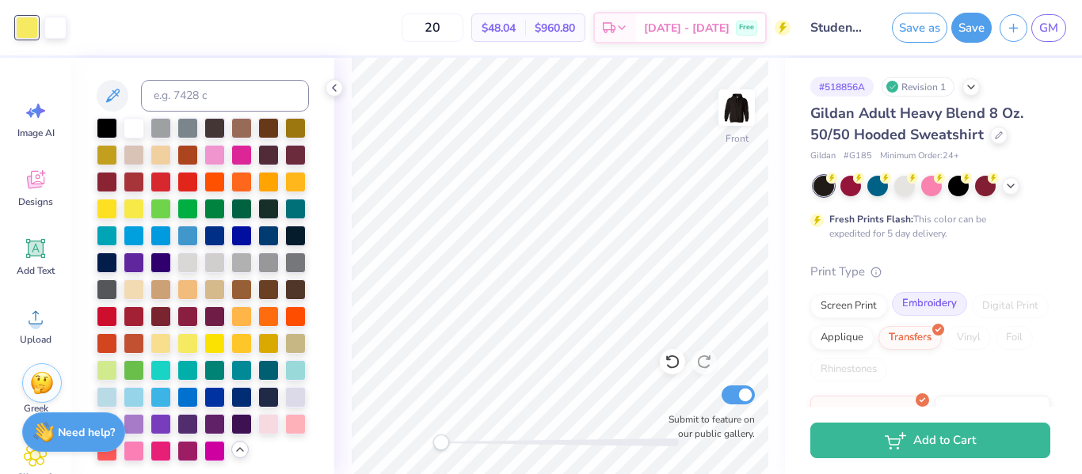
click at [929, 299] on div "Embroidery" at bounding box center [929, 304] width 75 height 24
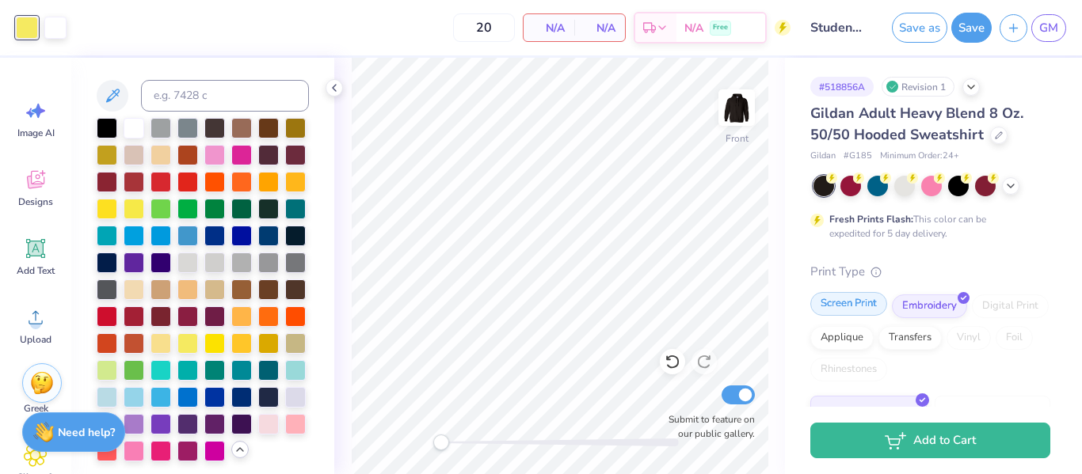
click at [868, 303] on div "Screen Print" at bounding box center [848, 304] width 77 height 24
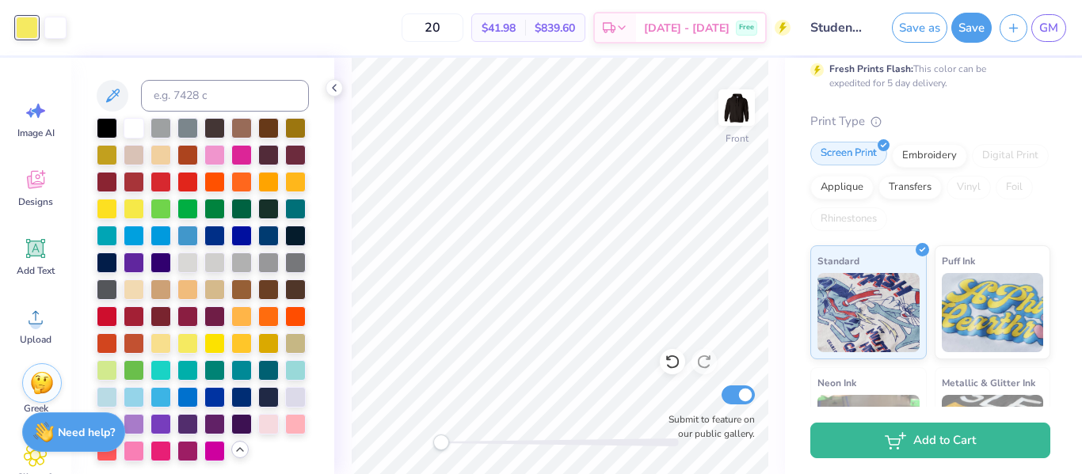
scroll to position [185, 0]
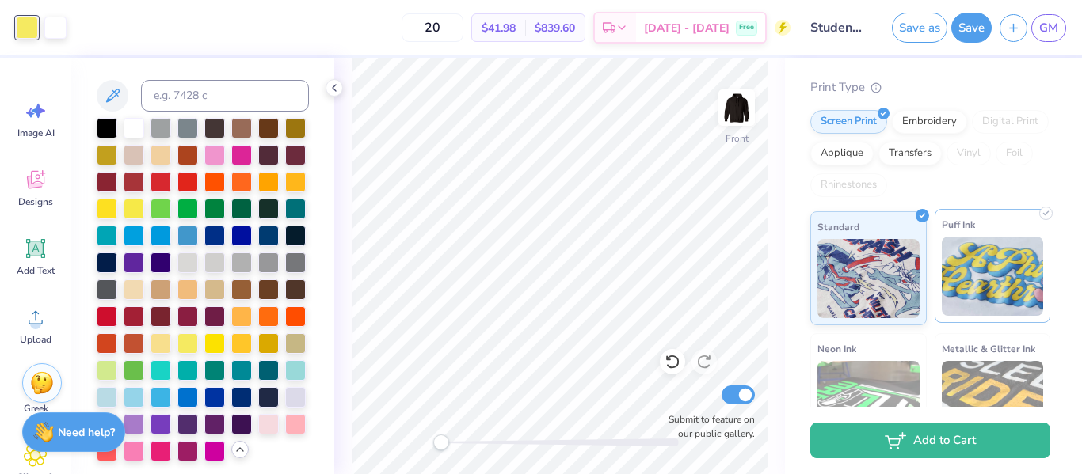
click at [965, 260] on img at bounding box center [993, 276] width 102 height 79
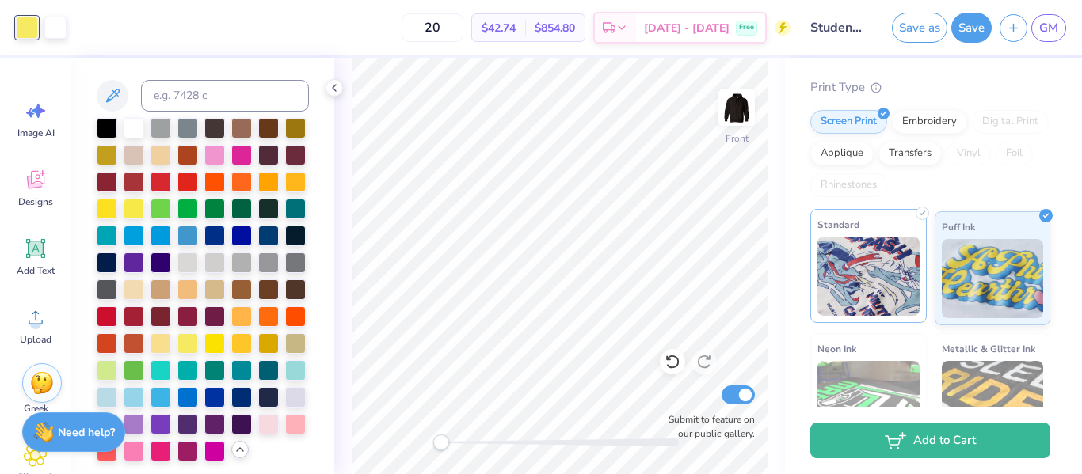
click at [906, 261] on img at bounding box center [868, 276] width 102 height 79
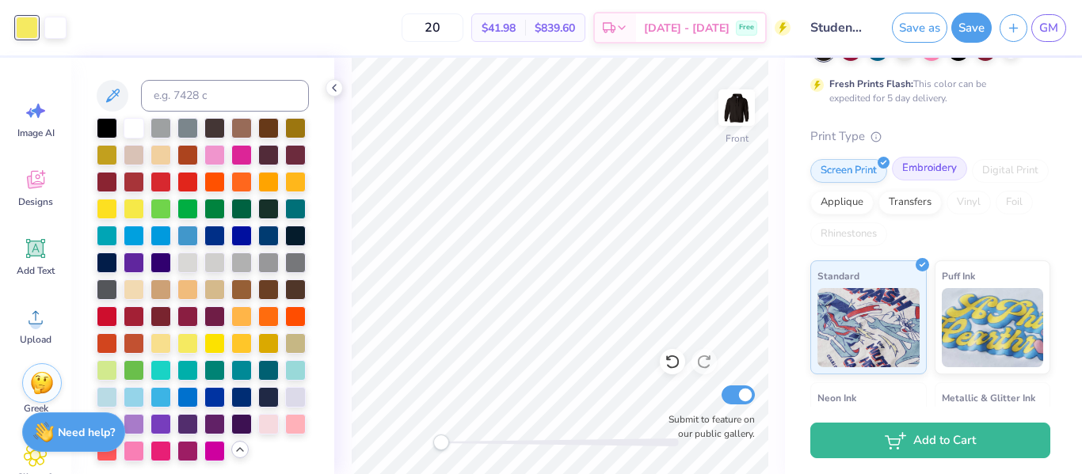
scroll to position [136, 0]
click at [951, 165] on div "Embroidery" at bounding box center [929, 168] width 75 height 24
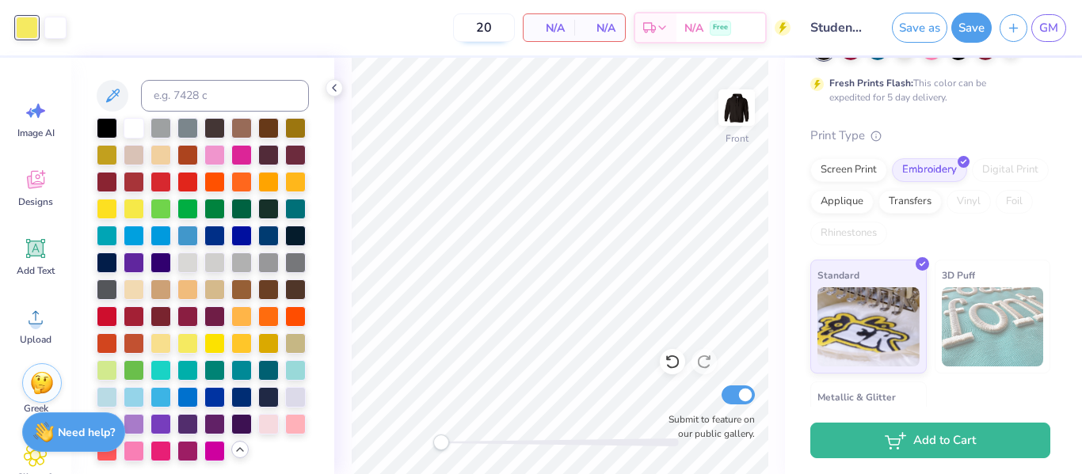
click at [495, 32] on input "20" at bounding box center [484, 27] width 62 height 29
click at [495, 32] on input "21" at bounding box center [484, 27] width 62 height 29
type input "2"
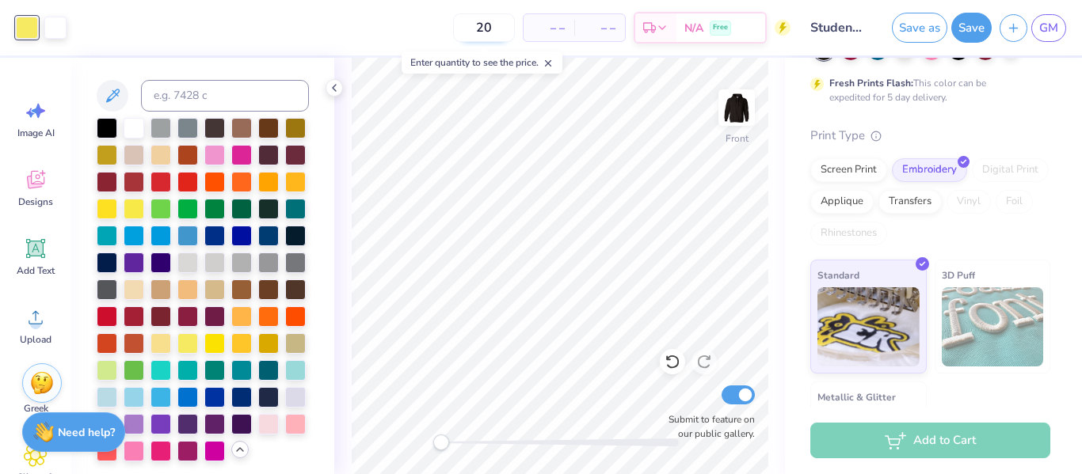
type input "20"
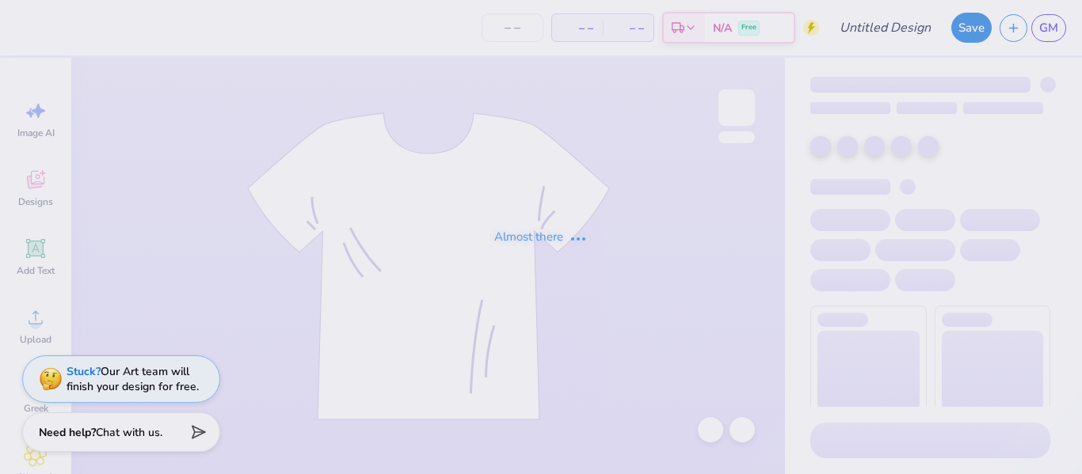
type input "Student Council Merch Design 2025"
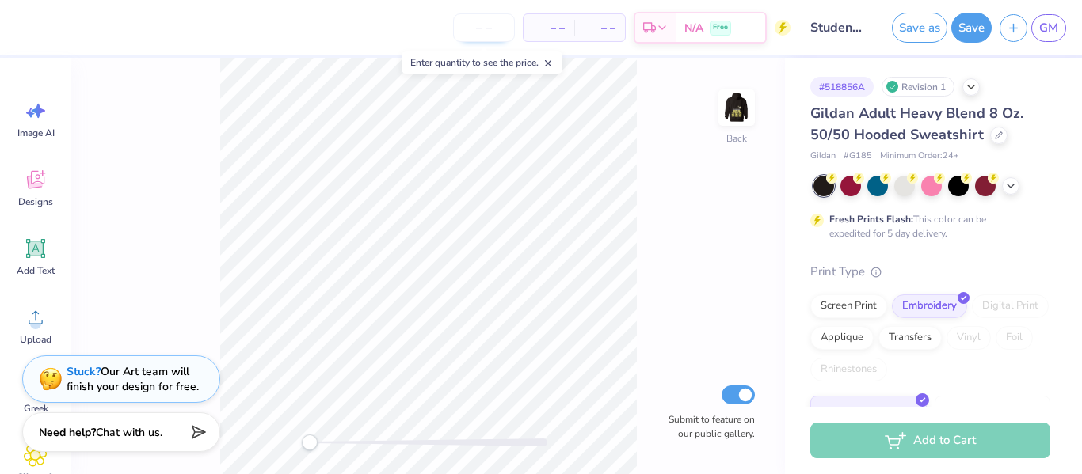
click at [475, 24] on input "number" at bounding box center [484, 27] width 62 height 29
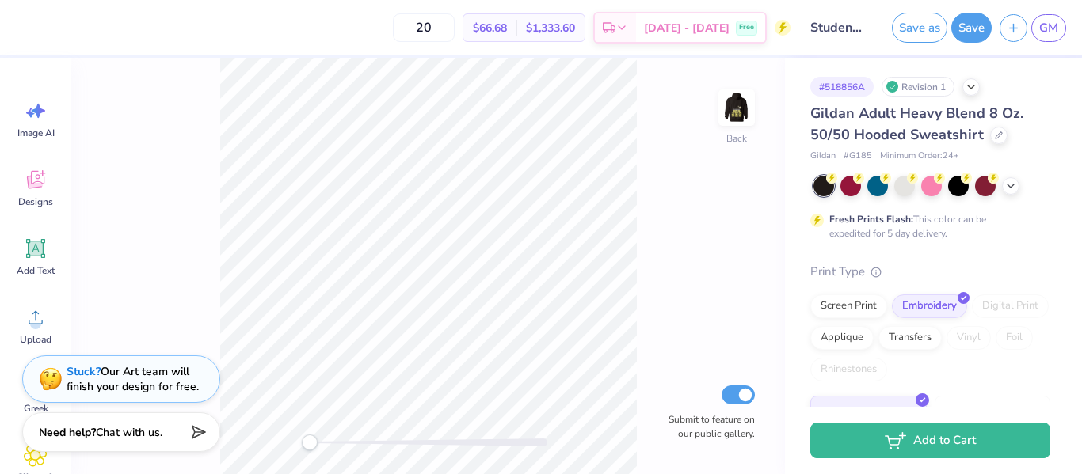
type input "20"
click at [719, 97] on img at bounding box center [736, 107] width 63 height 63
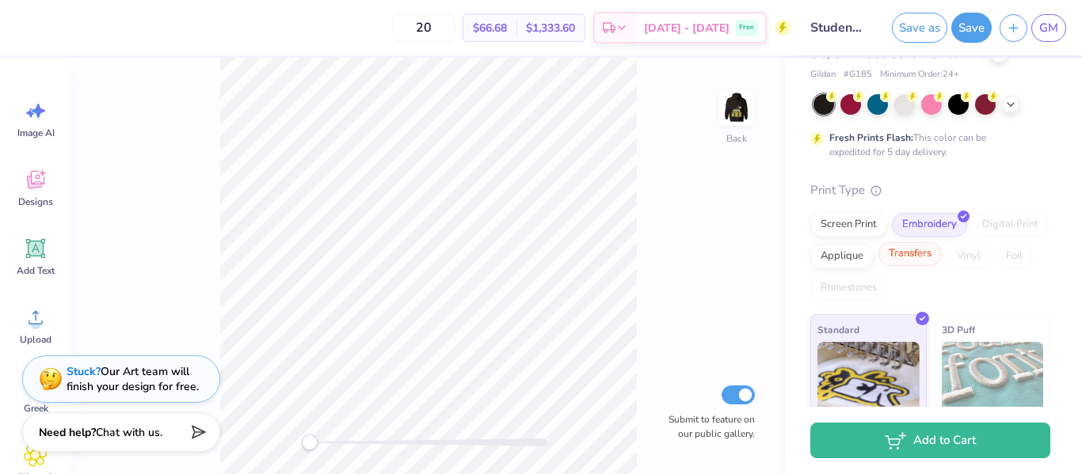
scroll to position [71, 0]
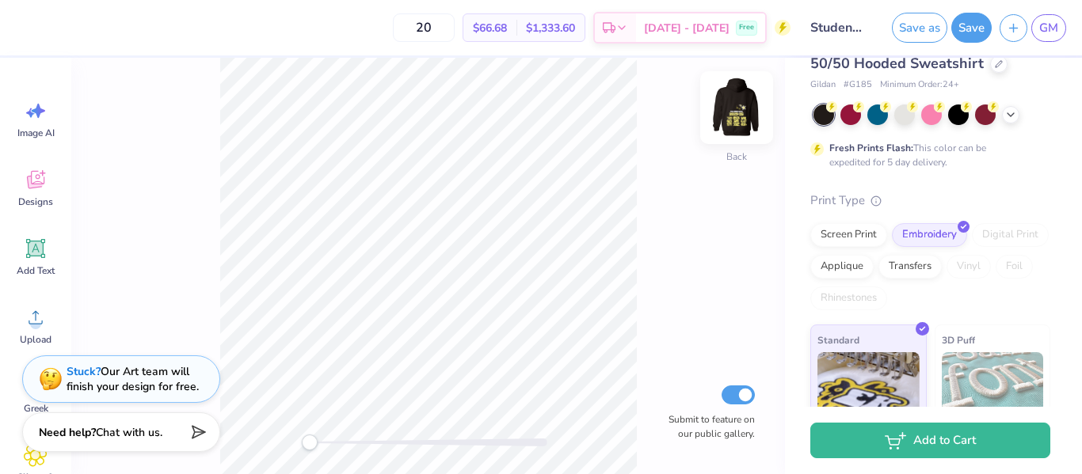
click at [728, 119] on img at bounding box center [736, 107] width 63 height 63
click at [721, 183] on div "Back Submit to feature on our public gallery." at bounding box center [428, 266] width 714 height 417
click at [860, 232] on div "Screen Print" at bounding box center [848, 233] width 77 height 24
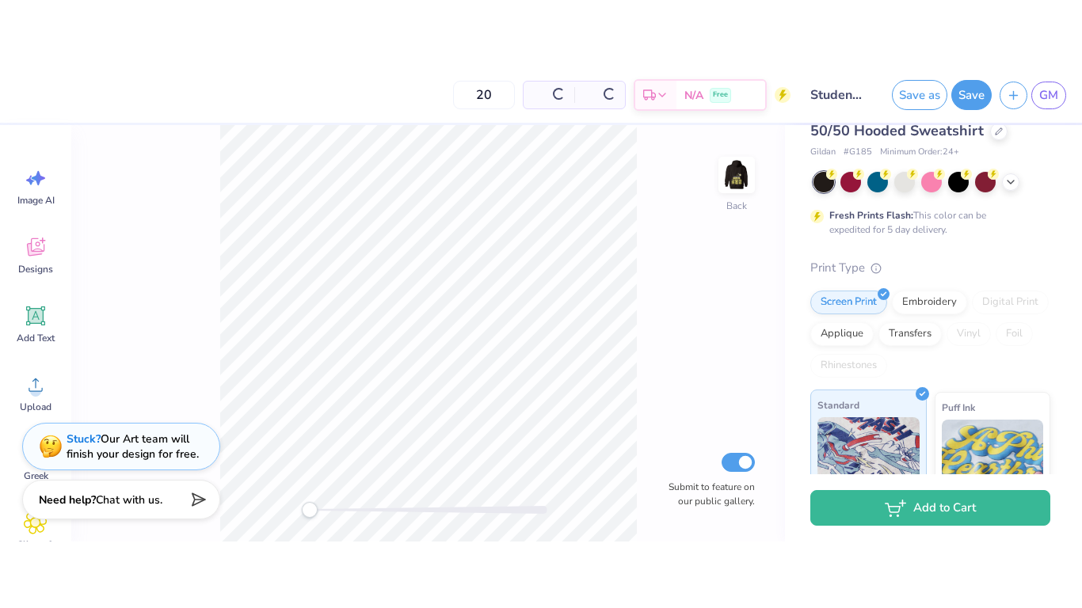
scroll to position [240, 0]
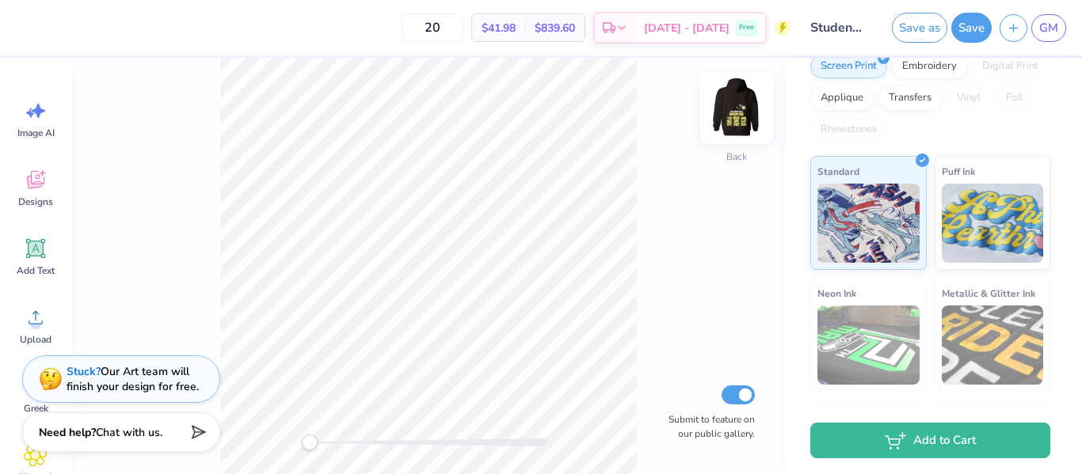
click at [739, 120] on img at bounding box center [736, 107] width 63 height 63
click at [740, 116] on img at bounding box center [736, 107] width 63 height 63
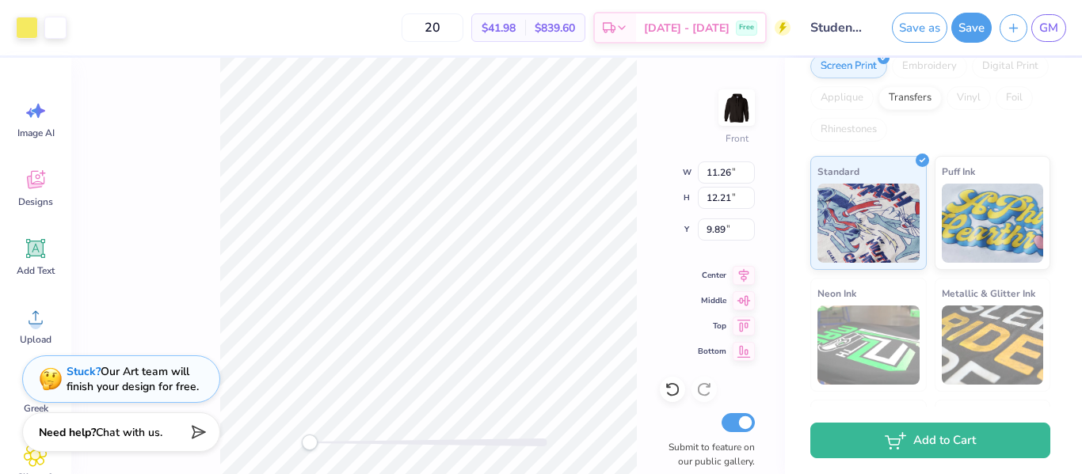
type input "13.66"
type input "14.82"
type input "7.28"
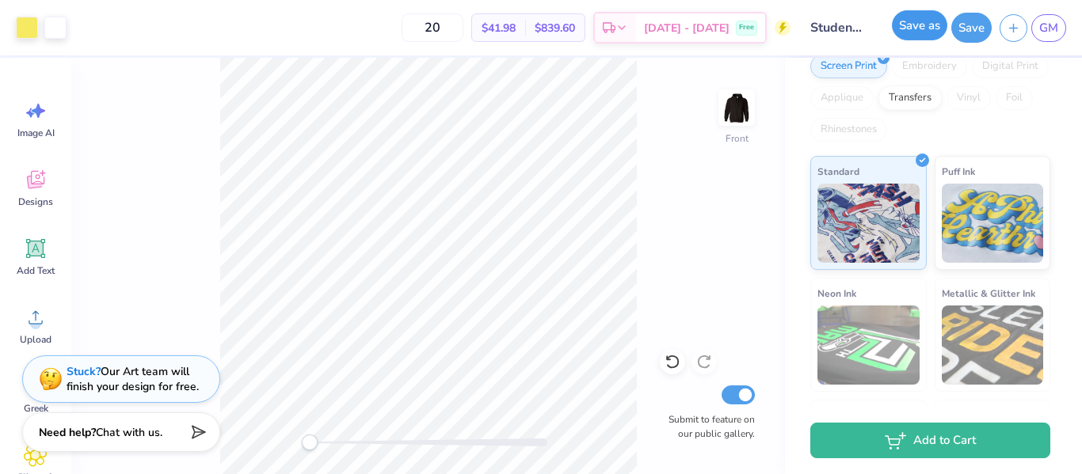
click at [865, 9] on div "Art colors 20 $41.98 Per Item $839.60 Total Est. Delivery [DATE] - [DATE] Free …" at bounding box center [541, 27] width 1082 height 55
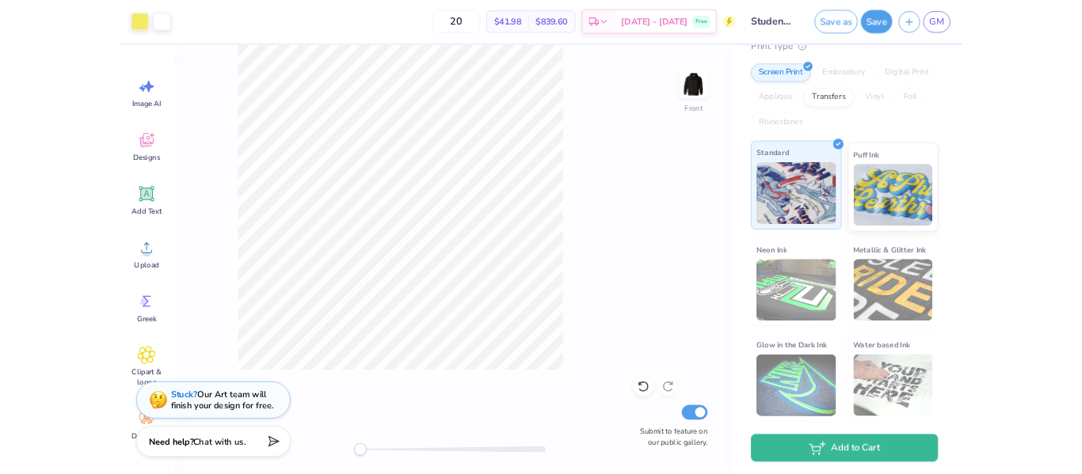
scroll to position [213, 0]
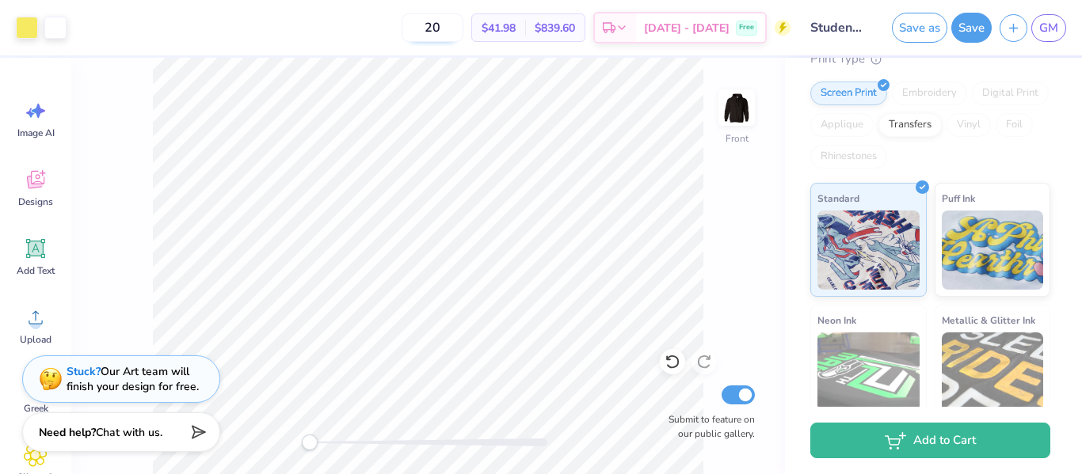
click at [463, 28] on input "20" at bounding box center [433, 27] width 62 height 29
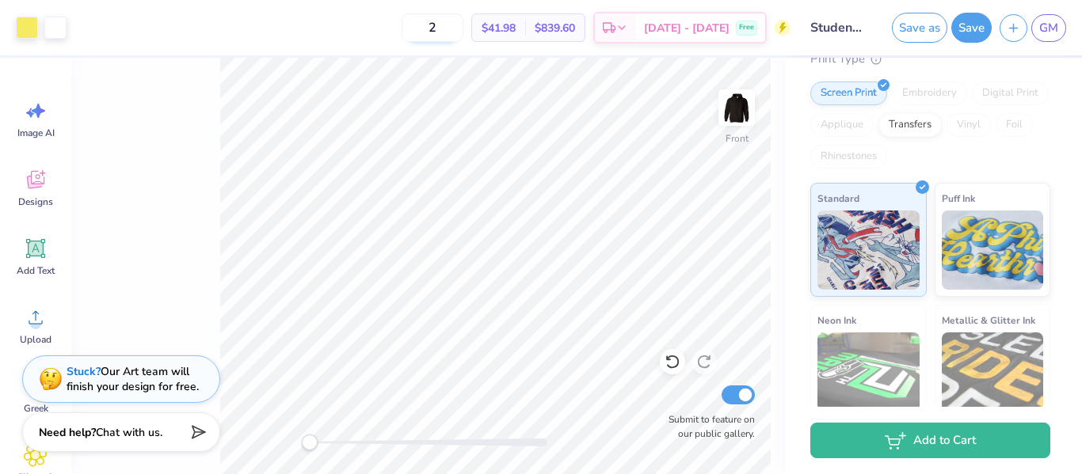
scroll to position [240, 0]
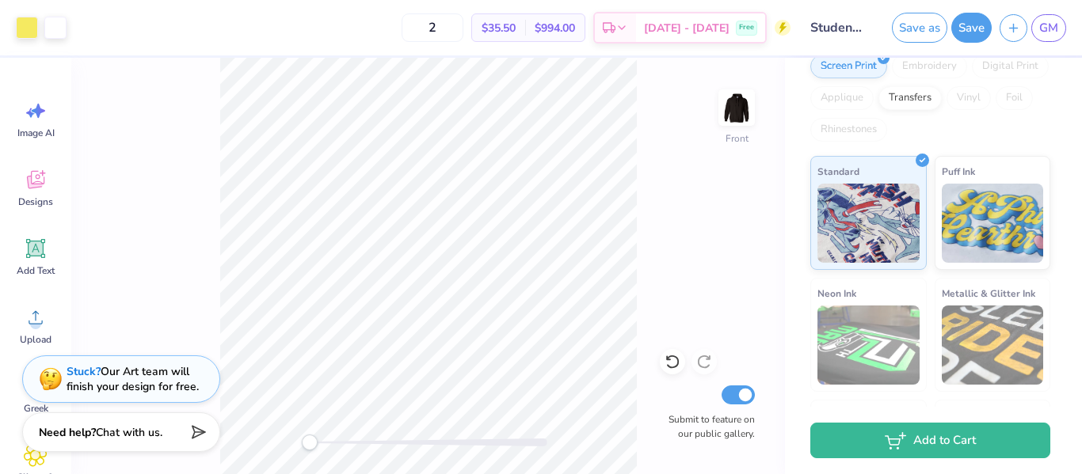
type input "21"
type input "2"
type input "30"
